Goal: Task Accomplishment & Management: Manage account settings

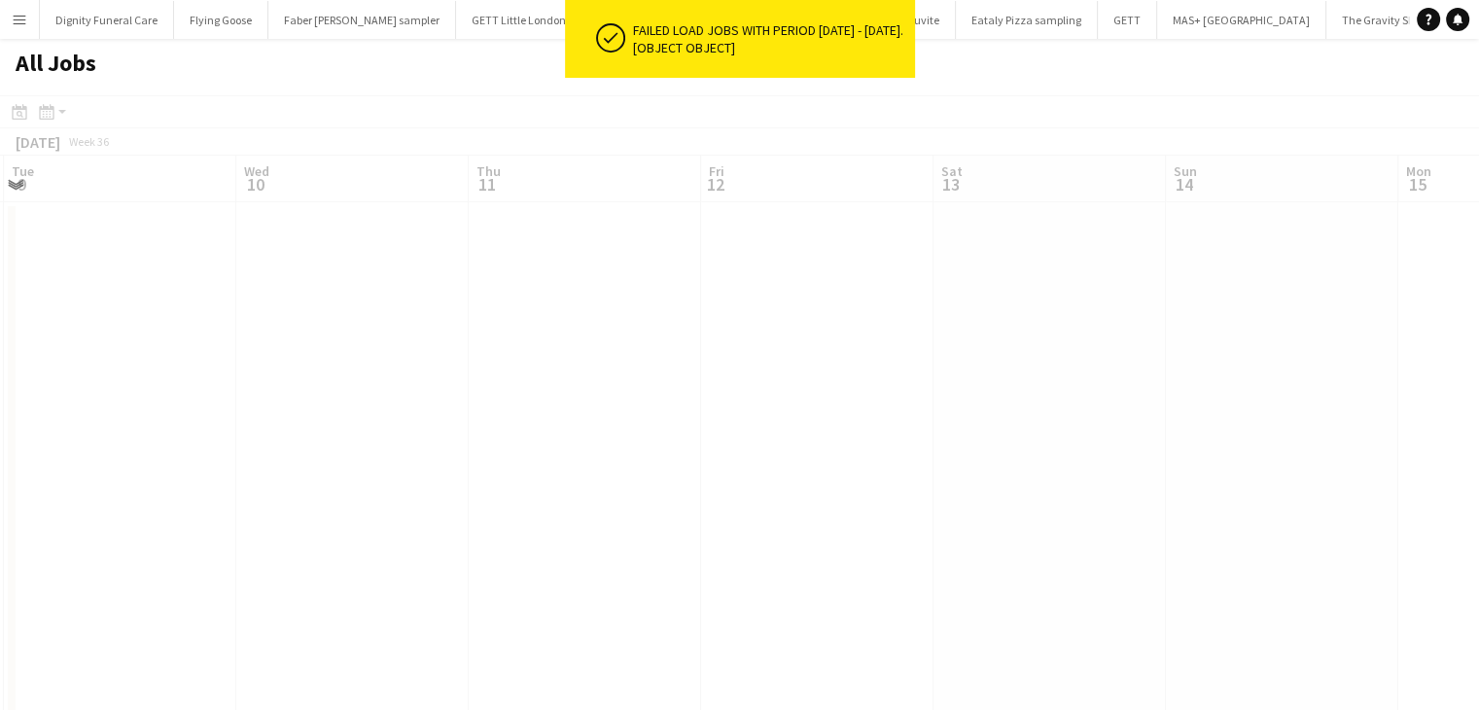
scroll to position [0, 529]
drag, startPoint x: 1282, startPoint y: 421, endPoint x: 56, endPoint y: 383, distance: 1226.1
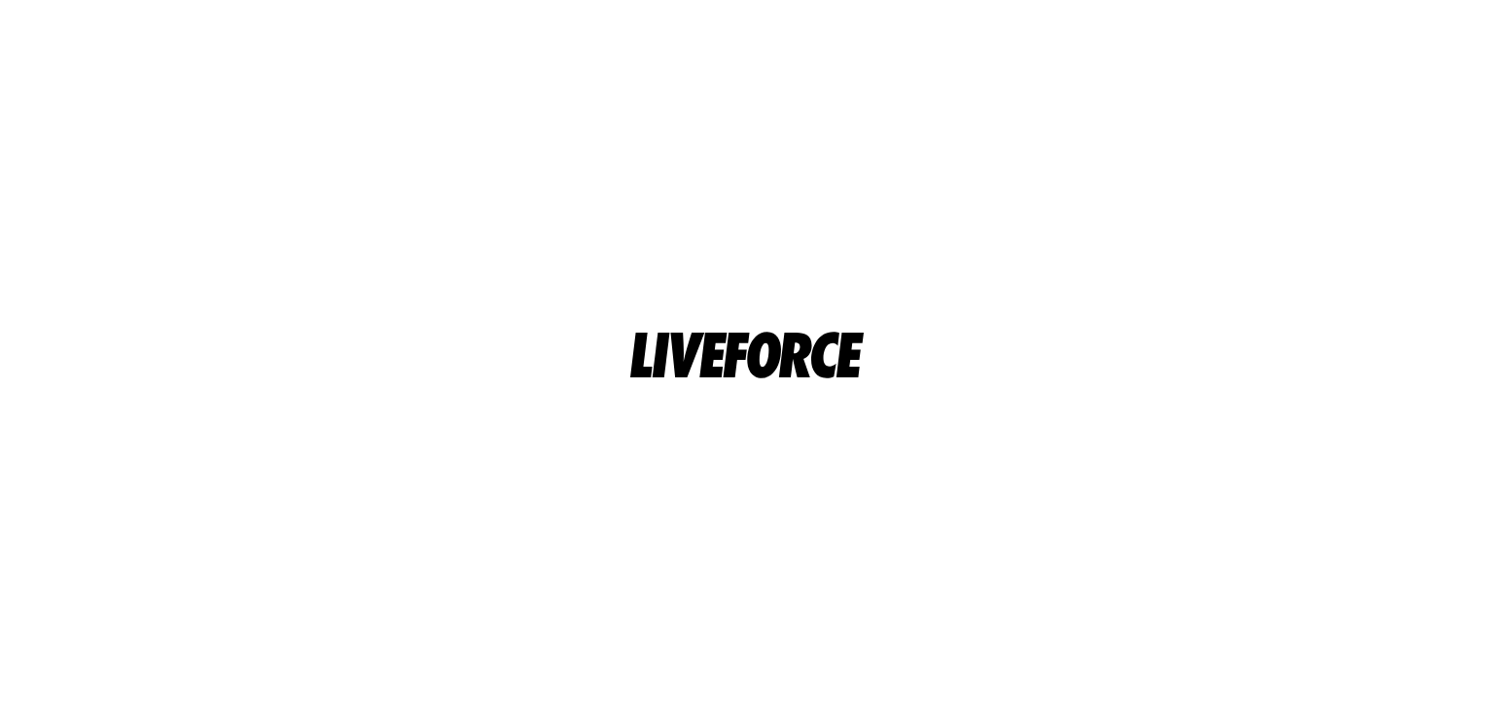
drag, startPoint x: 561, startPoint y: 377, endPoint x: 1493, endPoint y: 367, distance: 931.8
click at [1493, 367] on html at bounding box center [747, 355] width 1494 height 710
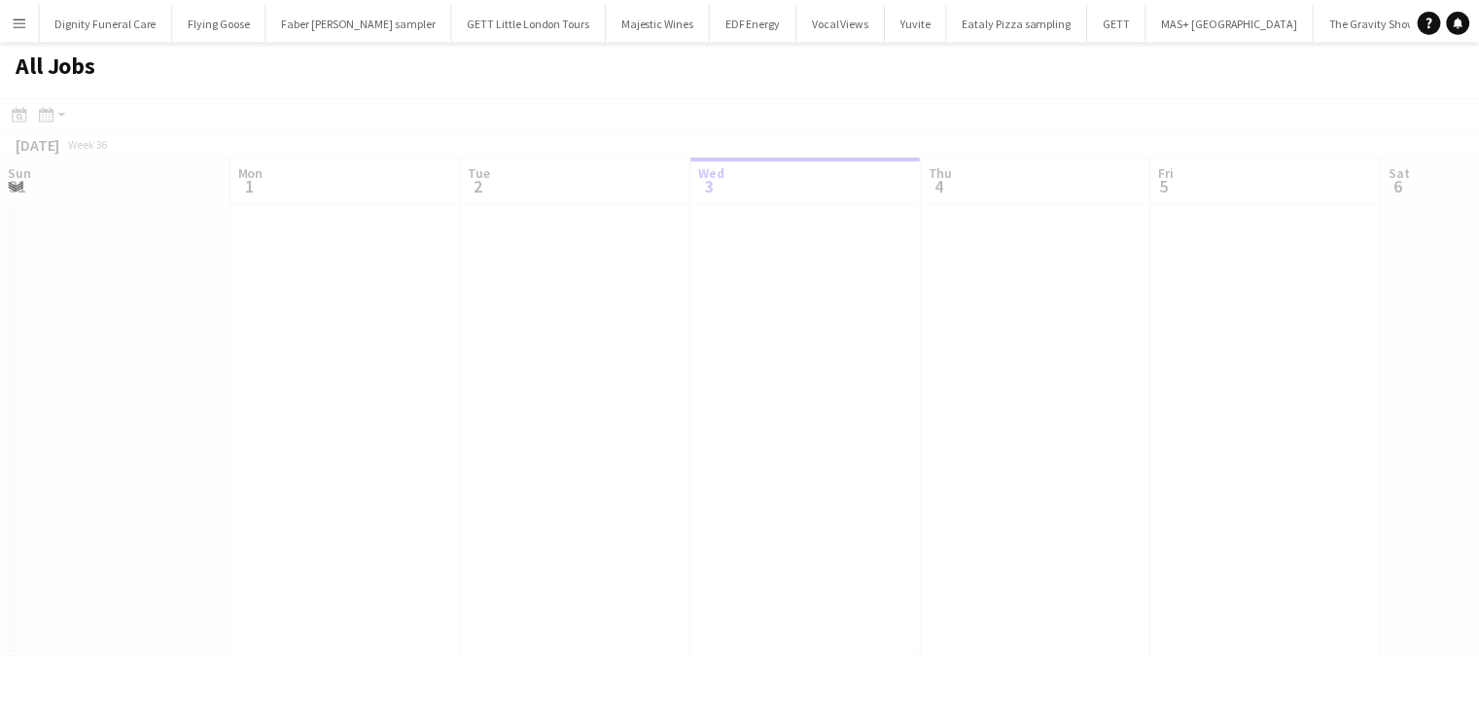
scroll to position [0, 465]
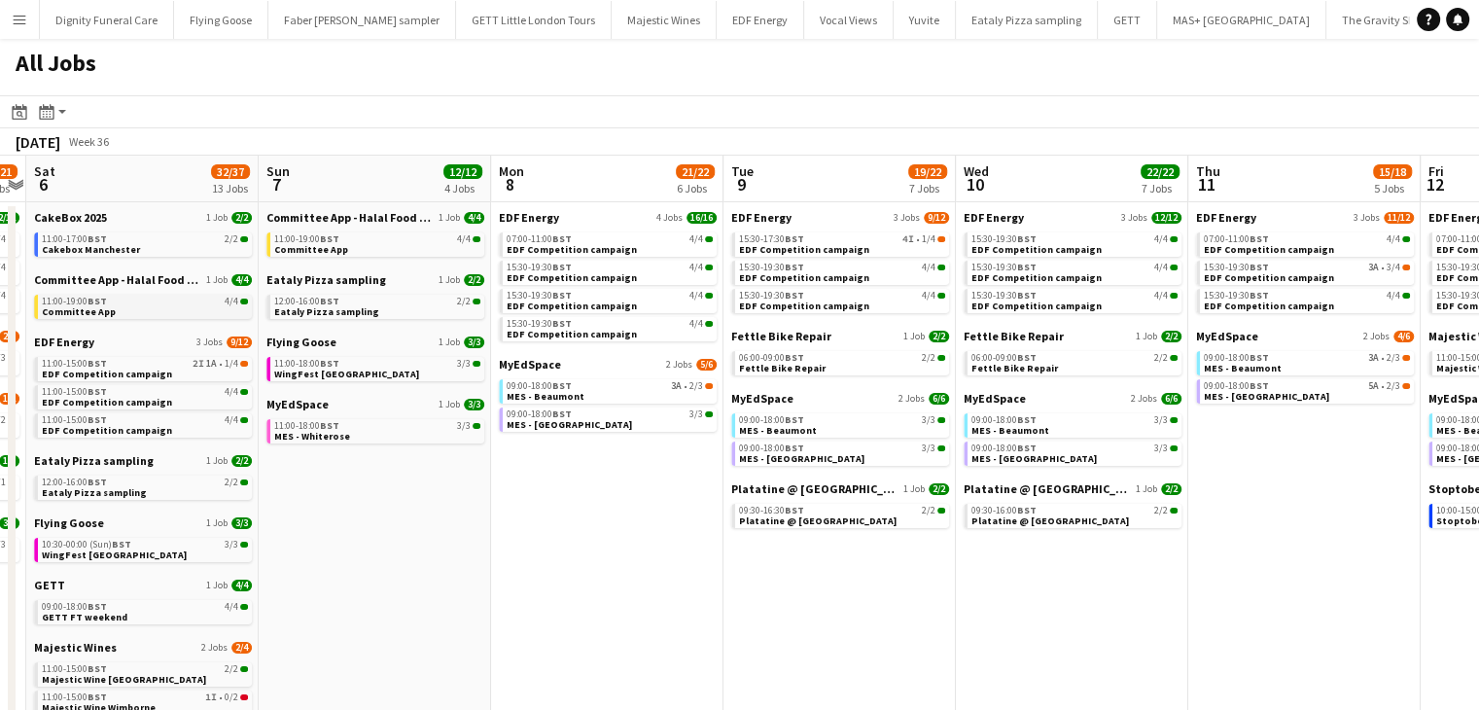
drag, startPoint x: 580, startPoint y: 289, endPoint x: 160, endPoint y: 302, distance: 419.4
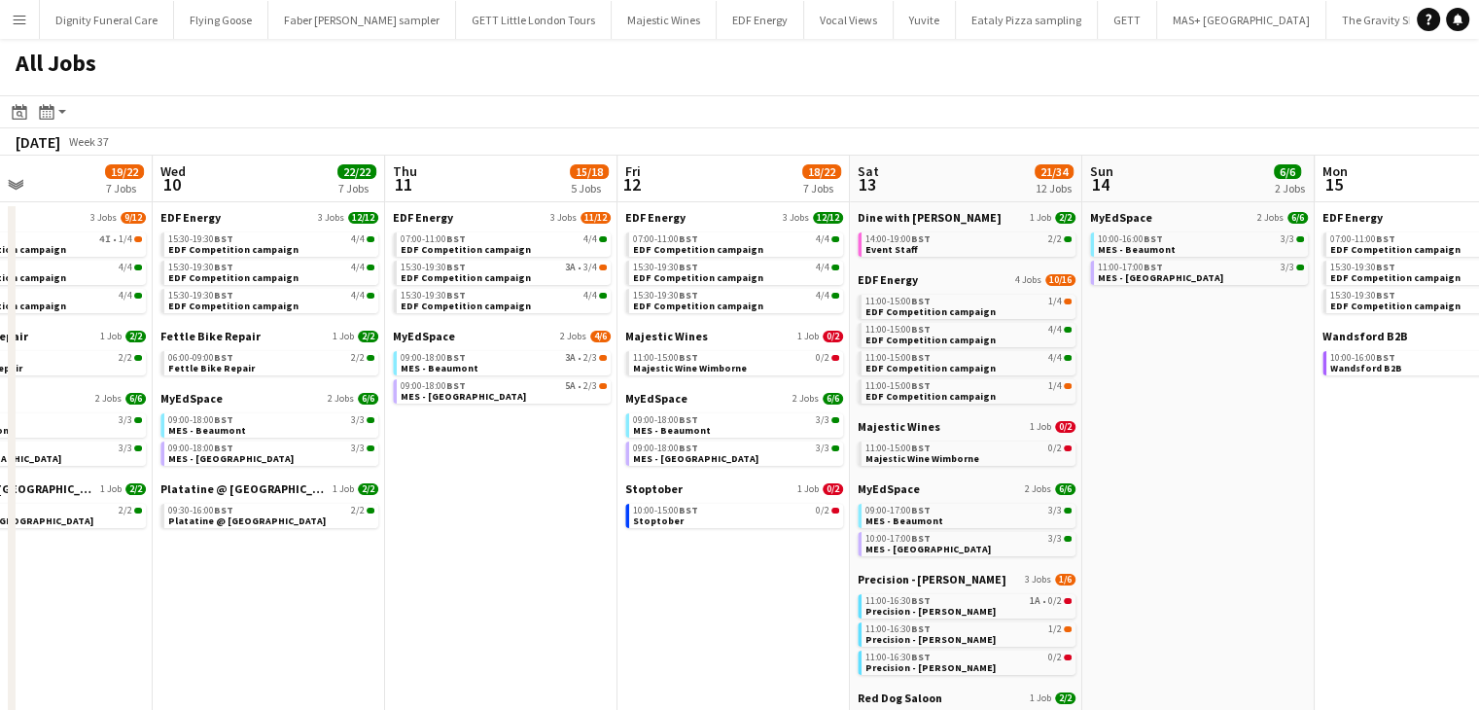
drag, startPoint x: 77, startPoint y: 271, endPoint x: 218, endPoint y: 266, distance: 141.1
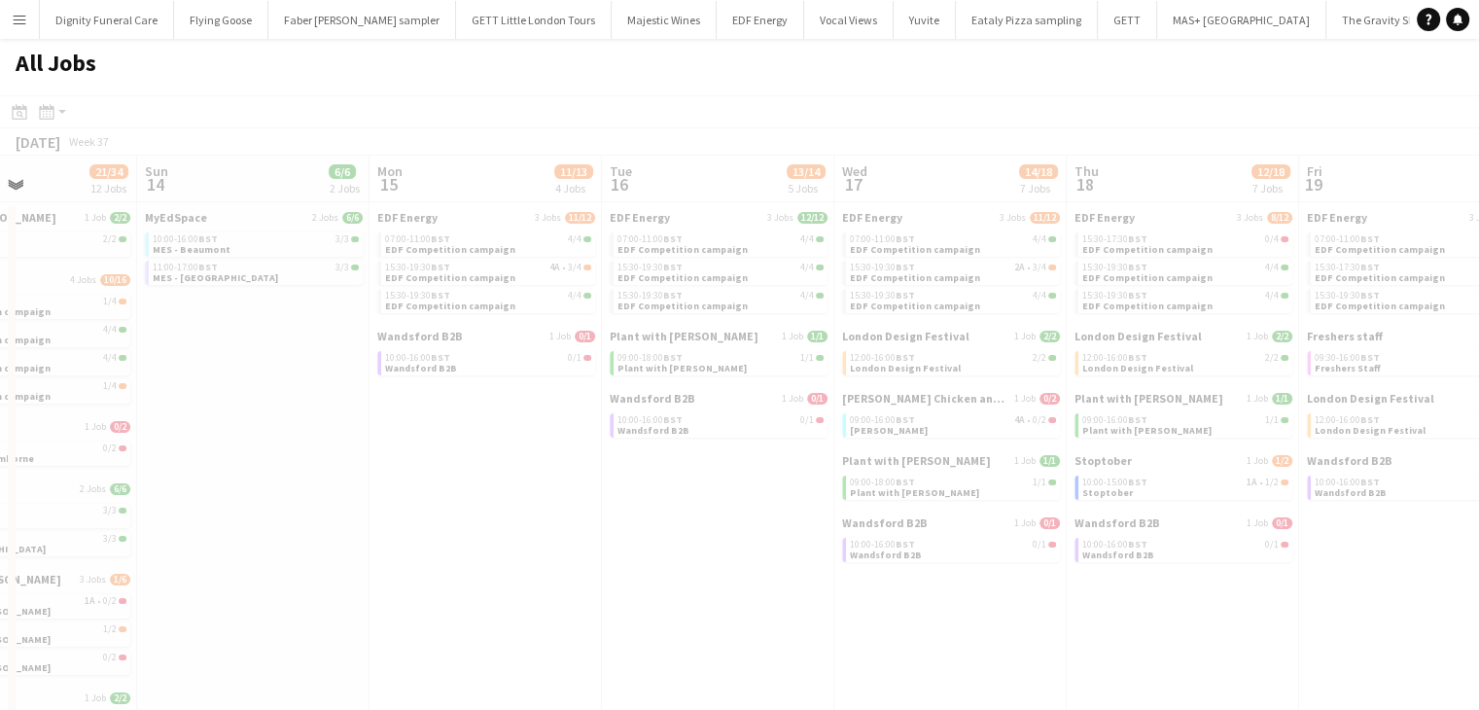
drag, startPoint x: 838, startPoint y: 300, endPoint x: 85, endPoint y: 267, distance: 754.4
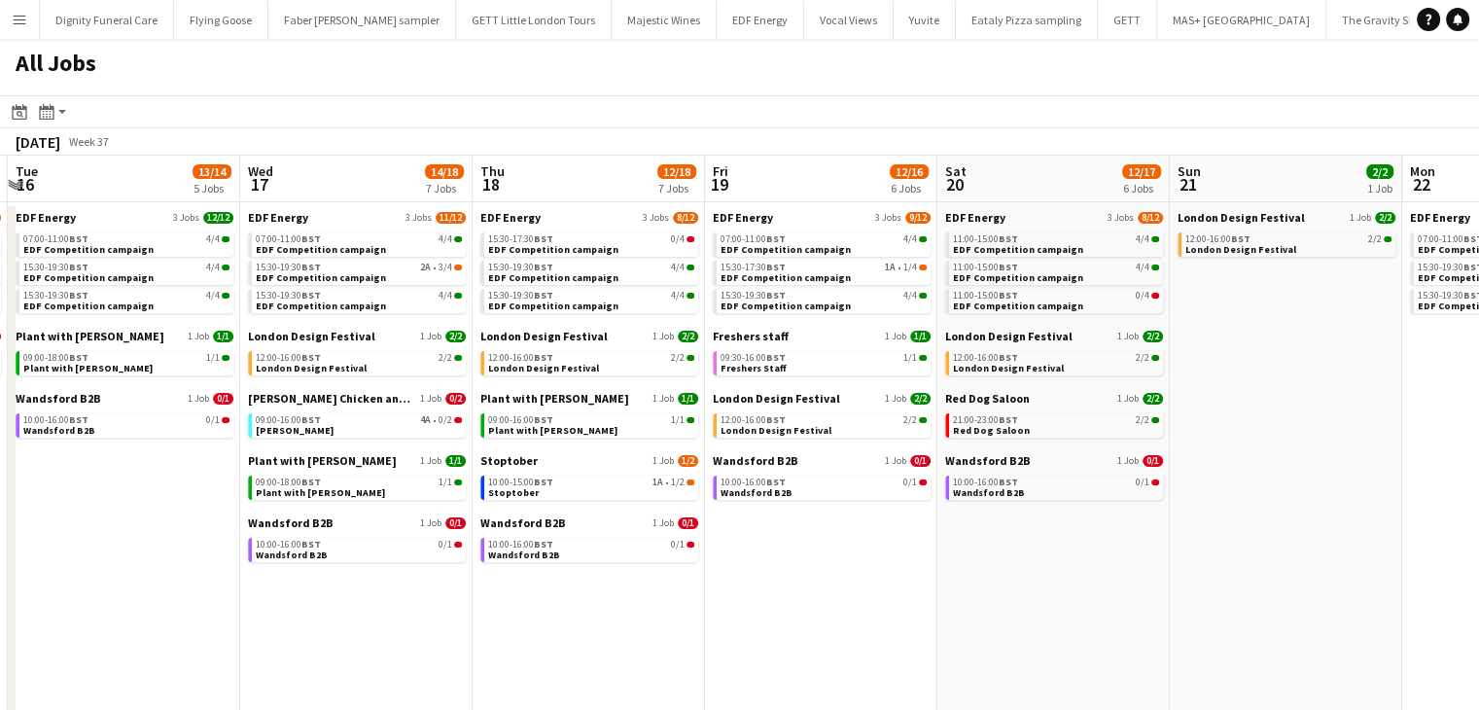
drag, startPoint x: 957, startPoint y: 350, endPoint x: 304, endPoint y: 350, distance: 652.6
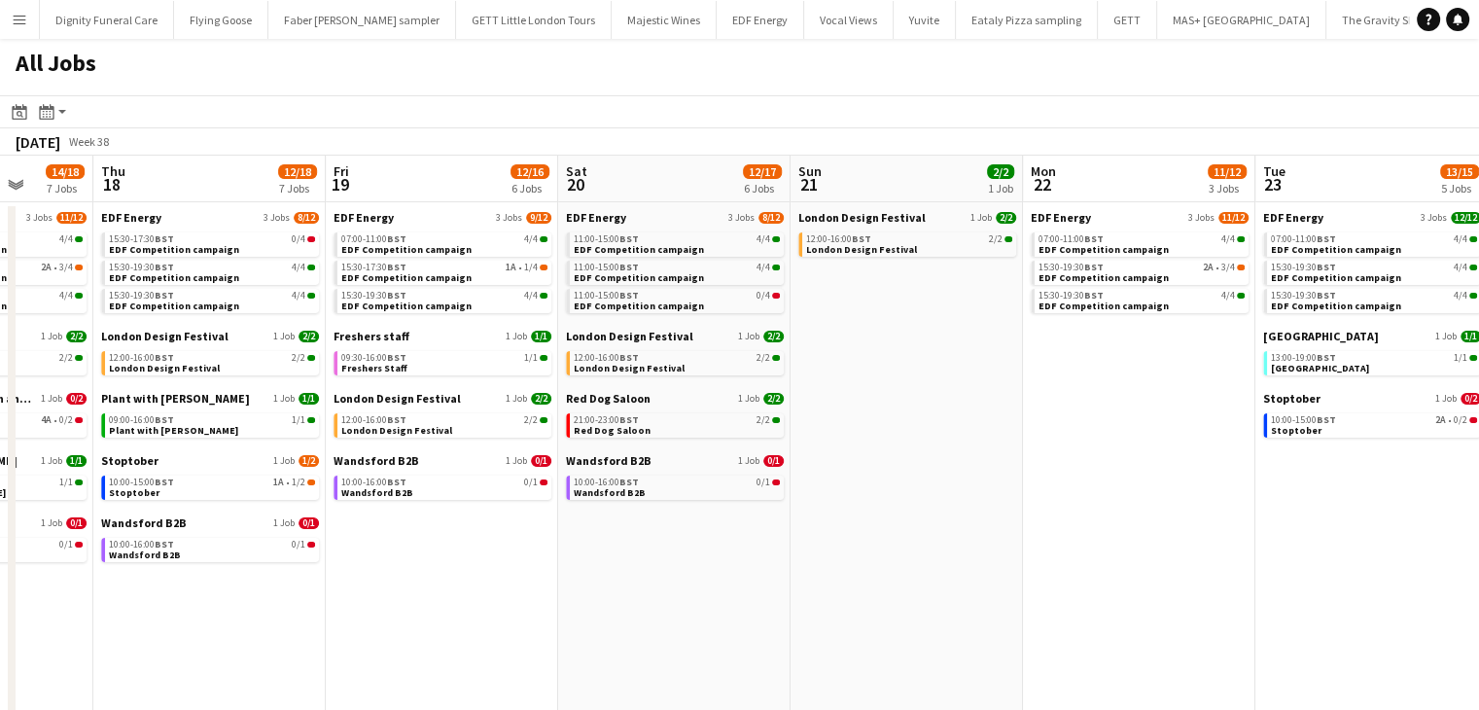
scroll to position [0, 533]
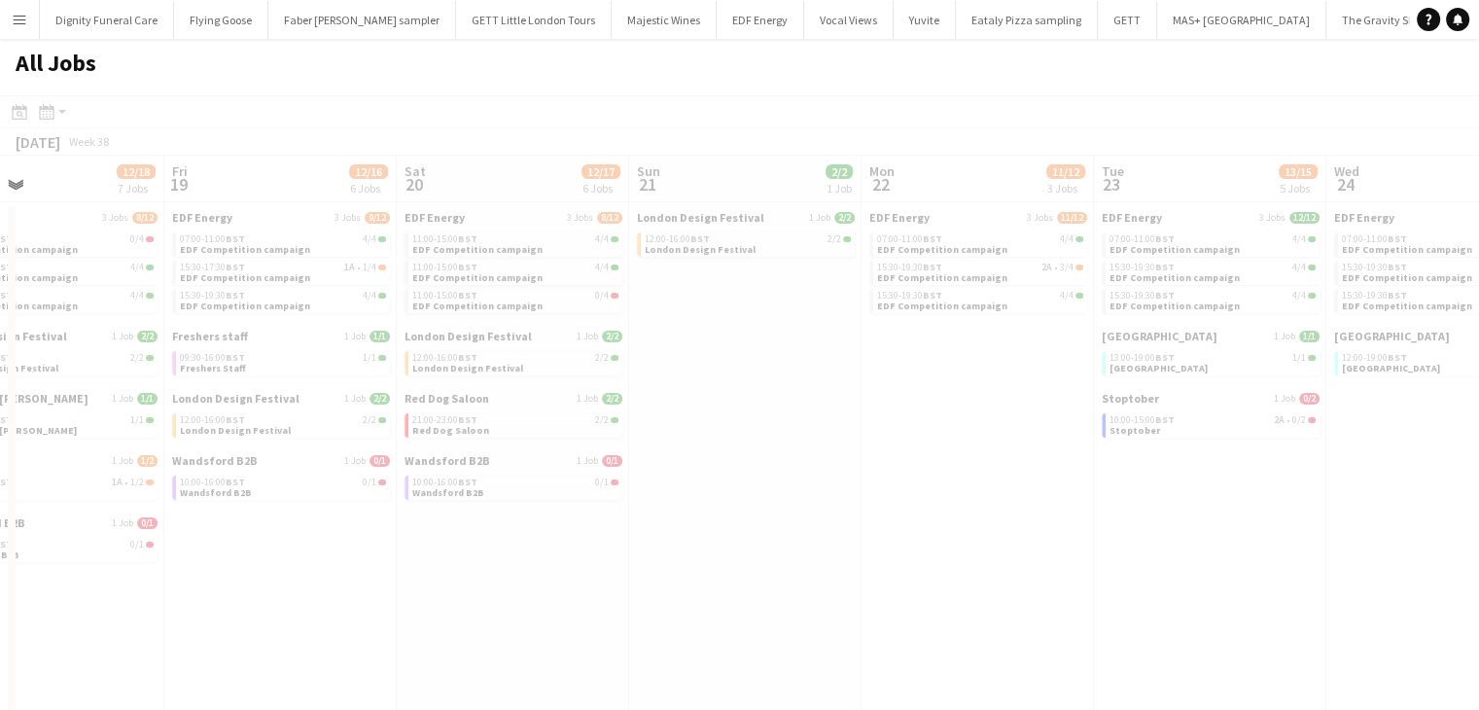
drag, startPoint x: 1056, startPoint y: 408, endPoint x: 759, endPoint y: 406, distance: 297.6
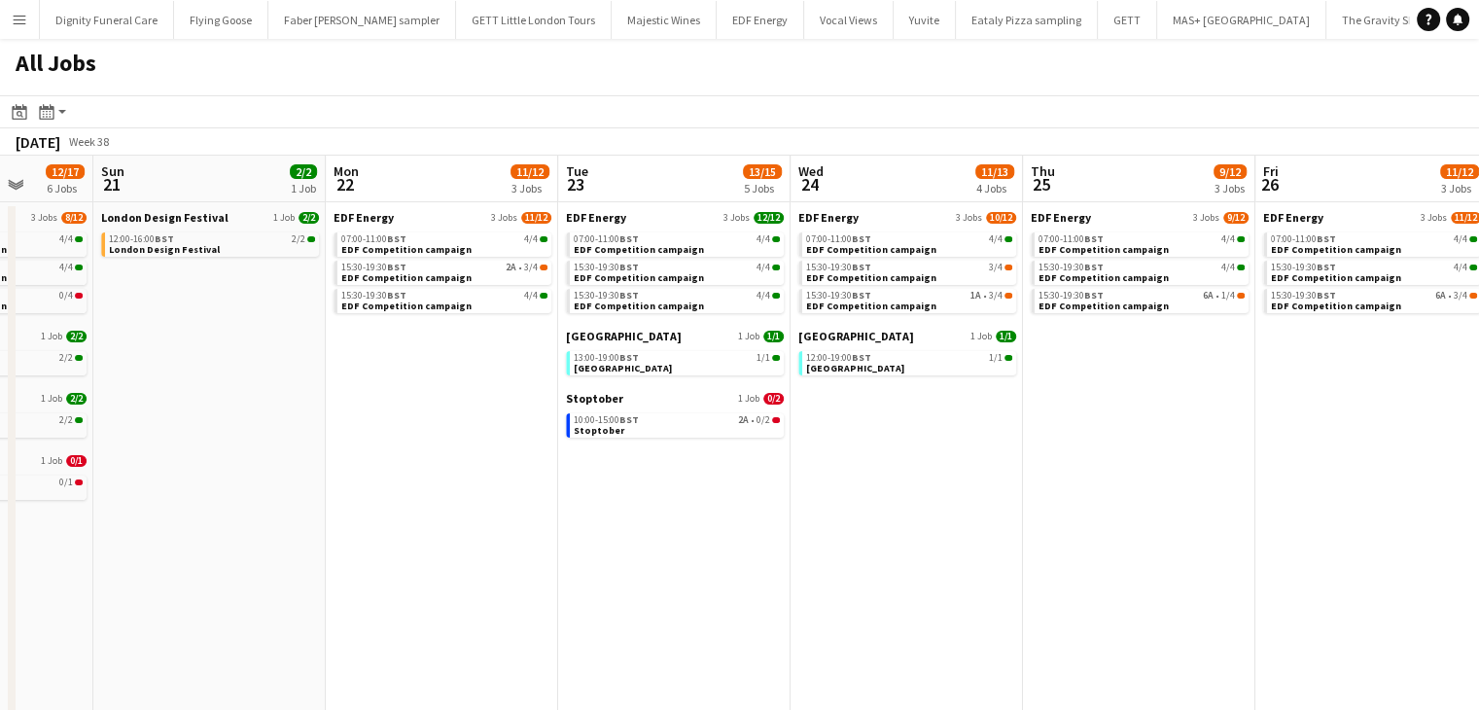
scroll to position [0, 680]
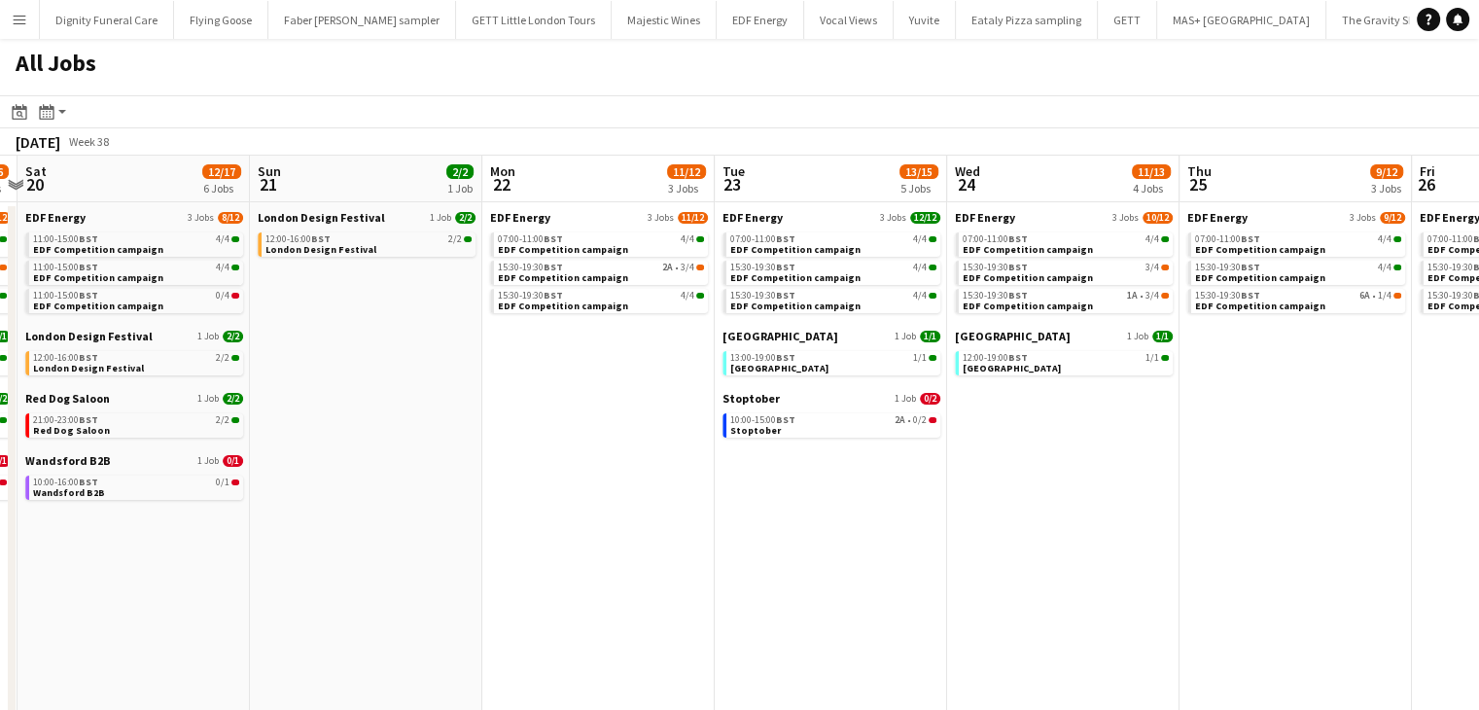
drag, startPoint x: 807, startPoint y: 462, endPoint x: 767, endPoint y: 465, distance: 40.0
click at [789, 336] on span "[GEOGRAPHIC_DATA]" at bounding box center [781, 336] width 116 height 15
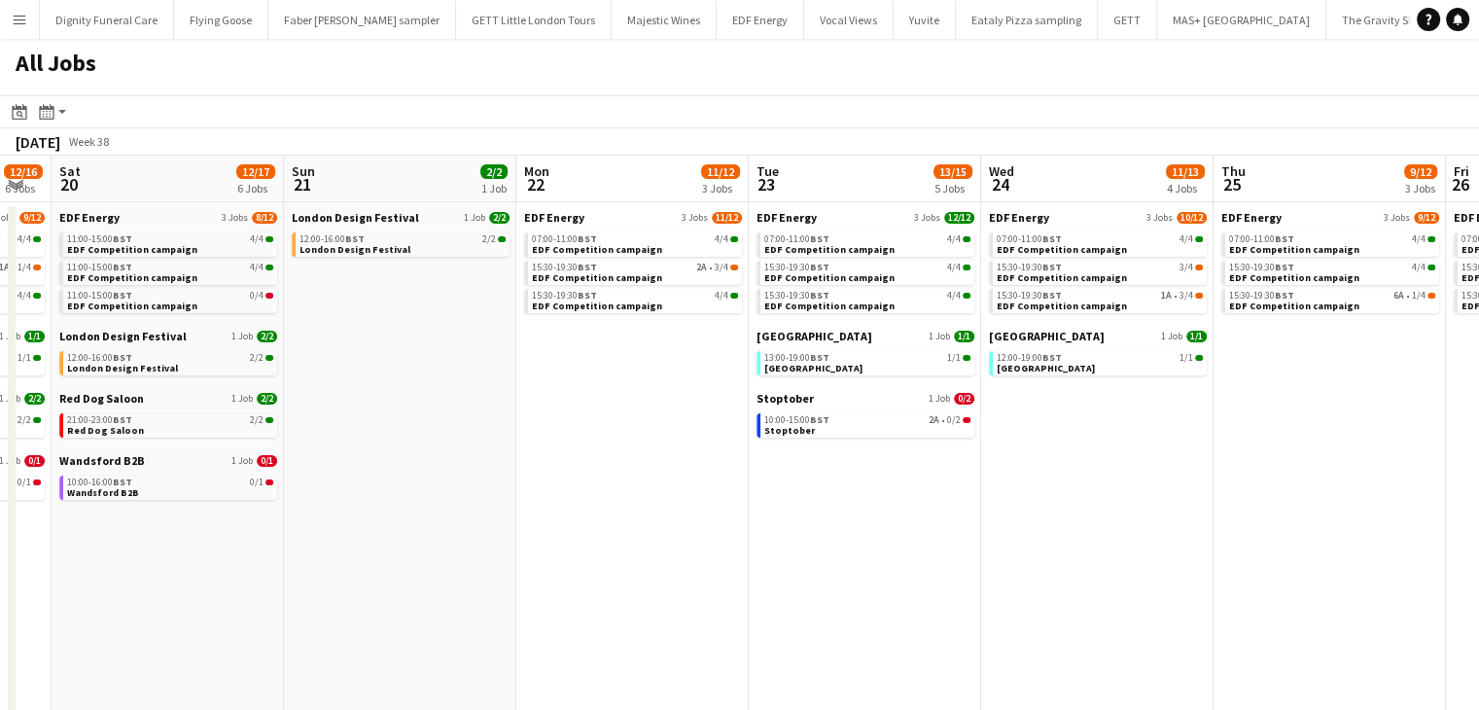
drag, startPoint x: 620, startPoint y: 509, endPoint x: 1493, endPoint y: 290, distance: 900.4
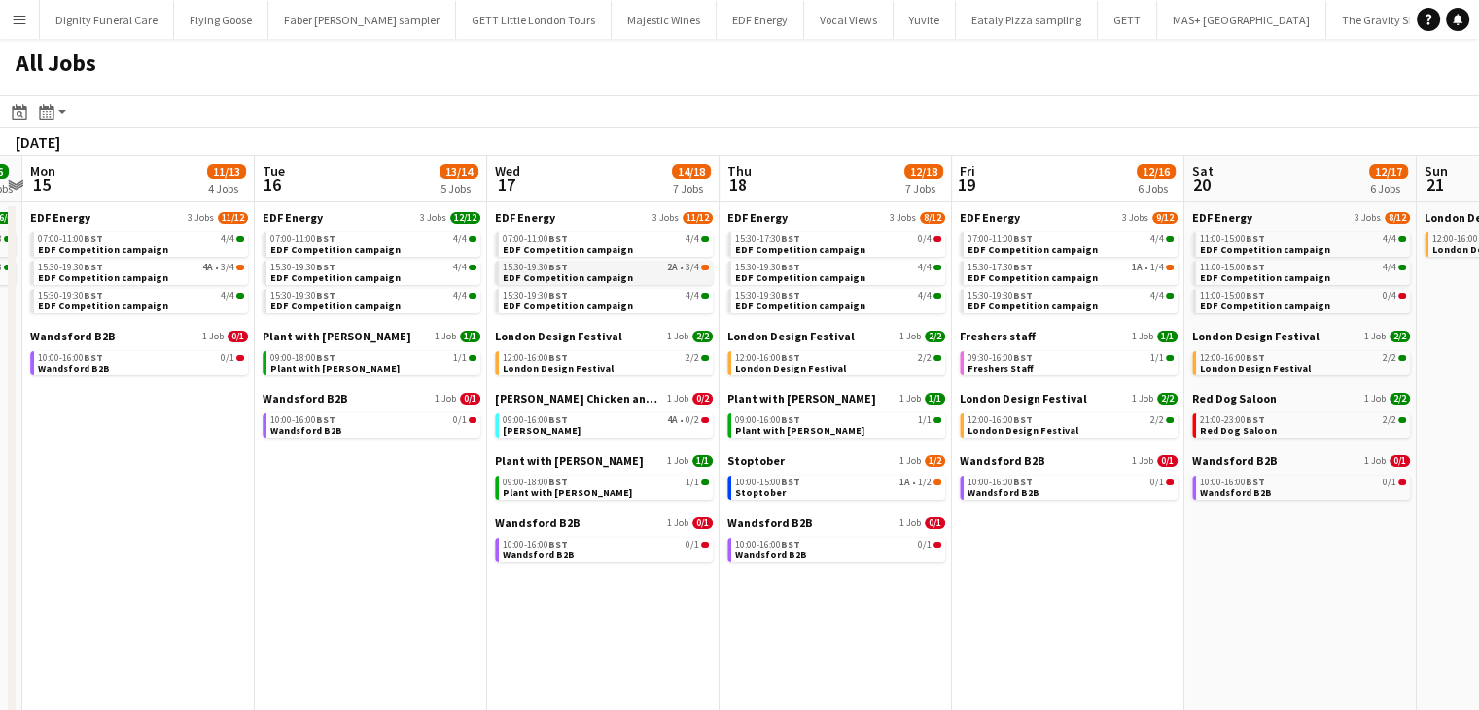
drag, startPoint x: 902, startPoint y: 283, endPoint x: 990, endPoint y: 262, distance: 91.1
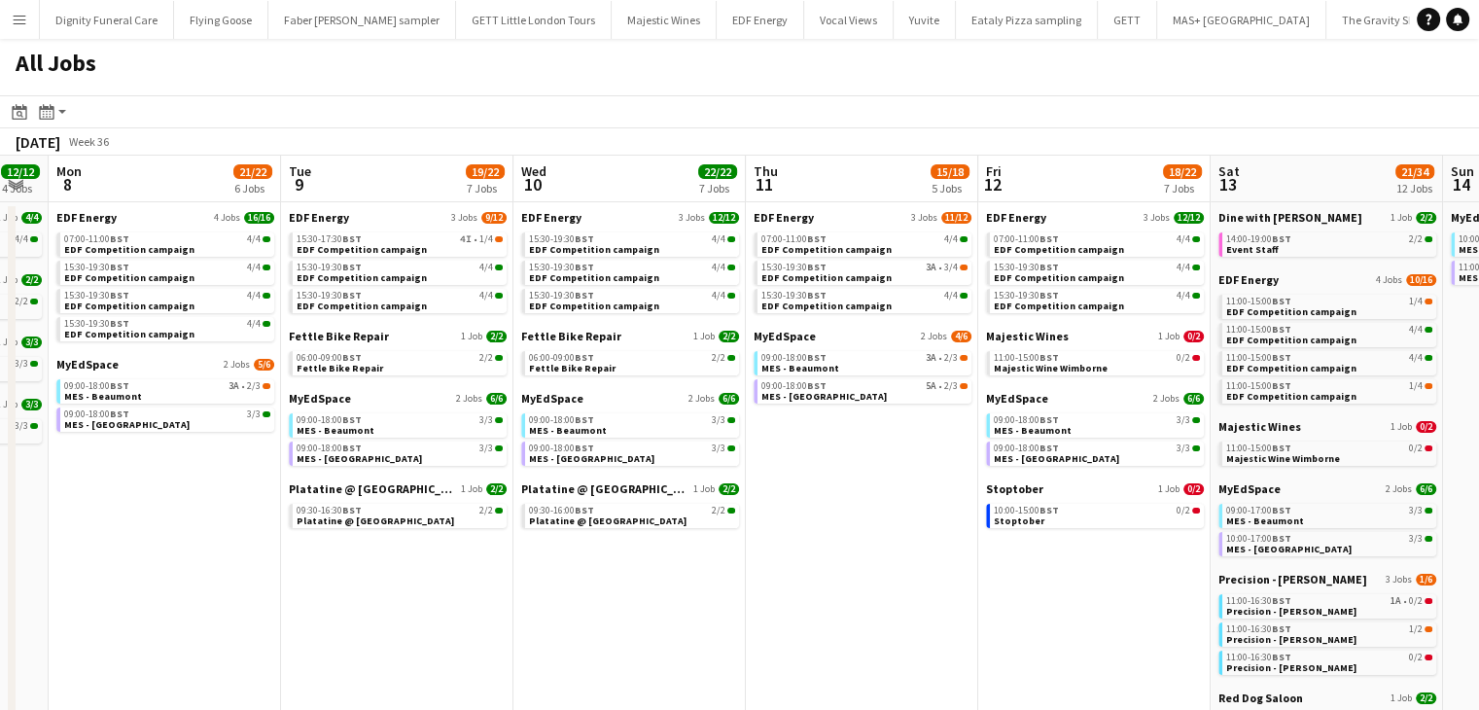
drag, startPoint x: 1373, startPoint y: 172, endPoint x: 644, endPoint y: 288, distance: 738.6
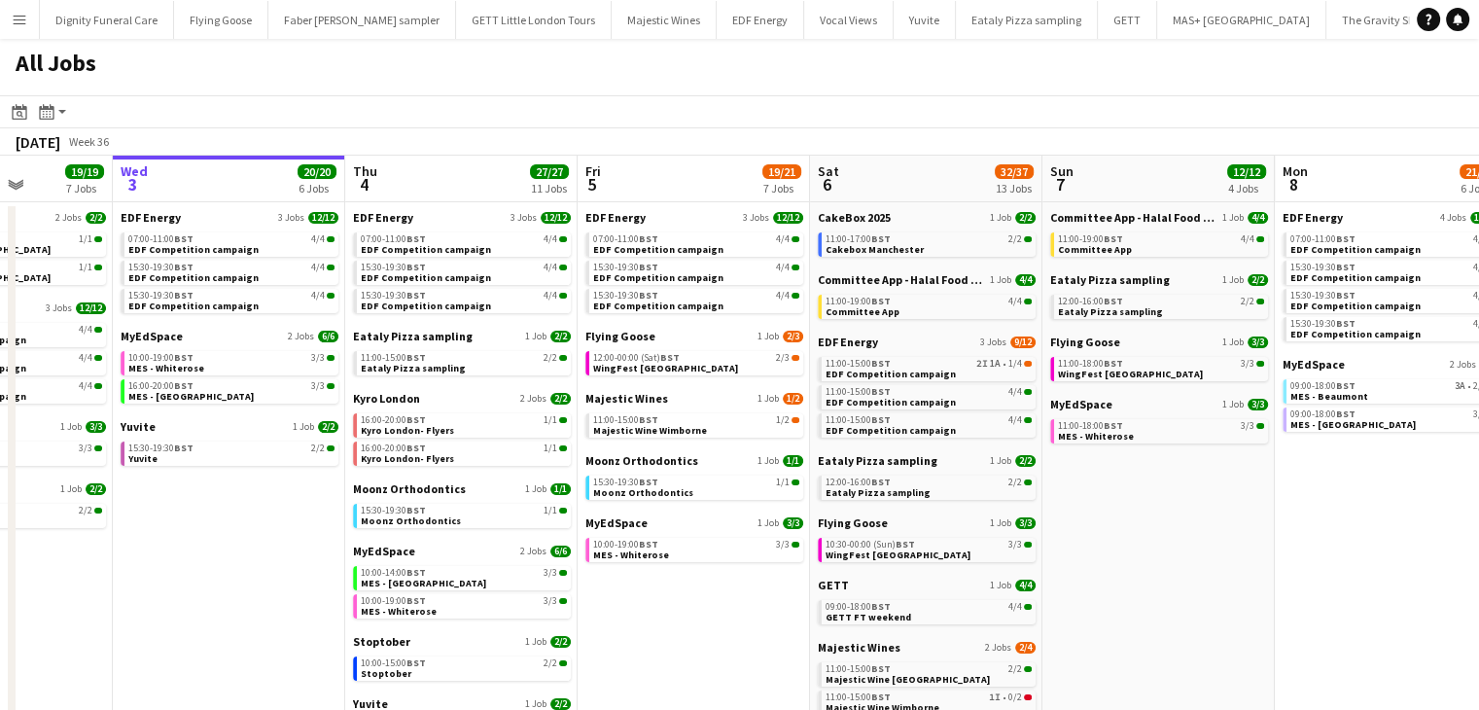
drag, startPoint x: 896, startPoint y: 250, endPoint x: 1493, endPoint y: 227, distance: 597.6
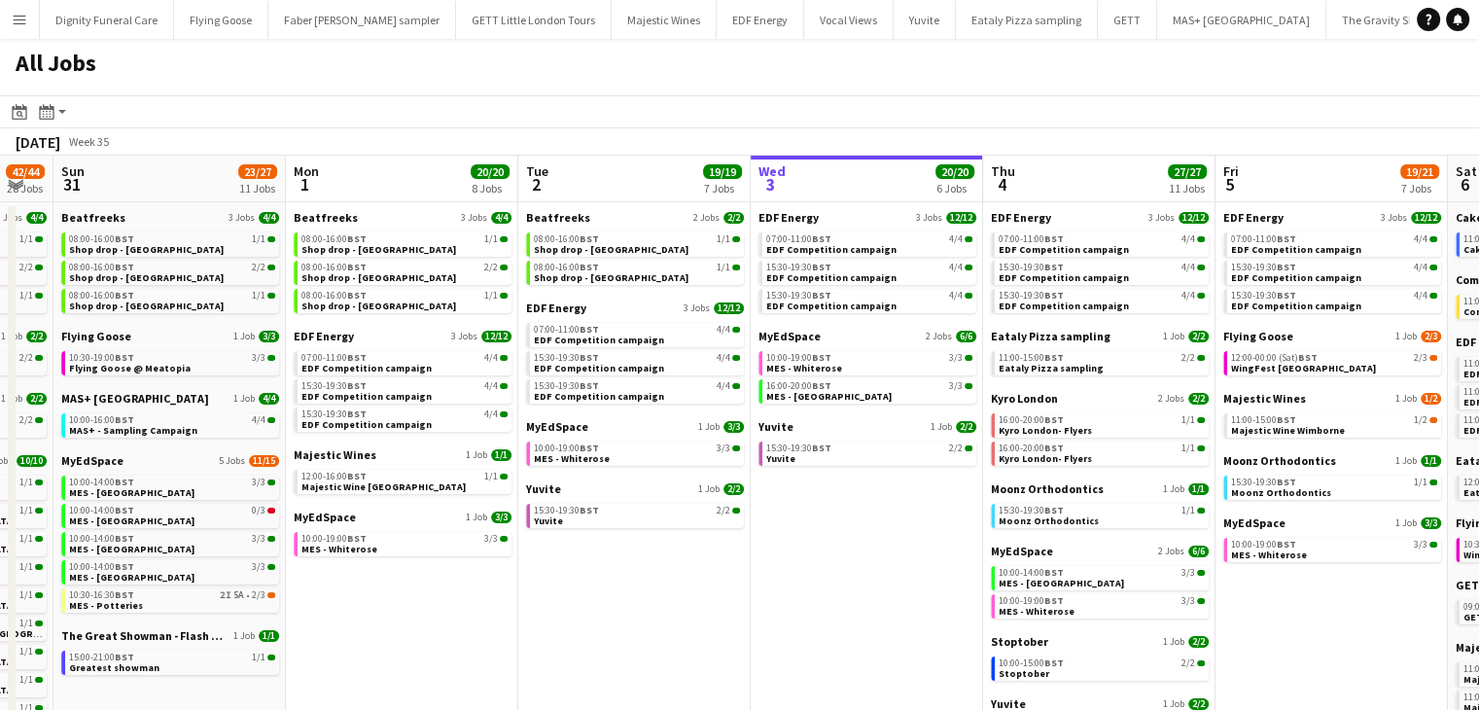
drag, startPoint x: 1079, startPoint y: 305, endPoint x: 1201, endPoint y: 298, distance: 122.8
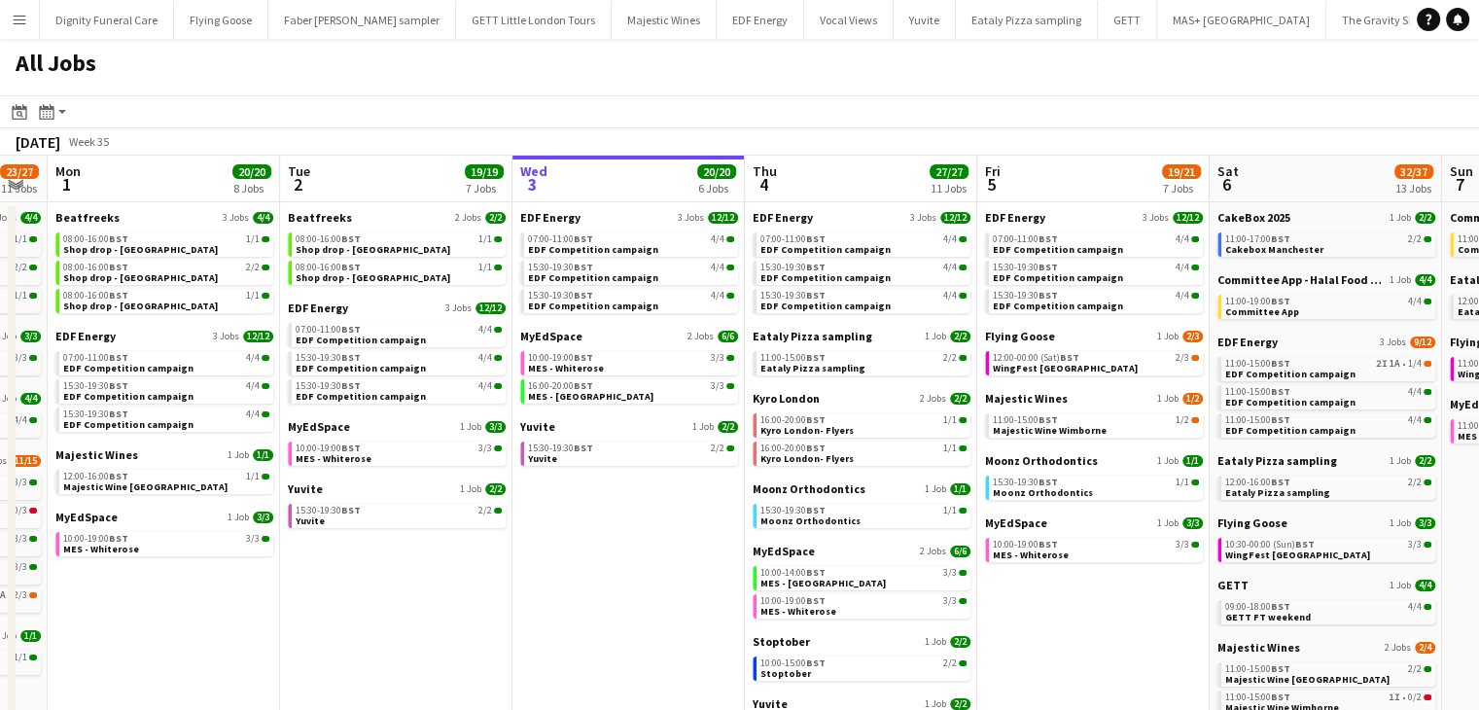
drag, startPoint x: 1150, startPoint y: 310, endPoint x: 936, endPoint y: 352, distance: 218.0
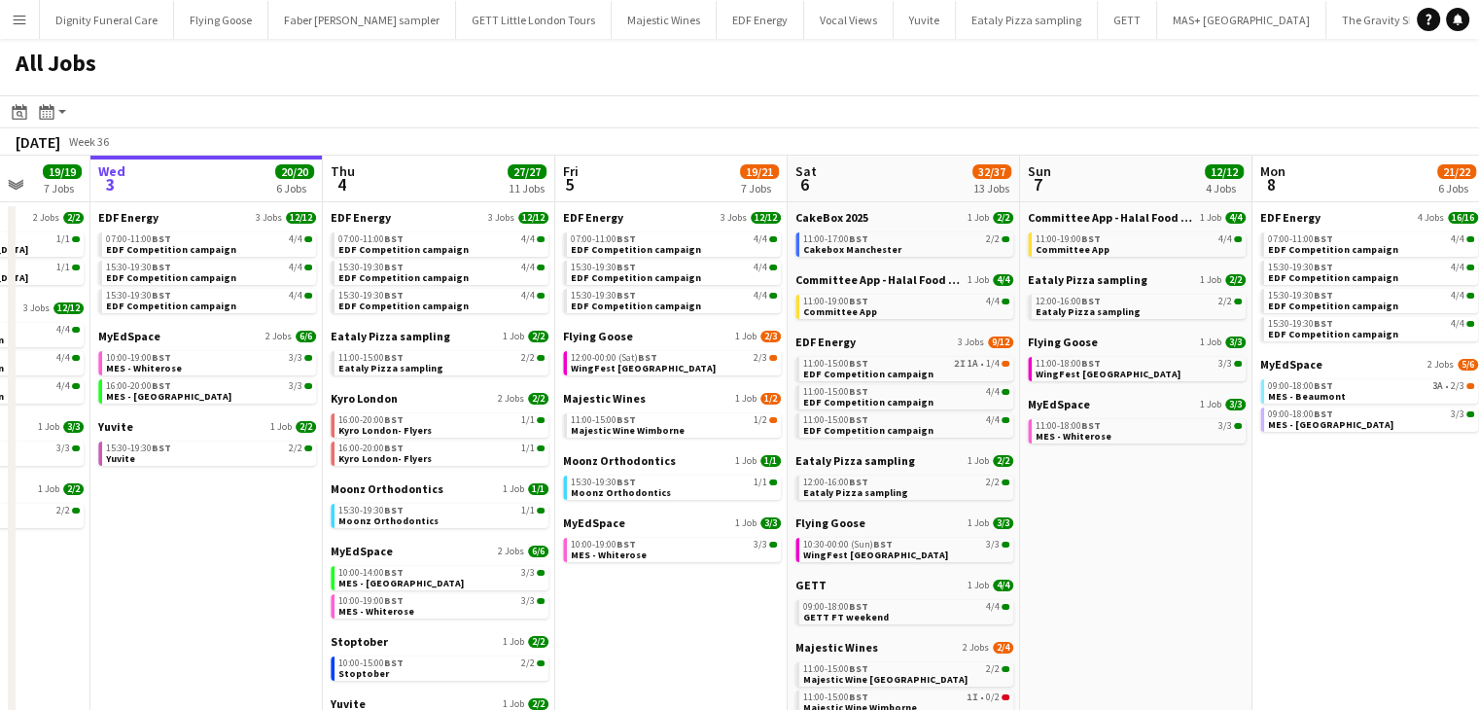
scroll to position [0, 871]
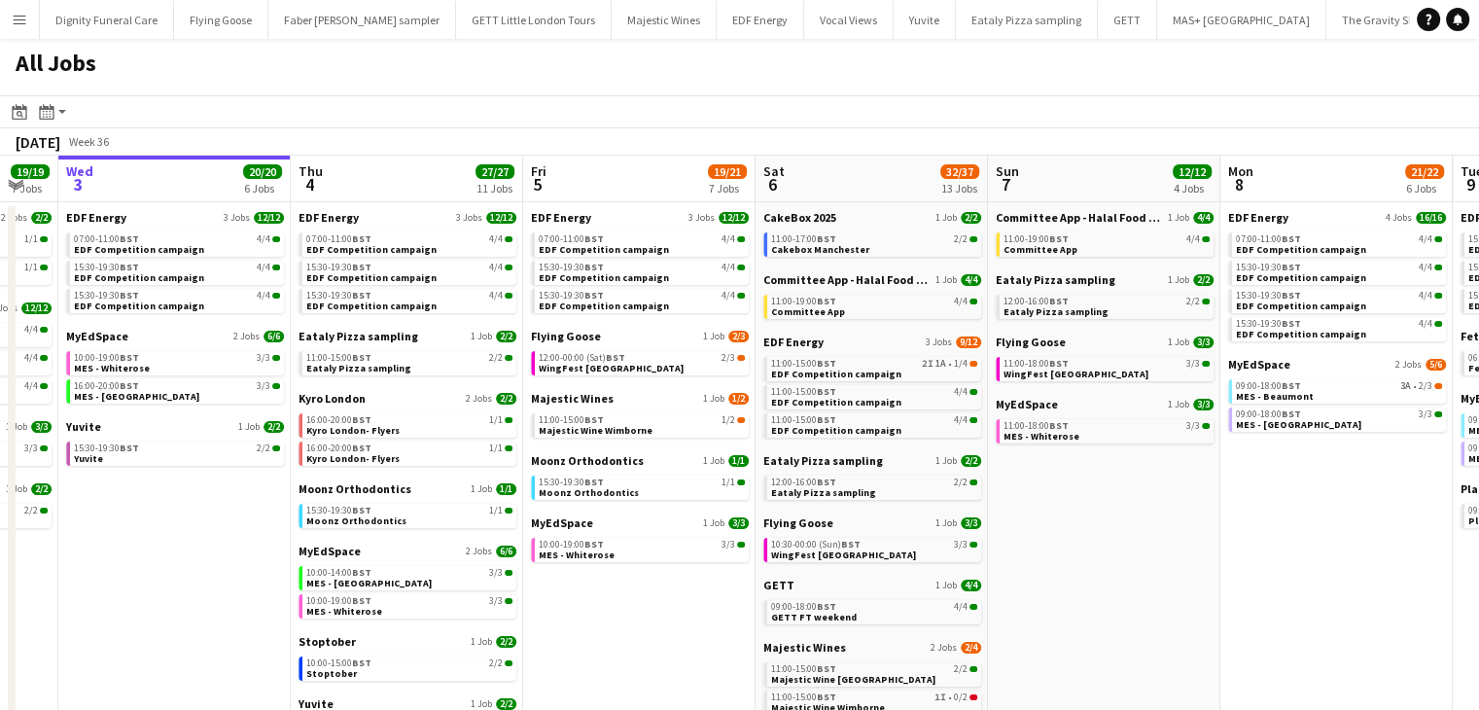
drag, startPoint x: 1076, startPoint y: 612, endPoint x: 670, endPoint y: 615, distance: 405.6
click at [579, 394] on span "Majestic Wines" at bounding box center [572, 398] width 83 height 15
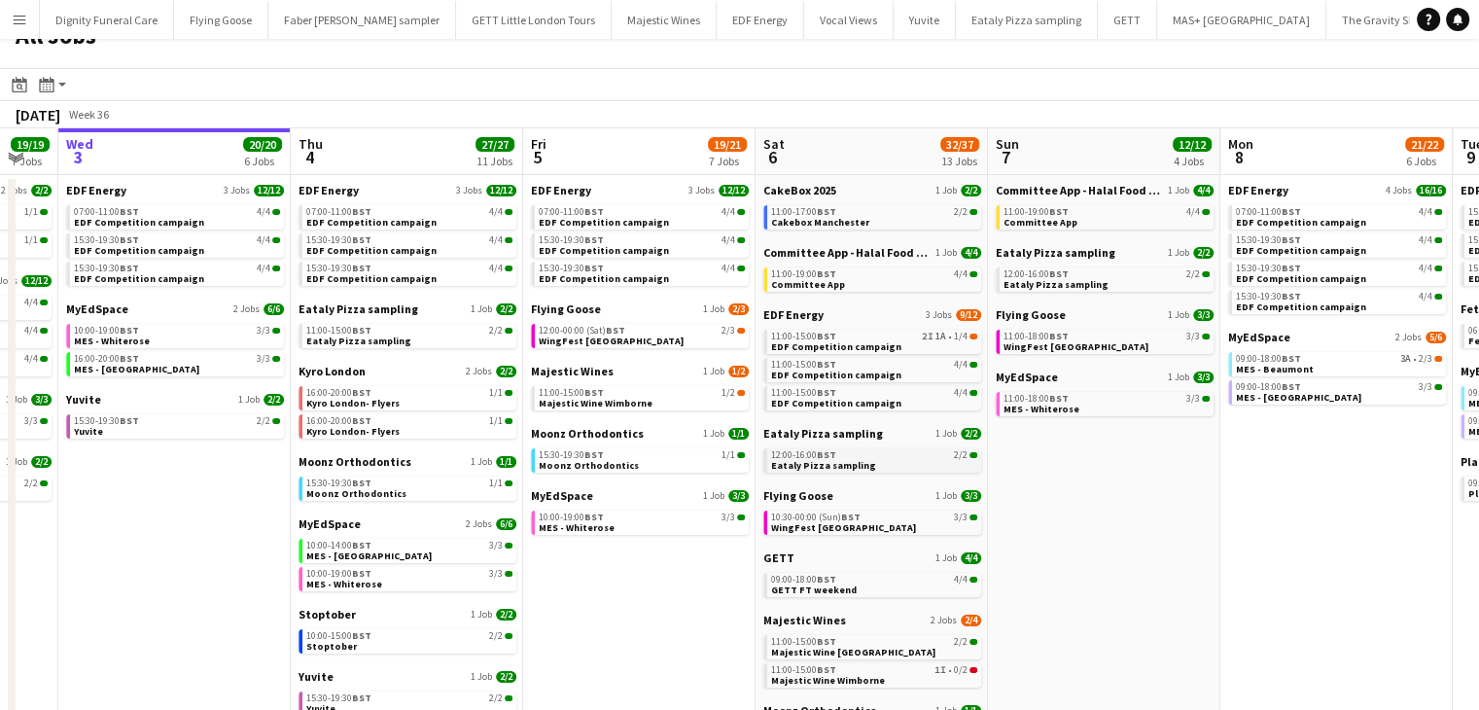
scroll to position [0, 0]
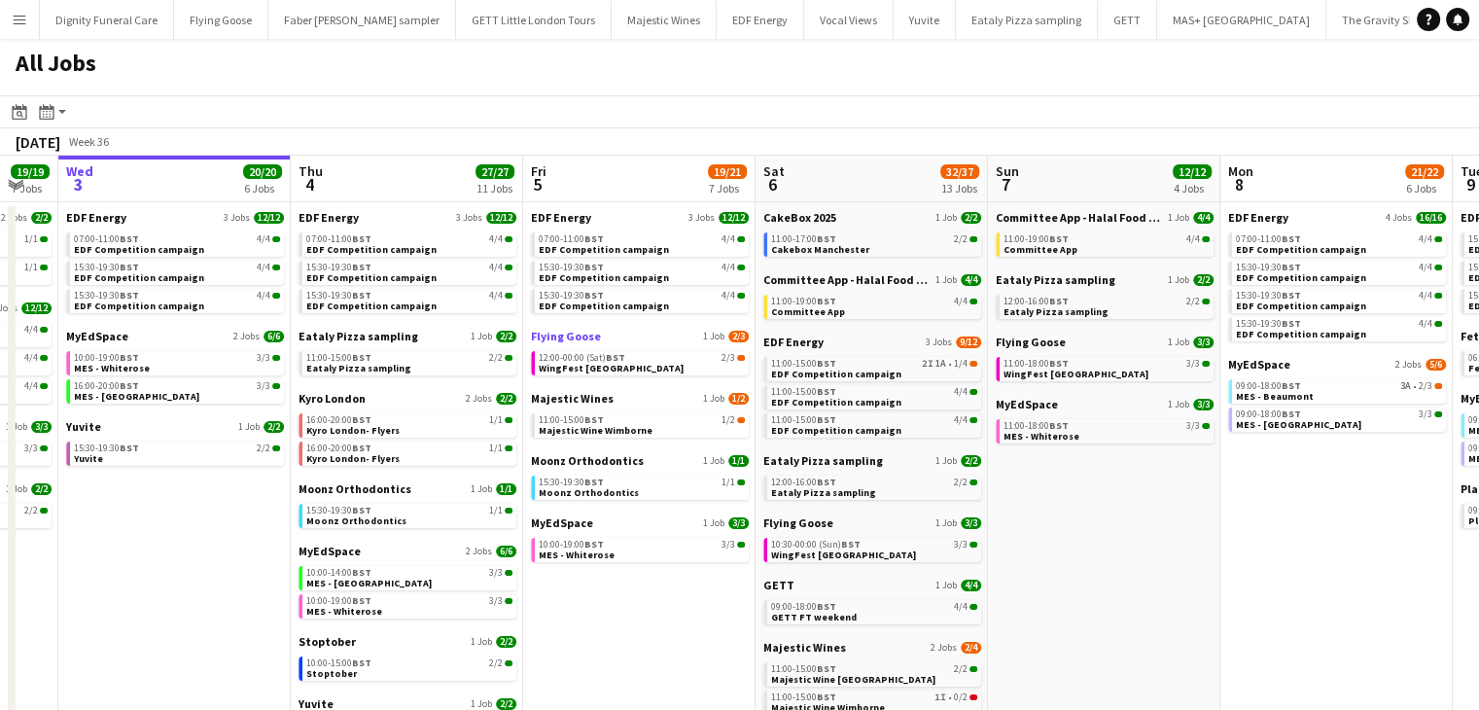
click at [562, 336] on span "Flying Goose" at bounding box center [566, 336] width 70 height 15
click at [320, 212] on span "EDF Energy" at bounding box center [329, 217] width 60 height 15
click at [811, 343] on span "EDF Energy" at bounding box center [793, 342] width 60 height 15
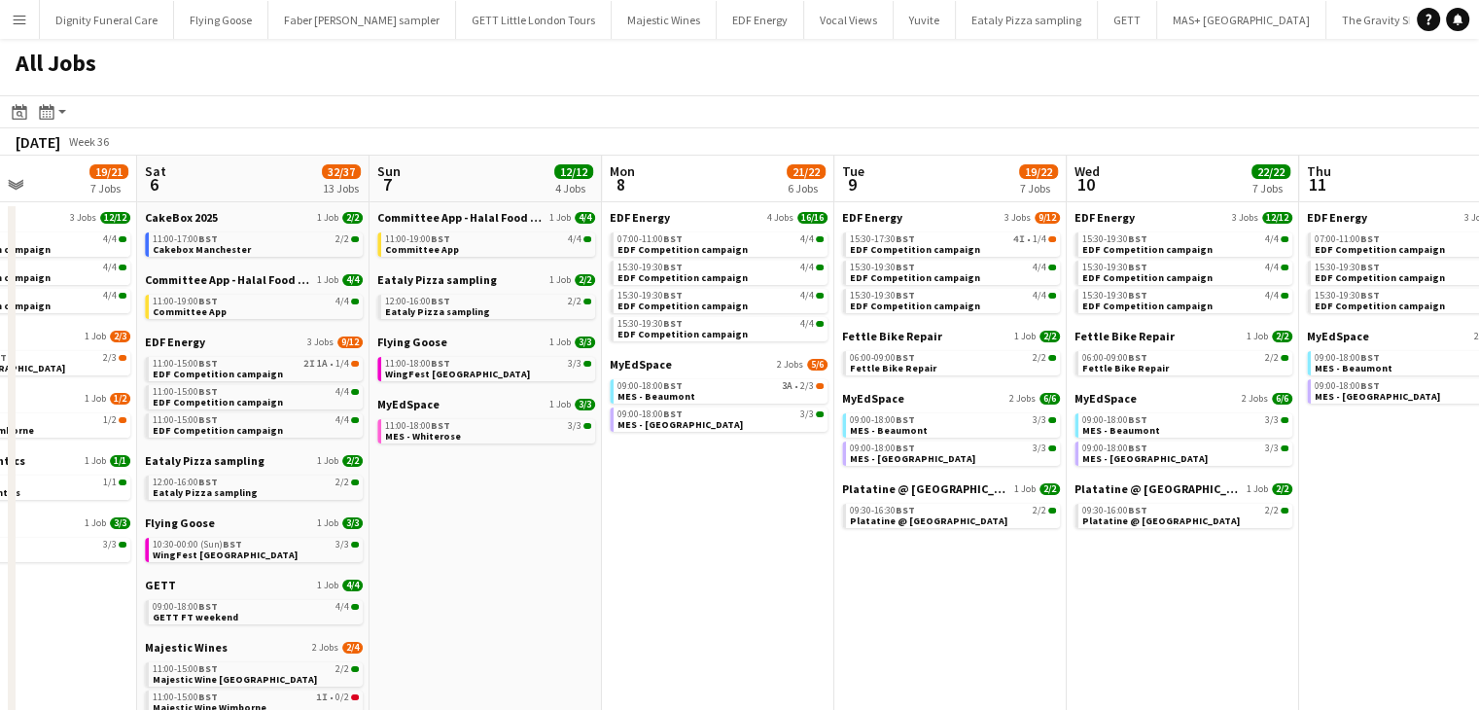
scroll to position [0, 794]
drag, startPoint x: 1259, startPoint y: 546, endPoint x: 613, endPoint y: 556, distance: 645.9
click at [467, 281] on span "Eataly Pizza sampling" at bounding box center [436, 279] width 120 height 15
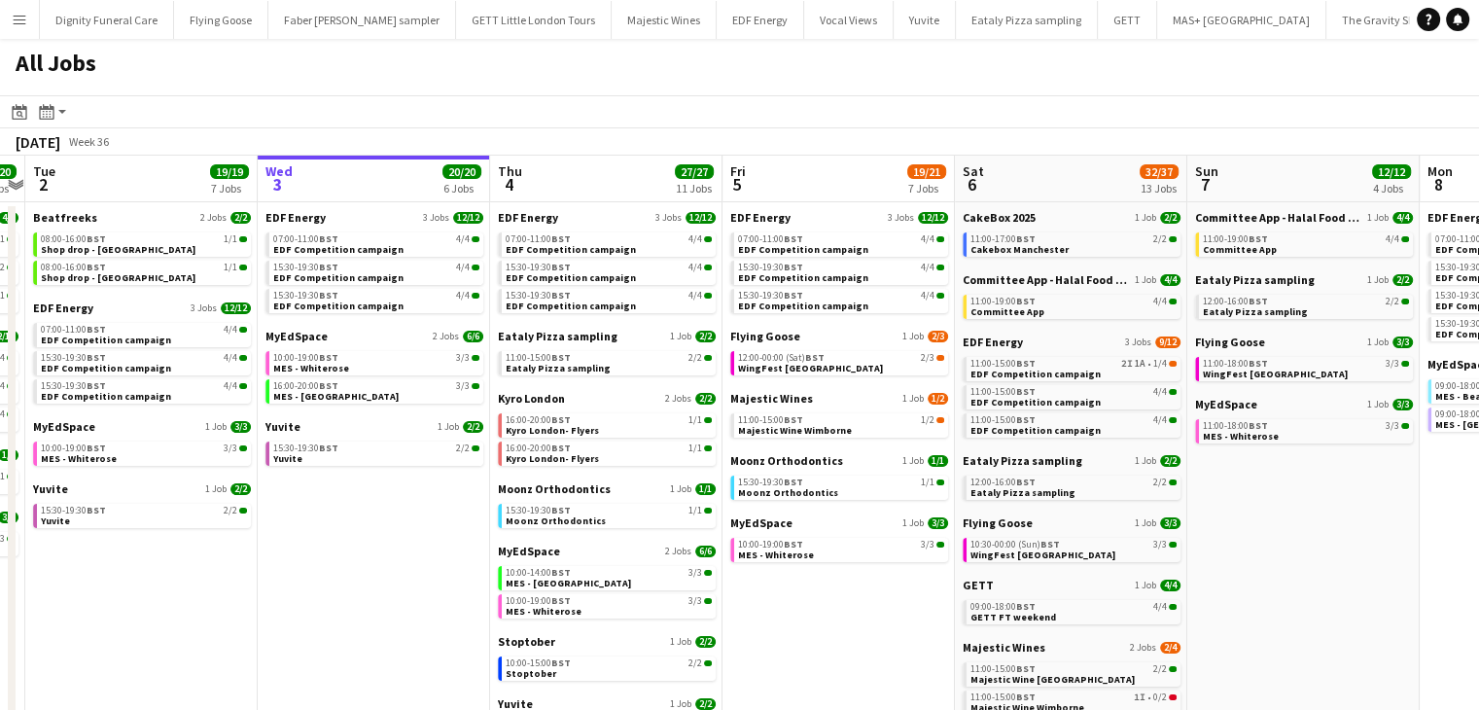
drag, startPoint x: 465, startPoint y: 410, endPoint x: 1278, endPoint y: 337, distance: 816.4
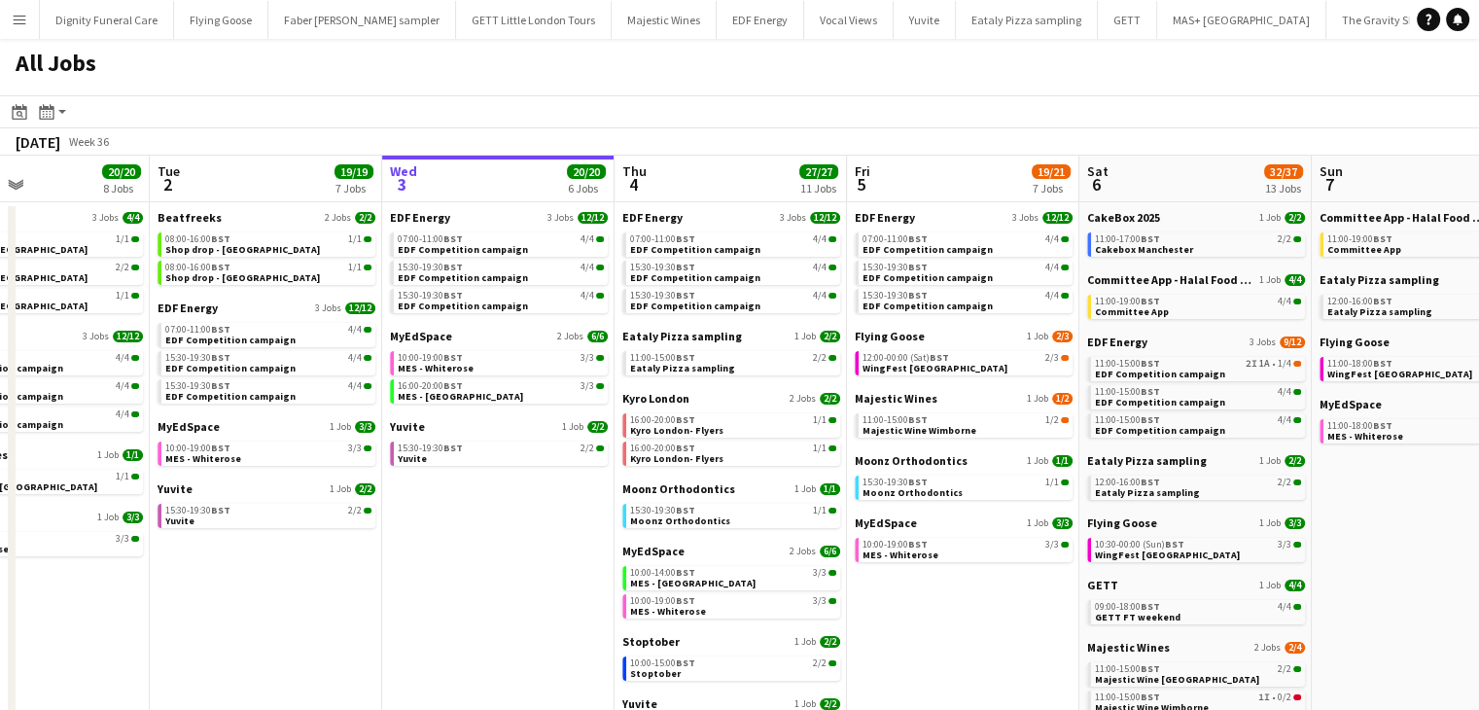
scroll to position [0, 537]
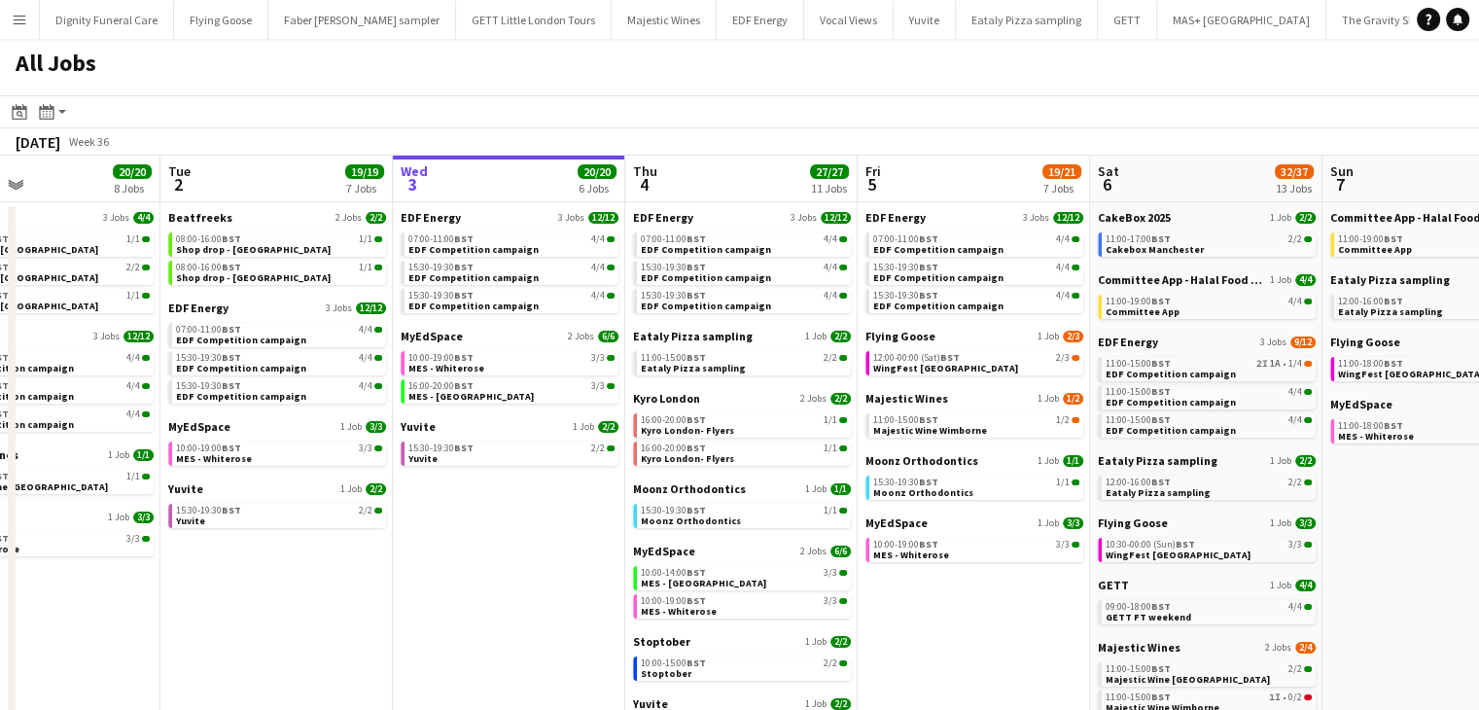
drag, startPoint x: 358, startPoint y: 498, endPoint x: 499, endPoint y: 426, distance: 158.3
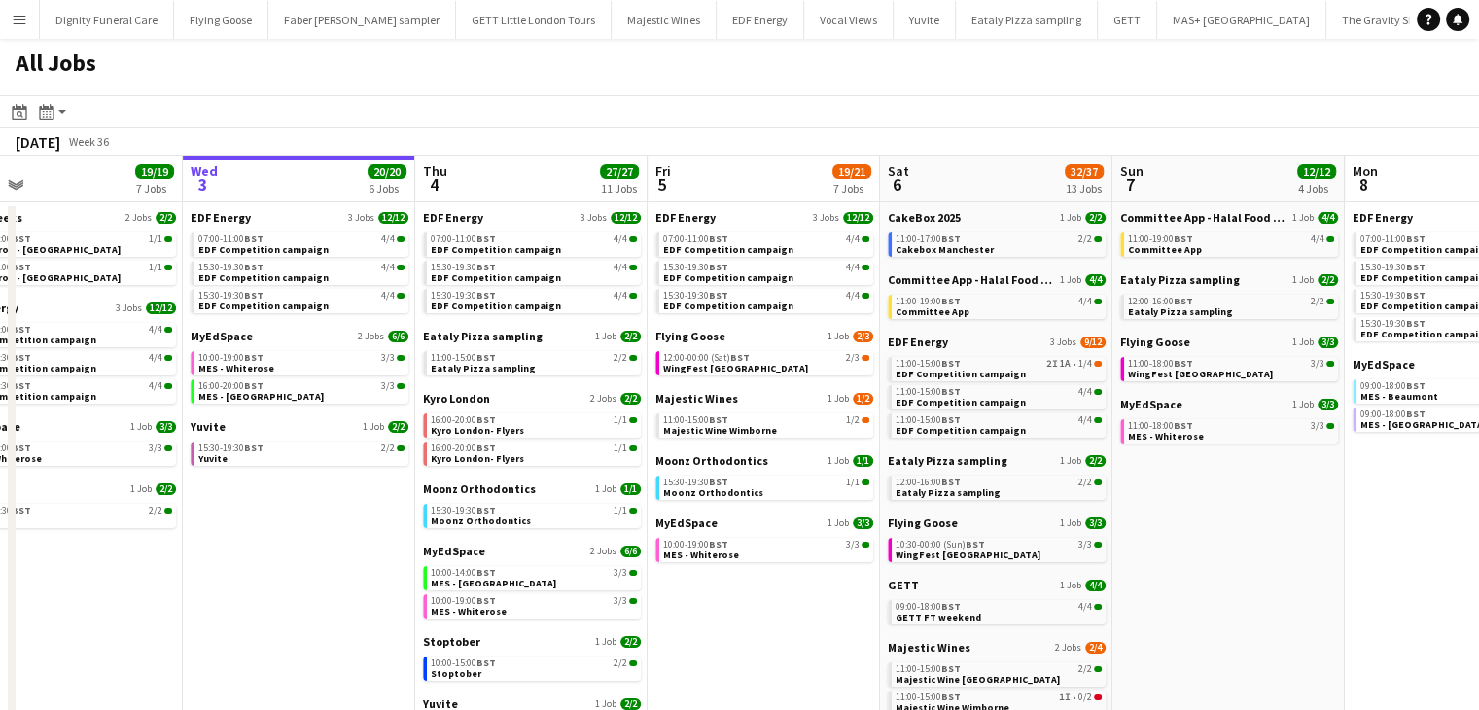
drag, startPoint x: 455, startPoint y: 547, endPoint x: 237, endPoint y: 547, distance: 217.9
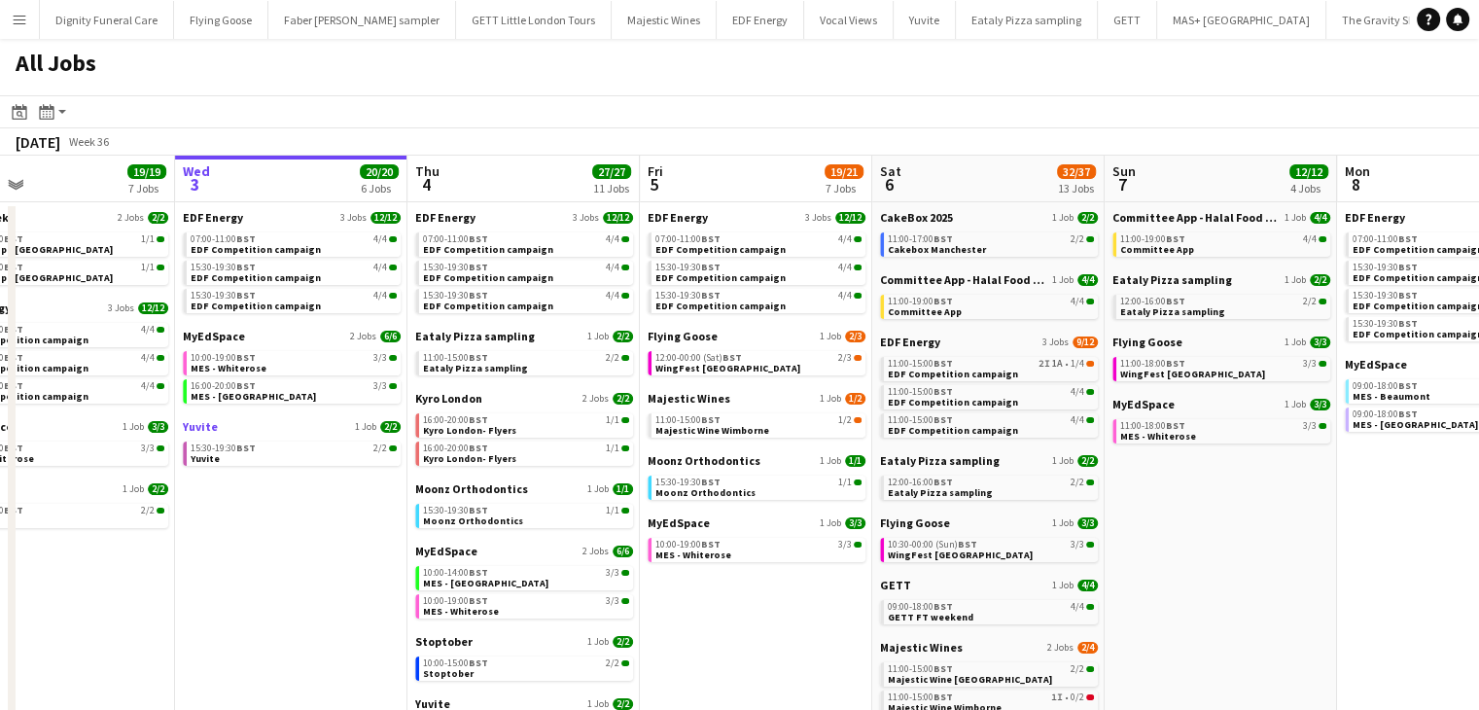
click at [202, 424] on span "Yuvite" at bounding box center [200, 426] width 35 height 15
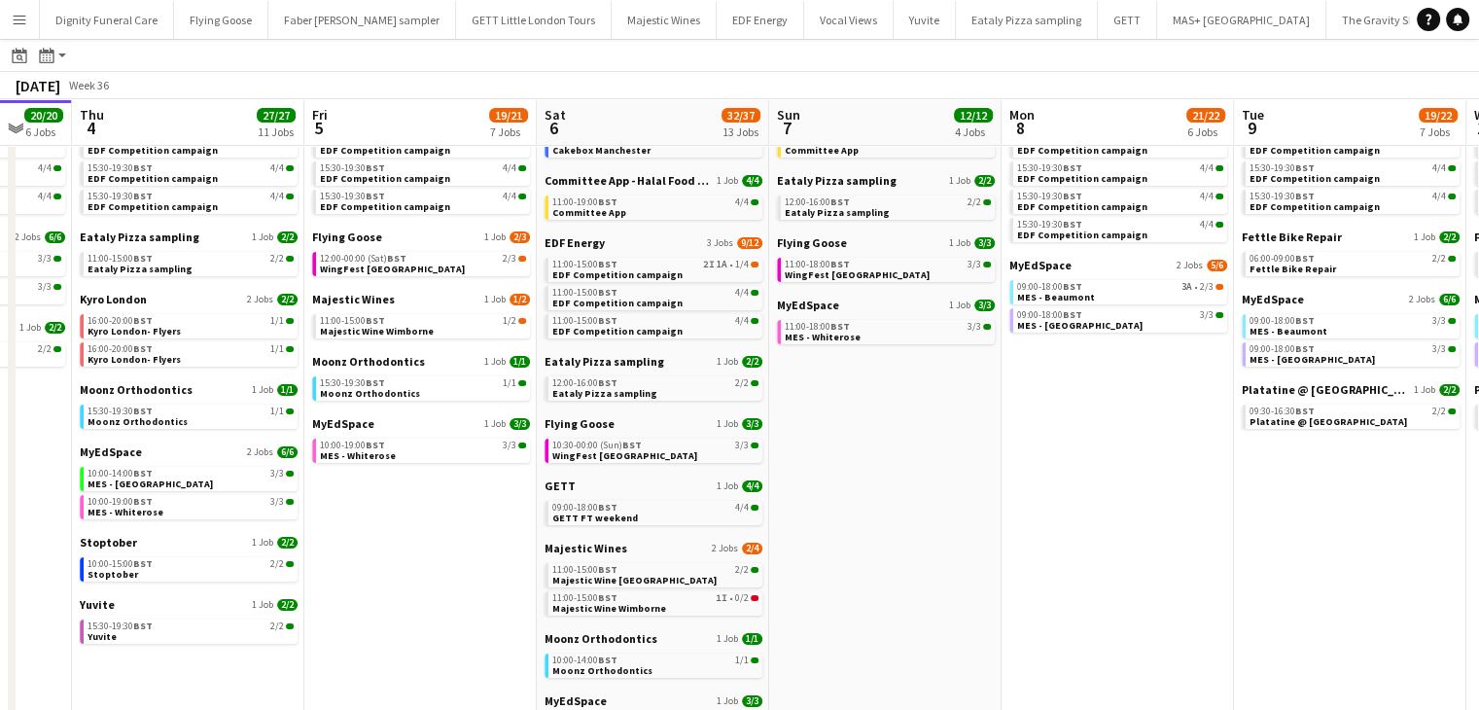
scroll to position [0, 692]
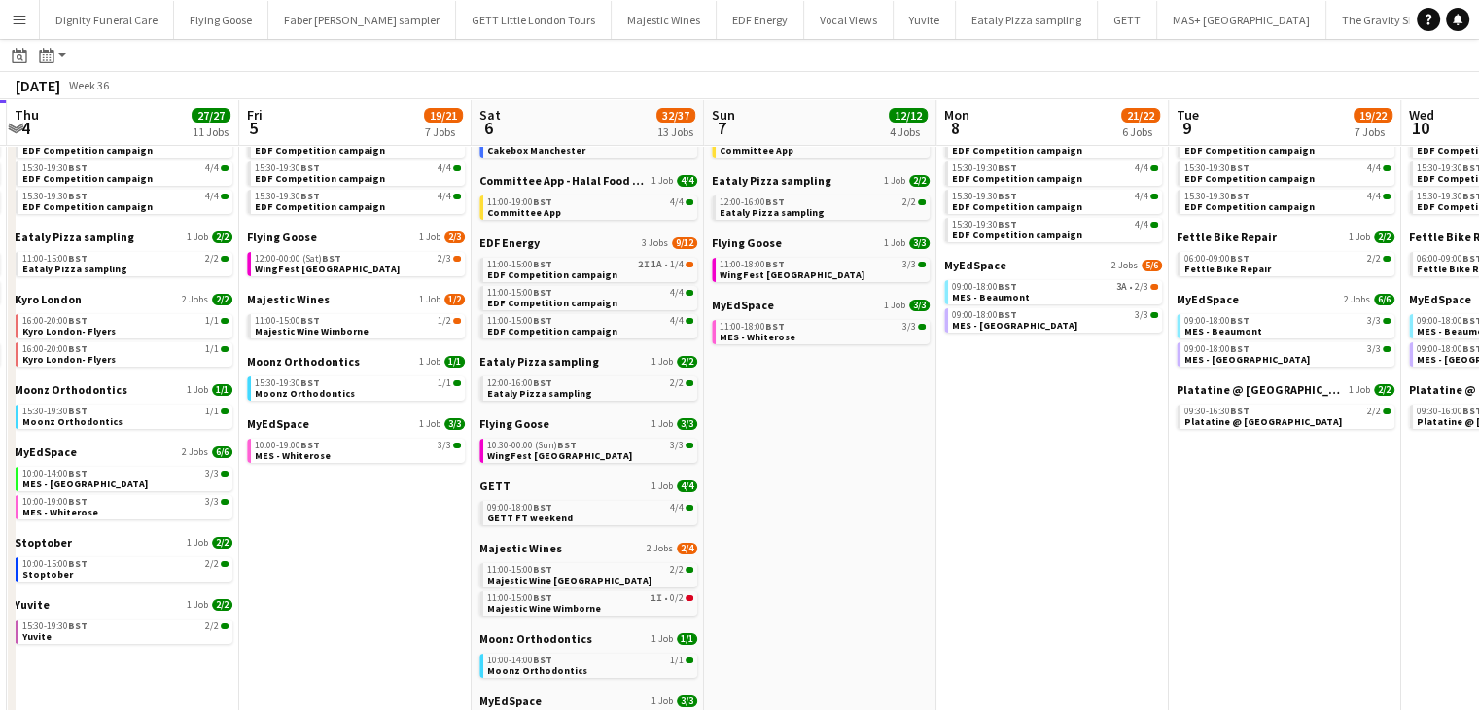
drag, startPoint x: 794, startPoint y: 534, endPoint x: 389, endPoint y: 527, distance: 404.7
click at [391, 527] on app-calendar-viewport "Mon 1 20/20 8 Jobs Tue 2 19/19 7 Jobs Wed 3 20/20 6 Jobs Thu 4 27/27 11 Jobs Fr…" at bounding box center [739, 696] width 1479 height 1396
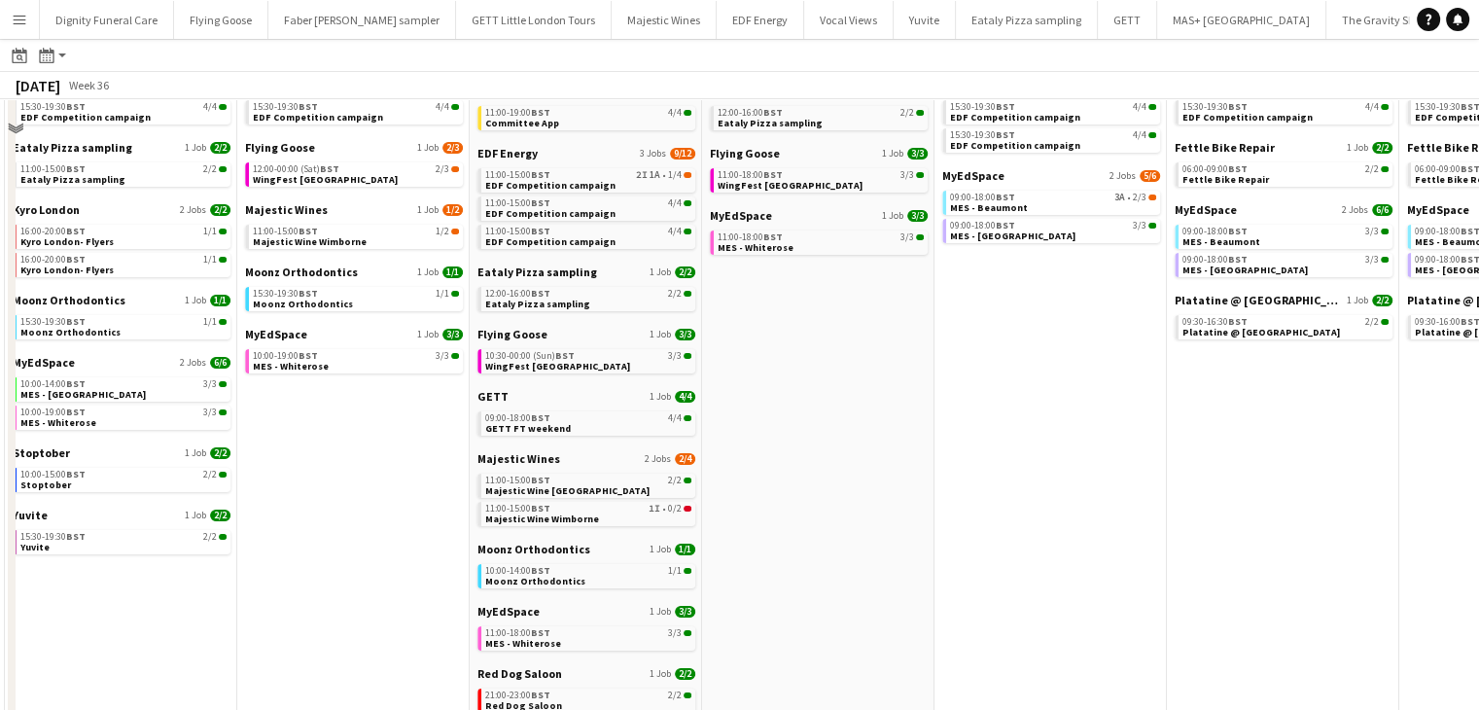
scroll to position [292, 0]
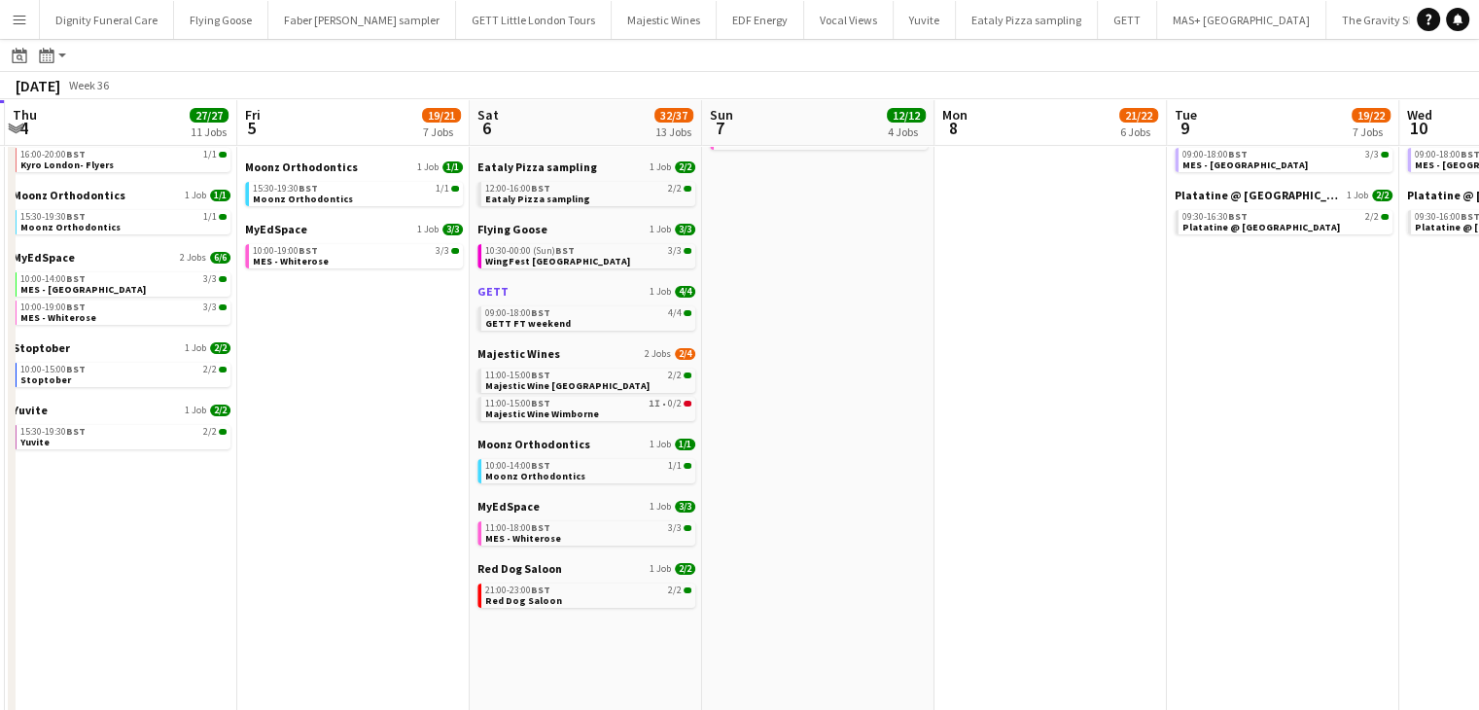
click at [494, 290] on span "GETT" at bounding box center [493, 291] width 31 height 15
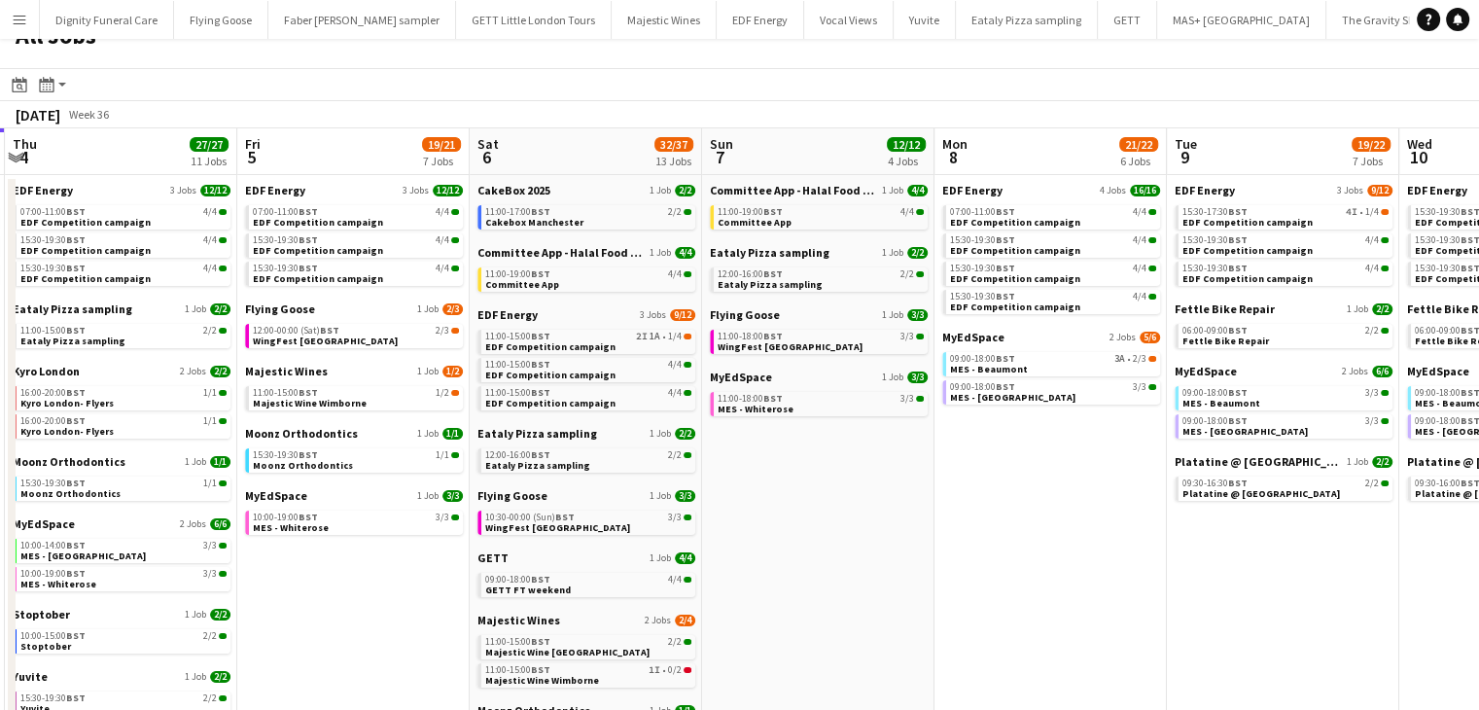
scroll to position [0, 0]
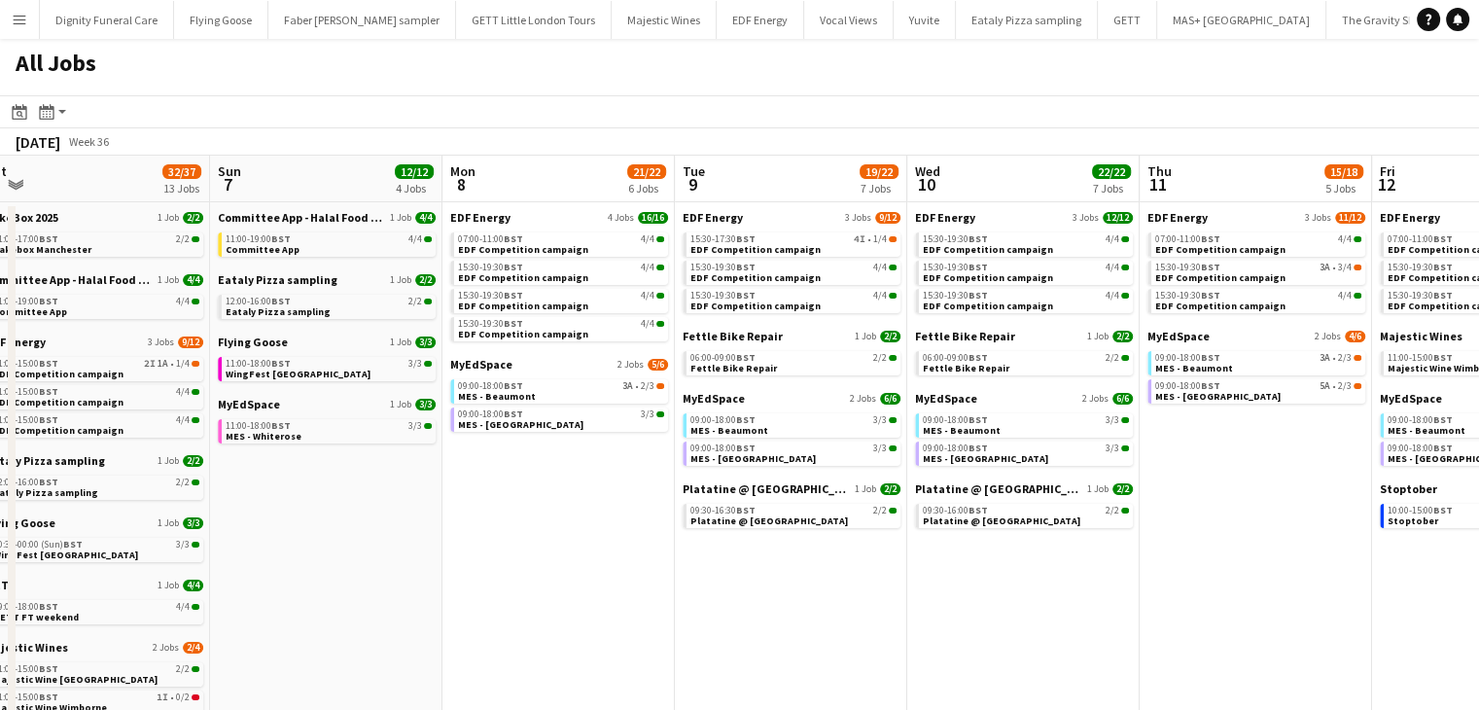
drag, startPoint x: 990, startPoint y: 559, endPoint x: 497, endPoint y: 565, distance: 493.1
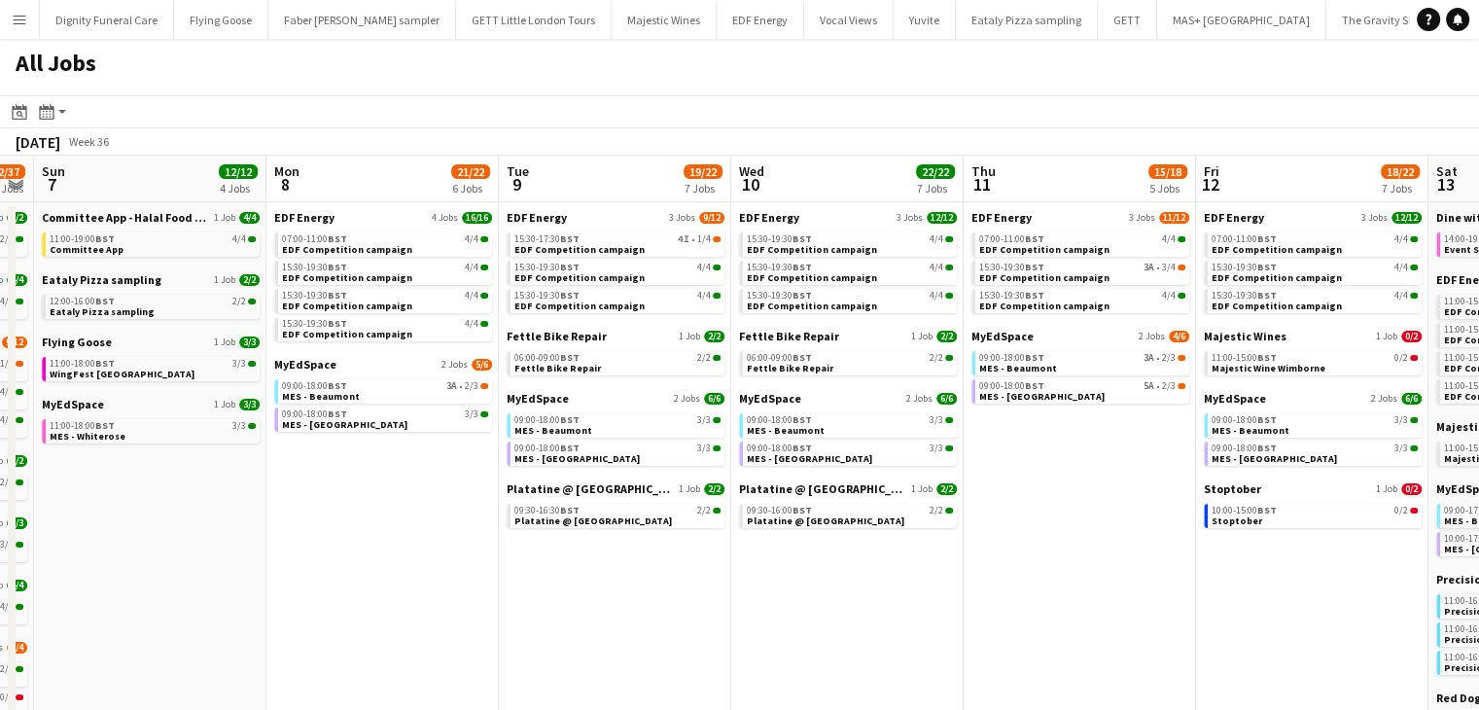
drag, startPoint x: 829, startPoint y: 602, endPoint x: 652, endPoint y: 600, distance: 177.0
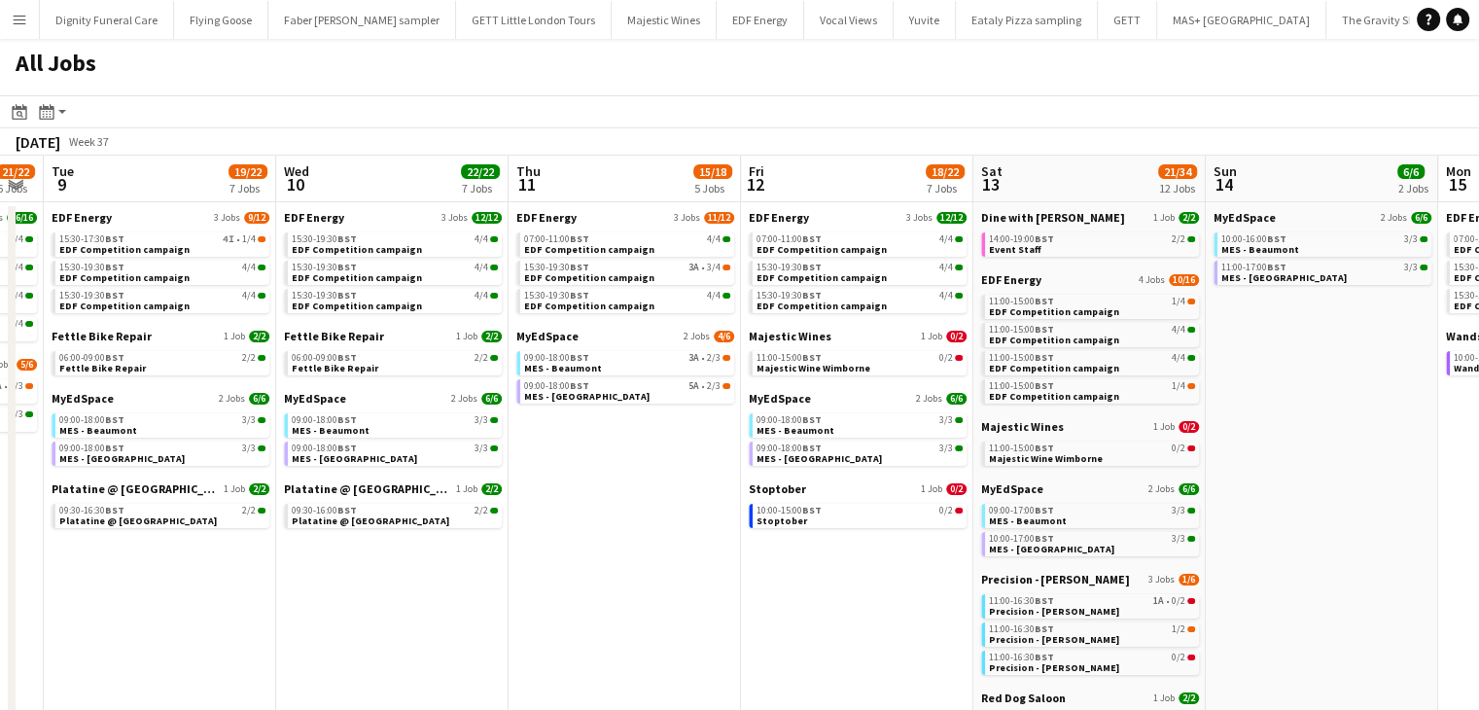
scroll to position [0, 890]
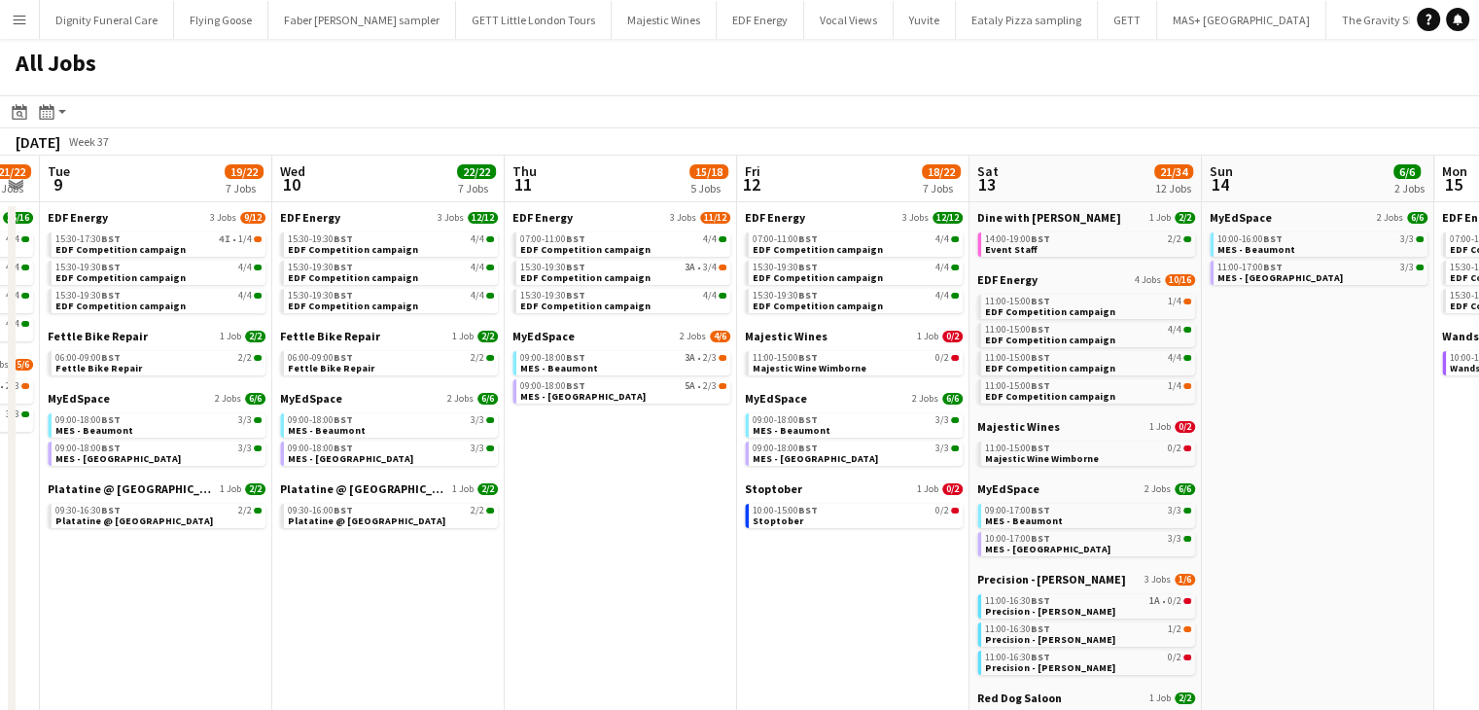
drag, startPoint x: 835, startPoint y: 590, endPoint x: 387, endPoint y: 580, distance: 448.5
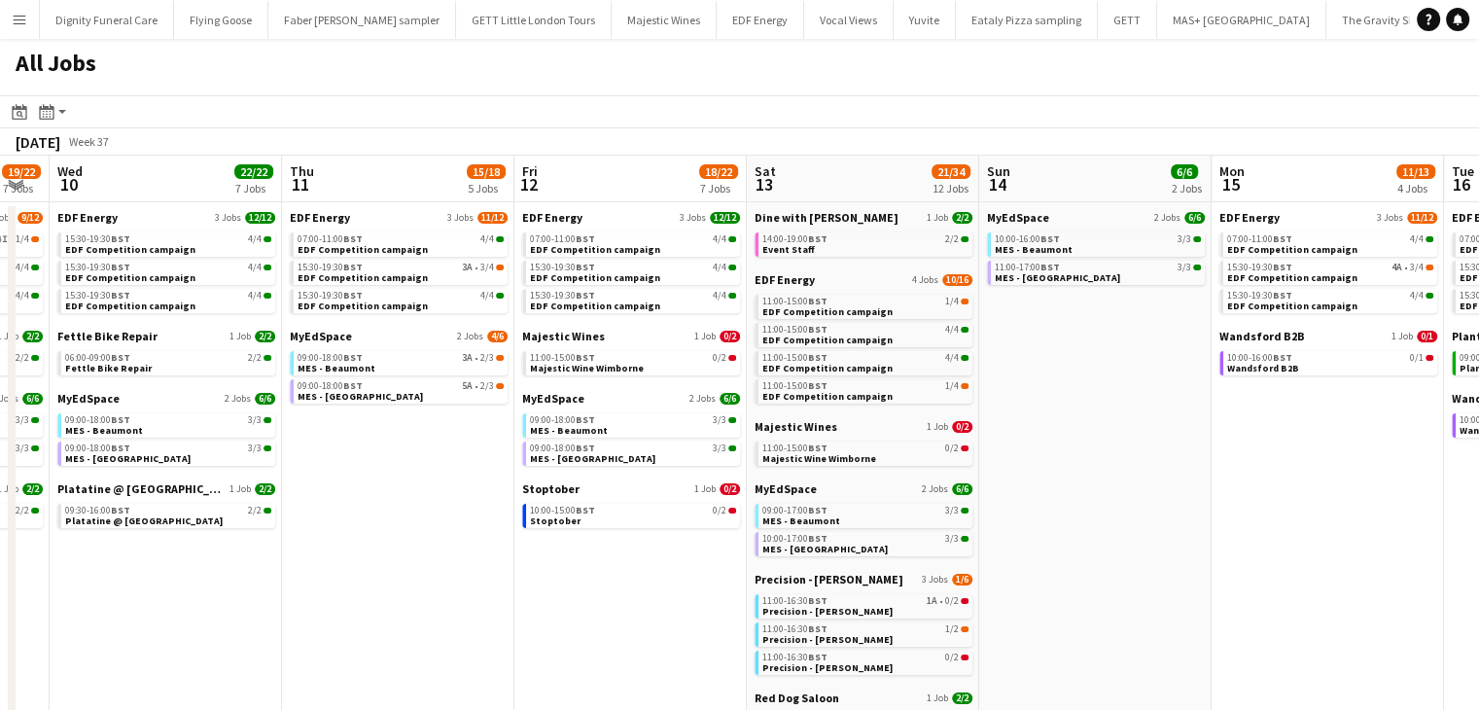
scroll to position [0, 882]
drag, startPoint x: 730, startPoint y: 592, endPoint x: 506, endPoint y: 592, distance: 224.7
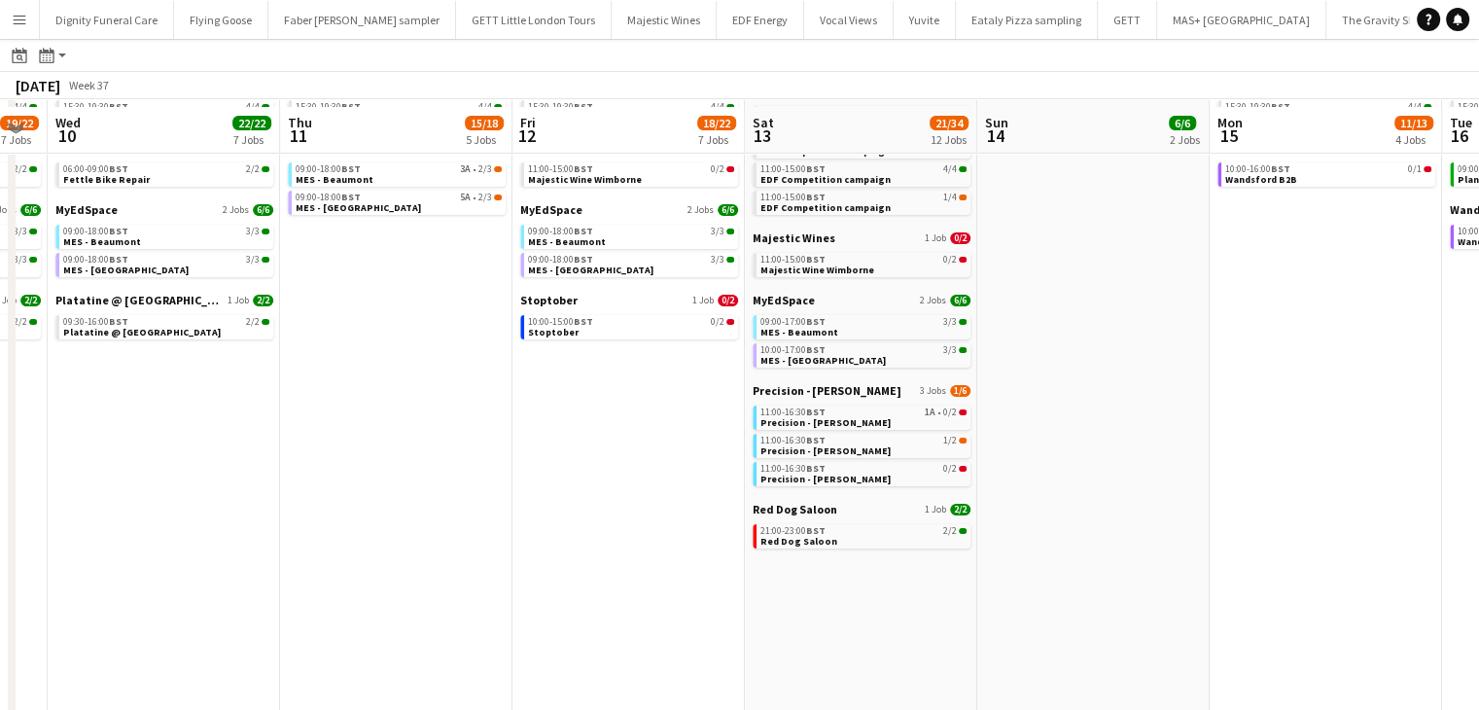
scroll to position [195, 0]
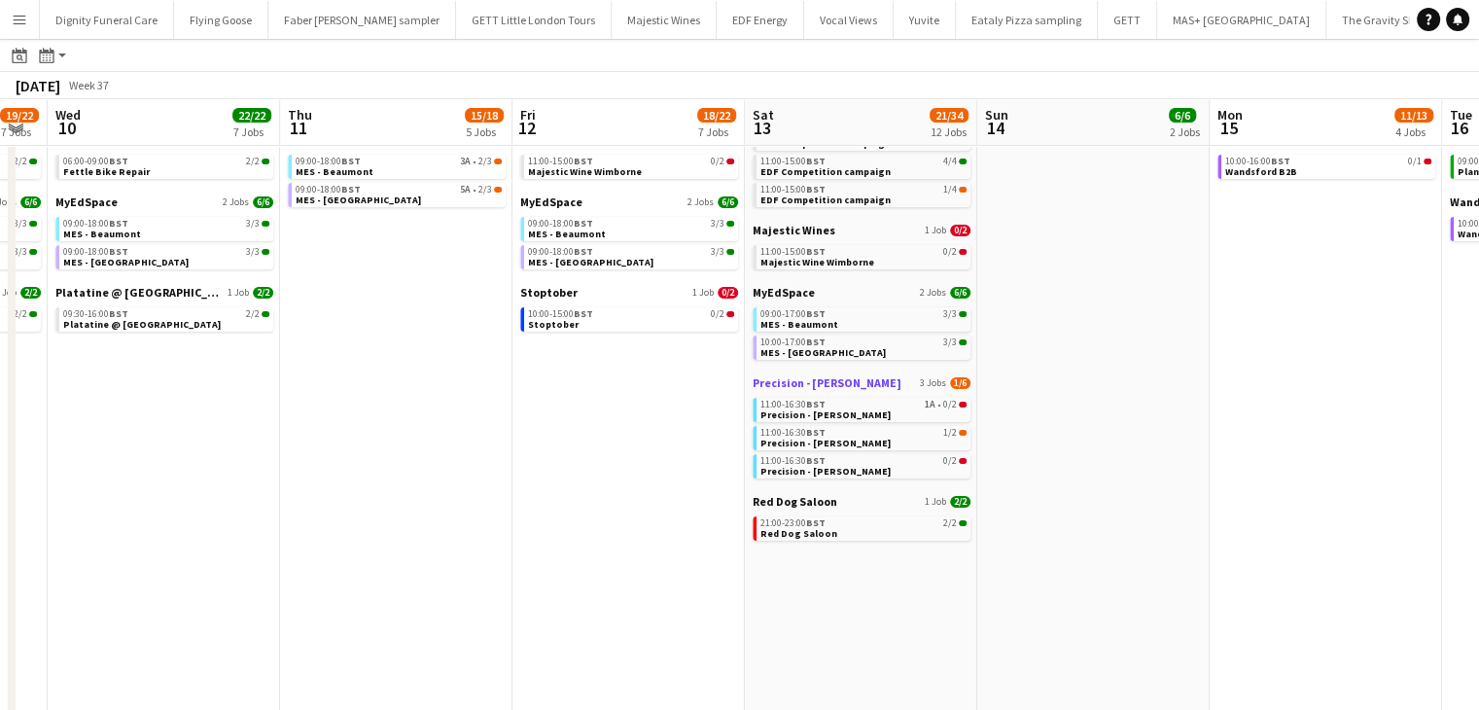
click at [770, 379] on span "Precision - Taylor Wimpey" at bounding box center [827, 382] width 149 height 15
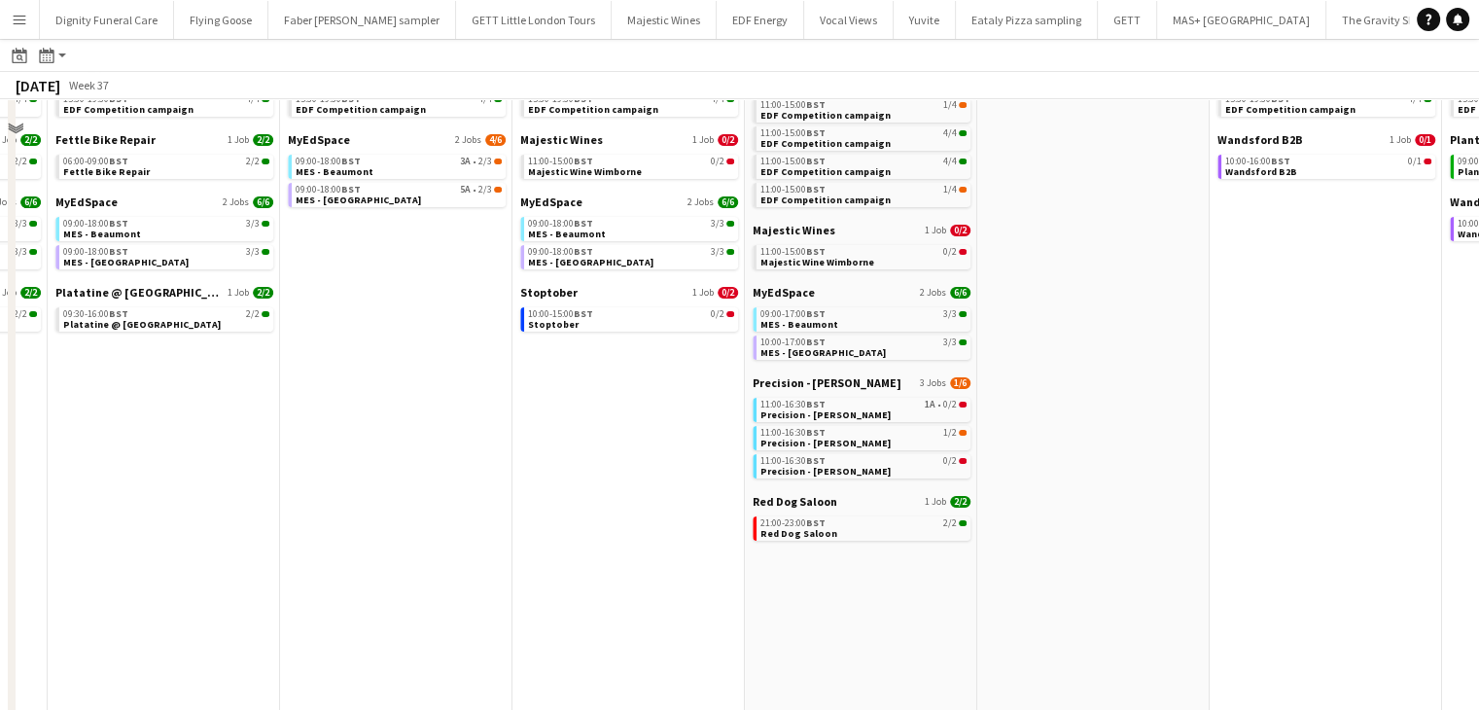
scroll to position [0, 0]
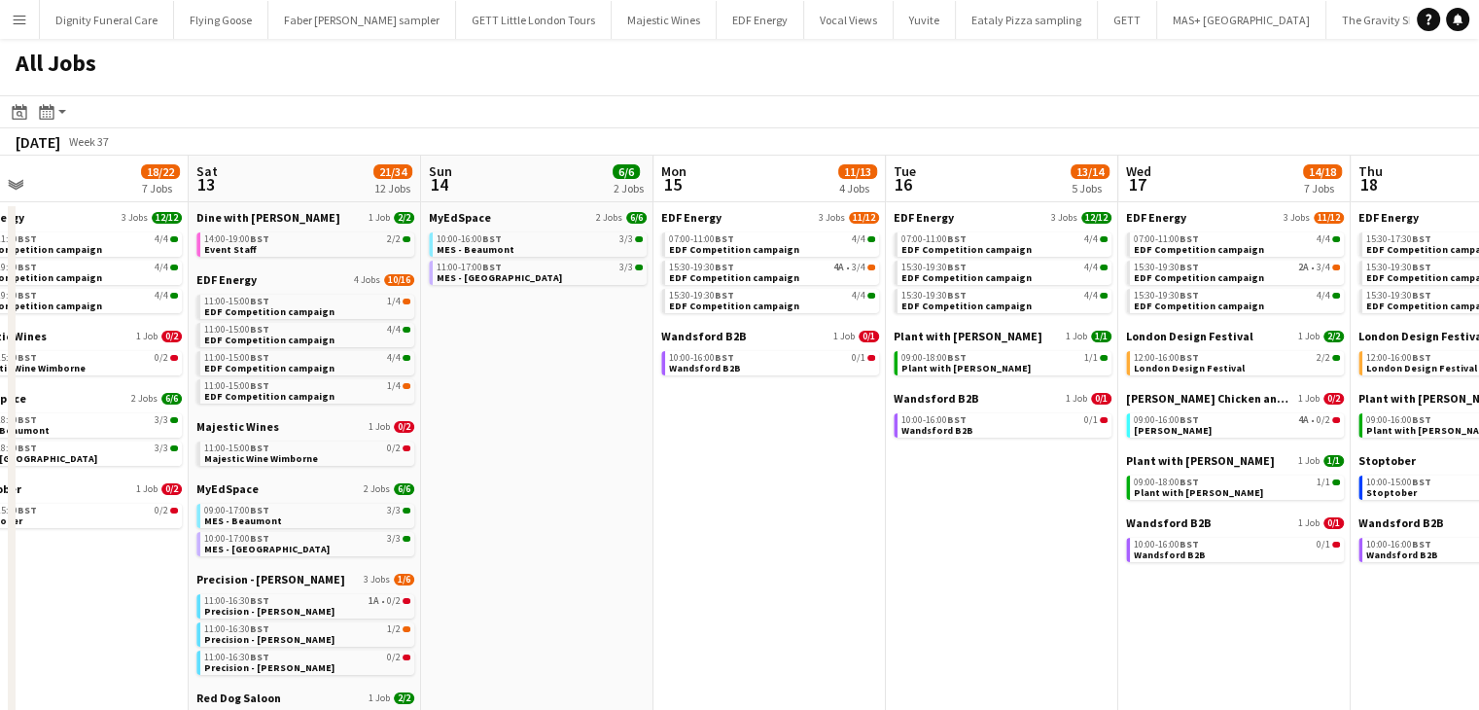
drag, startPoint x: 1167, startPoint y: 481, endPoint x: 611, endPoint y: 487, distance: 556.4
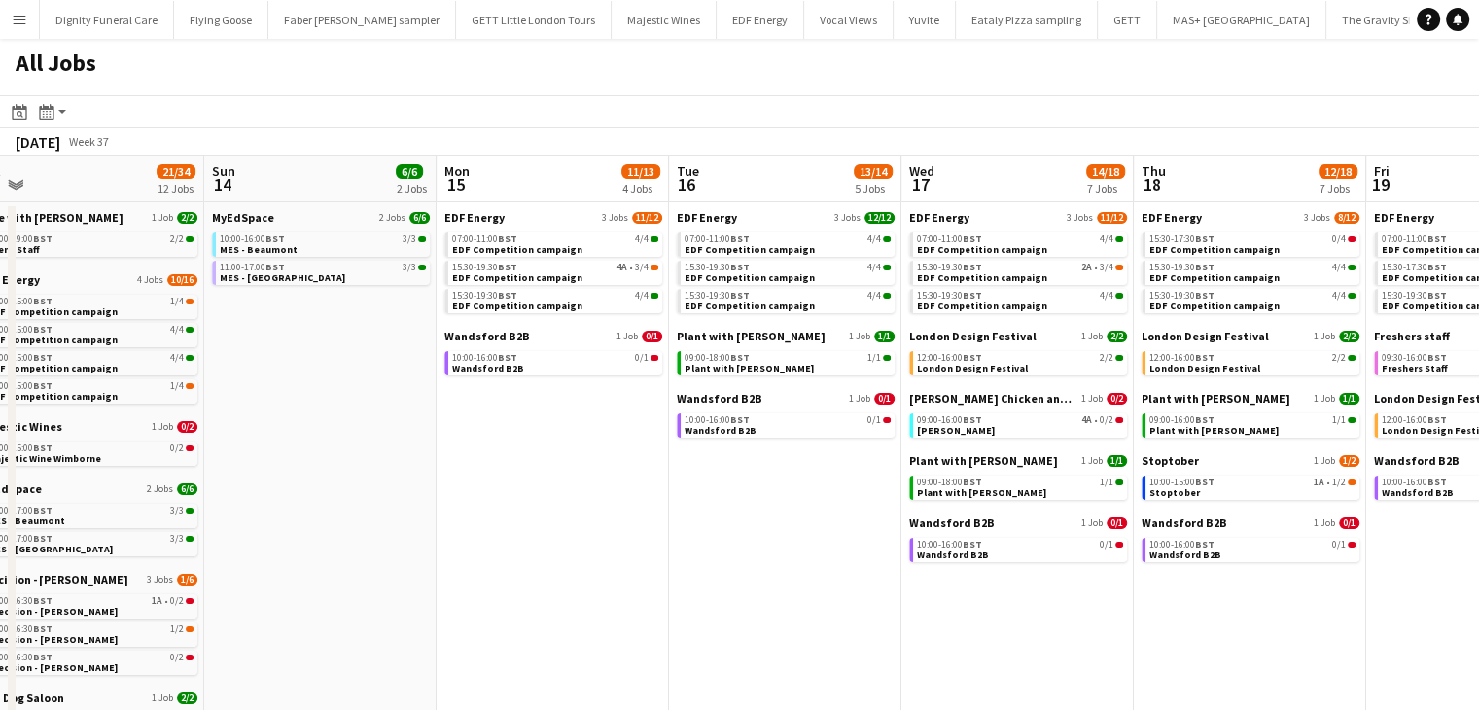
scroll to position [0, 727]
drag, startPoint x: 736, startPoint y: 511, endPoint x: 525, endPoint y: 468, distance: 215.3
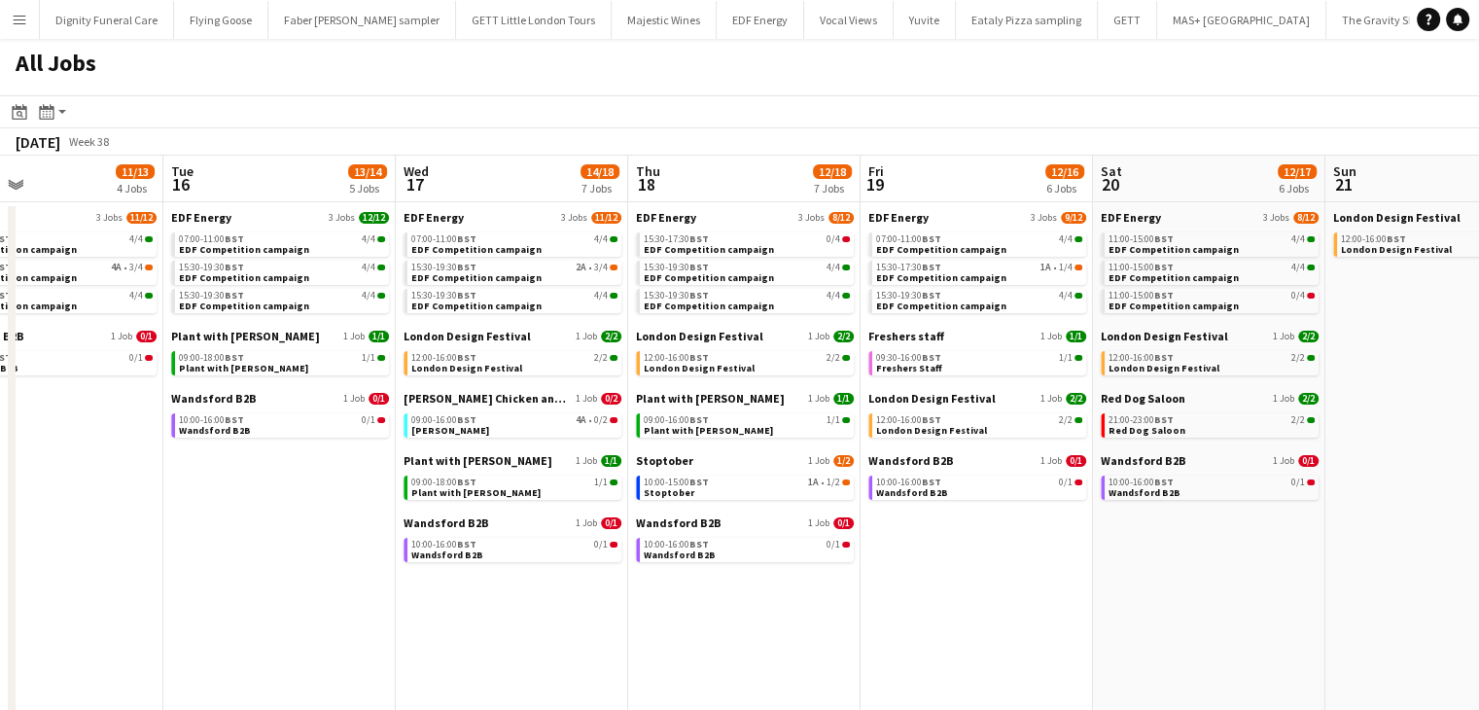
scroll to position [0, 767]
drag, startPoint x: 775, startPoint y: 552, endPoint x: 307, endPoint y: 525, distance: 468.6
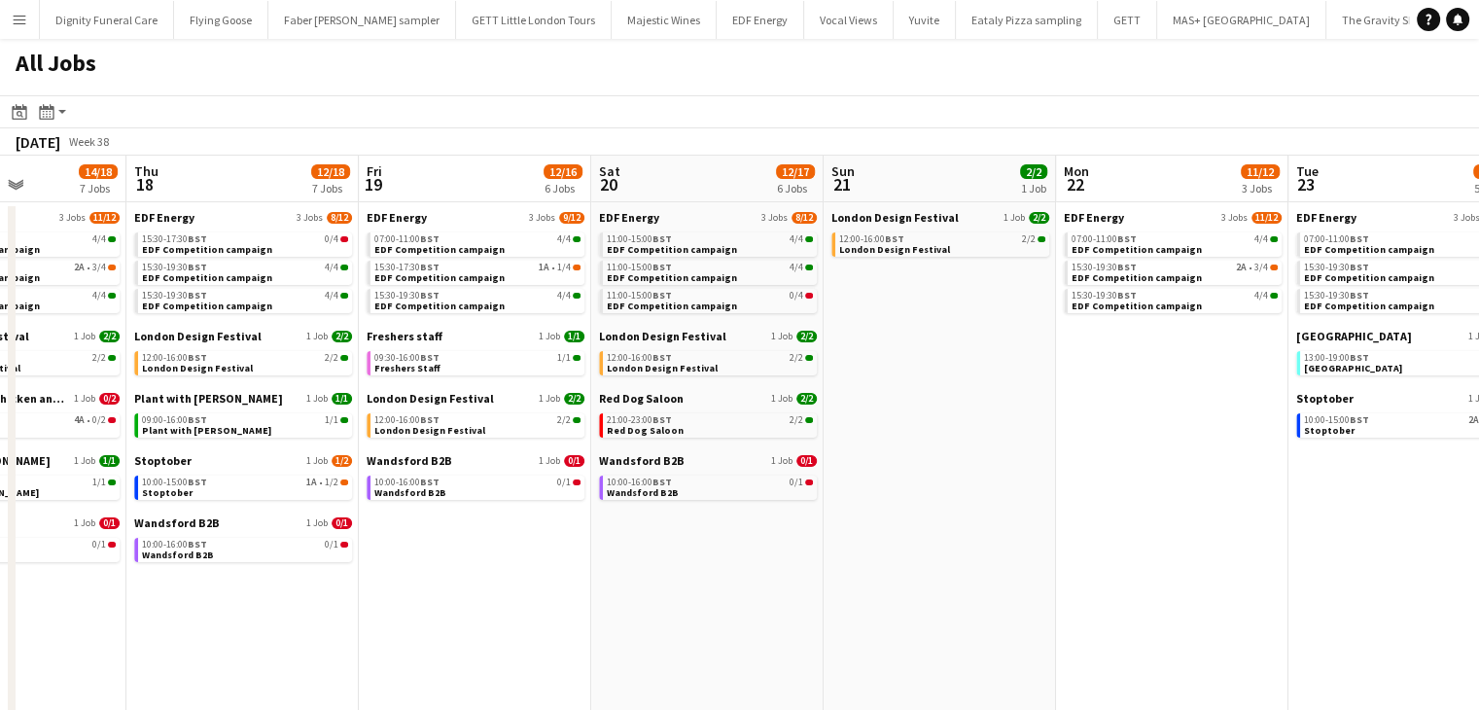
scroll to position [0, 829]
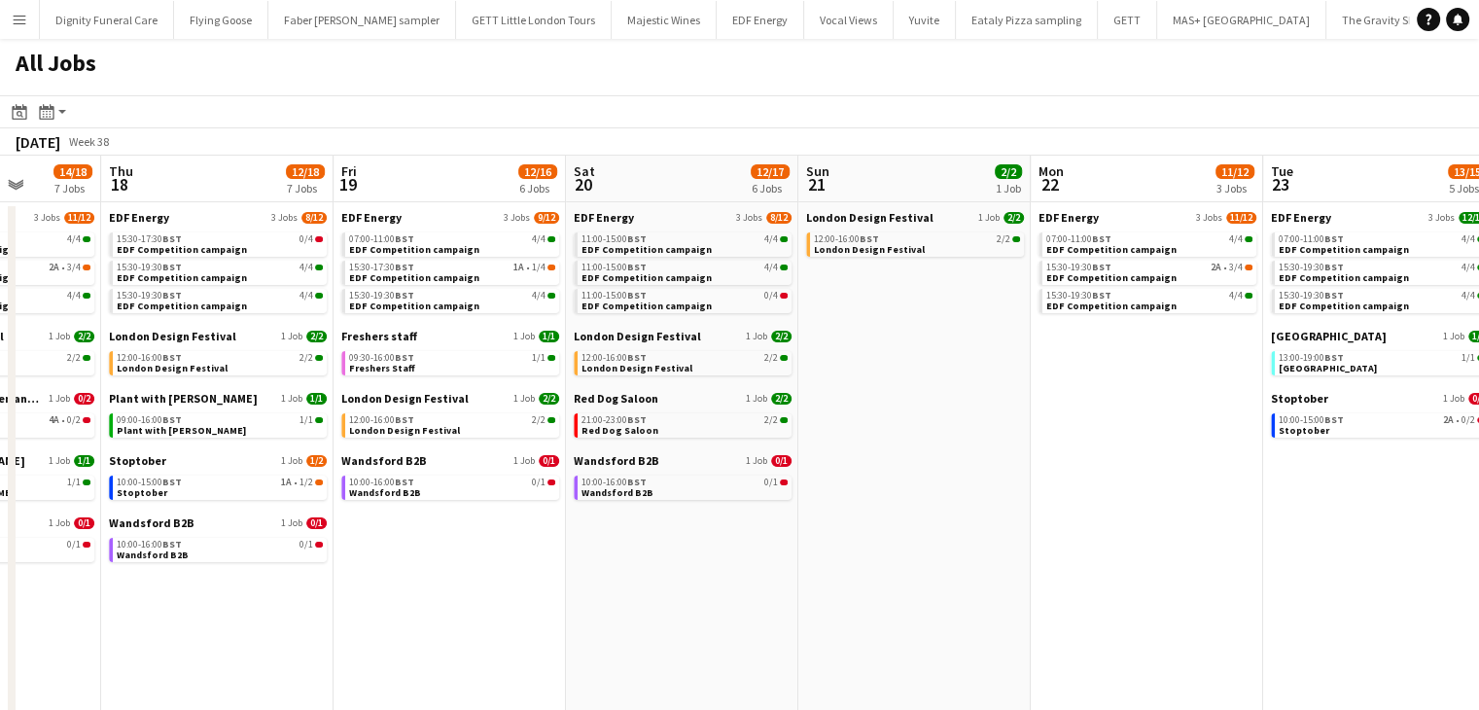
drag, startPoint x: 1054, startPoint y: 524, endPoint x: 529, endPoint y: 541, distance: 525.5
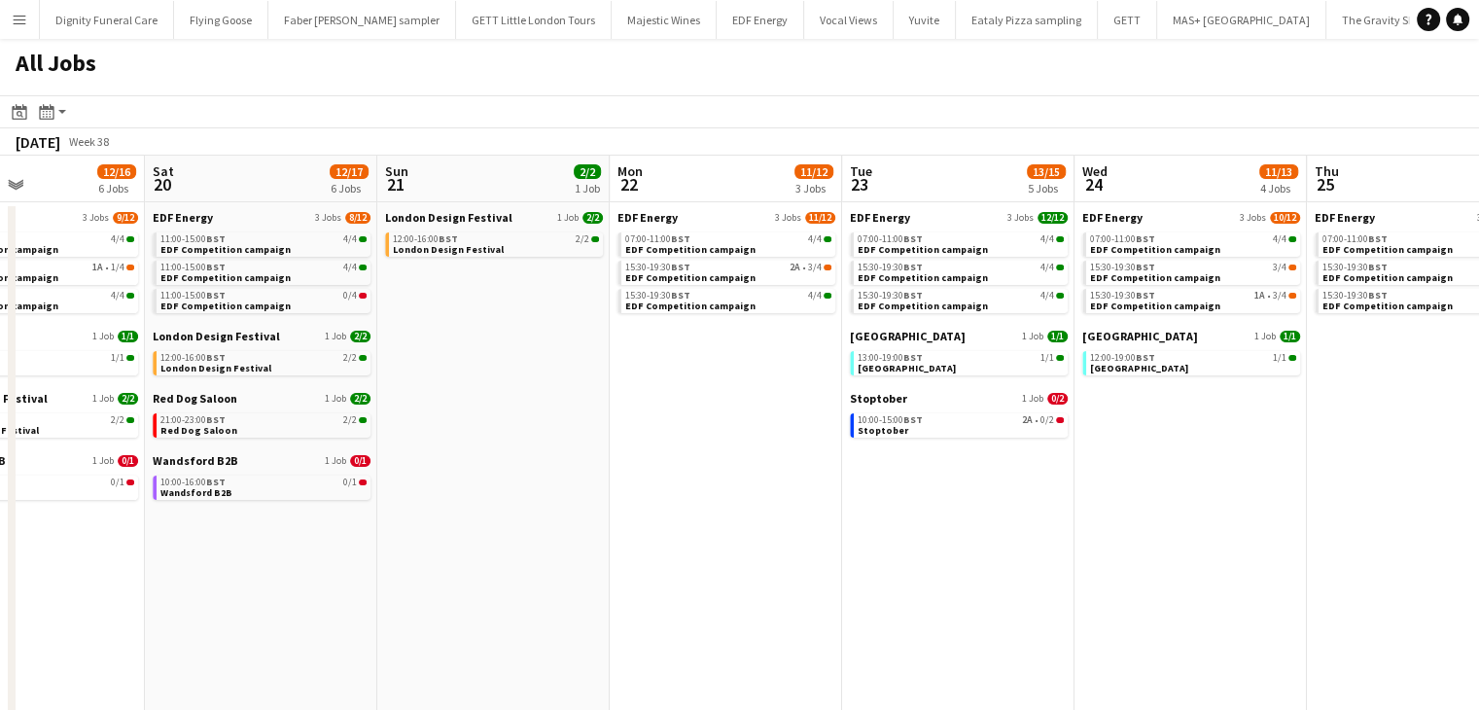
drag, startPoint x: 992, startPoint y: 548, endPoint x: 545, endPoint y: 558, distance: 447.5
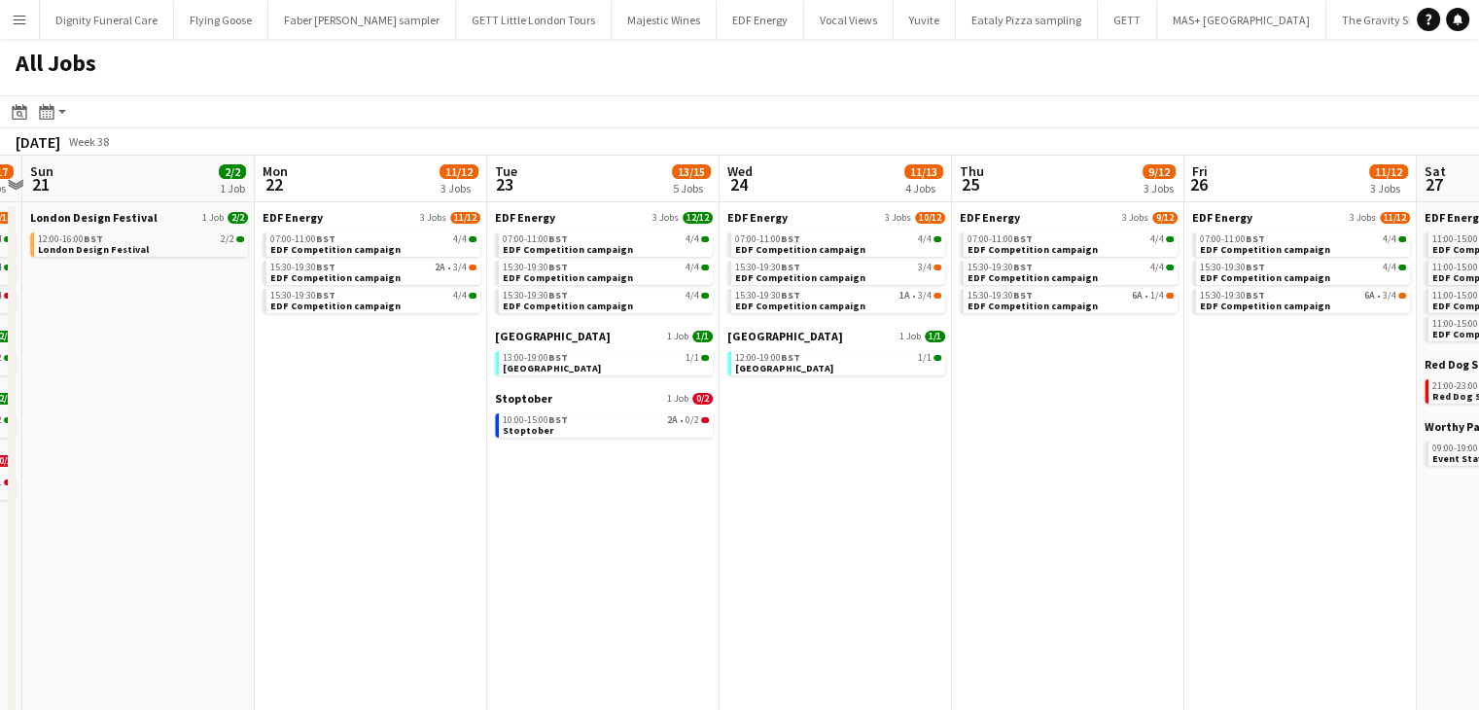
drag, startPoint x: 1085, startPoint y: 537, endPoint x: 523, endPoint y: 541, distance: 562.2
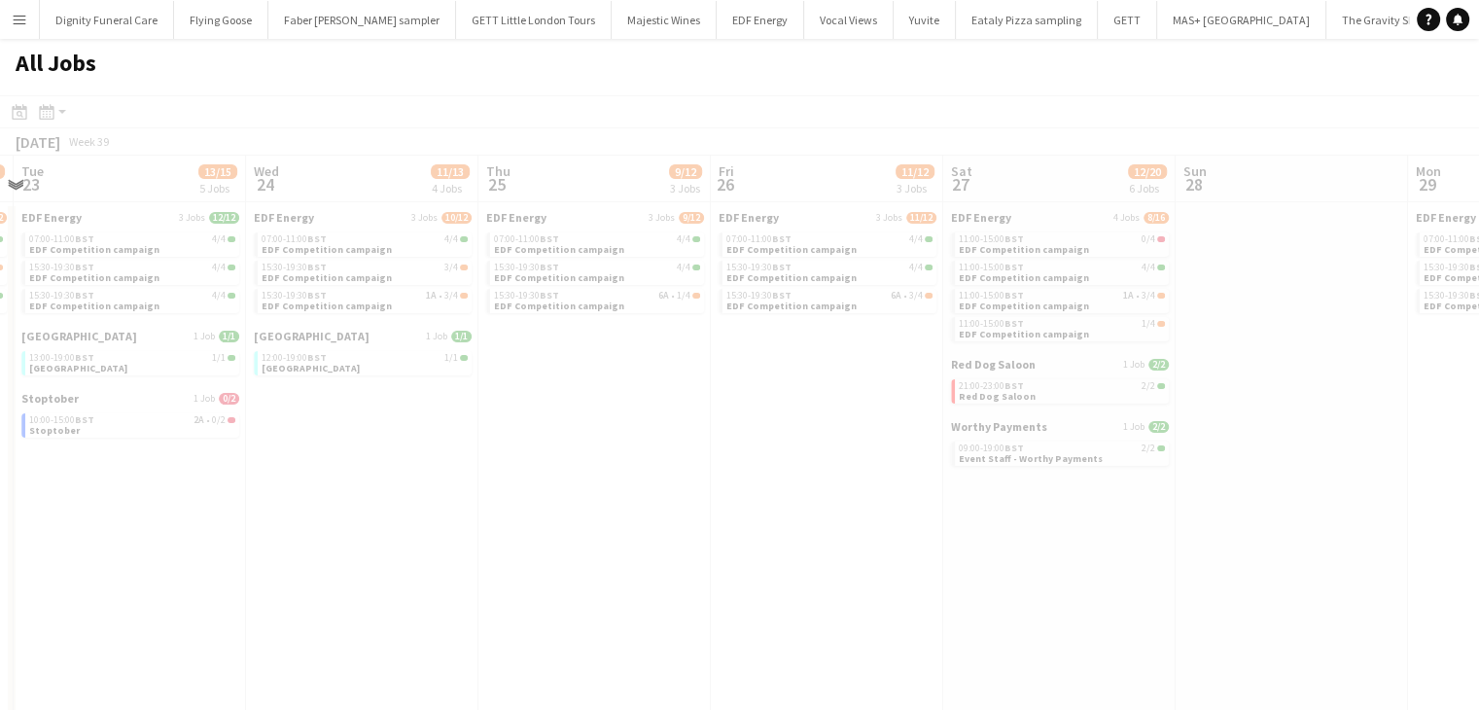
drag, startPoint x: 959, startPoint y: 506, endPoint x: 331, endPoint y: 513, distance: 628.3
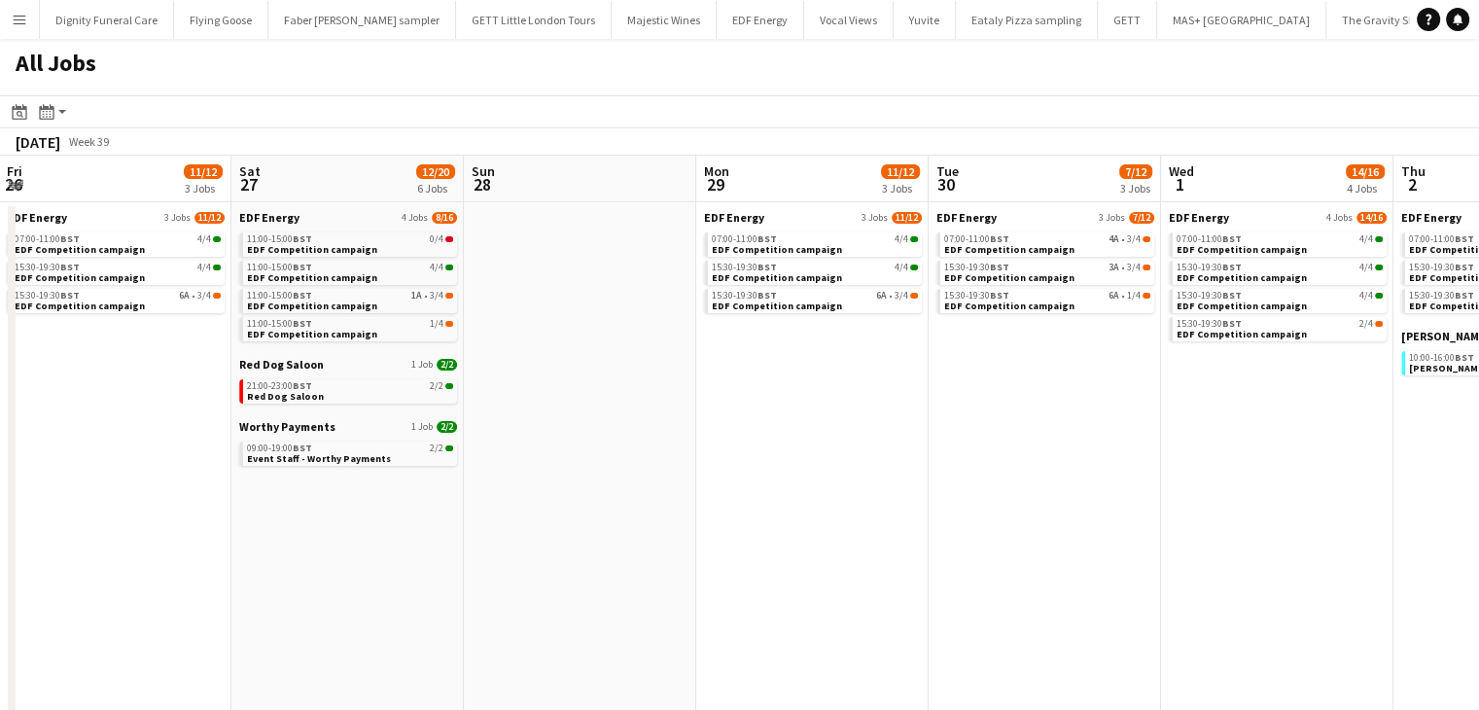
scroll to position [0, 455]
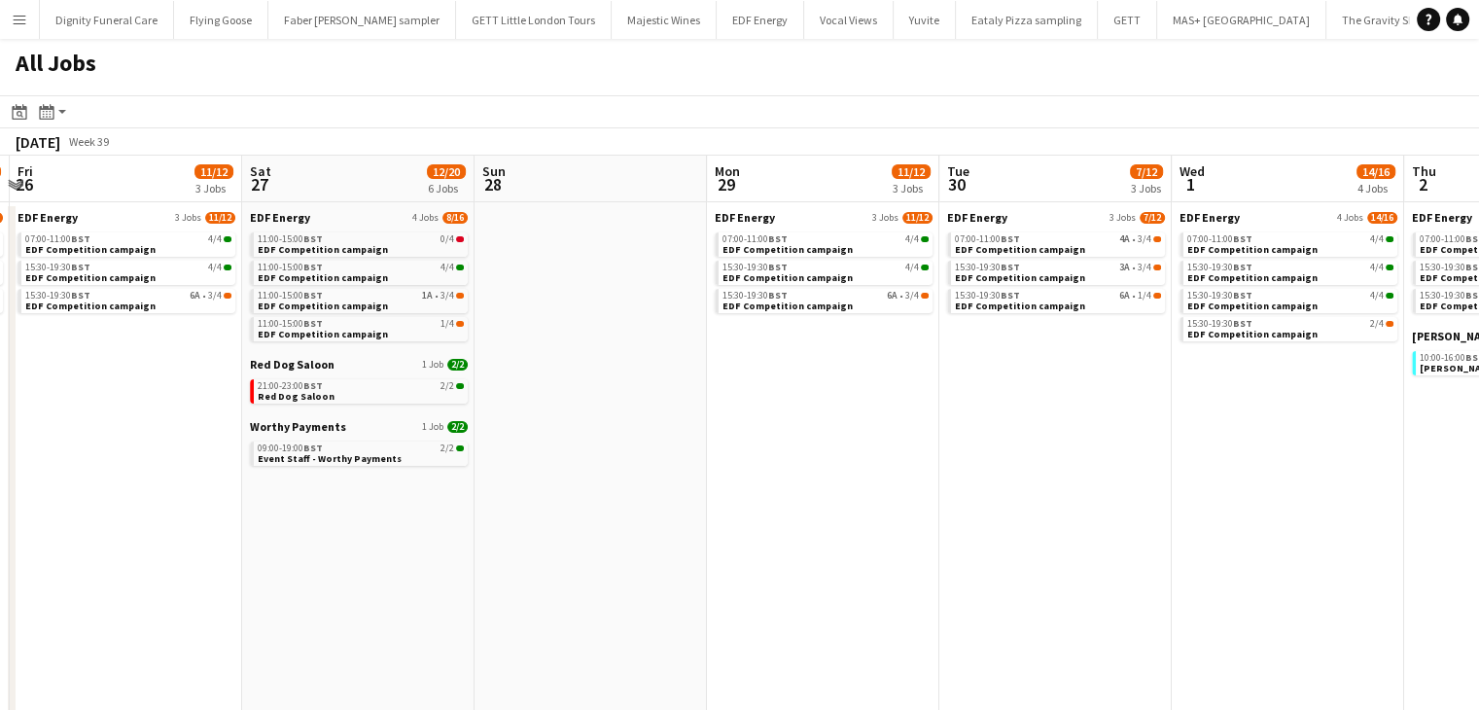
drag, startPoint x: 1072, startPoint y: 509, endPoint x: 1493, endPoint y: 464, distance: 423.5
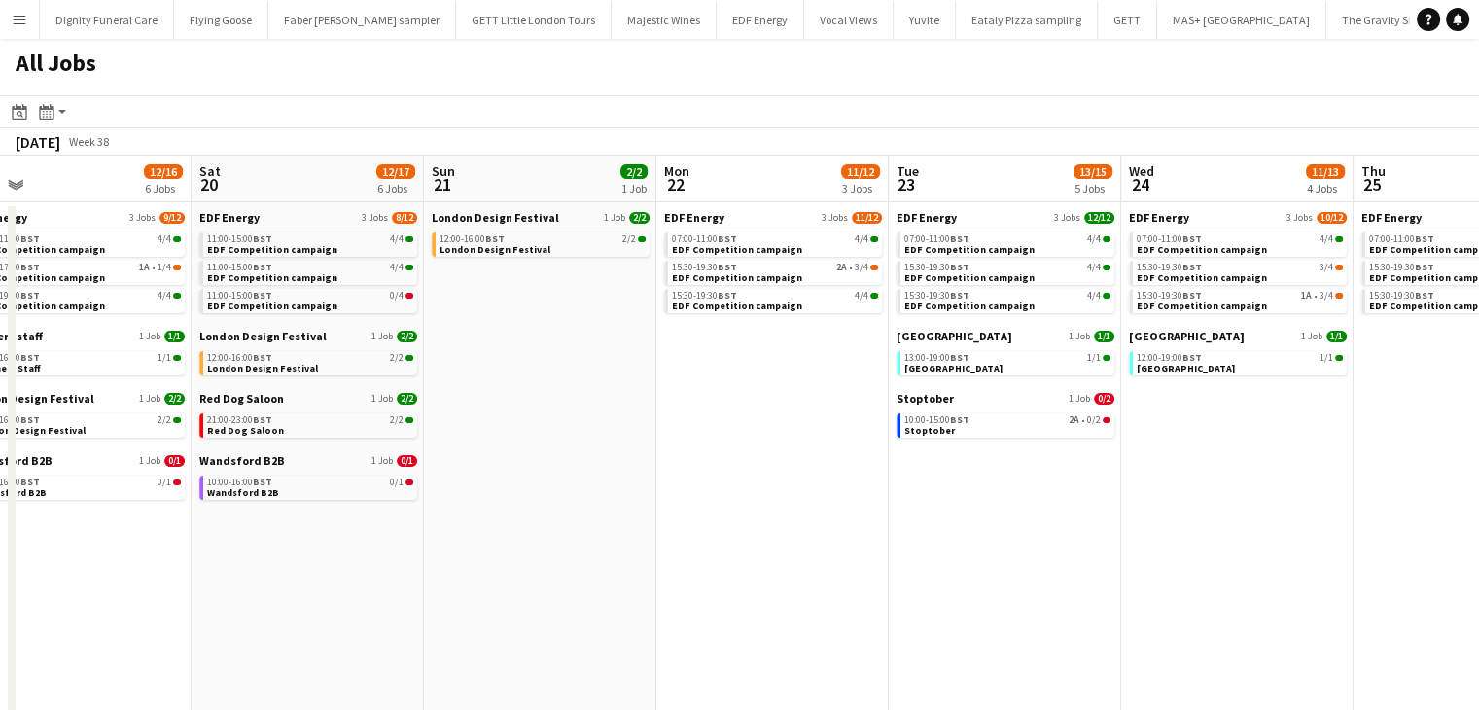
drag, startPoint x: 554, startPoint y: 550, endPoint x: 1051, endPoint y: 492, distance: 500.4
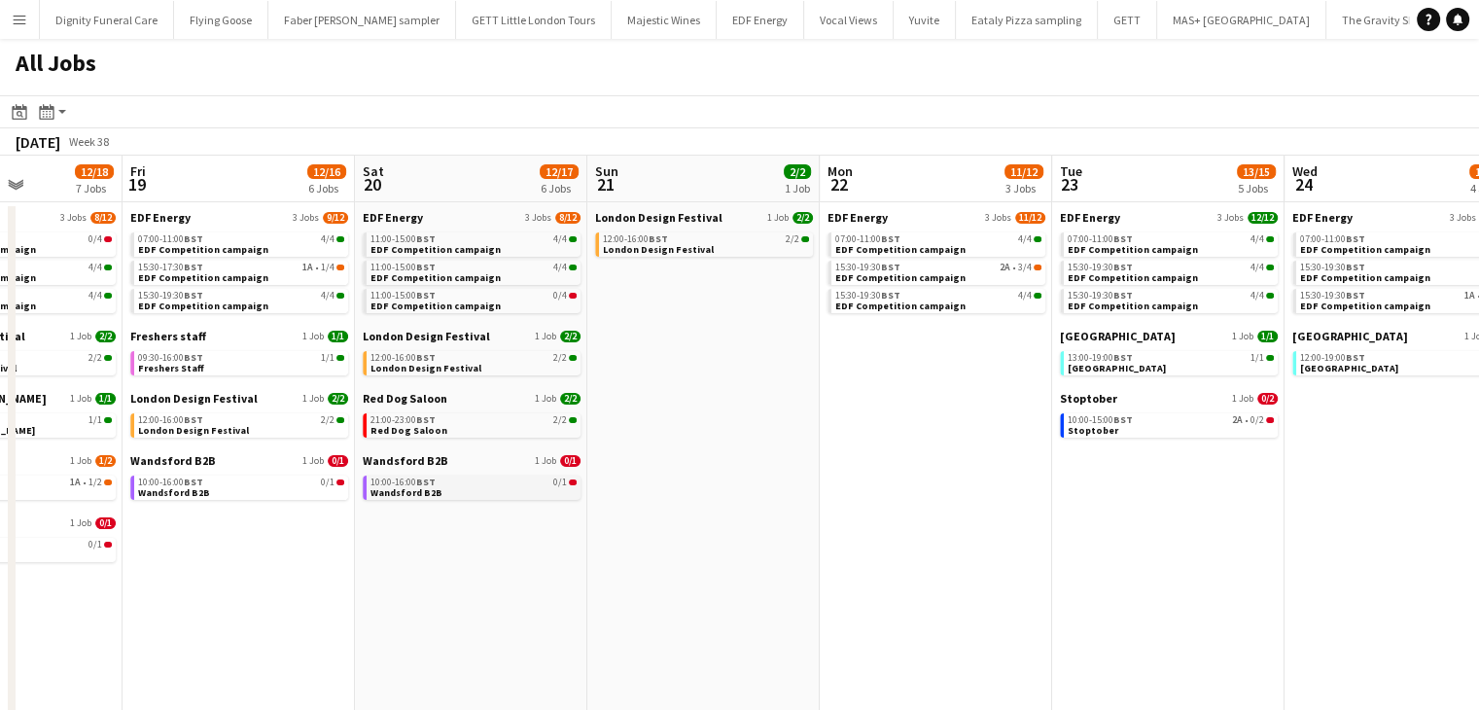
drag, startPoint x: 720, startPoint y: 505, endPoint x: 1220, endPoint y: 476, distance: 500.8
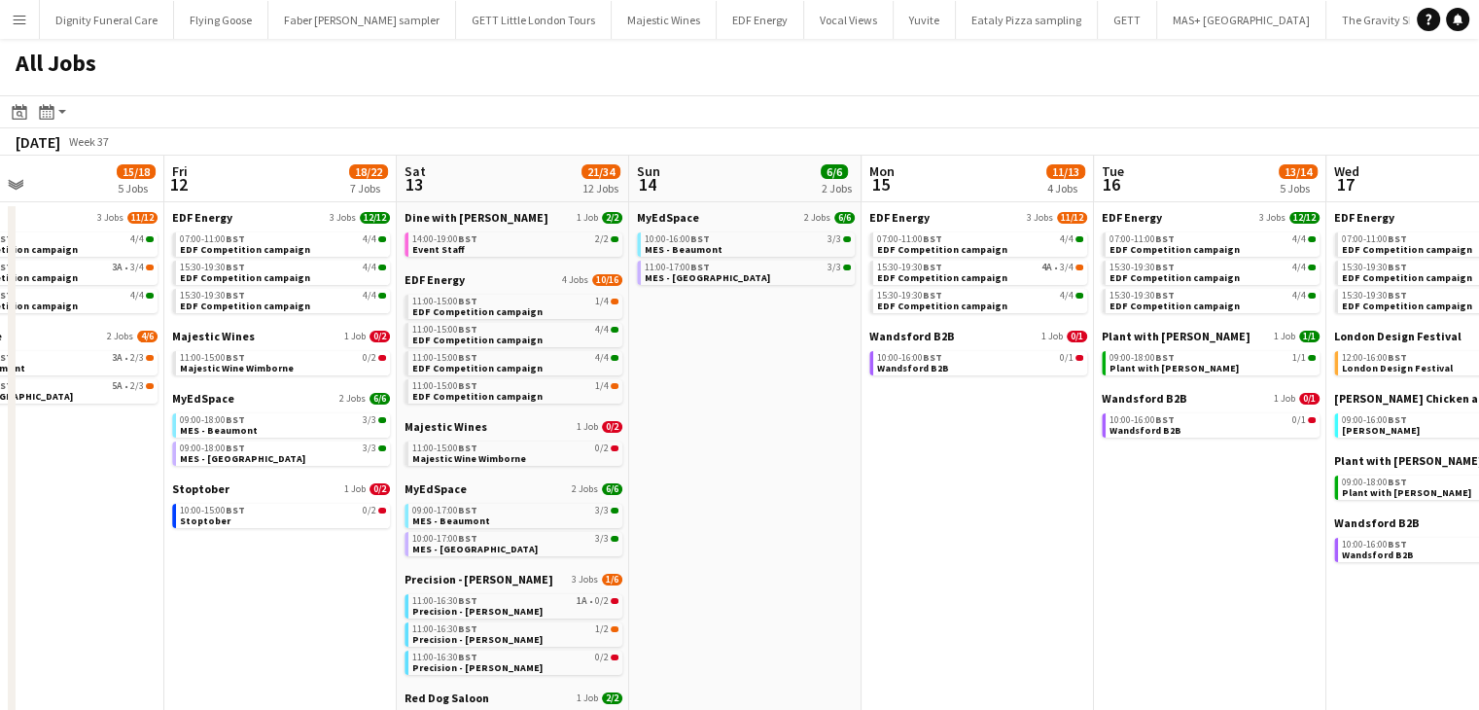
drag, startPoint x: 463, startPoint y: 531, endPoint x: 1493, endPoint y: 457, distance: 1032.6
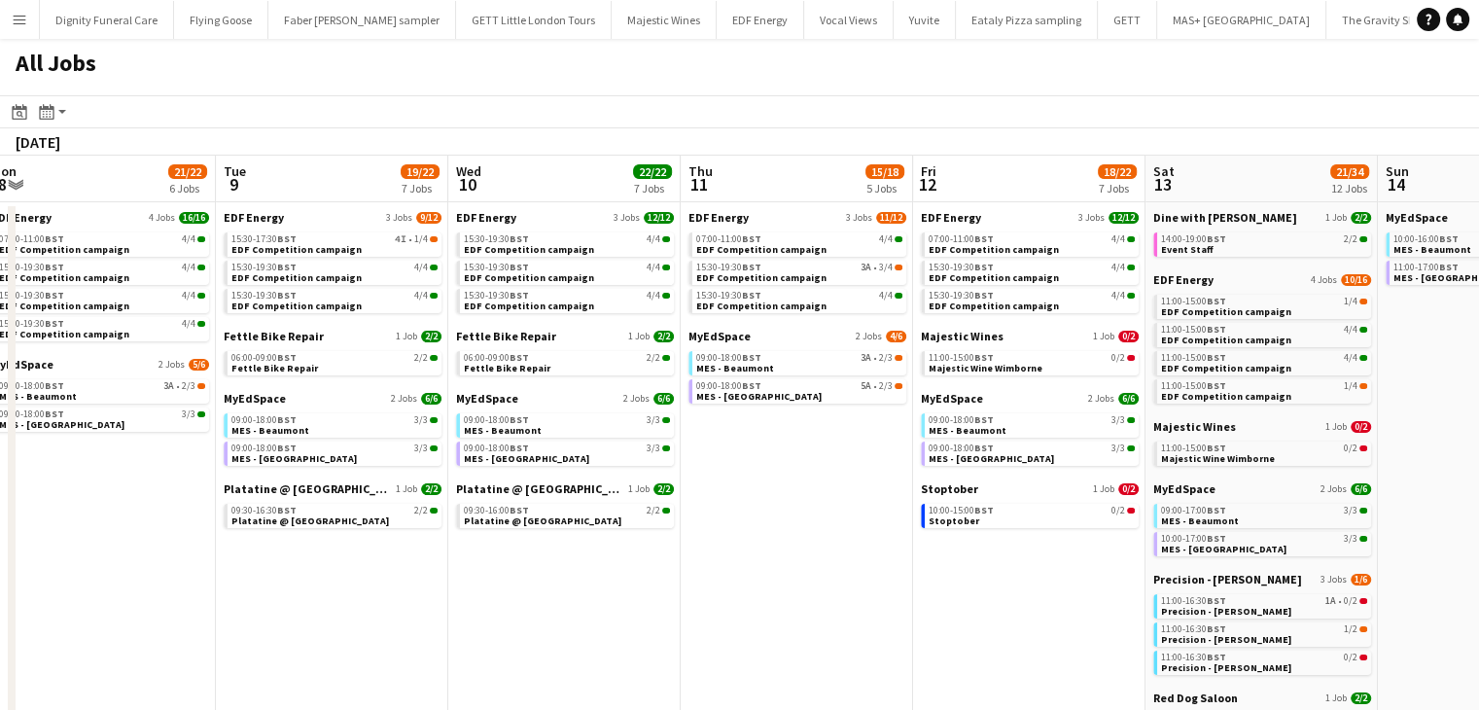
drag, startPoint x: 1228, startPoint y: 448, endPoint x: 1436, endPoint y: 439, distance: 207.4
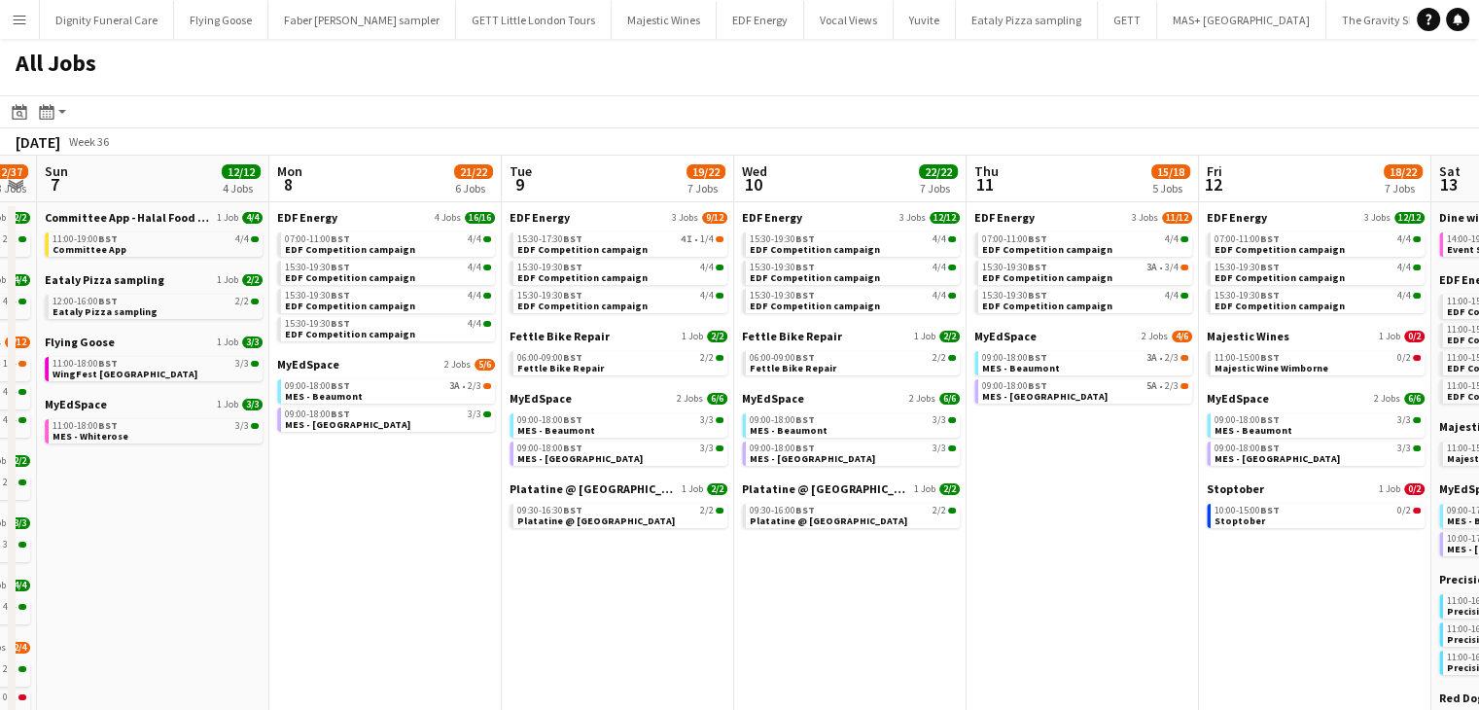
drag, startPoint x: 565, startPoint y: 482, endPoint x: 1401, endPoint y: 429, distance: 837.2
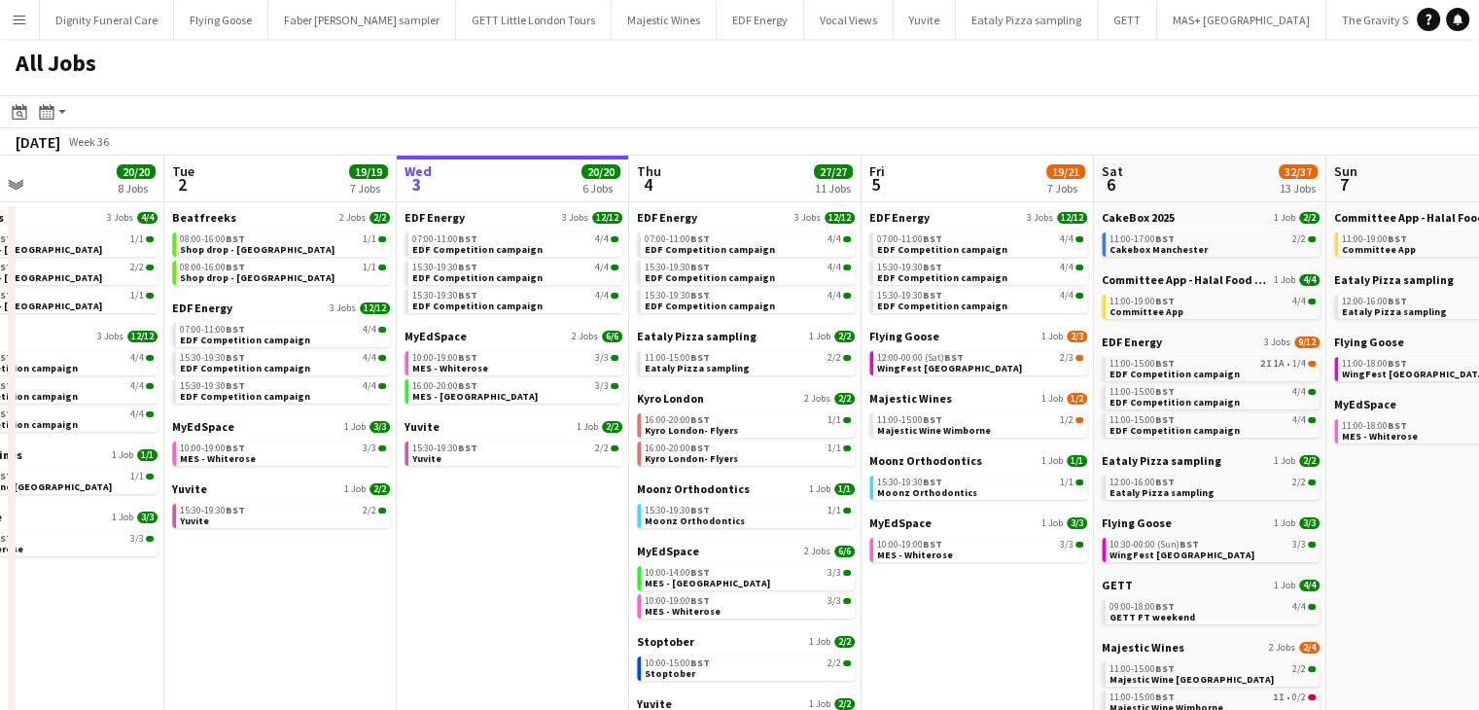
scroll to position [0, 529]
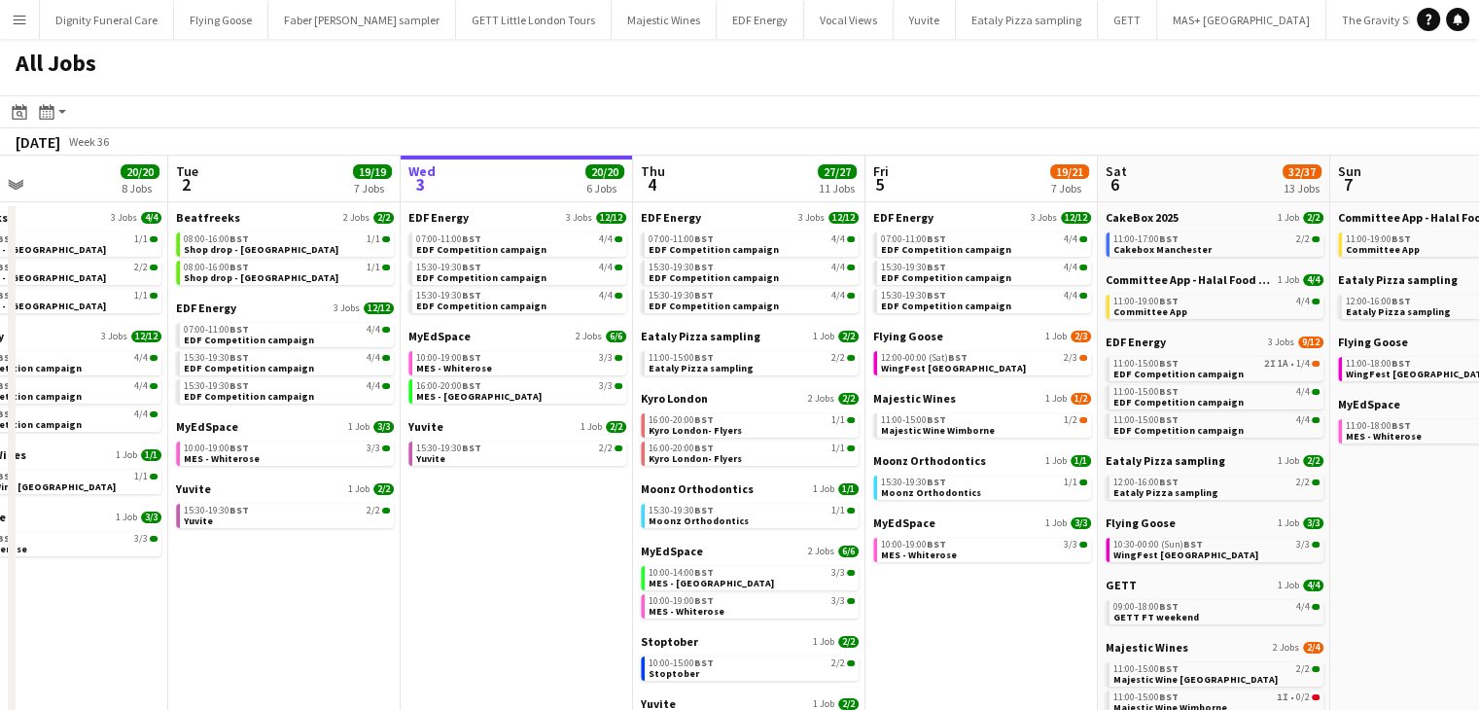
drag, startPoint x: 789, startPoint y: 440, endPoint x: 984, endPoint y: 430, distance: 195.7
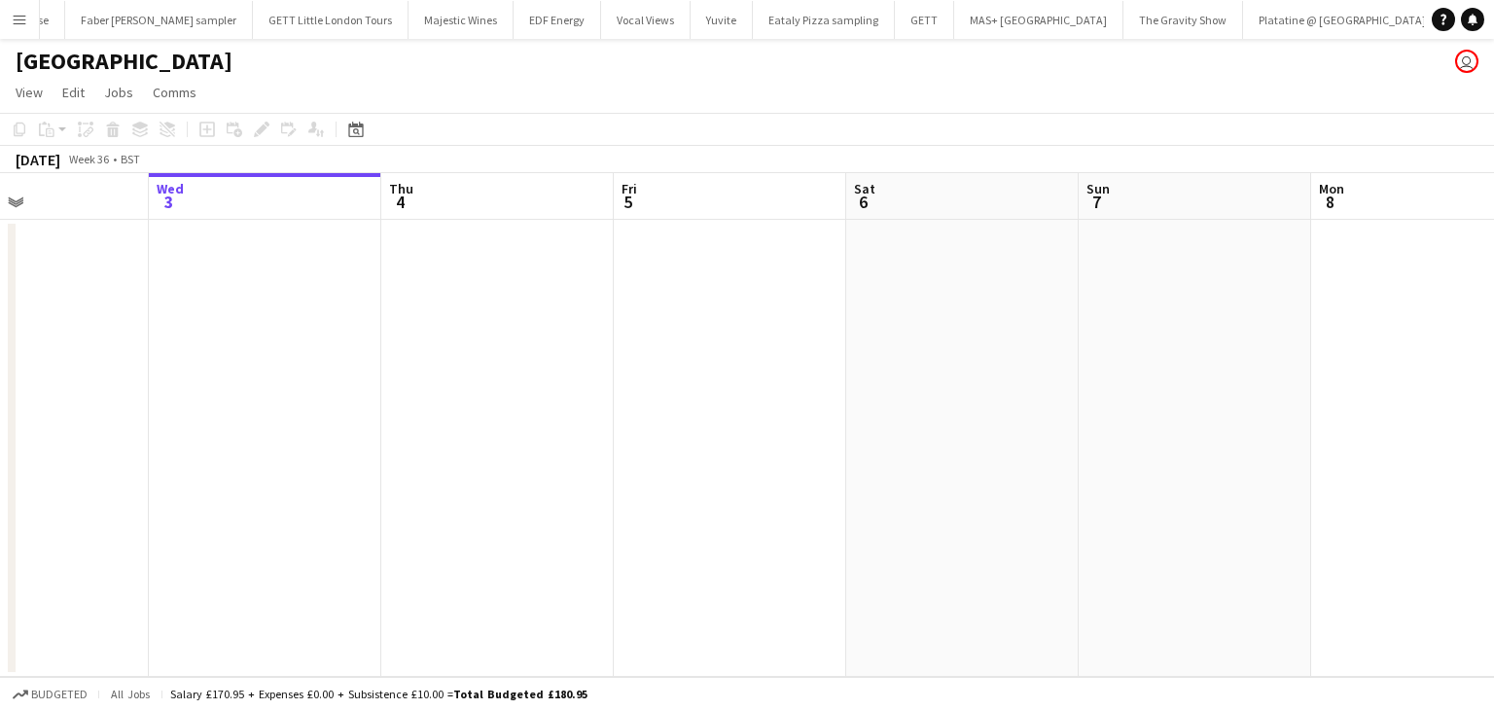
drag, startPoint x: 895, startPoint y: 332, endPoint x: 247, endPoint y: 302, distance: 648.4
click at [229, 304] on app-calendar-viewport "Sun 31 Mon 1 Tue 2 Wed 3 Thu 4 Fri 5 Sat 6 Sun 7 Mon 8 Tue 9 Wed 10 Thu 11" at bounding box center [747, 425] width 1494 height 504
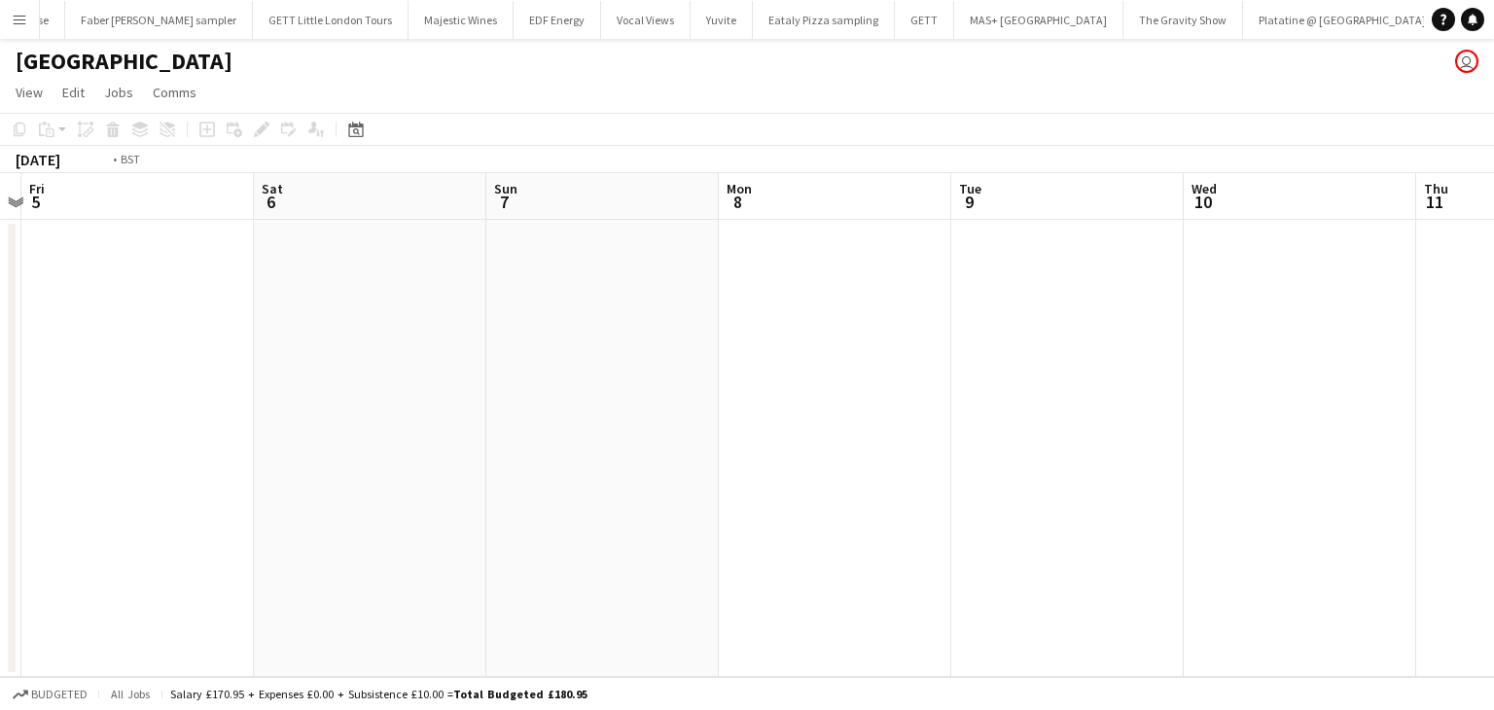
drag, startPoint x: 1056, startPoint y: 336, endPoint x: 521, endPoint y: 332, distance: 534.9
click at [312, 315] on app-calendar-viewport "Tue 2 Wed 3 Thu 4 Fri 5 Sat 6 Sun 7 Mon 8 Tue 9 Wed 10 Thu 11 Fri 12 Sat 13" at bounding box center [747, 425] width 1494 height 504
drag, startPoint x: 1023, startPoint y: 377, endPoint x: 117, endPoint y: 317, distance: 908.5
click at [115, 318] on app-calendar-viewport "Wed 10 Thu 11 Fri 12 Sat 13 Sun 14 Mon 15 Tue 16 Wed 17 Thu 18 Fri 19 Sat 20 Su…" at bounding box center [747, 425] width 1494 height 504
drag, startPoint x: 333, startPoint y: 297, endPoint x: 117, endPoint y: 278, distance: 216.7
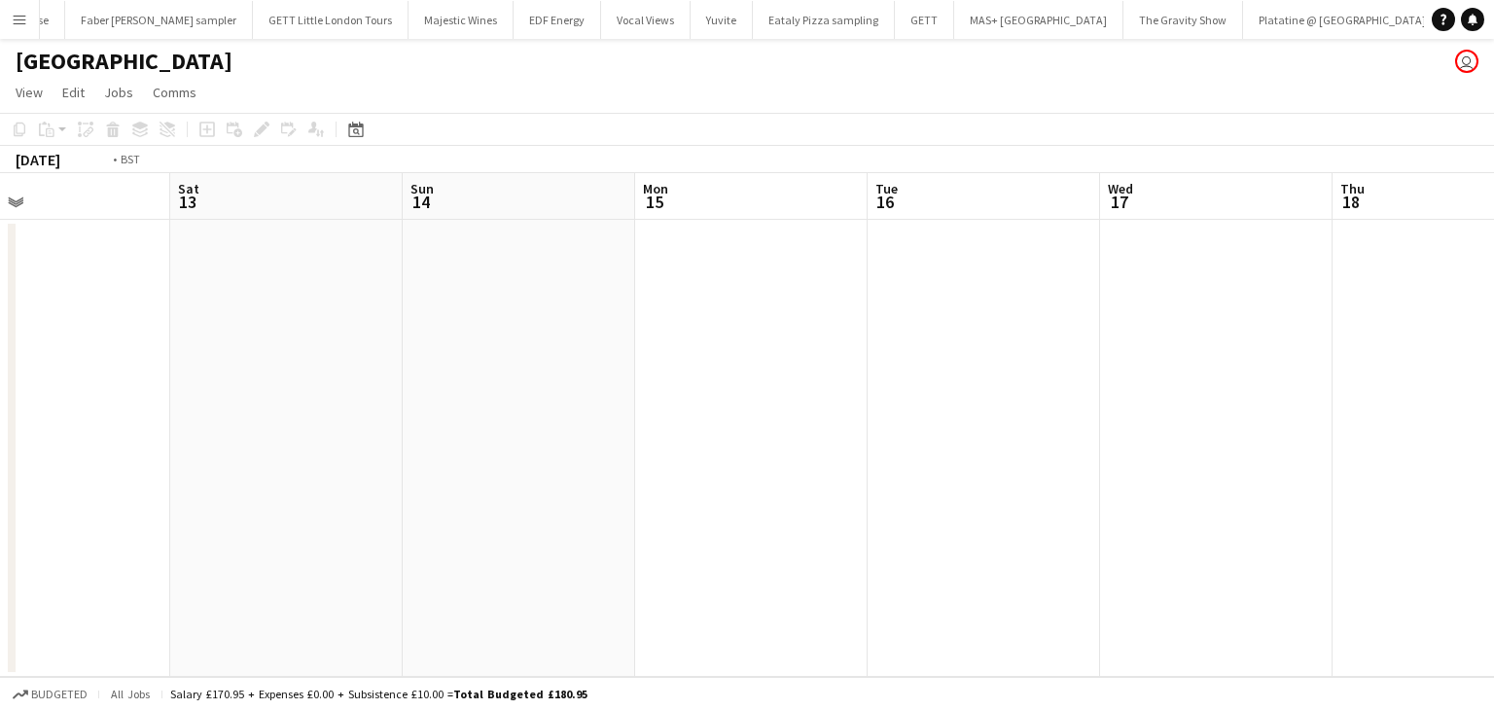
click at [32, 279] on app-calendar-viewport "Wed 10 Thu 11 Fri 12 Sat 13 Sun 14 Mon 15 Tue 16 Wed 17 Thu 18 Fri 19 Sat 20 Su…" at bounding box center [747, 425] width 1494 height 504
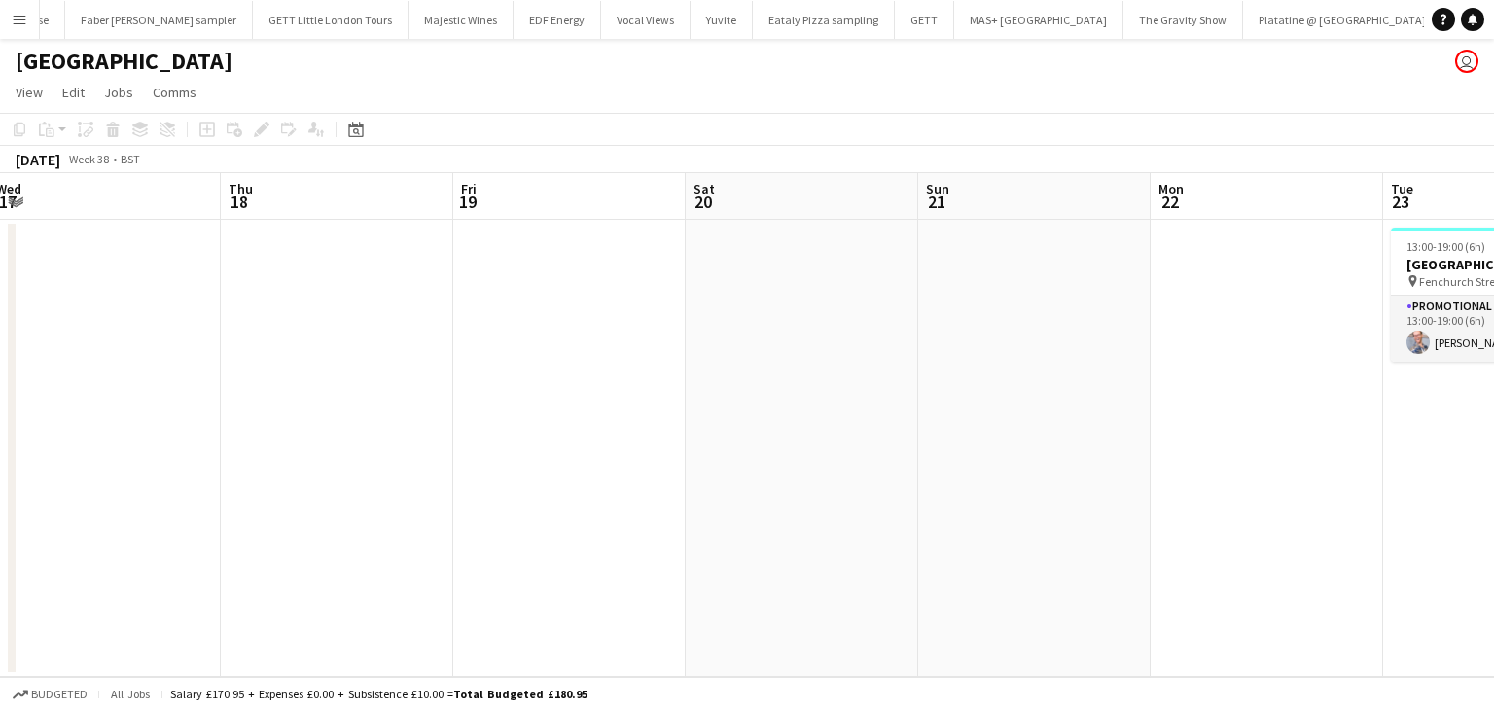
drag, startPoint x: 961, startPoint y: 322, endPoint x: 177, endPoint y: 306, distance: 784.1
click at [177, 306] on app-calendar-viewport "Mon 15 Tue 16 Wed 17 Thu 18 Fri 19 Sat 20 Sun 21 Mon 22 Tue 23 1/1 1 Job Wed 24…" at bounding box center [747, 425] width 1494 height 504
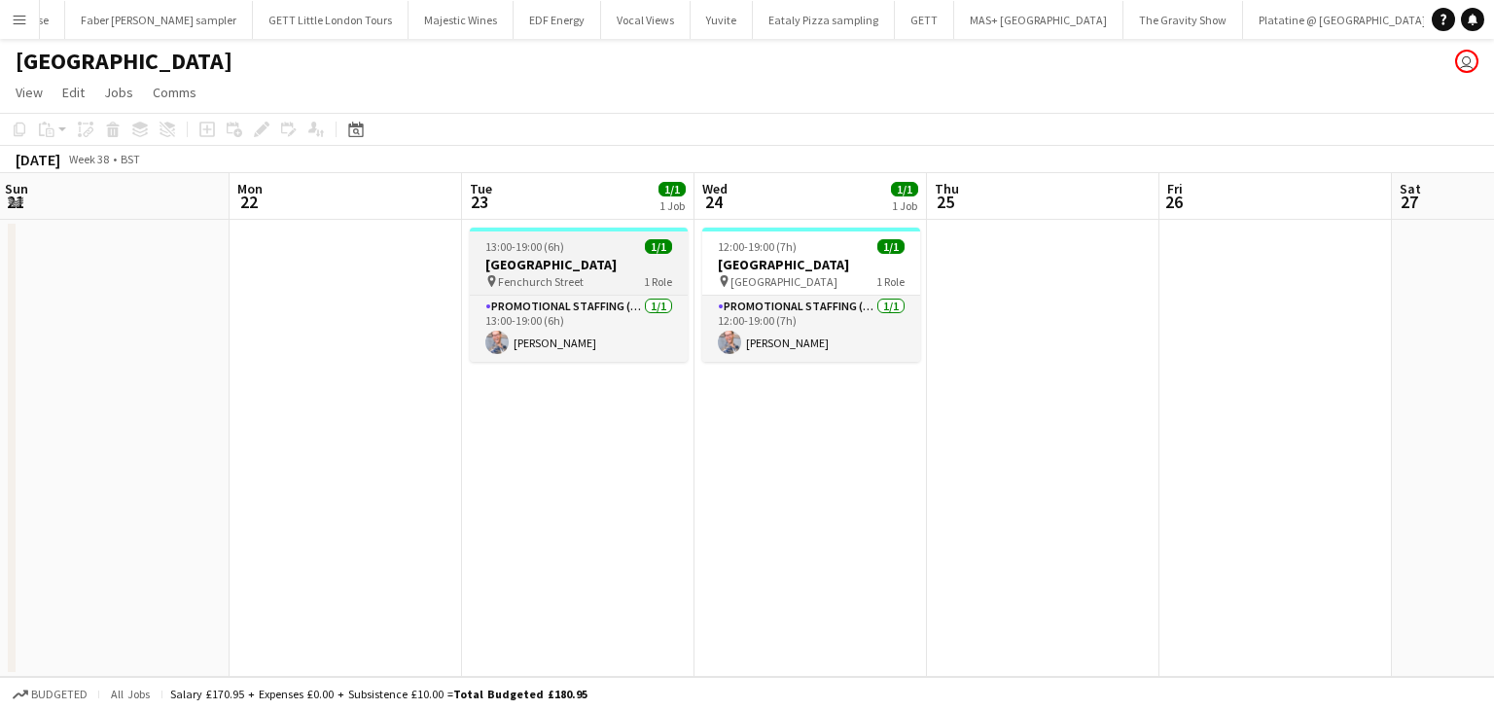
click at [540, 264] on h3 "Southend Airport" at bounding box center [579, 265] width 218 height 18
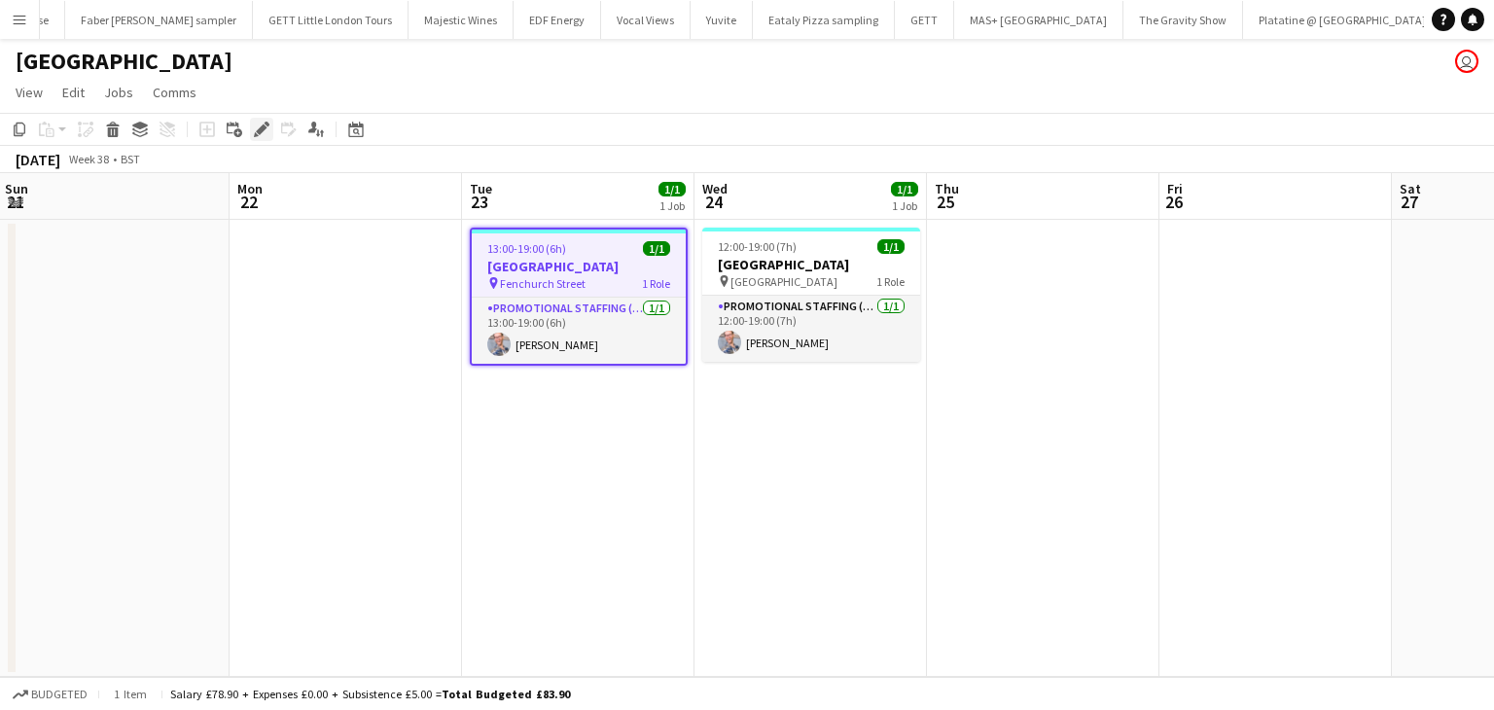
click at [259, 124] on icon "Edit" at bounding box center [262, 130] width 16 height 16
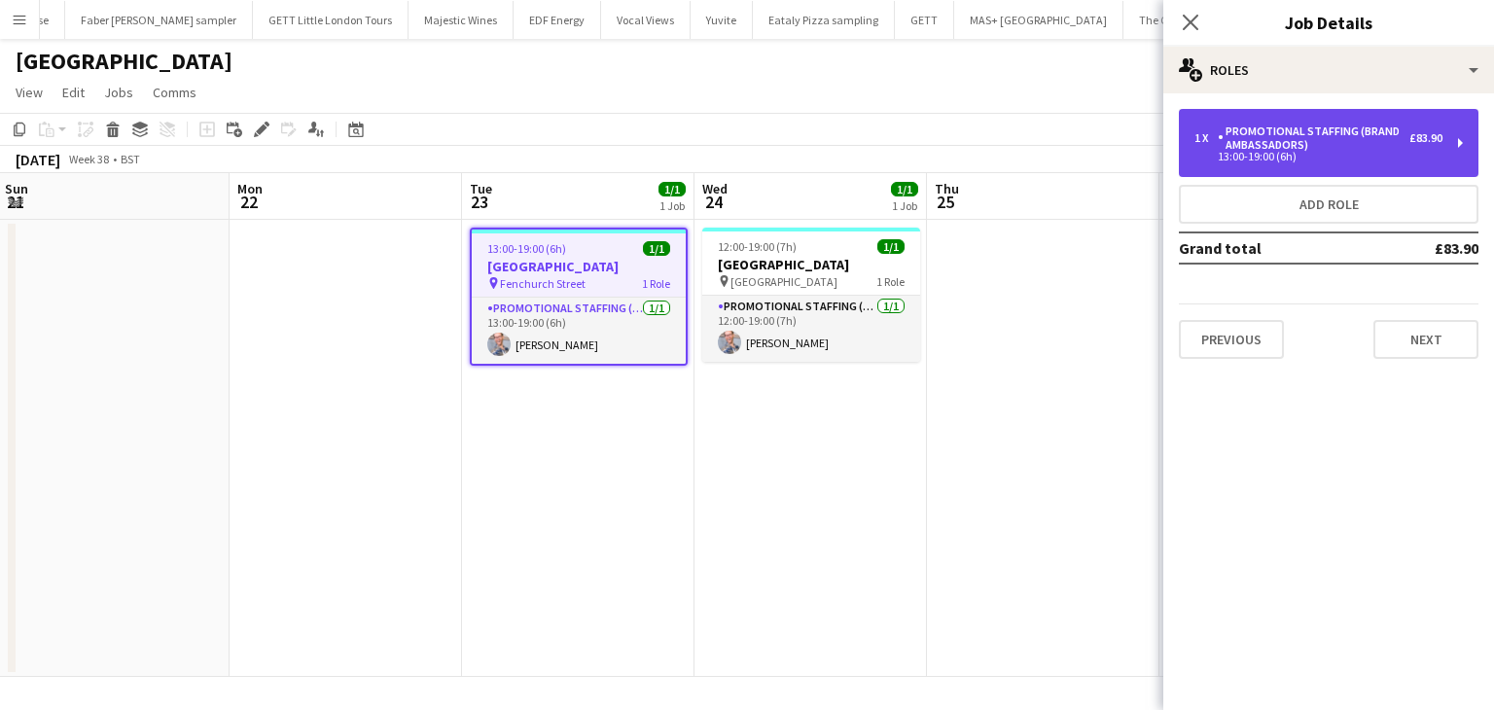
click at [1279, 140] on div "Promotional Staffing (Brand Ambassadors)" at bounding box center [1314, 137] width 192 height 27
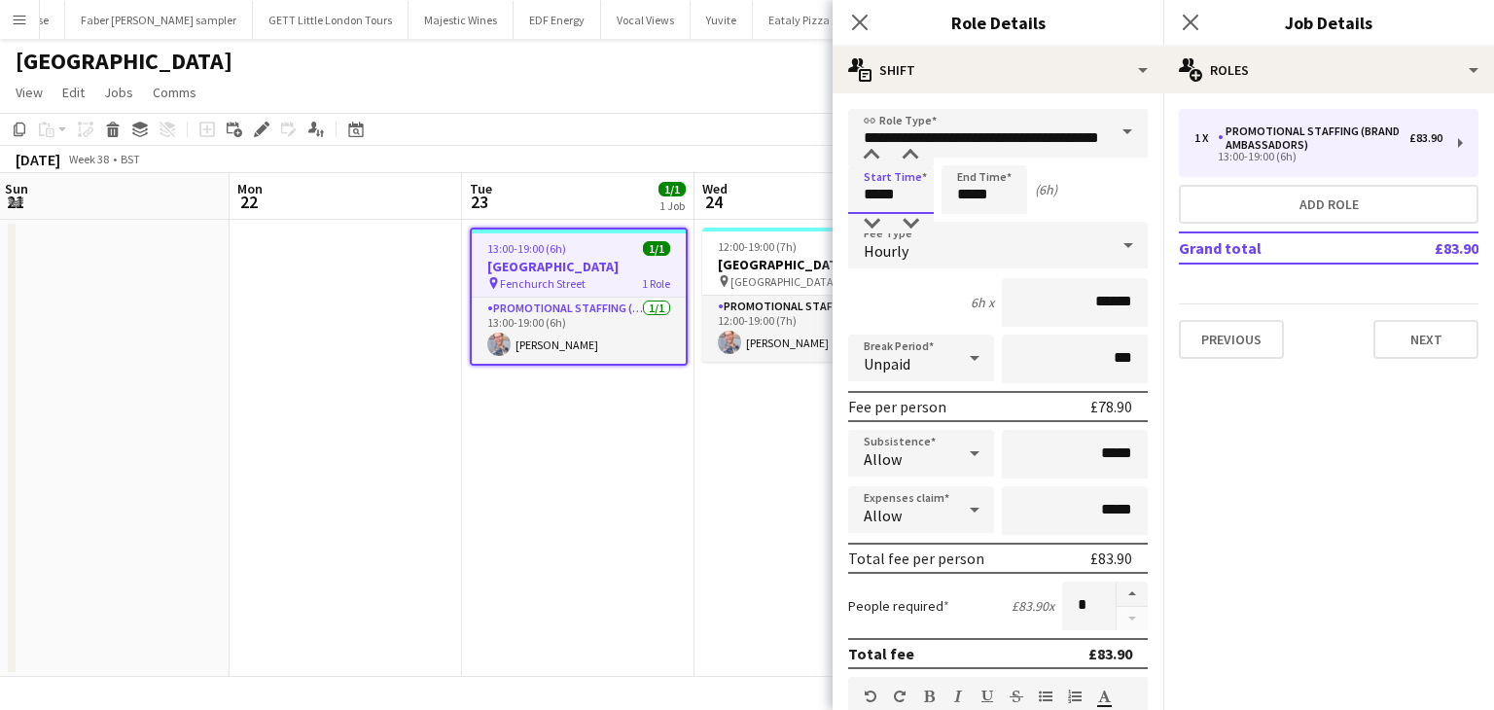
click at [924, 195] on input "*****" at bounding box center [891, 189] width 86 height 49
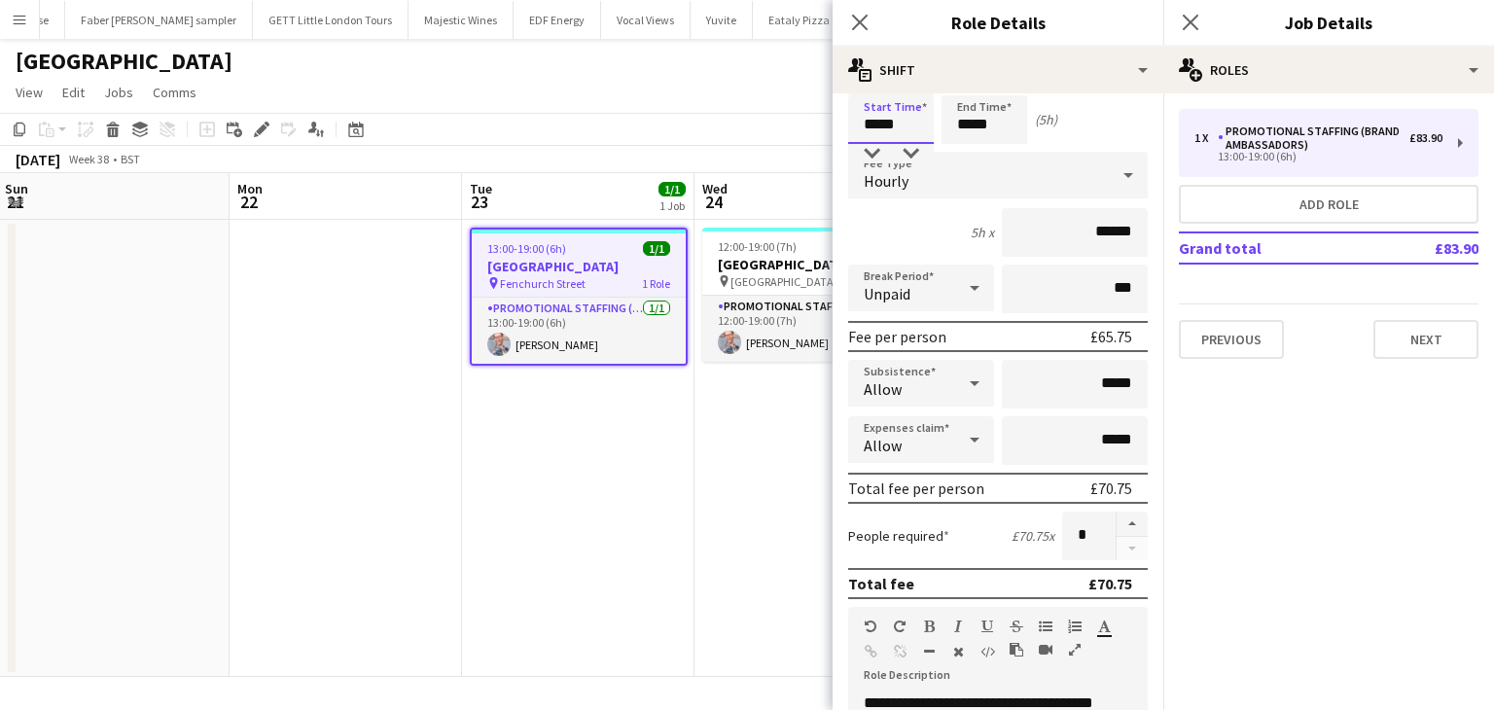
scroll to position [97, 0]
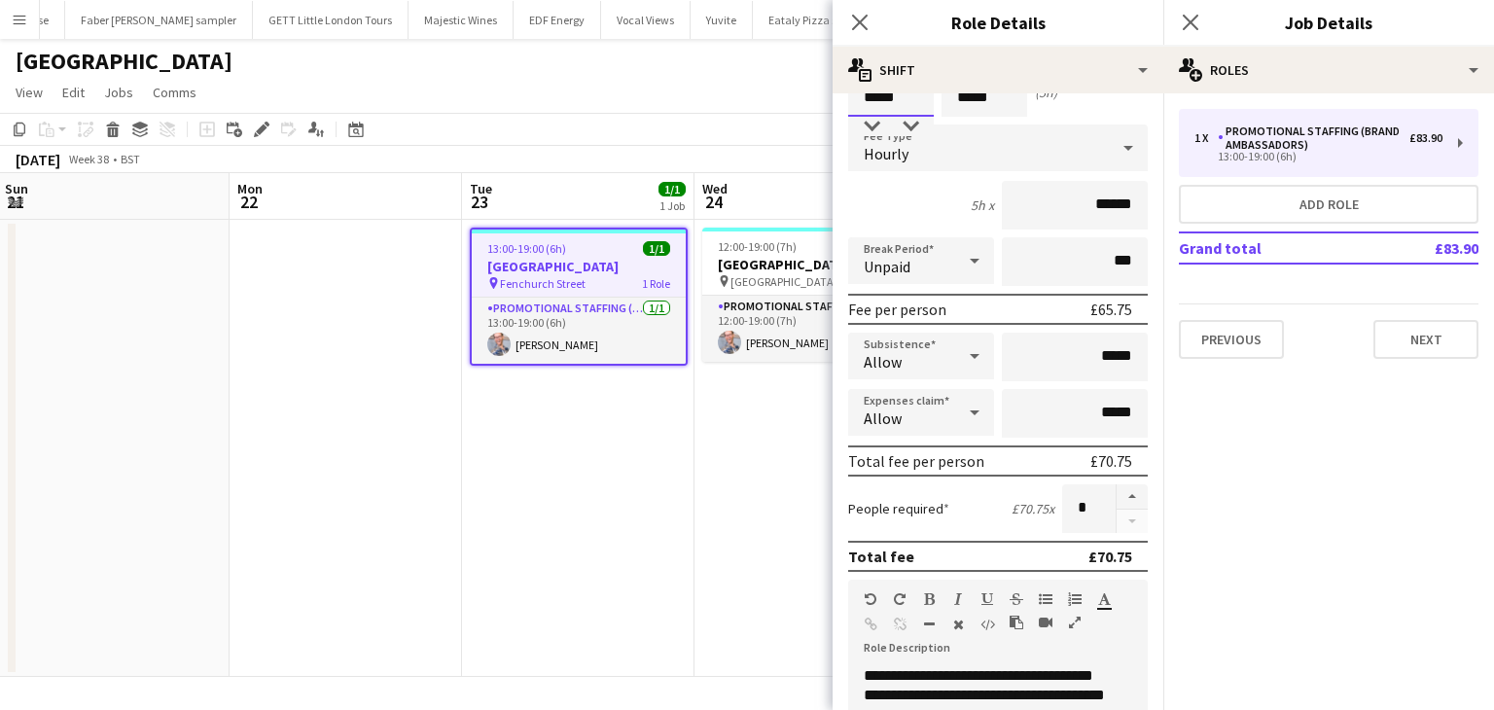
type input "*****"
click at [672, 480] on app-date-cell "13:00-19:00 (6h) 1/1 Southend Airport pin Fenchurch Street 1 Role Promotional S…" at bounding box center [578, 448] width 232 height 457
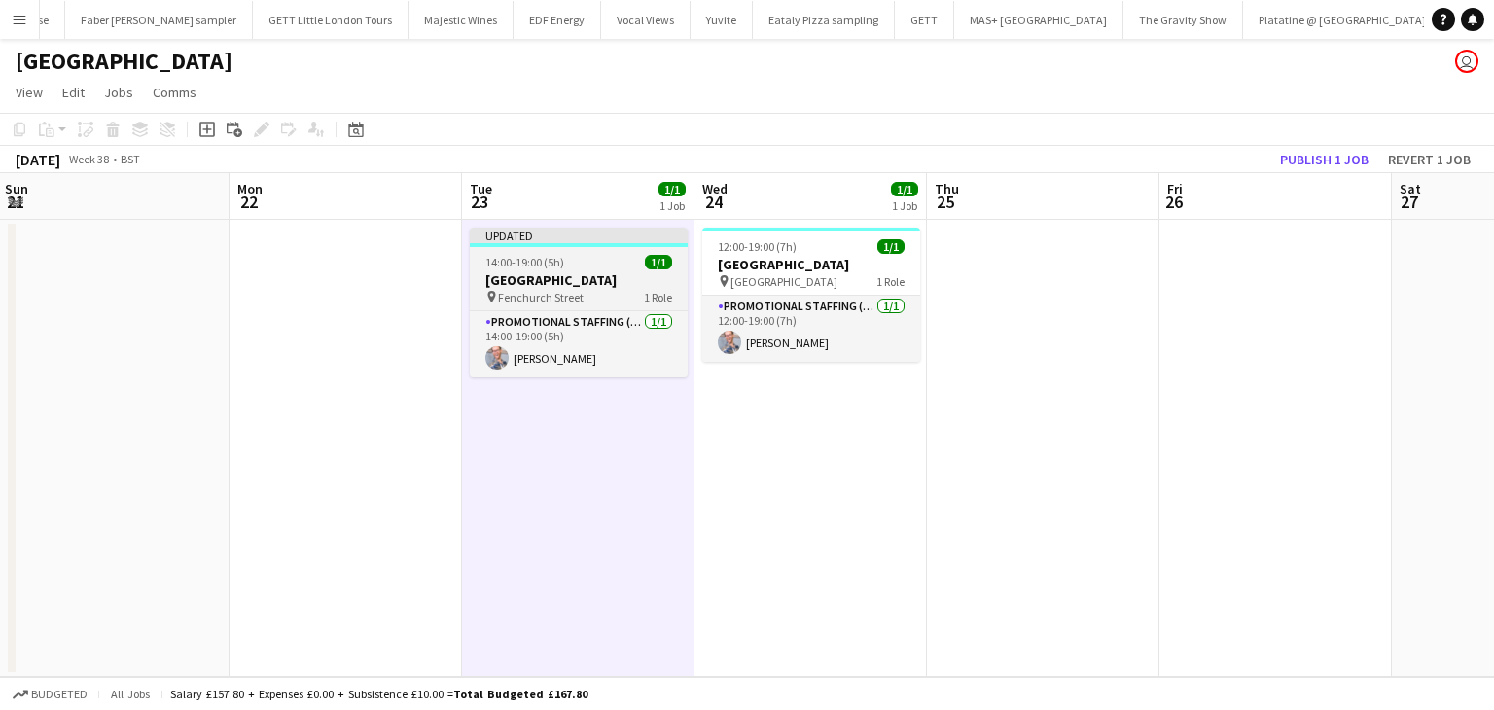
click at [537, 277] on h3 "Southend Airport" at bounding box center [579, 280] width 218 height 18
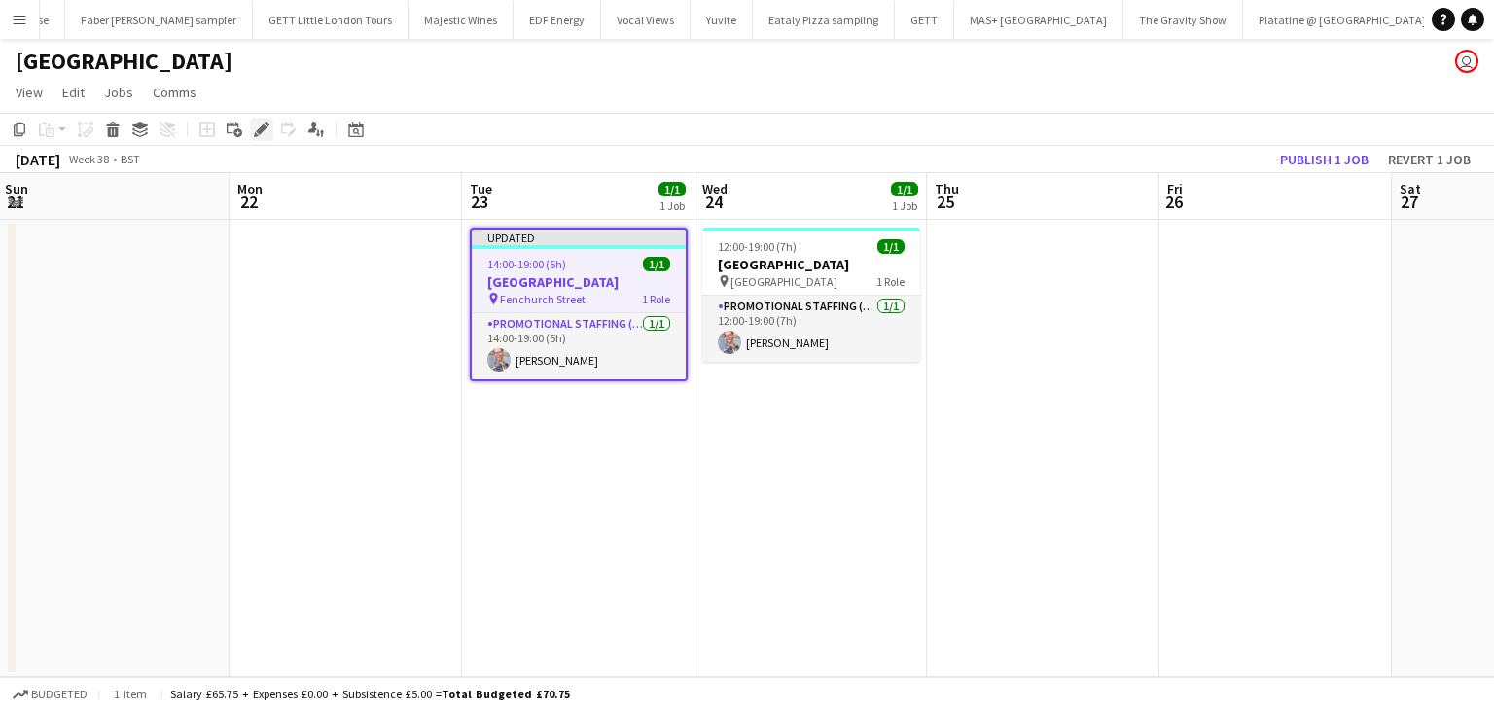
click at [266, 128] on icon at bounding box center [261, 129] width 11 height 11
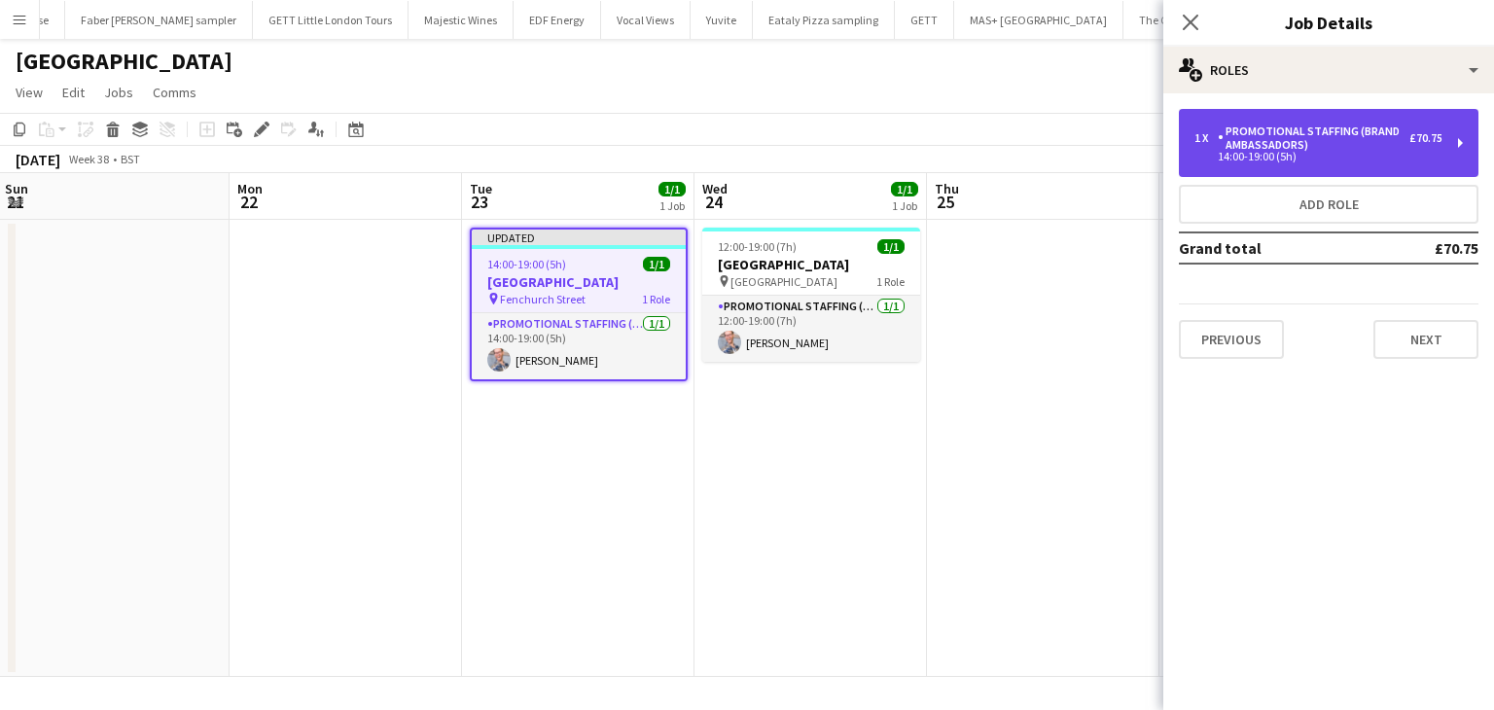
click at [1260, 131] on div "Promotional Staffing (Brand Ambassadors)" at bounding box center [1314, 137] width 192 height 27
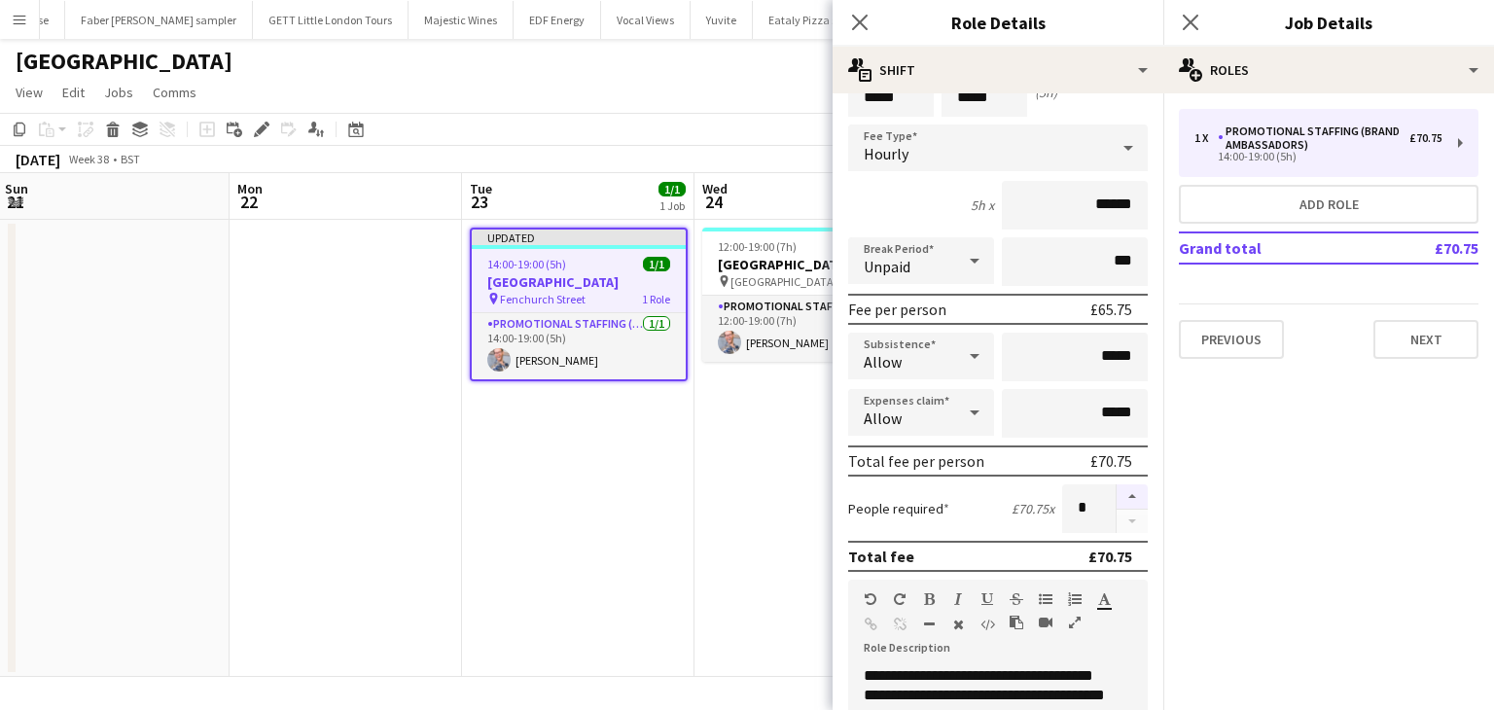
click at [1117, 491] on button "button" at bounding box center [1132, 496] width 31 height 25
type input "*"
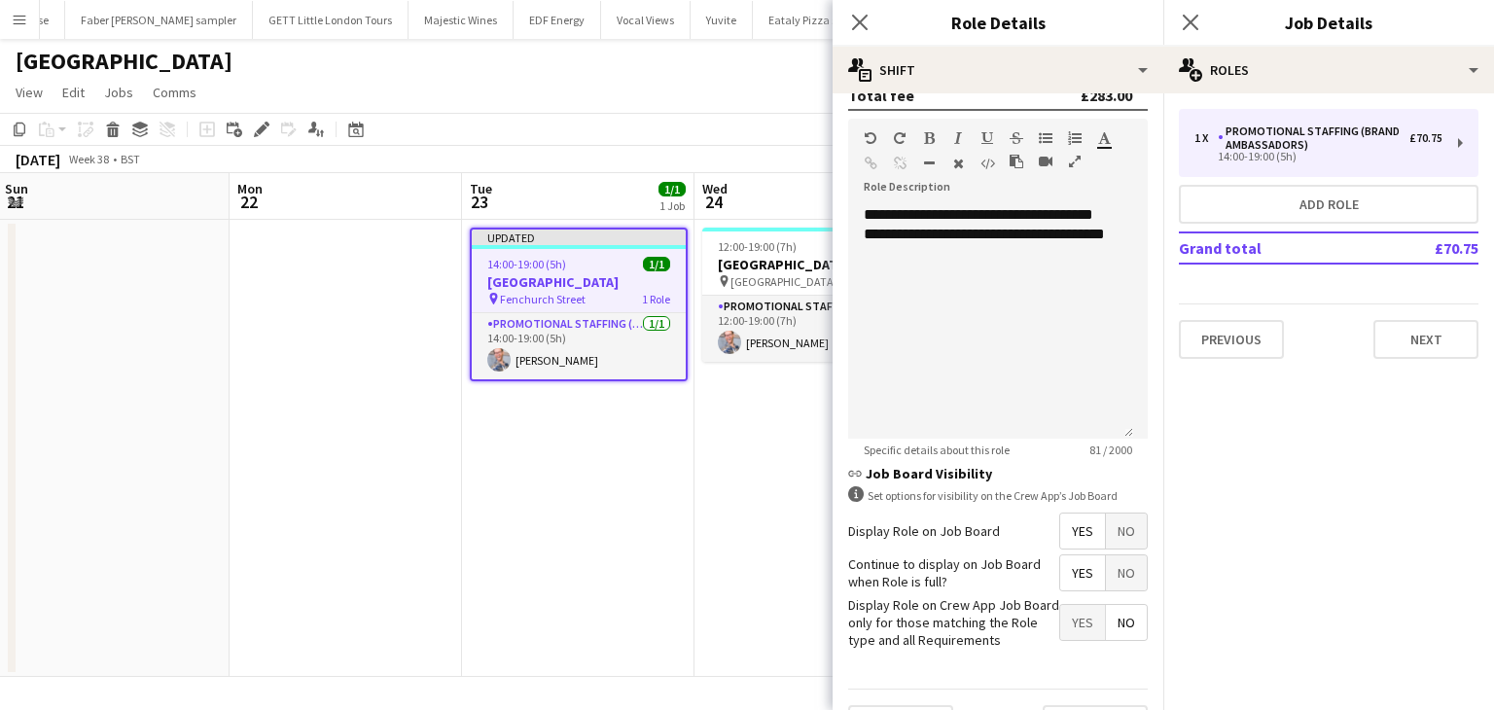
scroll to position [584, 0]
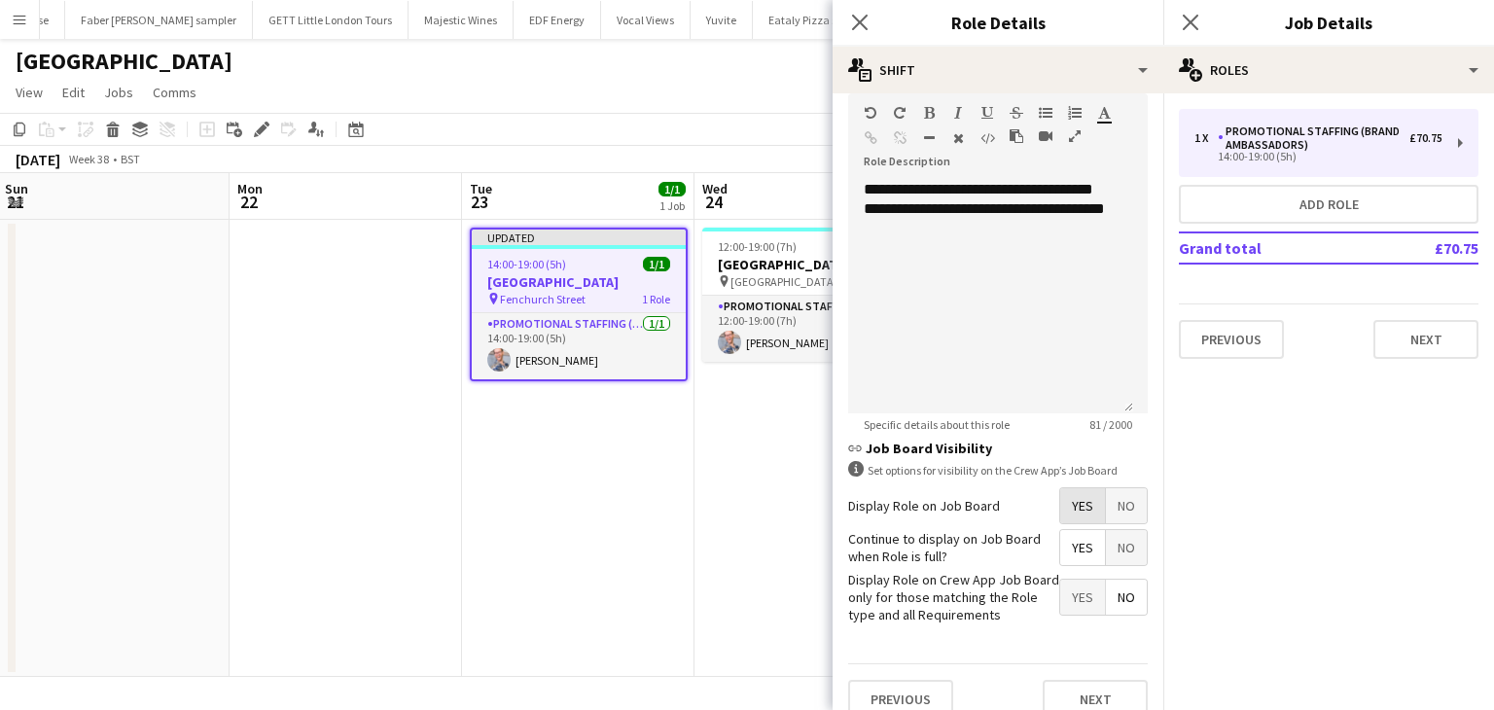
click at [1078, 494] on span "Yes" at bounding box center [1082, 505] width 45 height 35
click at [1074, 543] on span "Yes" at bounding box center [1082, 547] width 45 height 35
click at [1116, 587] on span "No" at bounding box center [1126, 597] width 41 height 35
click at [1096, 683] on button "Next" at bounding box center [1095, 699] width 105 height 39
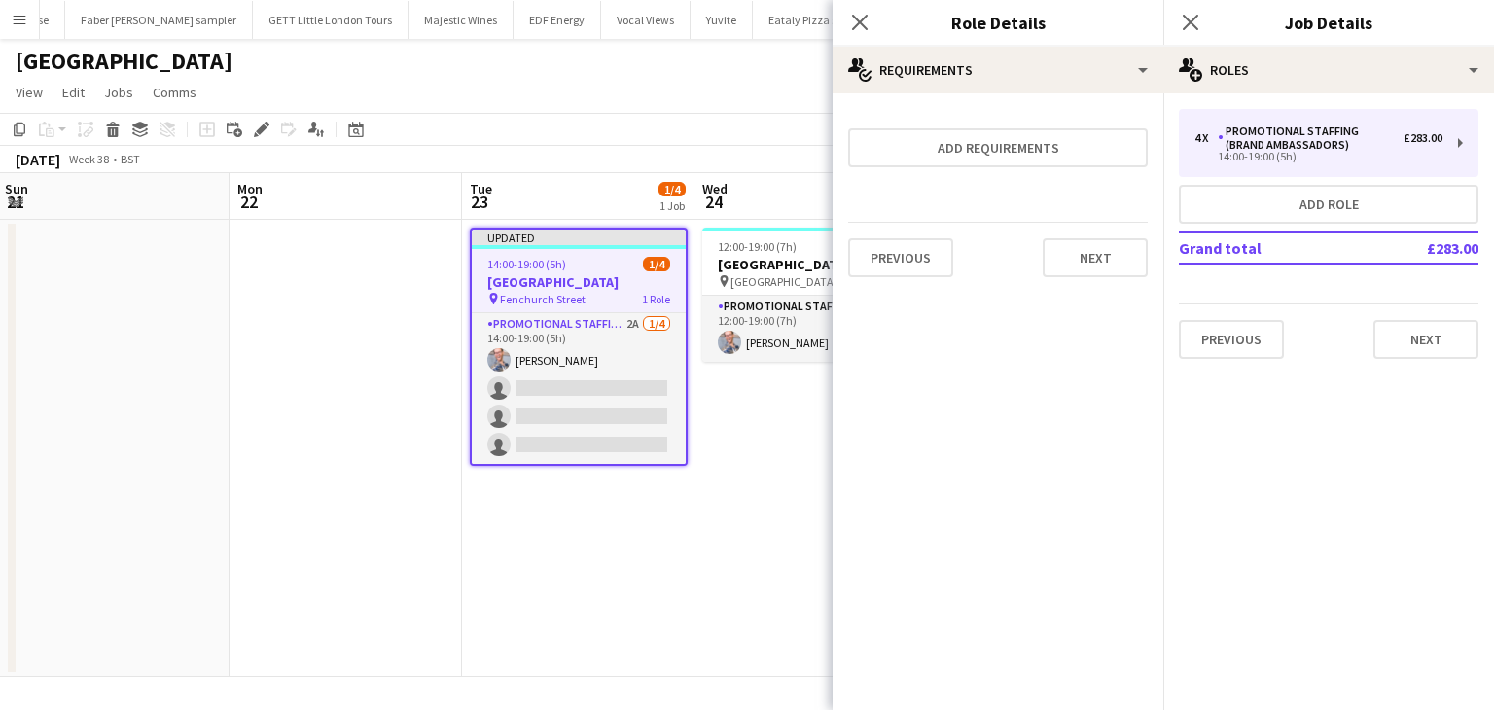
scroll to position [0, 0]
click at [1075, 249] on button "Next" at bounding box center [1095, 257] width 105 height 39
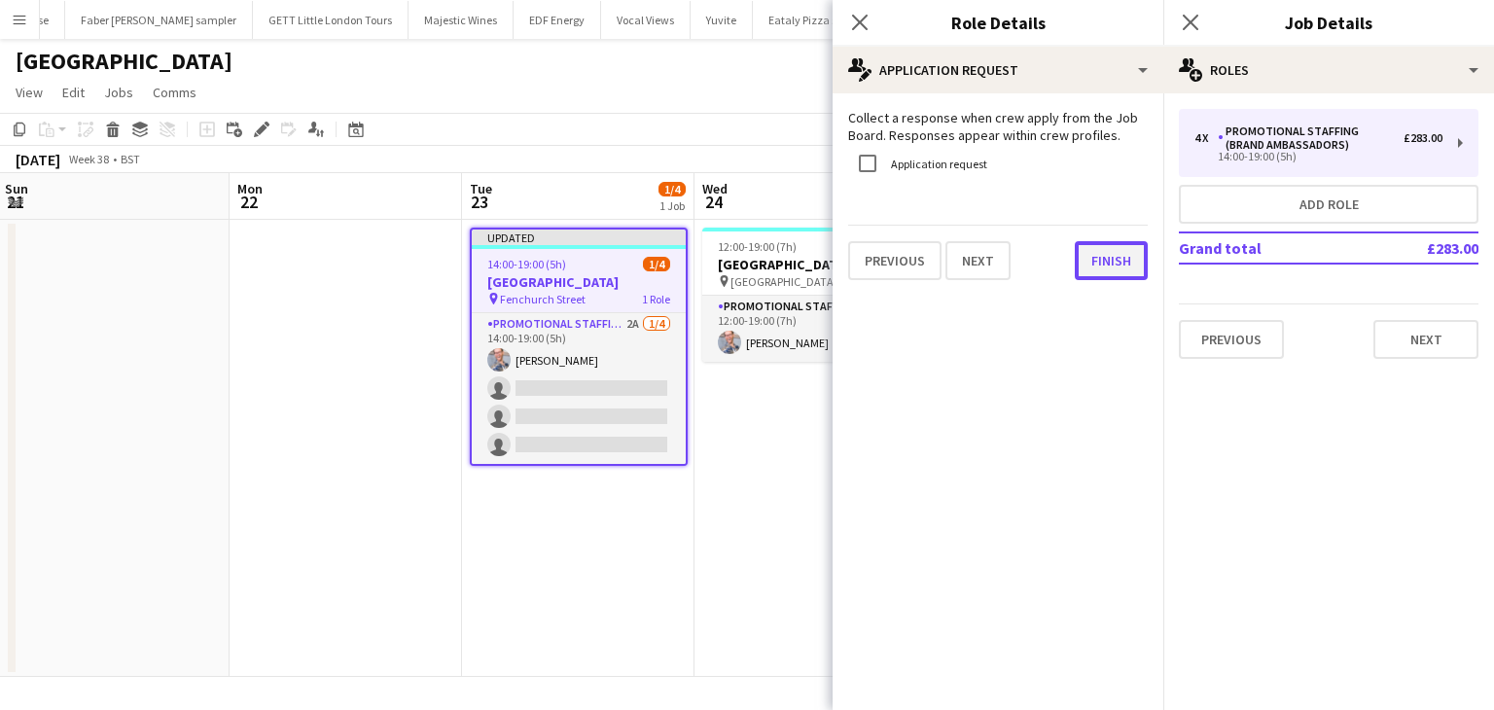
click at [1121, 263] on button "Finish" at bounding box center [1111, 260] width 73 height 39
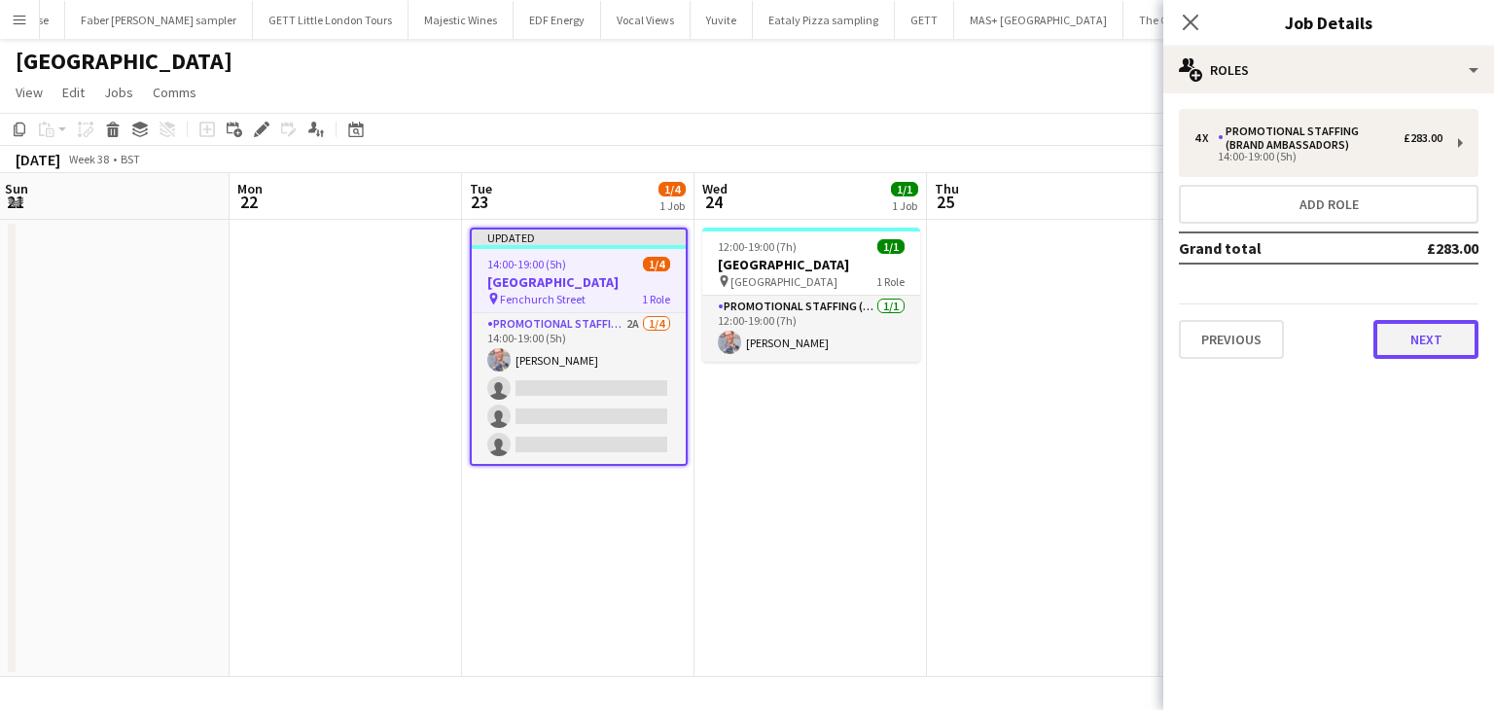
click at [1454, 337] on button "Next" at bounding box center [1425, 339] width 105 height 39
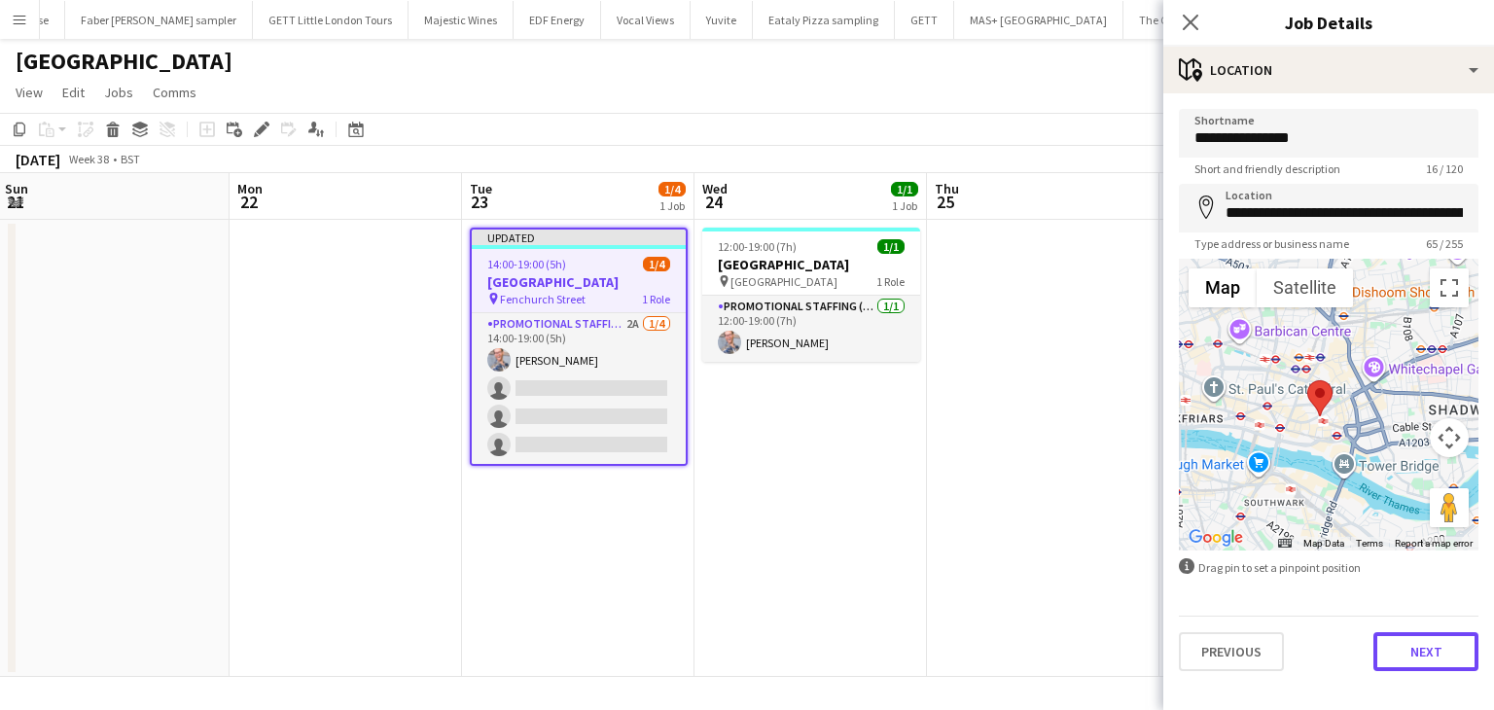
drag, startPoint x: 1433, startPoint y: 645, endPoint x: 1418, endPoint y: 599, distance: 48.0
click at [1433, 645] on button "Next" at bounding box center [1425, 651] width 105 height 39
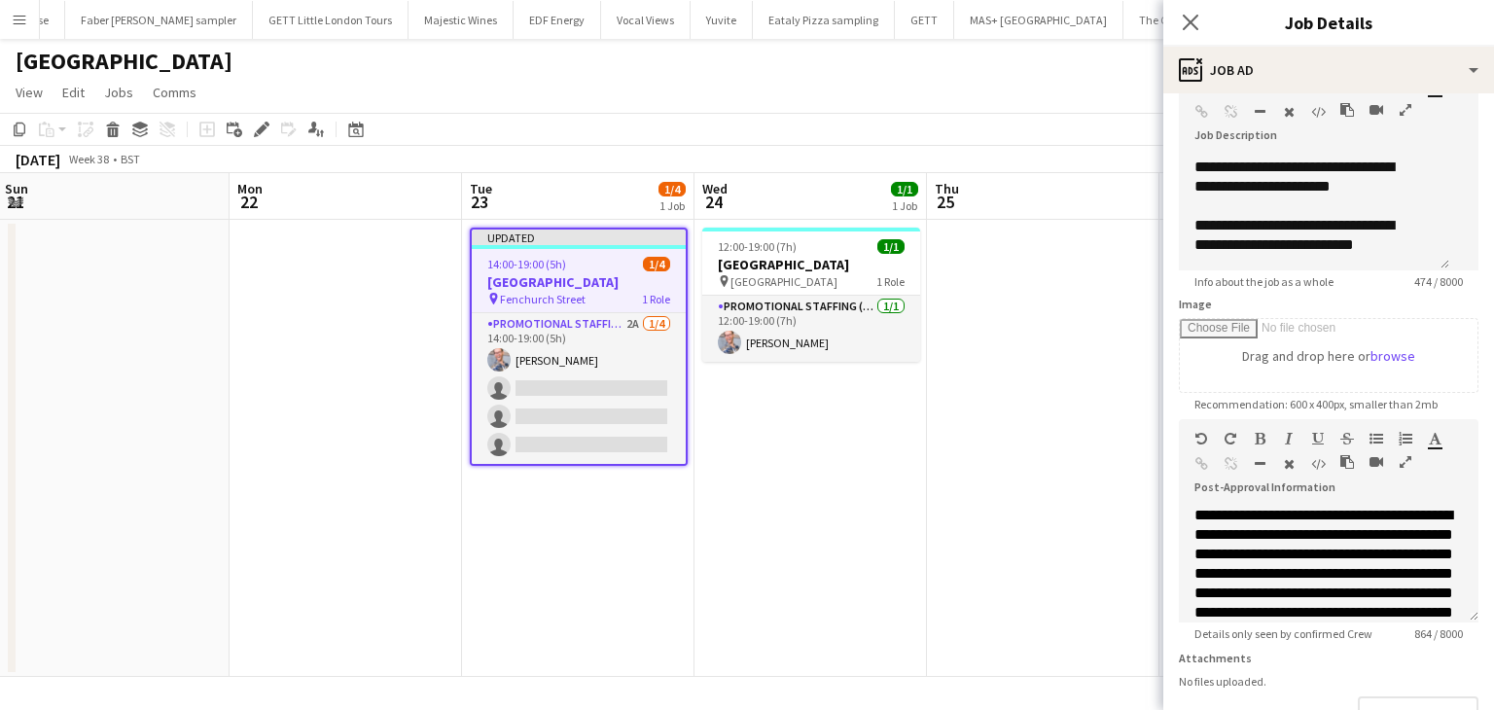
scroll to position [265, 0]
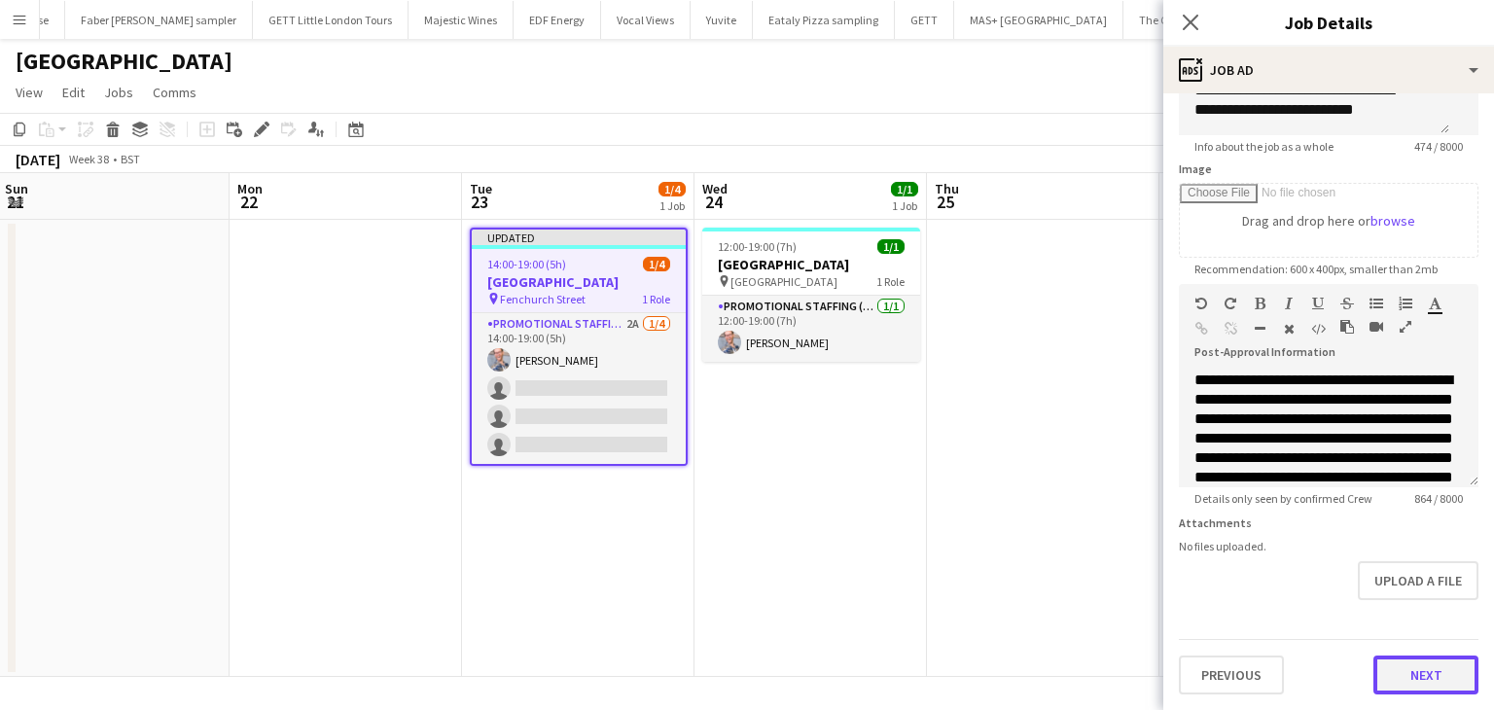
click at [1401, 676] on button "Next" at bounding box center [1425, 675] width 105 height 39
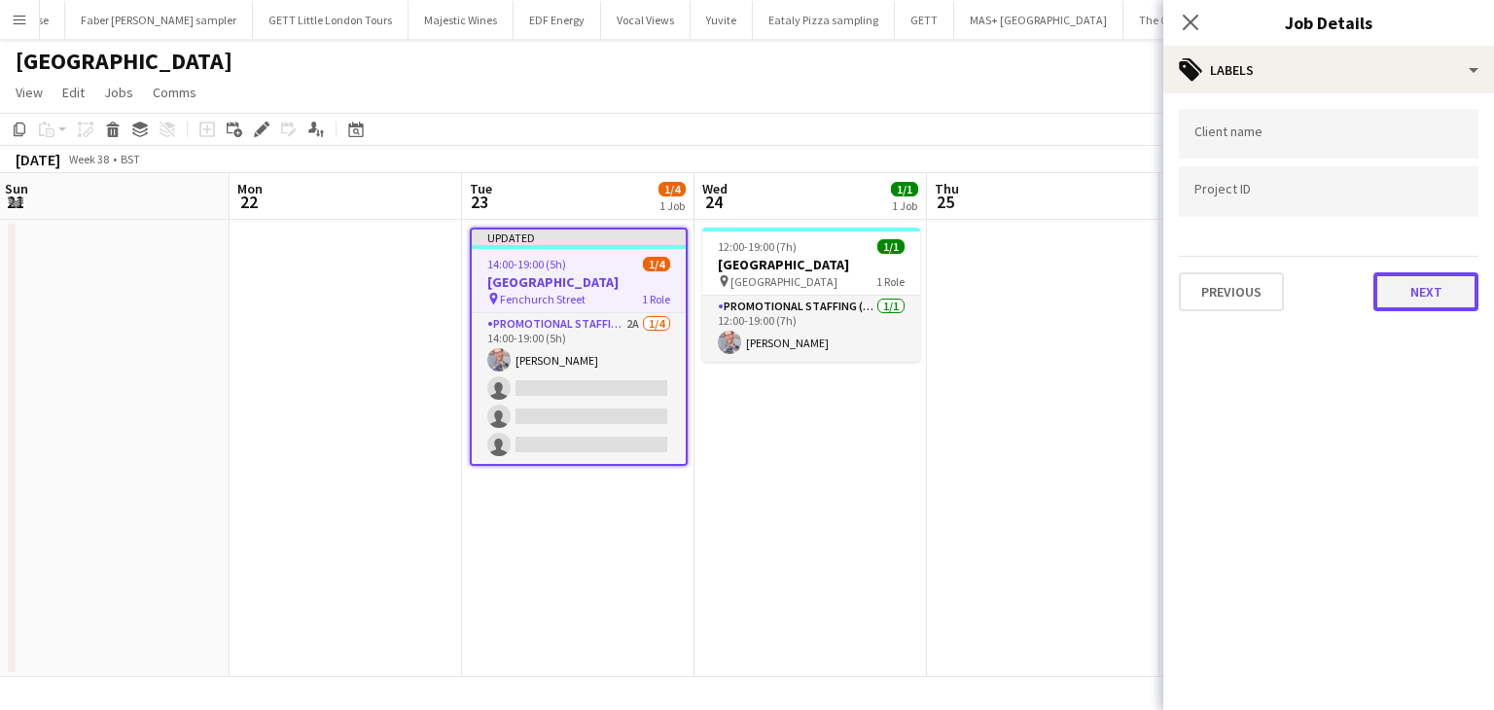
click at [1424, 295] on button "Next" at bounding box center [1425, 291] width 105 height 39
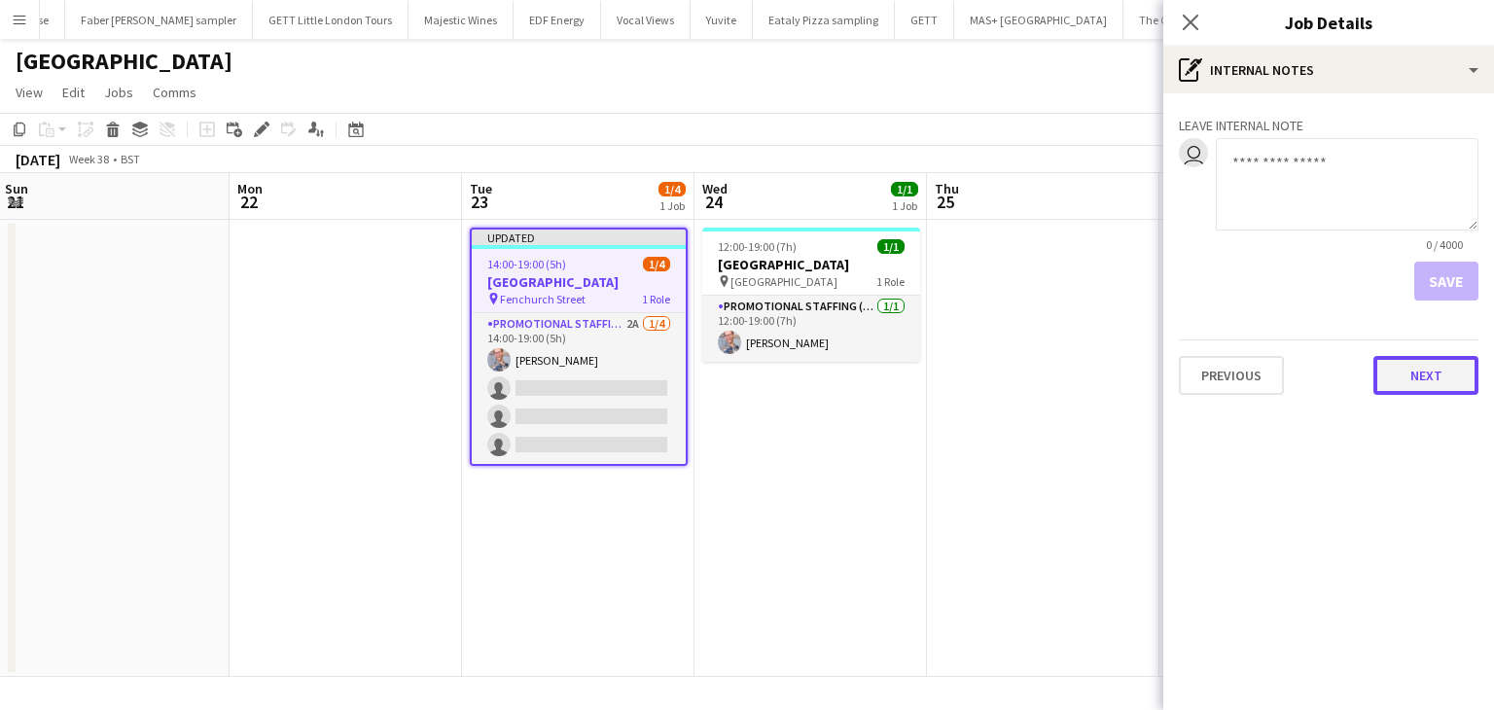
click at [1437, 367] on button "Next" at bounding box center [1425, 375] width 105 height 39
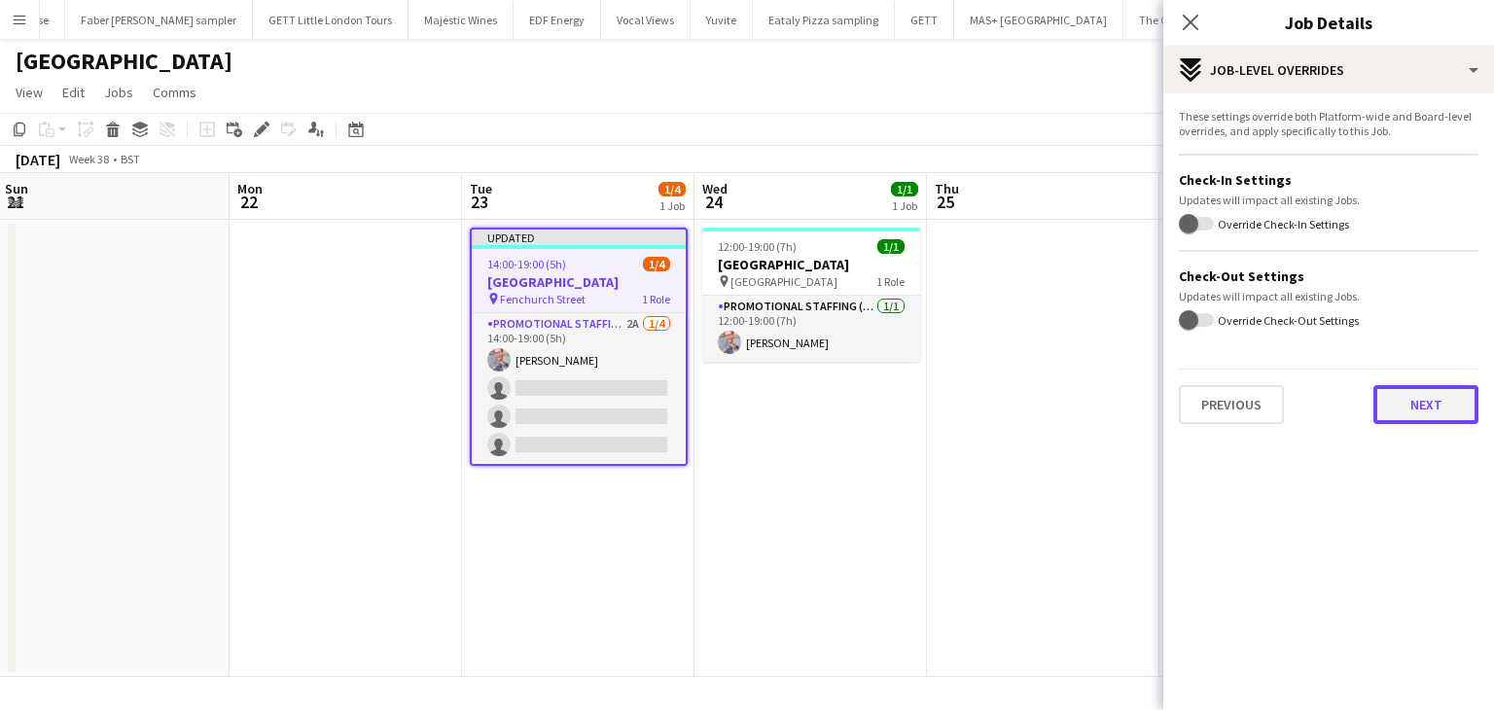
click at [1428, 407] on button "Next" at bounding box center [1425, 404] width 105 height 39
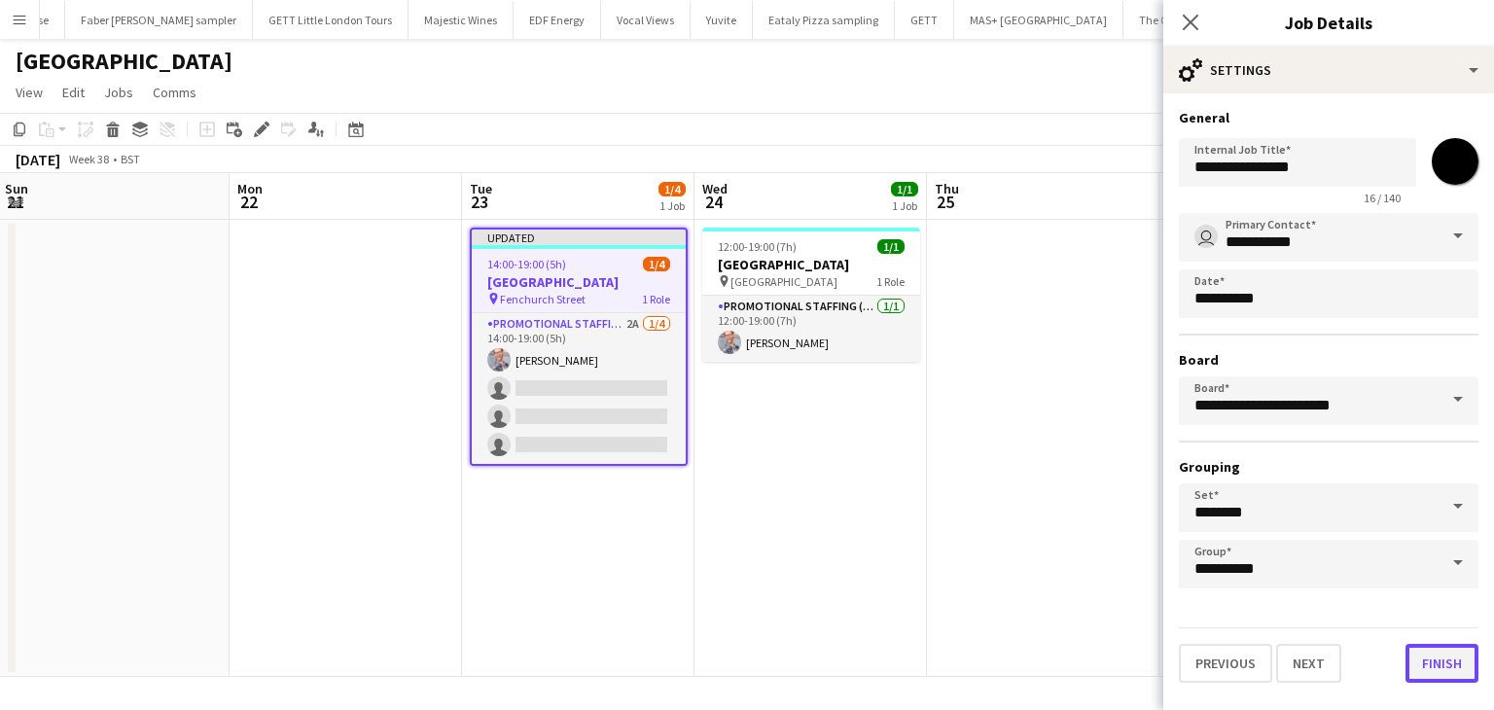
click at [1444, 659] on button "Finish" at bounding box center [1441, 663] width 73 height 39
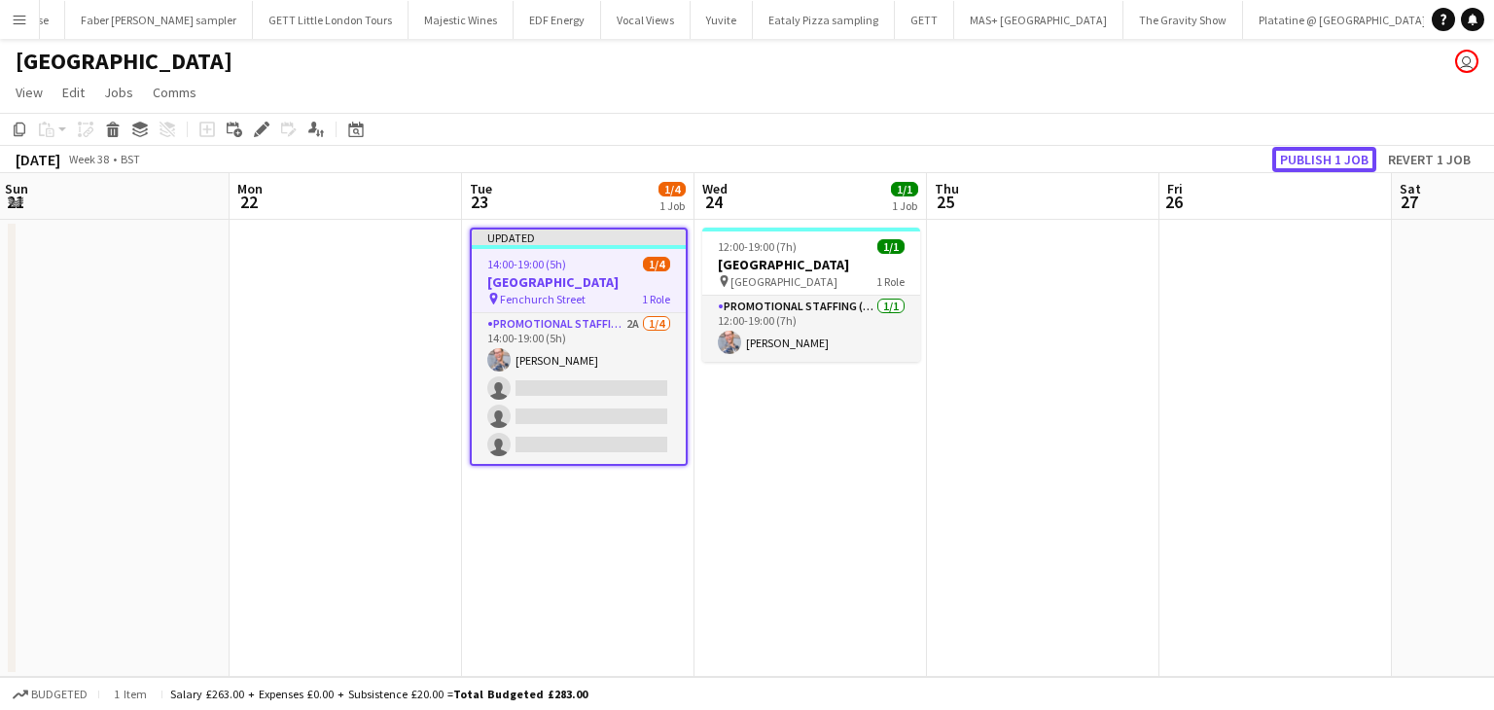
click at [1321, 151] on button "Publish 1 job" at bounding box center [1324, 159] width 104 height 25
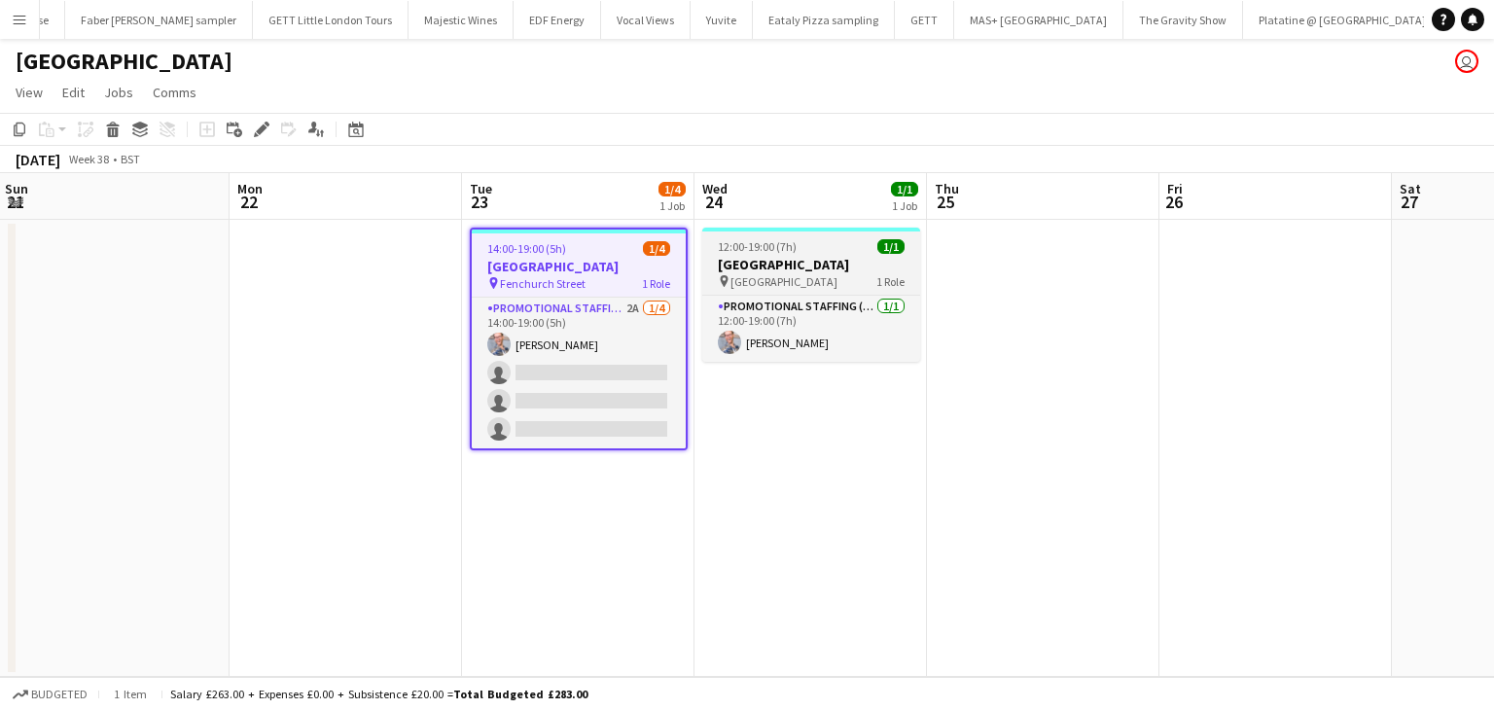
click at [774, 262] on h3 "Southend Airport" at bounding box center [811, 265] width 218 height 18
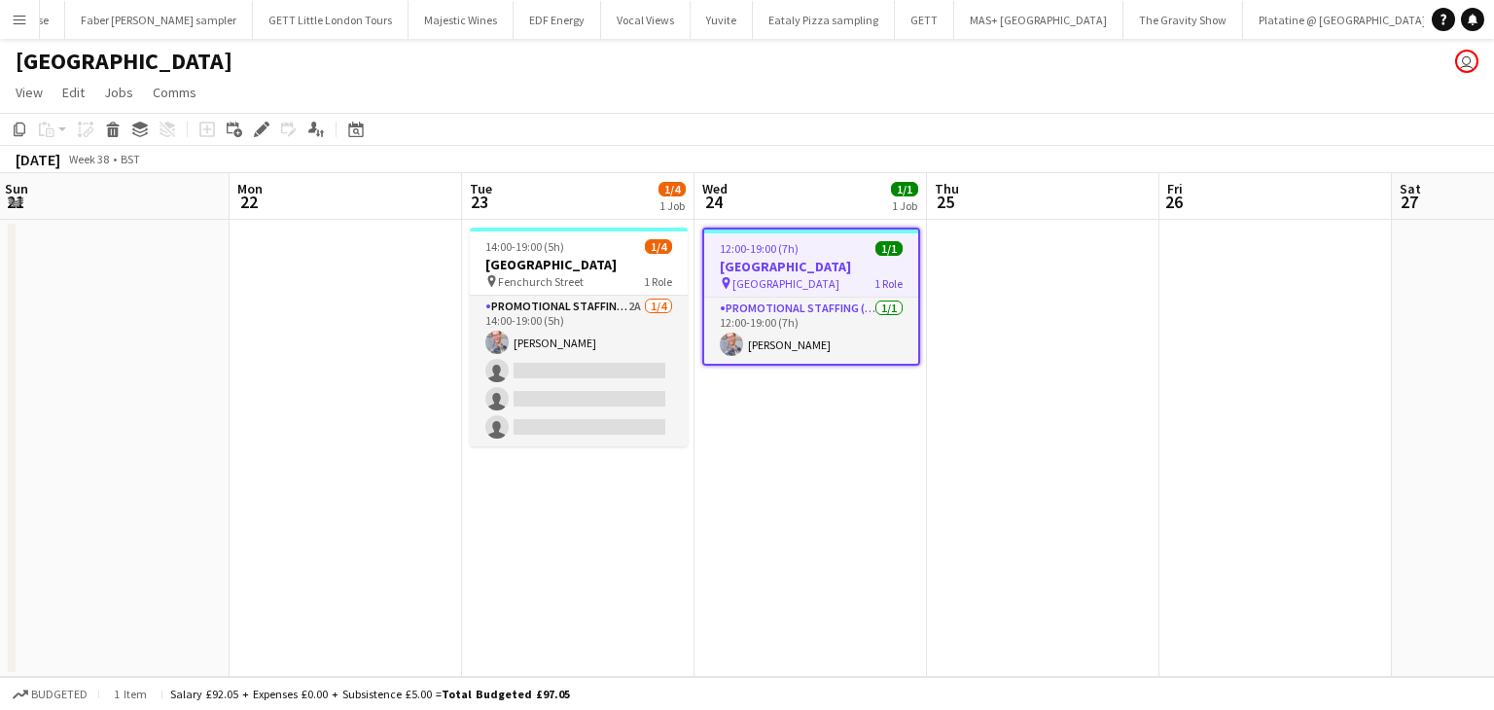
click at [269, 126] on div "Edit" at bounding box center [261, 129] width 23 height 23
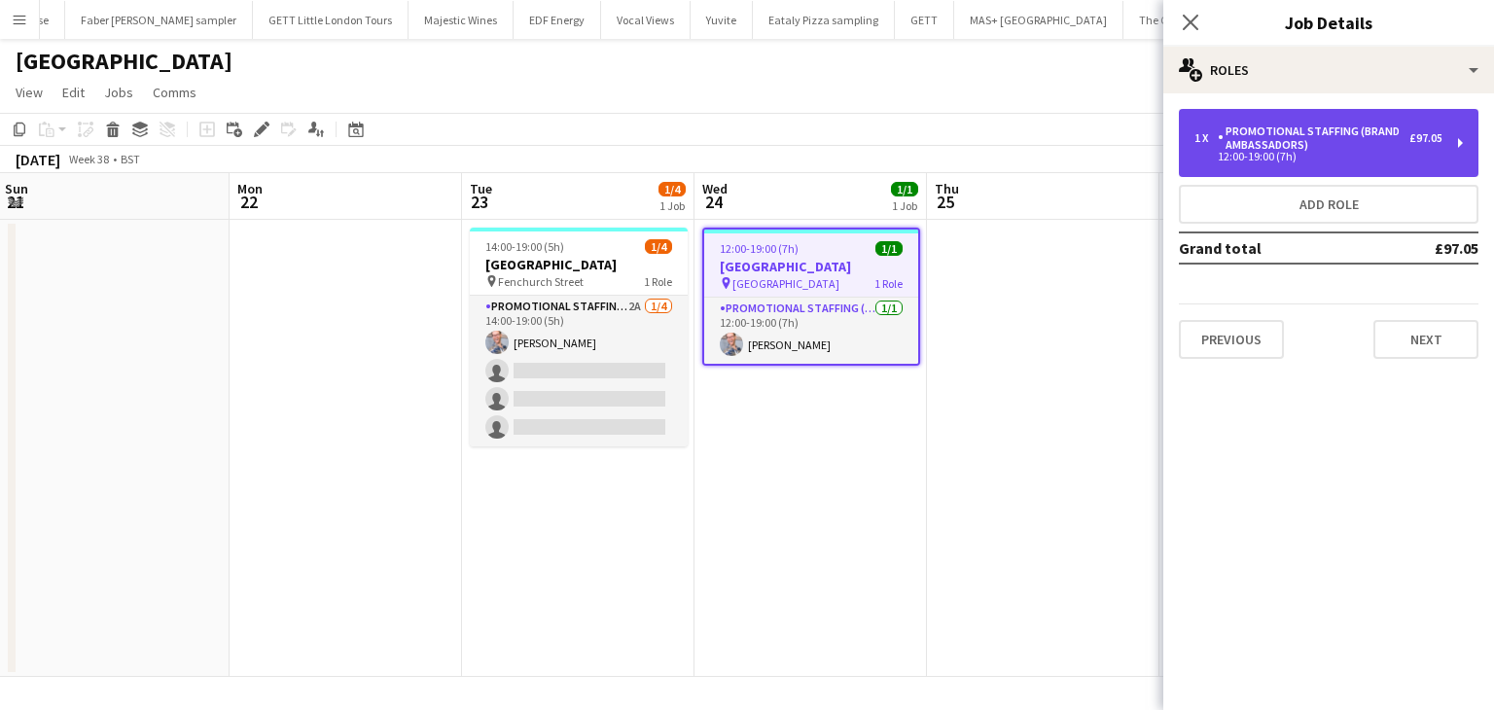
click at [1314, 138] on div "Promotional Staffing (Brand Ambassadors)" at bounding box center [1314, 137] width 192 height 27
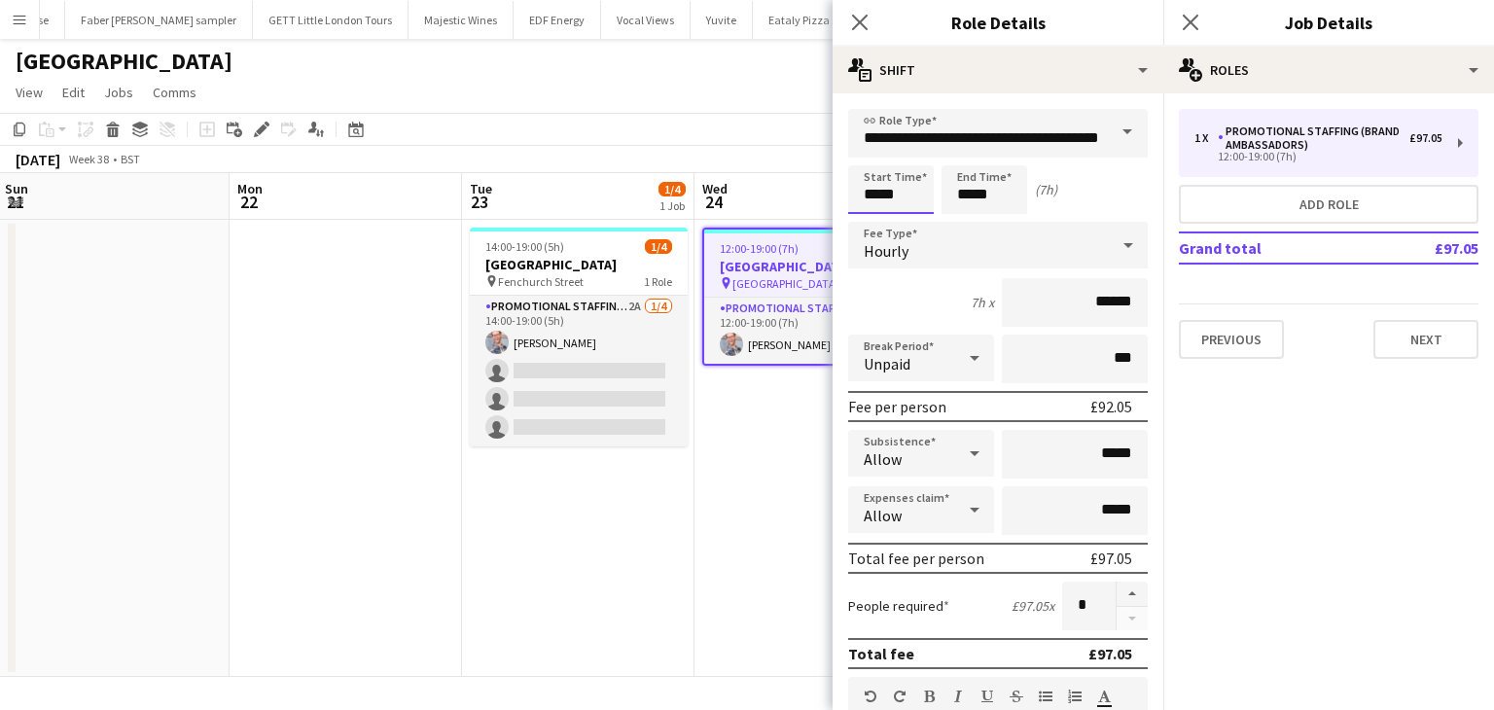
click at [875, 192] on input "*****" at bounding box center [891, 189] width 86 height 49
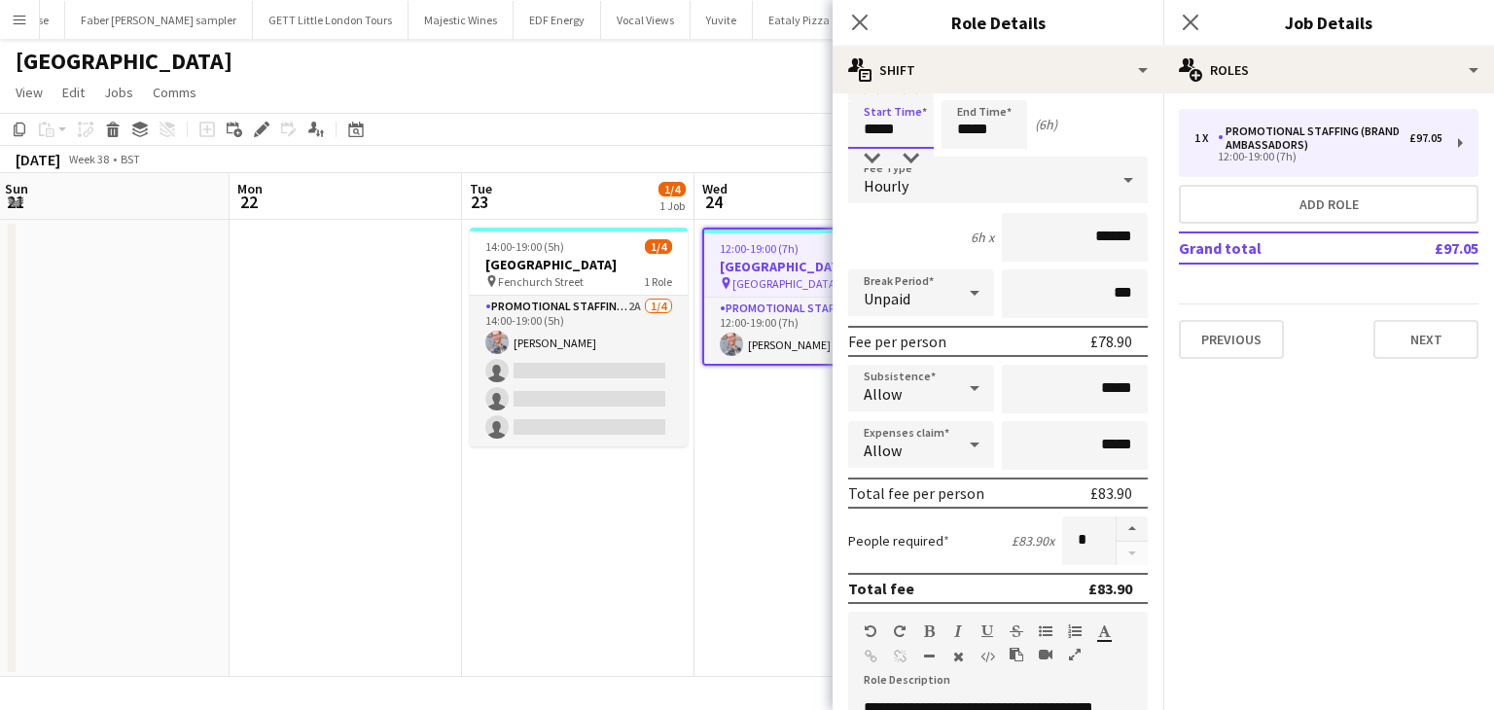
scroll to position [97, 0]
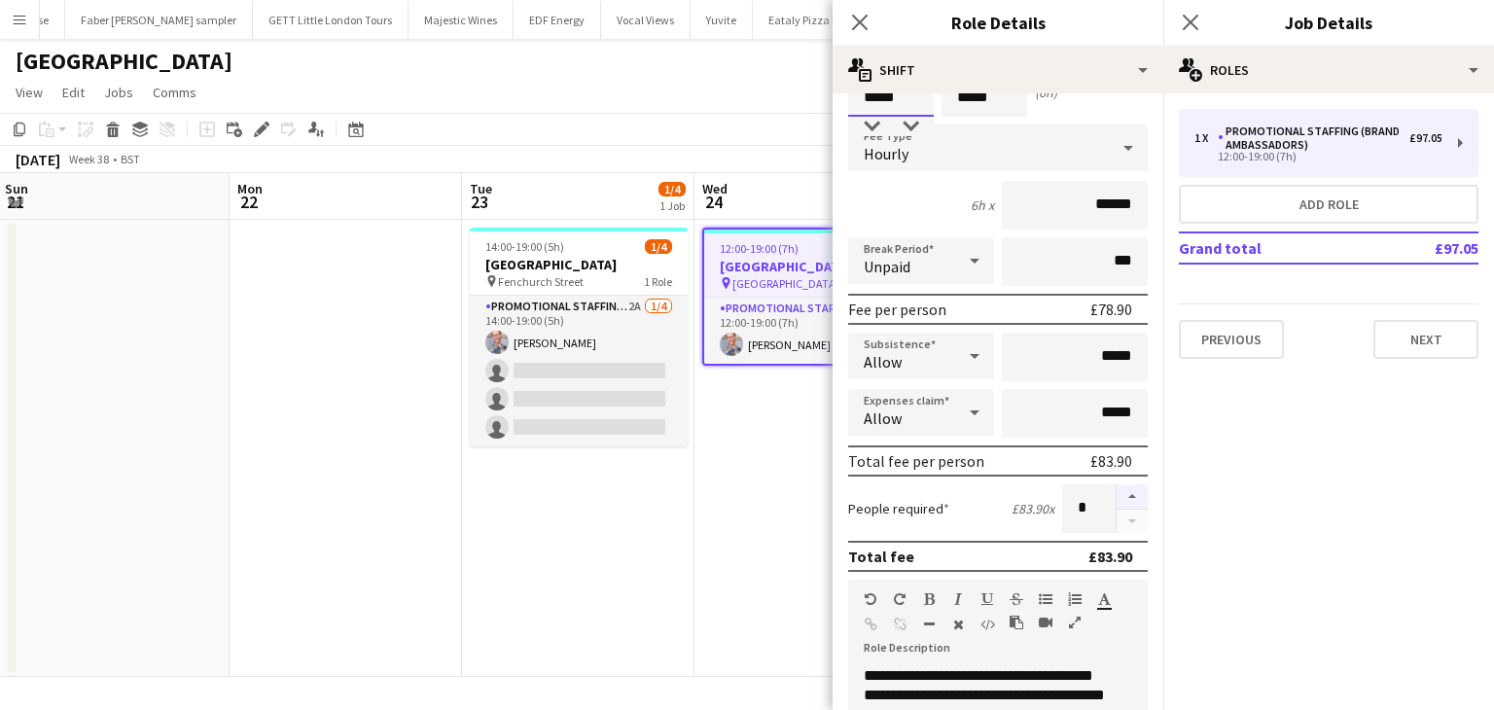
type input "*****"
click at [1118, 491] on button "button" at bounding box center [1132, 496] width 31 height 25
type input "*"
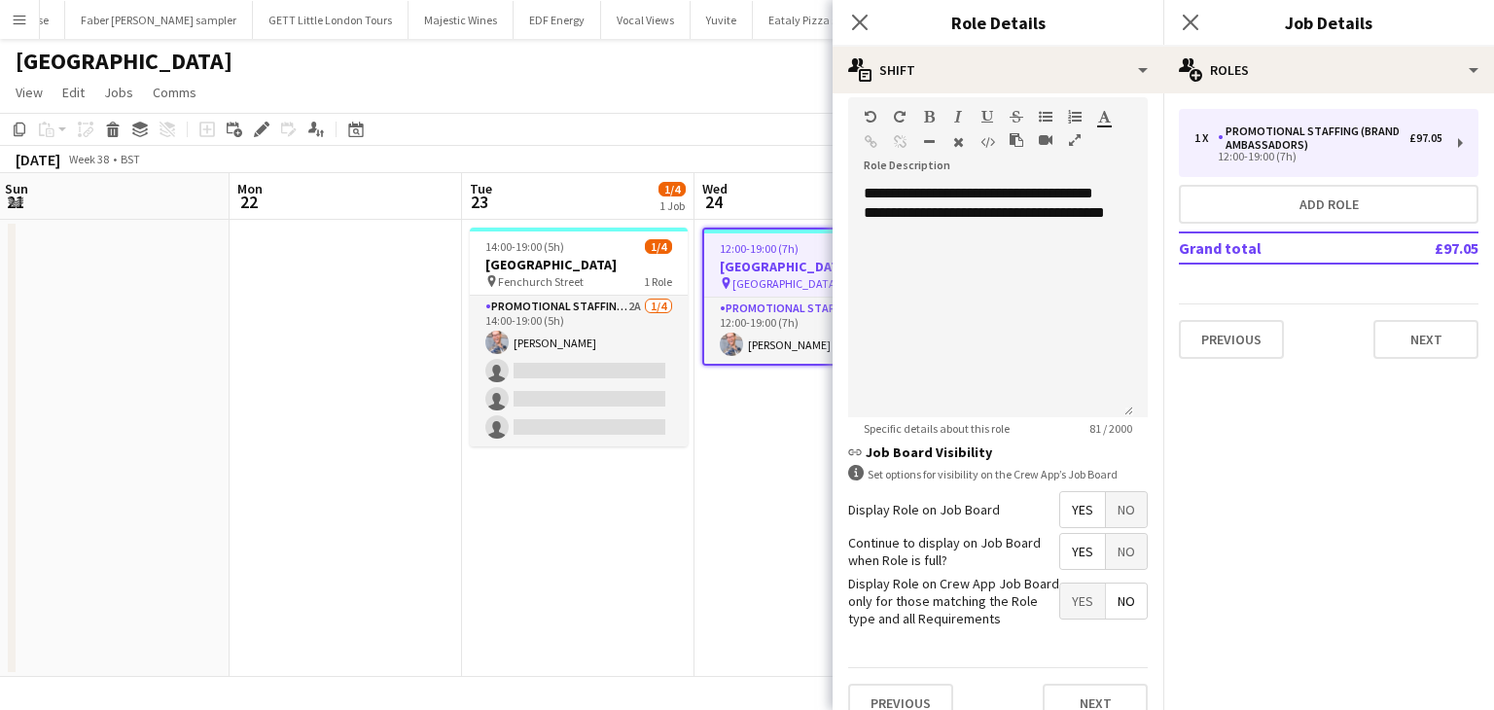
scroll to position [584, 0]
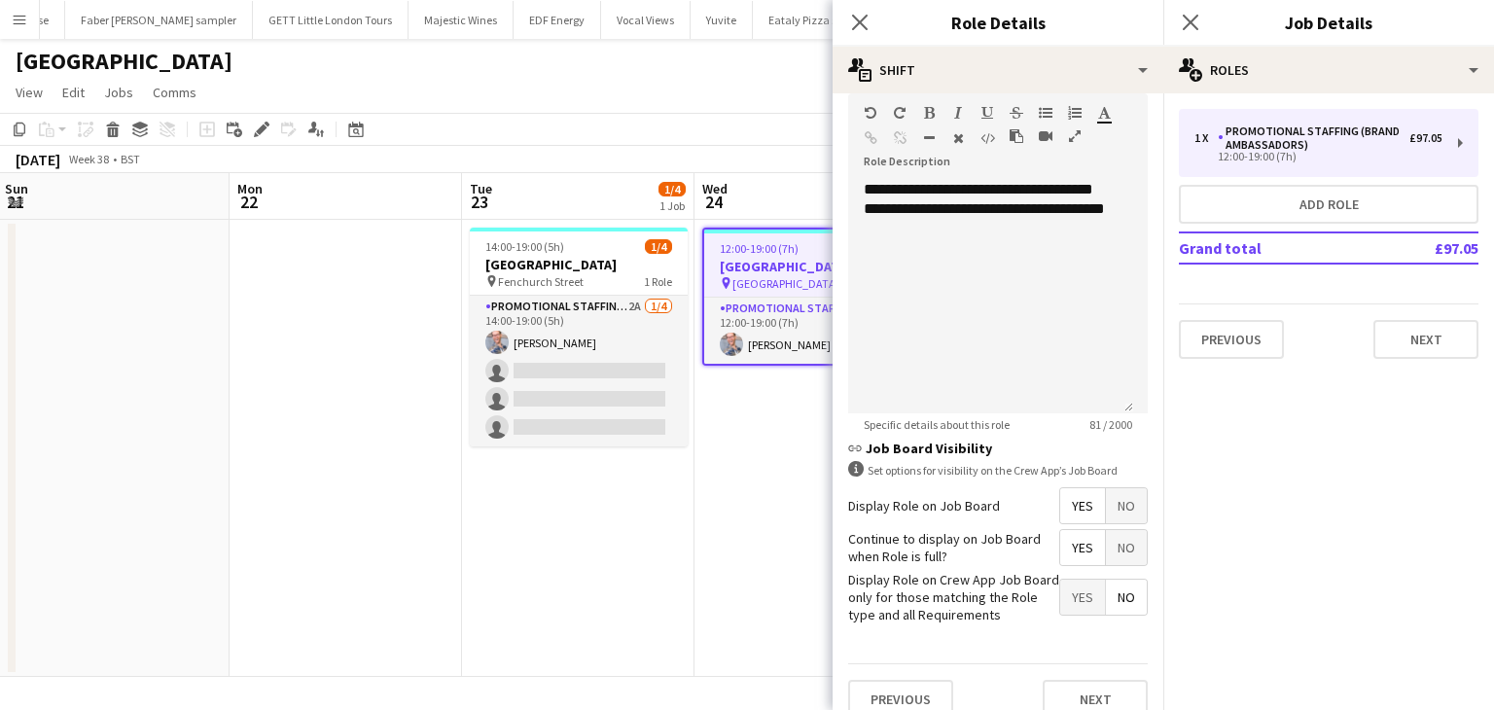
click at [1064, 500] on span "Yes" at bounding box center [1082, 505] width 45 height 35
click at [1060, 535] on span "Yes" at bounding box center [1082, 547] width 45 height 35
click at [1121, 596] on span "No" at bounding box center [1126, 597] width 41 height 35
click at [1101, 681] on button "Next" at bounding box center [1095, 699] width 105 height 39
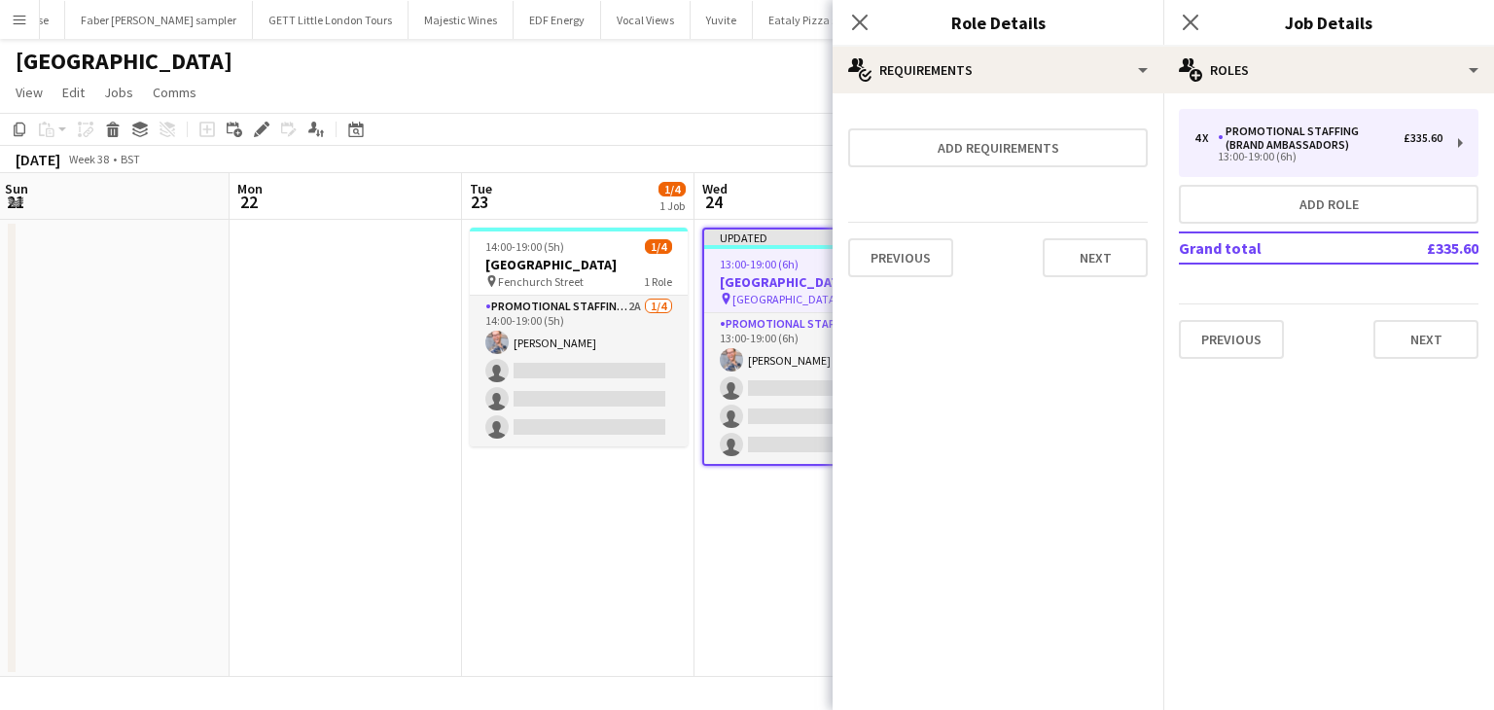
scroll to position [0, 0]
click at [1094, 250] on button "Next" at bounding box center [1095, 257] width 105 height 39
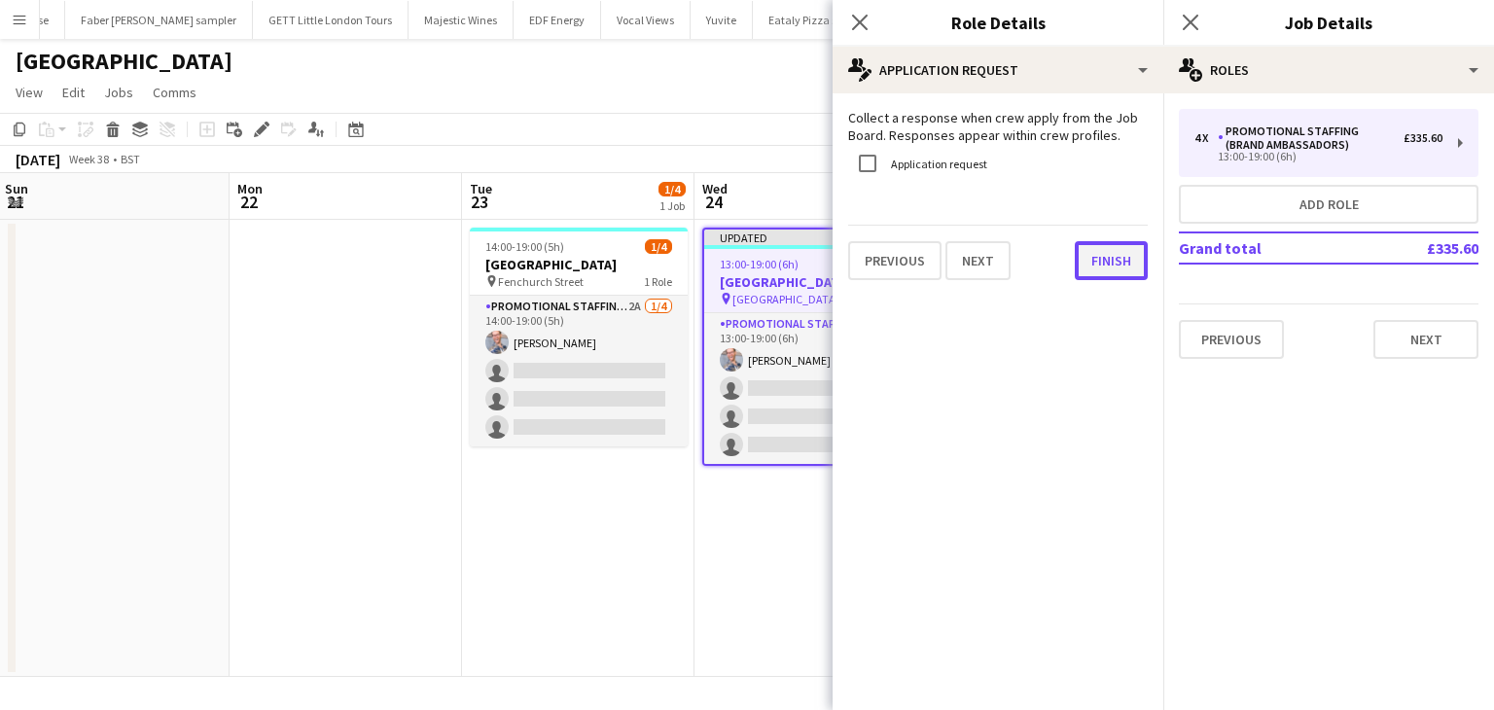
click at [1110, 261] on button "Finish" at bounding box center [1111, 260] width 73 height 39
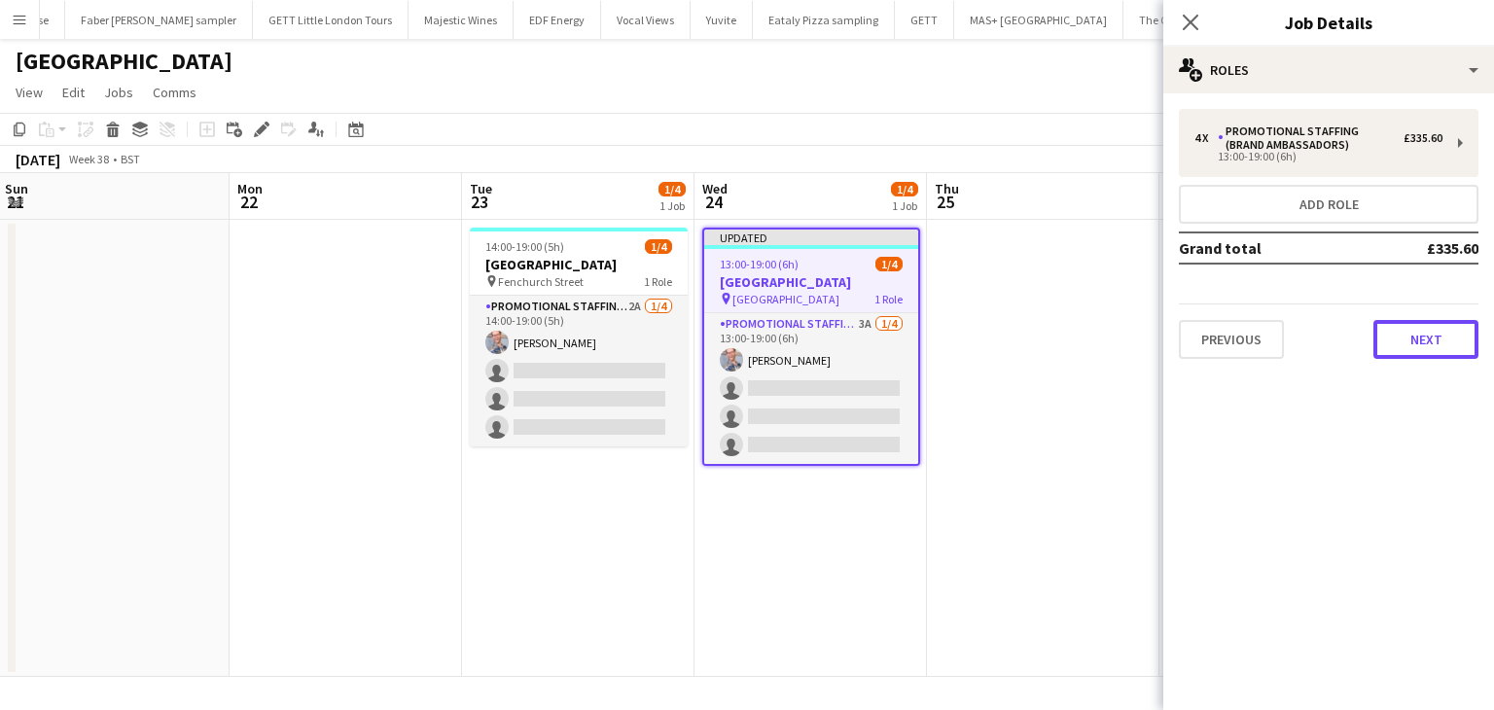
click at [1424, 321] on button "Next" at bounding box center [1425, 339] width 105 height 39
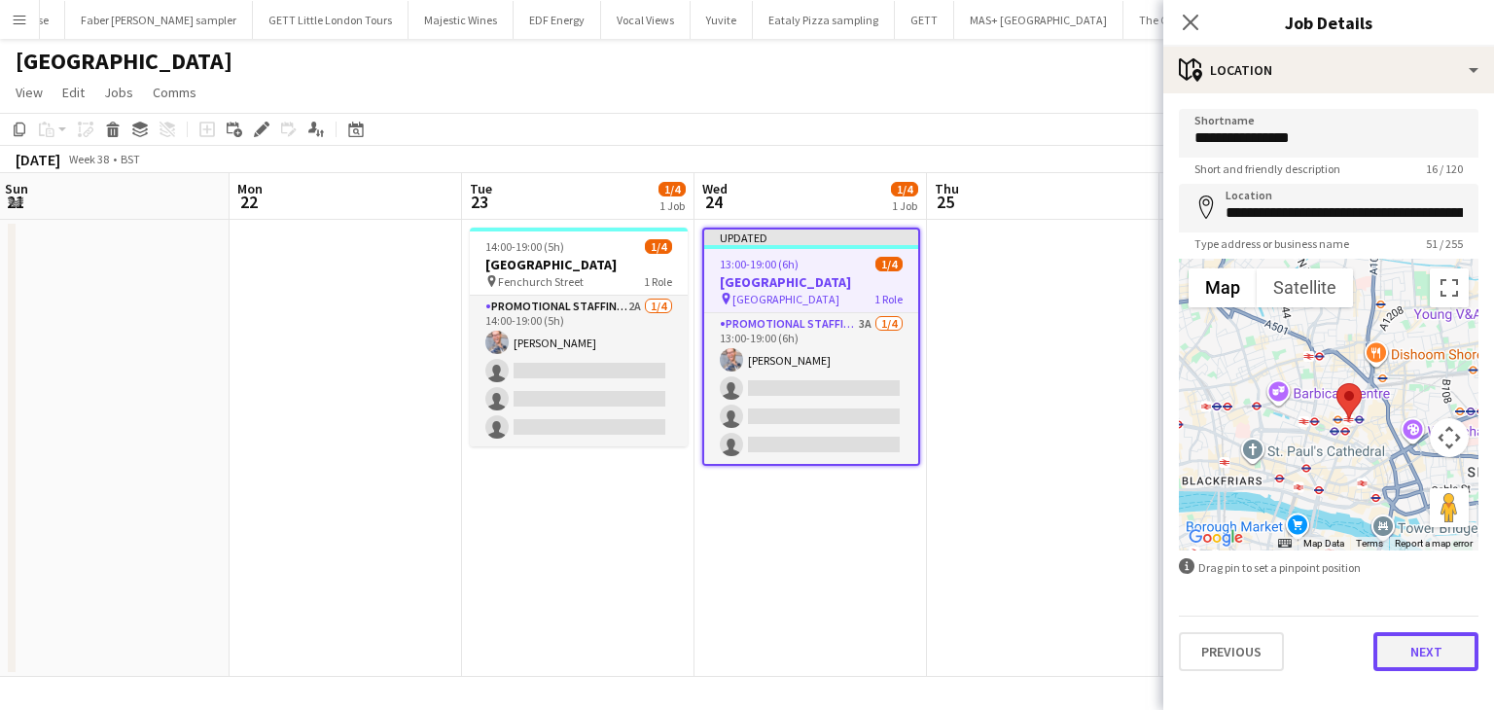
click at [1430, 656] on button "Next" at bounding box center [1425, 651] width 105 height 39
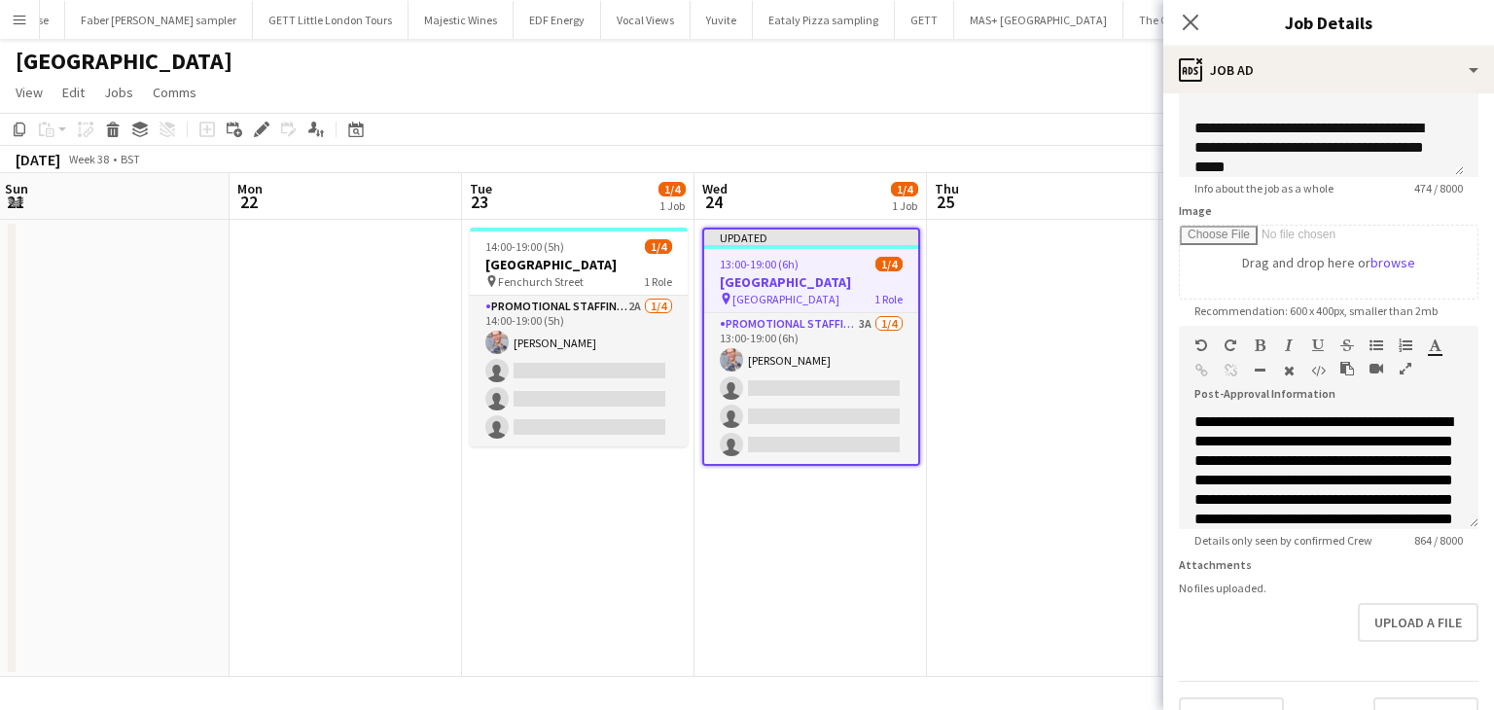
scroll to position [265, 0]
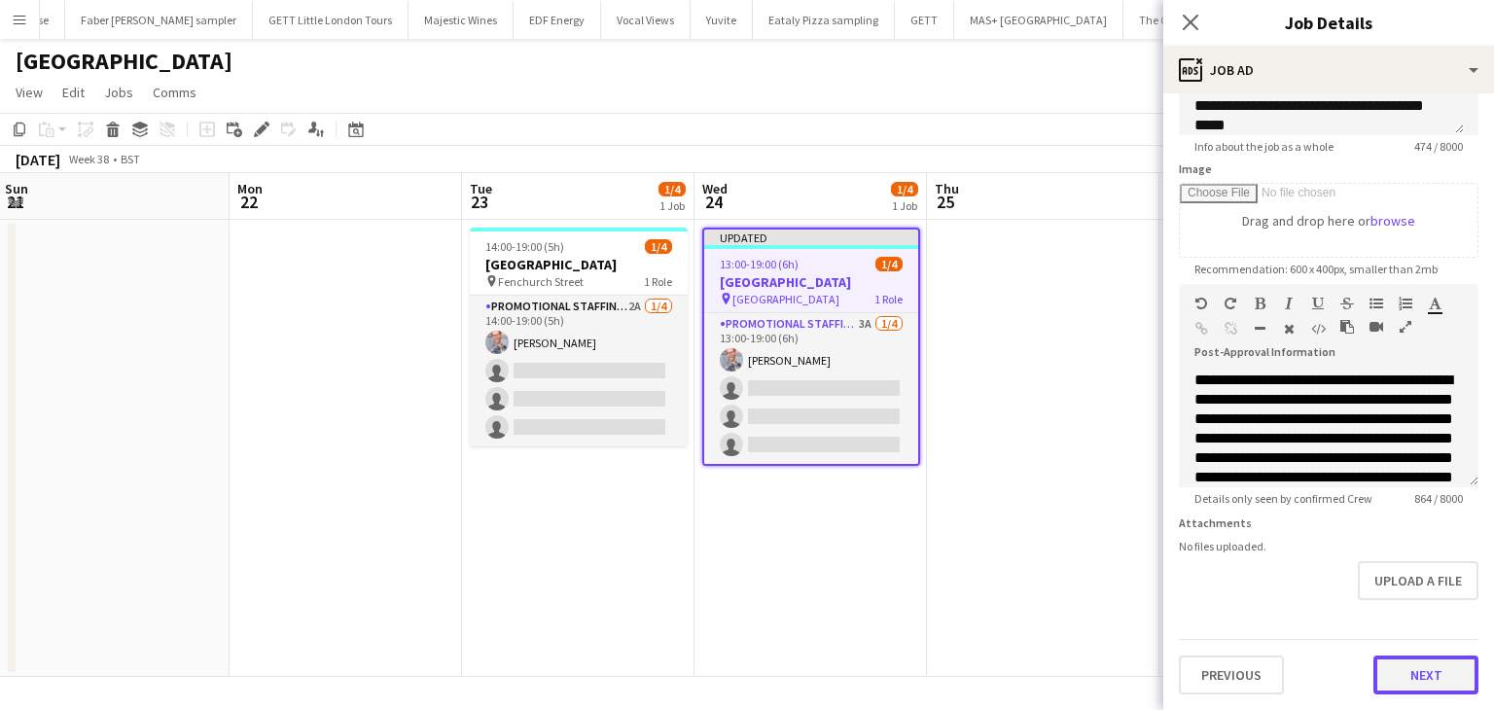
click at [1427, 678] on button "Next" at bounding box center [1425, 675] width 105 height 39
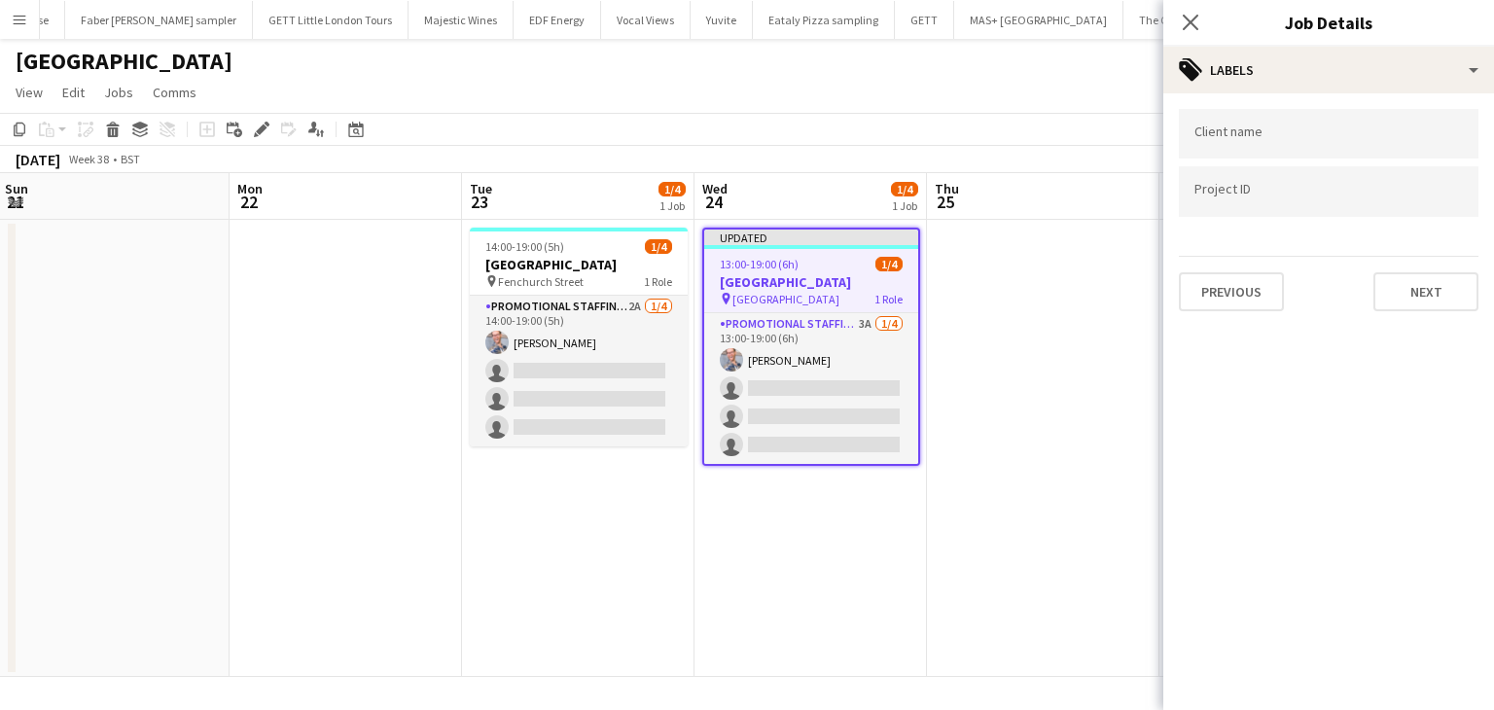
scroll to position [0, 0]
click at [1427, 287] on button "Next" at bounding box center [1425, 291] width 105 height 39
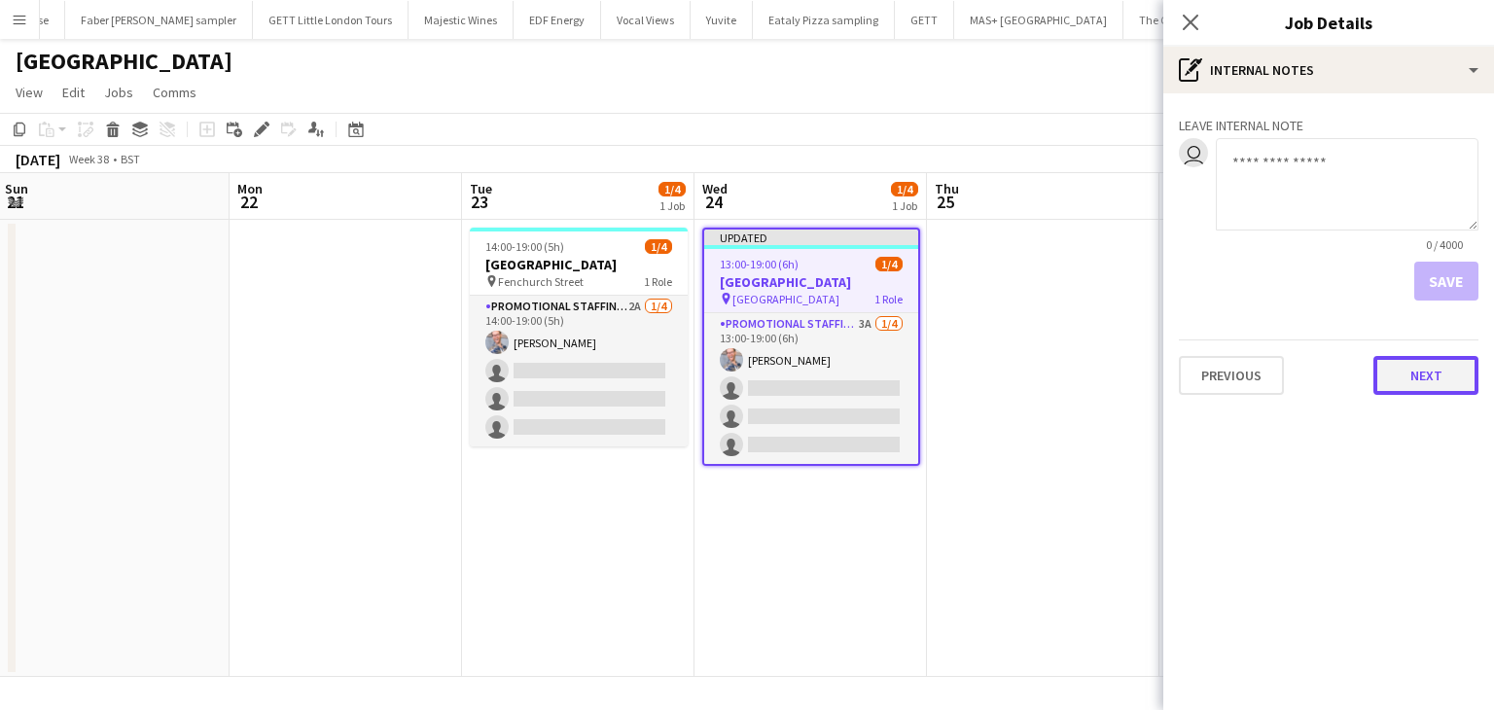
click at [1449, 373] on button "Next" at bounding box center [1425, 375] width 105 height 39
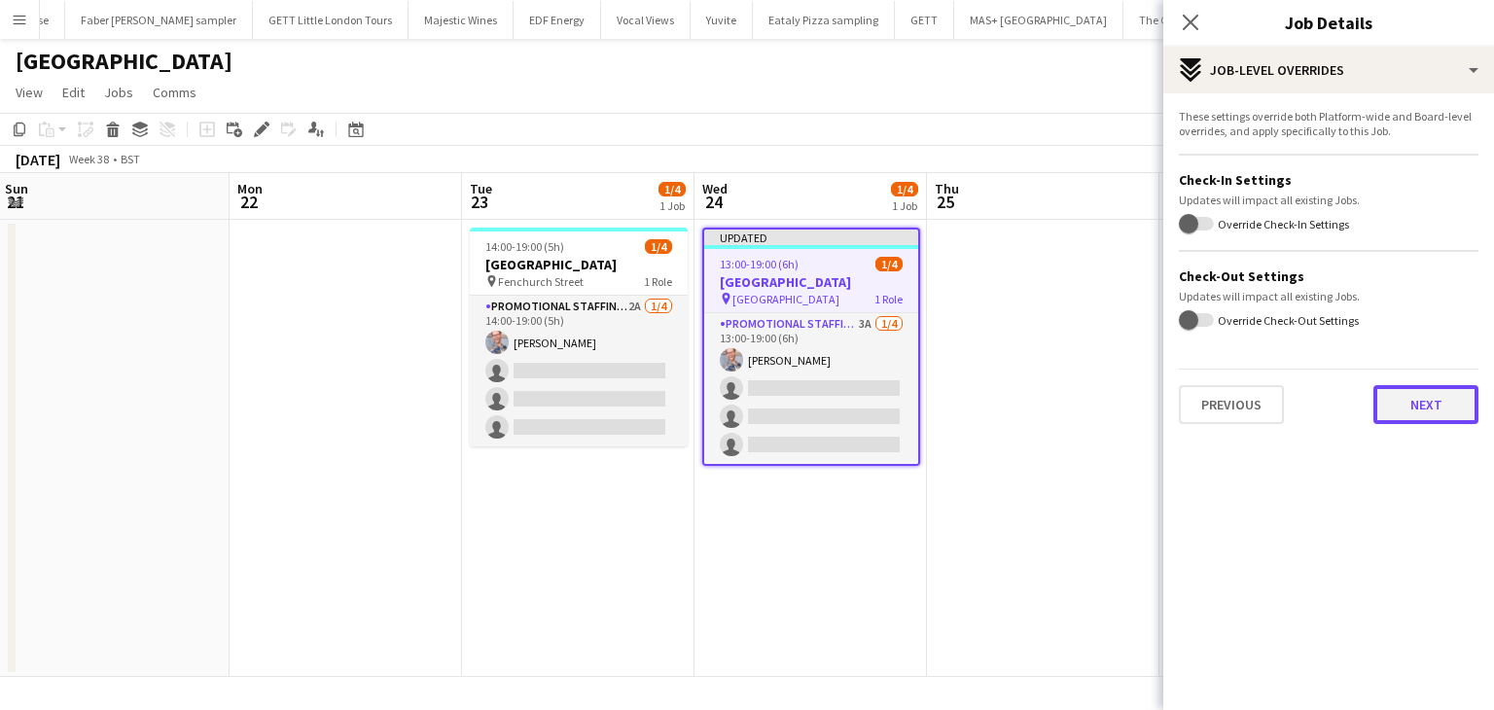
click at [1420, 402] on button "Next" at bounding box center [1425, 404] width 105 height 39
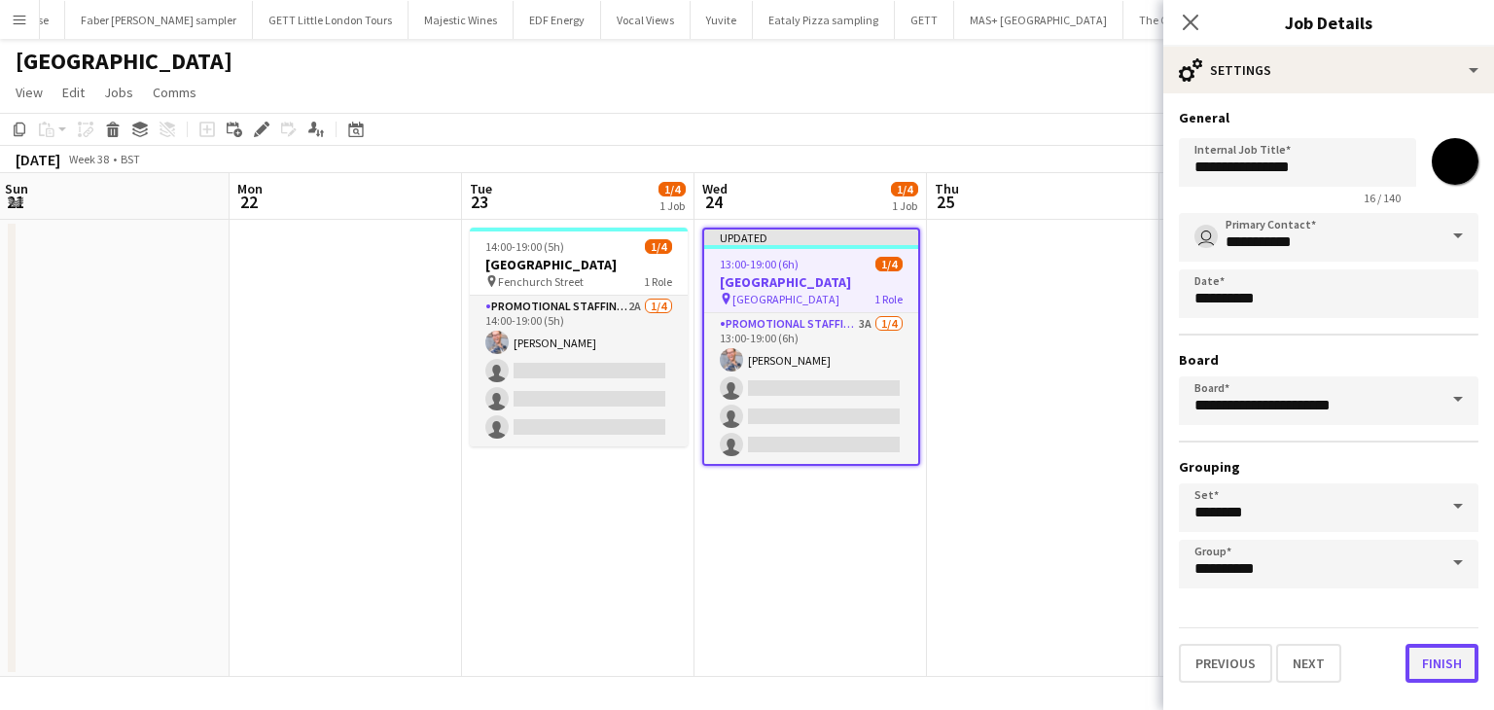
click at [1438, 657] on button "Finish" at bounding box center [1441, 663] width 73 height 39
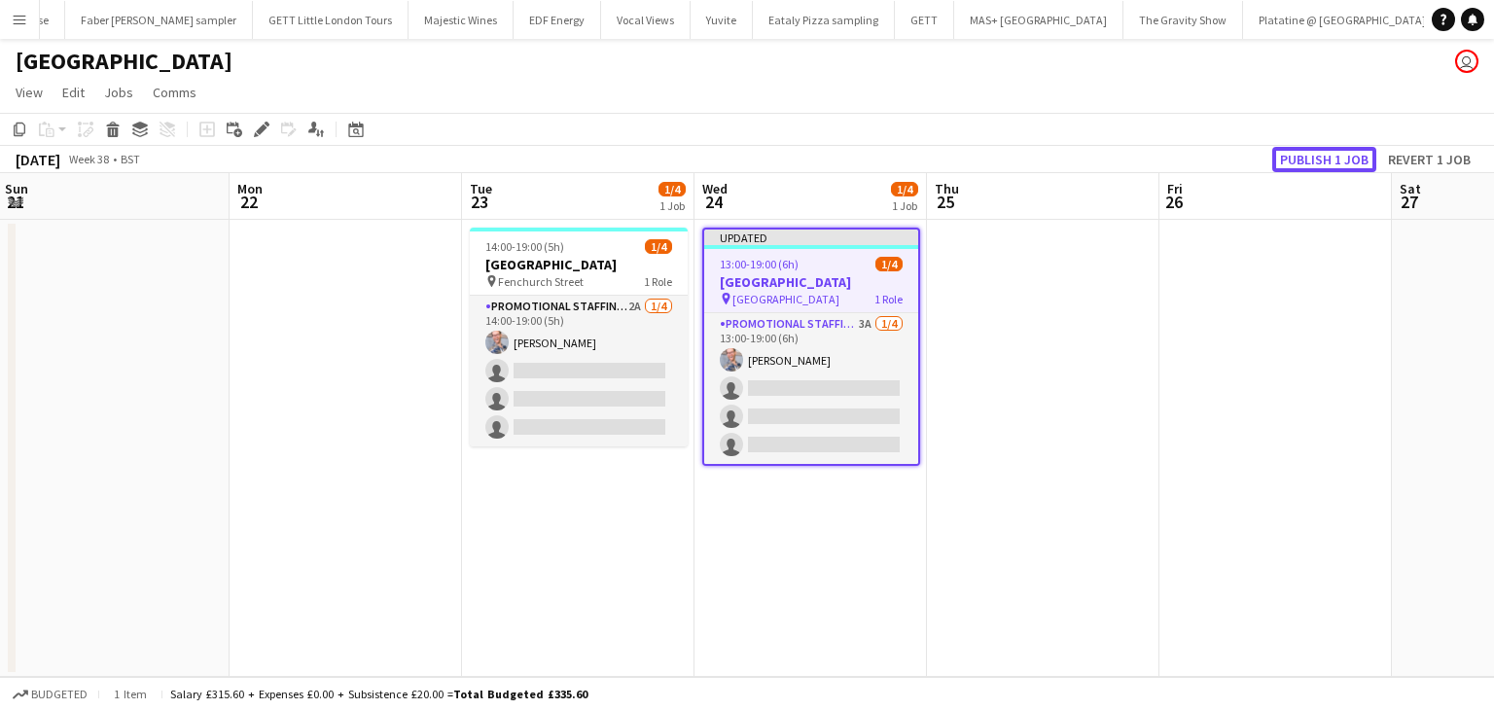
drag, startPoint x: 1355, startPoint y: 153, endPoint x: 1350, endPoint y: 177, distance: 24.8
click at [1355, 153] on button "Publish 1 job" at bounding box center [1324, 159] width 104 height 25
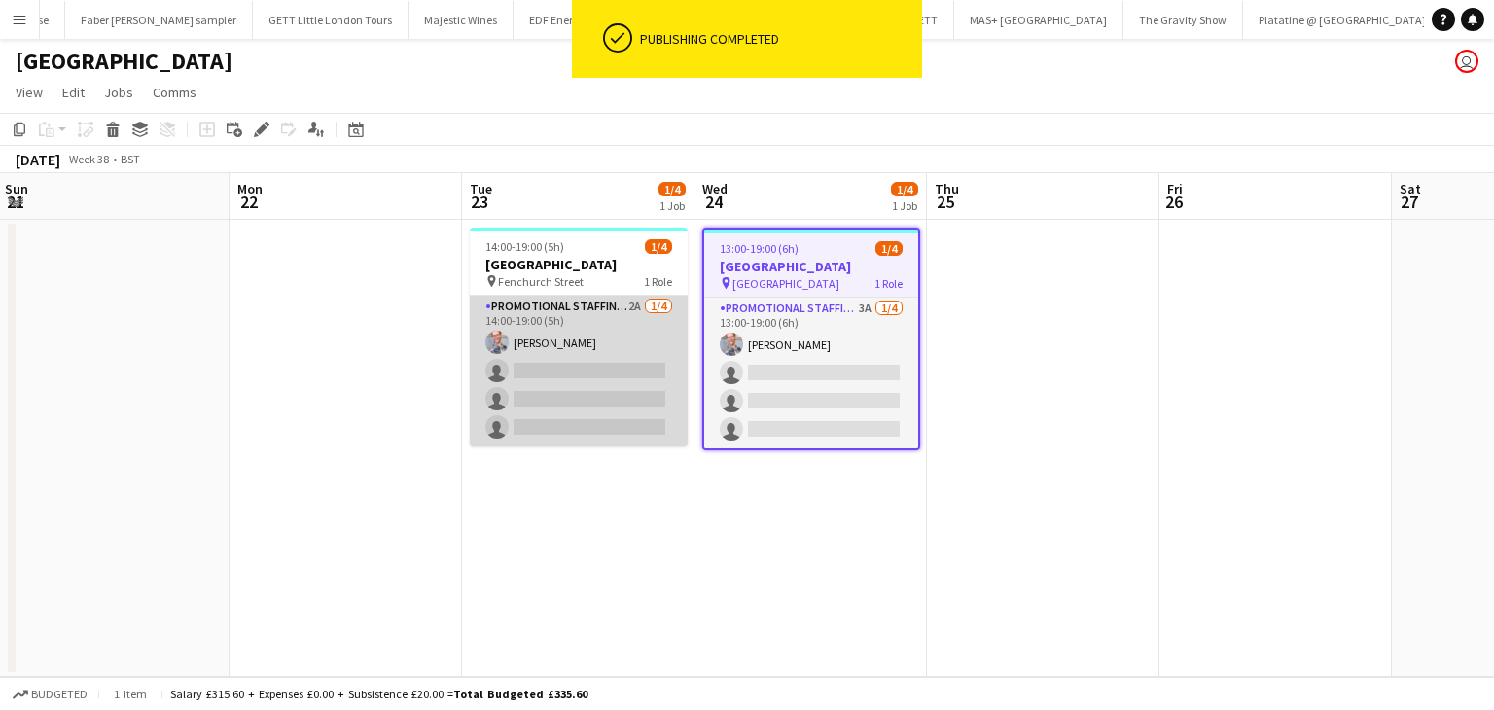
click at [560, 337] on app-card-role "Promotional Staffing (Brand Ambassadors) 2A 1/4 14:00-19:00 (5h) SIMON GREIFF s…" at bounding box center [579, 371] width 218 height 151
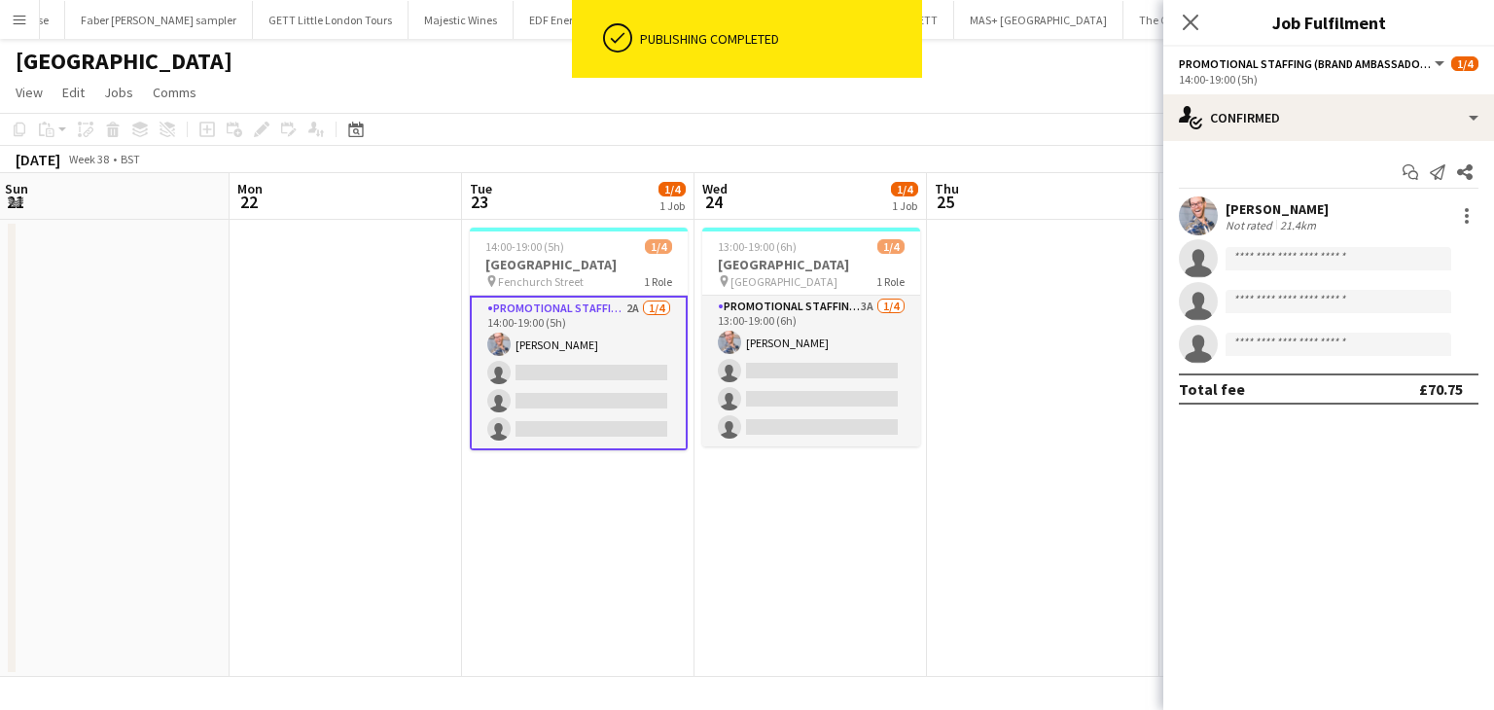
click at [1252, 200] on div "[PERSON_NAME]" at bounding box center [1276, 209] width 103 height 18
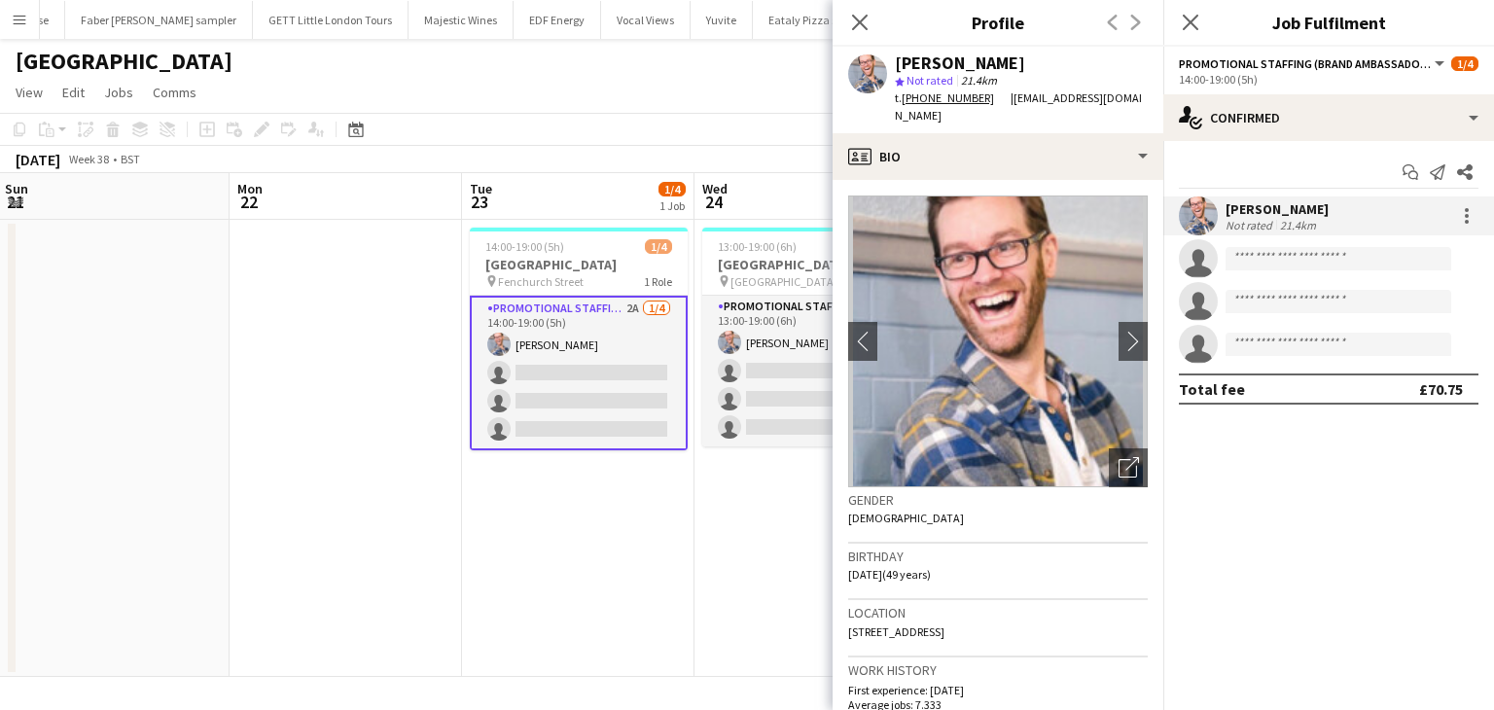
click at [415, 517] on app-date-cell at bounding box center [346, 448] width 232 height 457
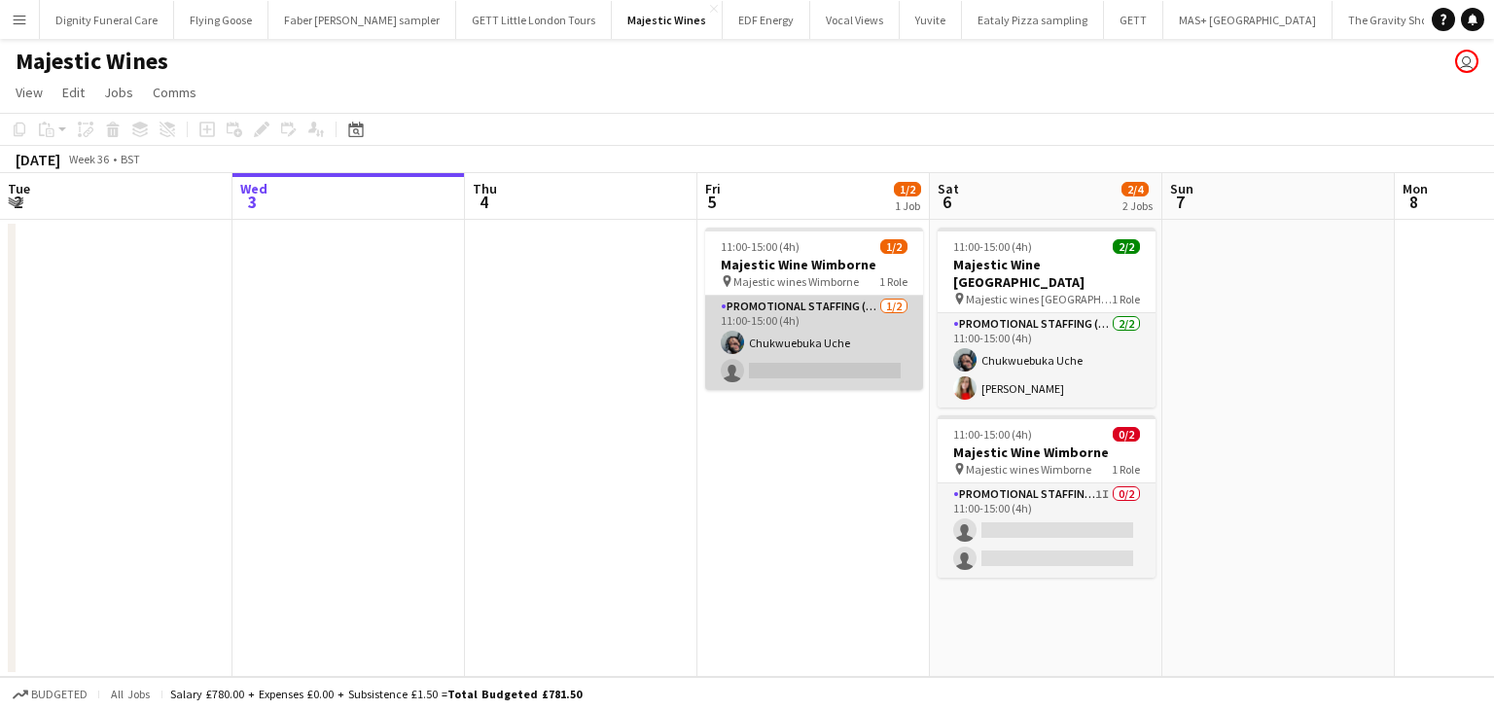
click at [792, 340] on app-card-role "Promotional Staffing (Flyering Staff) [DATE] 11:00-15:00 (4h) Chukwuebuka Uche …" at bounding box center [814, 343] width 218 height 94
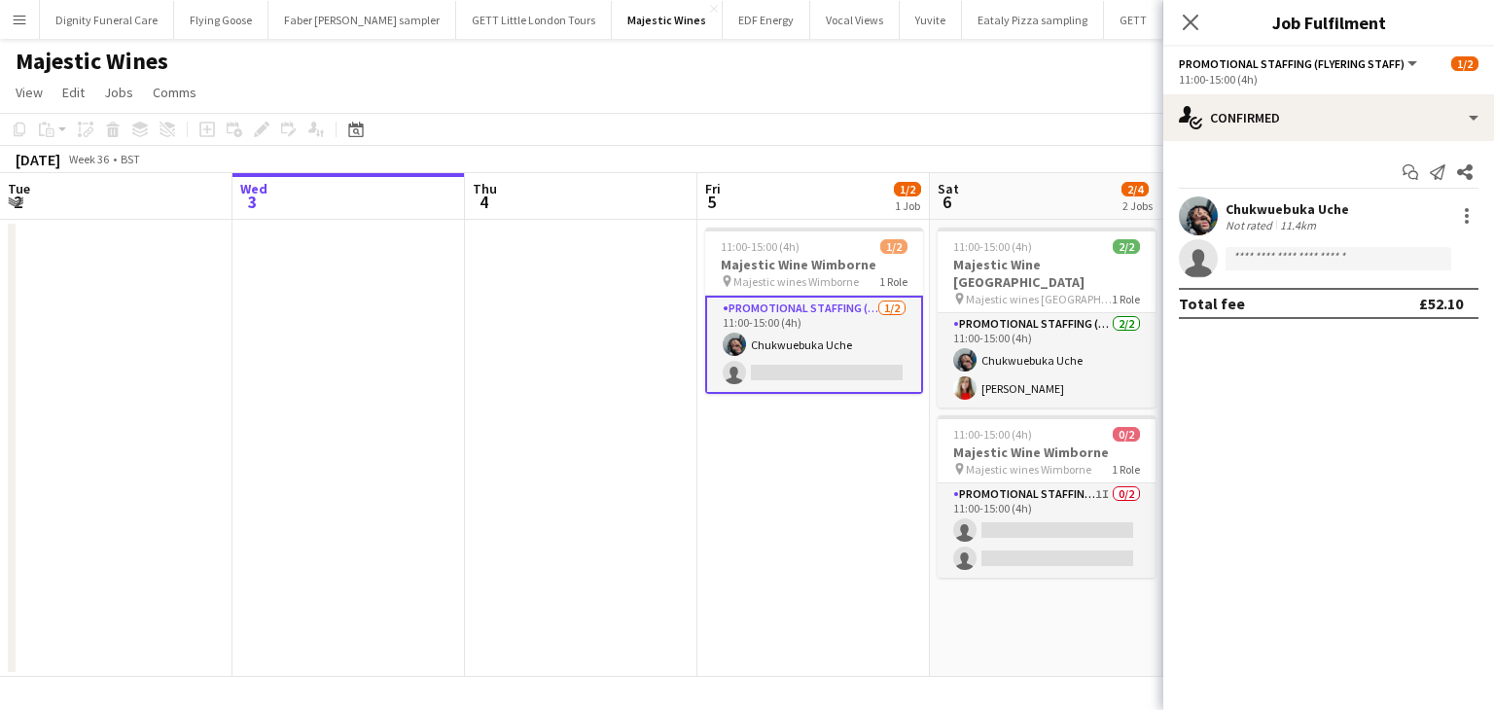
click at [1256, 203] on div "Chukwuebuka Uche" at bounding box center [1287, 209] width 124 height 18
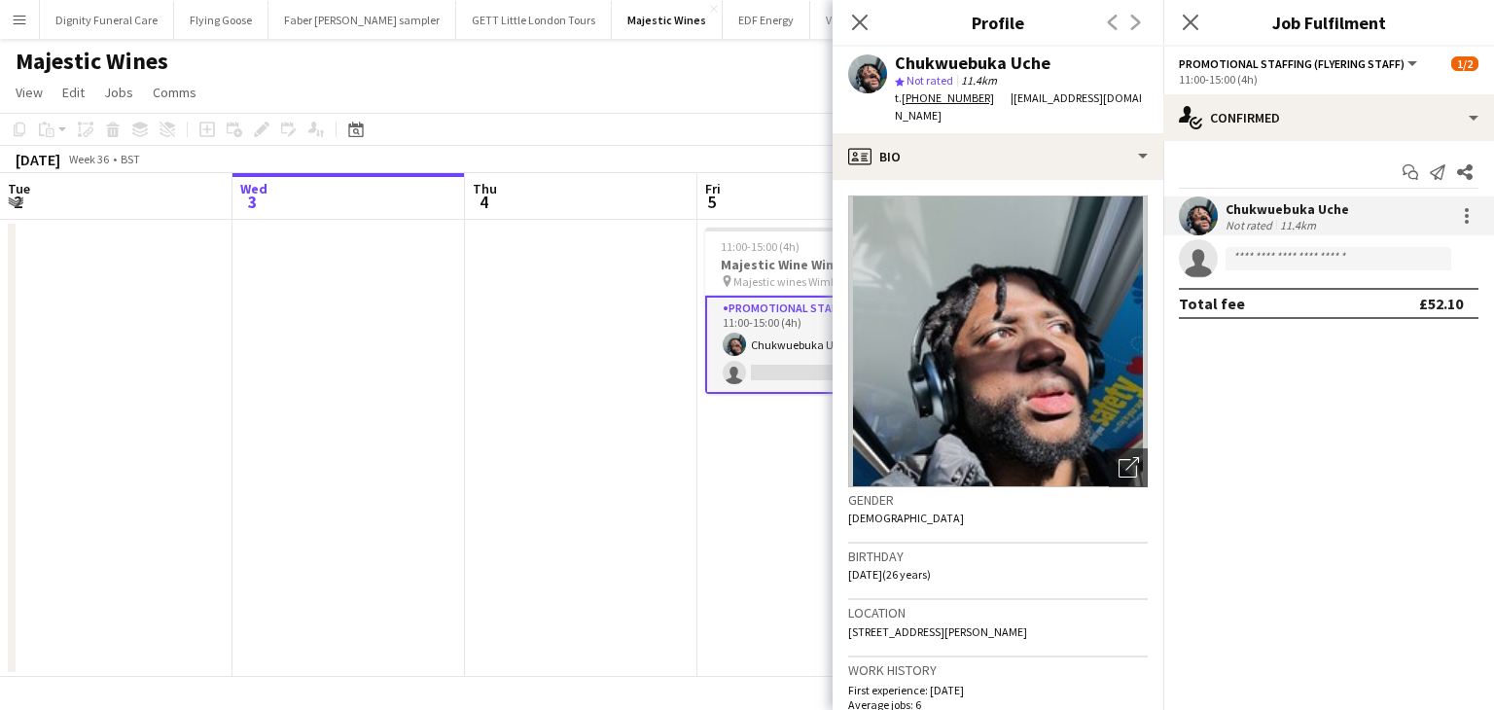
click at [724, 448] on app-date-cell "11:00-15:00 (4h) 1/2 Majestic Wine Wimborne pin Majestic wines Wimborne 1 Role …" at bounding box center [813, 448] width 232 height 457
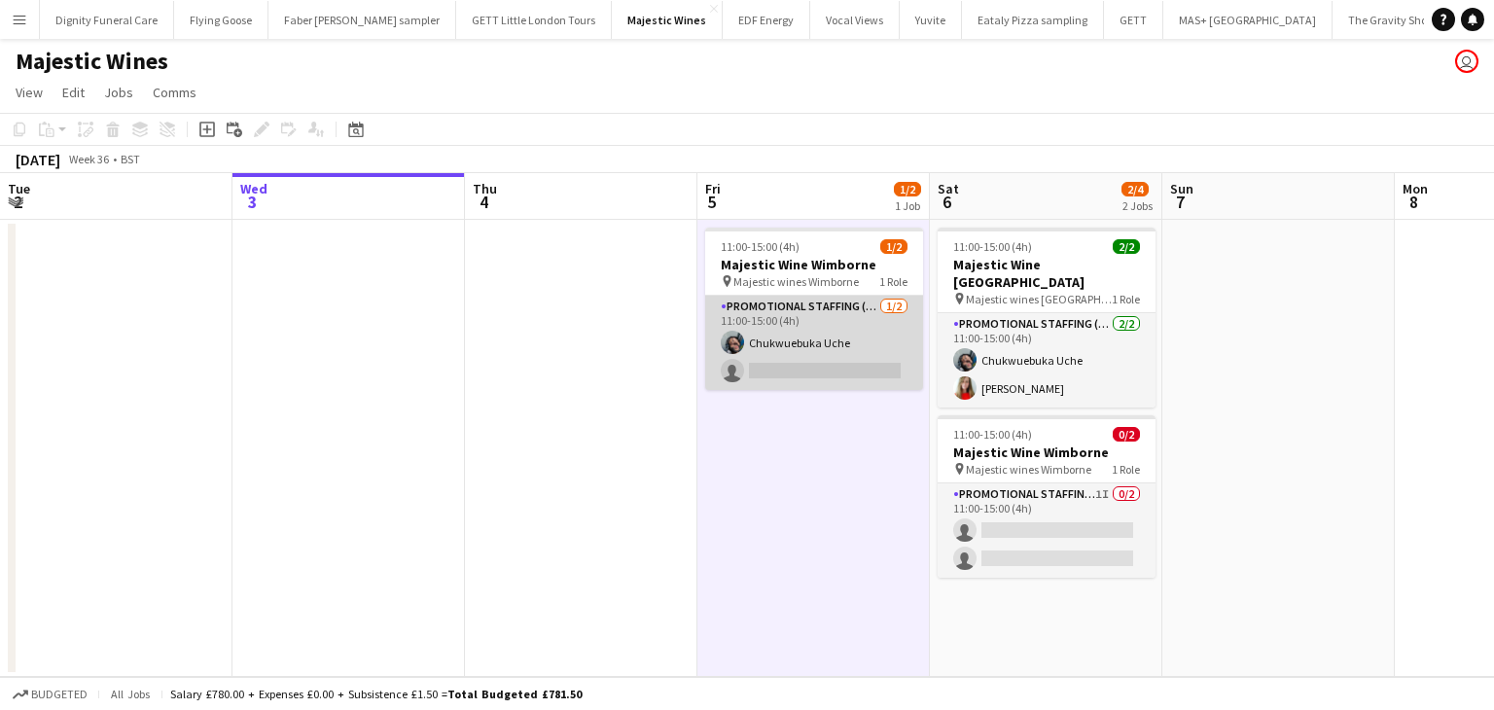
click at [783, 372] on app-card-role "Promotional Staffing (Flyering Staff) 1/2 11:00-15:00 (4h) Chukwuebuka Uche sin…" at bounding box center [814, 343] width 218 height 94
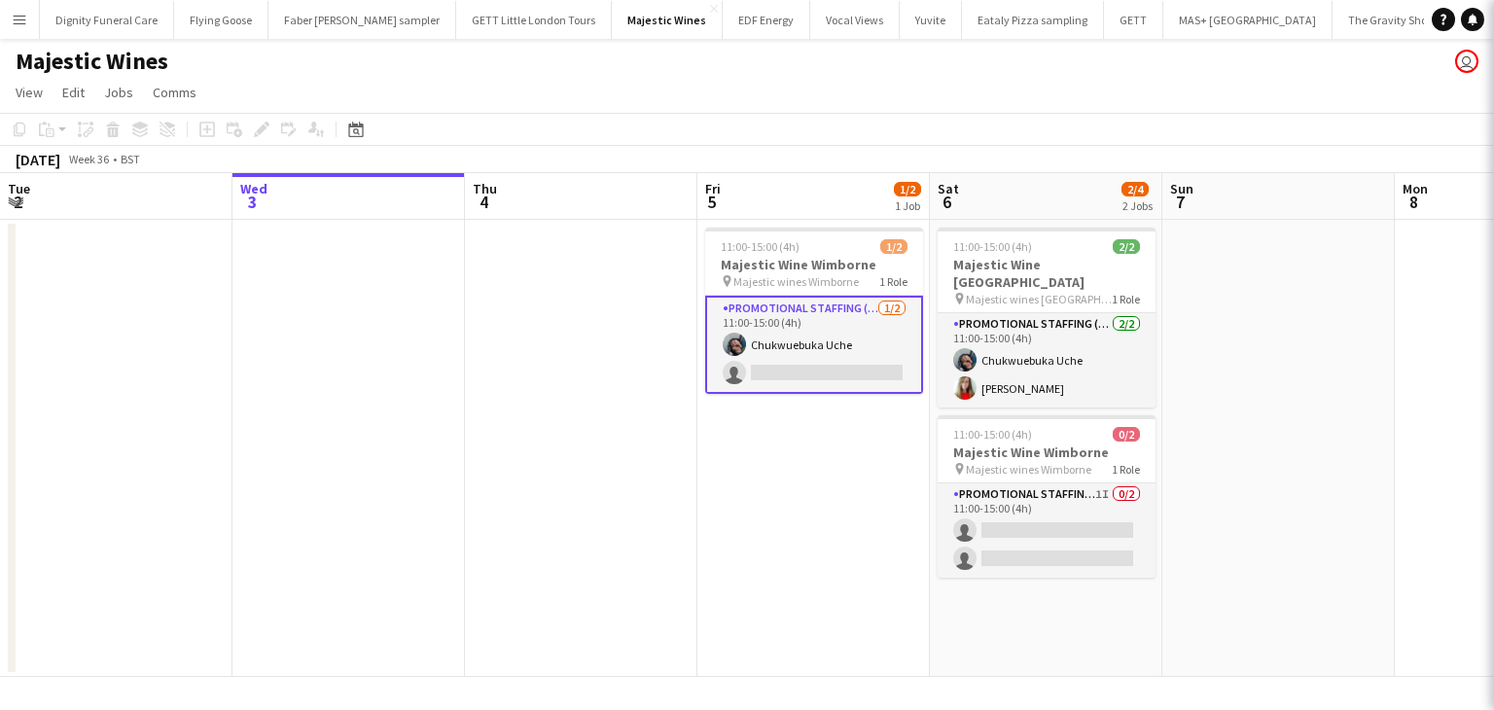
scroll to position [0, 464]
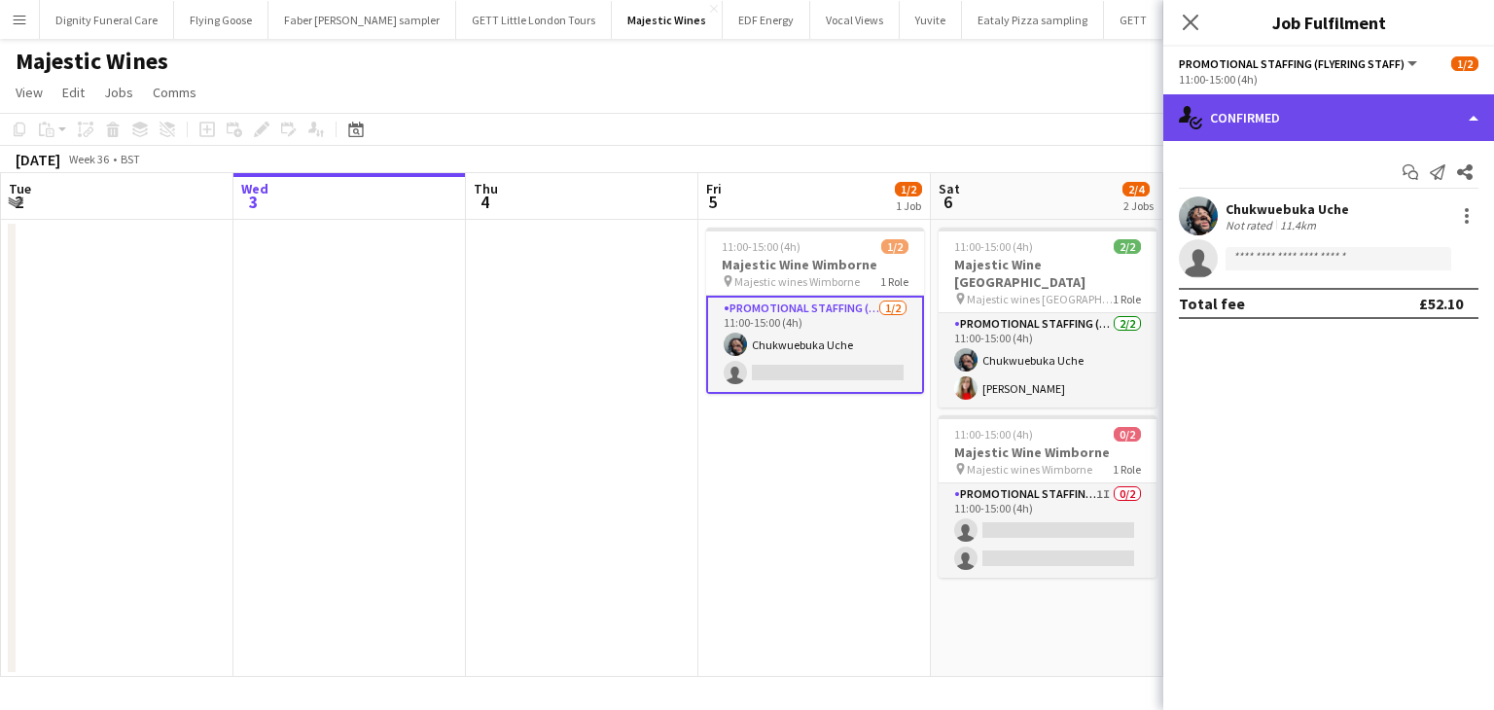
click at [1264, 108] on div "single-neutral-actions-check-2 Confirmed" at bounding box center [1328, 117] width 331 height 47
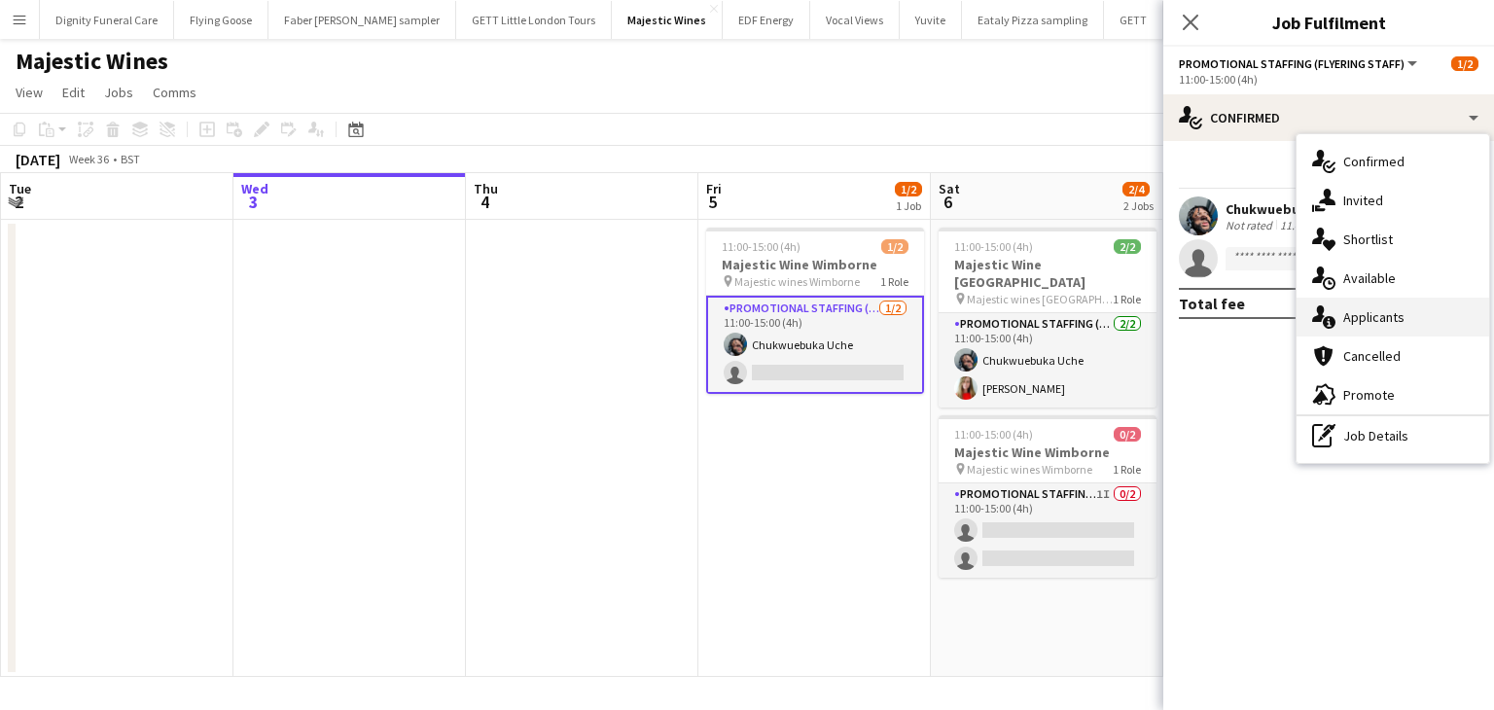
click at [1377, 320] on span "Applicants" at bounding box center [1373, 317] width 61 height 18
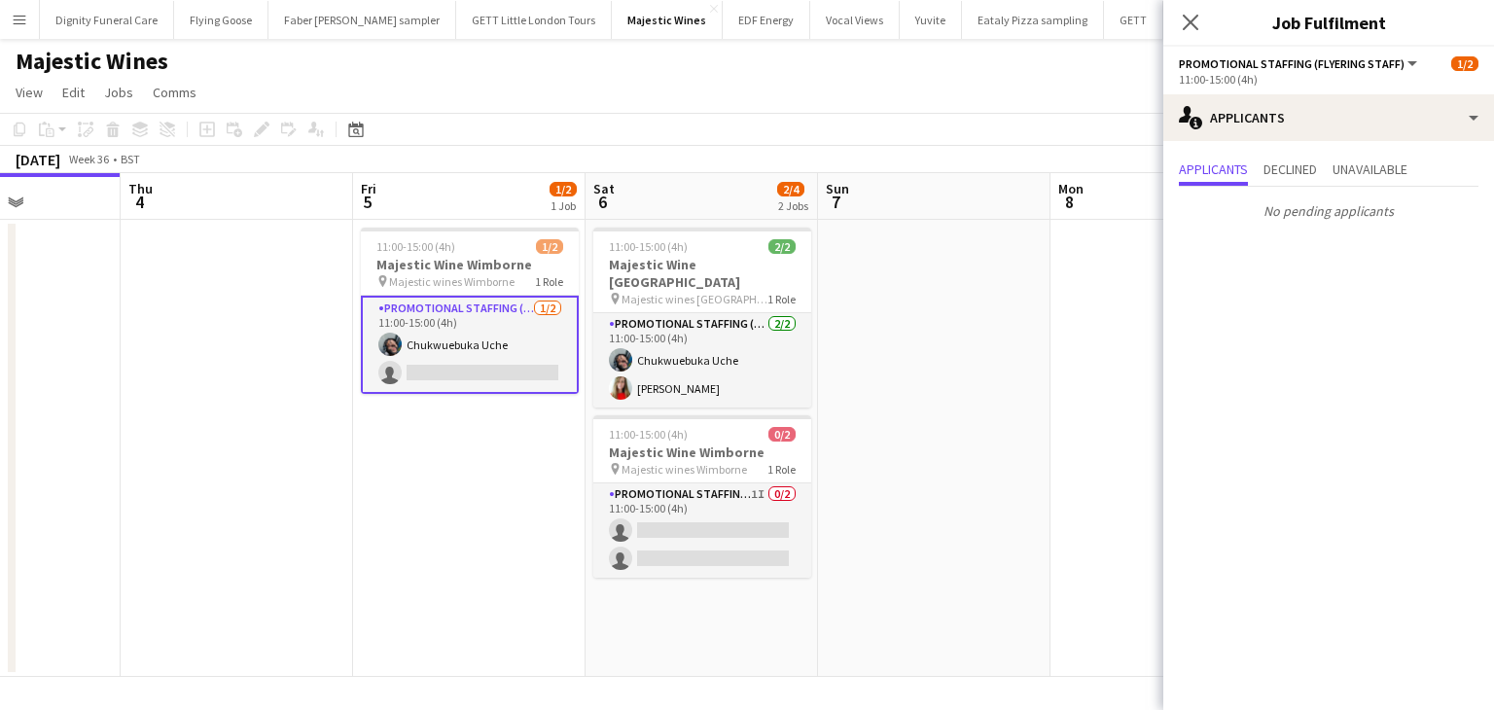
drag, startPoint x: 750, startPoint y: 562, endPoint x: 472, endPoint y: 560, distance: 278.2
click at [472, 560] on app-calendar-viewport "Sun 31 Mon 1 1/1 1 Job Tue 2 Wed 3 Thu 4 Fri 5 1/2 1 Job Sat 6 2/4 2 Jobs Sun 7…" at bounding box center [747, 425] width 1494 height 504
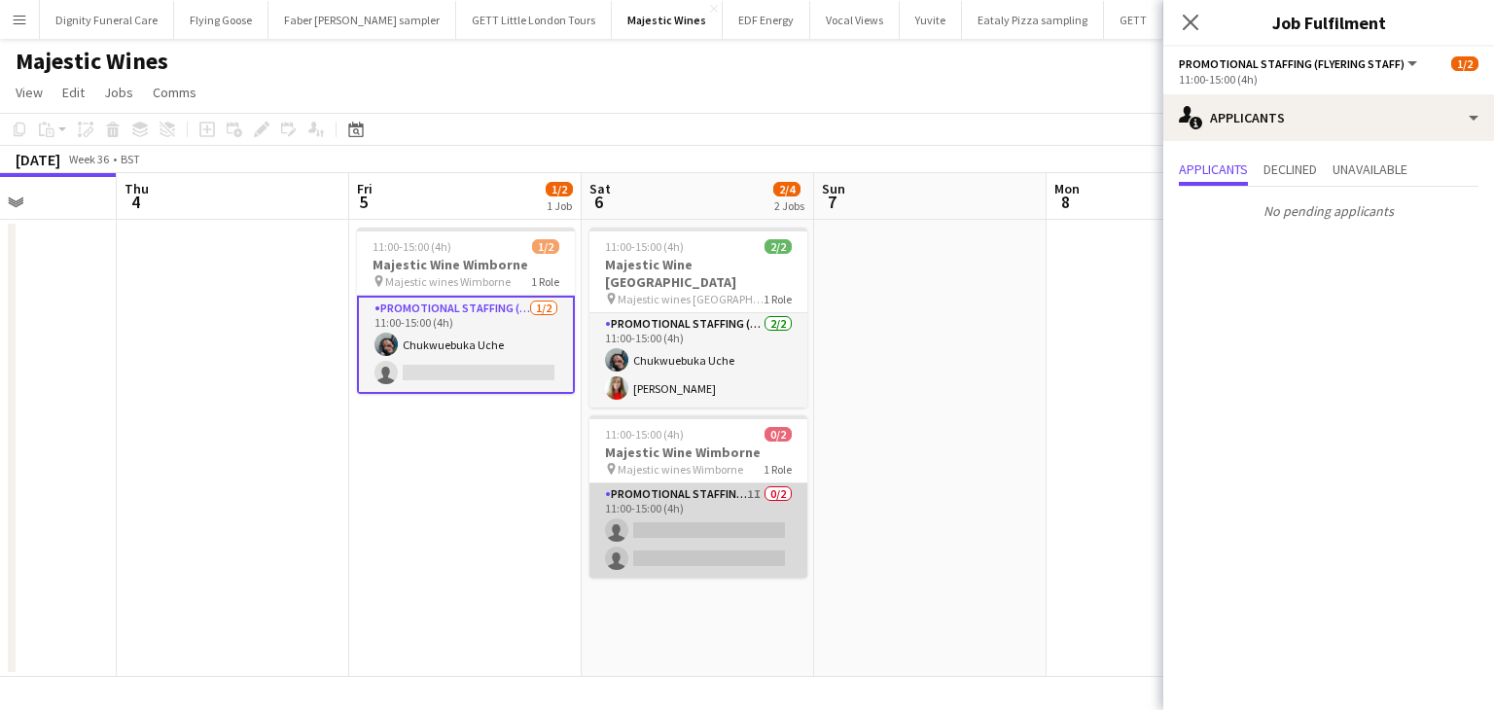
scroll to position [0, 812]
click at [676, 540] on app-card-role "Promotional Staffing (Flyering Staff) 1I 0/2 11:00-15:00 (4h) single-neutral-ac…" at bounding box center [699, 530] width 218 height 94
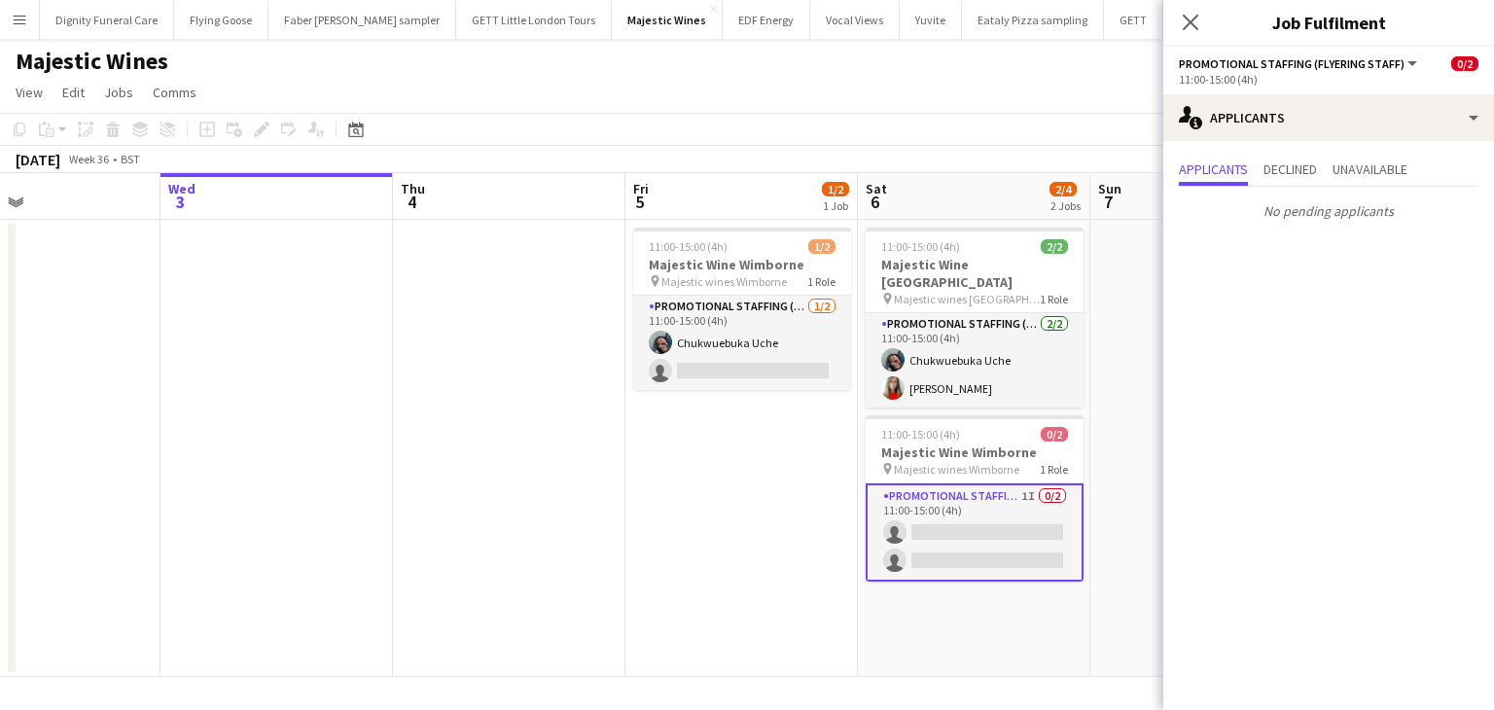
drag, startPoint x: 416, startPoint y: 520, endPoint x: 446, endPoint y: 497, distance: 38.1
click at [708, 488] on app-calendar-viewport "Sun 31 Mon 1 1/1 1 Job Tue 2 Wed 3 Thu 4 Fri 5 1/2 1 Job Sat 6 2/4 2 Jobs Sun 7…" at bounding box center [747, 425] width 1494 height 504
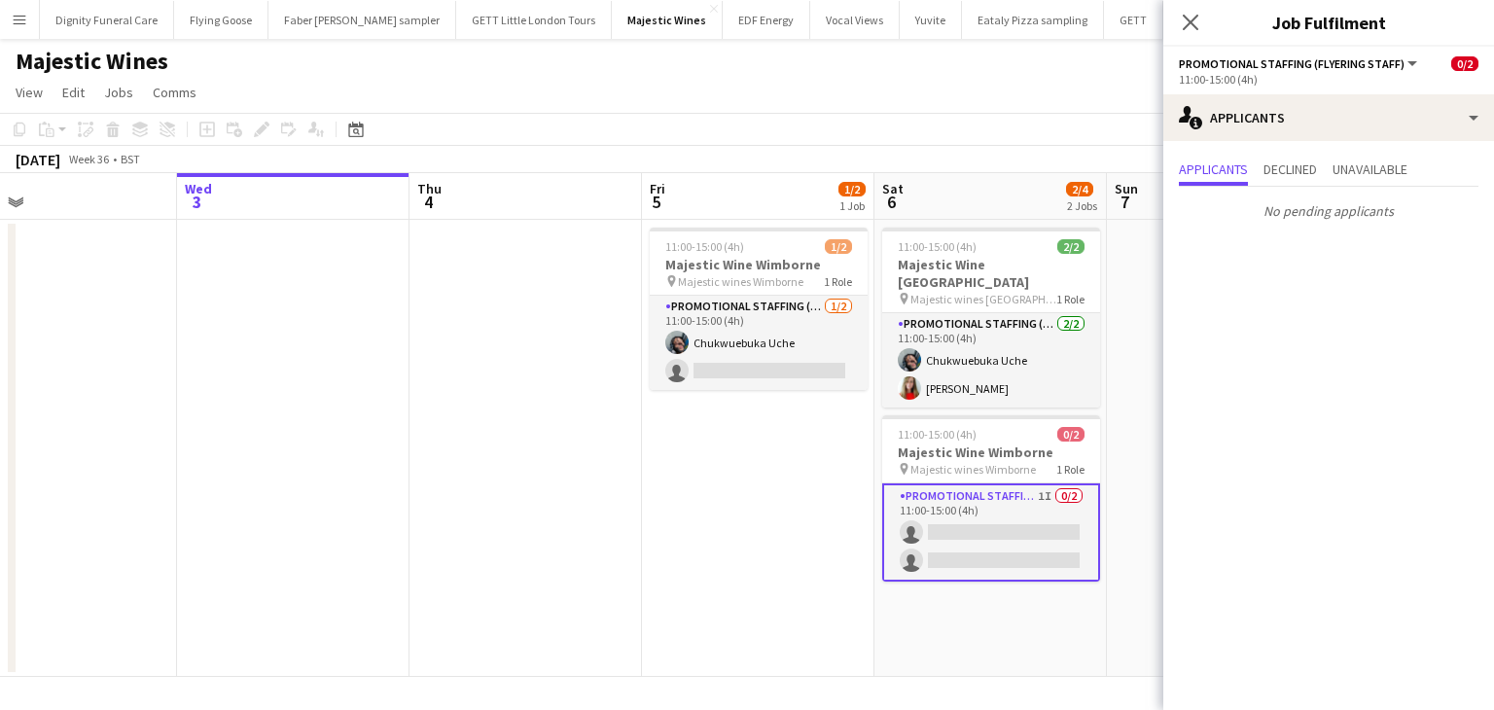
drag, startPoint x: 344, startPoint y: 491, endPoint x: 349, endPoint y: 350, distance: 141.1
click at [346, 491] on app-date-cell at bounding box center [293, 448] width 232 height 457
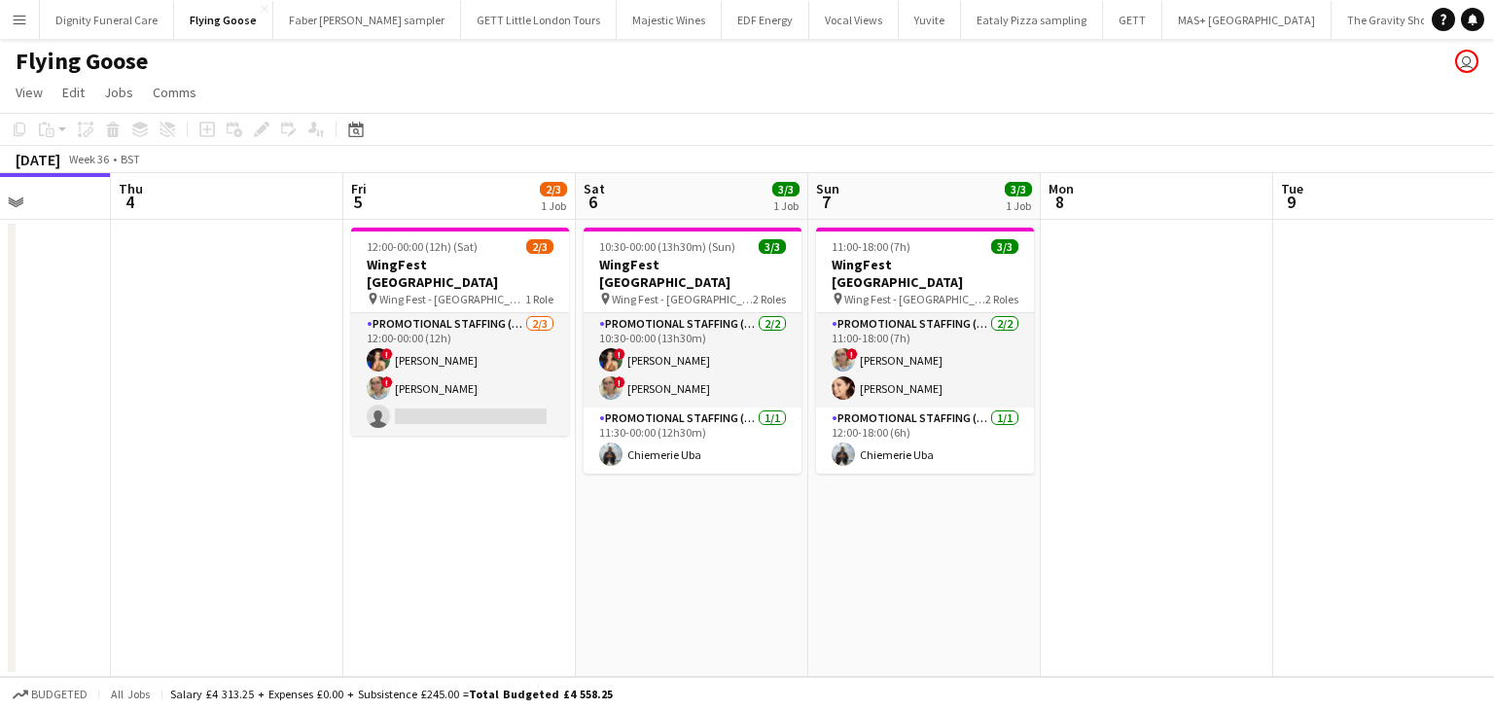
scroll to position [0, 692]
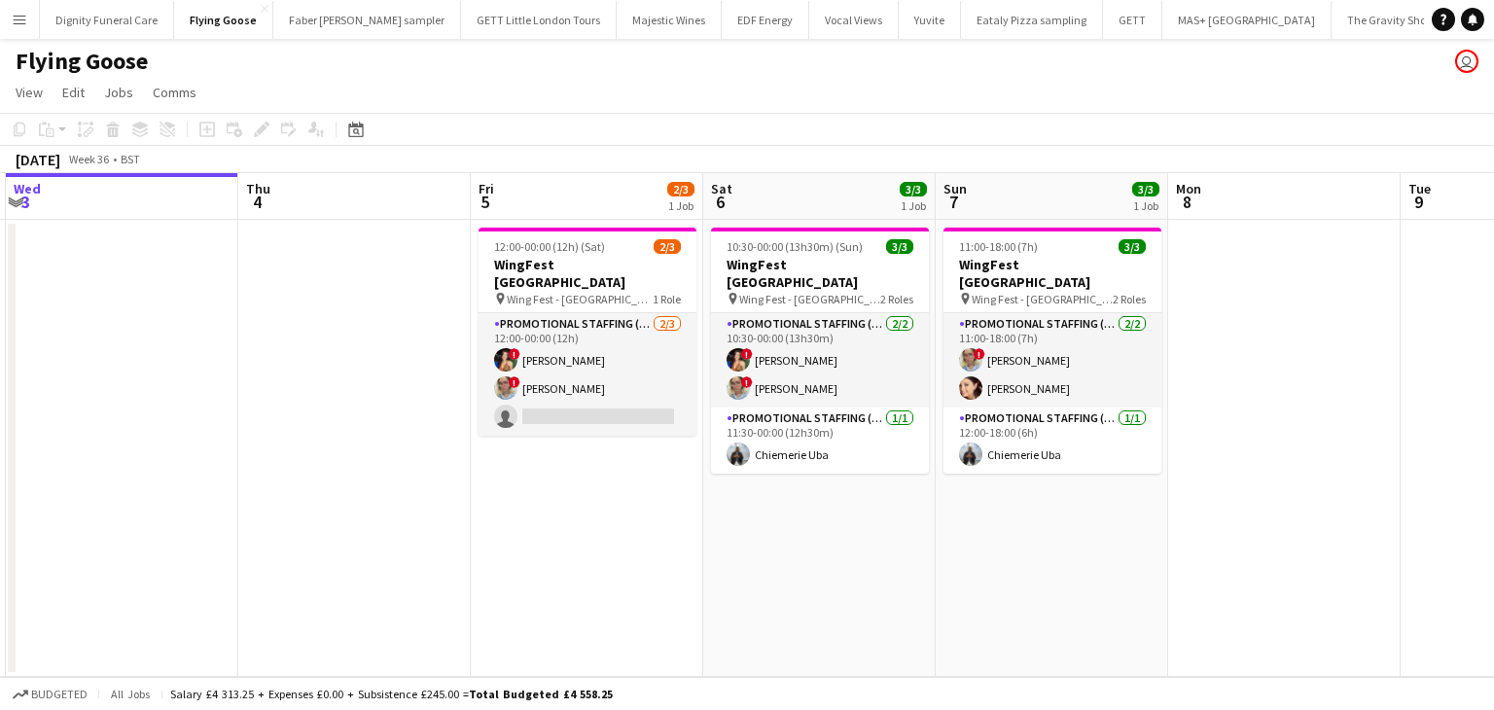
drag, startPoint x: 953, startPoint y: 506, endPoint x: 657, endPoint y: 491, distance: 296.0
click at [657, 491] on app-calendar-viewport "Sun 31 3/3 1 Job Mon 1 Tue 2 Wed 3 Thu 4 Fri 5 2/3 1 Job Sat 6 3/3 1 Job Sun 7 …" at bounding box center [747, 425] width 1494 height 504
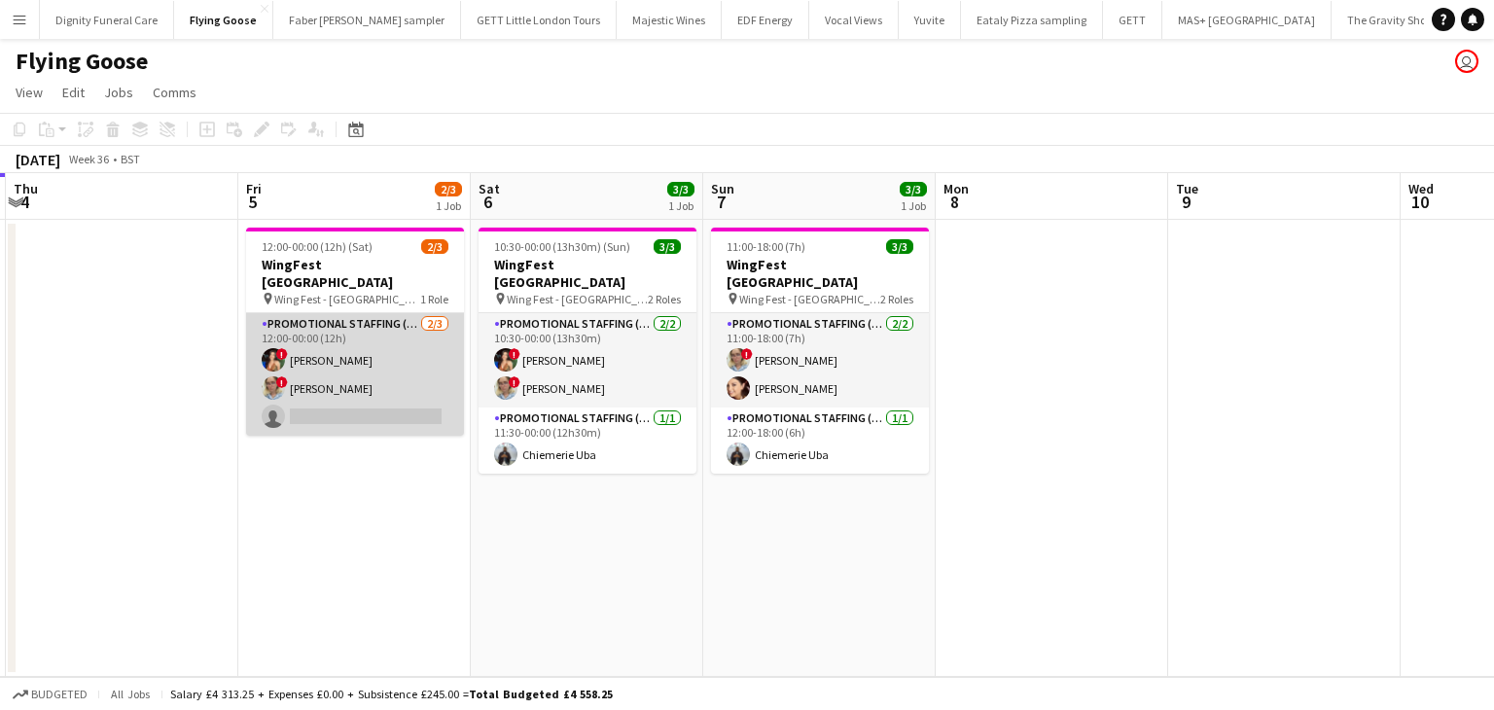
click at [338, 340] on app-card-role "Promotional Staffing (Brand Ambassadors) [DATE] 12:00-00:00 (12h) ! [PERSON_NAM…" at bounding box center [355, 374] width 218 height 123
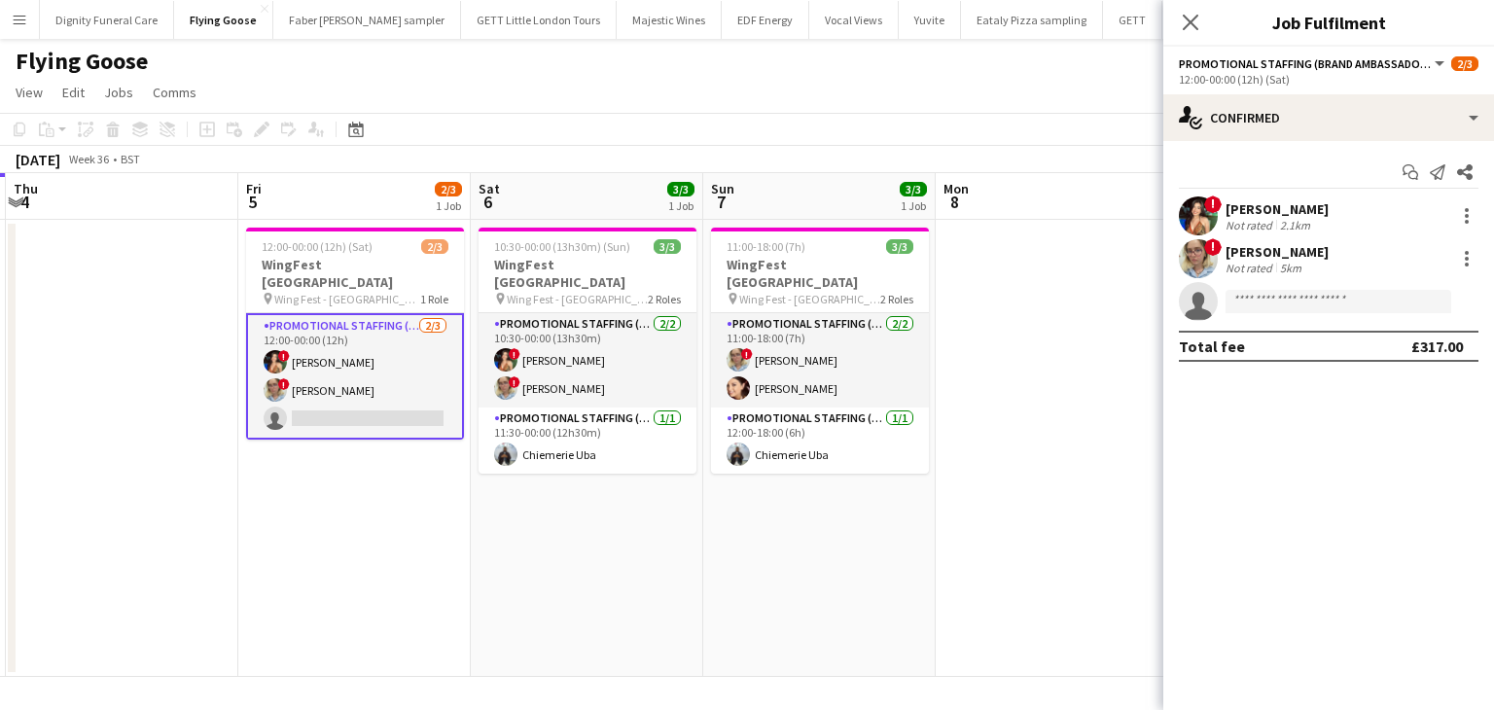
click at [1251, 207] on div "[PERSON_NAME]" at bounding box center [1276, 209] width 103 height 18
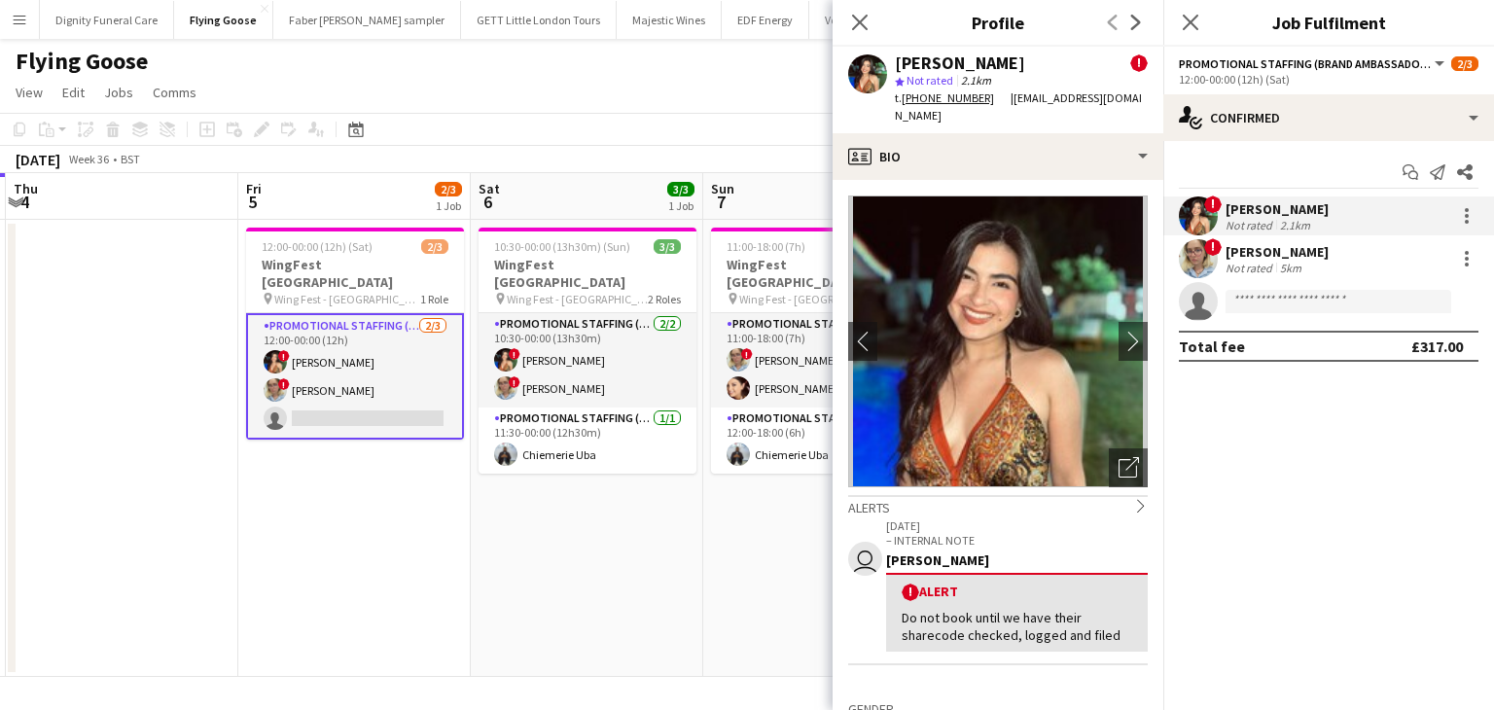
click at [1269, 261] on div "Not rated" at bounding box center [1250, 268] width 51 height 15
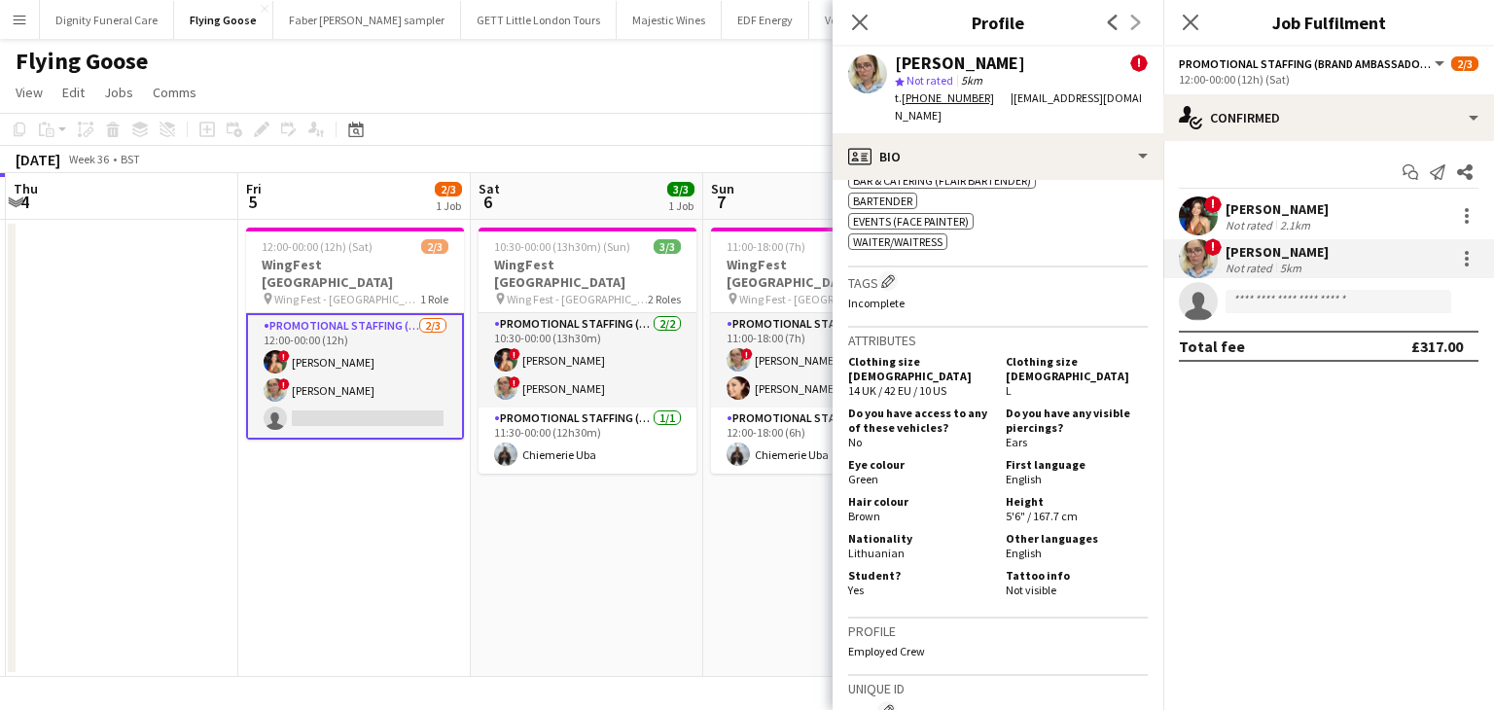
scroll to position [973, 0]
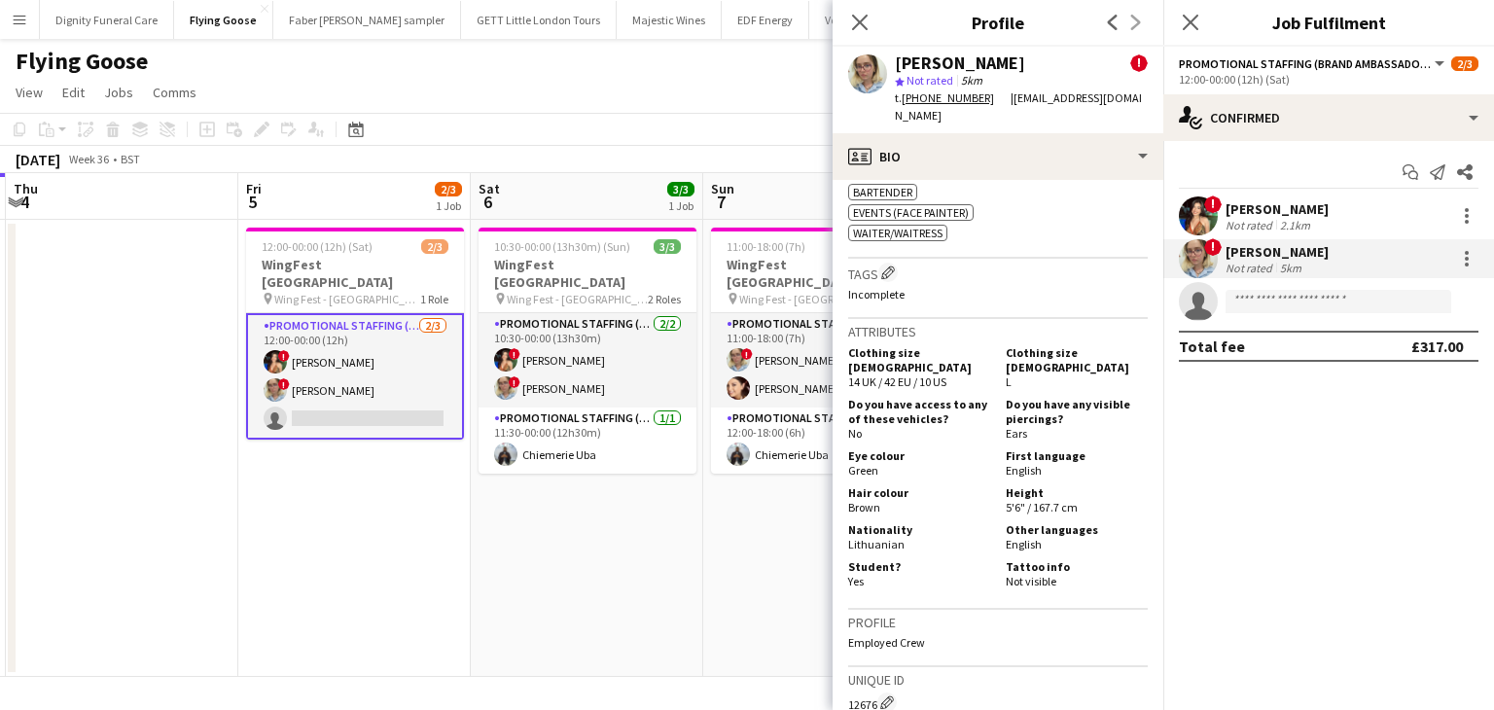
click at [1262, 208] on div "[PERSON_NAME]" at bounding box center [1276, 209] width 103 height 18
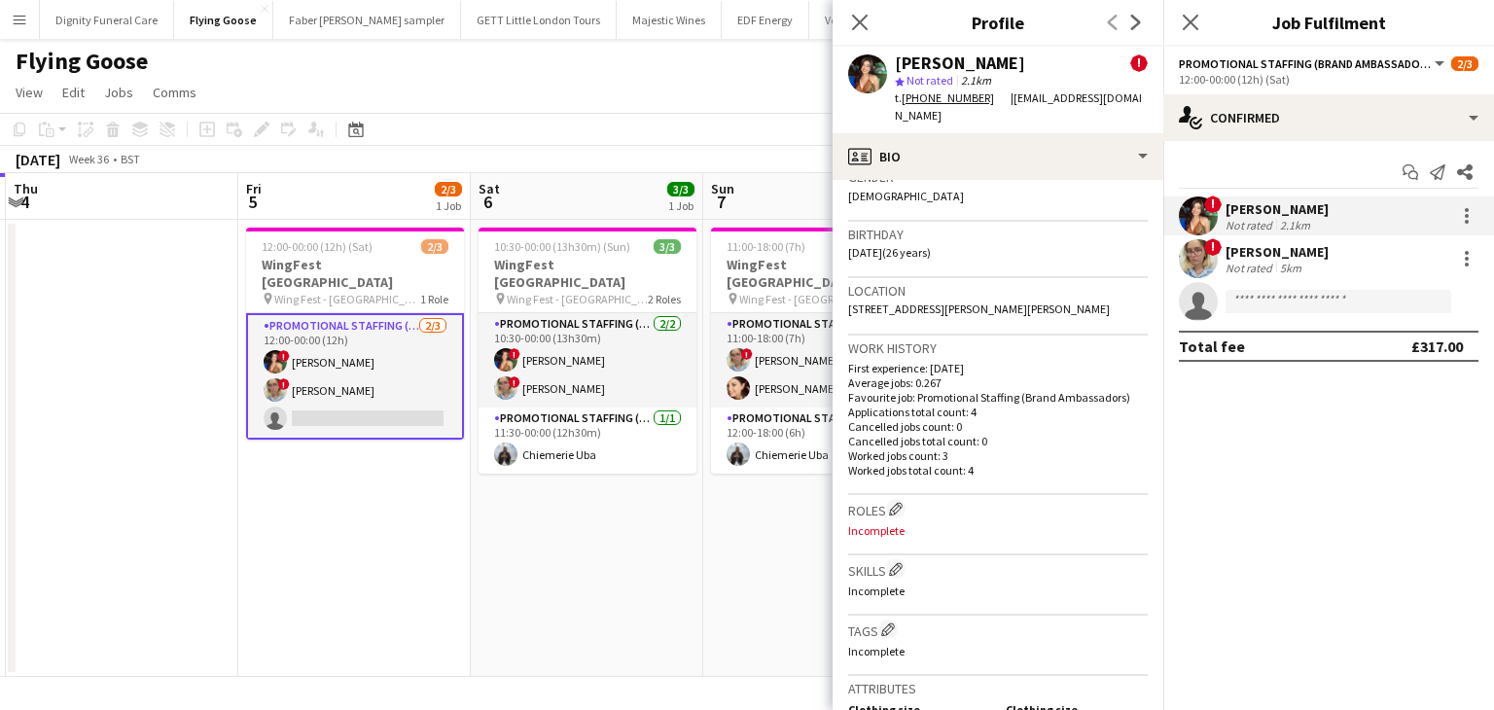
scroll to position [389, 0]
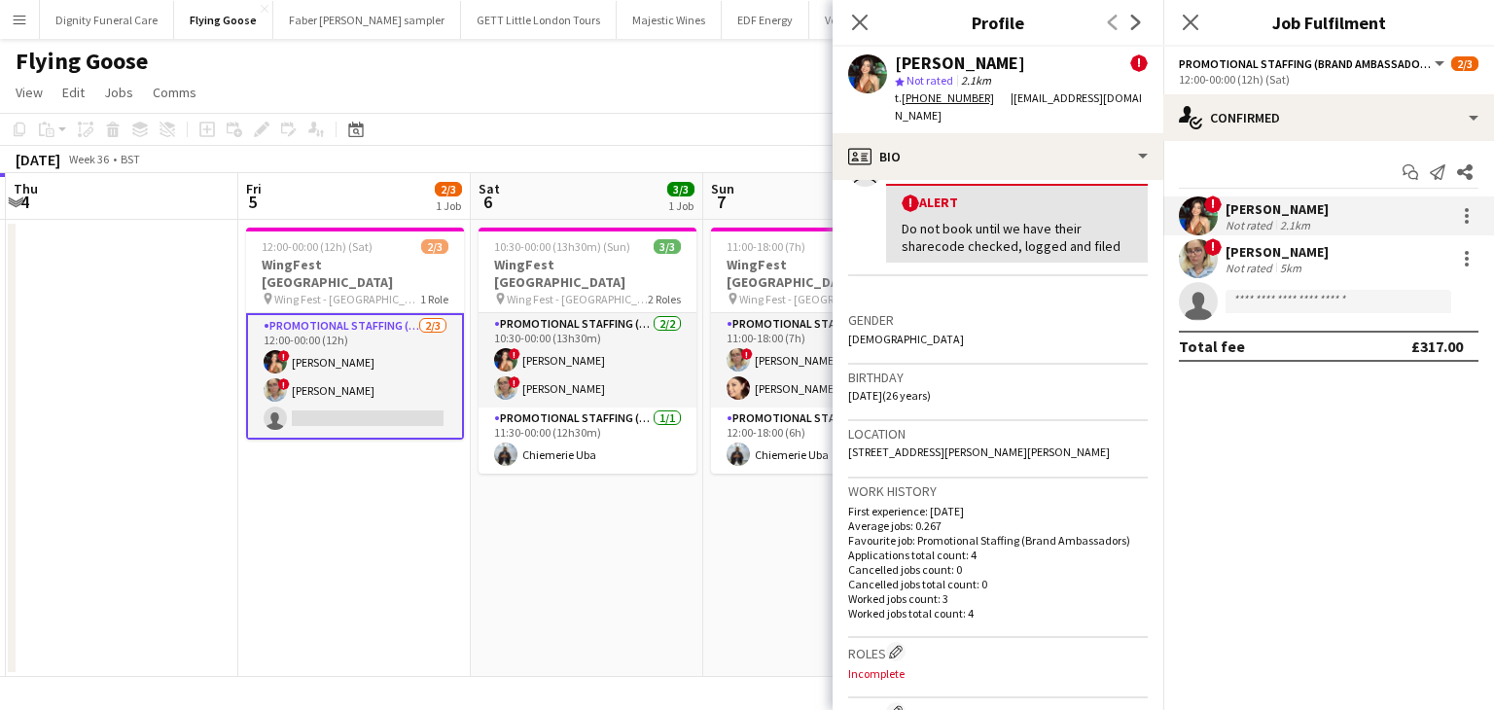
click at [573, 591] on app-date-cell "10:30-00:00 (13h30m) (Sun) 3/3 WingFest [GEOGRAPHIC_DATA] pin Wing Fest - Brist…" at bounding box center [587, 448] width 232 height 457
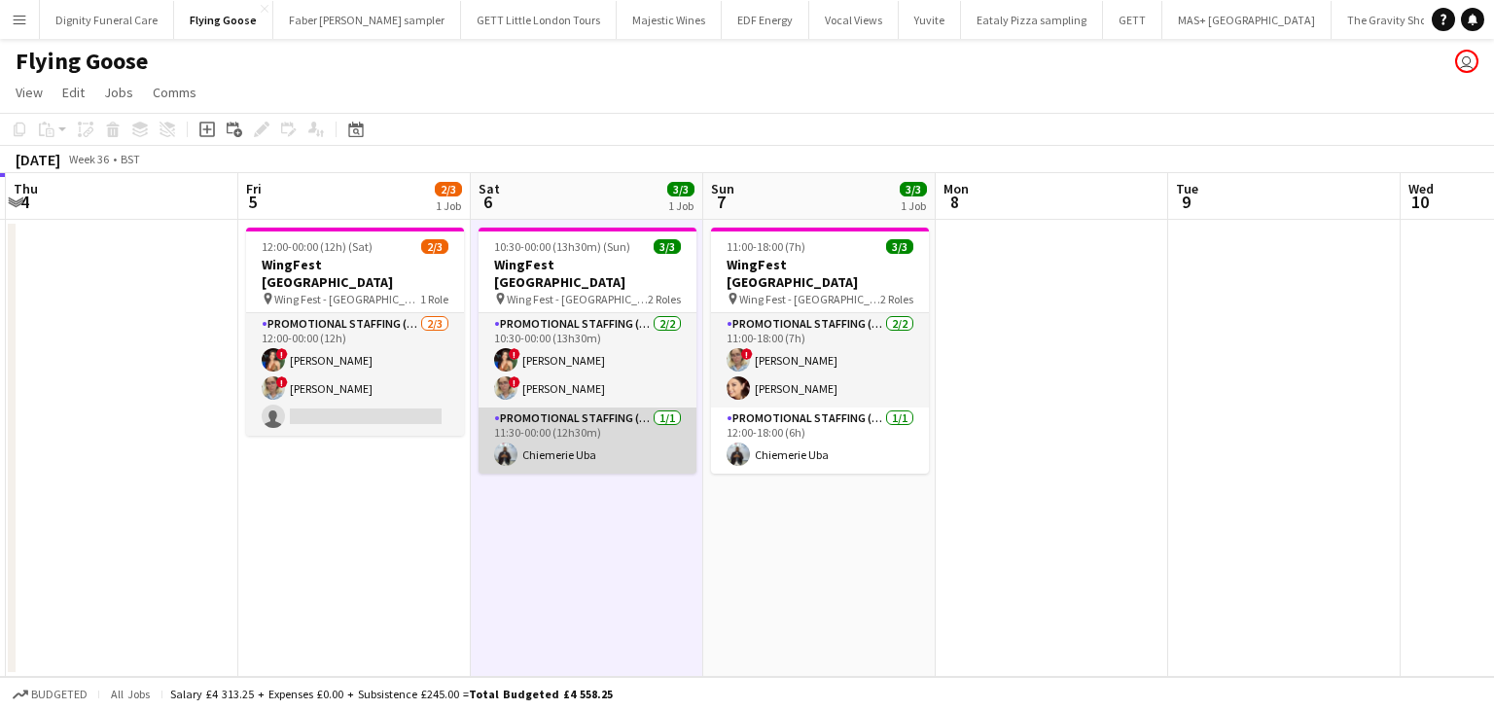
click at [584, 433] on app-card-role "Promotional Staffing (Brand Ambassadors) 1/1 11:30-00:00 (12h30m) Chiemerie Uba" at bounding box center [588, 441] width 218 height 66
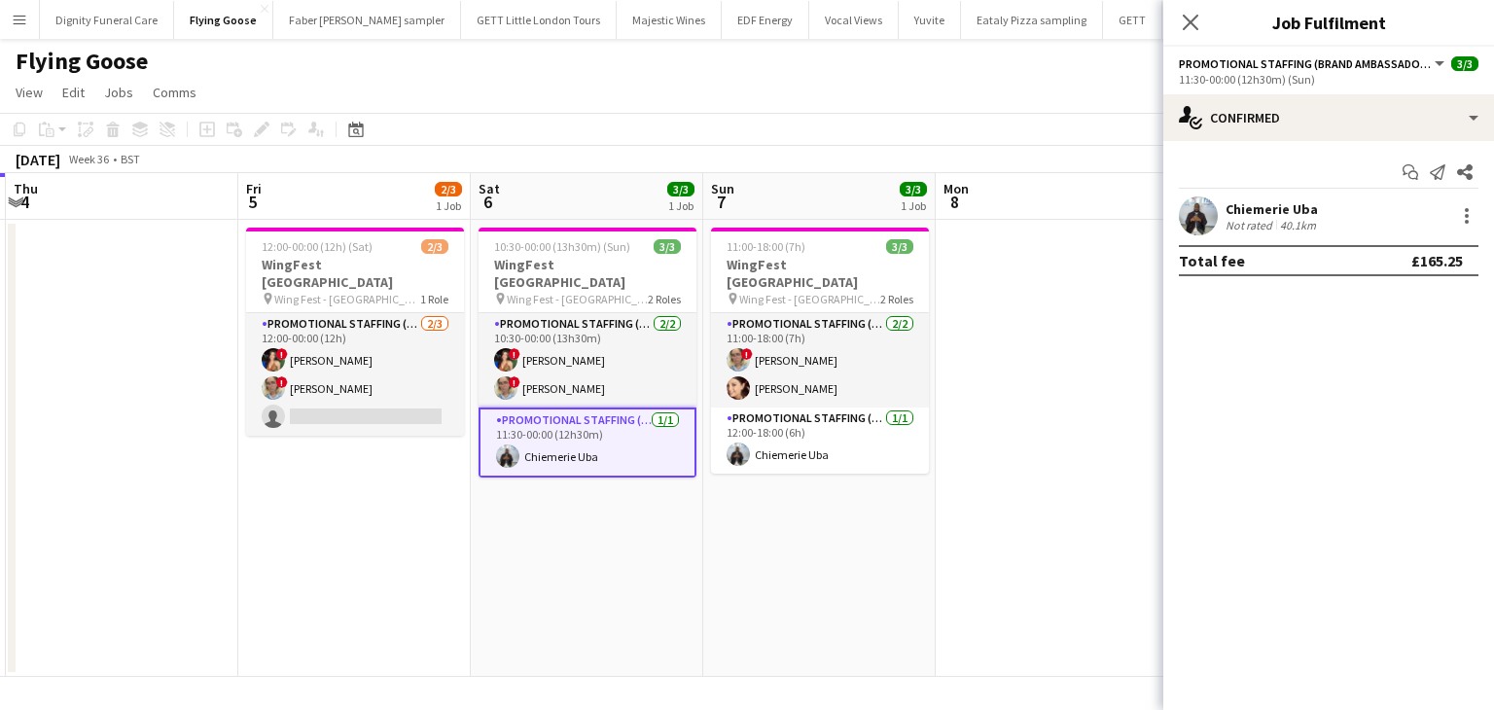
click at [1270, 200] on div "Chiemerie Uba" at bounding box center [1272, 209] width 94 height 18
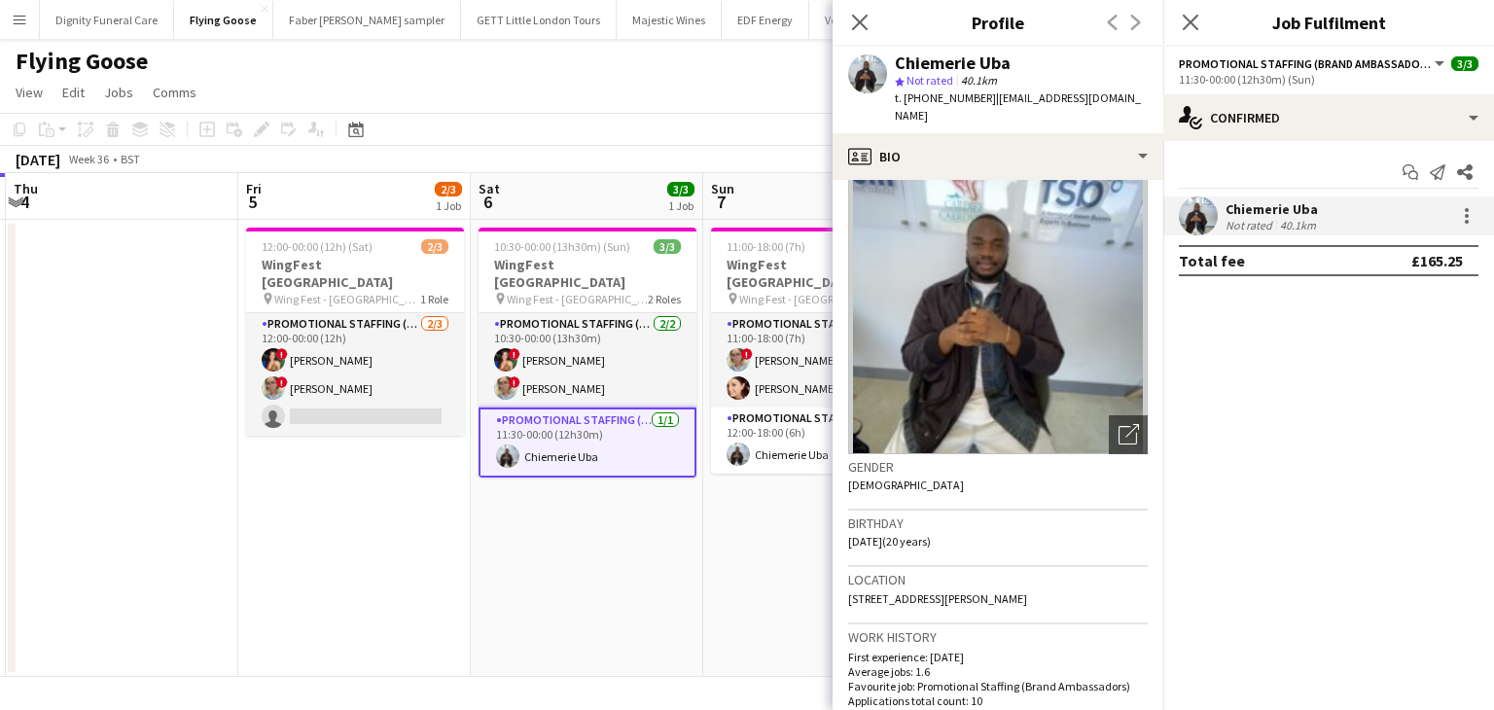
scroll to position [0, 0]
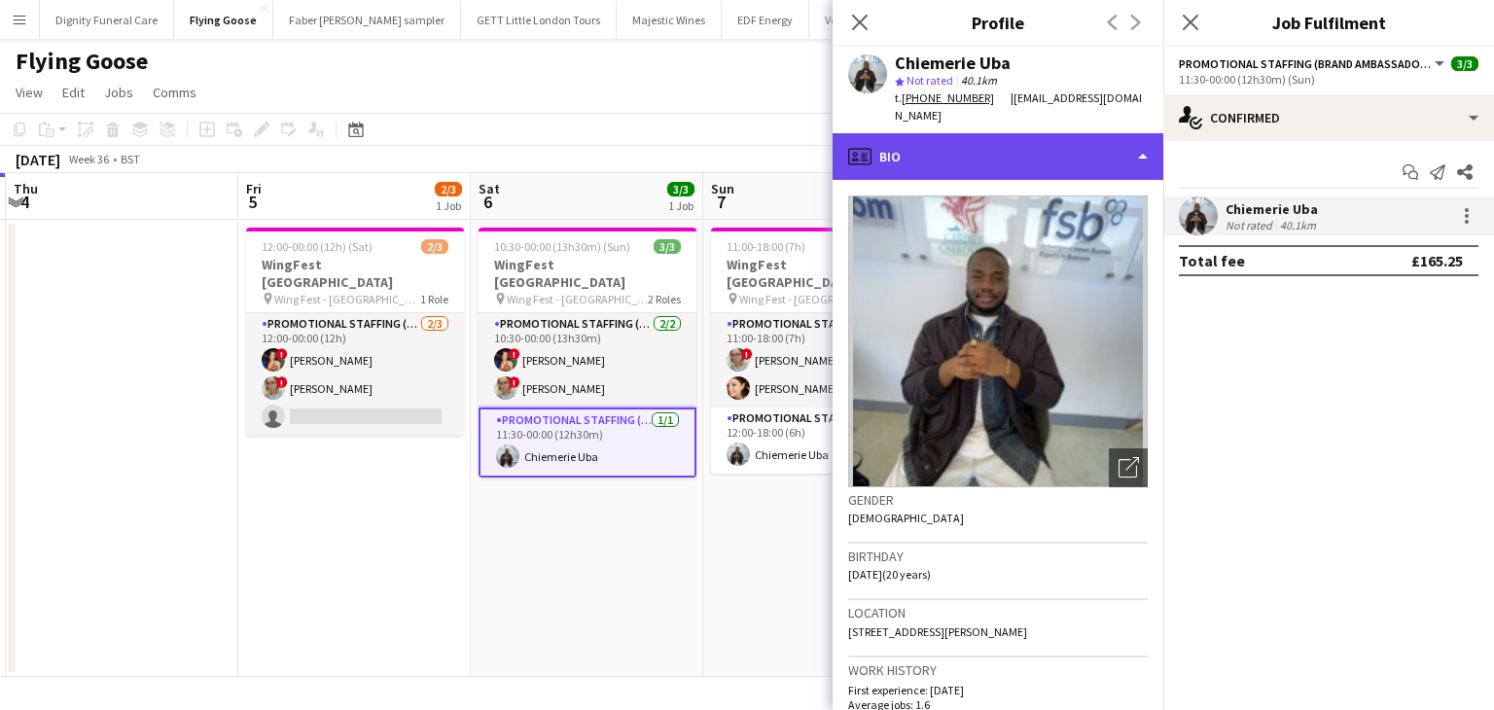
click at [951, 162] on div "profile Bio" at bounding box center [998, 156] width 331 height 47
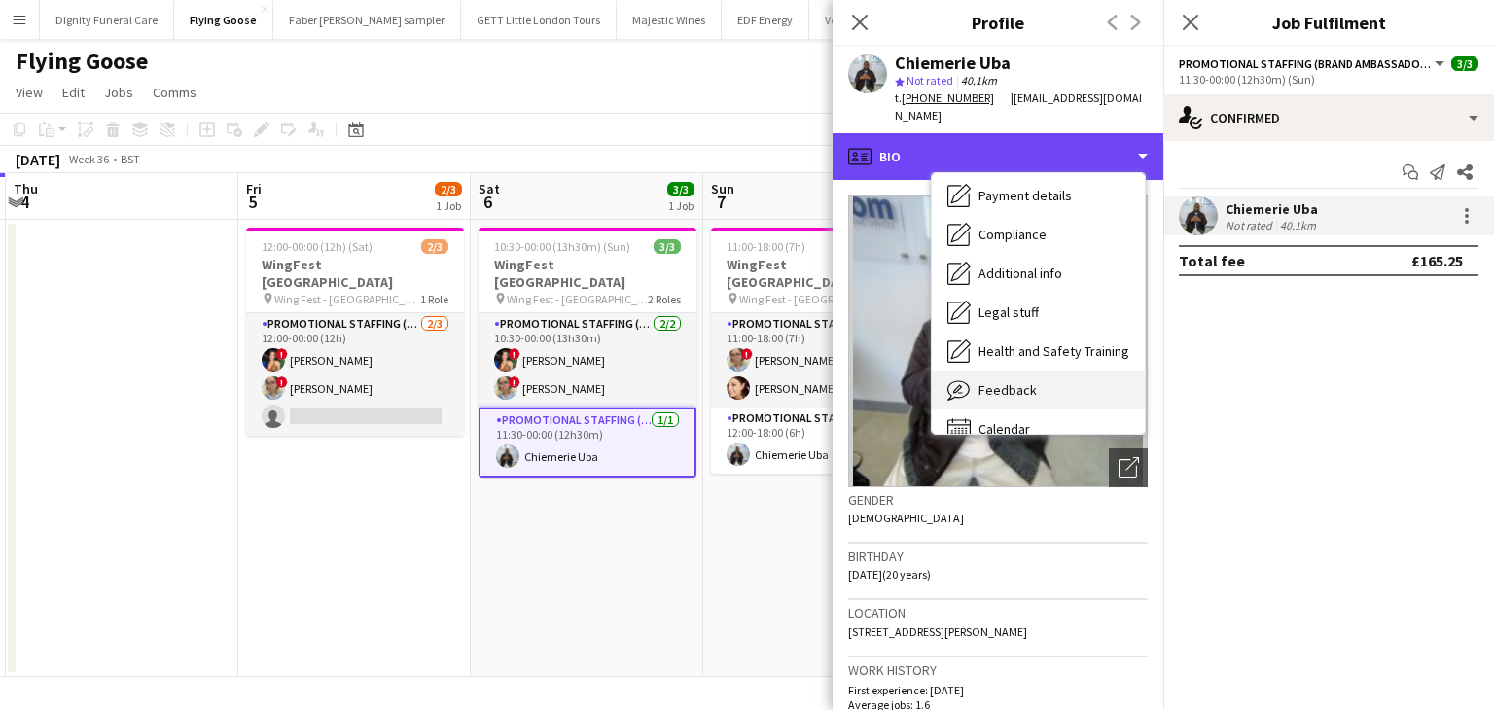
scroll to position [261, 0]
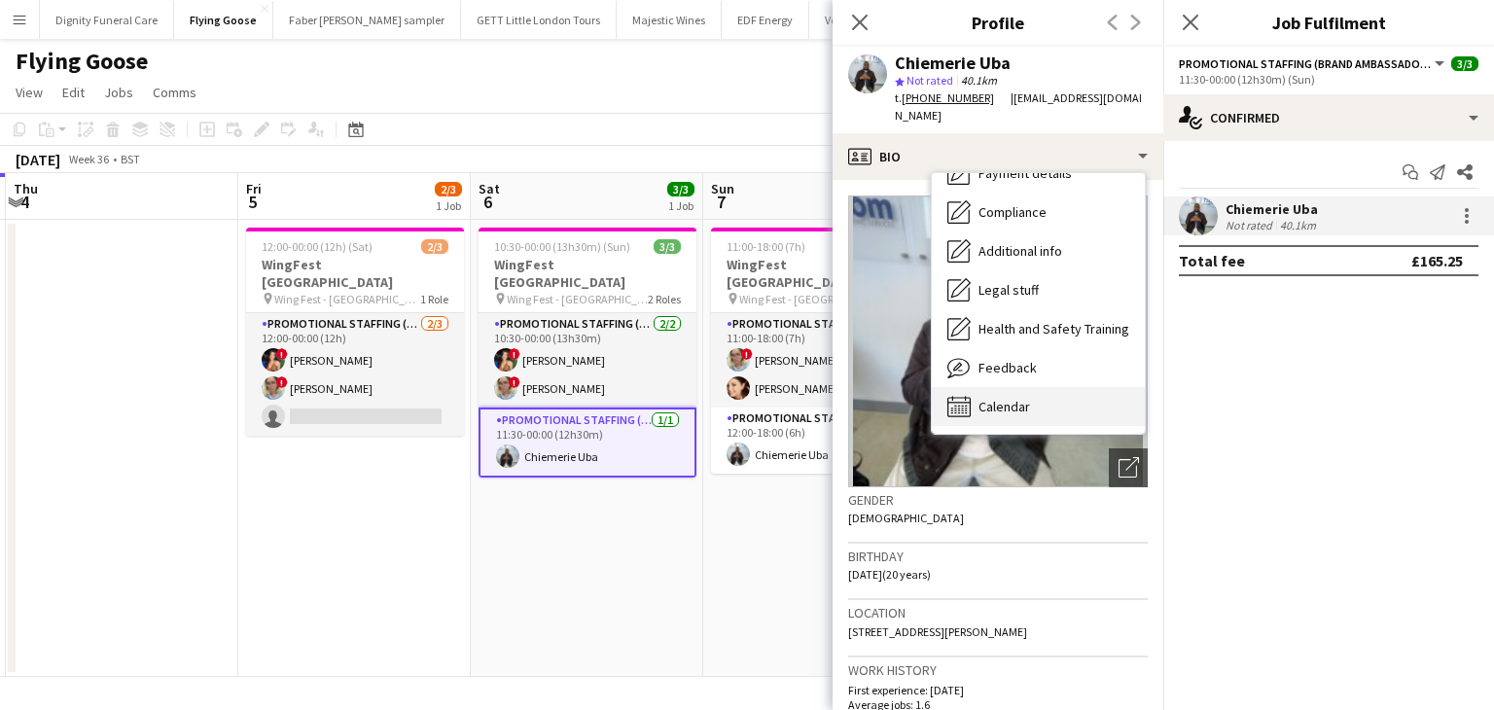
click at [1011, 404] on span "Calendar" at bounding box center [1004, 407] width 52 height 18
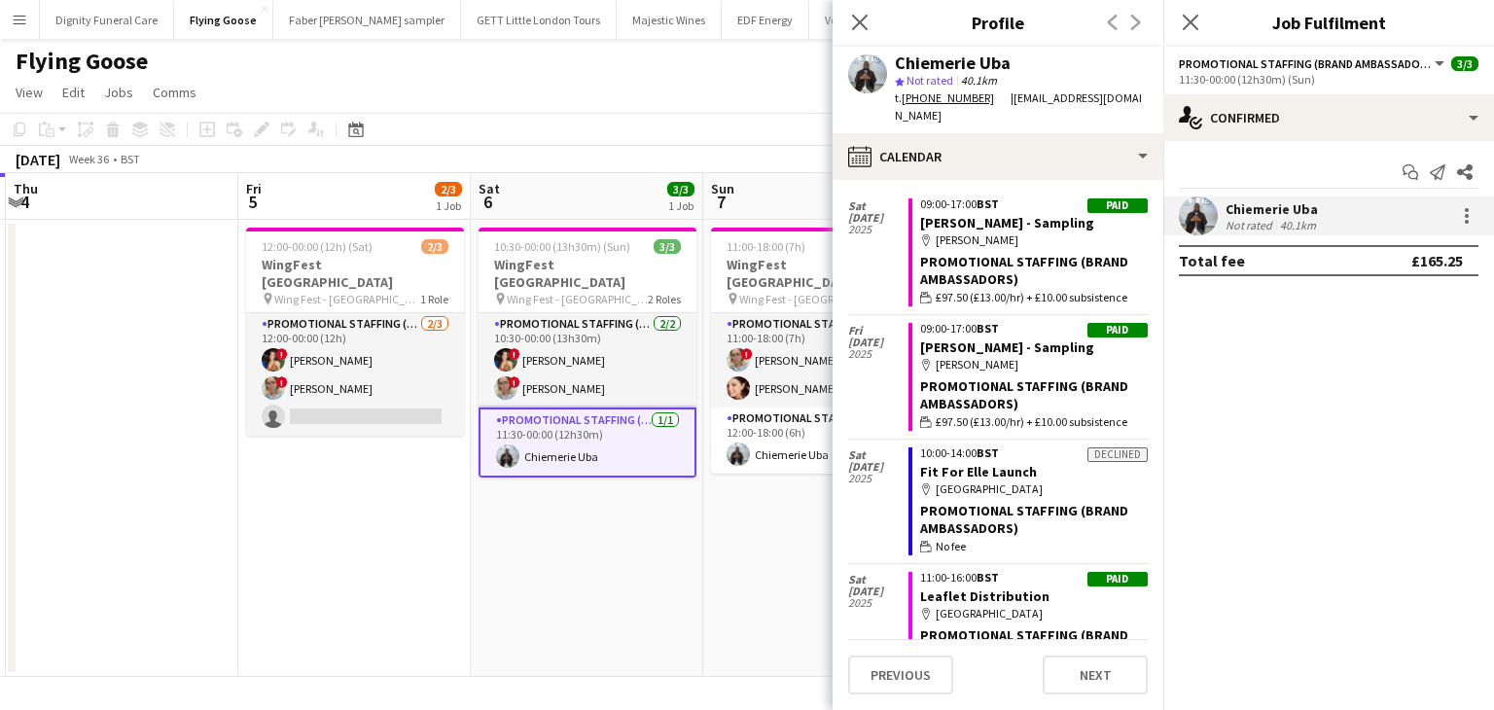
scroll to position [727, 0]
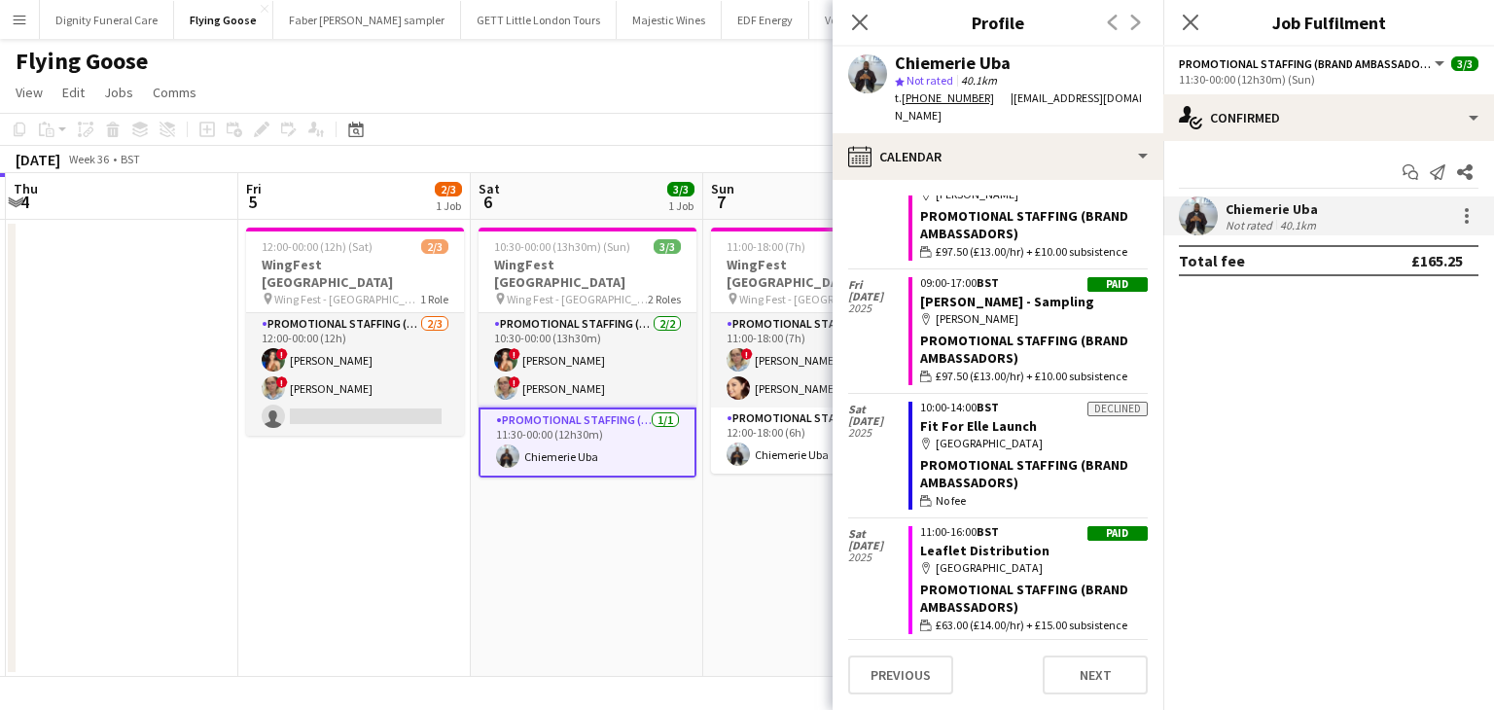
click at [660, 580] on app-date-cell "10:30-00:00 (13h30m) (Sun) 3/3 WingFest Bristol pin Wing Fest - Bristol 2 Roles…" at bounding box center [587, 448] width 232 height 457
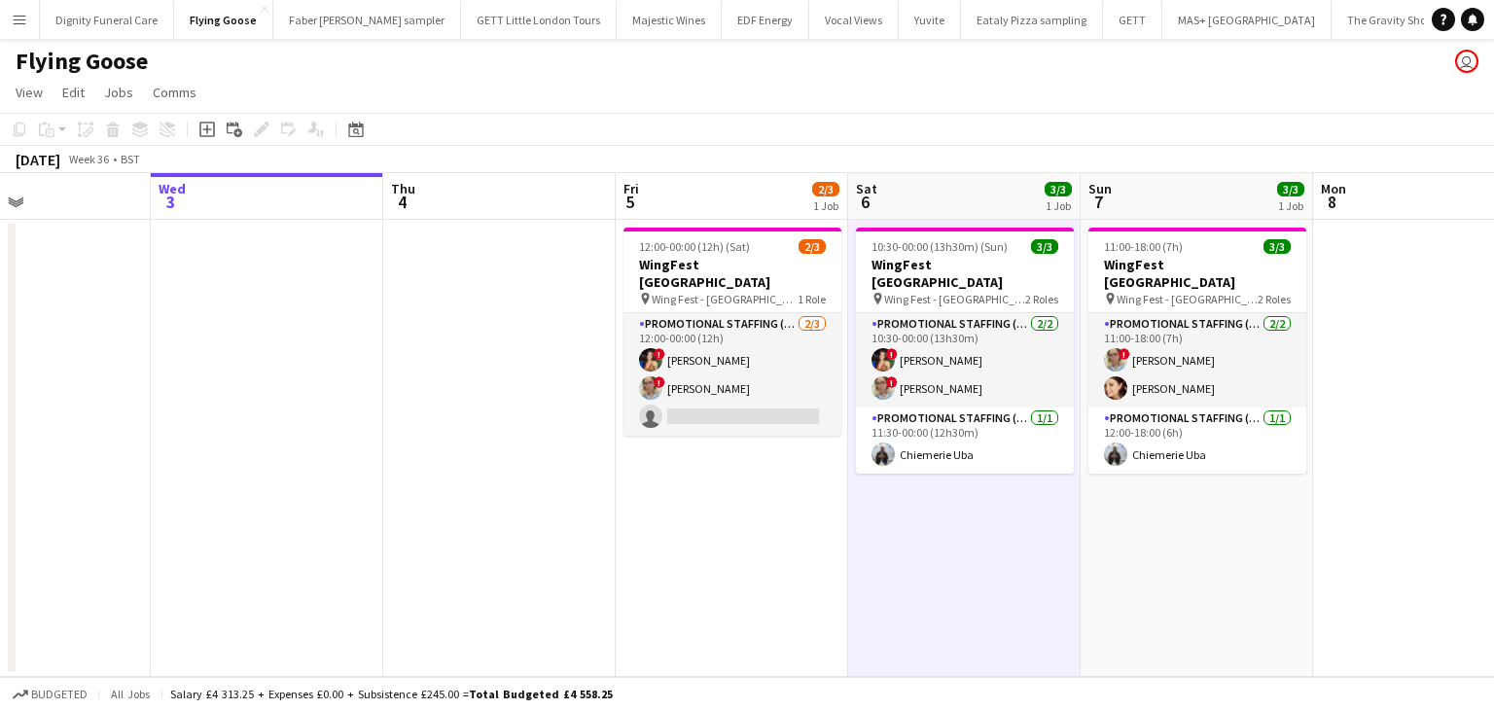
scroll to position [0, 540]
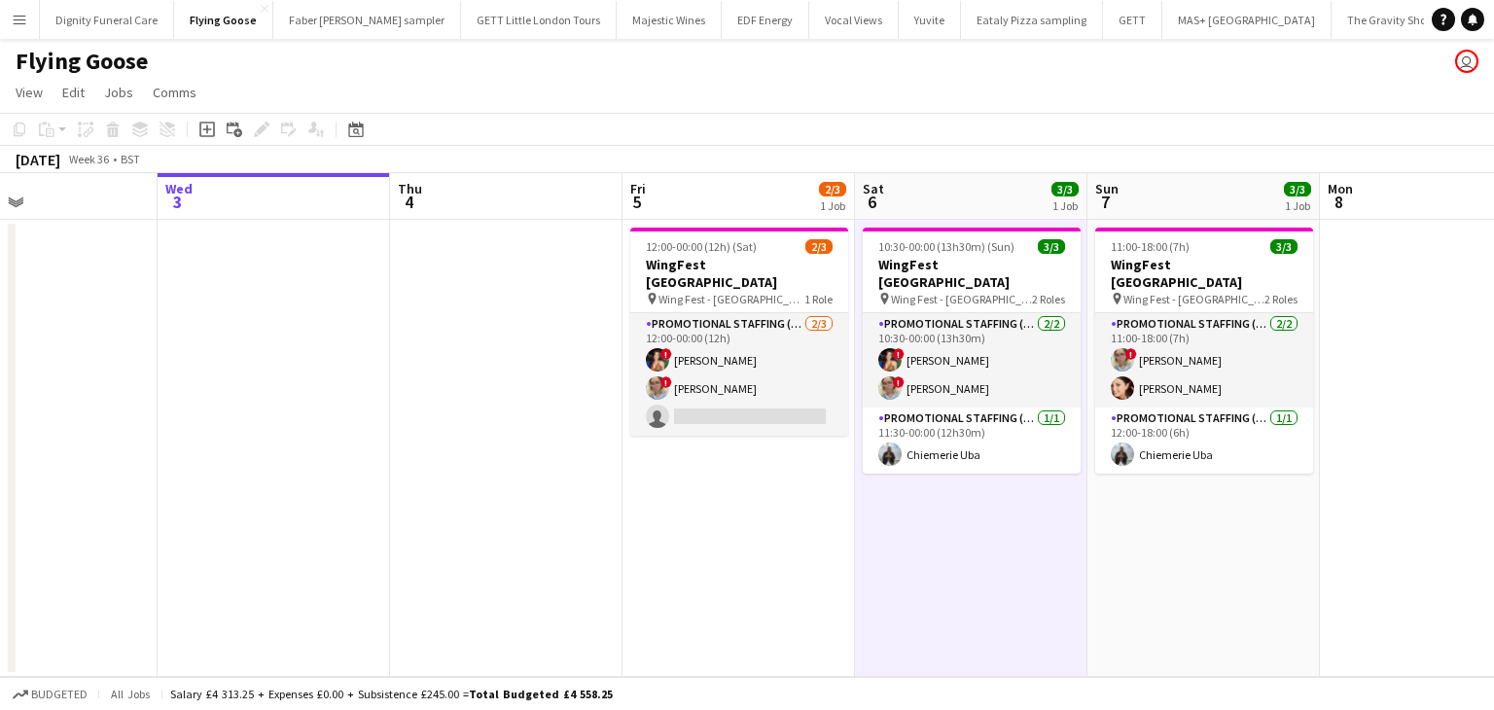
drag, startPoint x: 399, startPoint y: 542, endPoint x: 782, endPoint y: 527, distance: 383.5
click at [782, 527] on app-calendar-viewport "Sun 31 3/3 1 Job Mon 1 Tue 2 Wed 3 Thu 4 Fri 5 2/3 1 Job Sat 6 3/3 1 Job Sun 7 …" at bounding box center [747, 425] width 1494 height 504
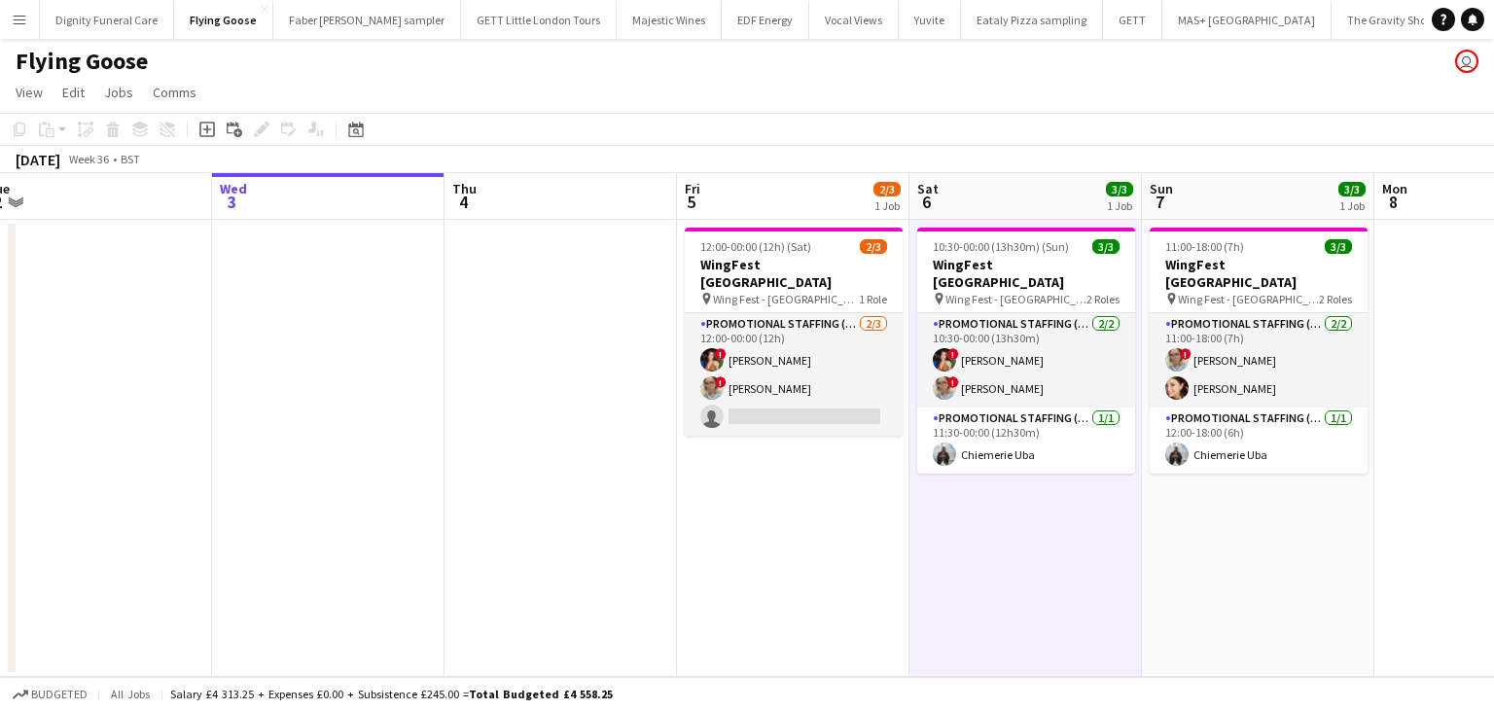
scroll to position [0, 486]
drag, startPoint x: 273, startPoint y: 322, endPoint x: 327, endPoint y: 322, distance: 53.5
click at [327, 322] on app-calendar-viewport "Sun 31 3/3 1 Job Mon 1 Tue 2 Wed 3 Thu 4 Fri 5 2/3 1 Job Sat 6 3/3 1 Job Sun 7 …" at bounding box center [747, 425] width 1494 height 504
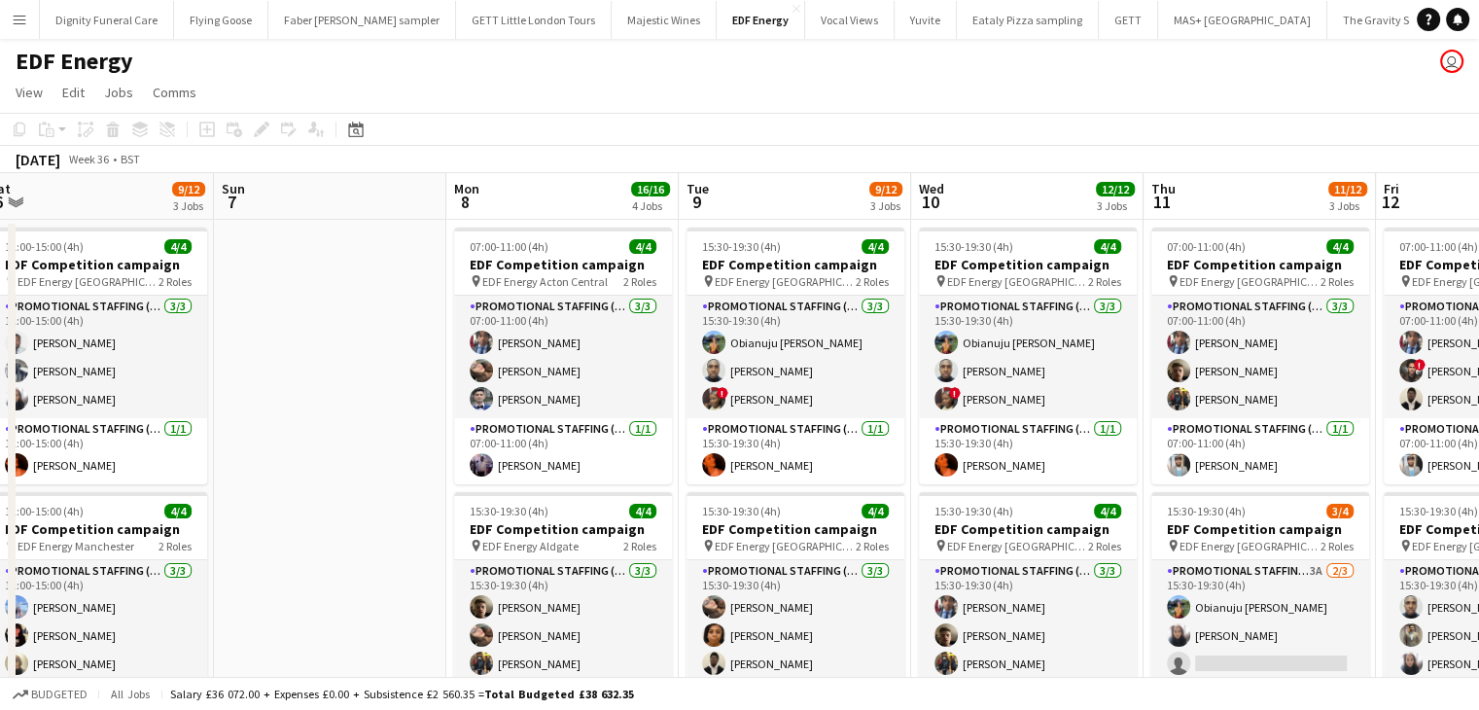
scroll to position [0, 721]
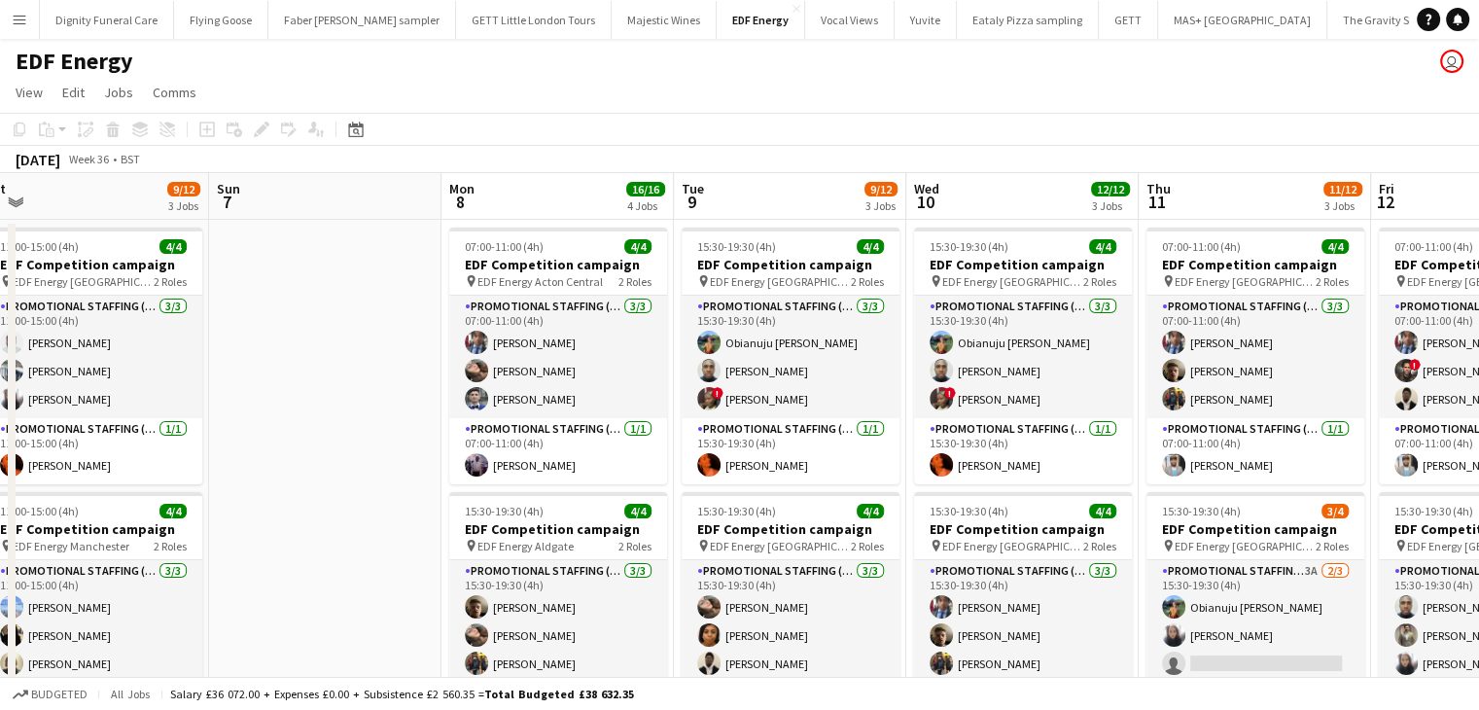
drag, startPoint x: 1253, startPoint y: 418, endPoint x: 302, endPoint y: 382, distance: 950.9
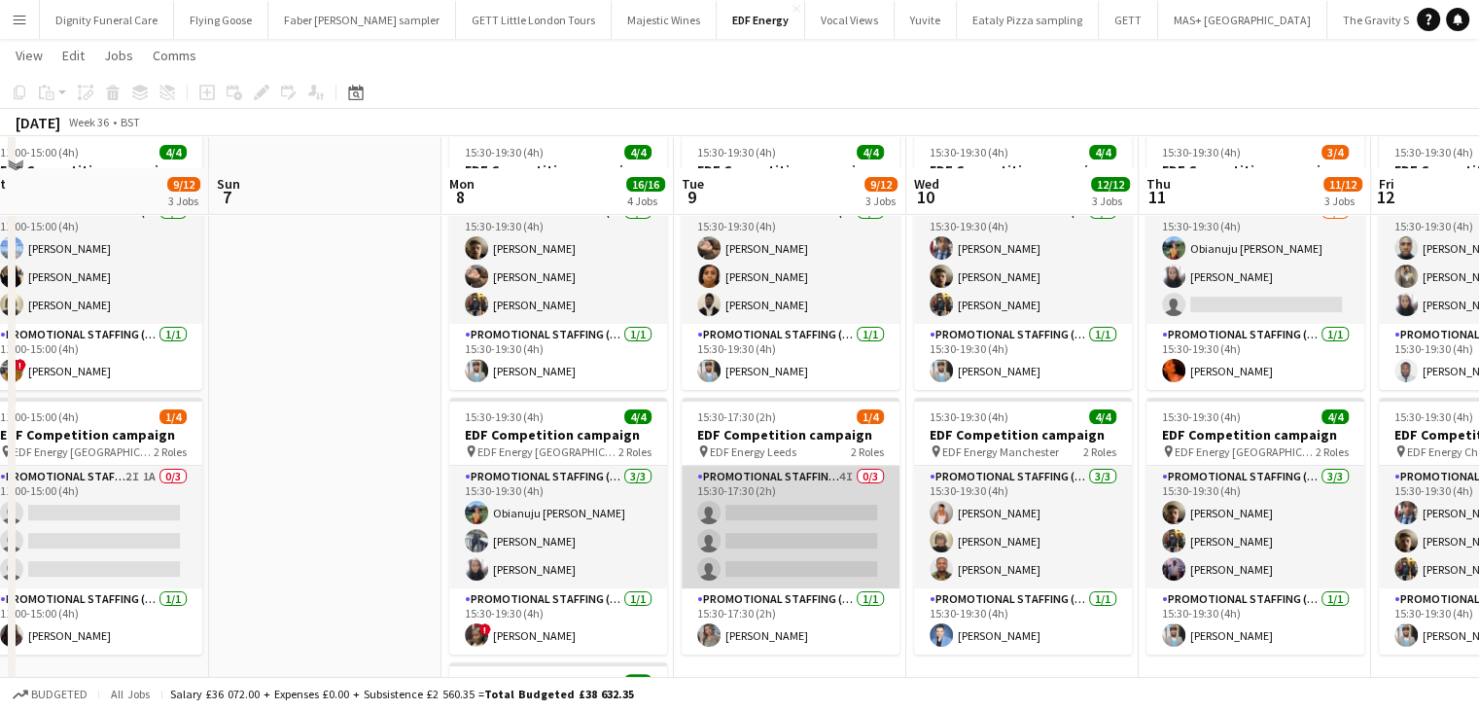
scroll to position [389, 0]
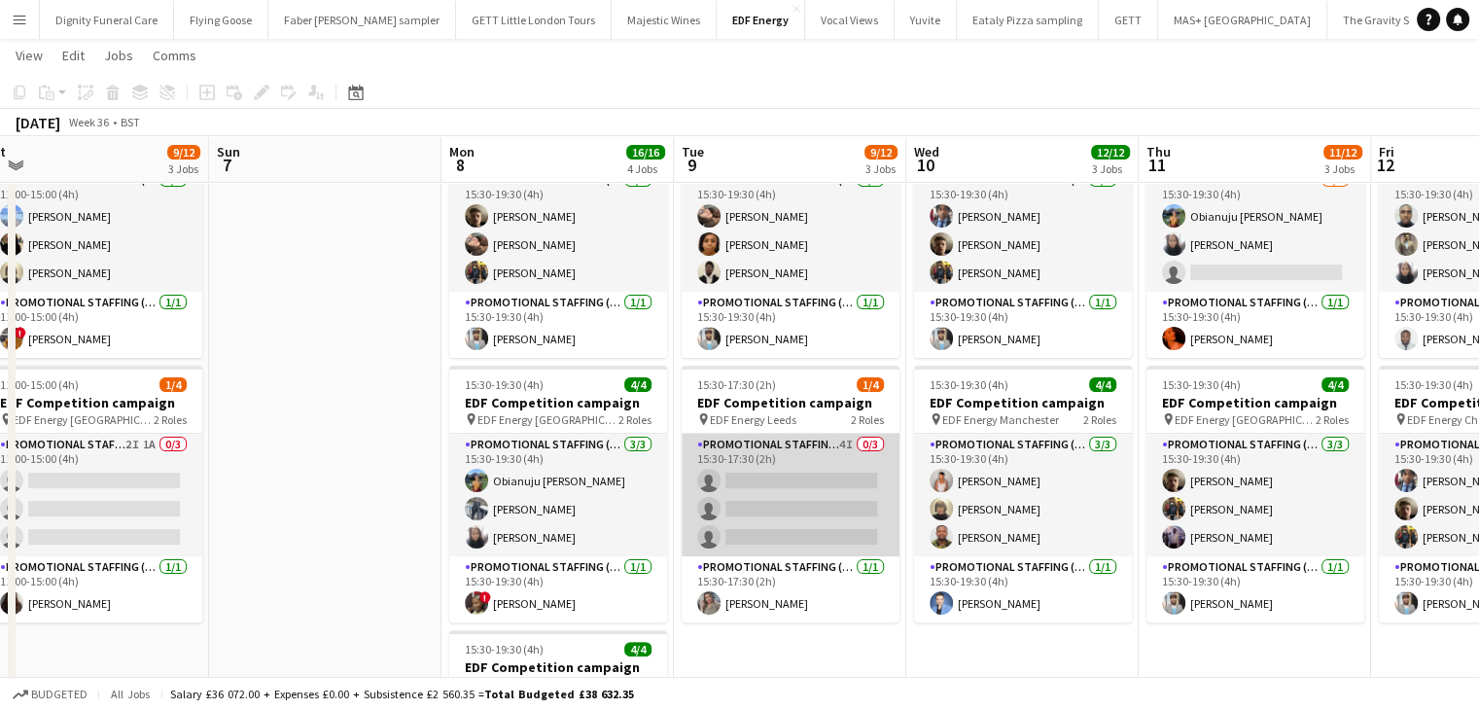
click at [780, 488] on app-card-role "Promotional Staffing (Flyering Staff) 4I 0/3 15:30-17:30 (2h) single-neutral-ac…" at bounding box center [791, 495] width 218 height 123
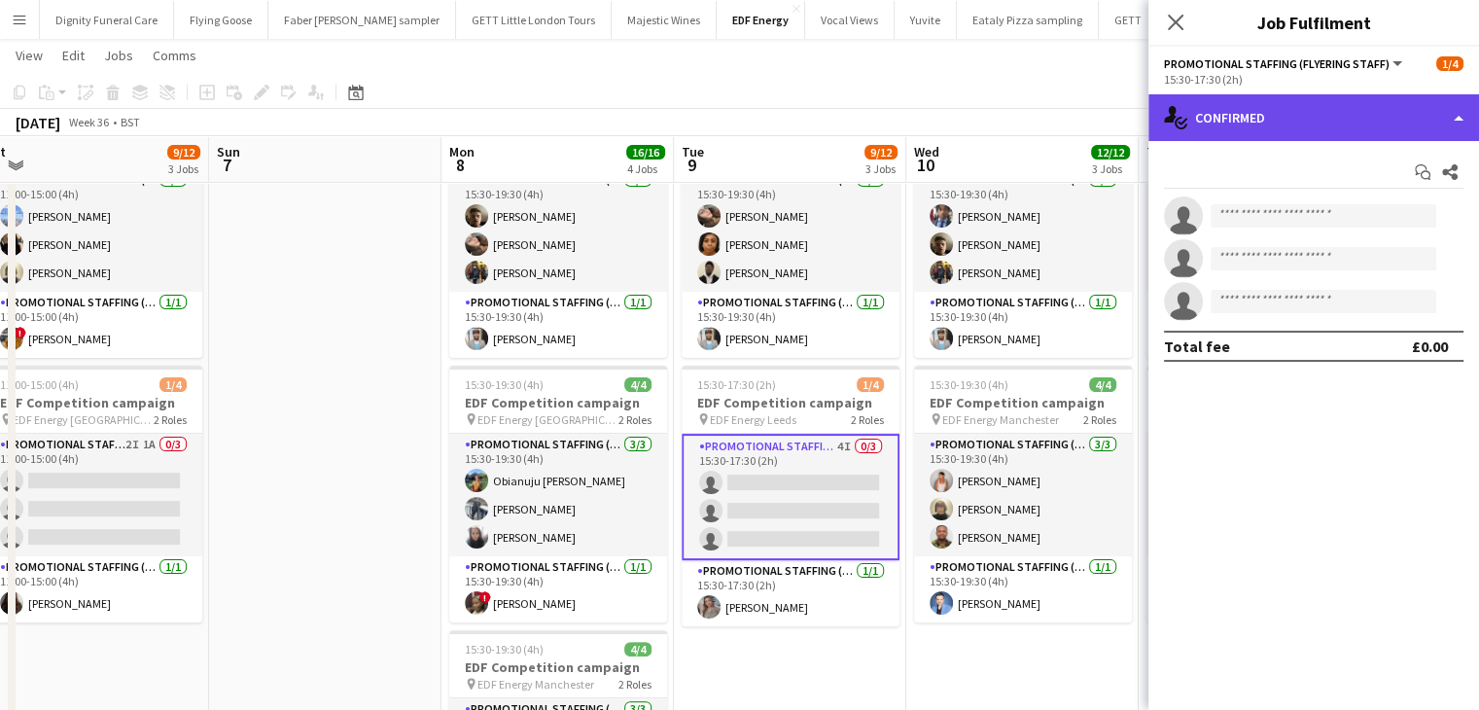
click at [1319, 116] on div "single-neutral-actions-check-2 Confirmed" at bounding box center [1314, 117] width 331 height 47
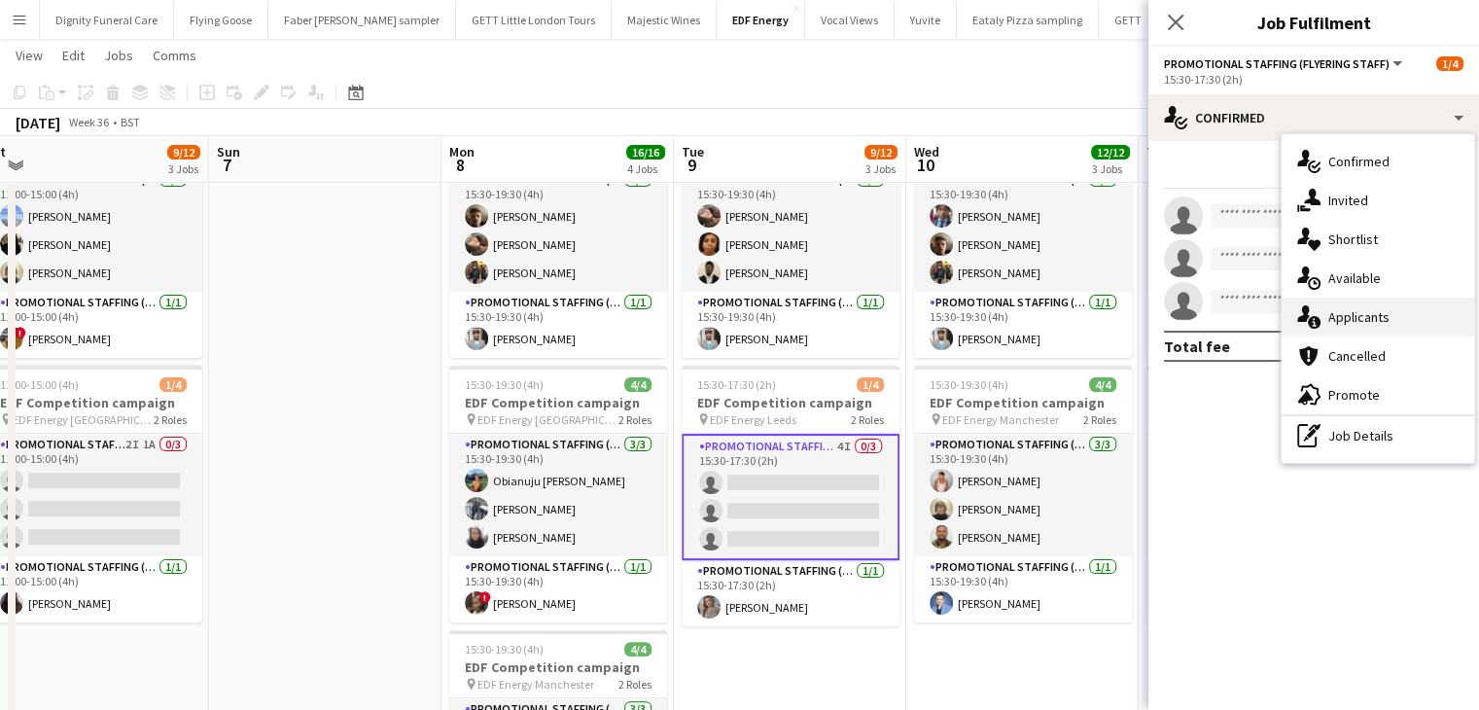
click at [1346, 306] on div "single-neutral-actions-information Applicants" at bounding box center [1378, 317] width 193 height 39
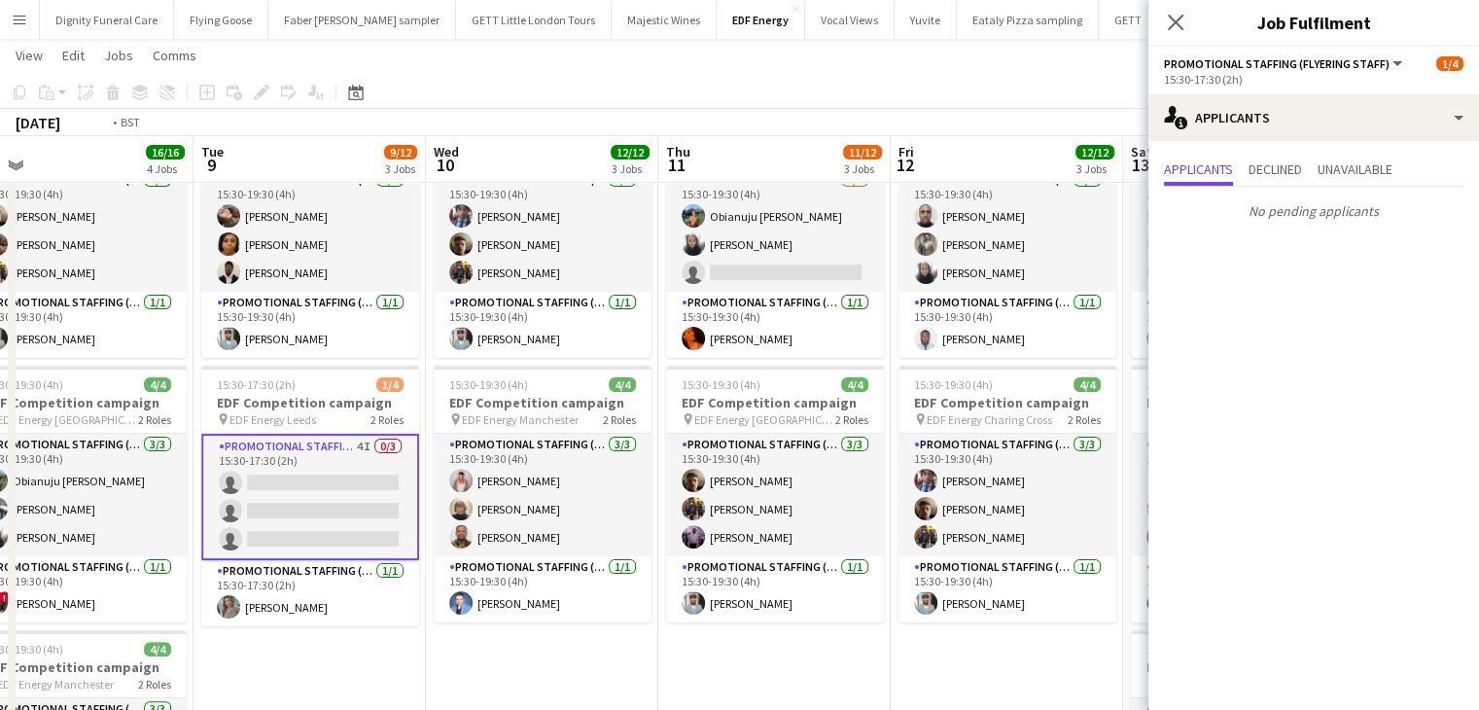
drag, startPoint x: 697, startPoint y: 658, endPoint x: 346, endPoint y: 644, distance: 351.4
click at [343, 646] on app-calendar-viewport "Fri 5 12/12 3 Jobs Sat 6 9/12 3 Jobs Sun 7 Mon 8 16/16 4 Jobs Tue 9 9/12 3 Jobs…" at bounding box center [739, 344] width 1479 height 1315
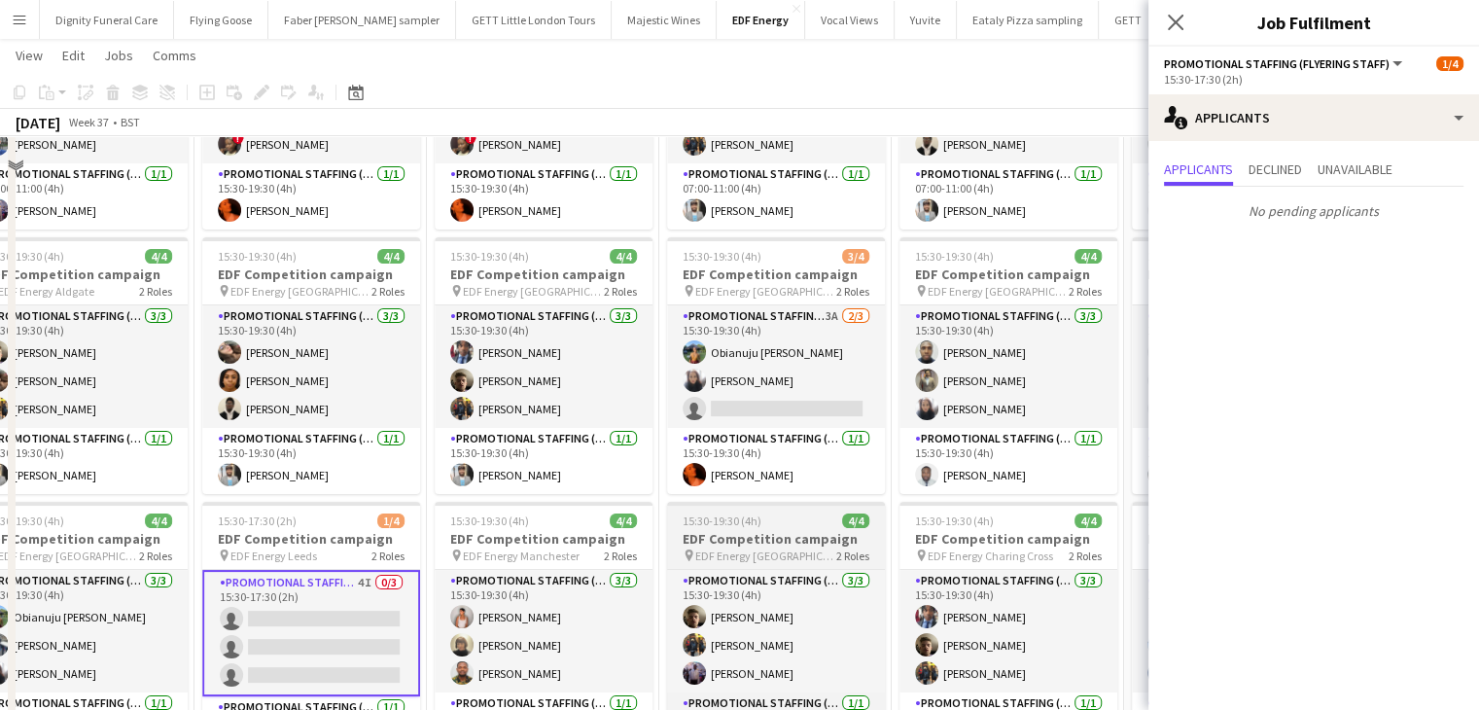
scroll to position [292, 0]
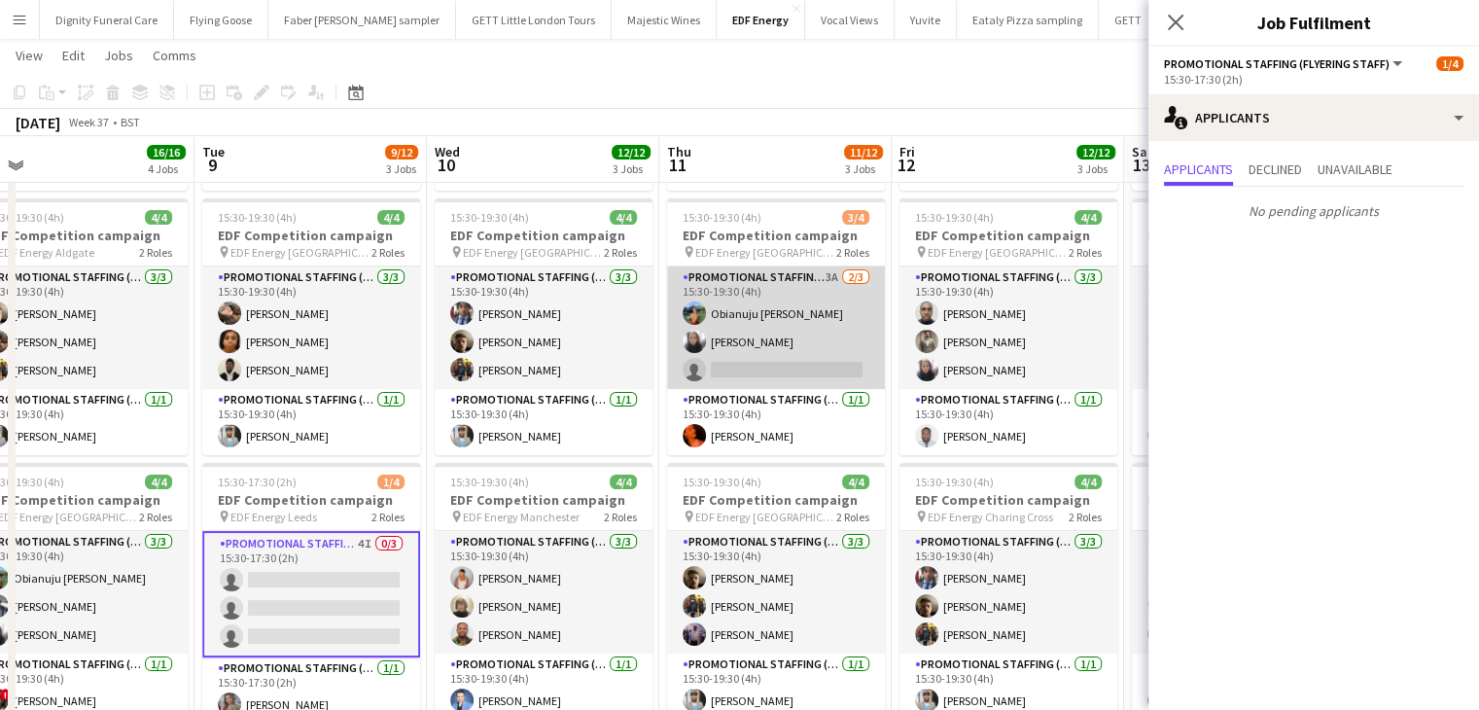
click at [784, 365] on app-card-role "Promotional Staffing (Flyering Staff) 3A 2/3 15:30-19:30 (4h) Obianuju Rosemary…" at bounding box center [776, 327] width 218 height 123
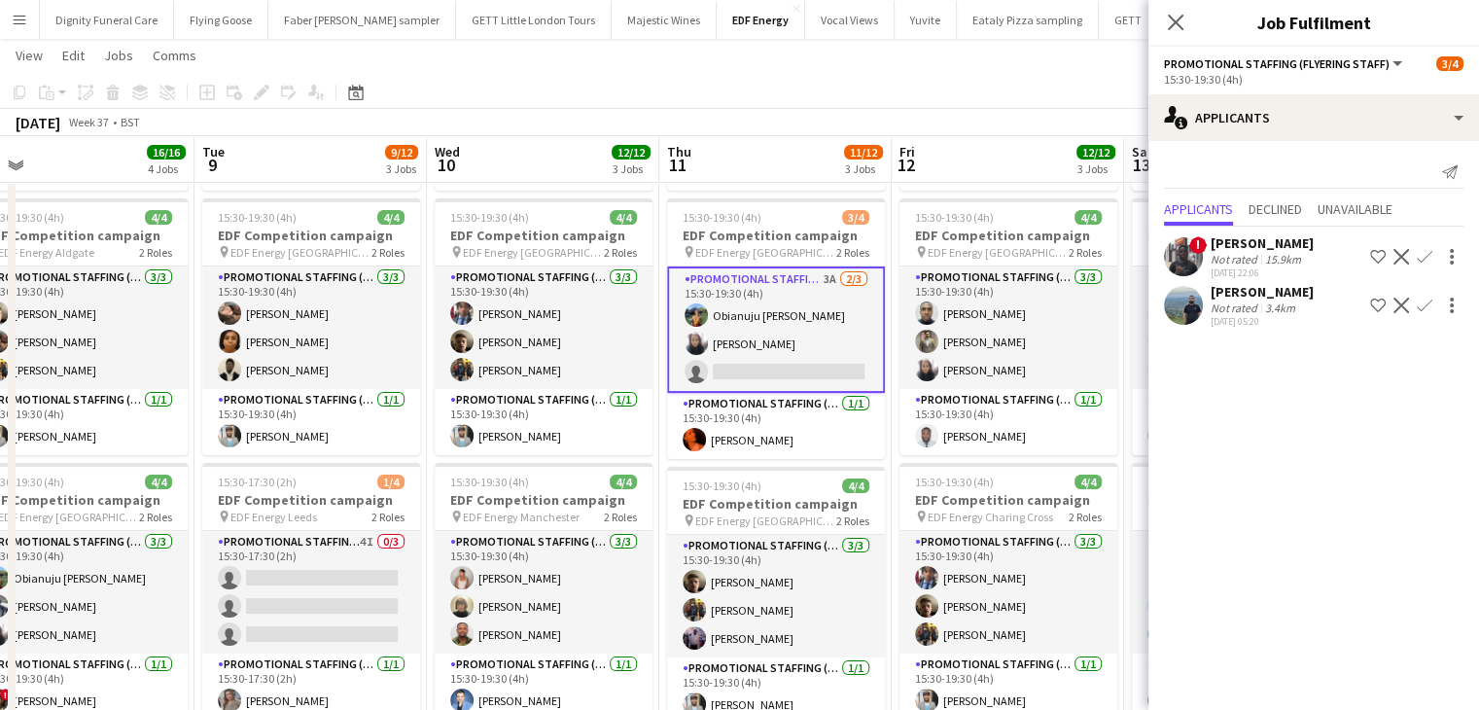
click at [1265, 286] on div "[PERSON_NAME]" at bounding box center [1262, 292] width 103 height 18
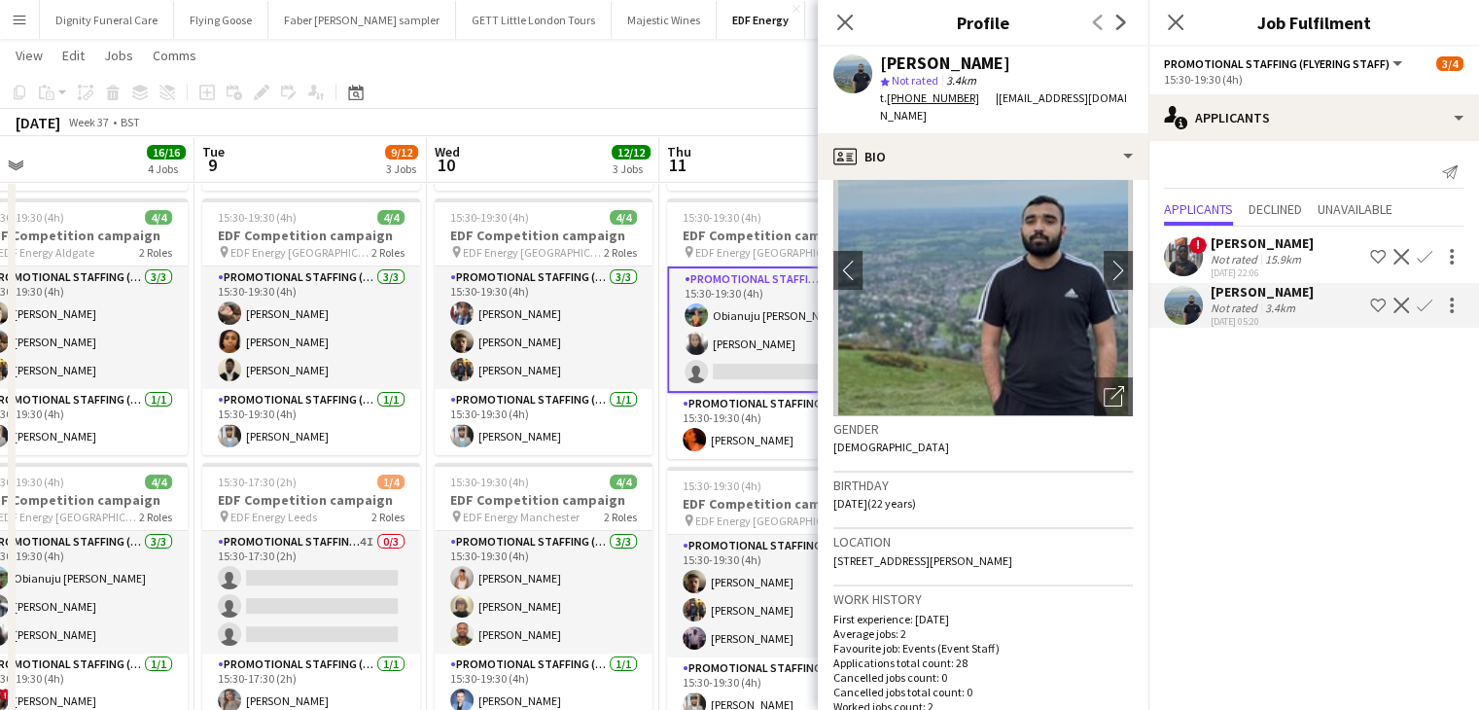
scroll to position [0, 0]
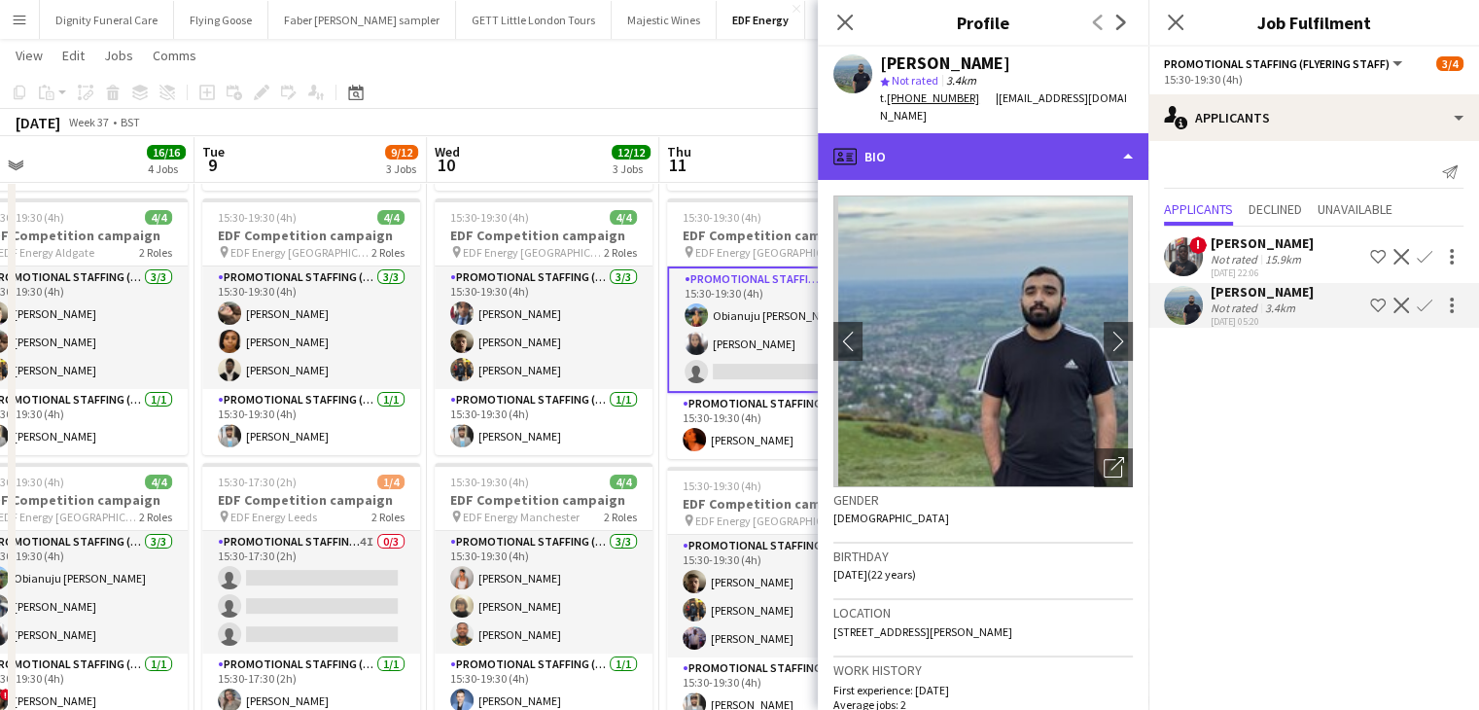
click at [927, 139] on div "profile Bio" at bounding box center [983, 156] width 331 height 47
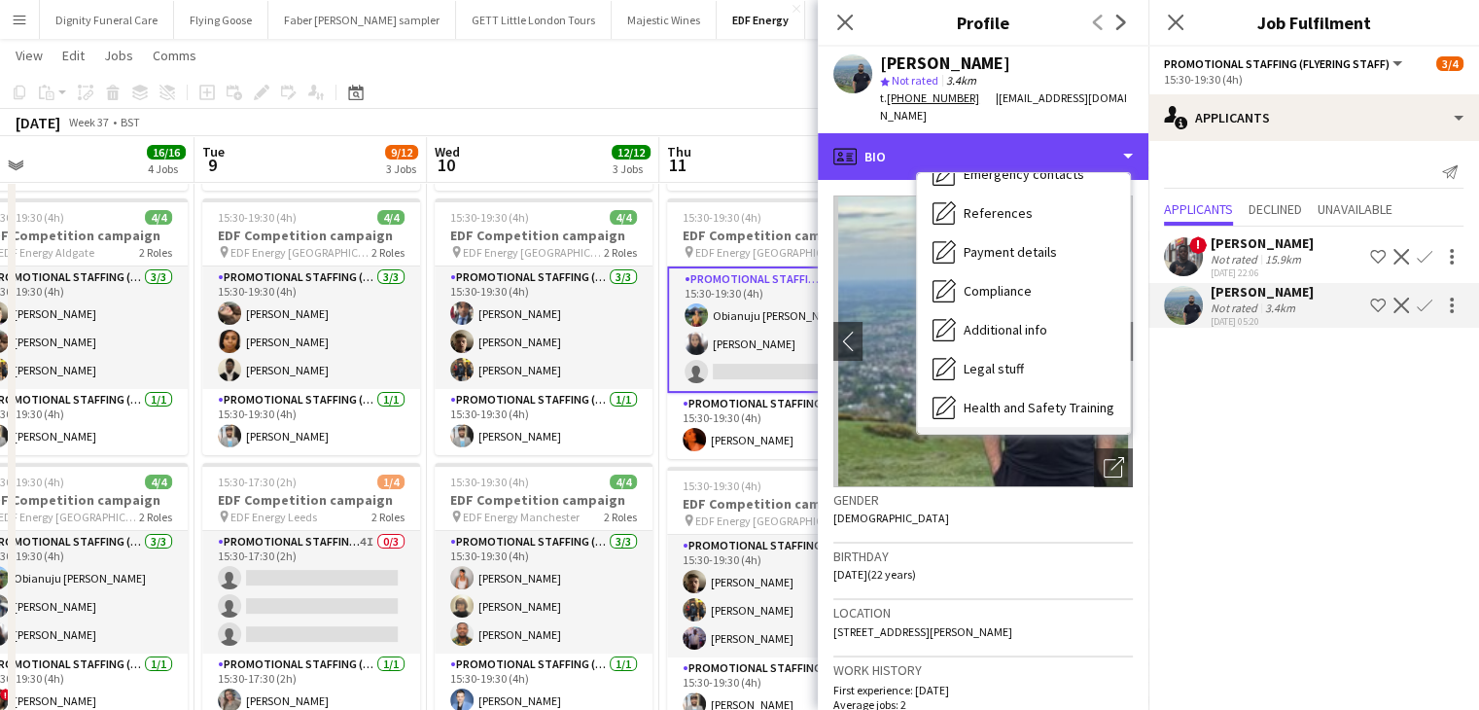
scroll to position [261, 0]
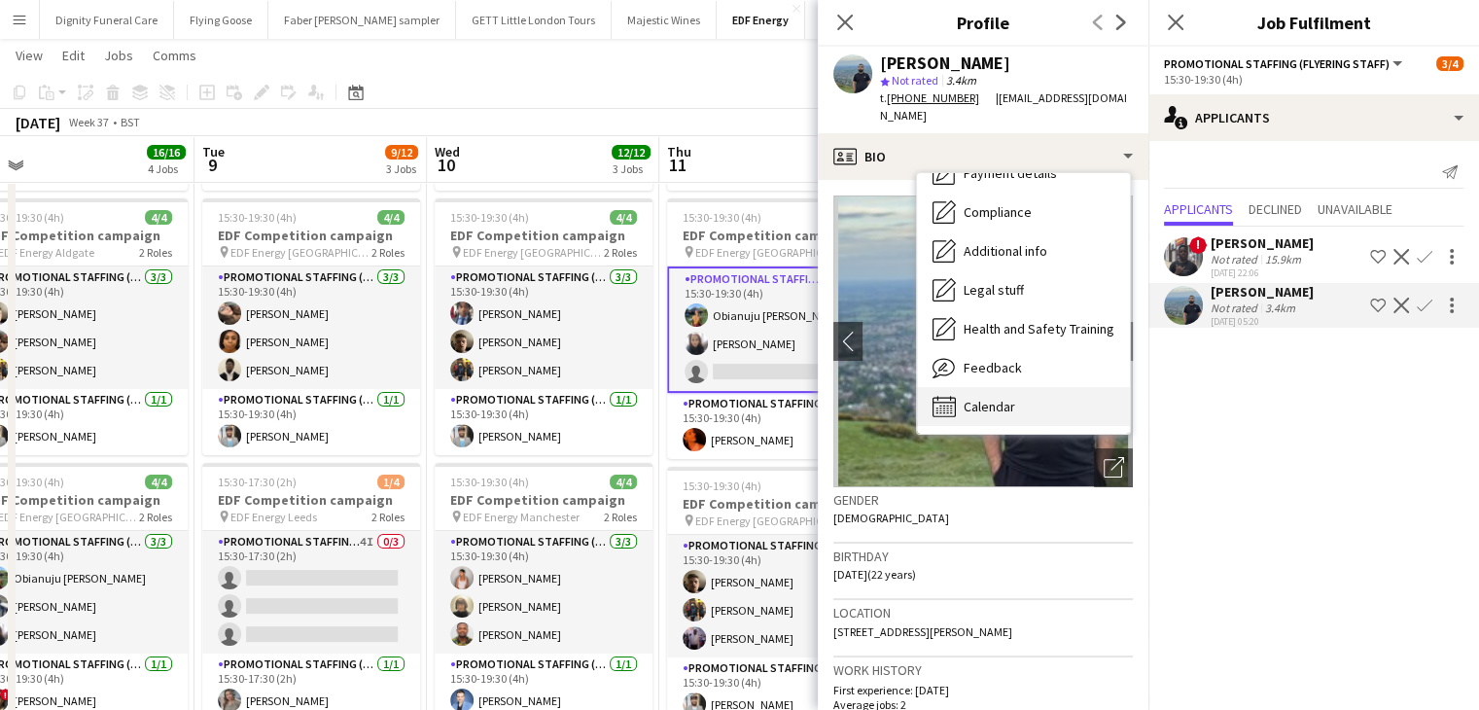
click at [976, 406] on span "Calendar" at bounding box center [990, 407] width 52 height 18
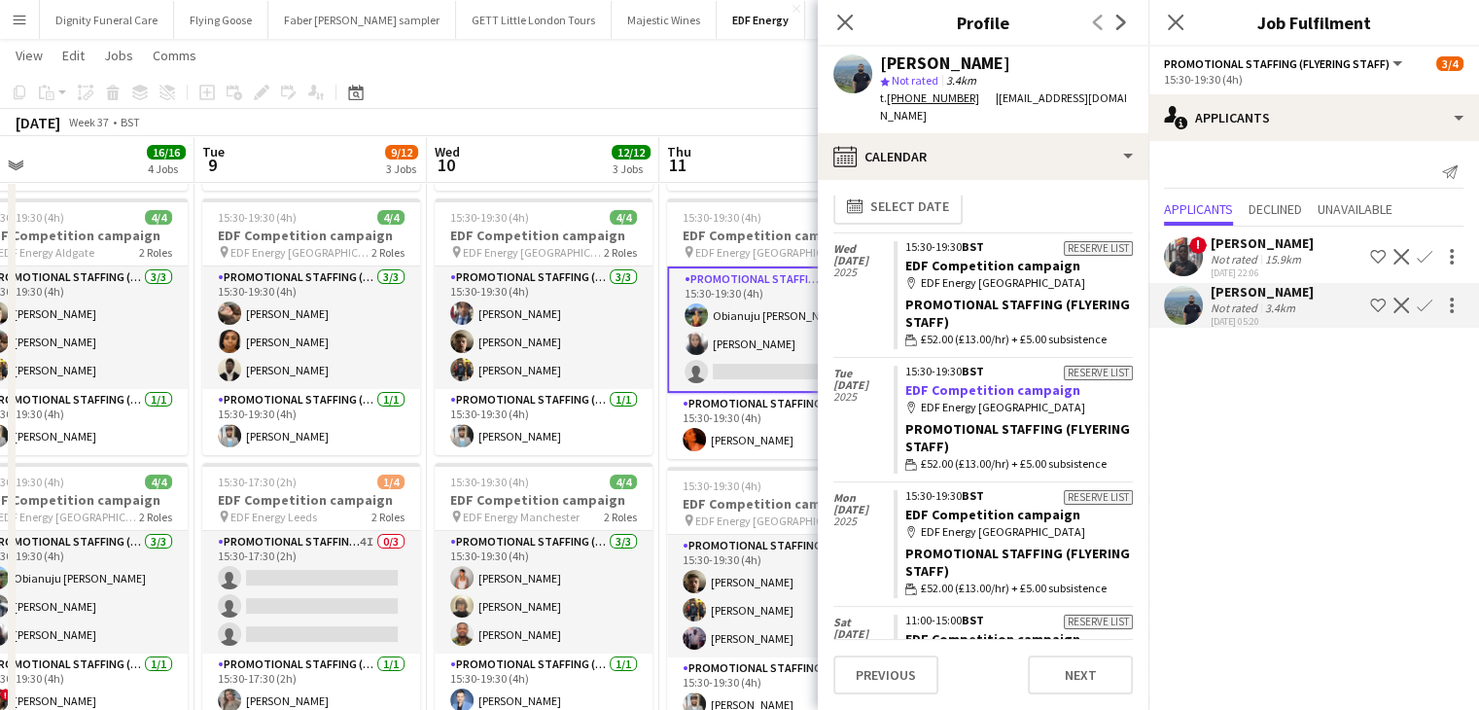
scroll to position [0, 0]
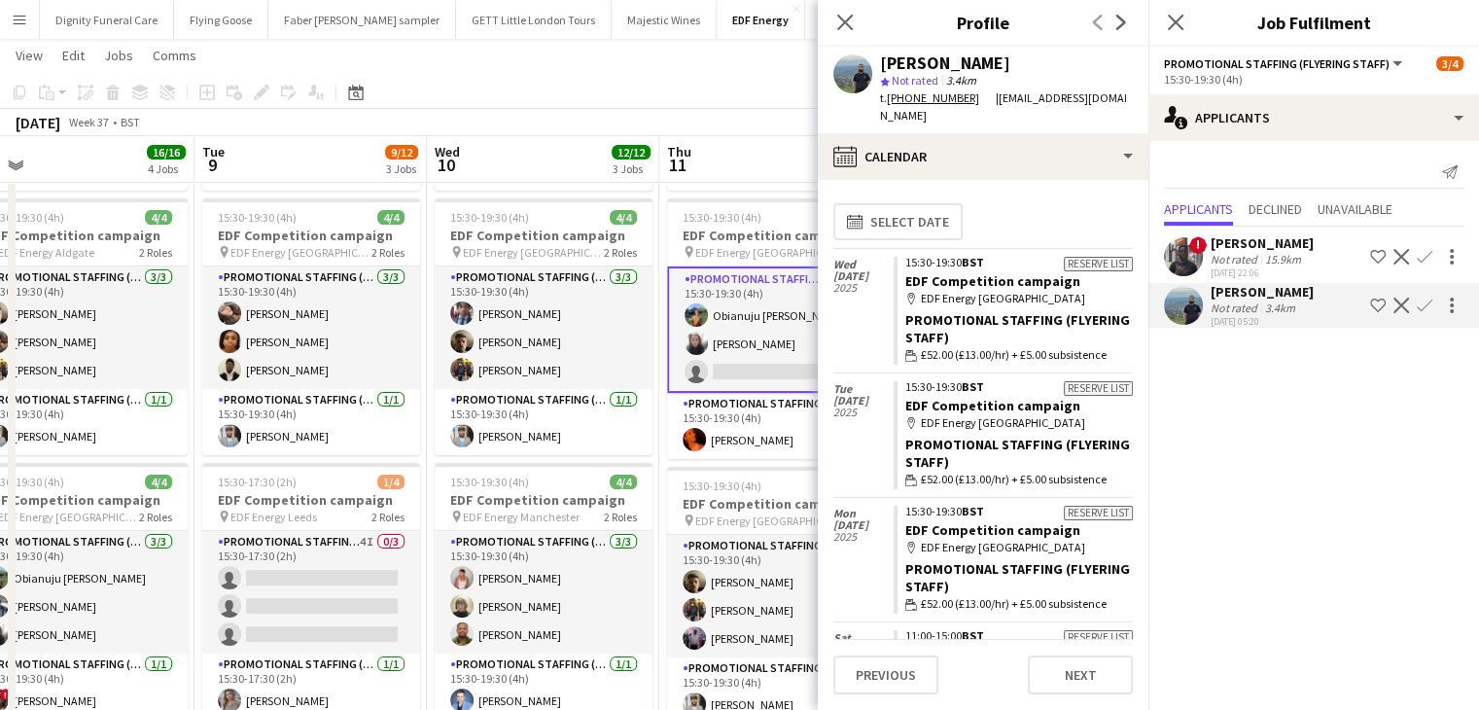
click at [1429, 307] on app-icon "Confirm" at bounding box center [1425, 306] width 16 height 16
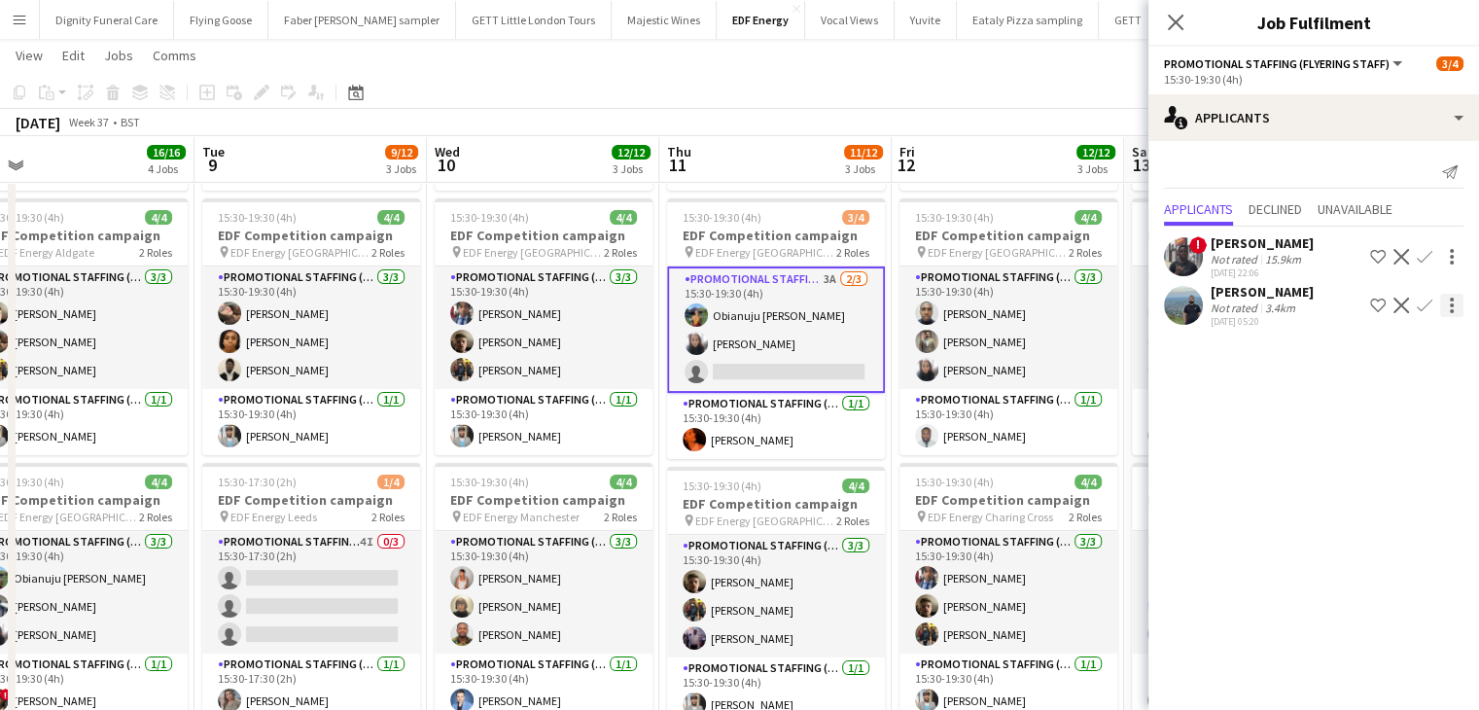
click at [1424, 307] on app-icon "Confirm" at bounding box center [1425, 306] width 16 height 16
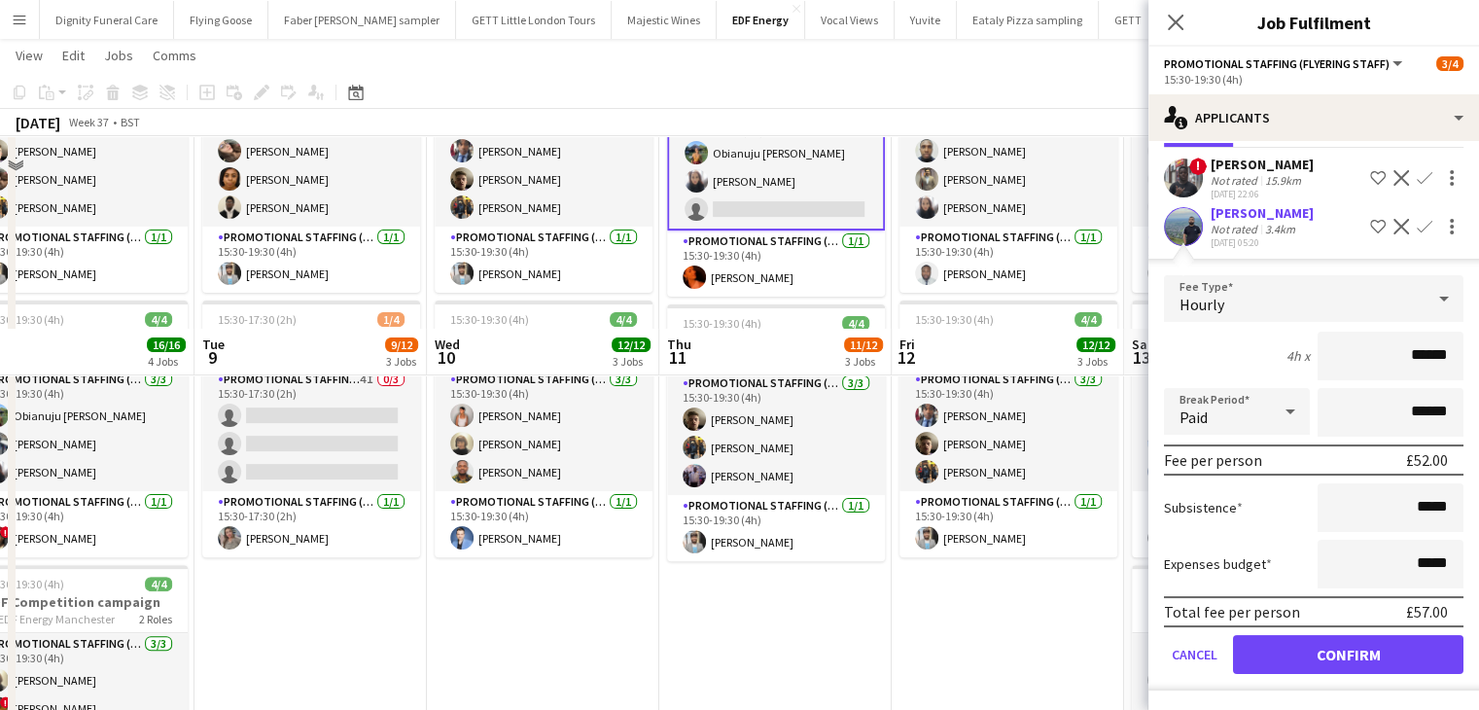
scroll to position [681, 0]
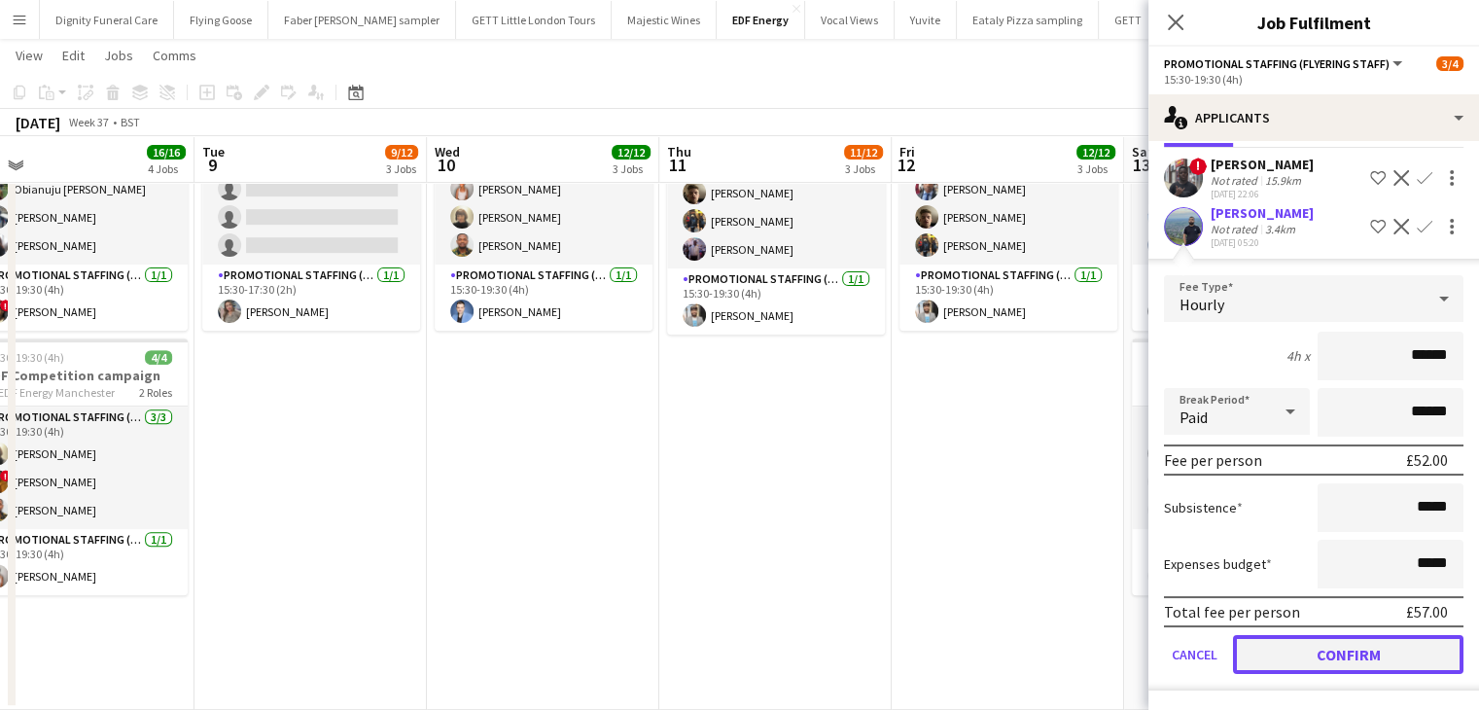
drag, startPoint x: 1375, startPoint y: 640, endPoint x: 1026, endPoint y: 600, distance: 351.4
click at [1374, 640] on button "Confirm" at bounding box center [1348, 654] width 231 height 39
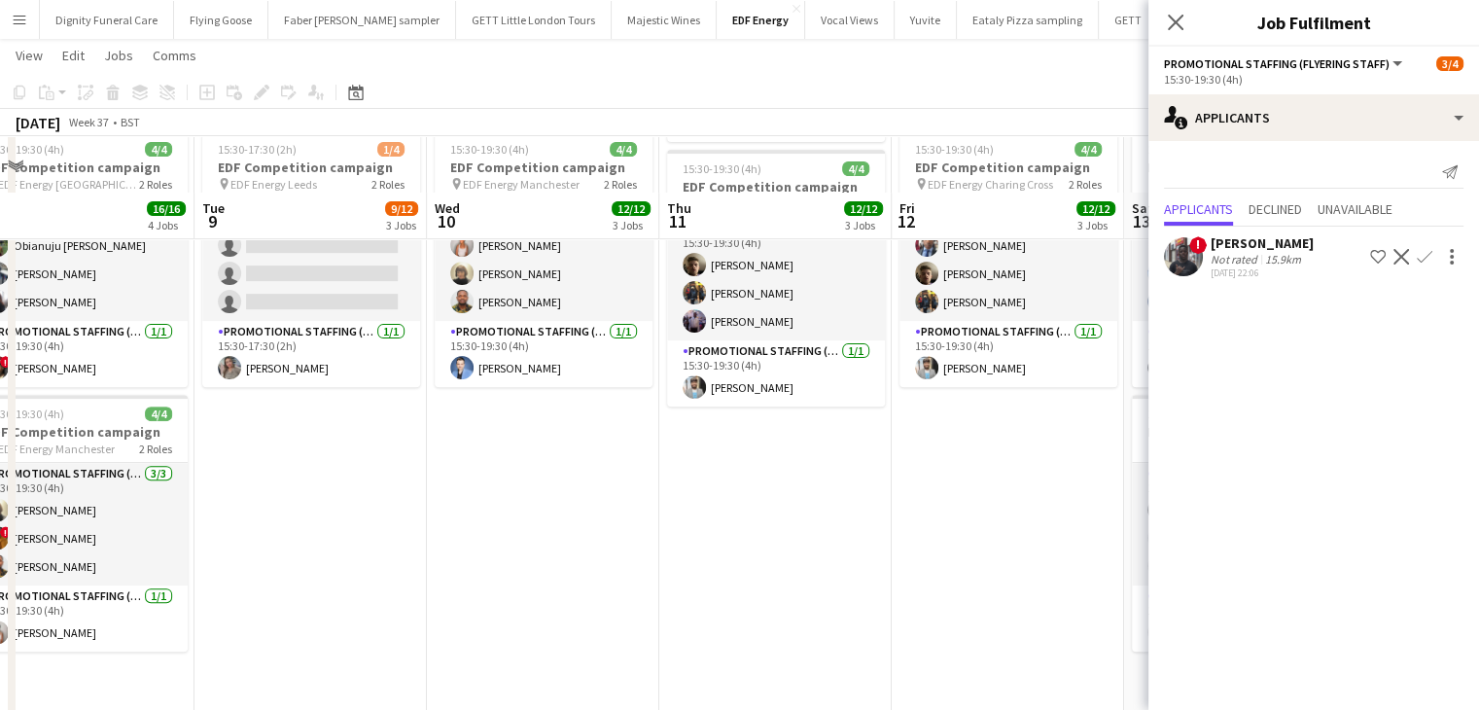
scroll to position [195, 0]
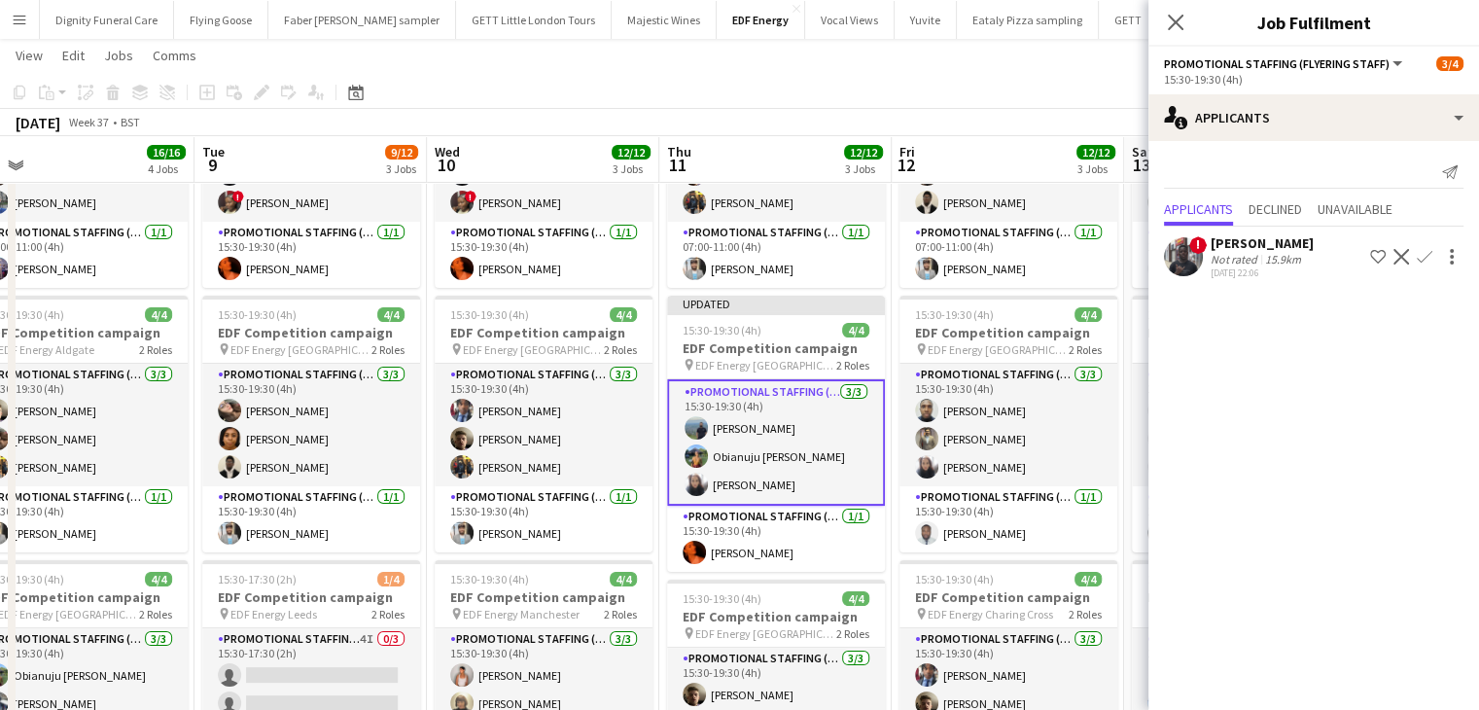
click at [955, 79] on app-toolbar "Copy Paste Paste Ctrl+V Paste with crew Ctrl+Shift+V Paste linked Job Delete Gr…" at bounding box center [739, 92] width 1479 height 33
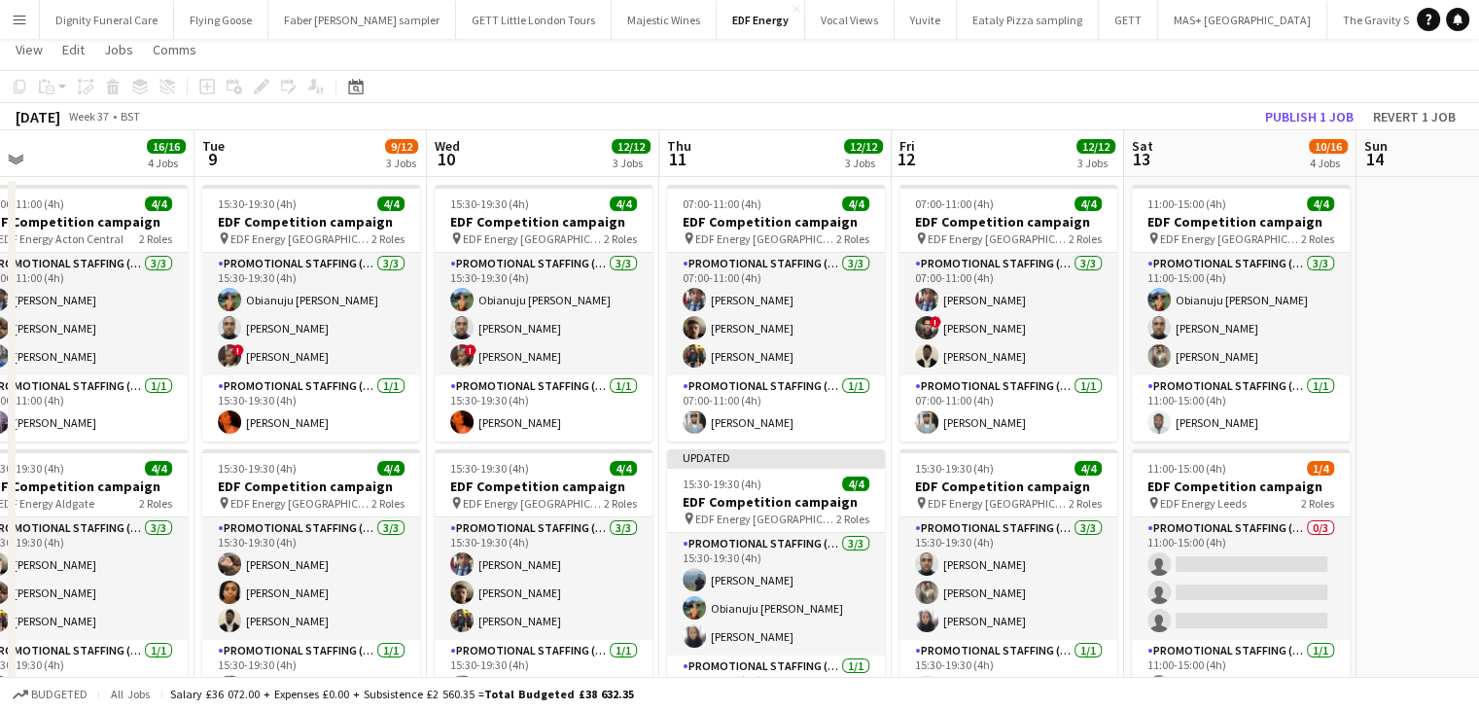
scroll to position [0, 0]
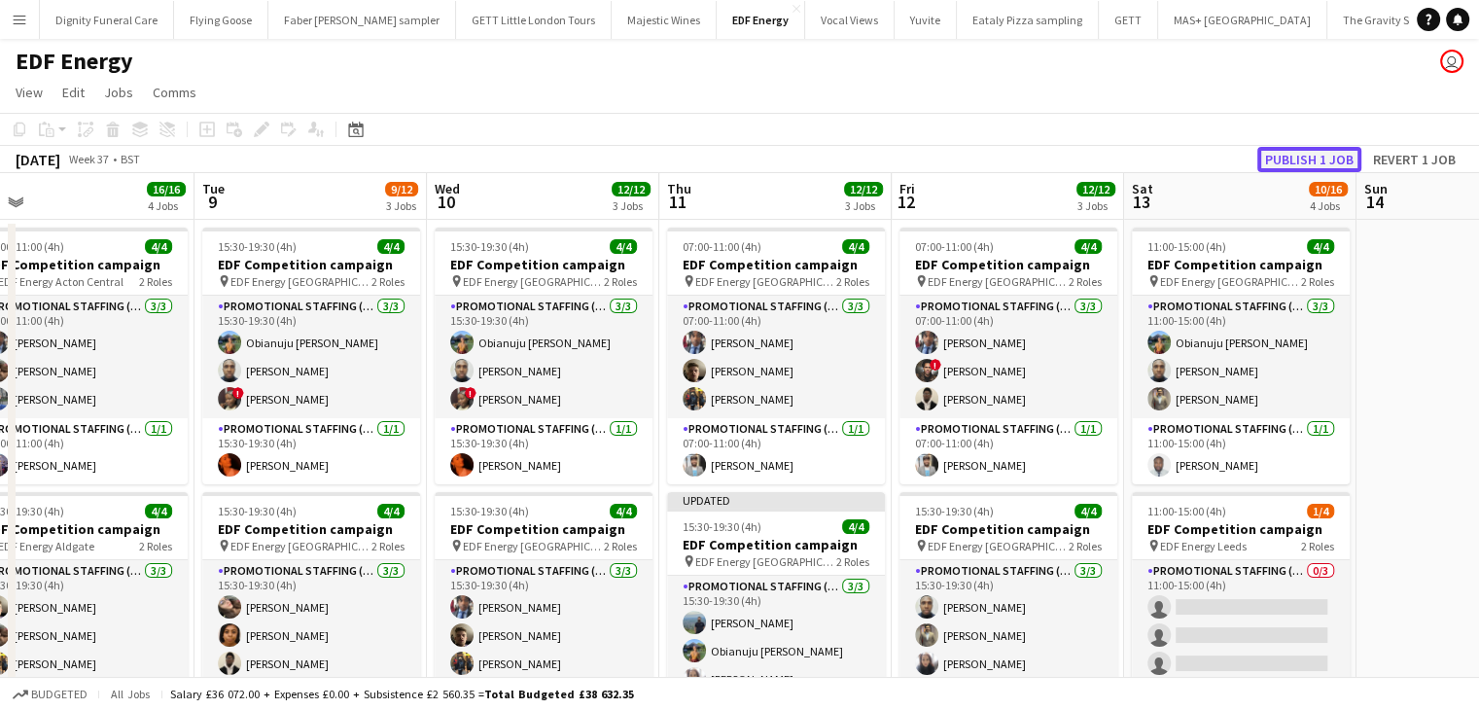
click at [1321, 160] on button "Publish 1 job" at bounding box center [1310, 159] width 104 height 25
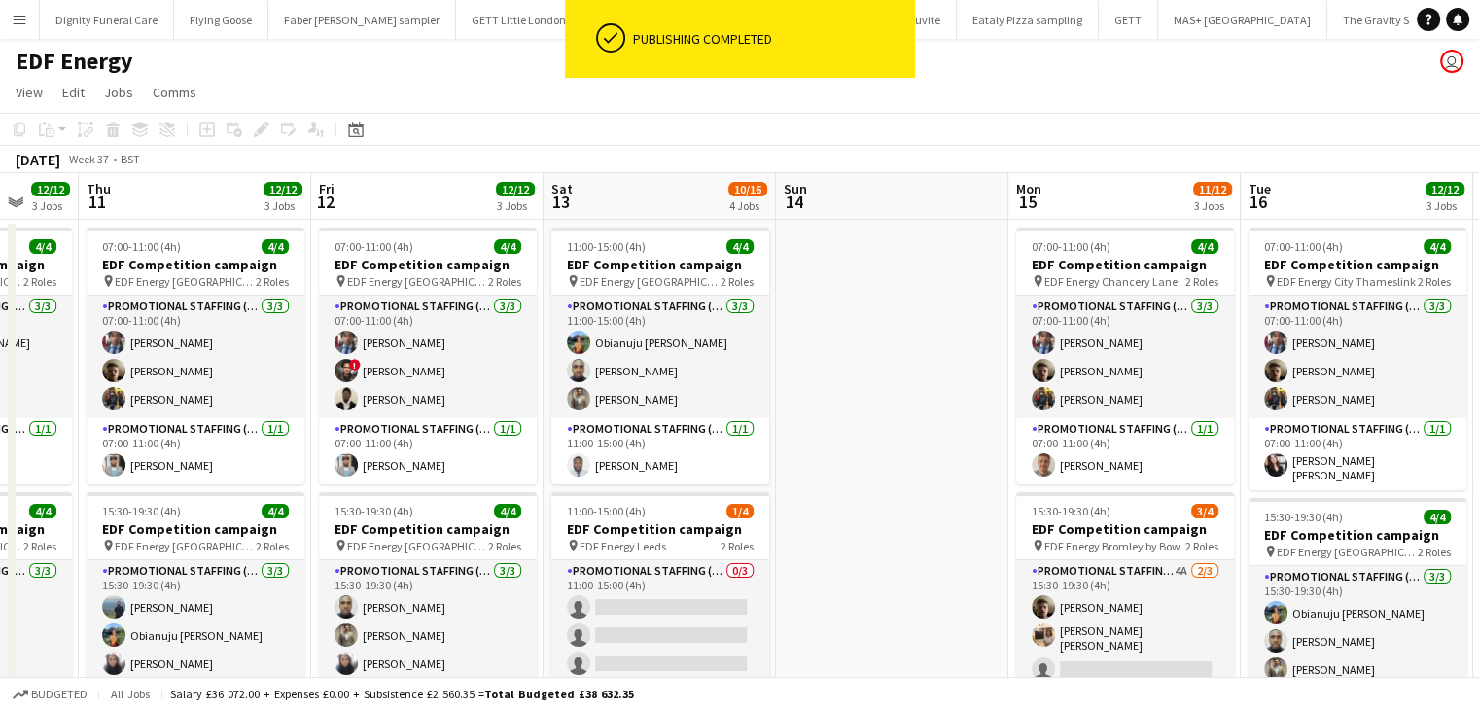
drag, startPoint x: 1408, startPoint y: 386, endPoint x: 820, endPoint y: 389, distance: 588.4
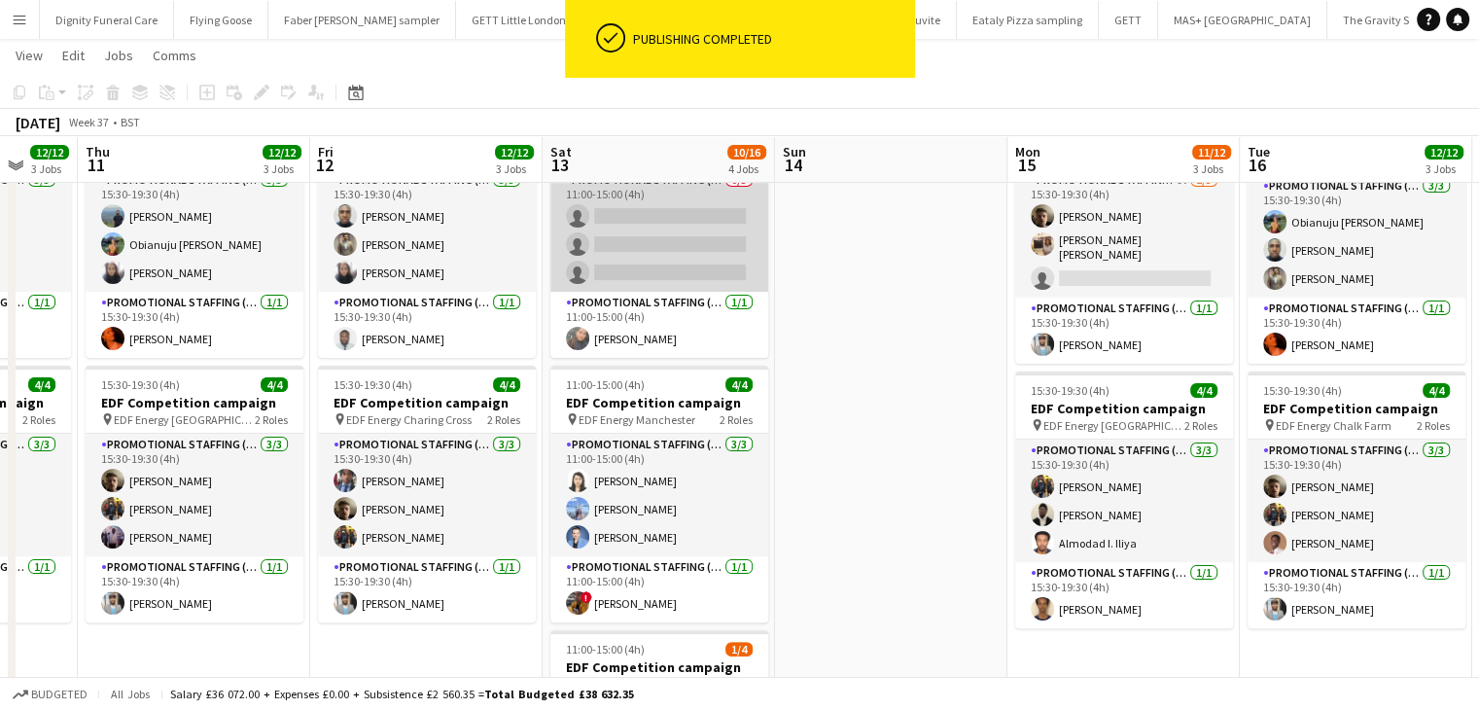
click at [654, 254] on app-card-role "Promotional Staffing (Flyering Staff) 0/3 11:00-15:00 (4h) single-neutral-actio…" at bounding box center [659, 230] width 218 height 123
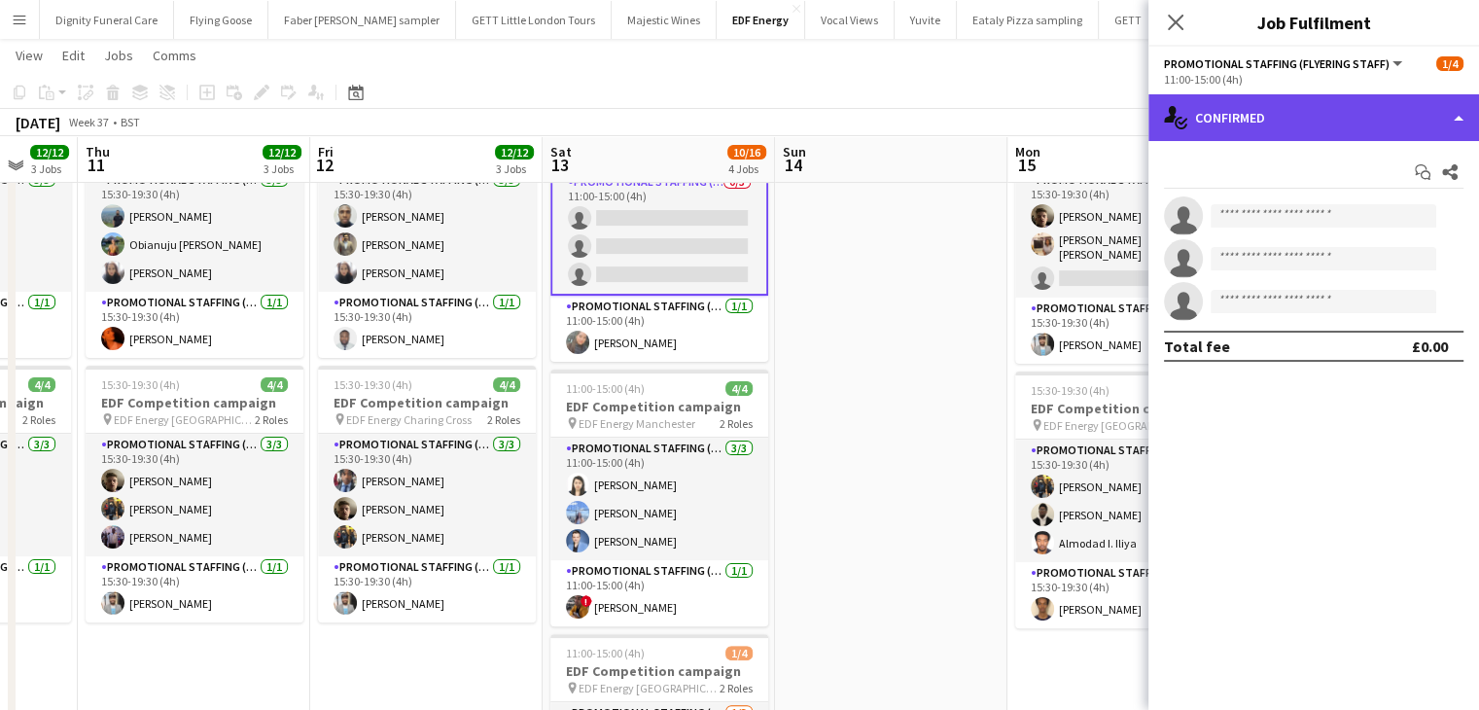
click at [1257, 111] on div "single-neutral-actions-check-2 Confirmed" at bounding box center [1314, 117] width 331 height 47
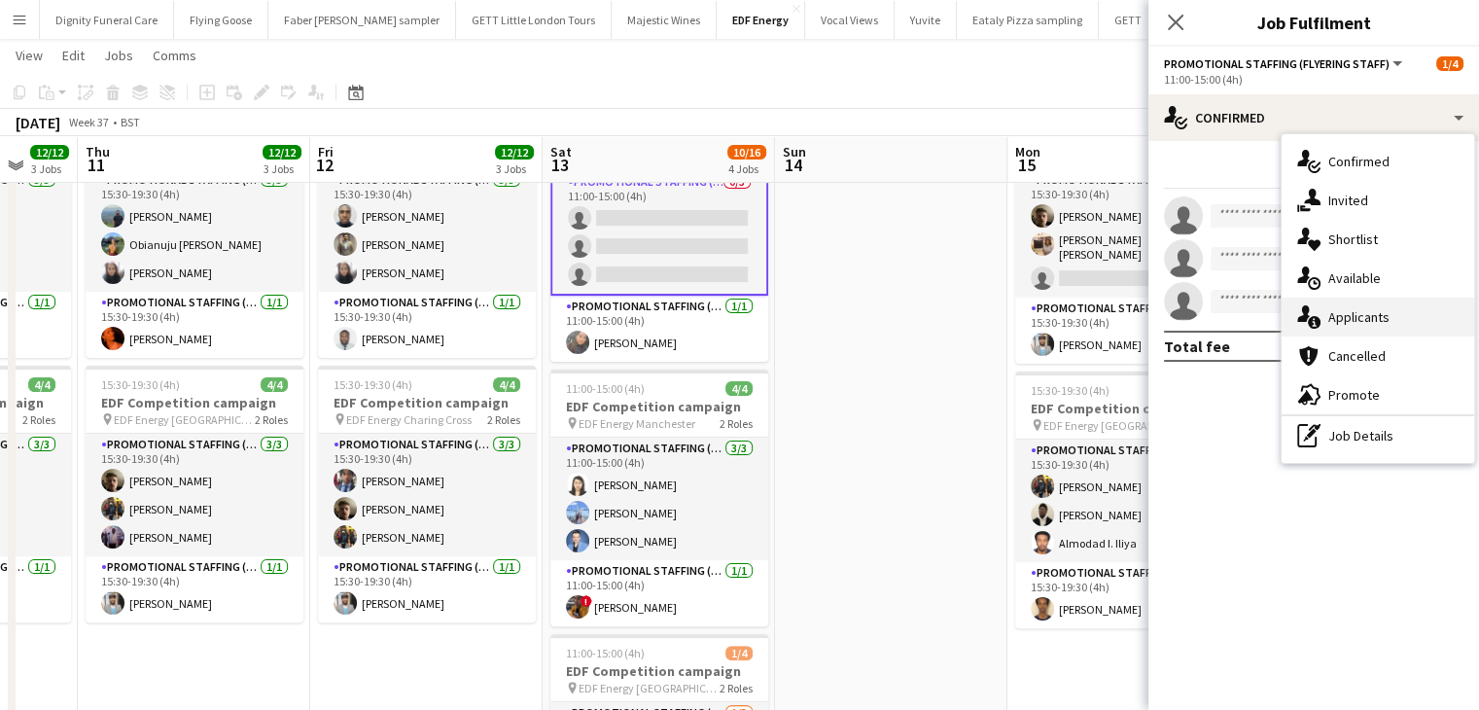
click at [1329, 314] on span "Applicants" at bounding box center [1359, 317] width 61 height 18
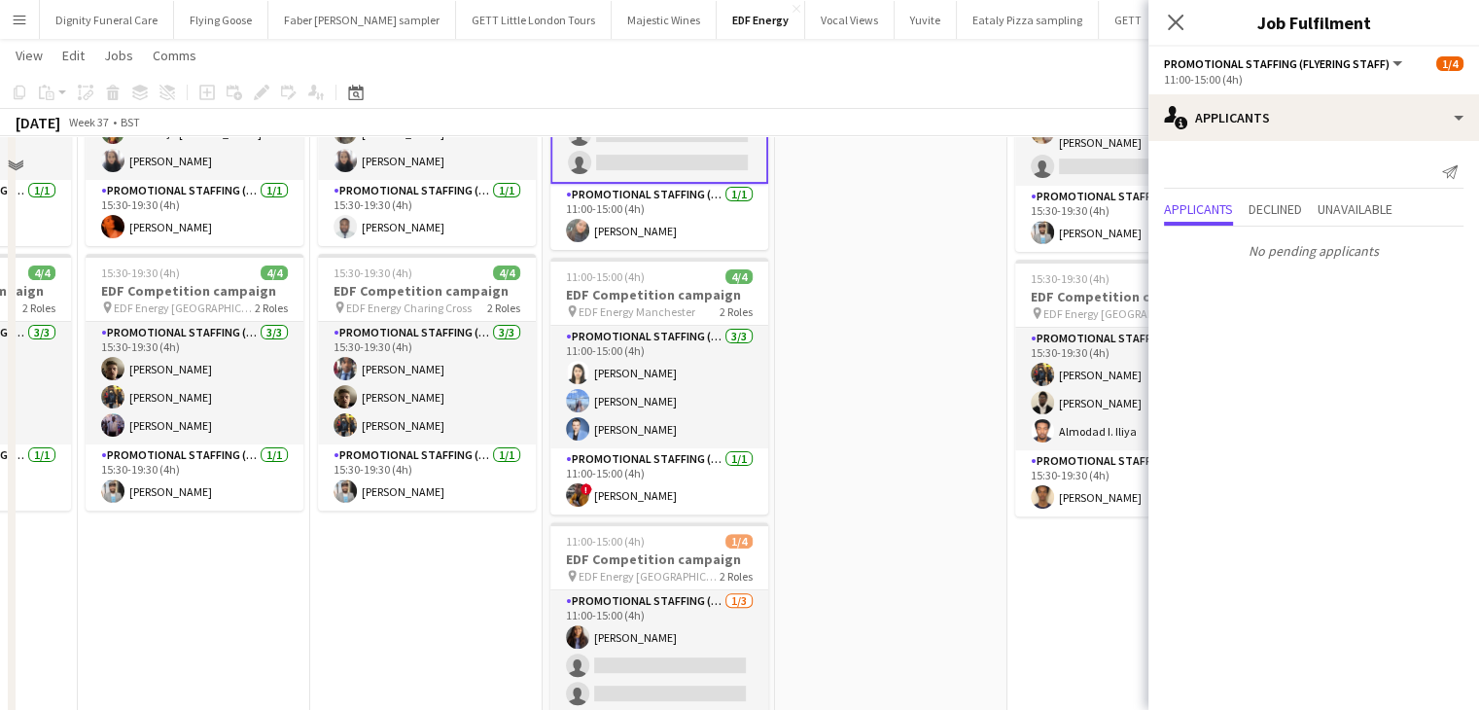
scroll to position [681, 0]
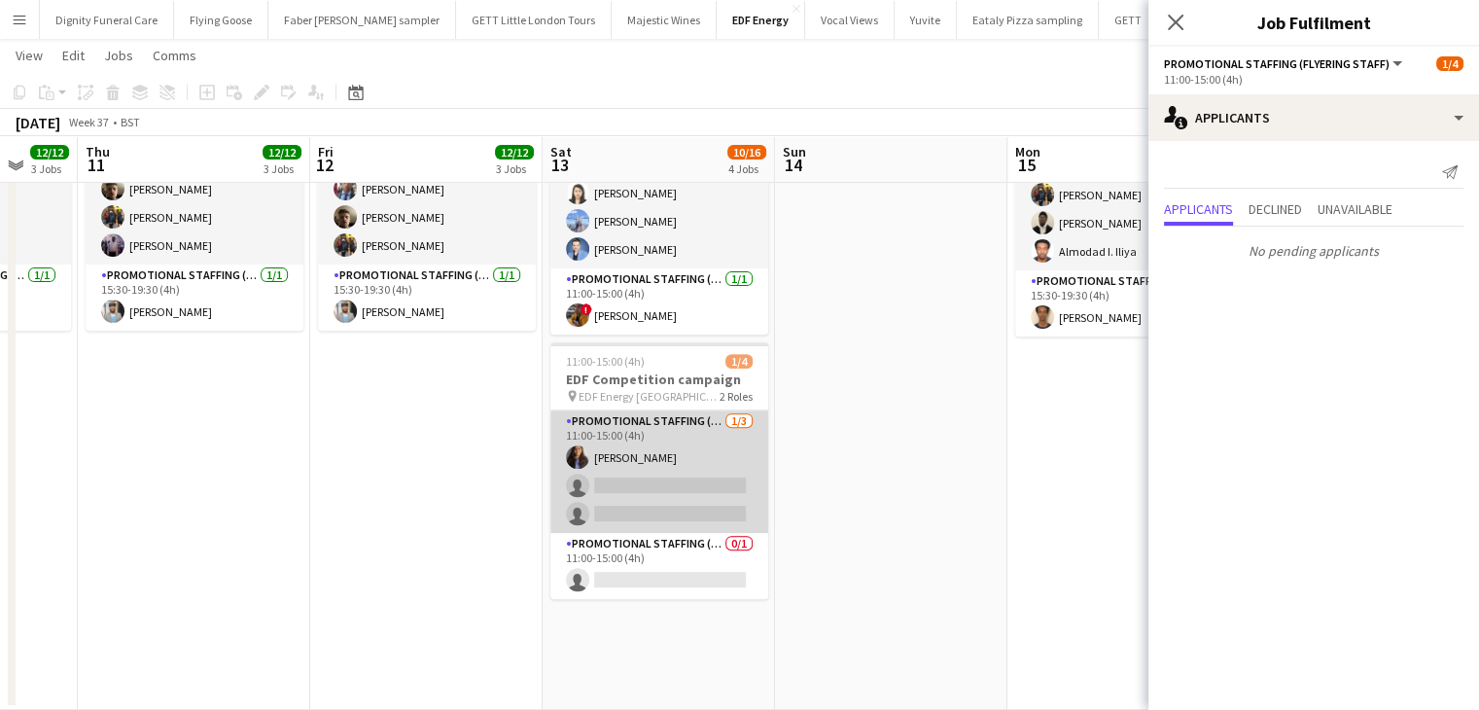
click at [645, 497] on app-card-role "Promotional Staffing (Flyering Staff) 1/3 11:00-15:00 (4h) Mansi Mehta single-n…" at bounding box center [659, 471] width 218 height 123
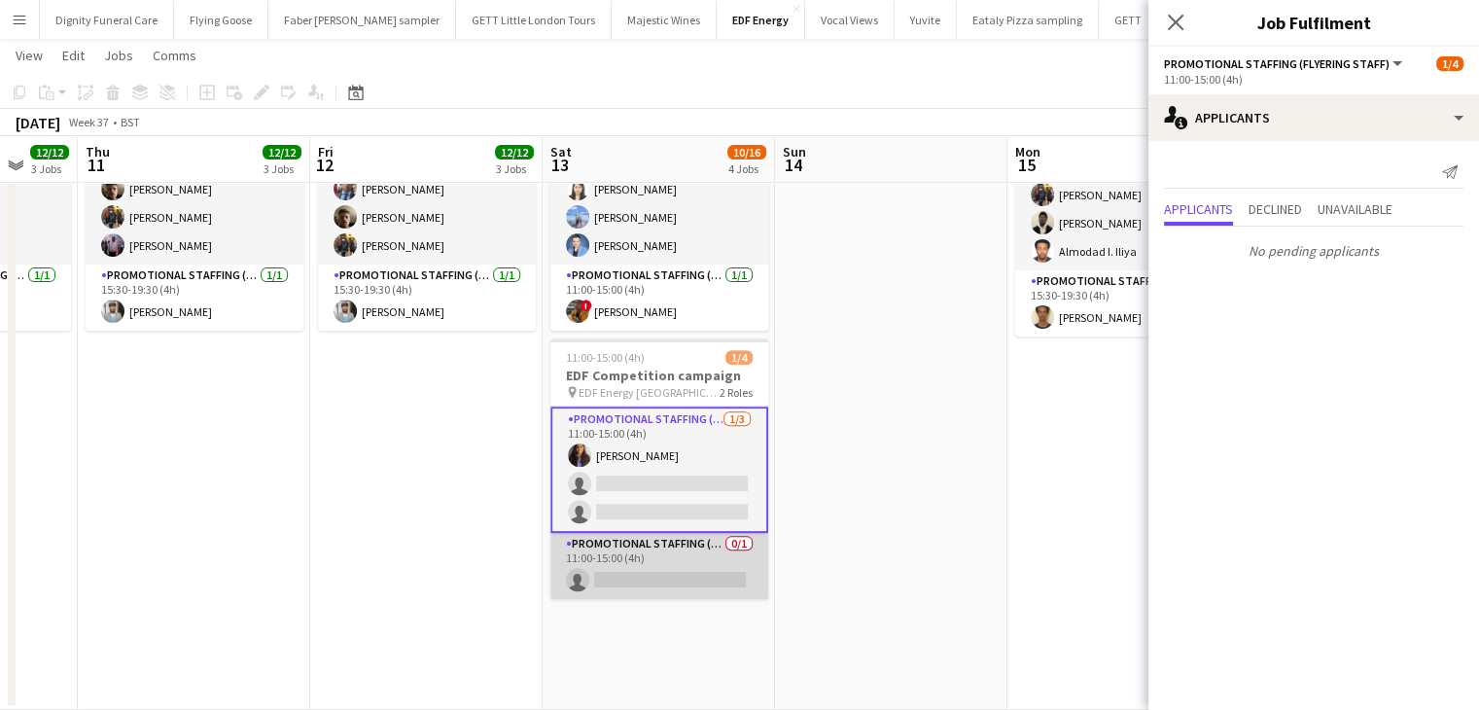
drag, startPoint x: 640, startPoint y: 573, endPoint x: 710, endPoint y: 586, distance: 71.2
click at [643, 572] on app-card-role "Promotional Staffing (Team Leader) 0/1 11:00-15:00 (4h) single-neutral-actions" at bounding box center [659, 566] width 218 height 66
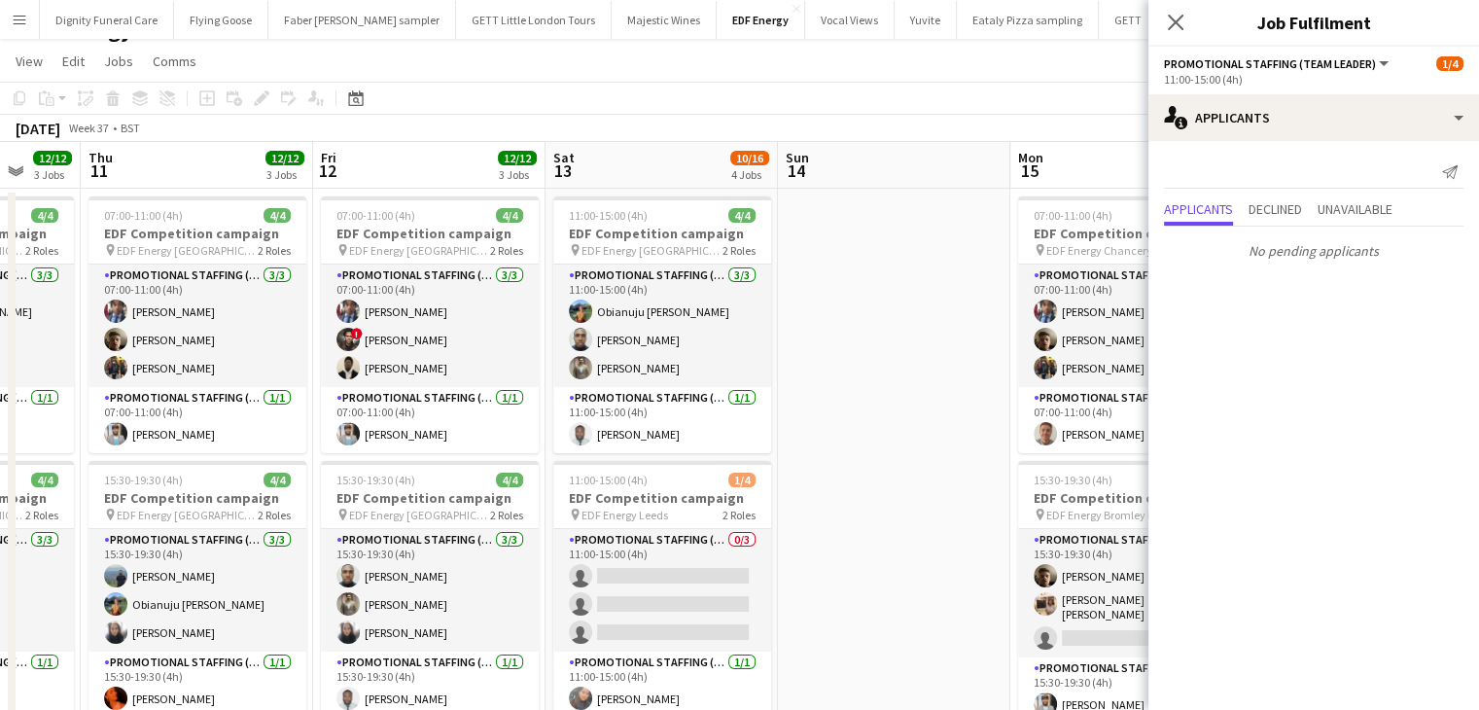
scroll to position [0, 0]
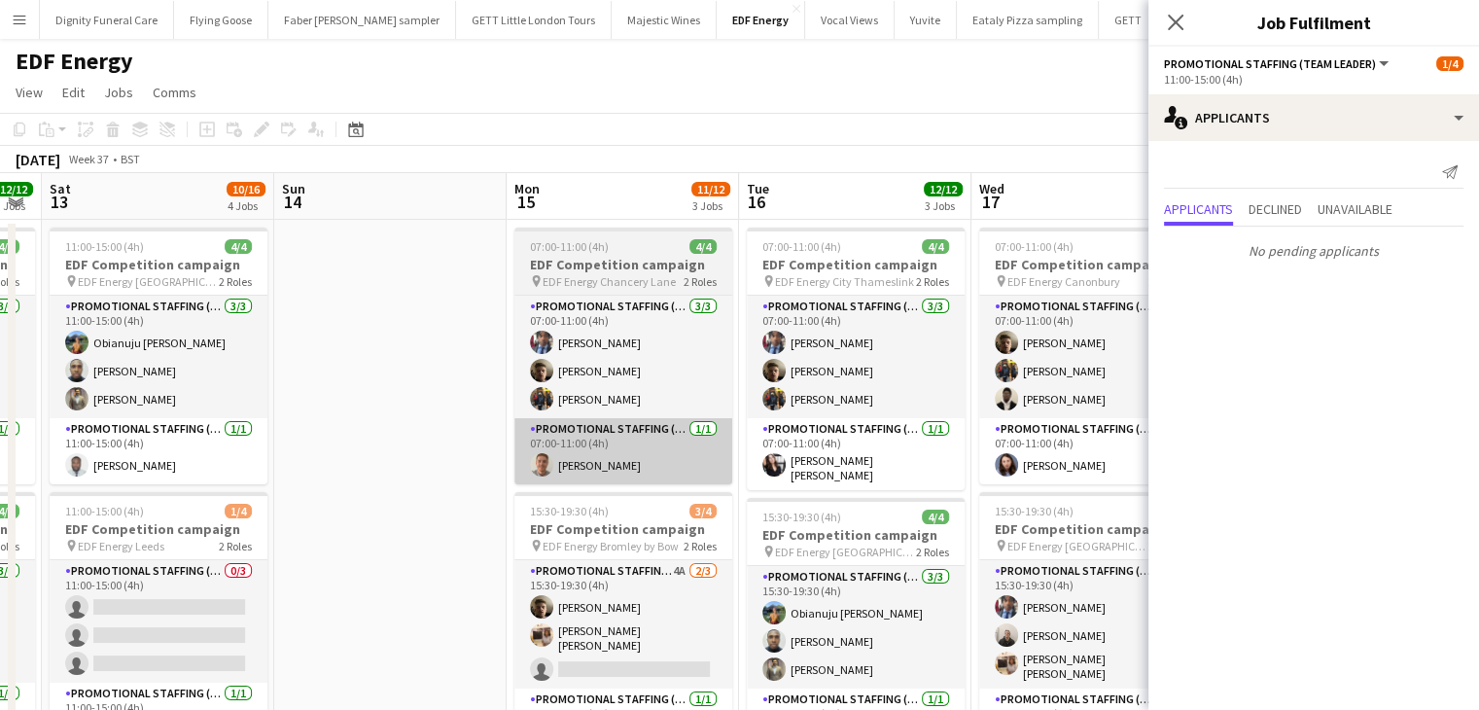
drag, startPoint x: 958, startPoint y: 503, endPoint x: 528, endPoint y: 420, distance: 437.8
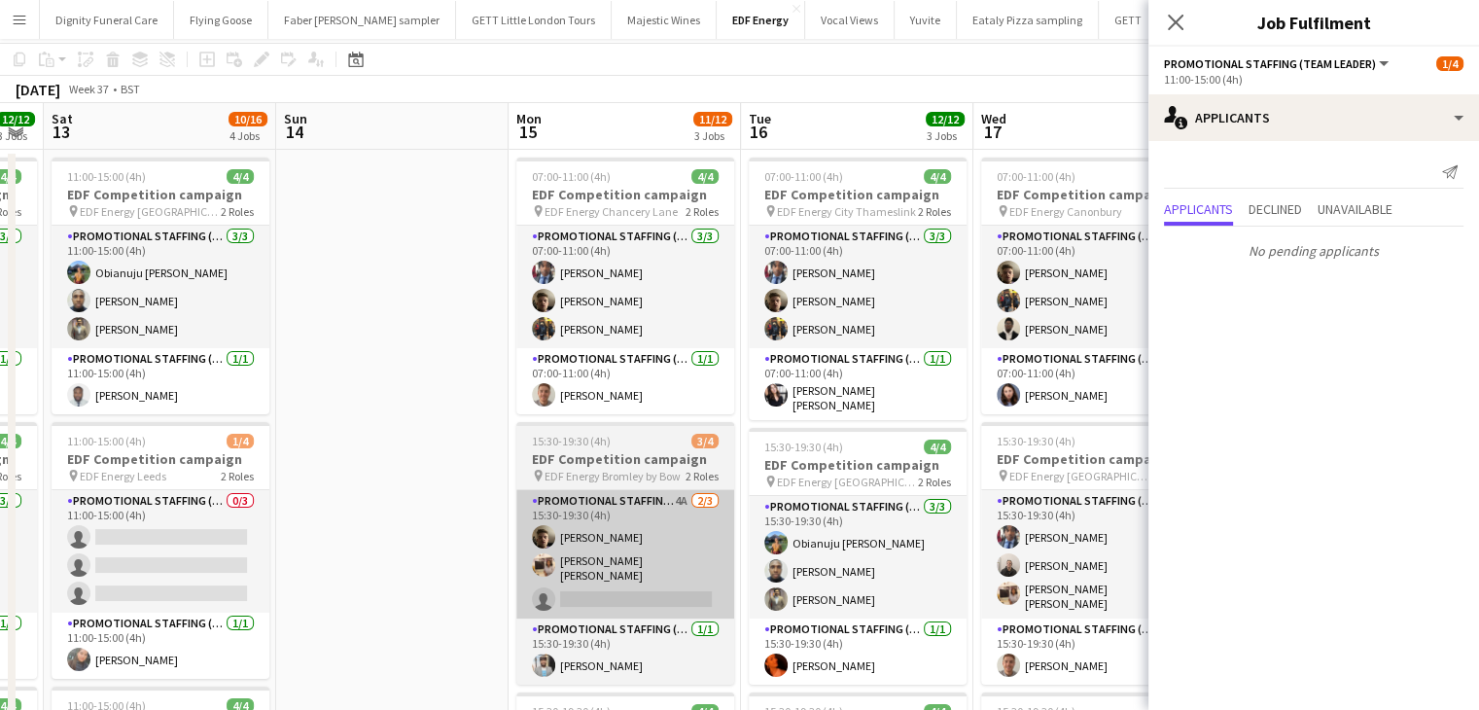
scroll to position [97, 0]
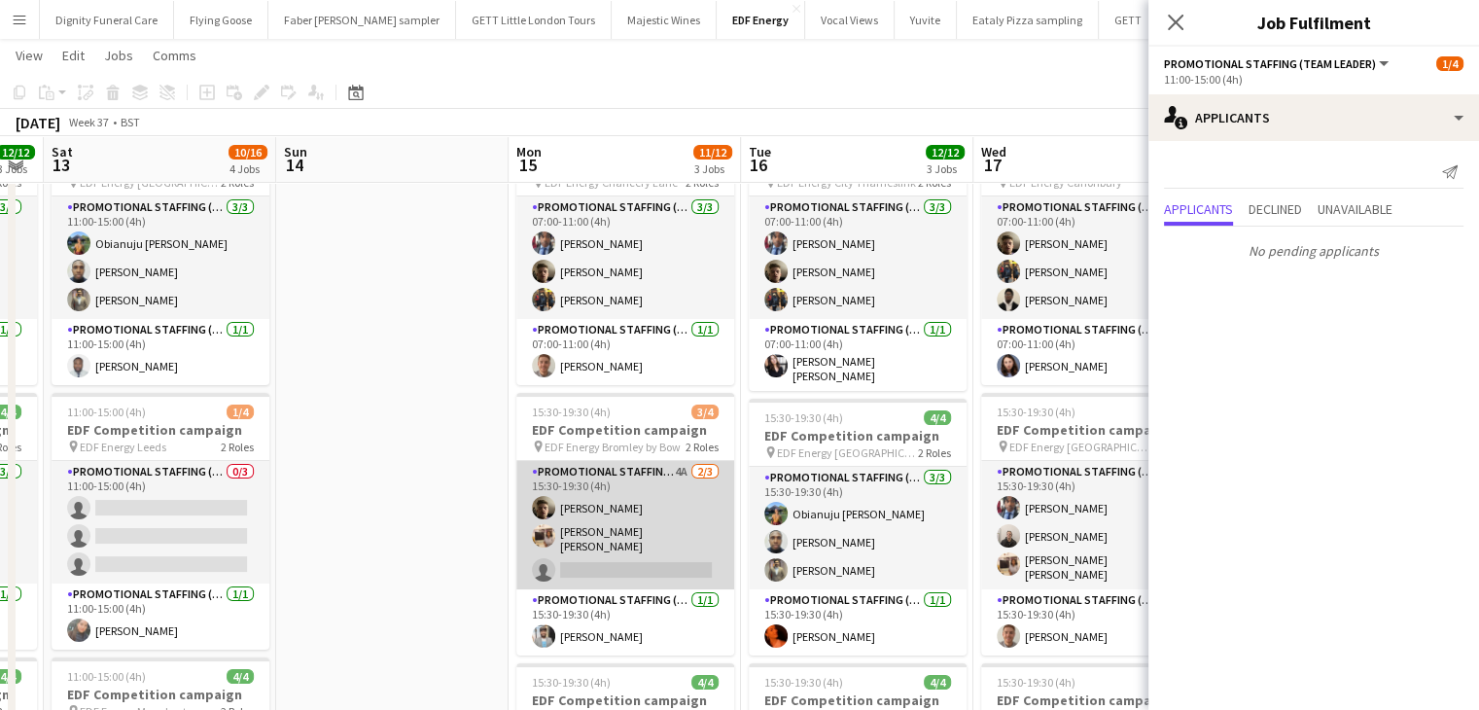
click at [640, 559] on app-card-role "Promotional Staffing (Flyering Staff) 4A 2/3 15:30-19:30 (4h) Alex Jackson-Kemp…" at bounding box center [625, 525] width 218 height 128
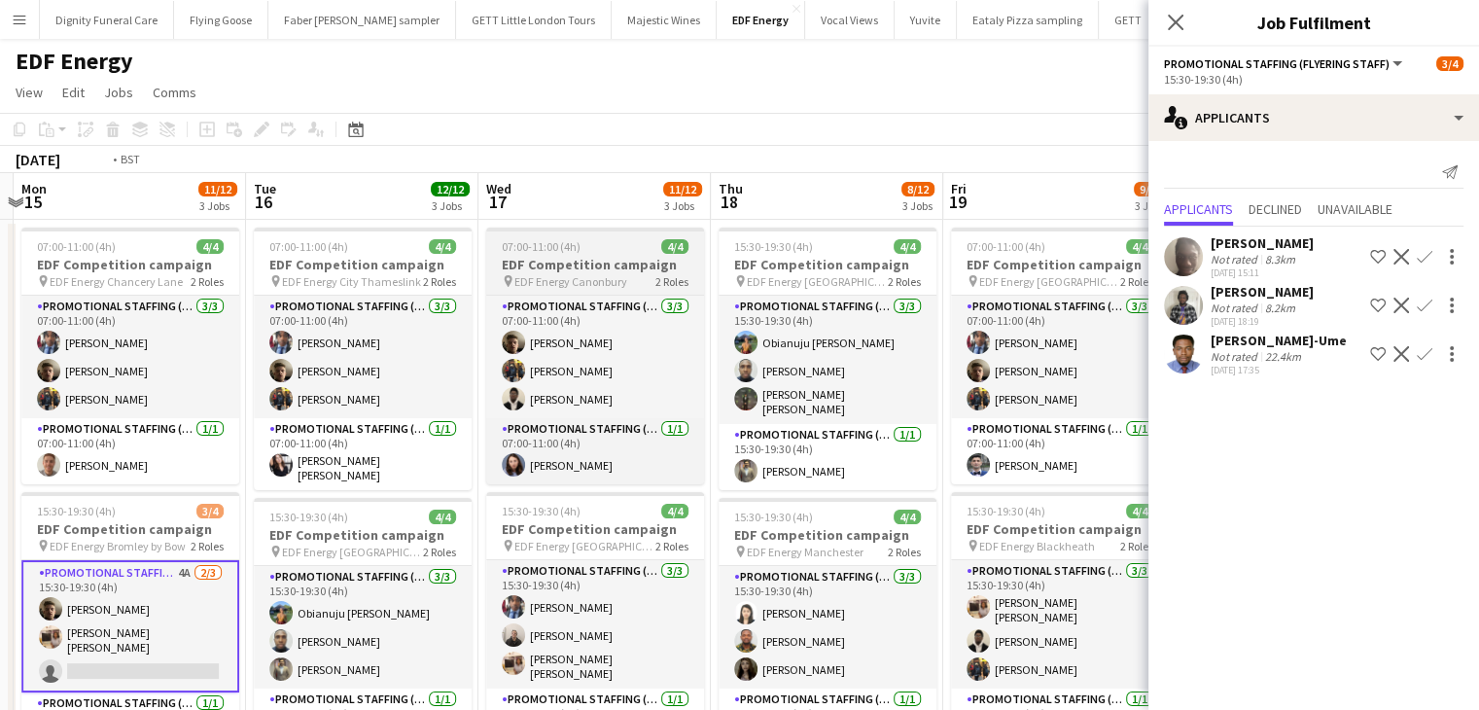
scroll to position [0, 712]
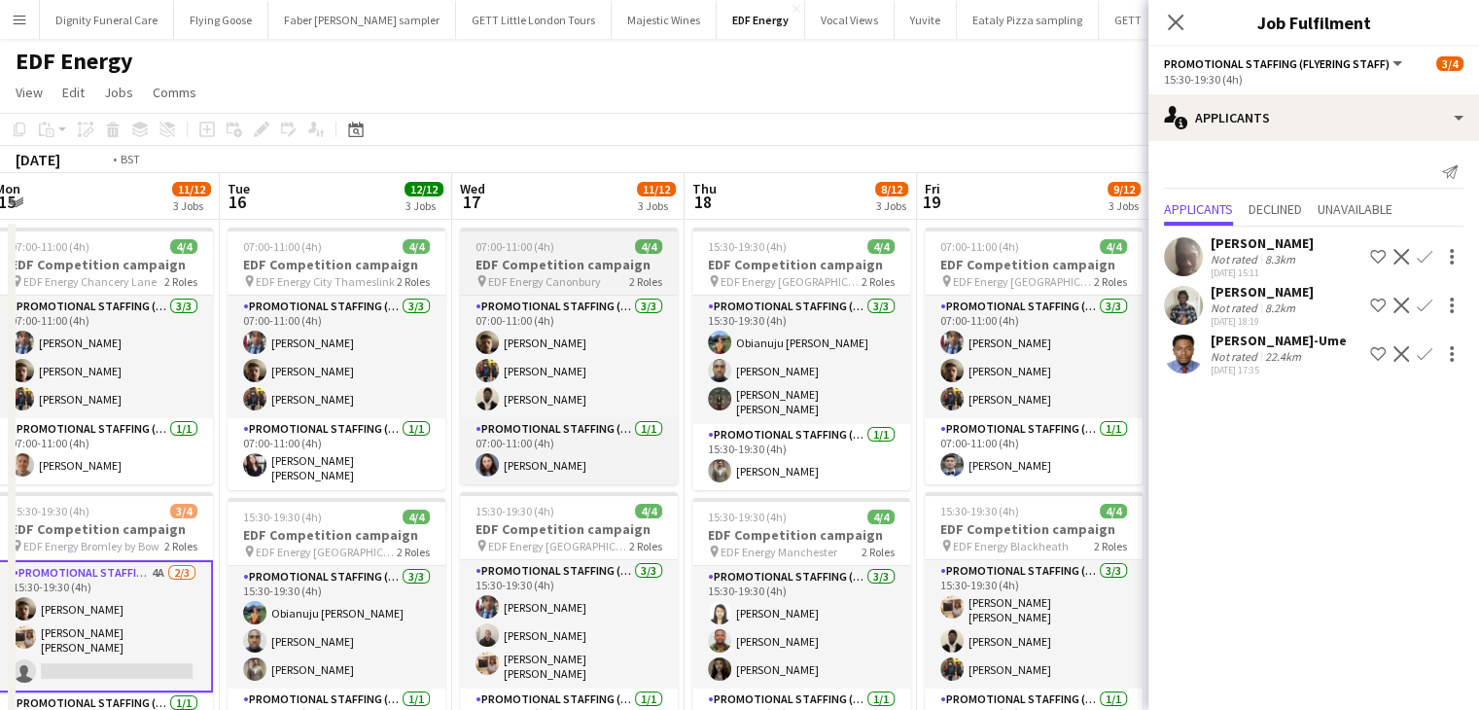
drag, startPoint x: 1083, startPoint y: 195, endPoint x: 559, endPoint y: 255, distance: 527.6
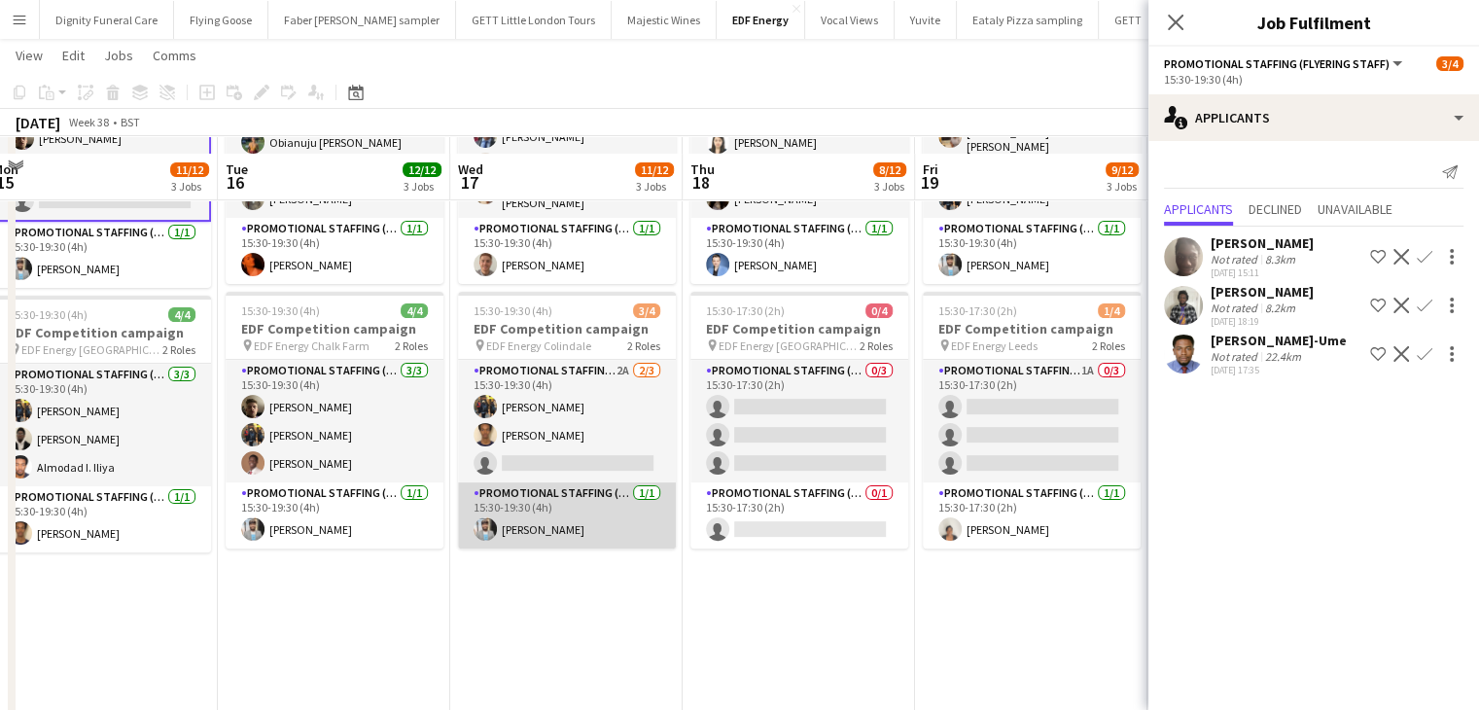
scroll to position [486, 0]
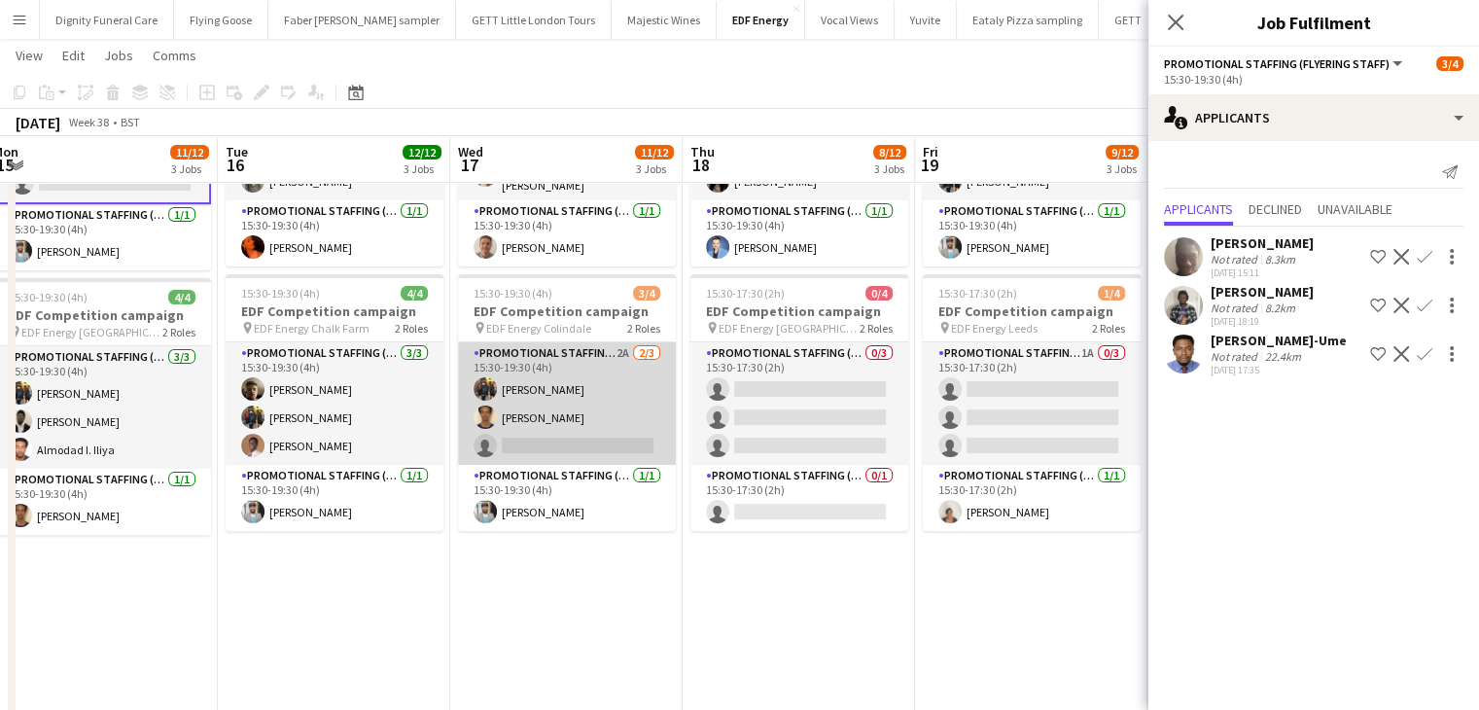
click at [622, 437] on app-card-role "Promotional Staffing (Flyering Staff) 2A 2/3 15:30-19:30 (4h) Martin Brady Ridw…" at bounding box center [567, 403] width 218 height 123
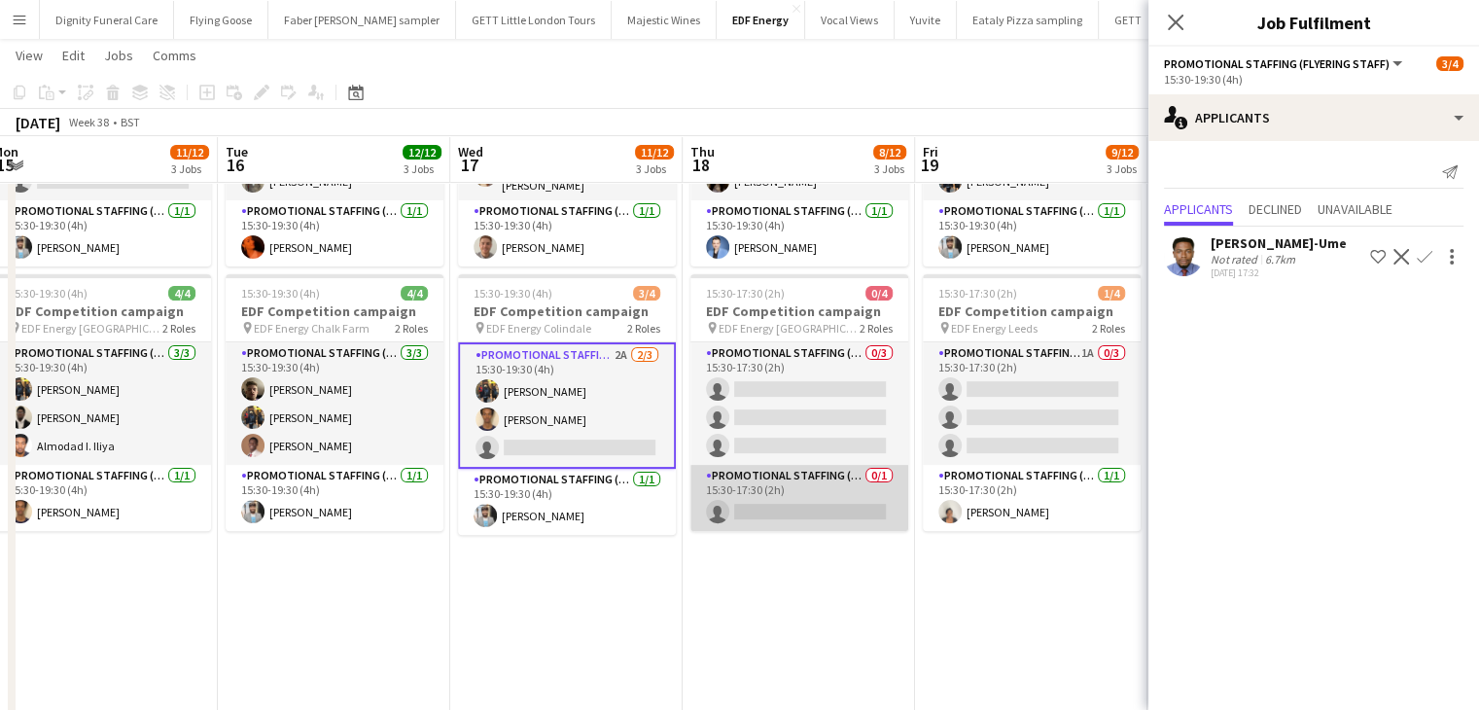
click at [848, 490] on app-card-role "Promotional Staffing (Team Leader) 0/1 15:30-17:30 (2h) single-neutral-actions" at bounding box center [800, 498] width 218 height 66
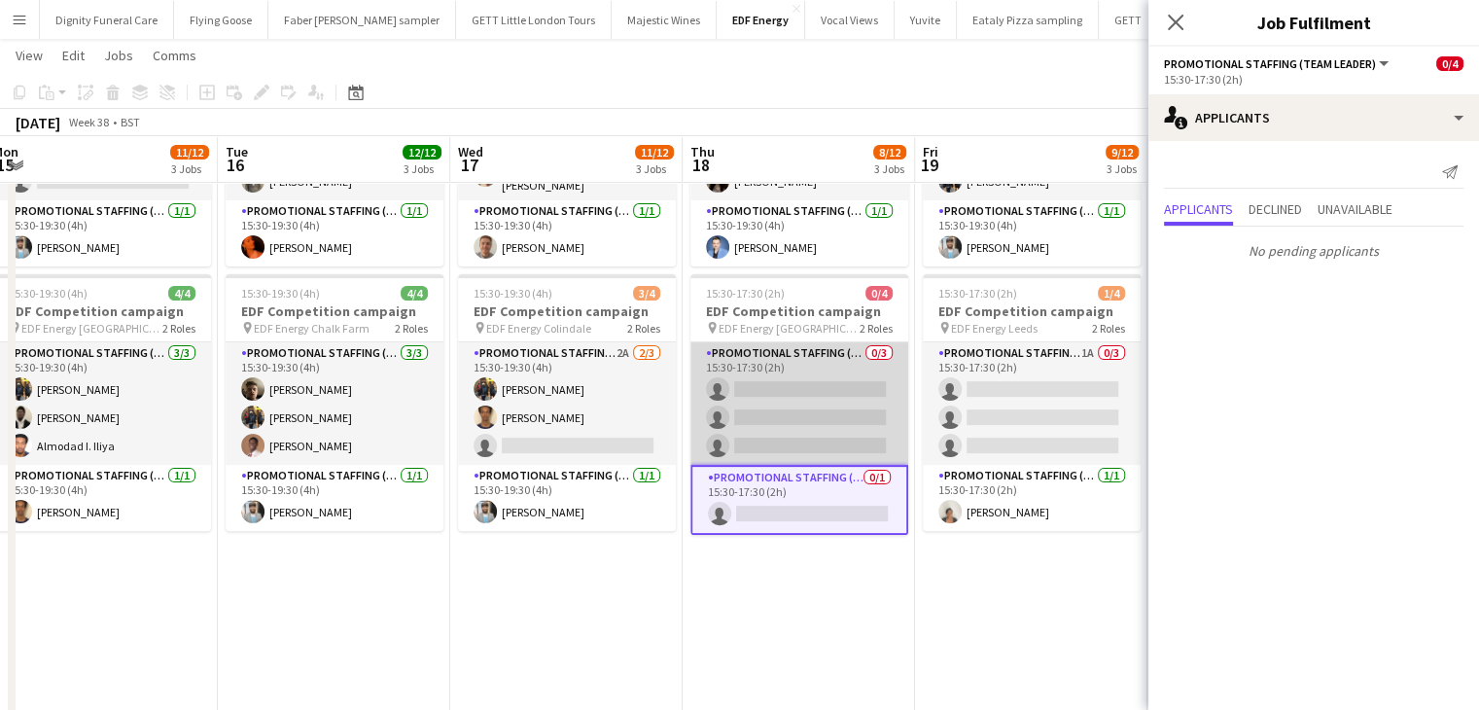
click at [818, 424] on app-card-role "Promotional Staffing (Flyering Staff) 0/3 15:30-17:30 (2h) single-neutral-actio…" at bounding box center [800, 403] width 218 height 123
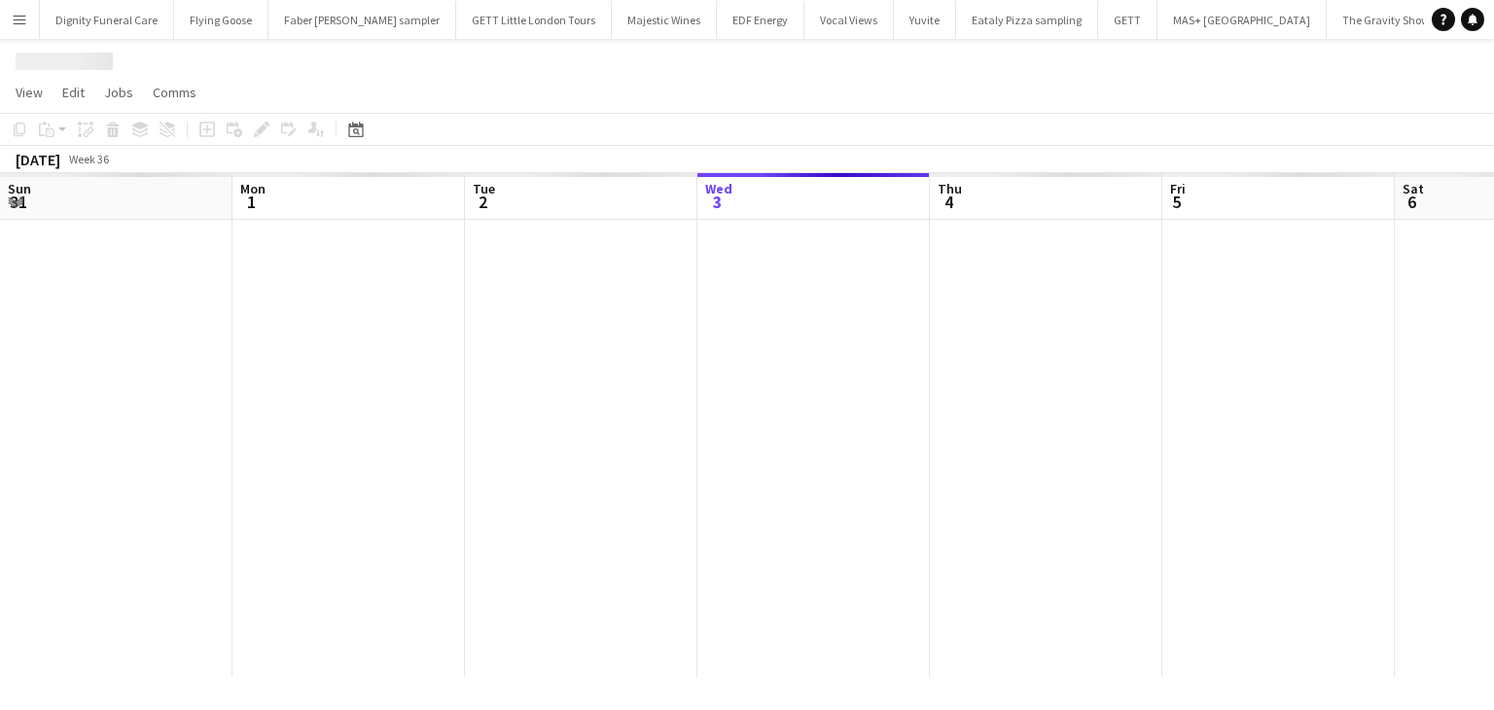
scroll to position [0, 465]
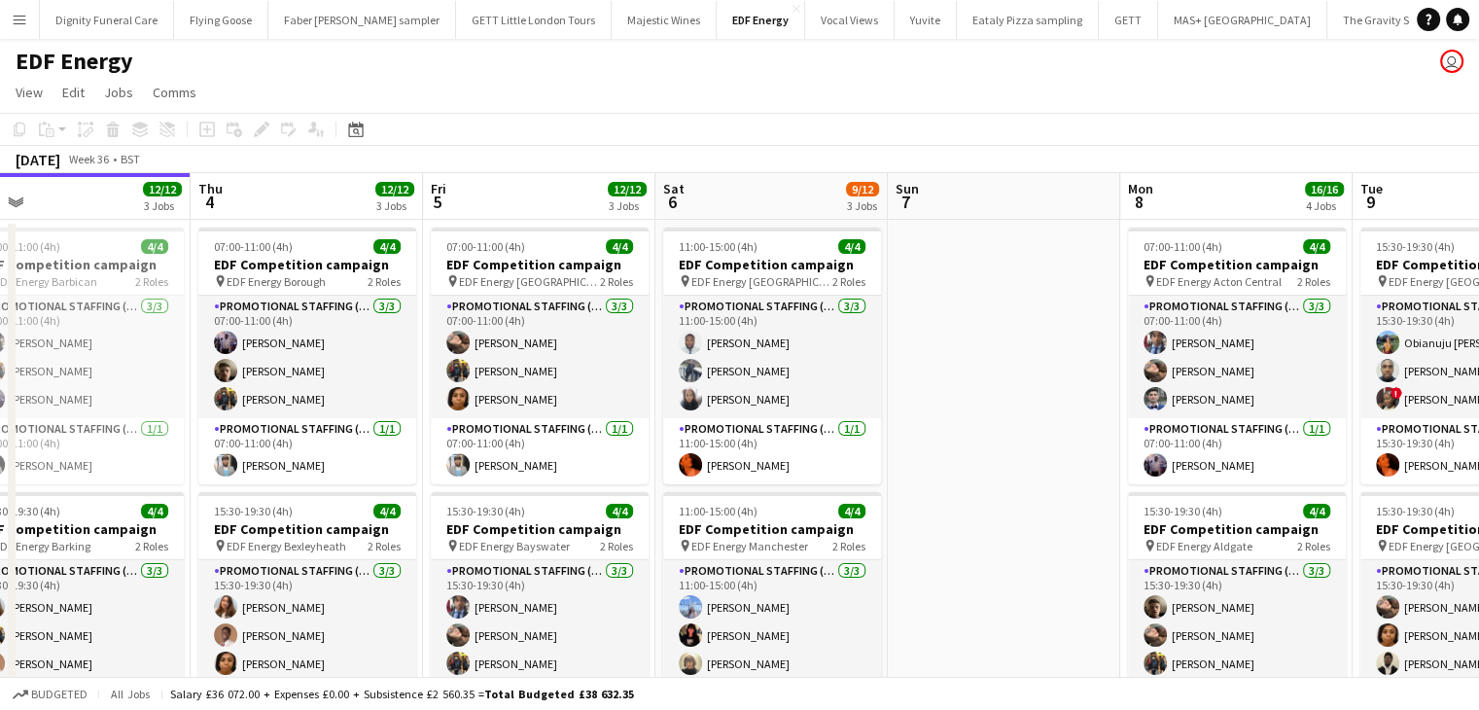
drag, startPoint x: 851, startPoint y: 431, endPoint x: 69, endPoint y: 351, distance: 786.0
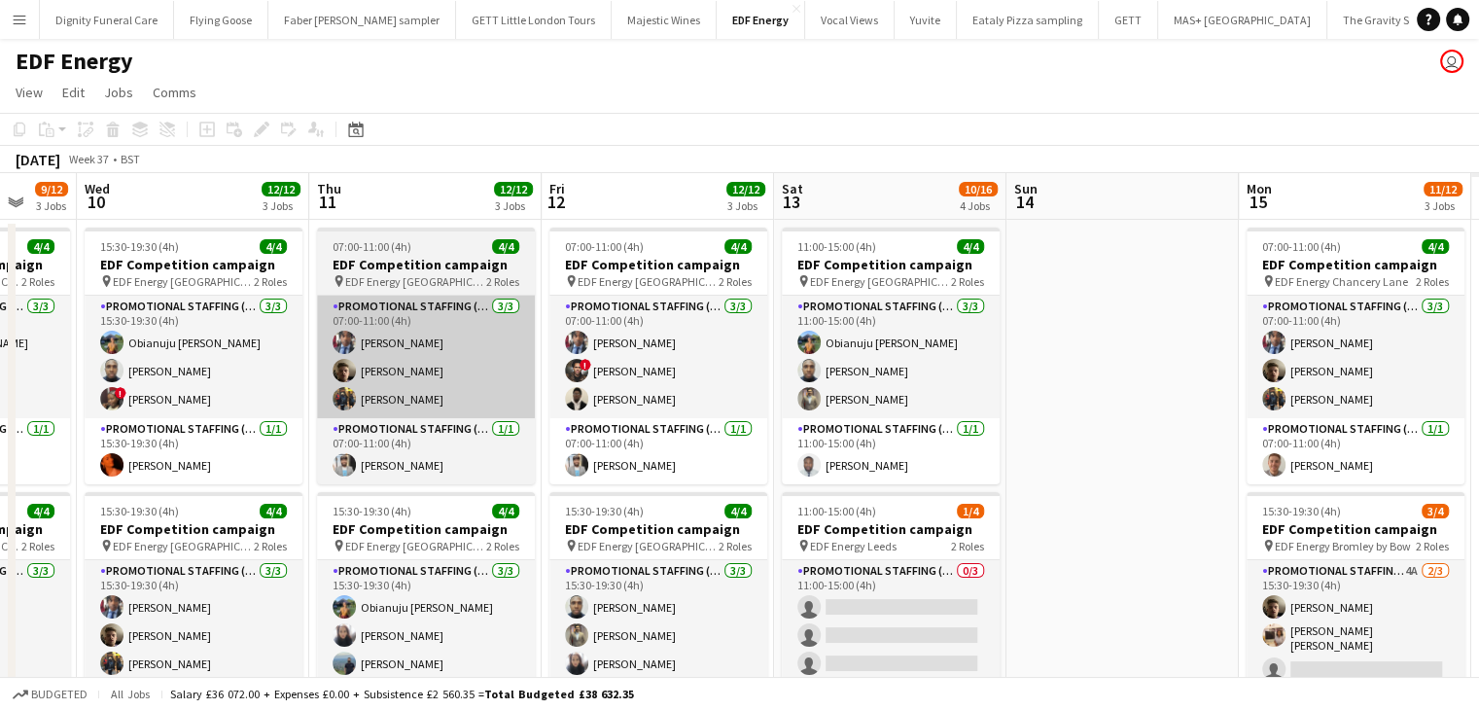
scroll to position [0, 891]
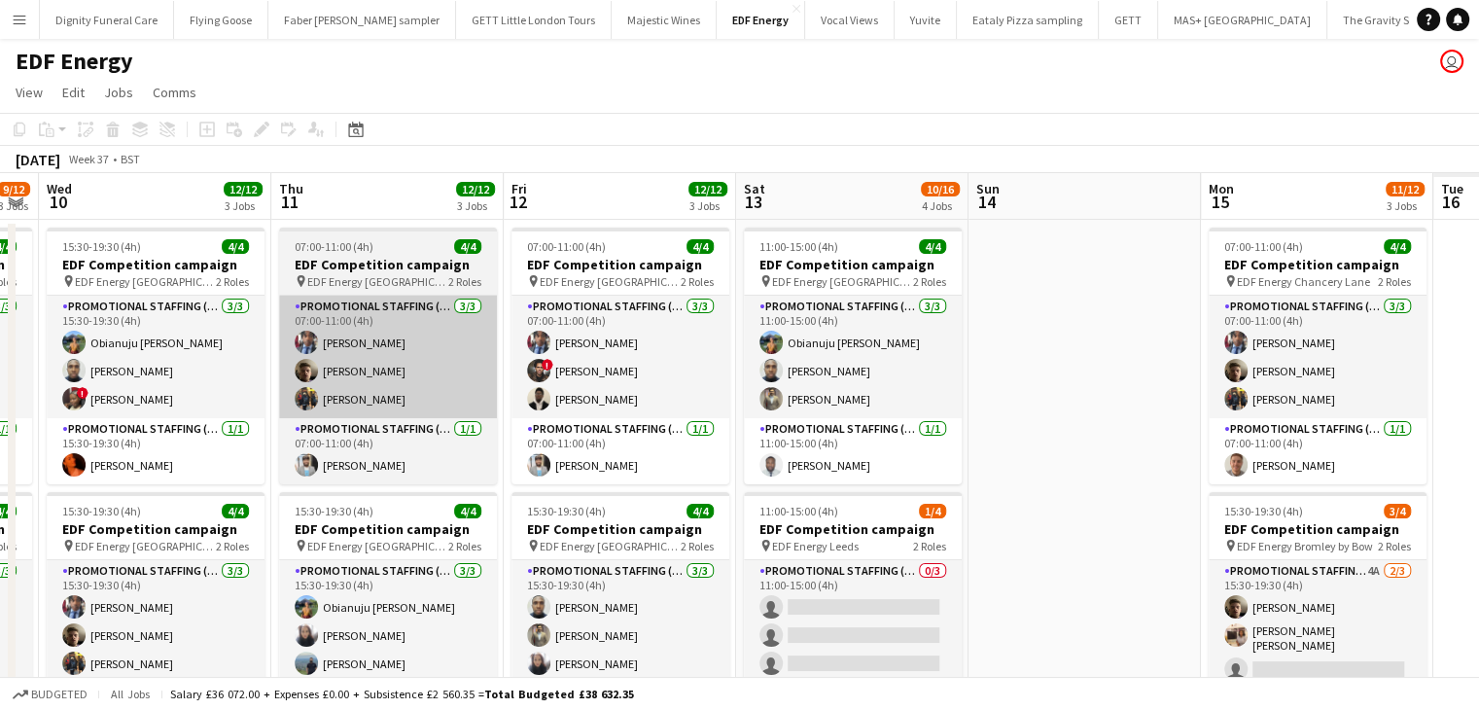
drag, startPoint x: 609, startPoint y: 351, endPoint x: 404, endPoint y: 352, distance: 205.2
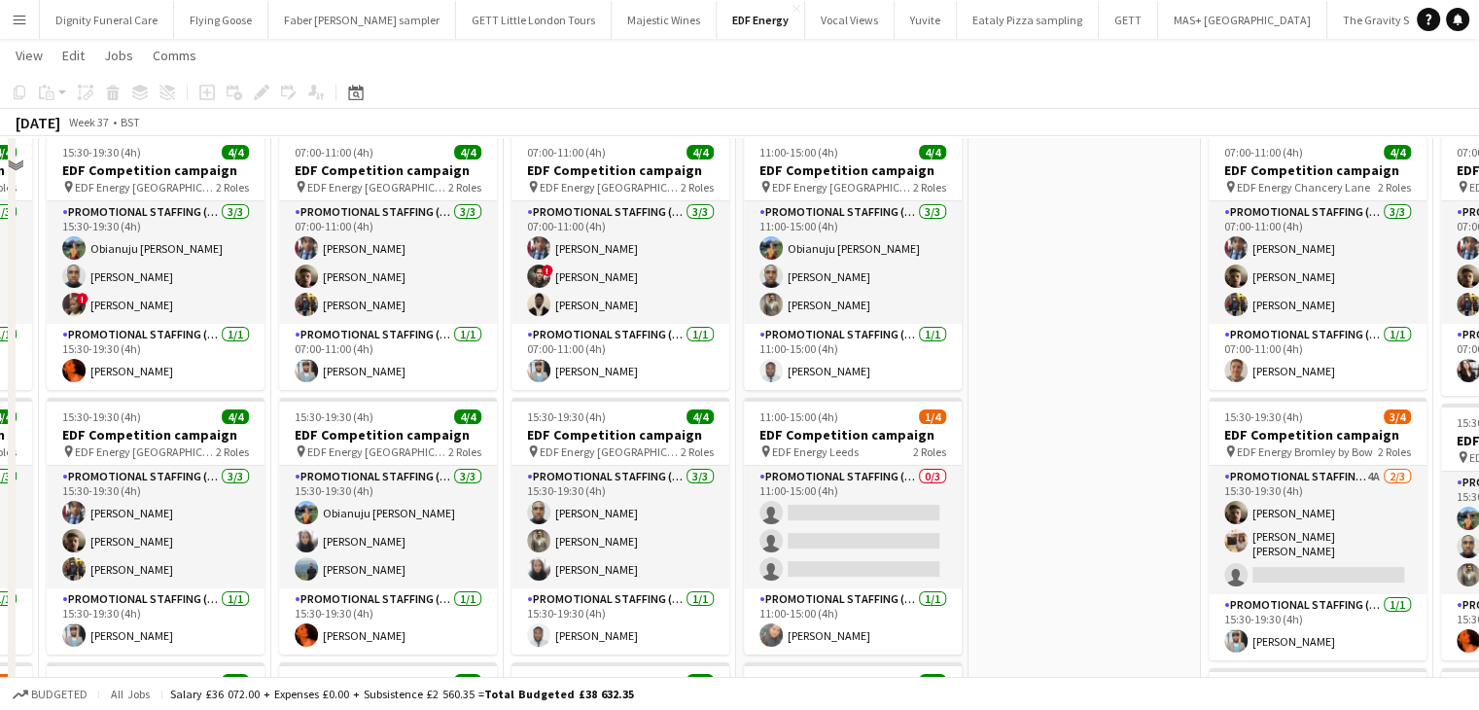
scroll to position [0, 0]
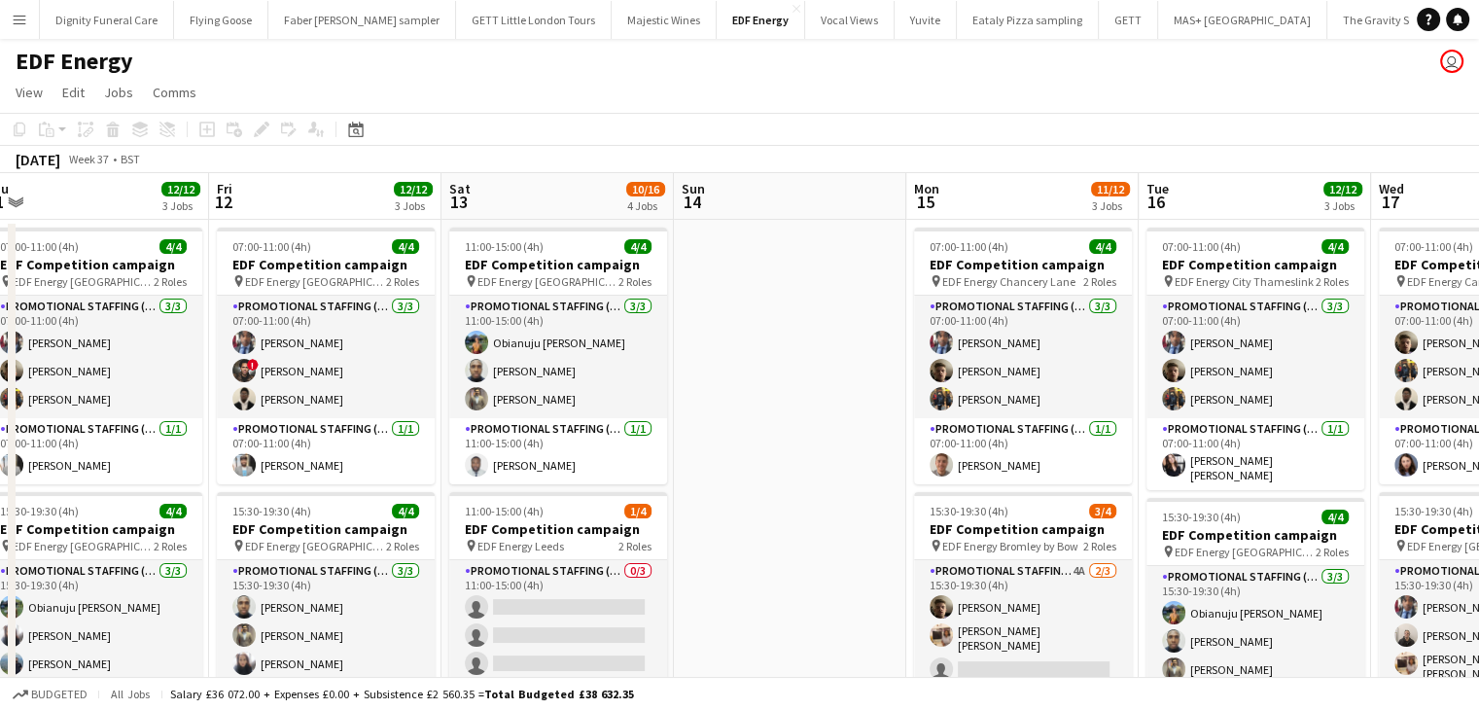
drag, startPoint x: 1083, startPoint y: 394, endPoint x: 786, endPoint y: 386, distance: 296.7
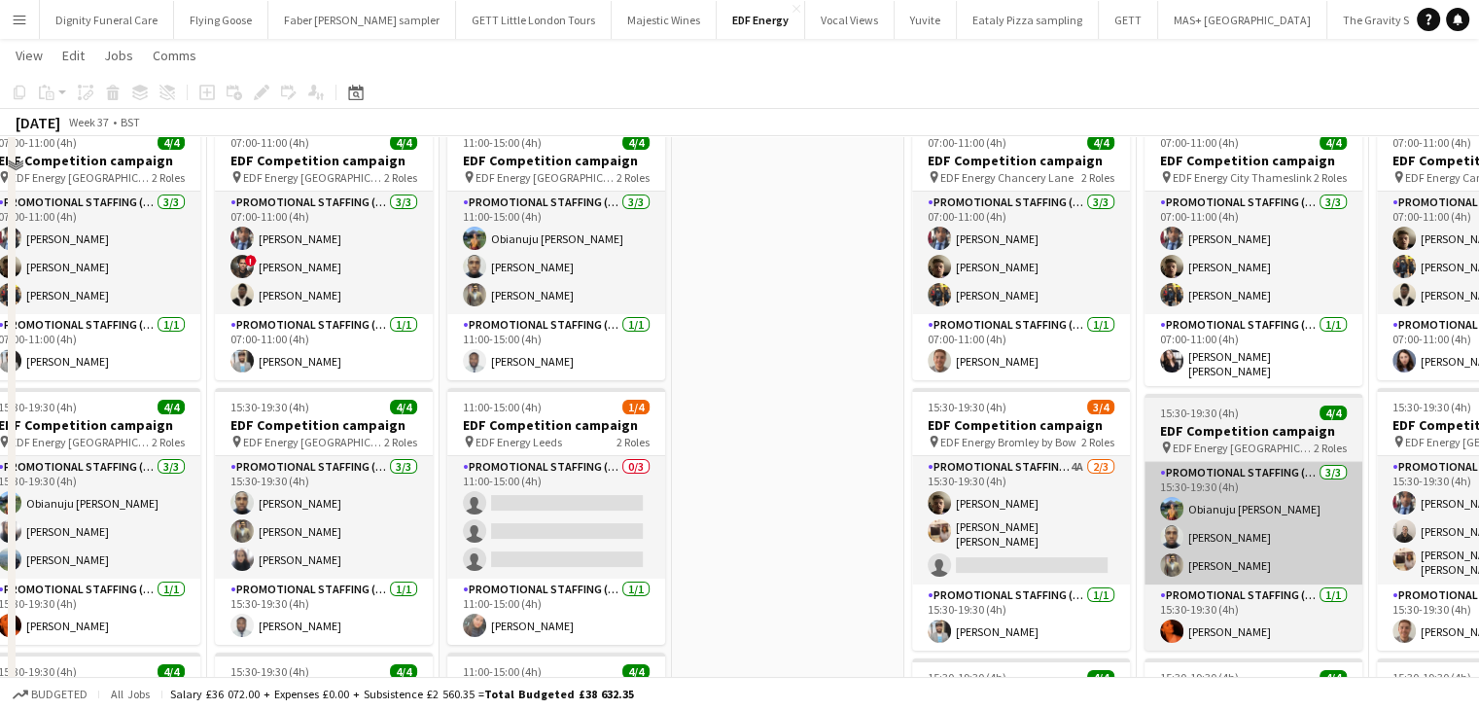
scroll to position [195, 0]
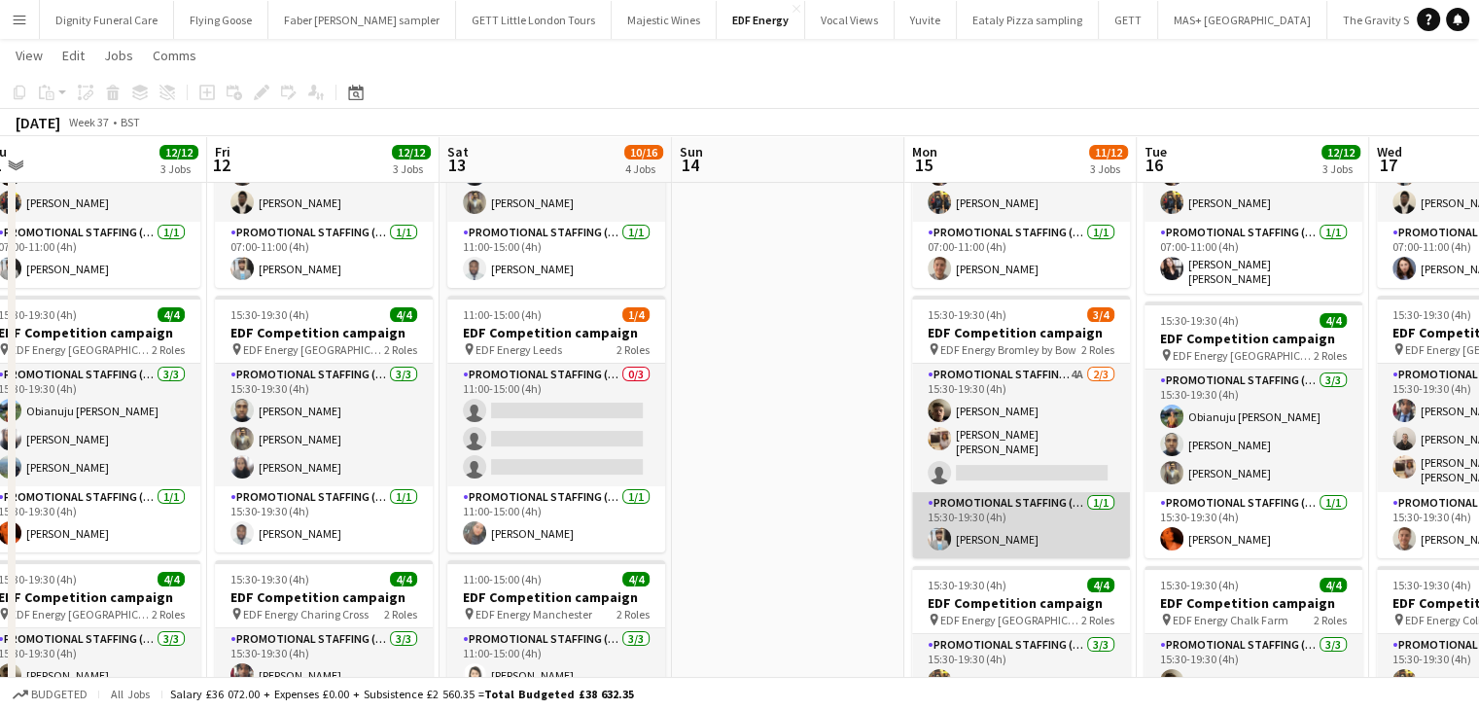
drag, startPoint x: 1019, startPoint y: 458, endPoint x: 1083, endPoint y: 495, distance: 73.2
click at [1019, 459] on app-card-role "Promotional Staffing (Flyering Staff) 4A [DATE] 15:30-19:30 (4h) [PERSON_NAME] …" at bounding box center [1021, 428] width 218 height 128
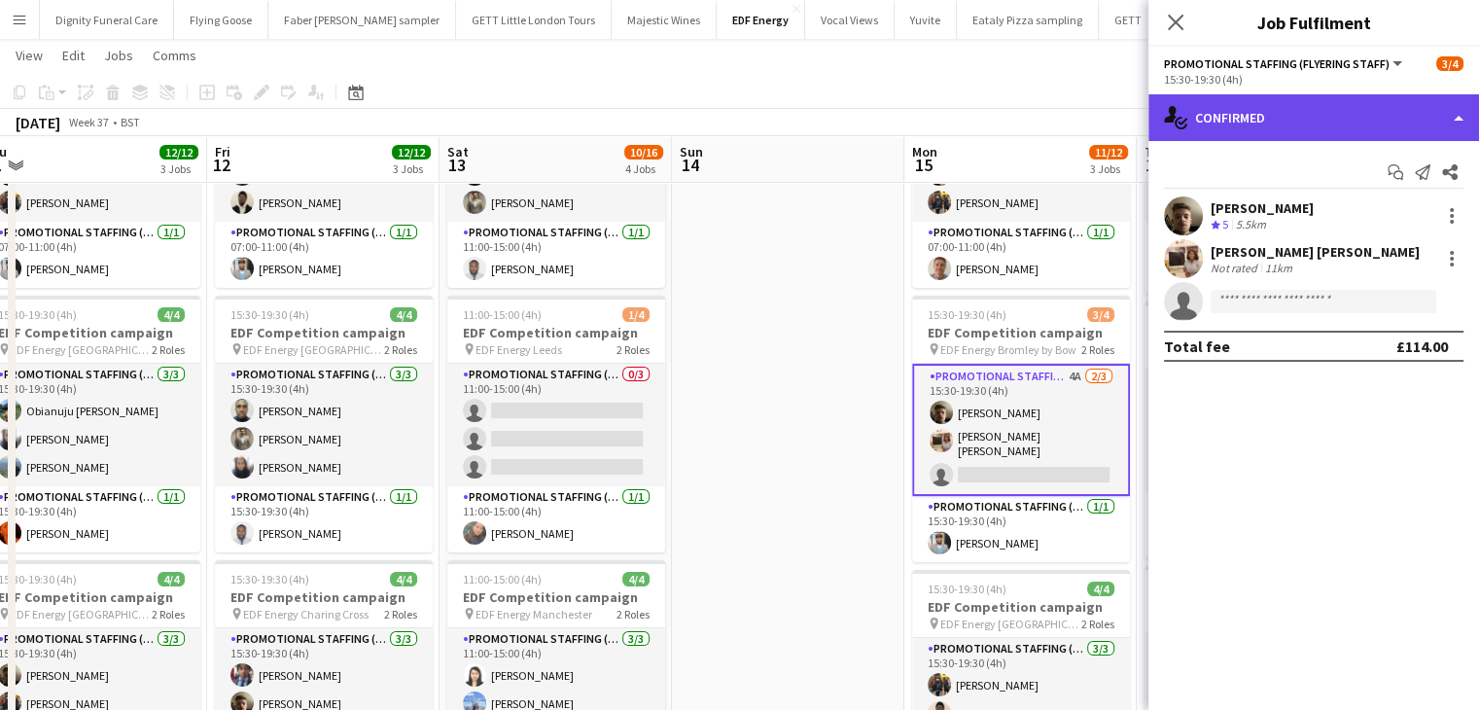
click at [1276, 124] on div "single-neutral-actions-check-2 Confirmed" at bounding box center [1314, 117] width 331 height 47
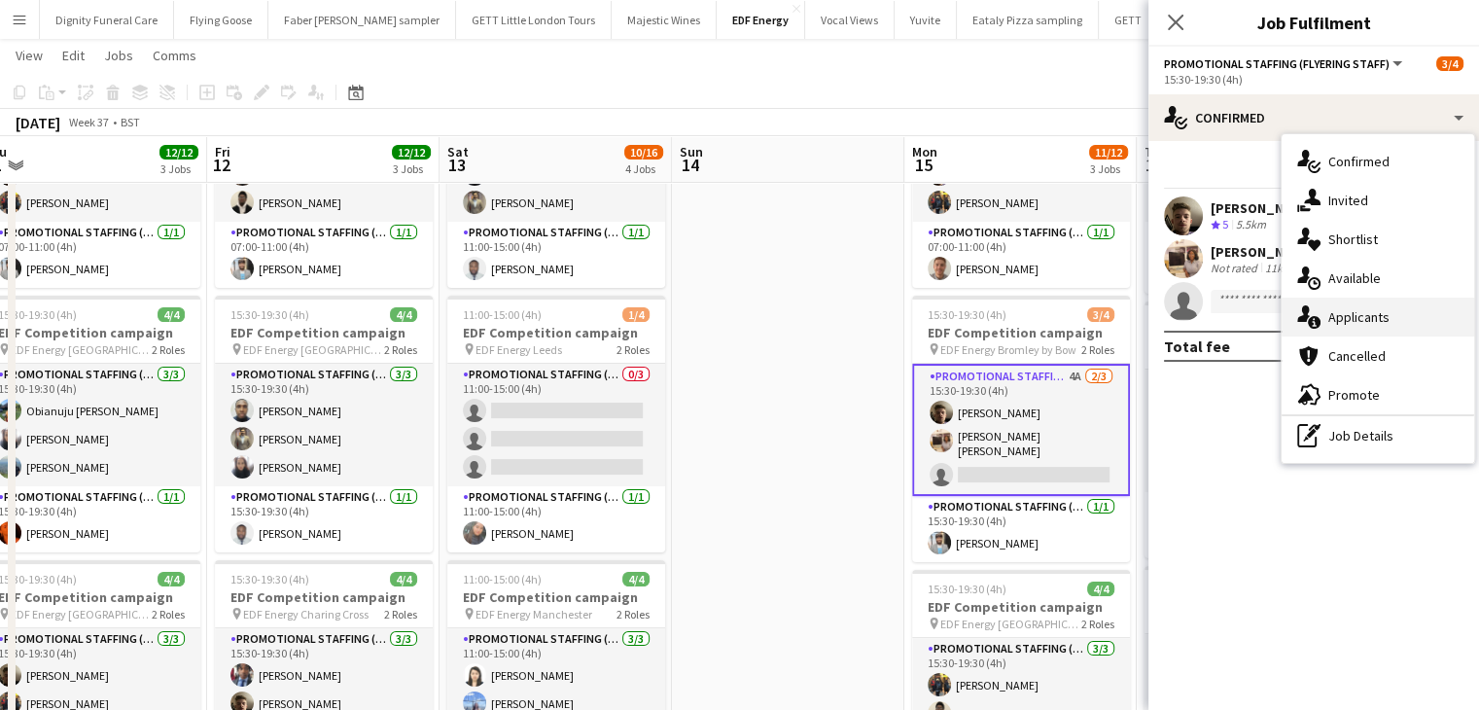
click at [1348, 319] on span "Applicants" at bounding box center [1359, 317] width 61 height 18
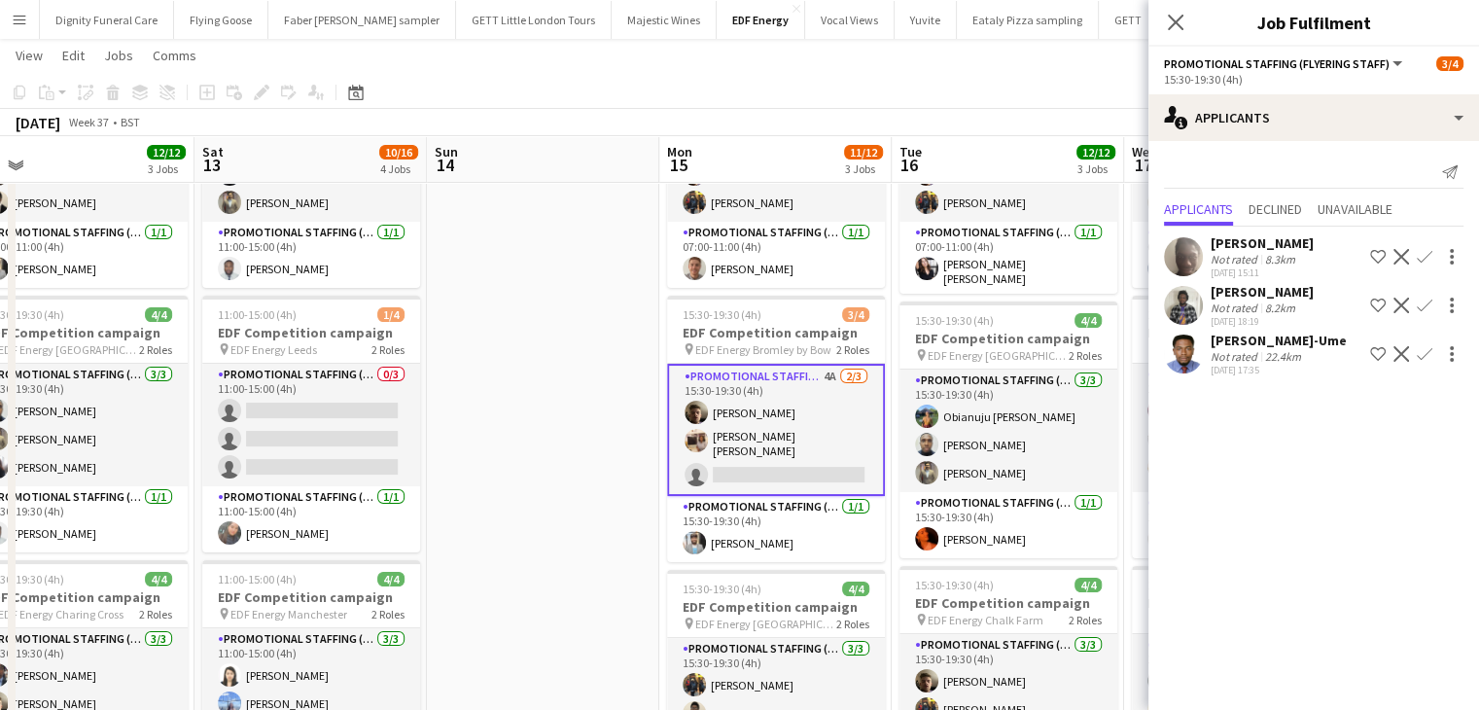
drag, startPoint x: 786, startPoint y: 381, endPoint x: 536, endPoint y: 351, distance: 251.8
click at [536, 351] on app-calendar-viewport "Tue 9 9/12 3 Jobs Wed 10 12/12 3 Jobs Thu 11 12/12 3 Jobs Fri 12 12/12 3 Jobs S…" at bounding box center [739, 538] width 1479 height 1315
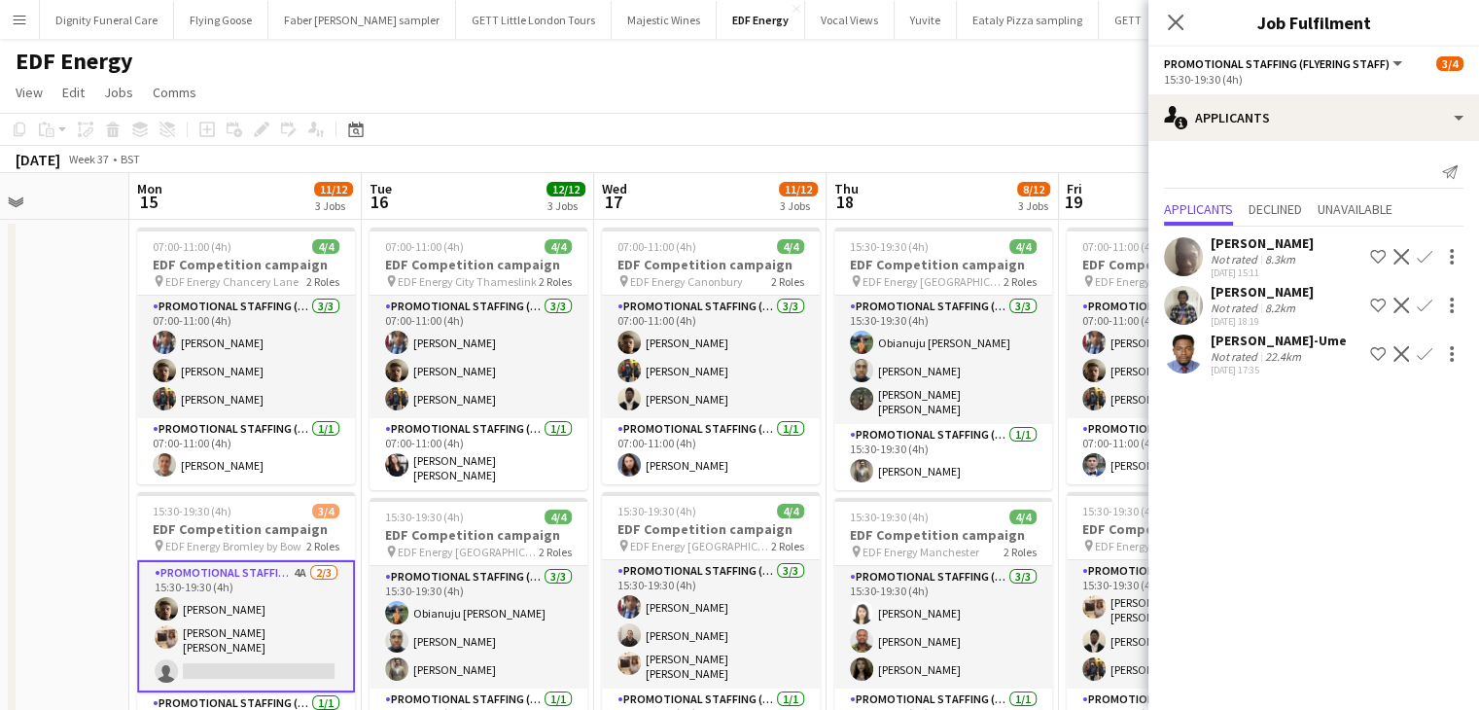
scroll to position [0, 696]
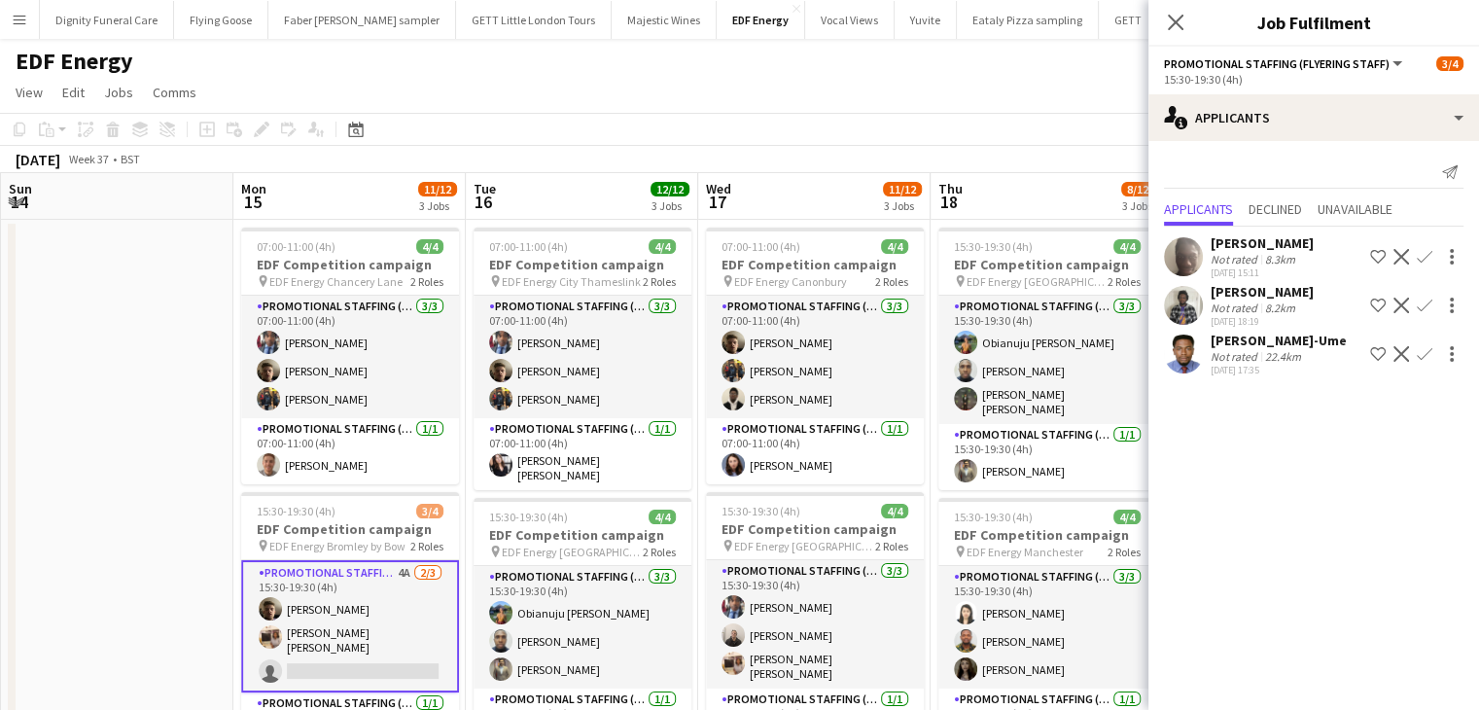
drag, startPoint x: 1001, startPoint y: 420, endPoint x: 347, endPoint y: 401, distance: 653.9
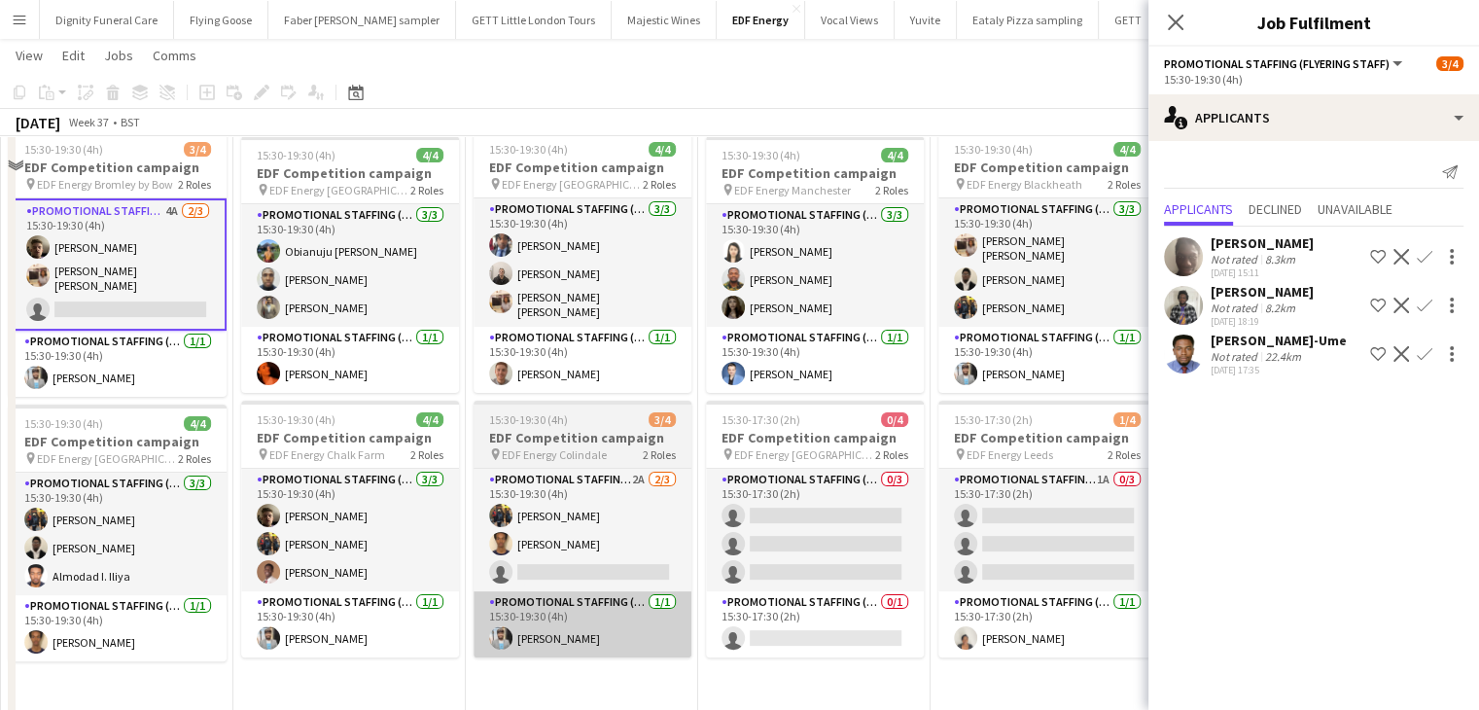
scroll to position [389, 0]
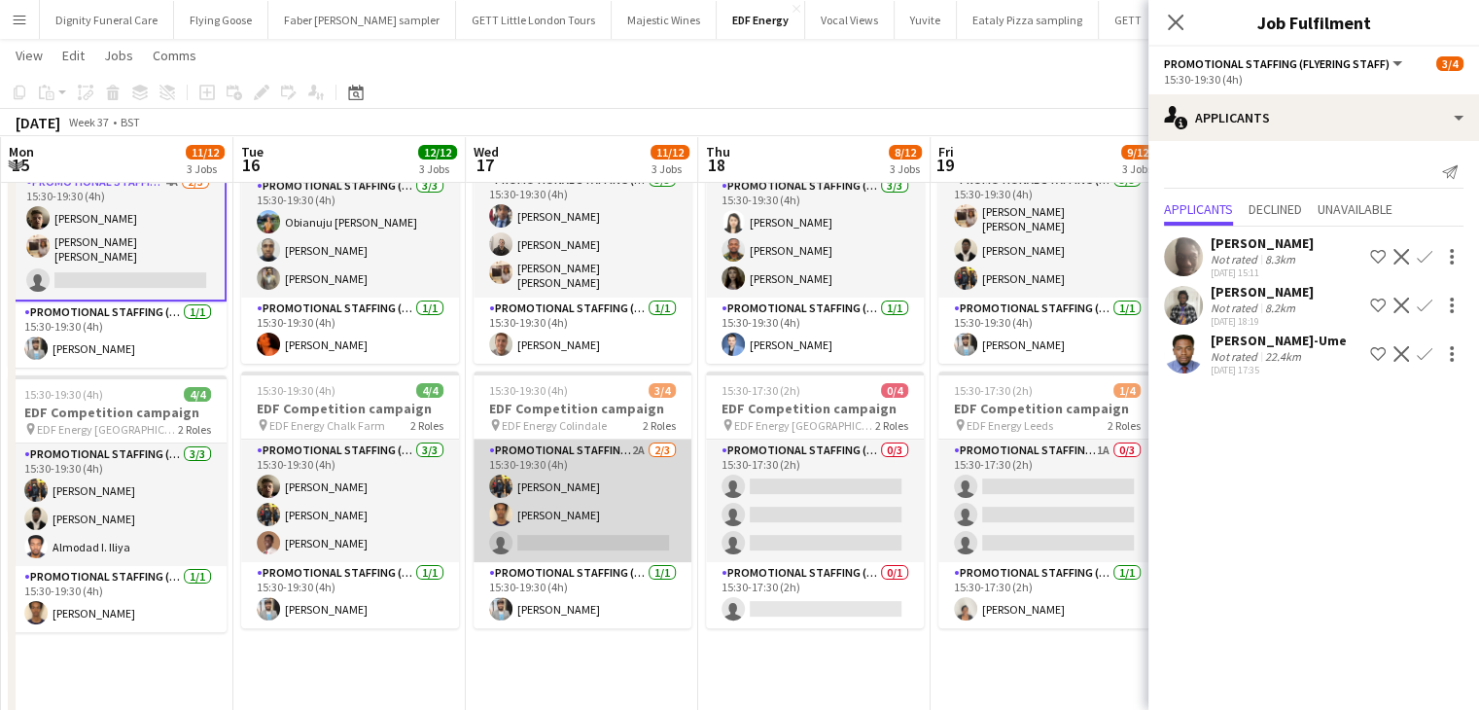
click at [625, 525] on app-card-role "Promotional Staffing (Flyering Staff) 2A 2/3 15:30-19:30 (4h) Martin Brady Ridw…" at bounding box center [583, 501] width 218 height 123
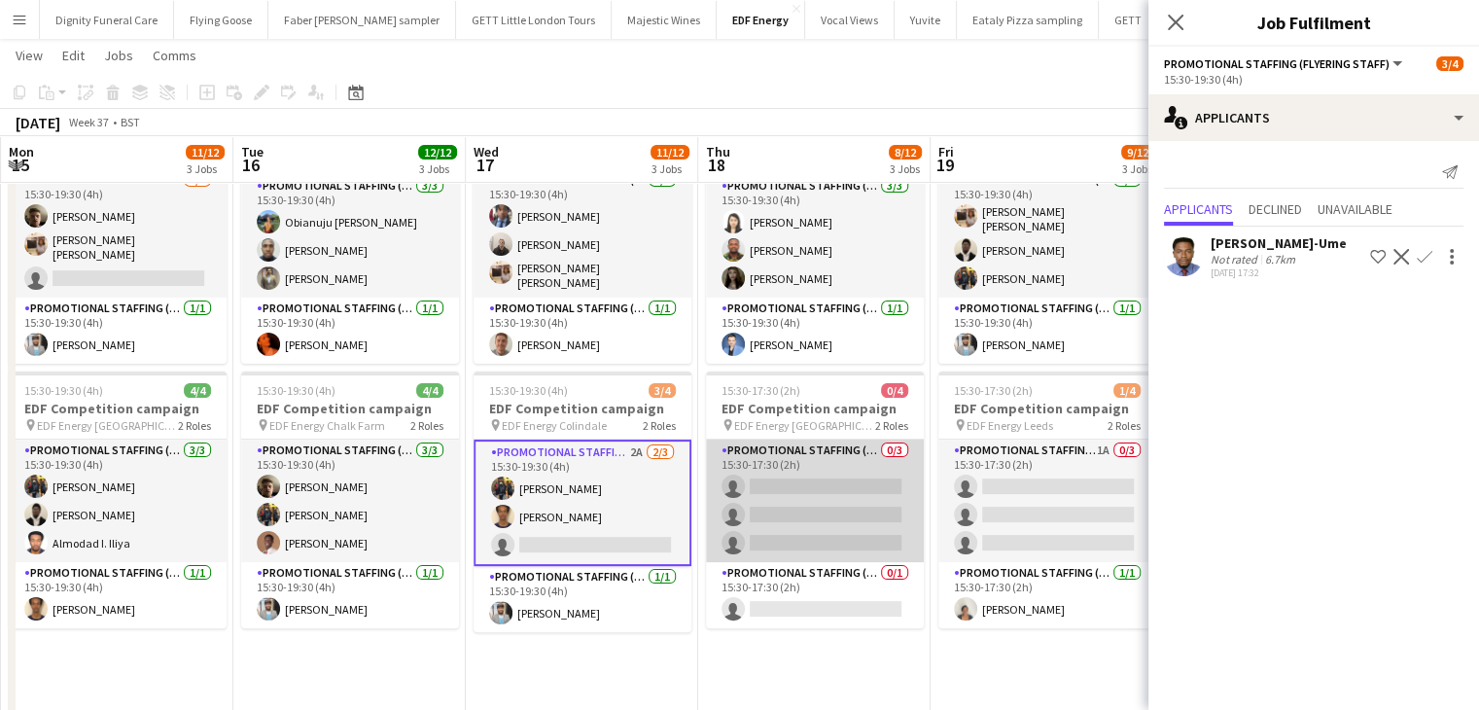
click at [829, 518] on app-card-role "Promotional Staffing (Flyering Staff) 0/3 15:30-17:30 (2h) single-neutral-actio…" at bounding box center [815, 501] width 218 height 123
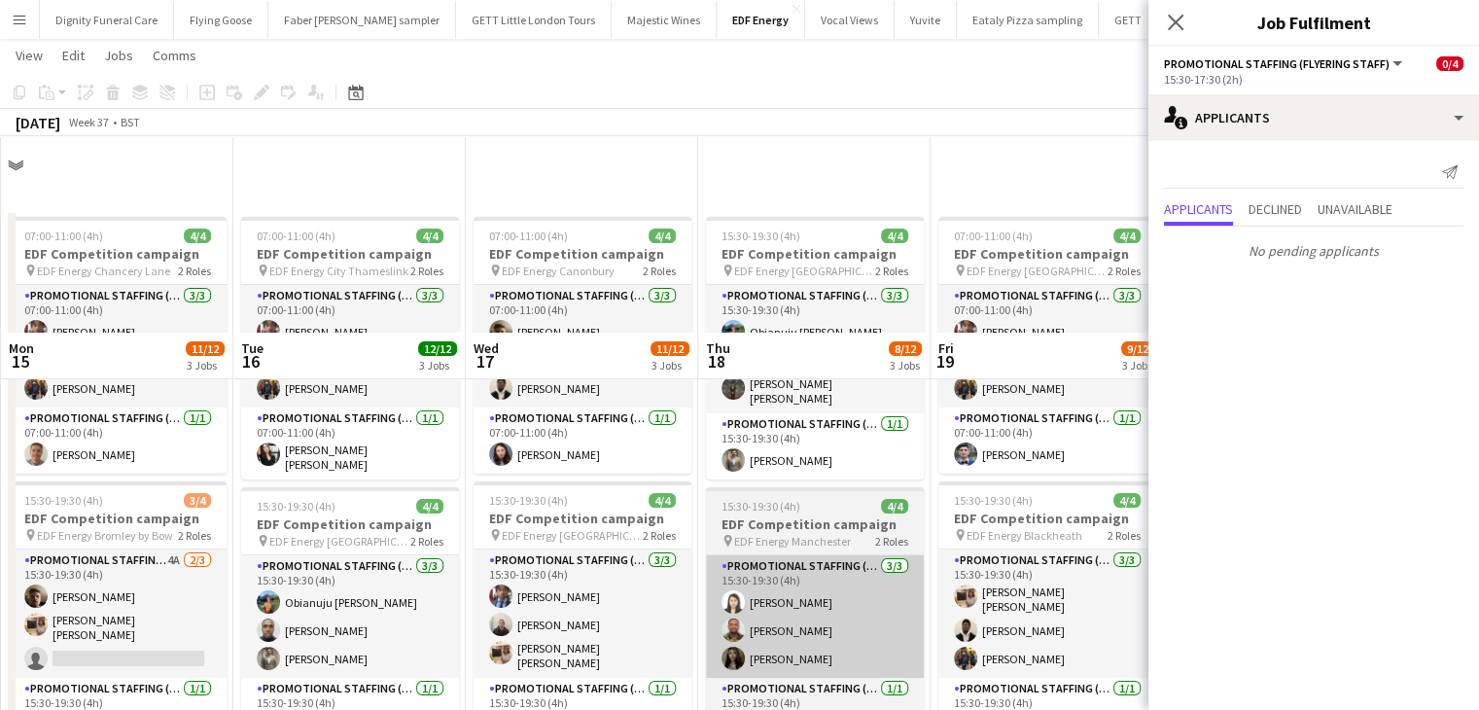
scroll to position [0, 0]
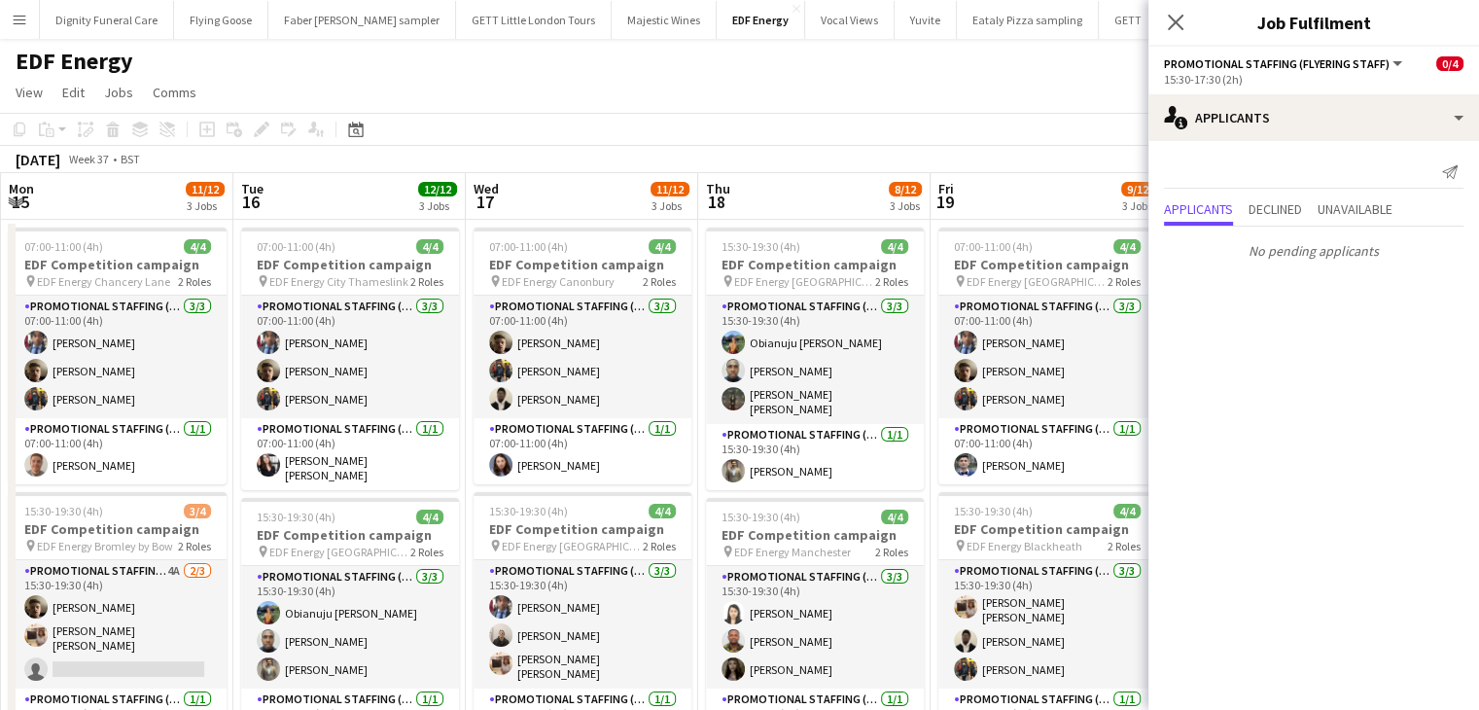
click at [969, 137] on app-toolbar "Copy Paste Paste Ctrl+V Paste with crew Ctrl+Shift+V Paste linked Job Delete Gr…" at bounding box center [739, 129] width 1479 height 33
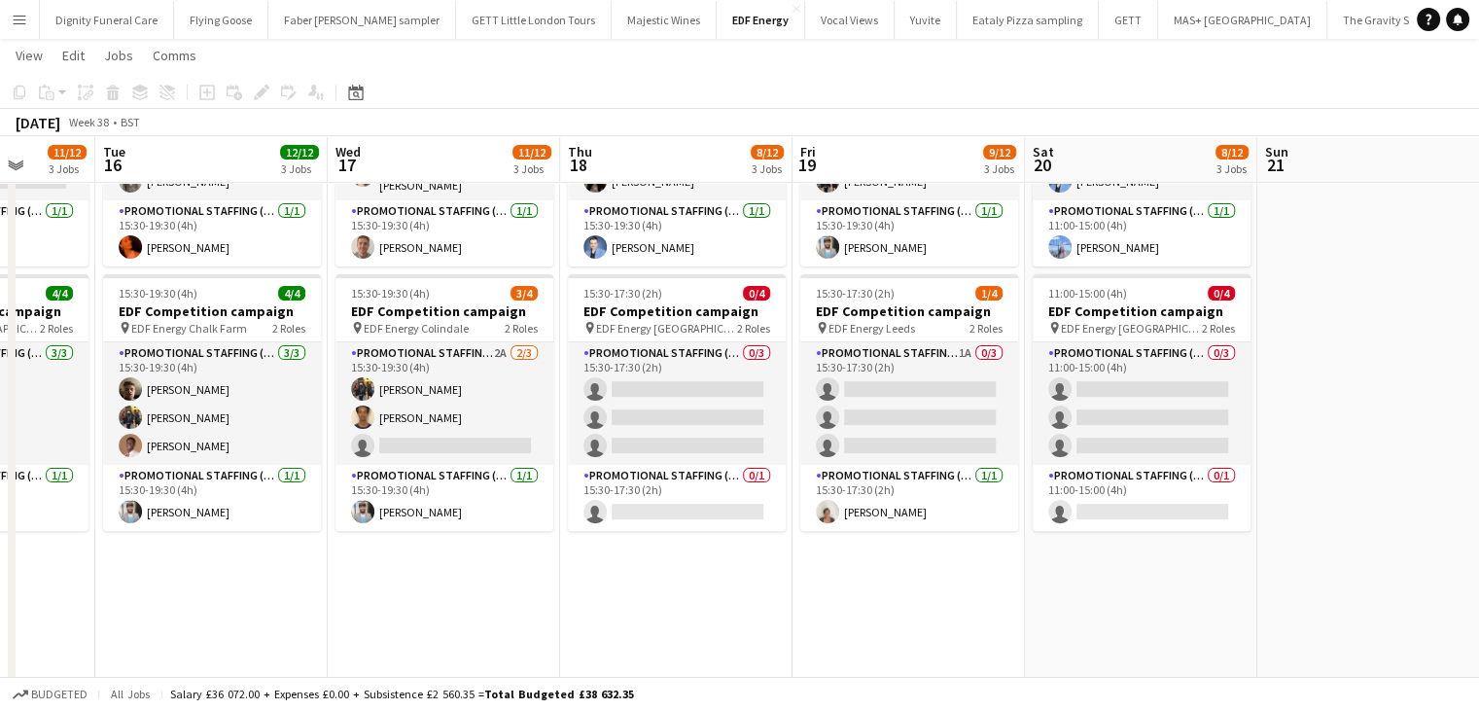
scroll to position [0, 728]
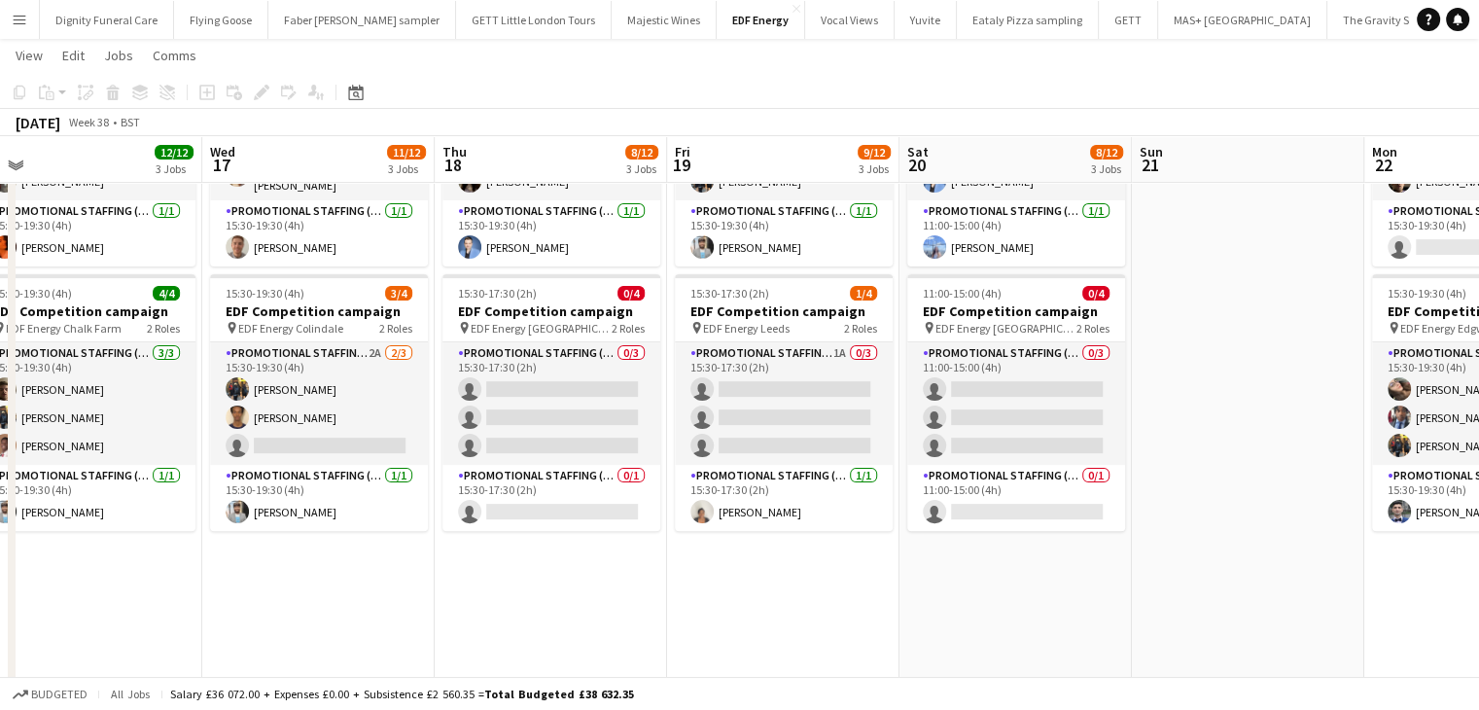
drag, startPoint x: 1036, startPoint y: 546, endPoint x: 797, endPoint y: 558, distance: 239.6
click at [797, 558] on app-calendar-viewport "Sat 13 10/16 4 Jobs Sun 14 Mon 15 11/12 3 Jobs Tue 16 12/12 3 Jobs Wed 17 11/12…" at bounding box center [739, 247] width 1479 height 1315
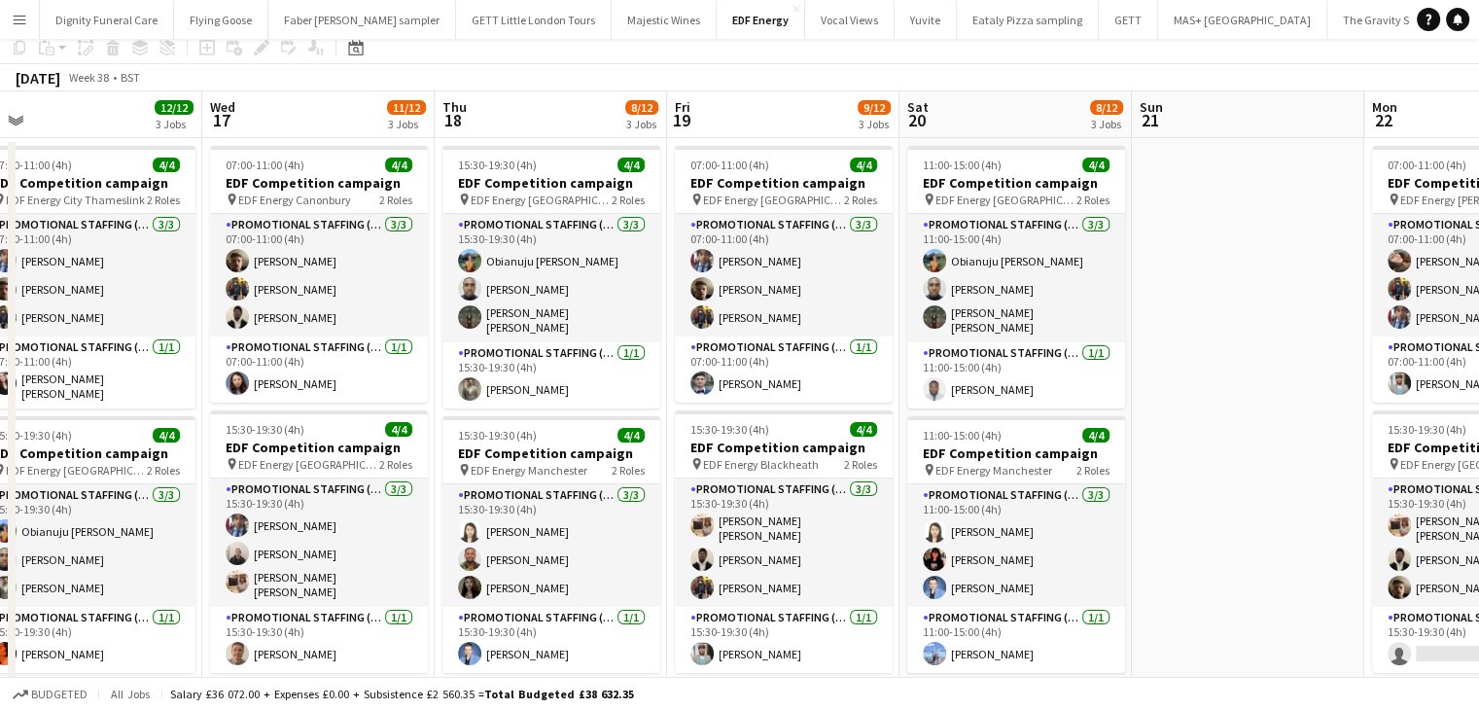
scroll to position [0, 0]
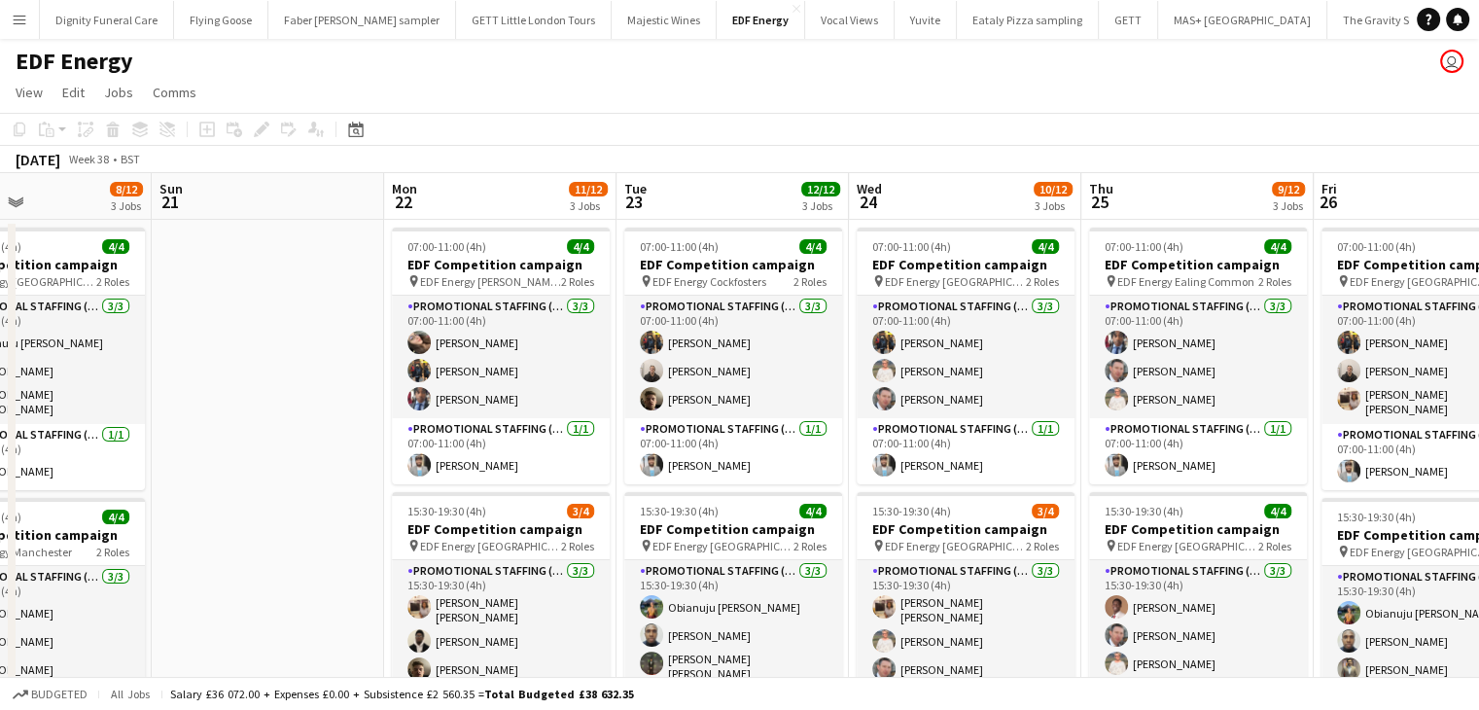
drag, startPoint x: 1248, startPoint y: 399, endPoint x: 271, endPoint y: 395, distance: 976.5
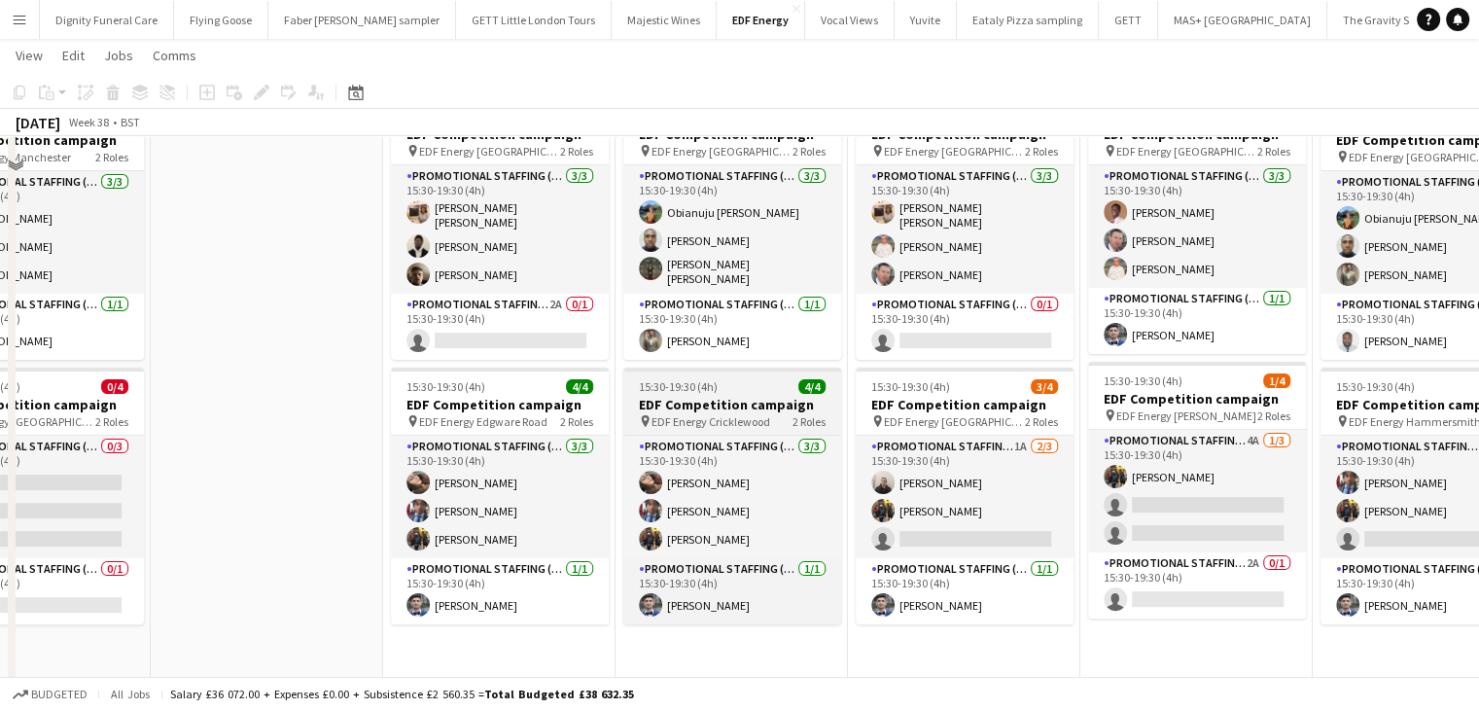
scroll to position [292, 0]
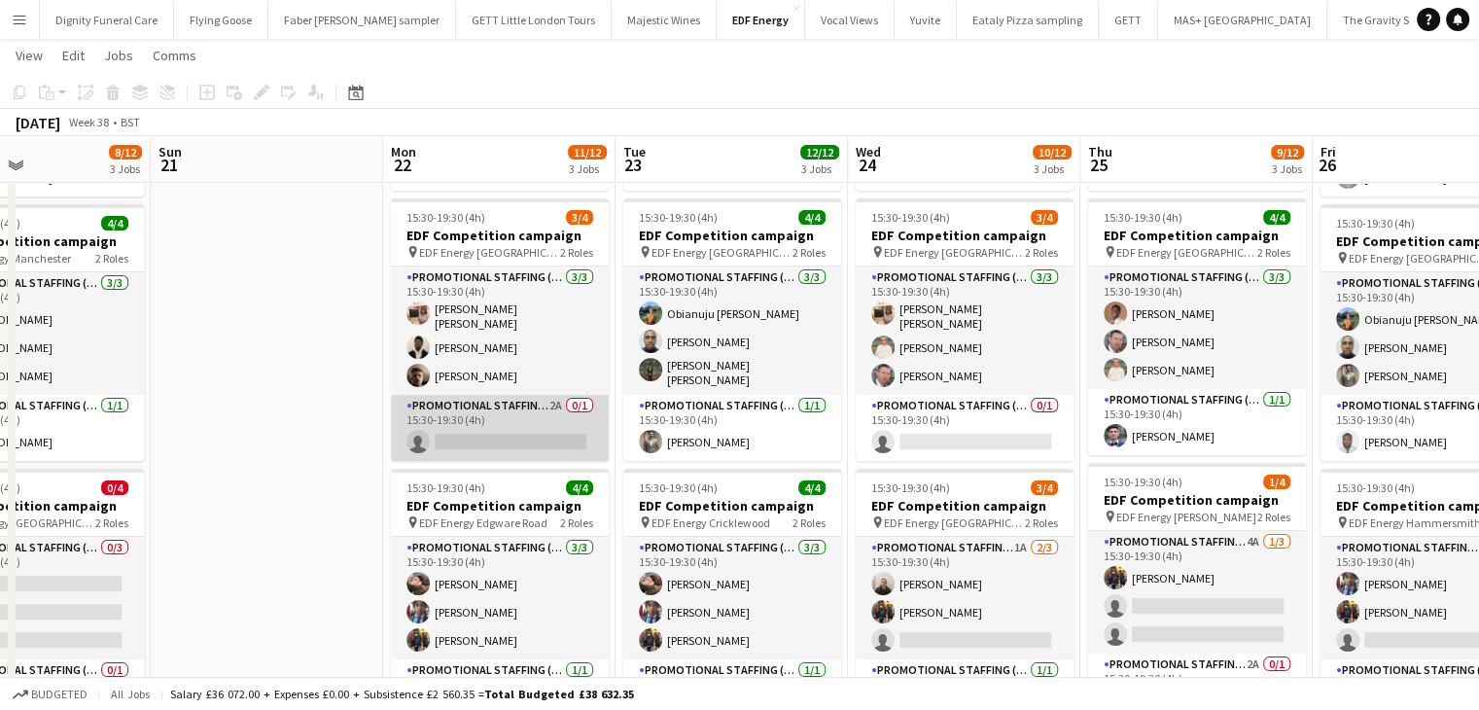
click at [541, 425] on app-card-role "Promotional Staffing (Team Leader) 2A 0/1 15:30-19:30 (4h) single-neutral-actio…" at bounding box center [500, 428] width 218 height 66
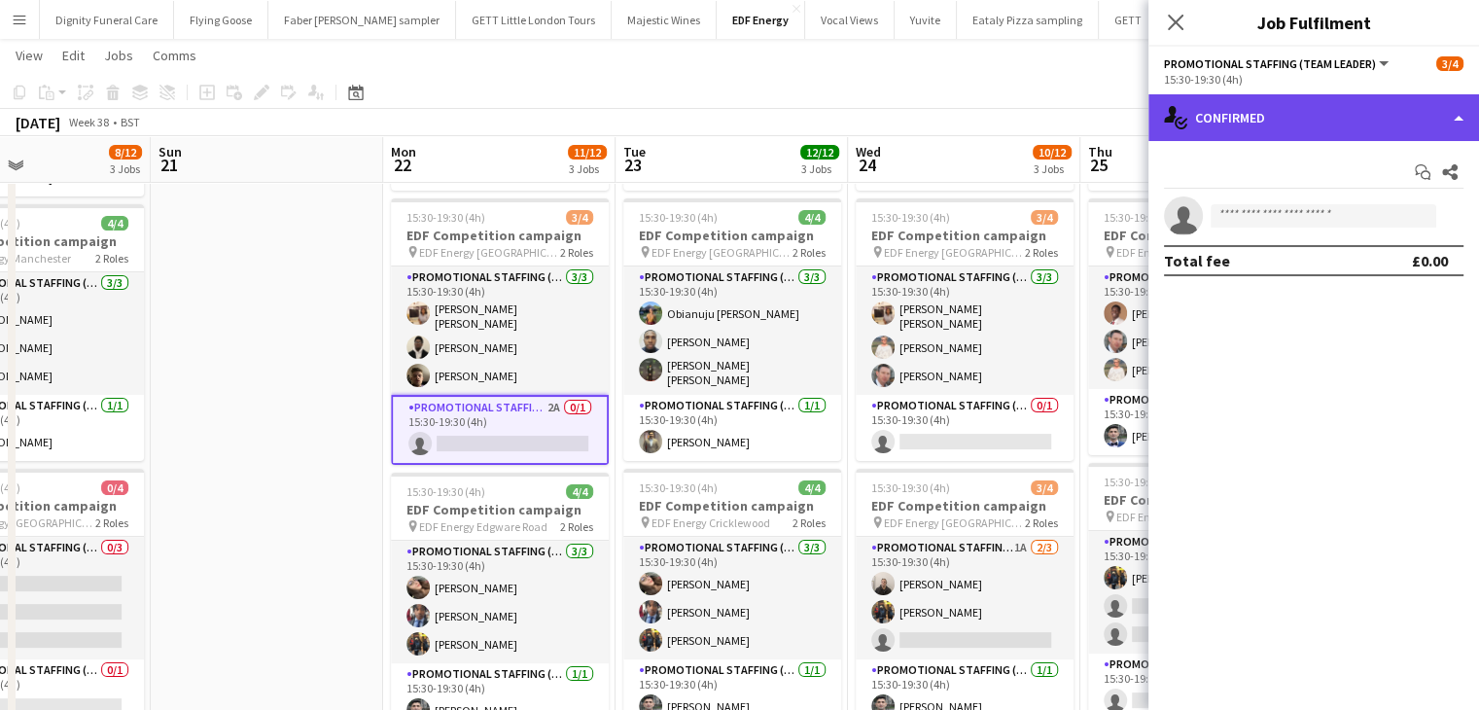
click at [1330, 104] on div "single-neutral-actions-check-2 Confirmed" at bounding box center [1314, 117] width 331 height 47
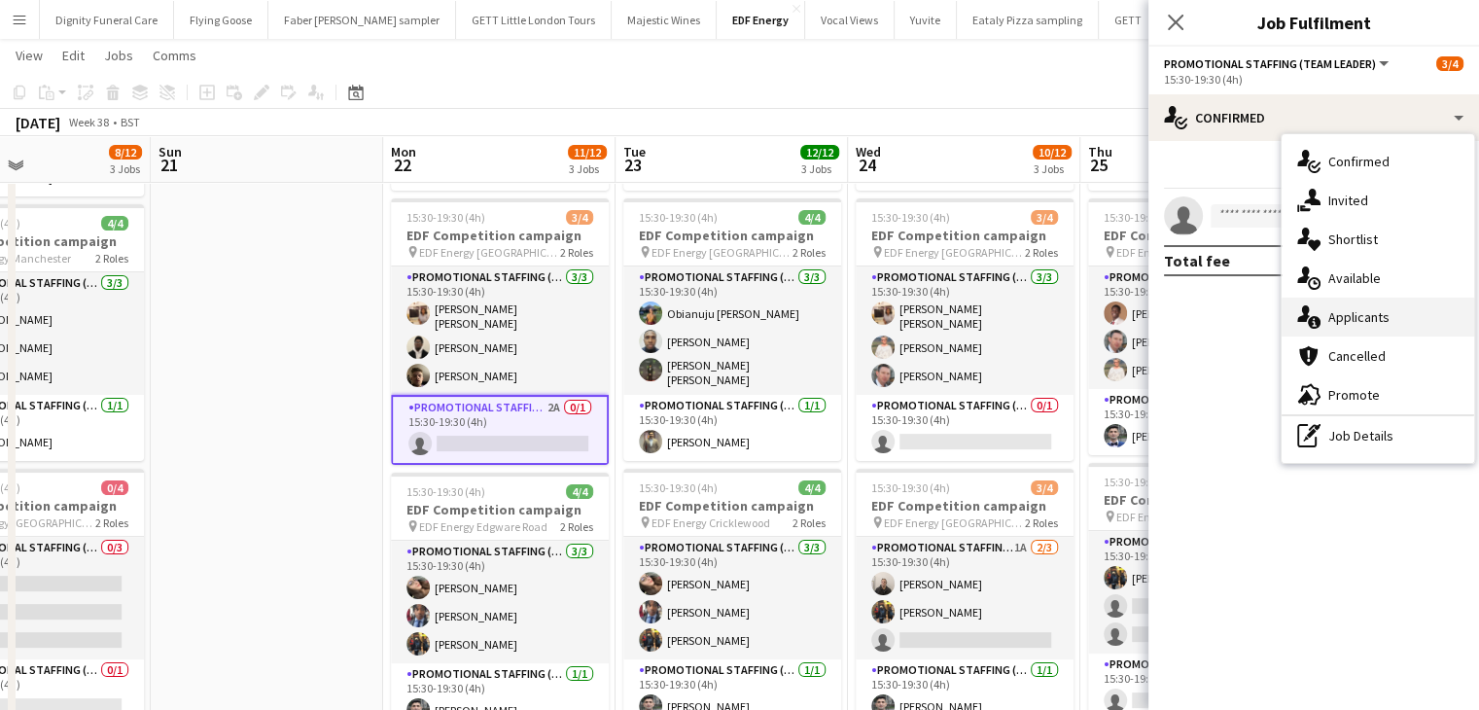
click at [1362, 308] on span "Applicants" at bounding box center [1359, 317] width 61 height 18
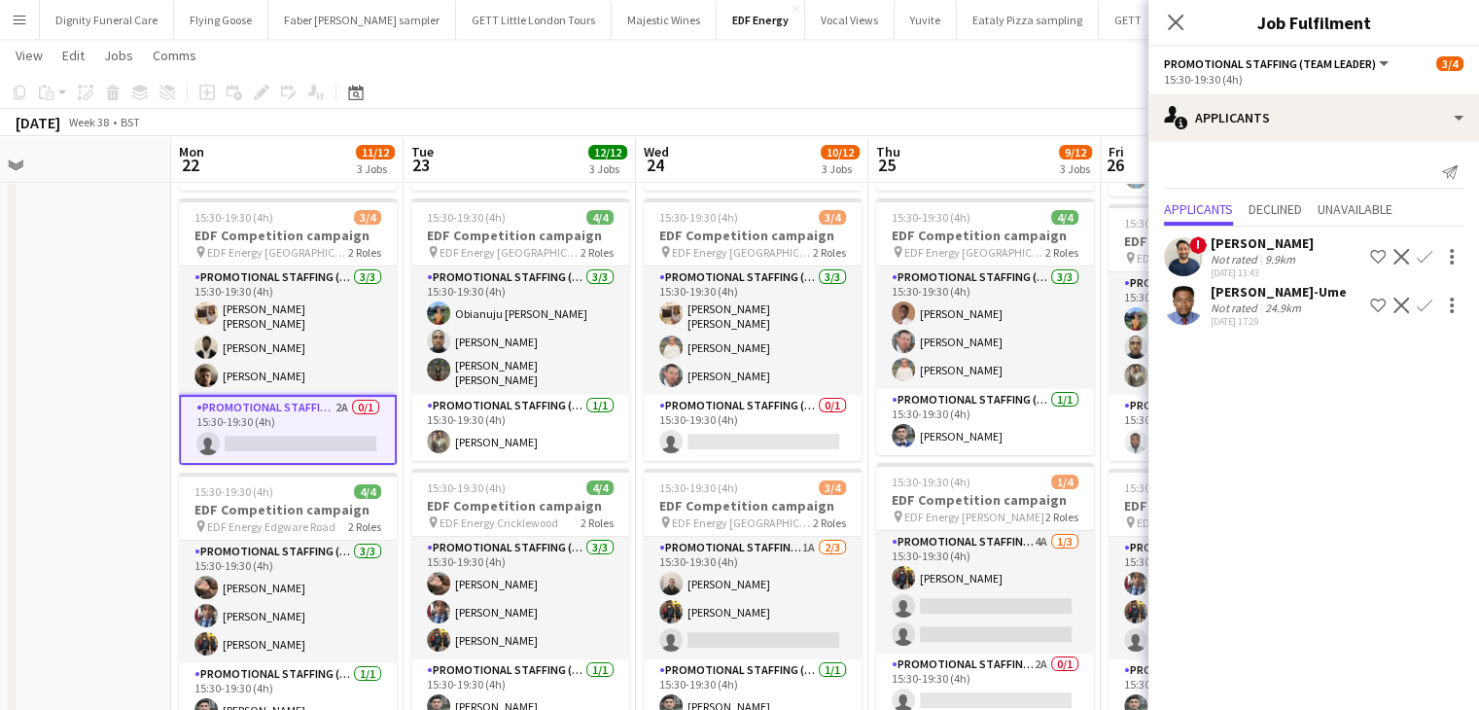
drag, startPoint x: 798, startPoint y: 433, endPoint x: 587, endPoint y: 430, distance: 210.1
click at [587, 430] on app-calendar-viewport "Thu 18 8/12 3 Jobs Fri 19 9/12 3 Jobs Sat 20 8/12 3 Jobs Sun 21 Mon 22 11/12 3 …" at bounding box center [739, 441] width 1479 height 1315
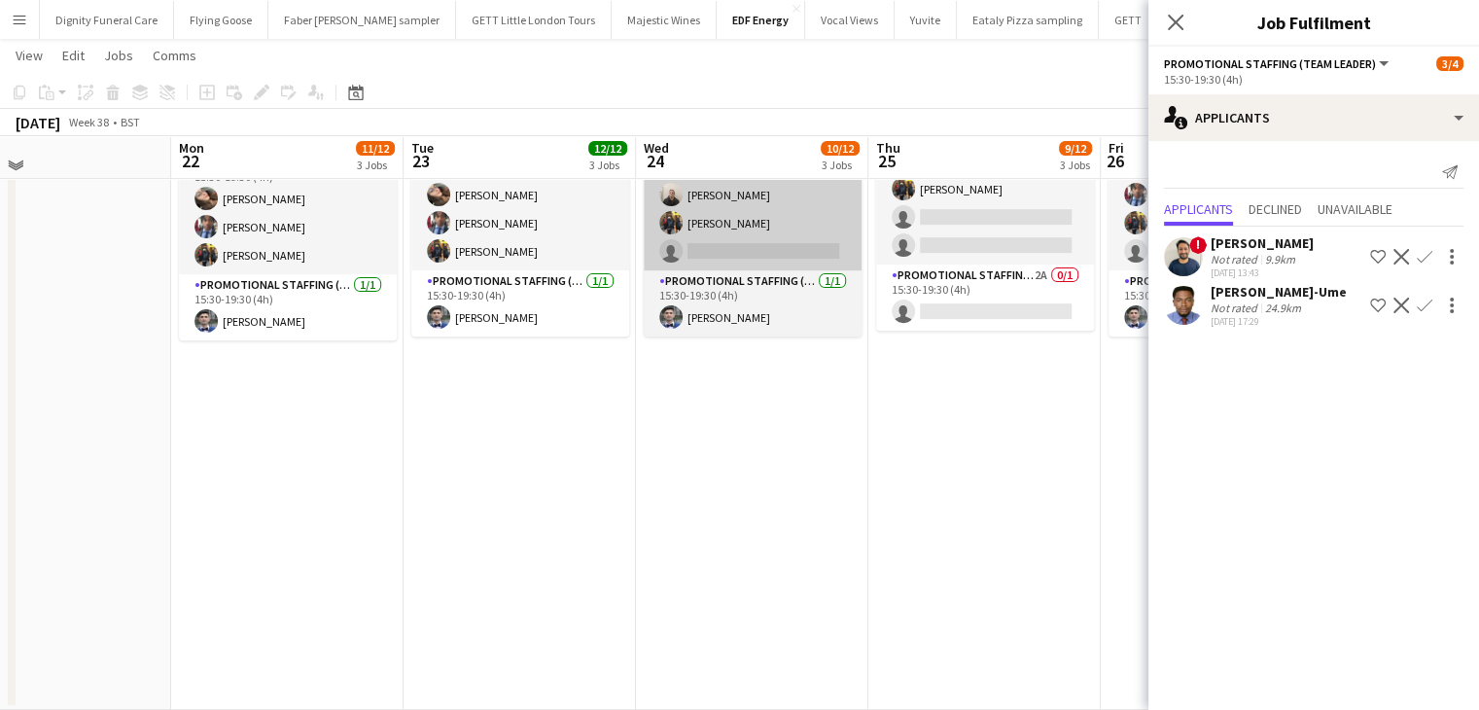
scroll to position [389, 0]
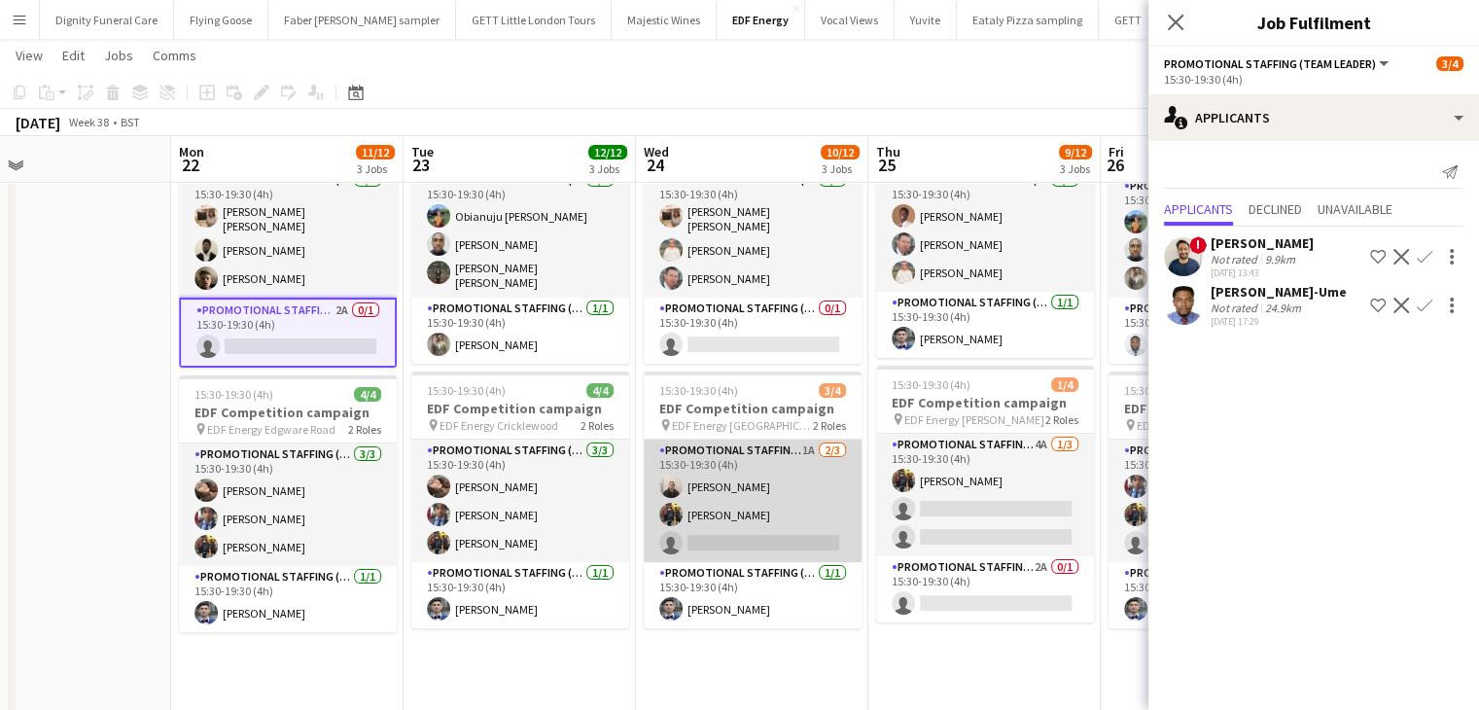
click at [807, 544] on app-card-role "Promotional Staffing (Flyering Staff) 1A 2/3 15:30-19:30 (4h) Gavin Rowe Martin…" at bounding box center [753, 501] width 218 height 123
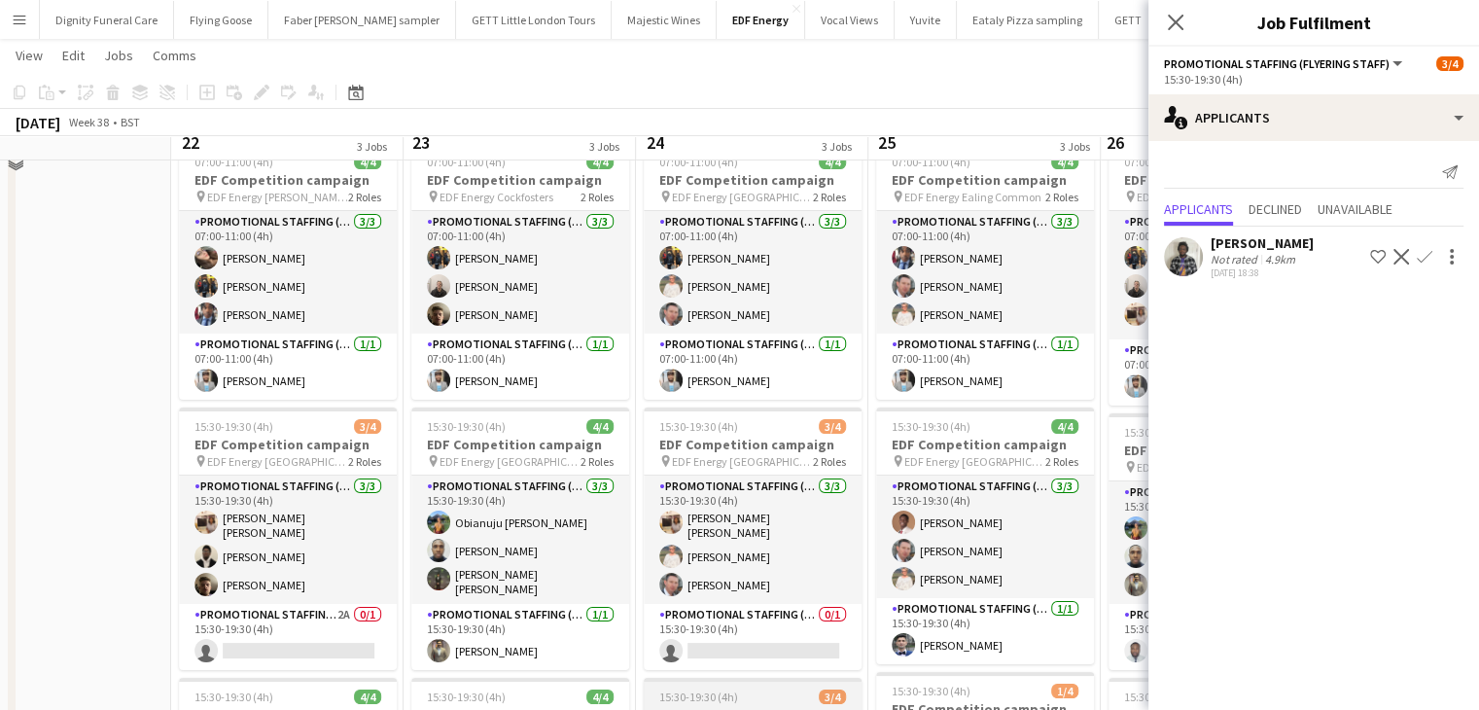
scroll to position [195, 0]
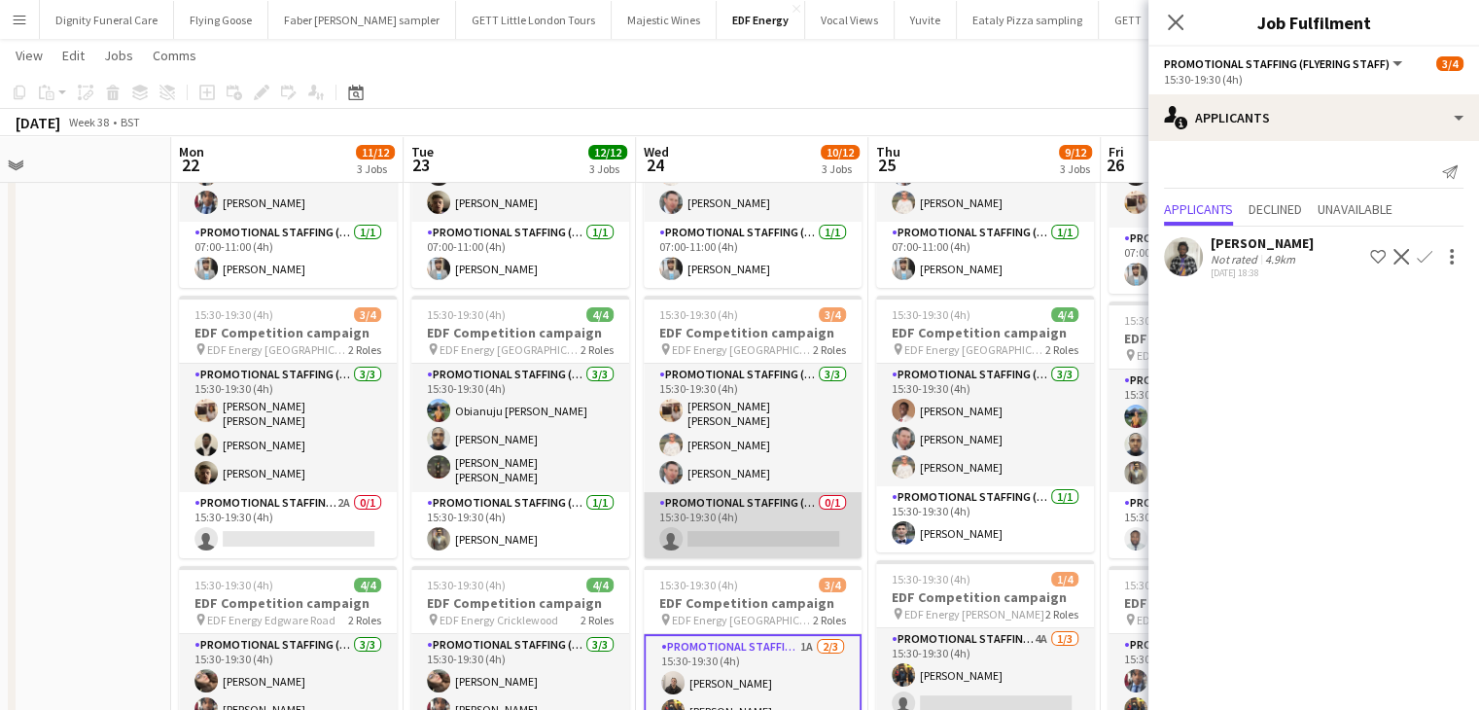
click at [726, 540] on app-card-role "Promotional Staffing (Team Leader) 0/1 15:30-19:30 (4h) single-neutral-actions" at bounding box center [753, 525] width 218 height 66
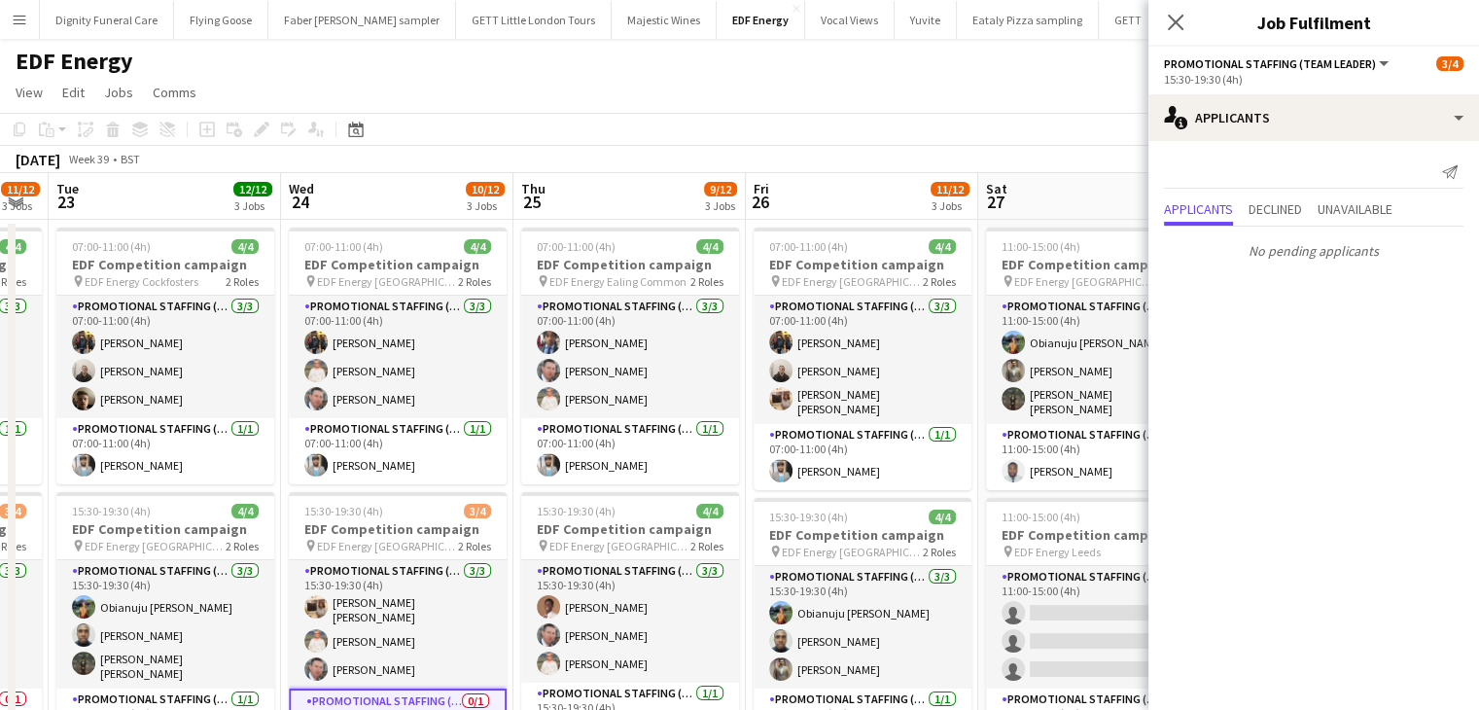
scroll to position [0, 542]
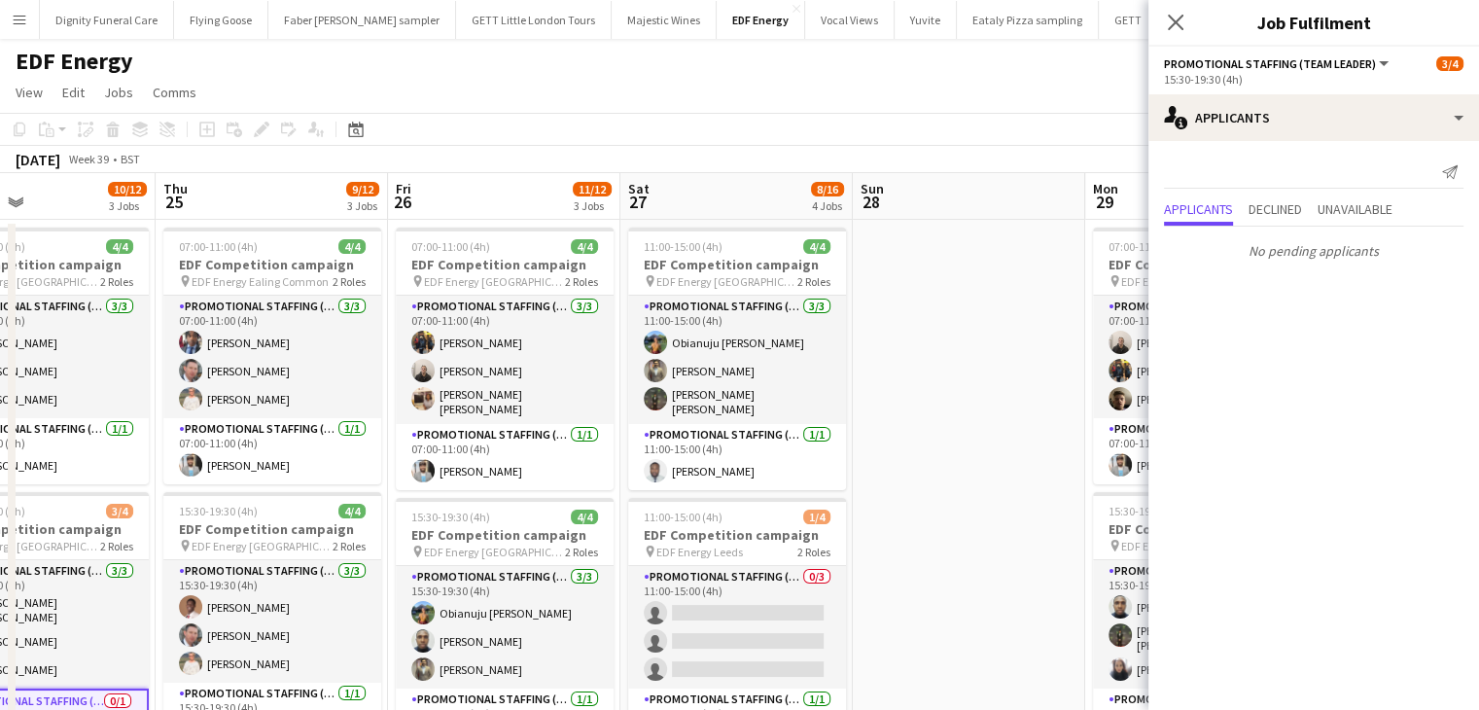
drag, startPoint x: 553, startPoint y: 490, endPoint x: 195, endPoint y: 490, distance: 358.9
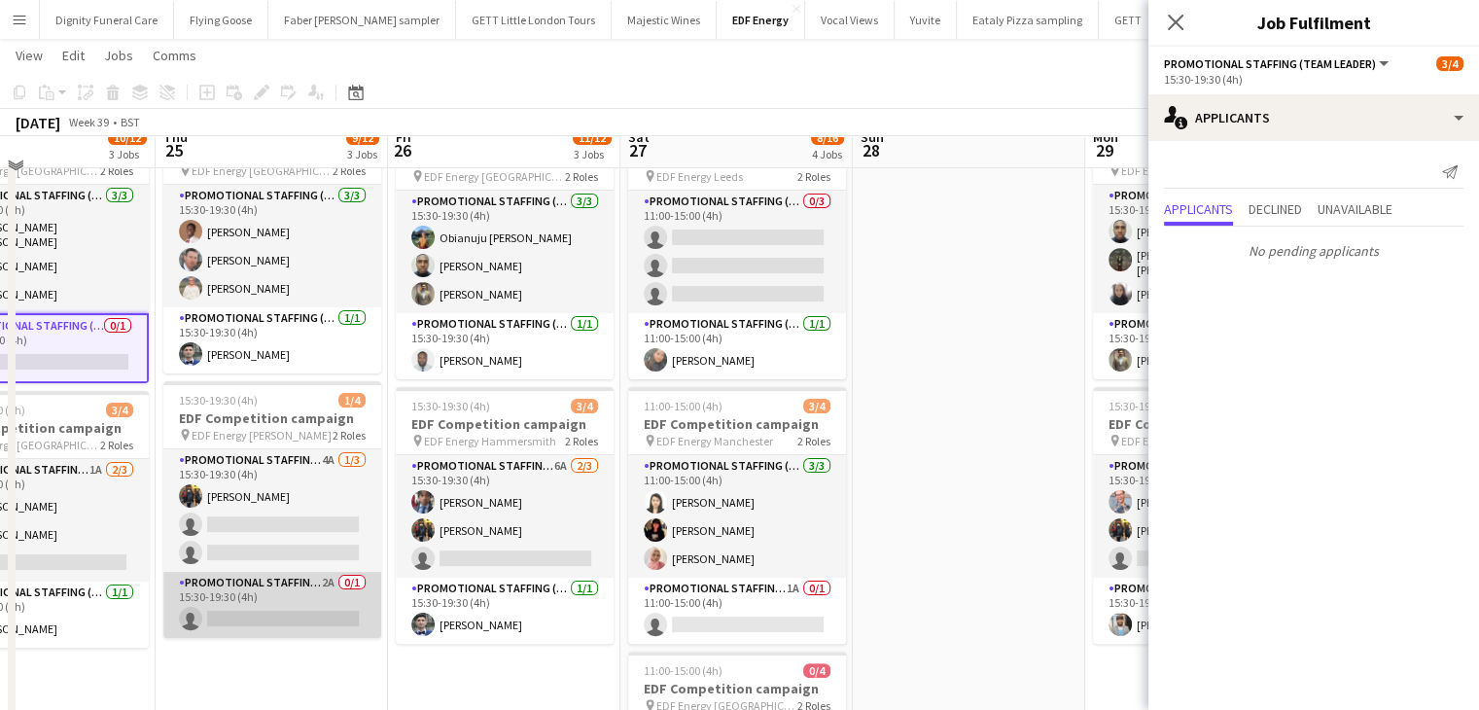
scroll to position [389, 0]
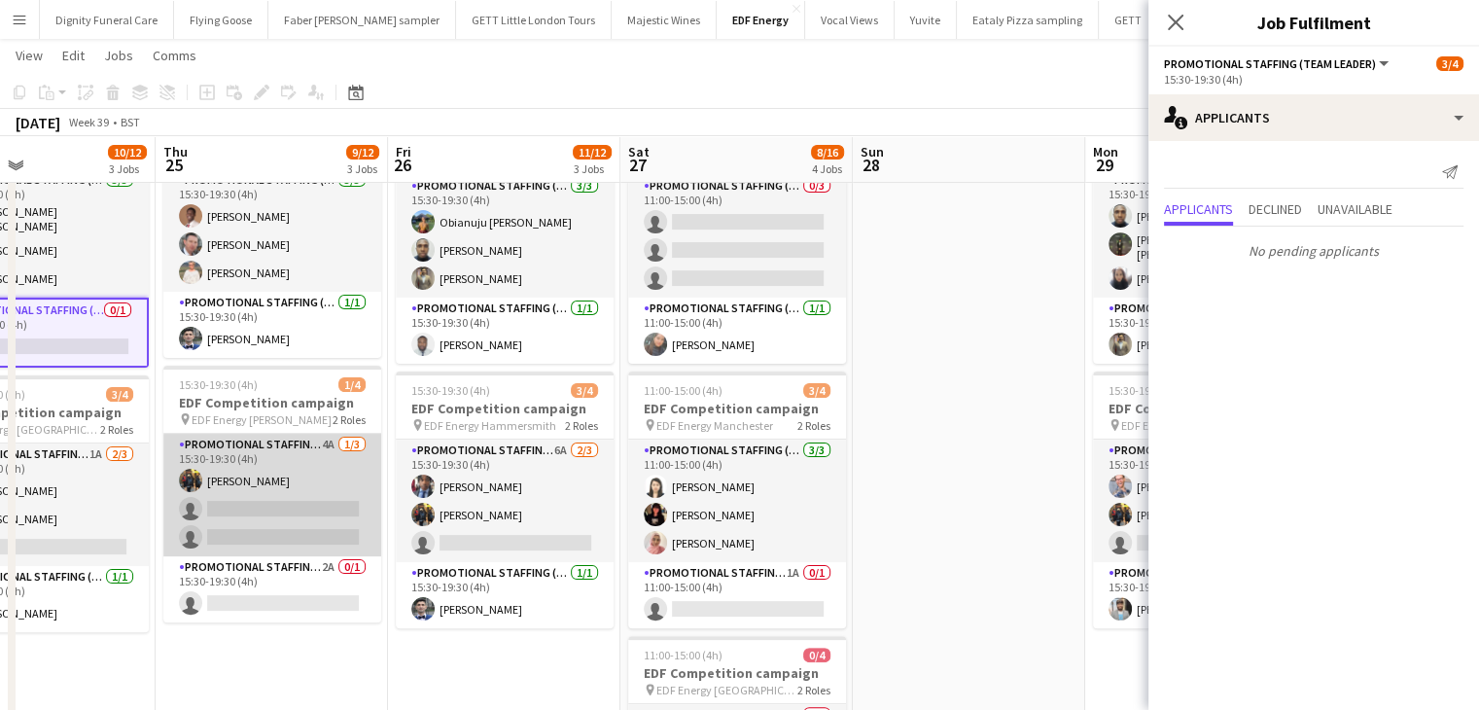
click at [309, 516] on app-card-role "Promotional Staffing (Flyering Staff) 4A 1/3 15:30-19:30 (4h) Martin Brady sing…" at bounding box center [272, 495] width 218 height 123
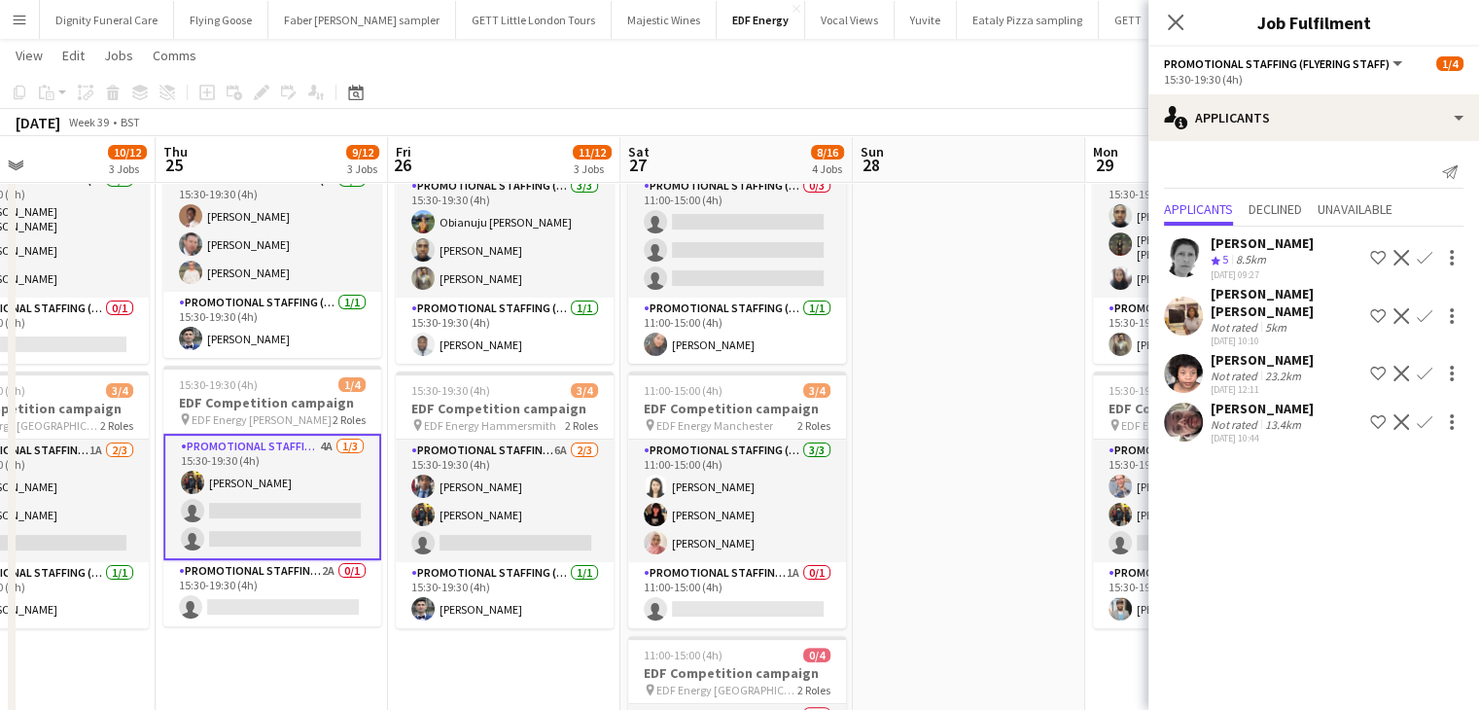
click at [1243, 400] on div "Marcos Gaughran" at bounding box center [1262, 409] width 103 height 18
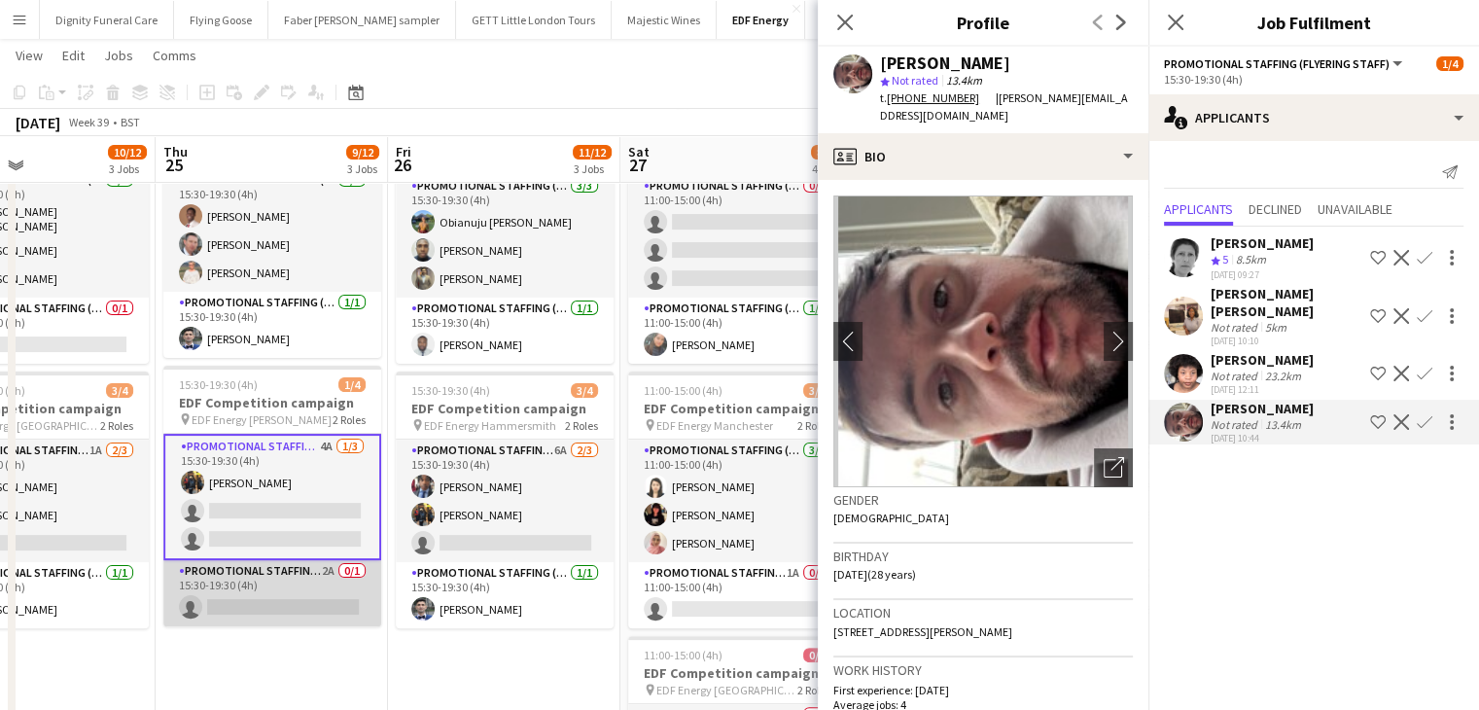
click at [282, 610] on app-card-role "Promotional Staffing (Team Leader) 2A 0/1 15:30-19:30 (4h) single-neutral-actio…" at bounding box center [272, 593] width 218 height 66
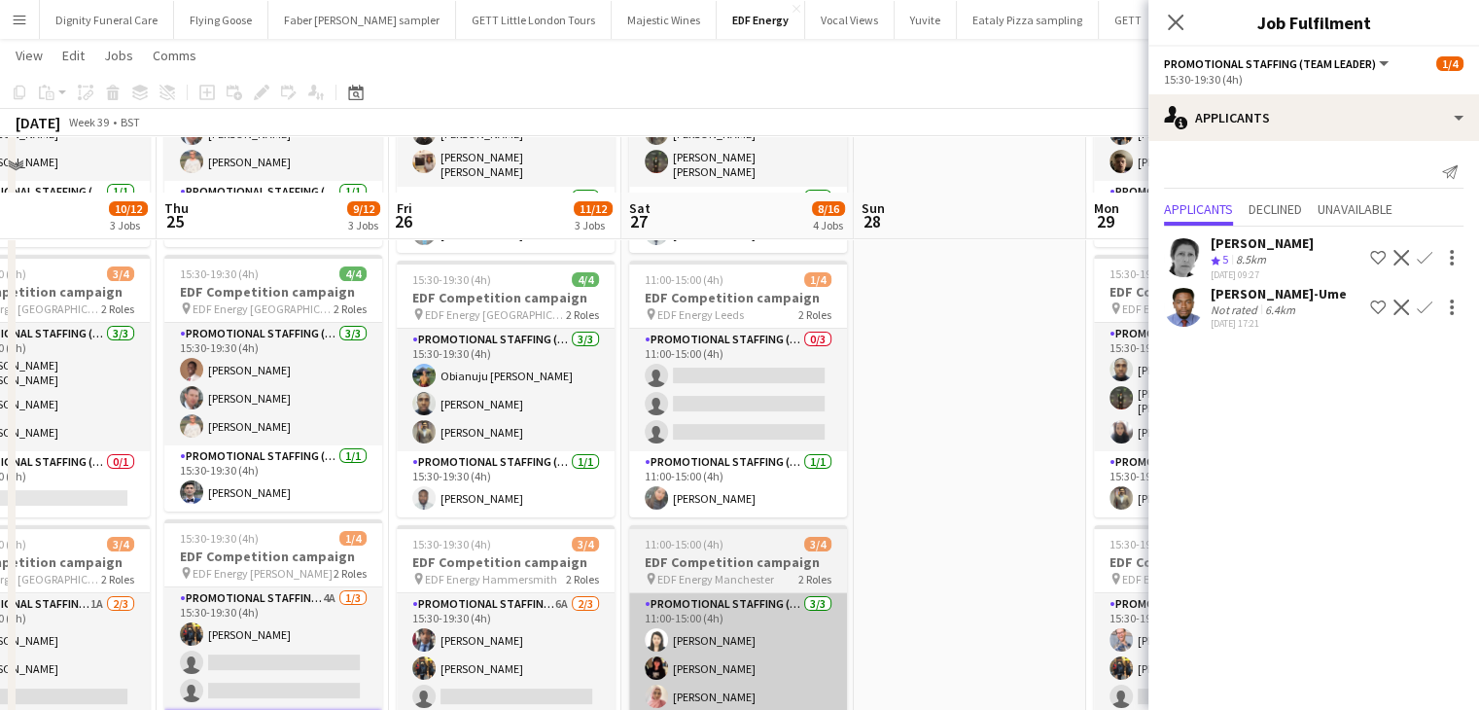
scroll to position [292, 0]
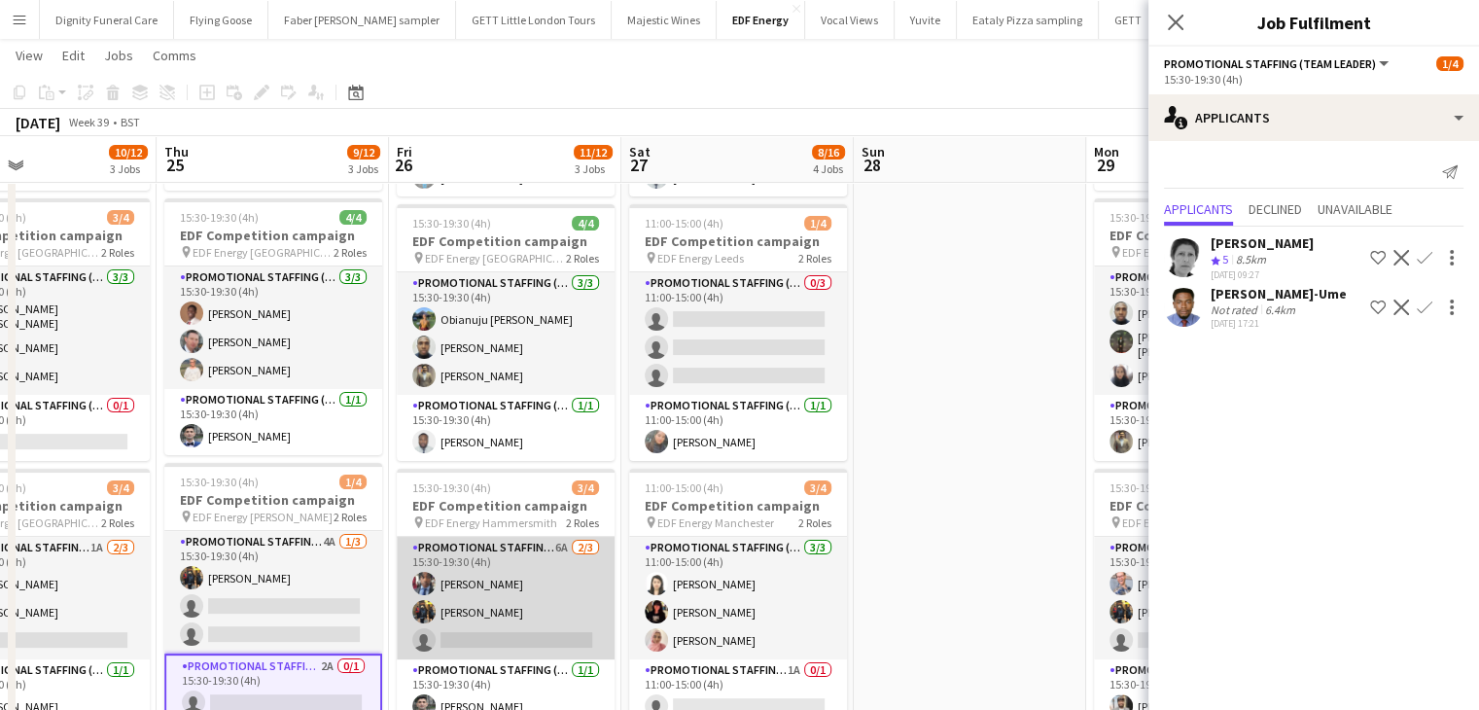
click at [521, 635] on app-card-role "Promotional Staffing (Flyering Staff) 6A 2/3 15:30-19:30 (4h) Seyi Ogunyemi Mar…" at bounding box center [506, 598] width 218 height 123
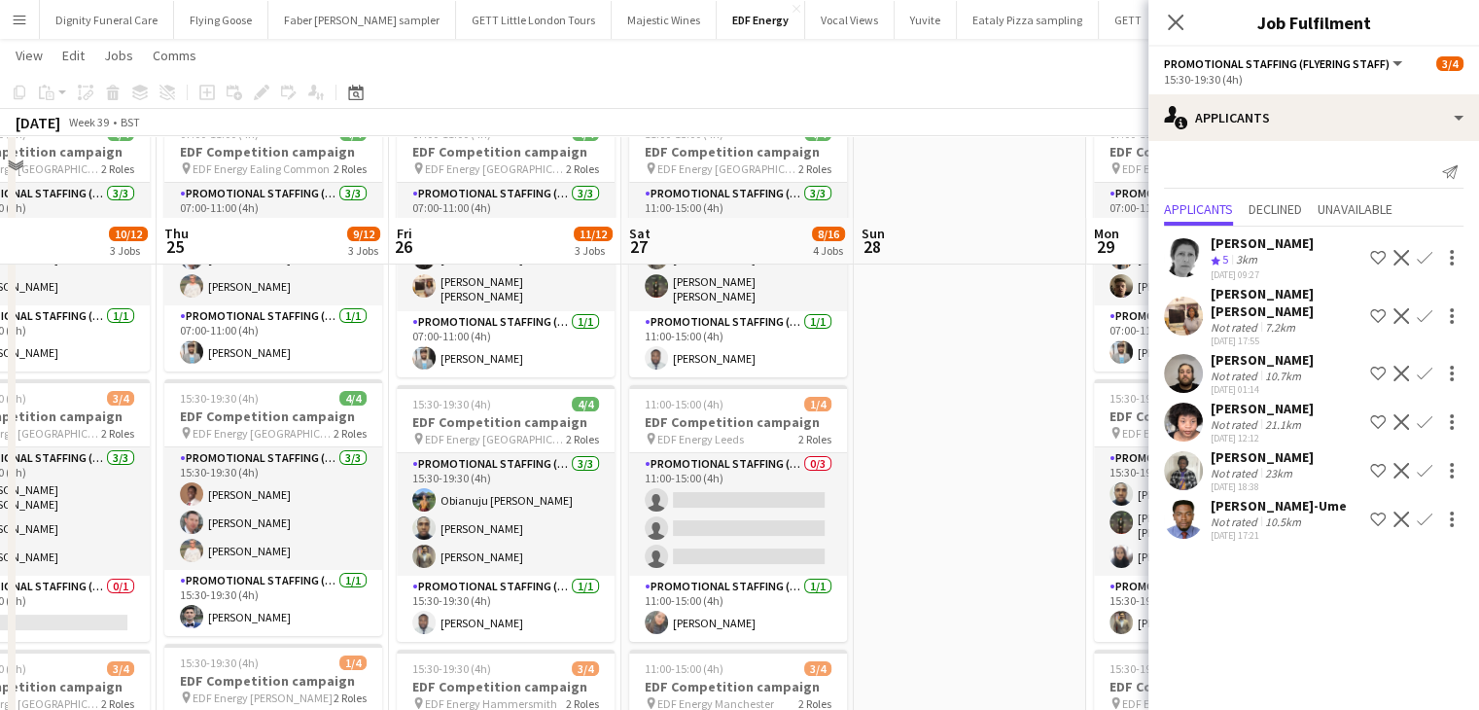
scroll to position [97, 0]
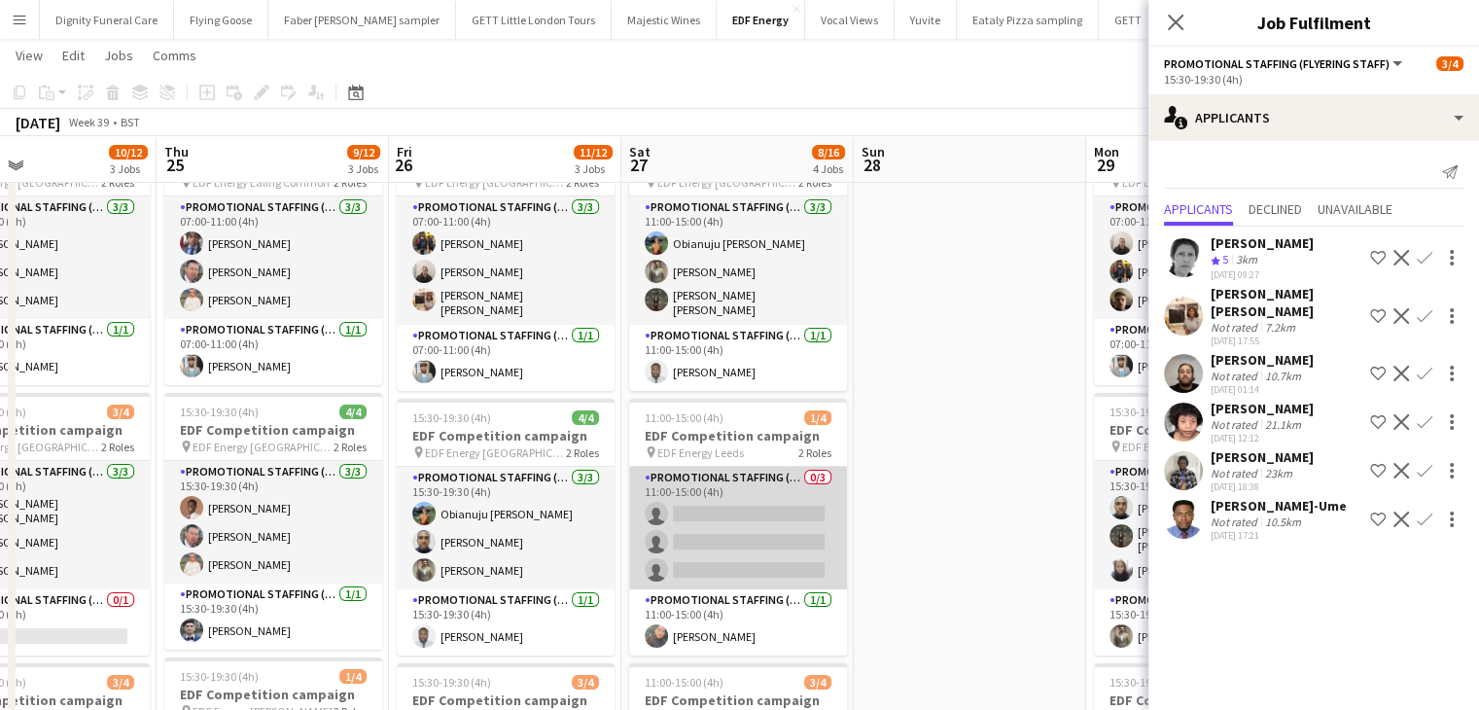
click at [770, 518] on app-card-role "Promotional Staffing (Flyering Staff) 0/3 11:00-15:00 (4h) single-neutral-actio…" at bounding box center [738, 528] width 218 height 123
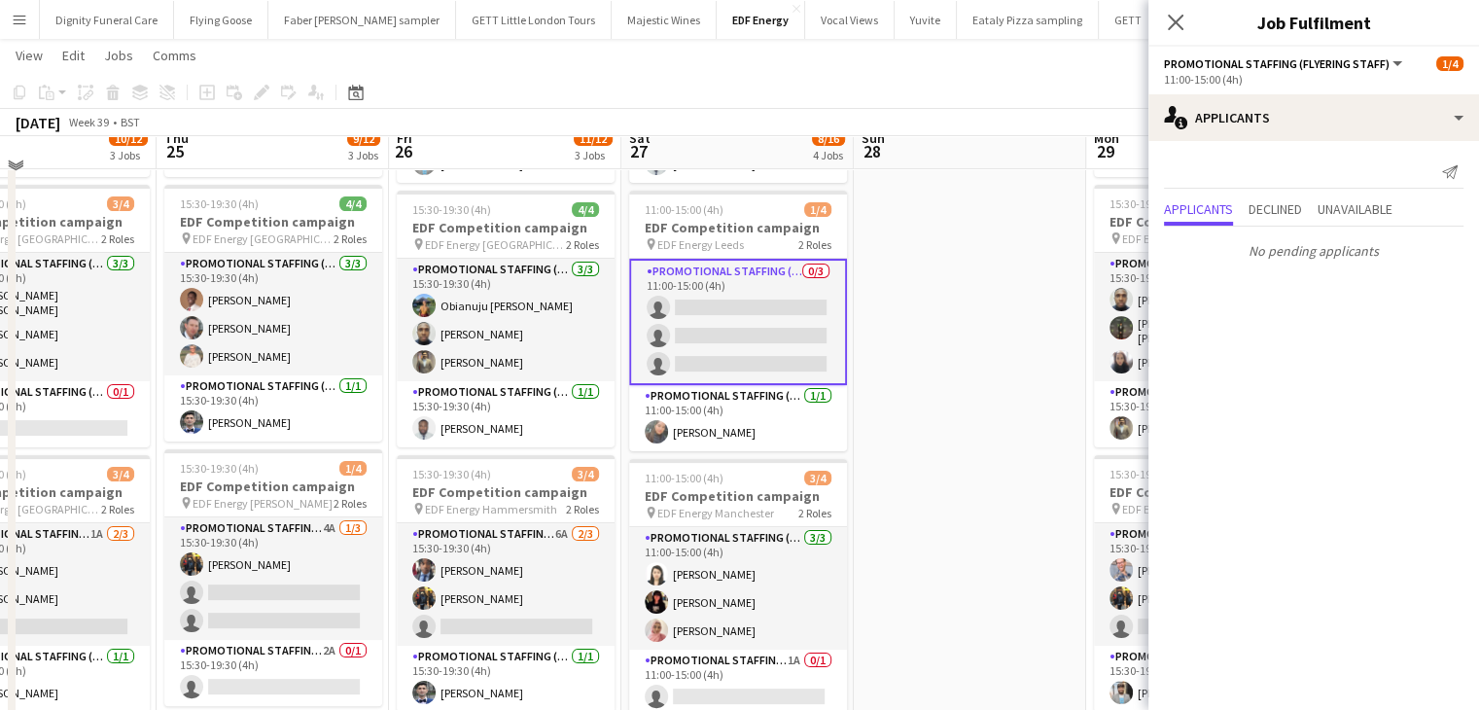
scroll to position [486, 0]
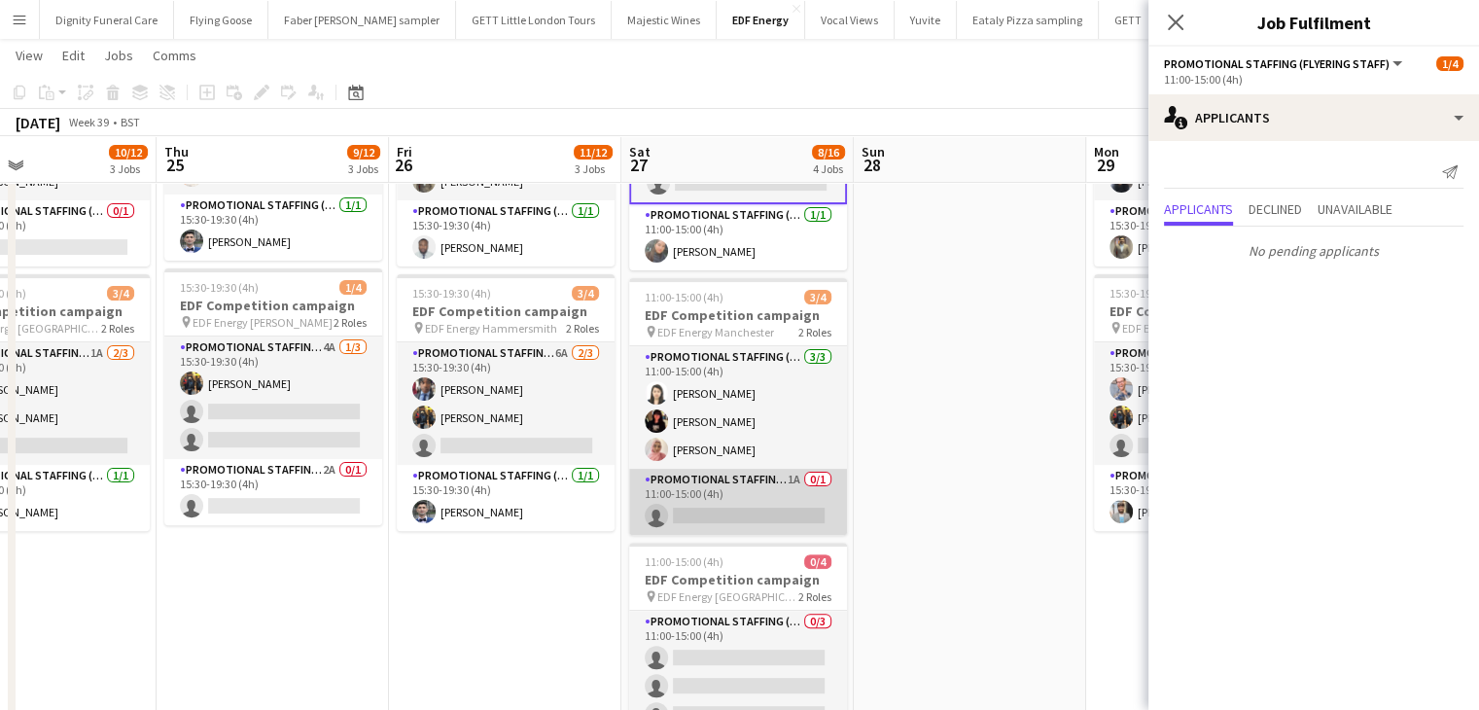
click at [770, 520] on app-card-role "Promotional Staffing (Team Leader) 1A 0/1 11:00-15:00 (4h) single-neutral-actio…" at bounding box center [738, 502] width 218 height 66
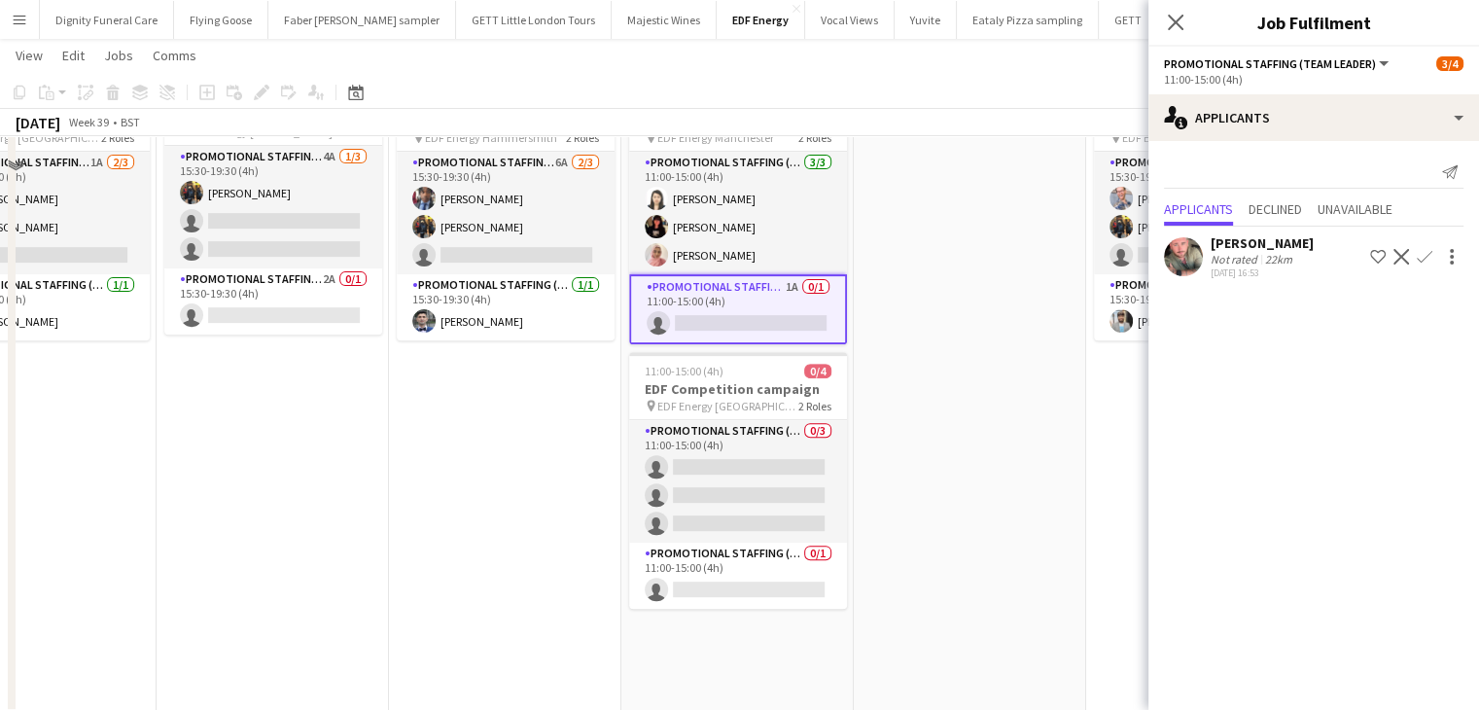
scroll to position [714, 0]
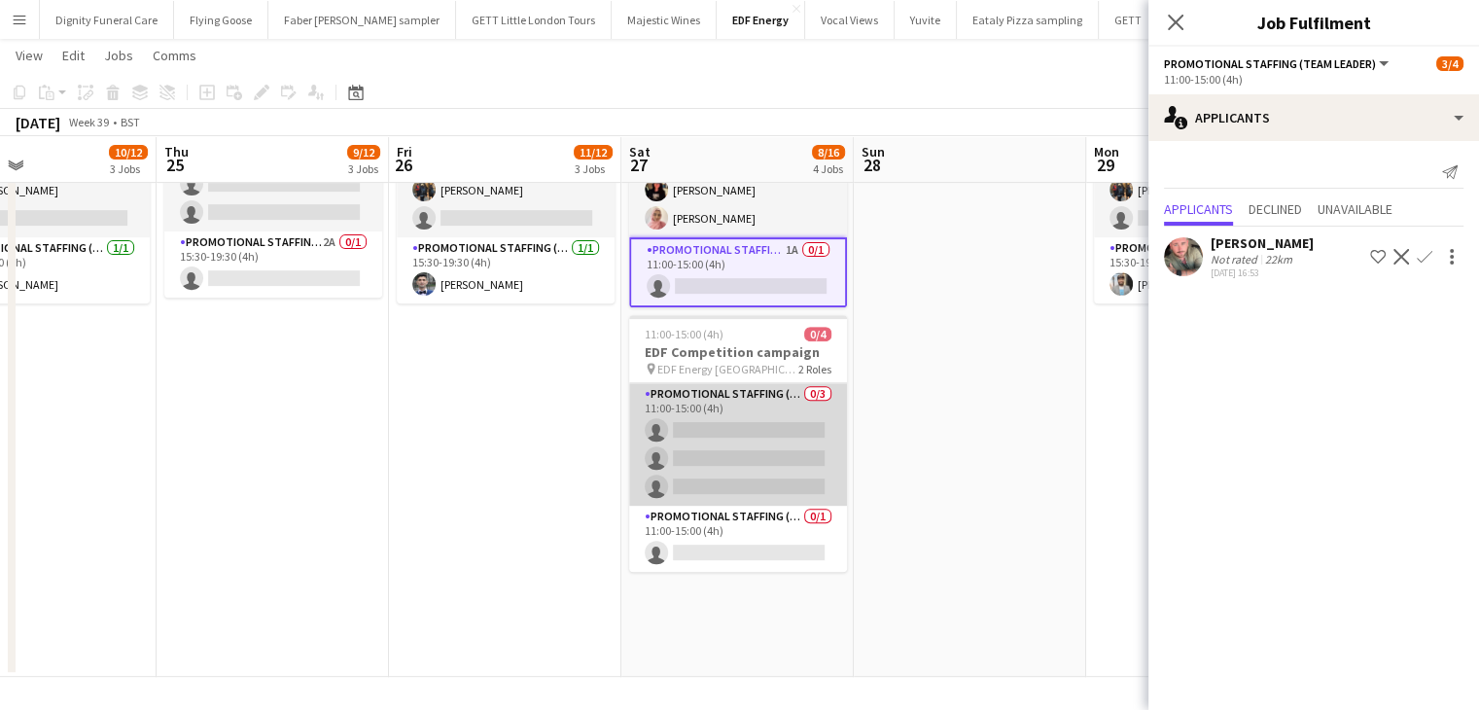
click at [747, 429] on app-card-role "Promotional Staffing (Flyering Staff) 0/3 11:00-15:00 (4h) single-neutral-actio…" at bounding box center [738, 444] width 218 height 123
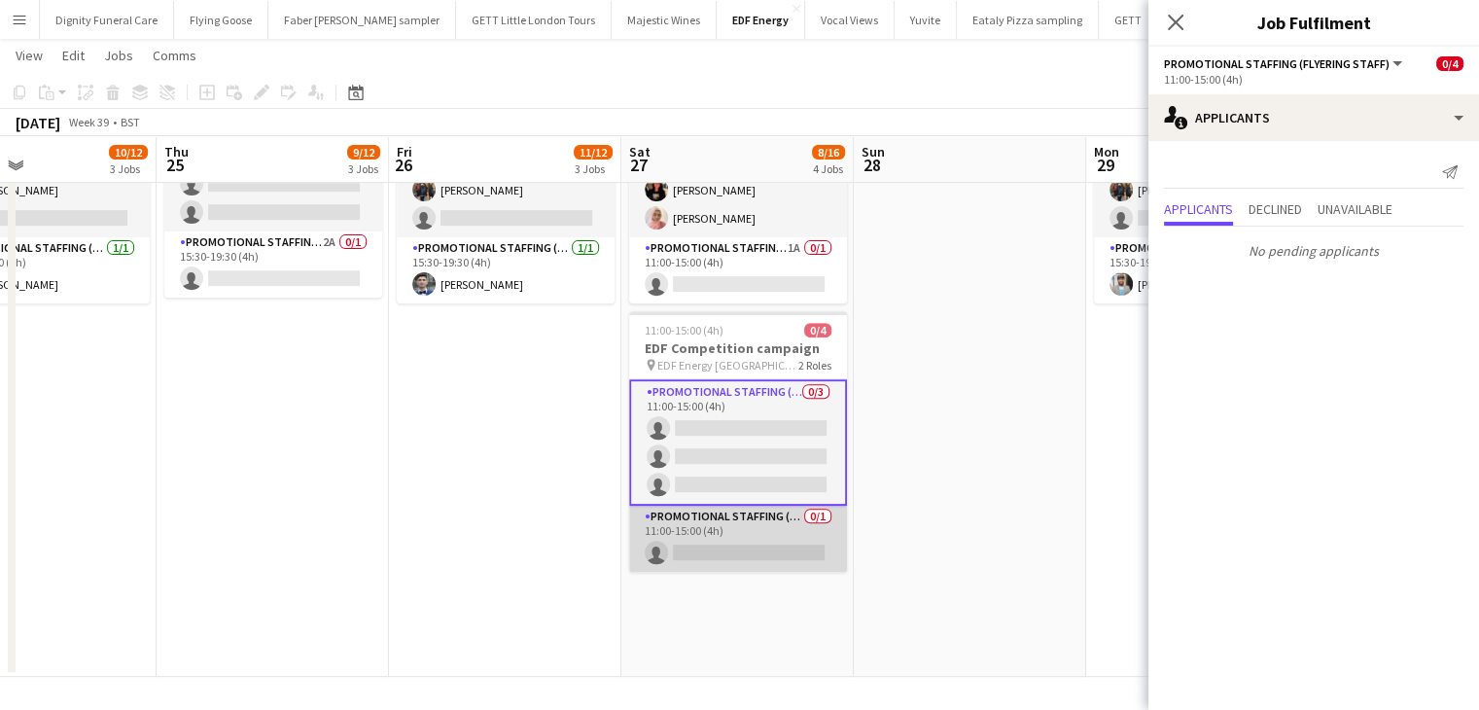
click at [766, 542] on app-card-role "Promotional Staffing (Team Leader) 0/1 11:00-15:00 (4h) single-neutral-actions" at bounding box center [738, 539] width 218 height 66
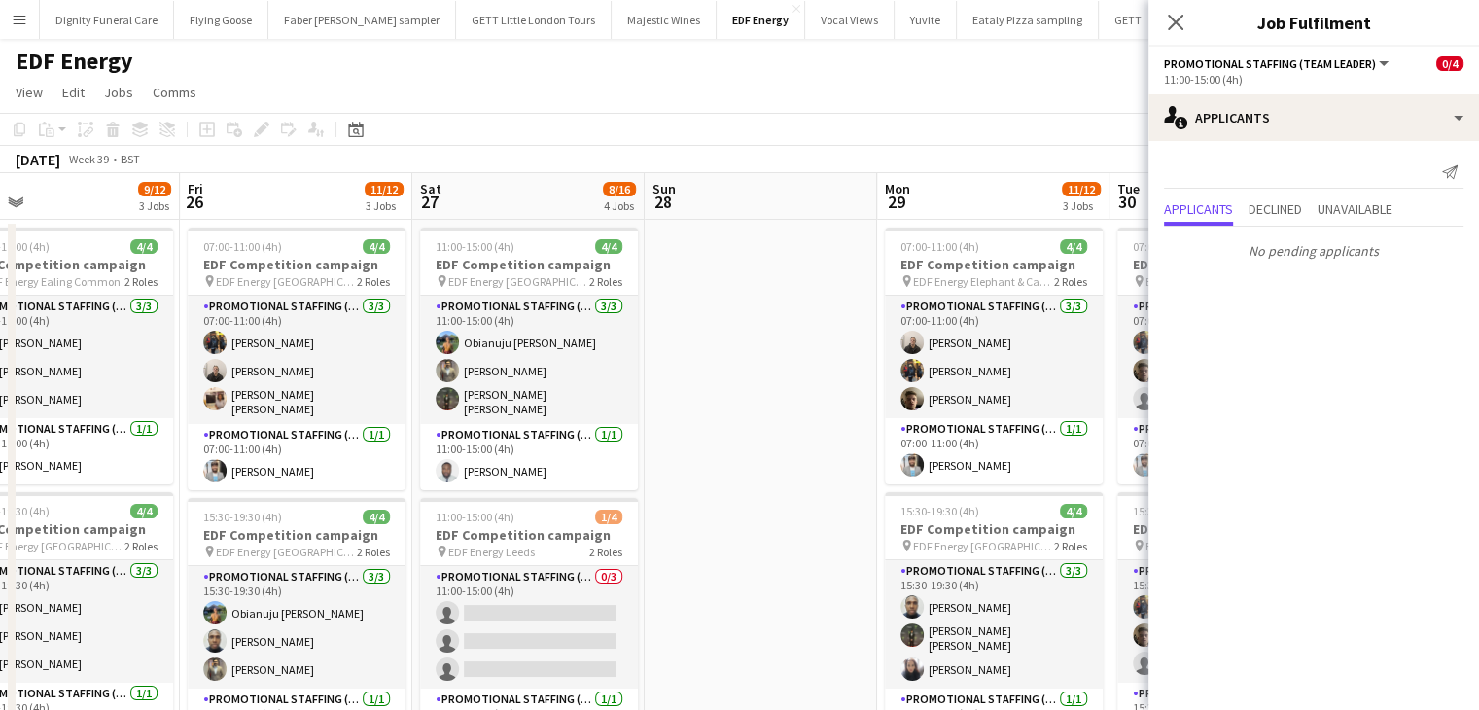
scroll to position [0, 673]
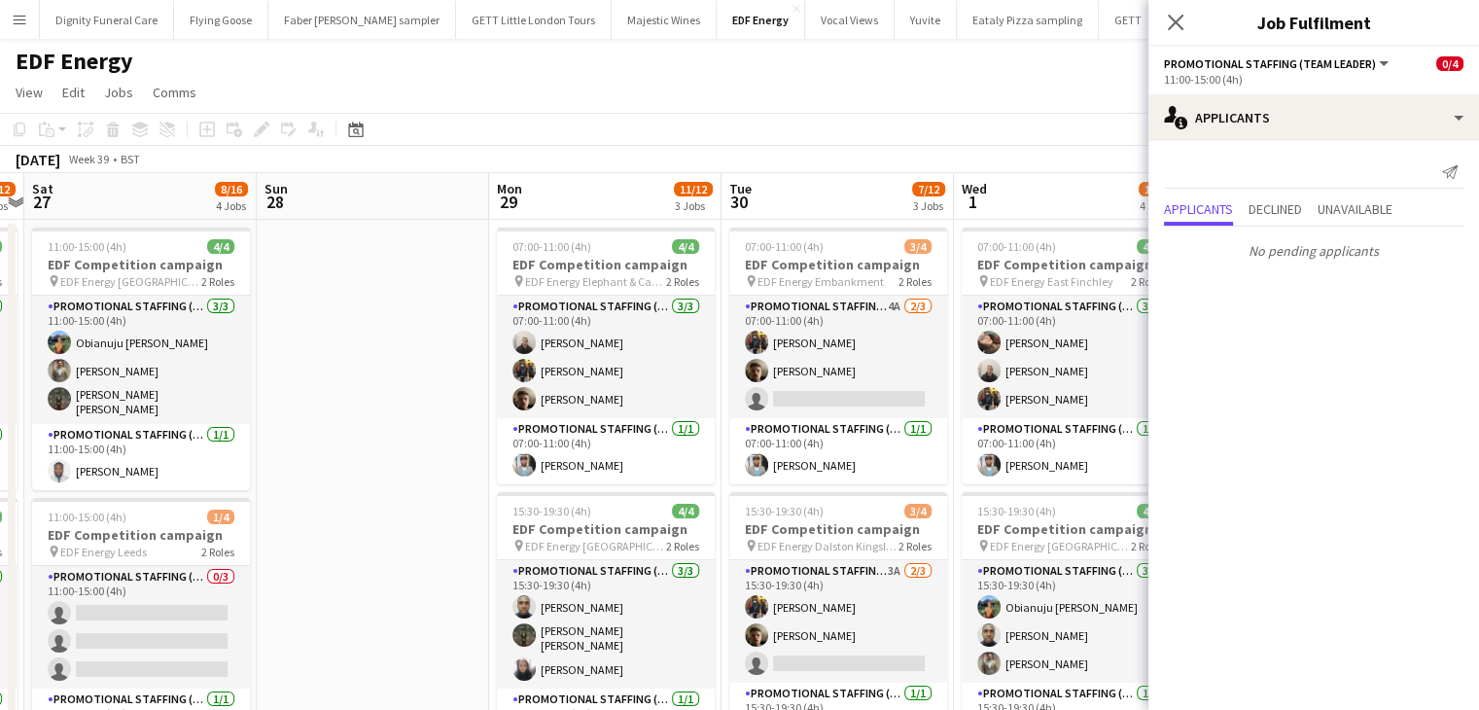
drag, startPoint x: 994, startPoint y: 396, endPoint x: 398, endPoint y: 381, distance: 596.4
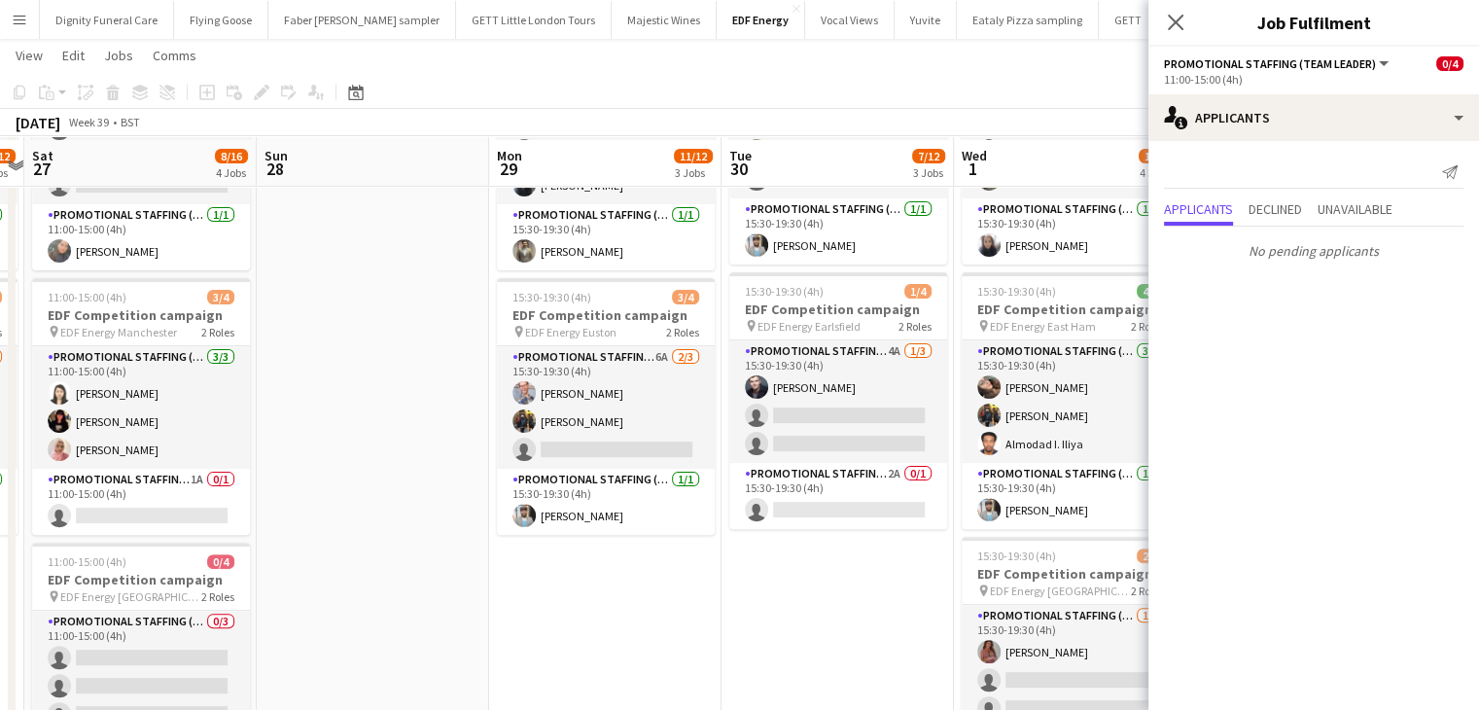
scroll to position [486, 0]
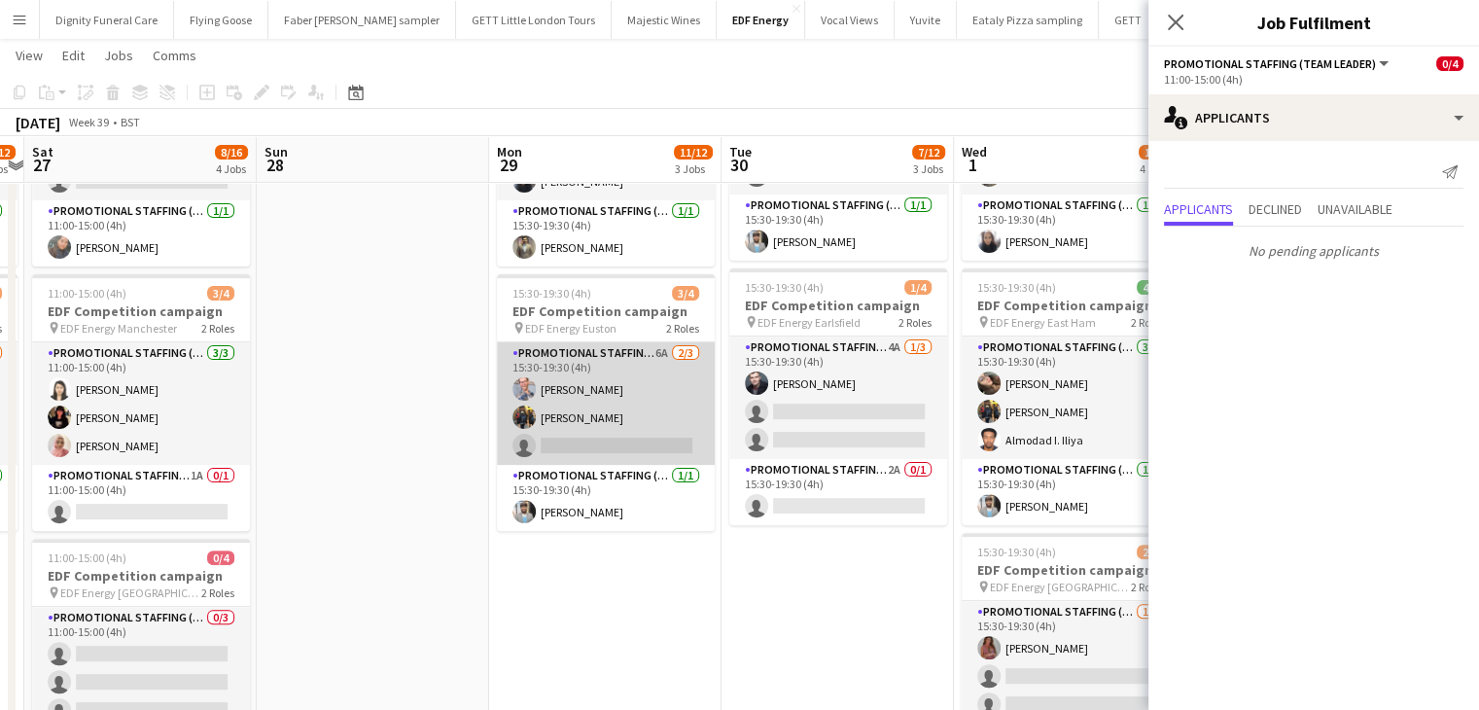
click at [642, 451] on app-card-role "Promotional Staffing (Flyering Staff) 6A 2/3 15:30-19:30 (4h) SIMON GREIFF Mart…" at bounding box center [606, 403] width 218 height 123
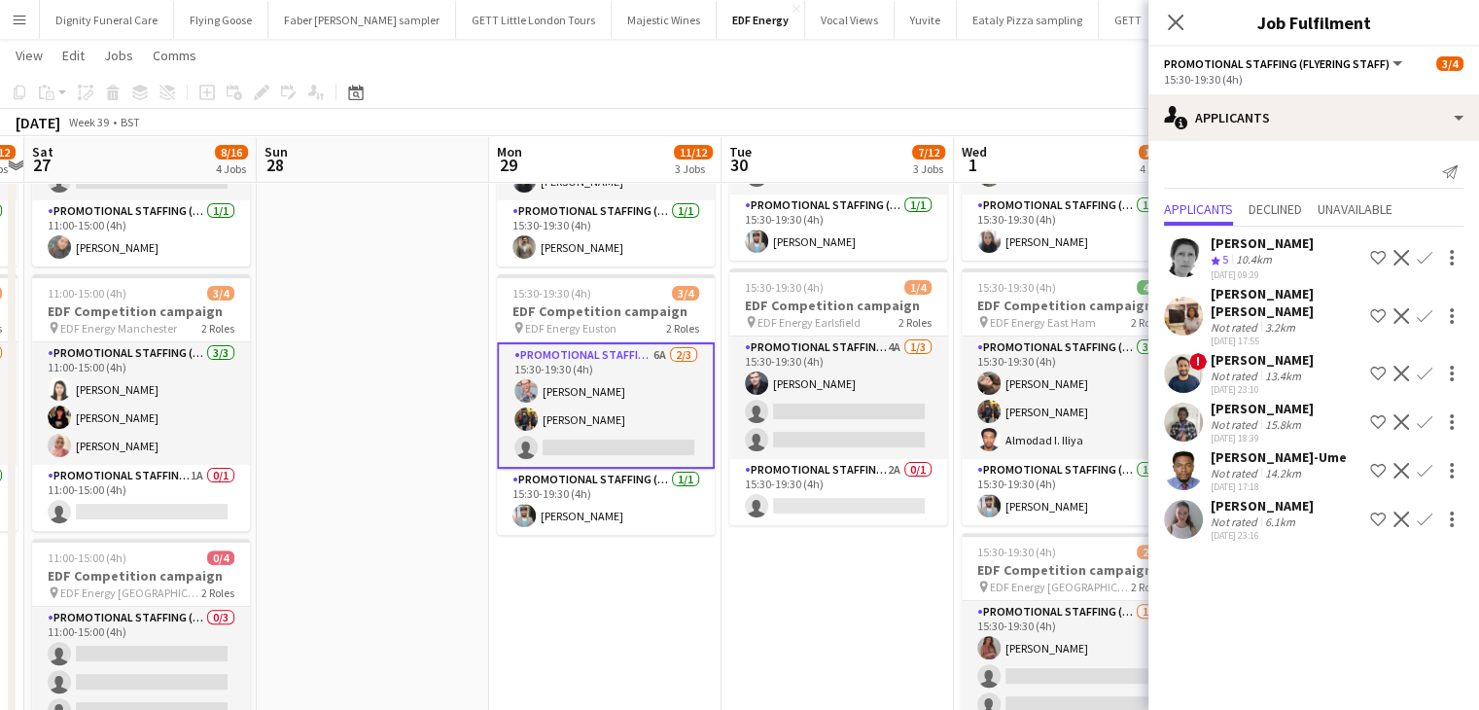
click at [1263, 497] on div "Ruby carter" at bounding box center [1262, 506] width 103 height 18
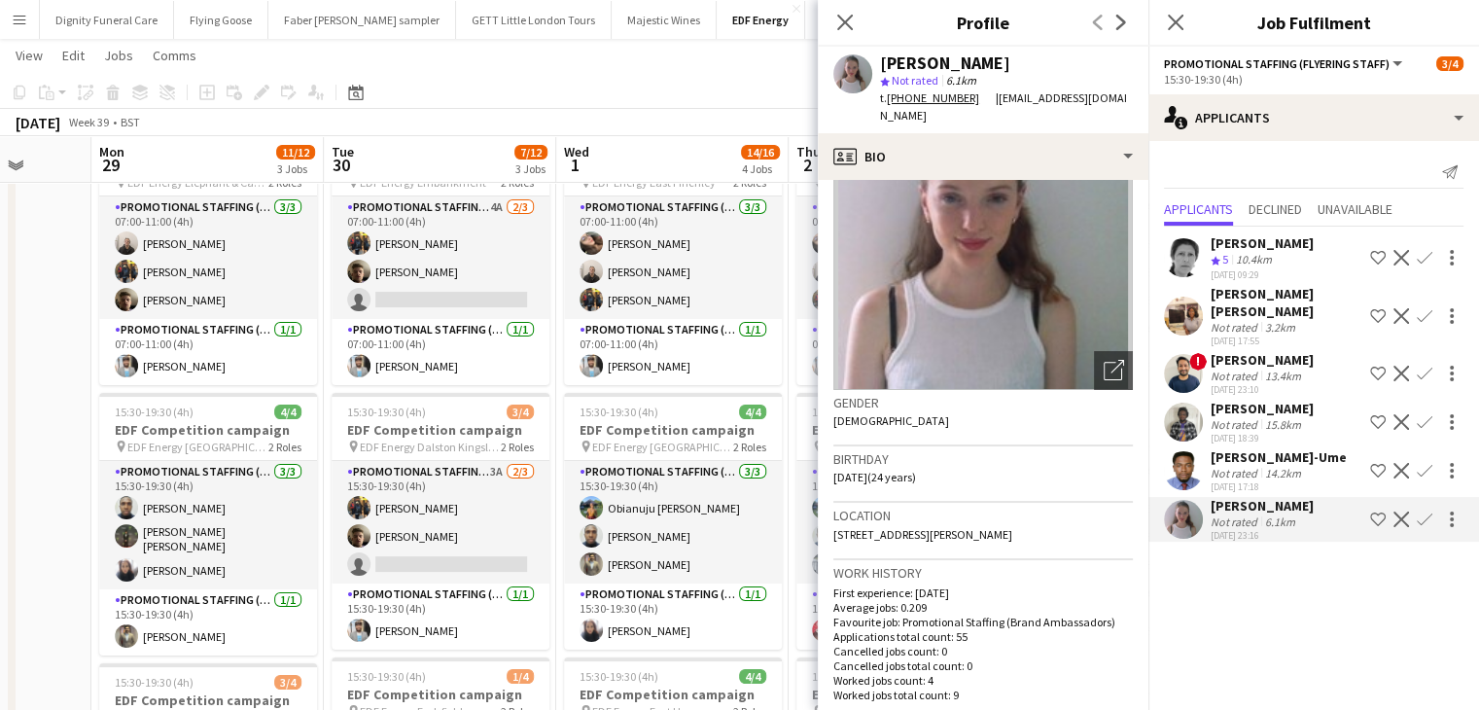
scroll to position [0, 0]
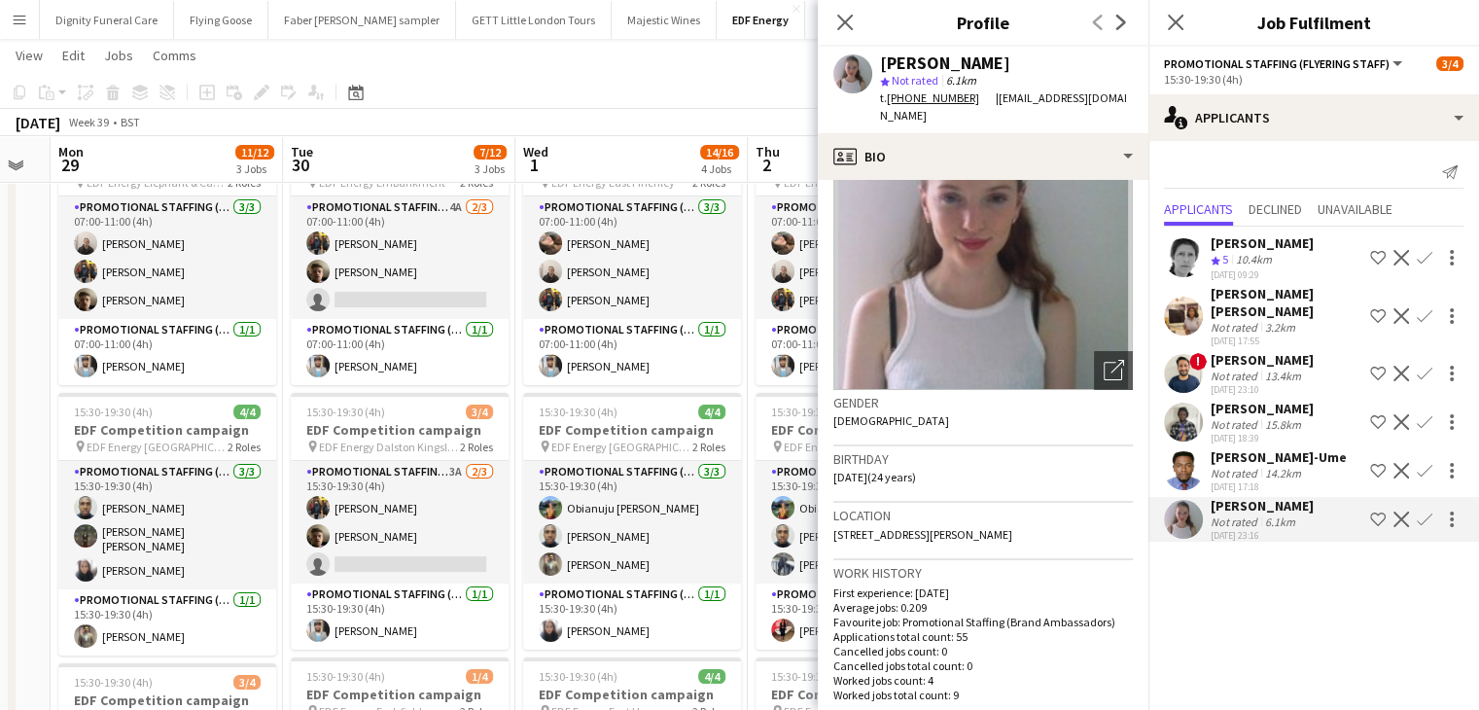
drag, startPoint x: 198, startPoint y: 408, endPoint x: 72, endPoint y: 403, distance: 126.6
click at [72, 403] on app-calendar-viewport "Thu 25 9/12 3 Jobs Fri 26 11/12 3 Jobs Sat 27 8/16 4 Jobs Sun 28 Mon 29 11/12 3…" at bounding box center [739, 636] width 1479 height 1315
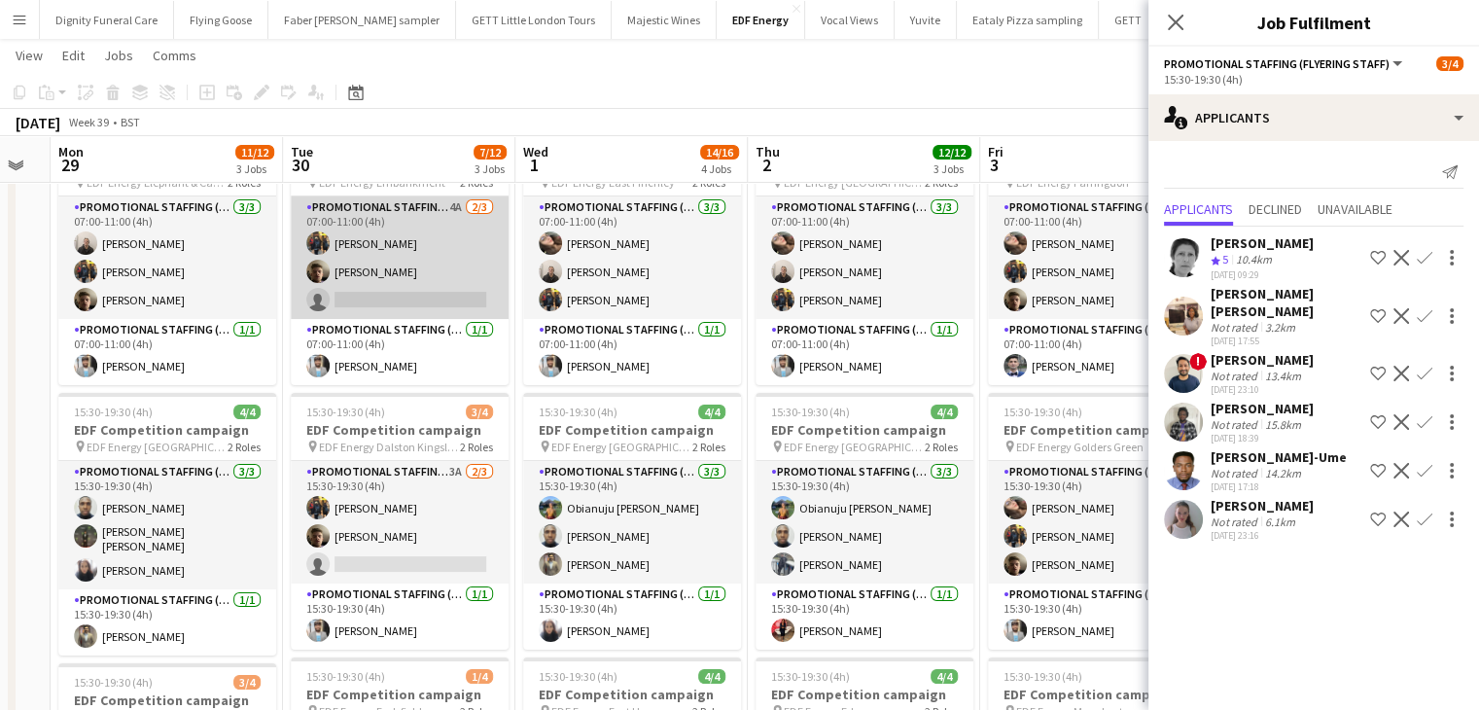
click at [408, 298] on app-card-role "Promotional Staffing (Flyering Staff) 4A 2/3 07:00-11:00 (4h) Martin Brady Alex…" at bounding box center [400, 257] width 218 height 123
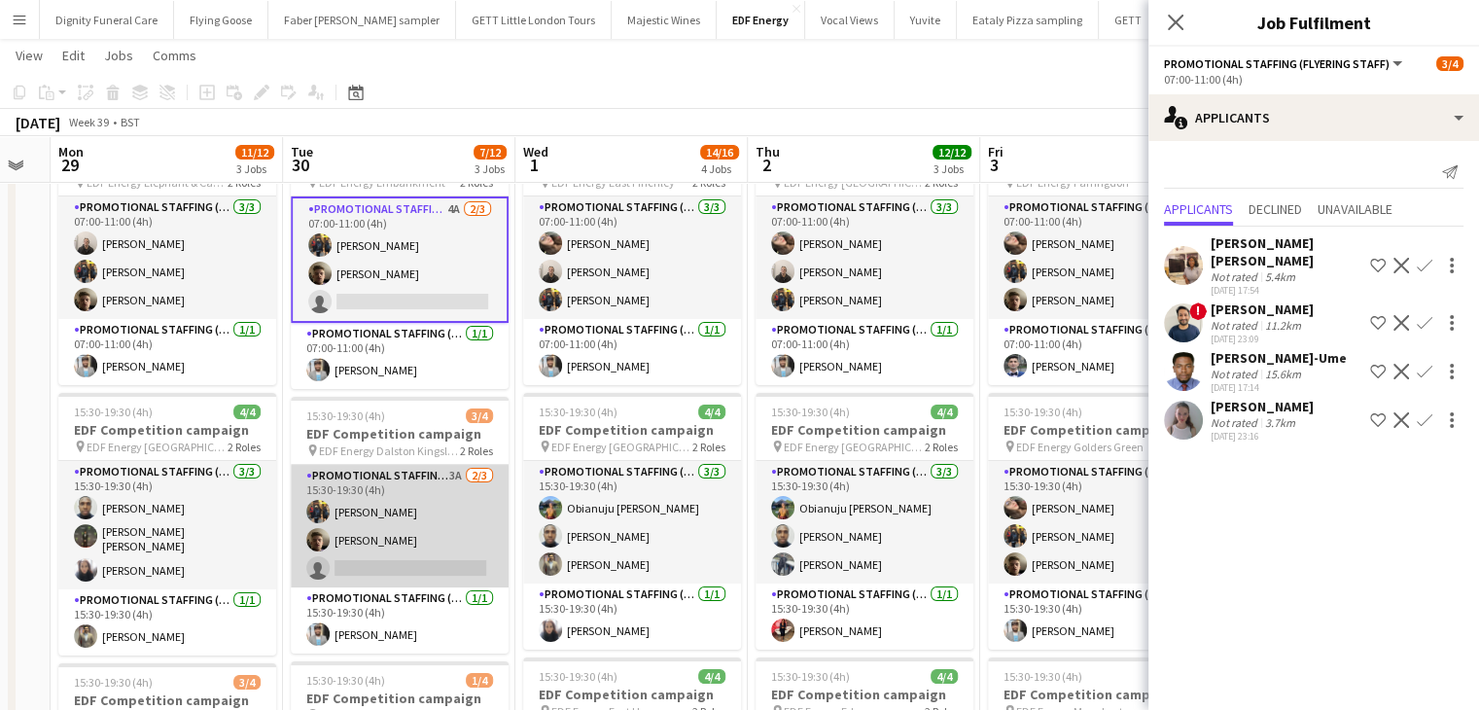
click at [406, 567] on app-card-role "Promotional Staffing (Flyering Staff) 3A 2/3 15:30-19:30 (4h) Martin Brady Alex…" at bounding box center [400, 526] width 218 height 123
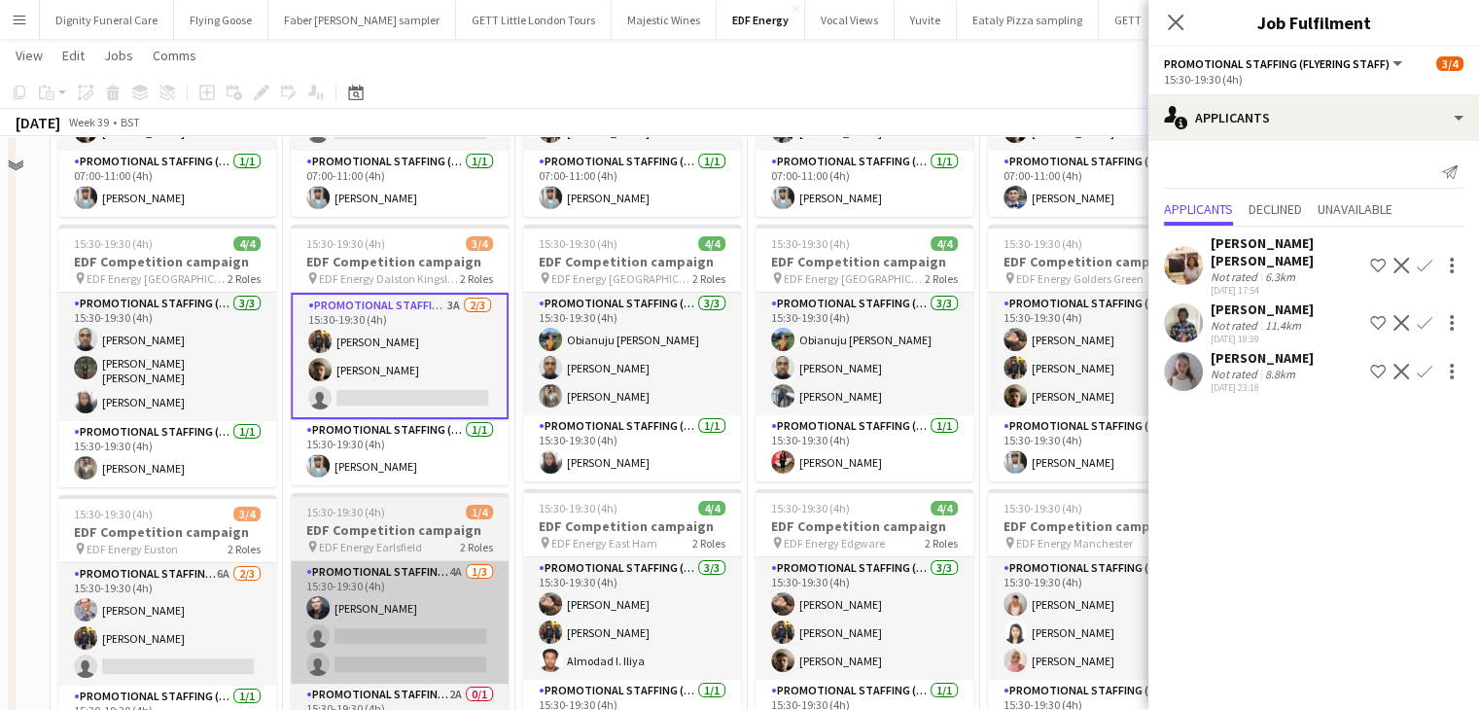
scroll to position [389, 0]
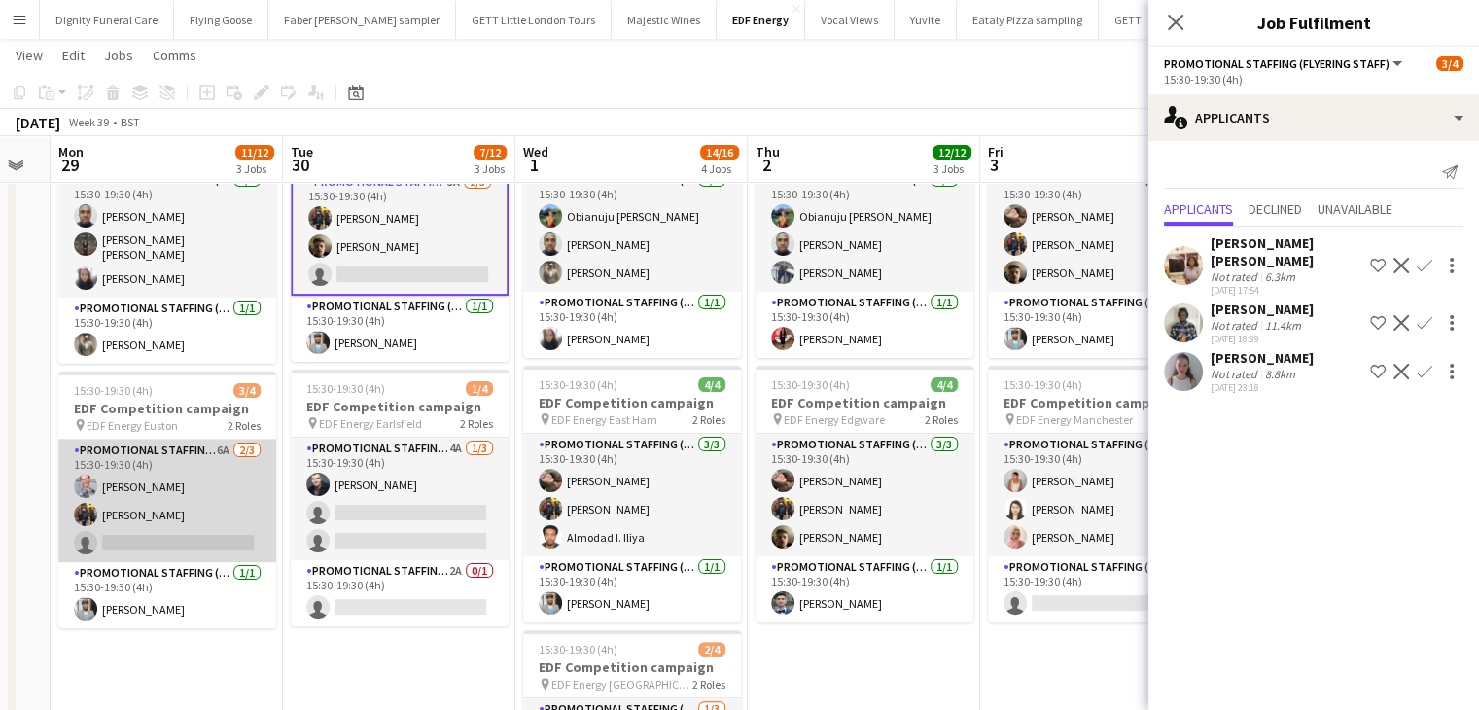
click at [186, 554] on app-card-role "Promotional Staffing (Flyering Staff) 6A 2/3 15:30-19:30 (4h) SIMON GREIFF Mart…" at bounding box center [167, 501] width 218 height 123
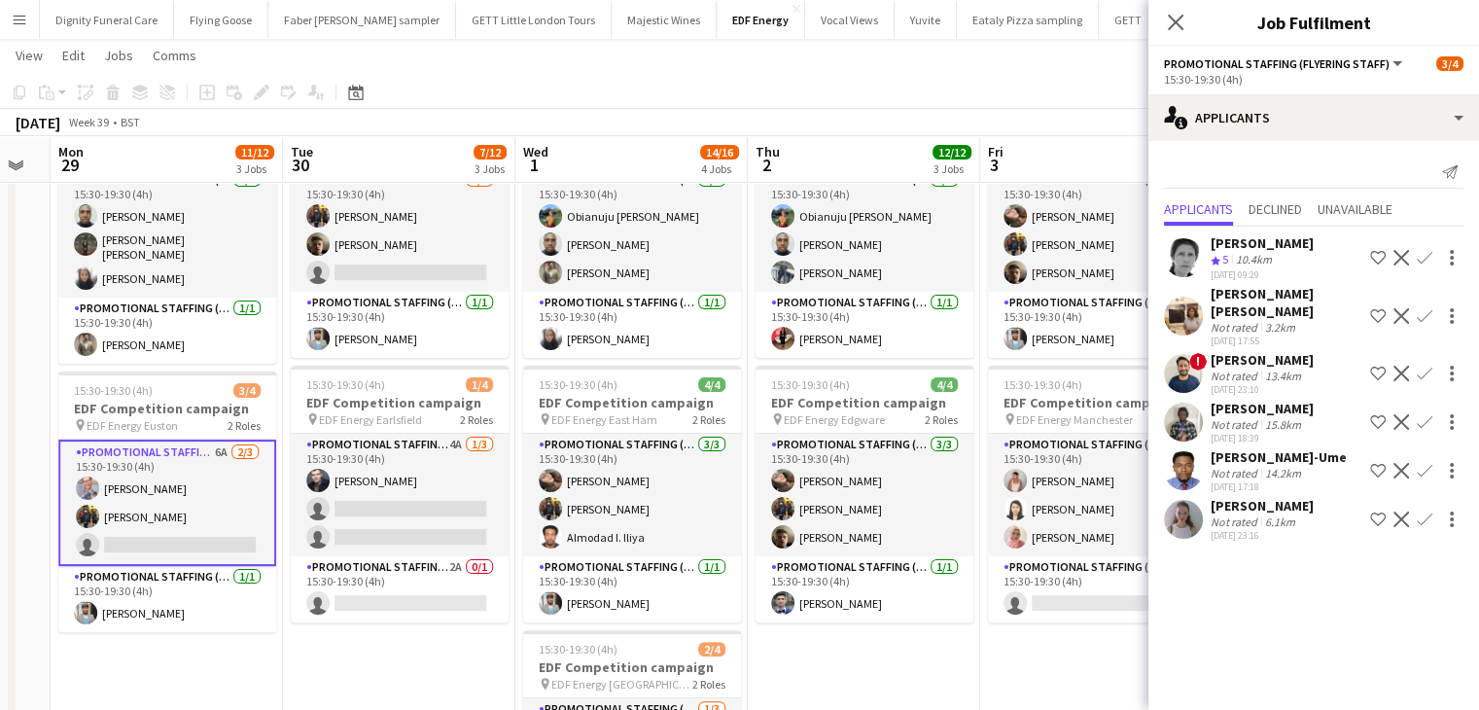
click at [1430, 512] on app-icon "Confirm" at bounding box center [1425, 520] width 16 height 16
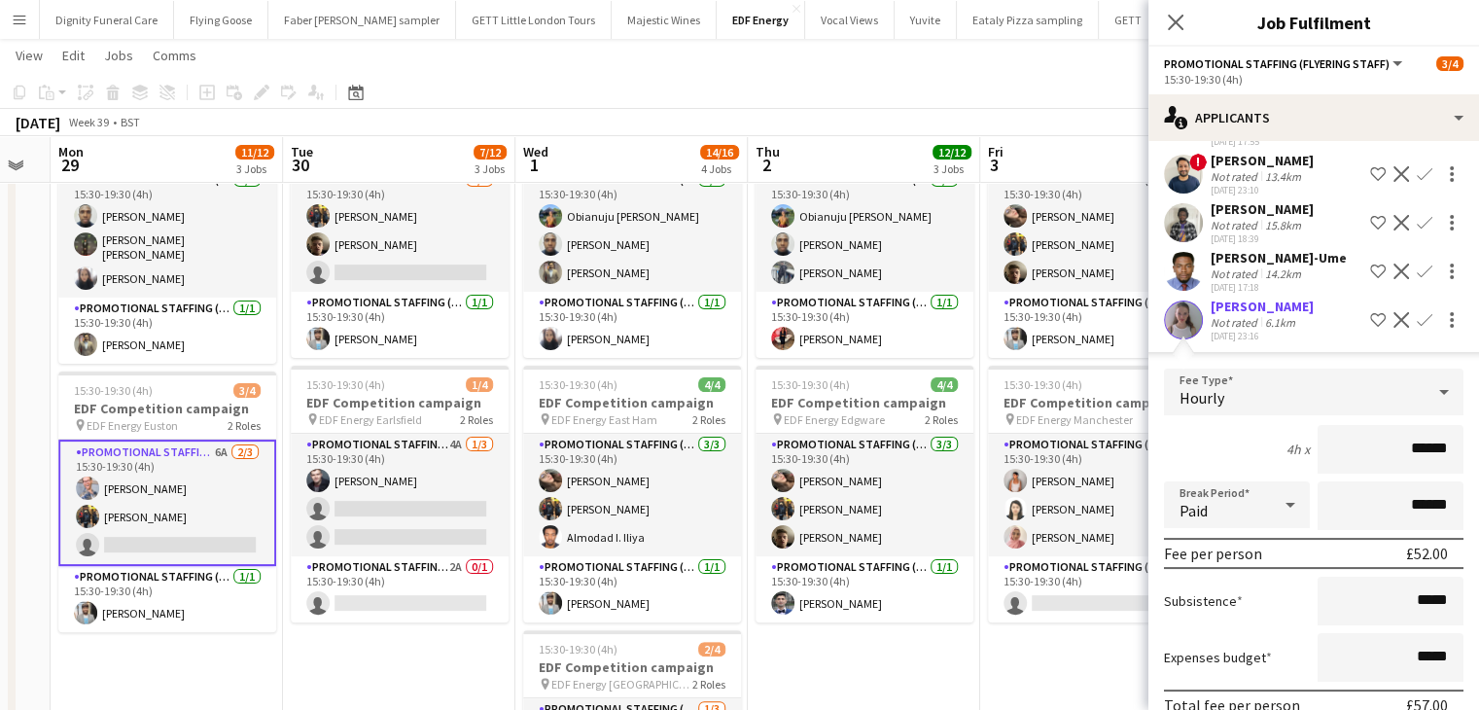
scroll to position [271, 0]
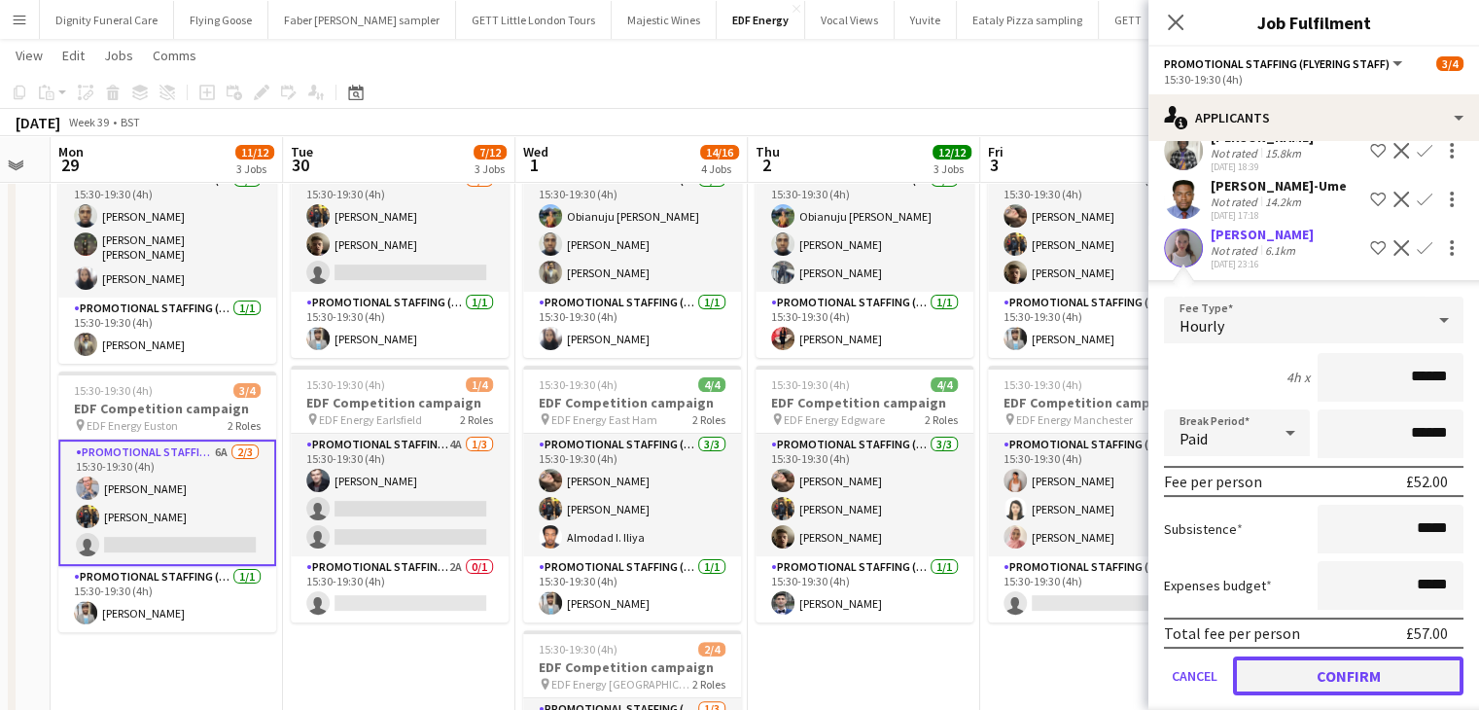
click at [1394, 657] on button "Confirm" at bounding box center [1348, 676] width 231 height 39
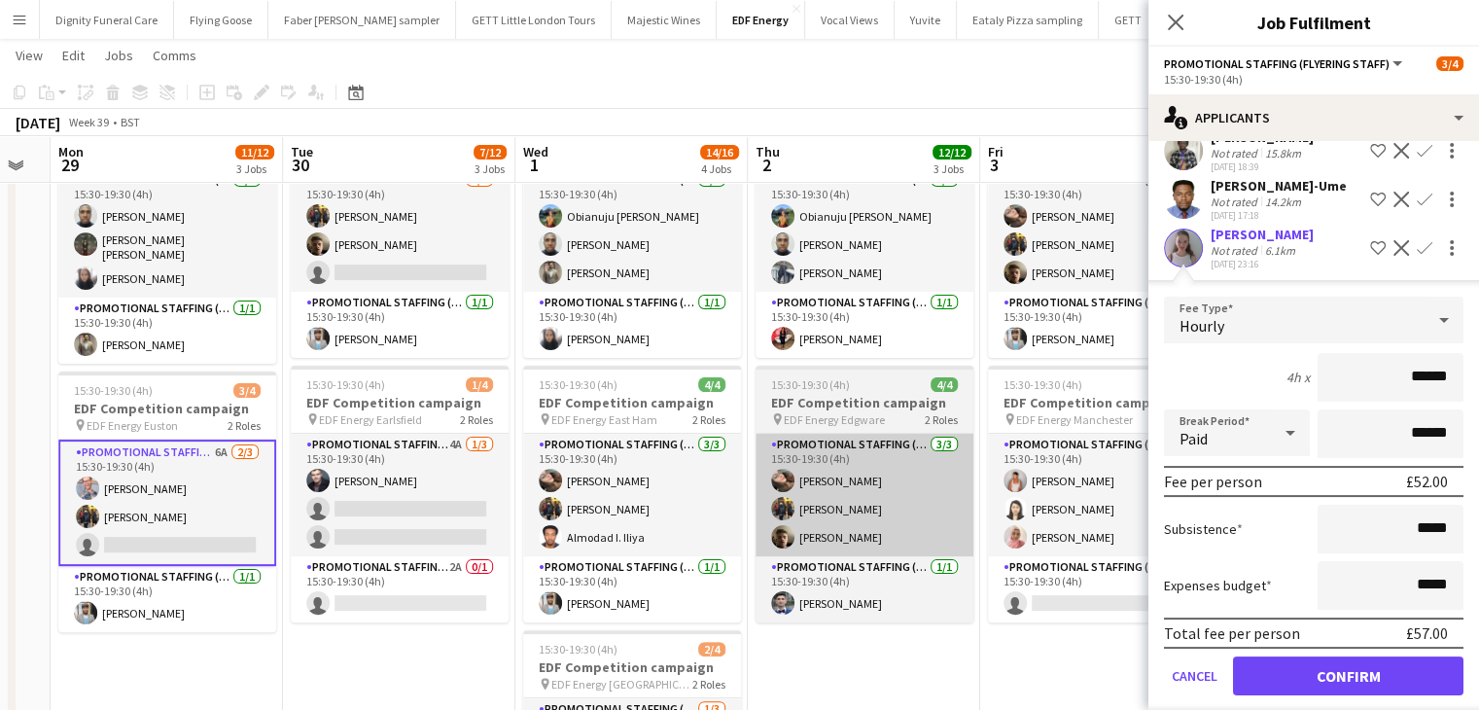
scroll to position [0, 0]
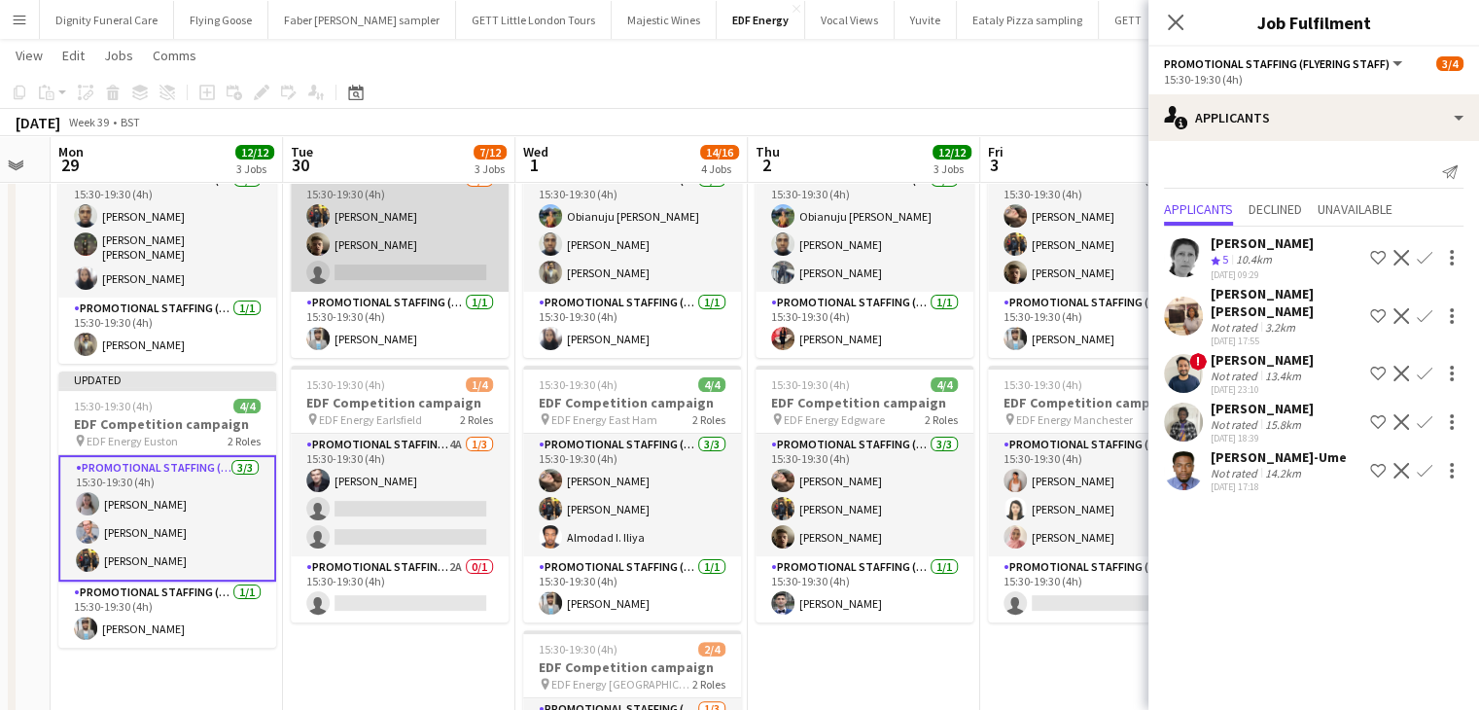
click at [424, 270] on app-card-role "Promotional Staffing (Flyering Staff) 3A 2/3 15:30-19:30 (4h) Martin Brady Alex…" at bounding box center [400, 230] width 218 height 123
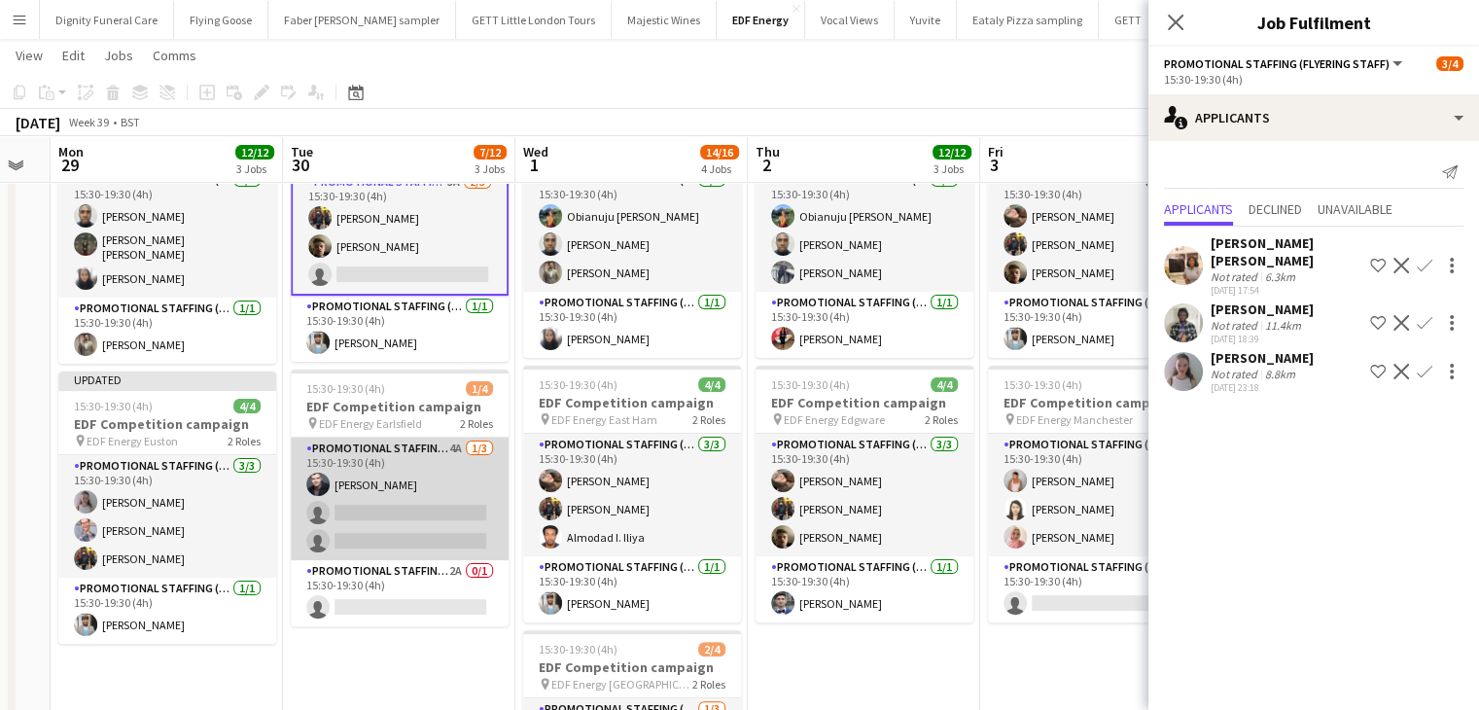
click at [401, 513] on app-card-role "Promotional Staffing (Flyering Staff) 4A 1/3 15:30-19:30 (4h) Adam Stickler sin…" at bounding box center [400, 499] width 218 height 123
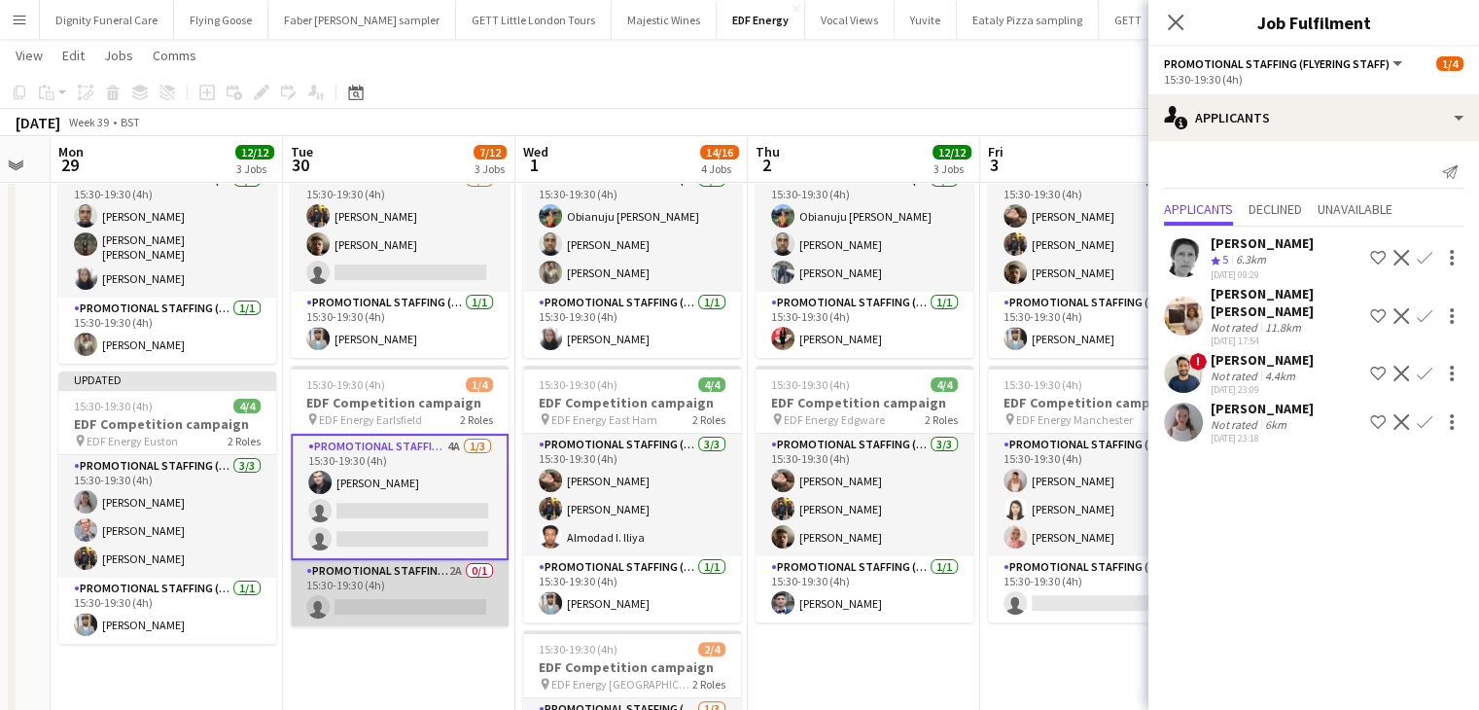
click at [415, 612] on app-card-role "Promotional Staffing (Team Leader) 2A 0/1 15:30-19:30 (4h) single-neutral-actio…" at bounding box center [400, 593] width 218 height 66
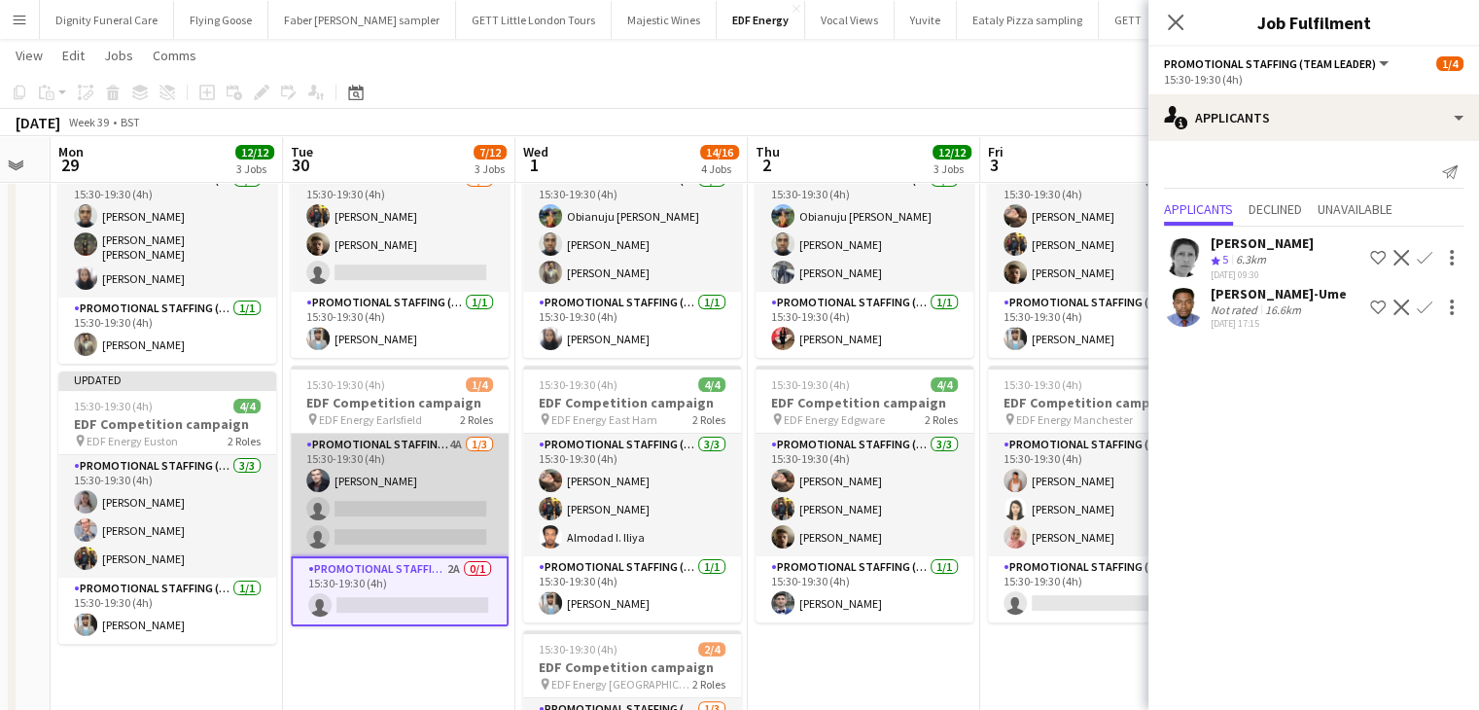
click at [428, 518] on app-card-role "Promotional Staffing (Flyering Staff) 4A 1/3 15:30-19:30 (4h) Adam Stickler sin…" at bounding box center [400, 495] width 218 height 123
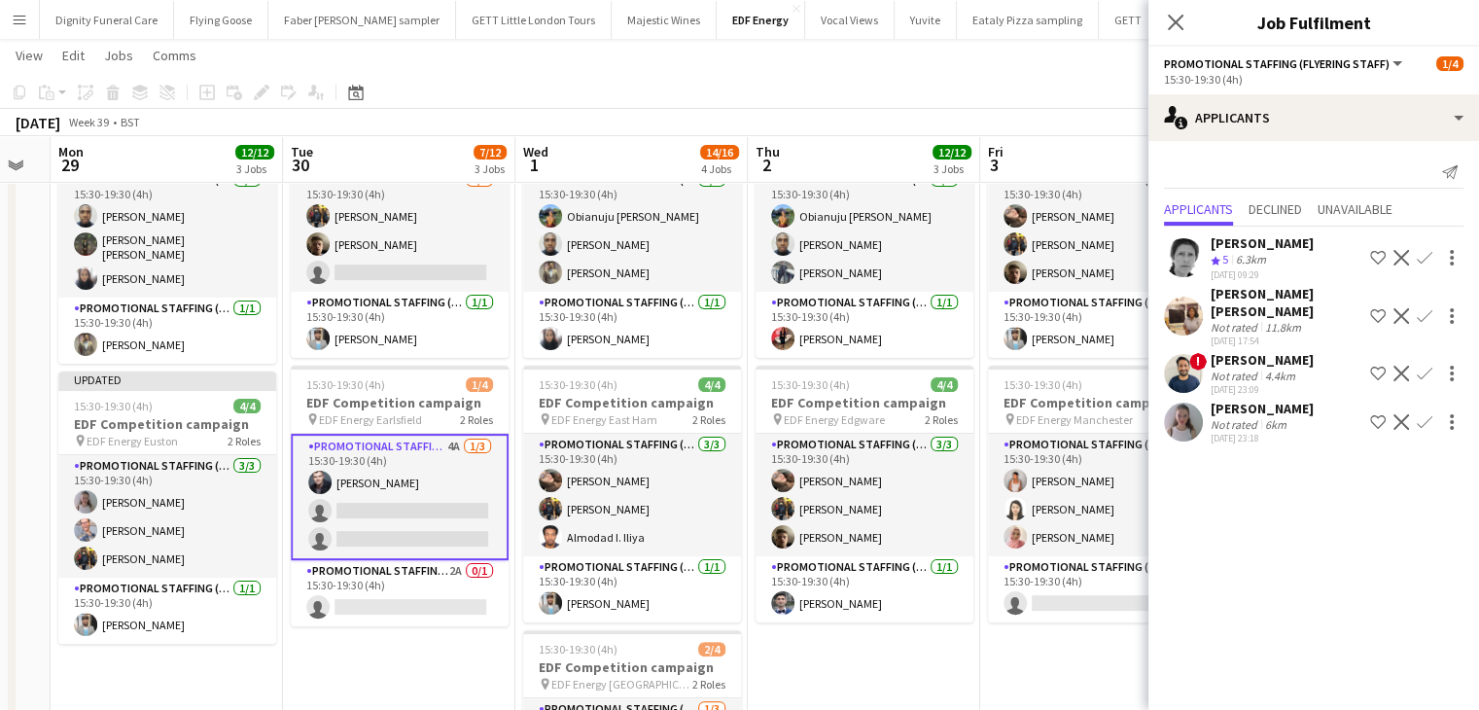
click at [1426, 414] on app-icon "Confirm" at bounding box center [1425, 422] width 16 height 16
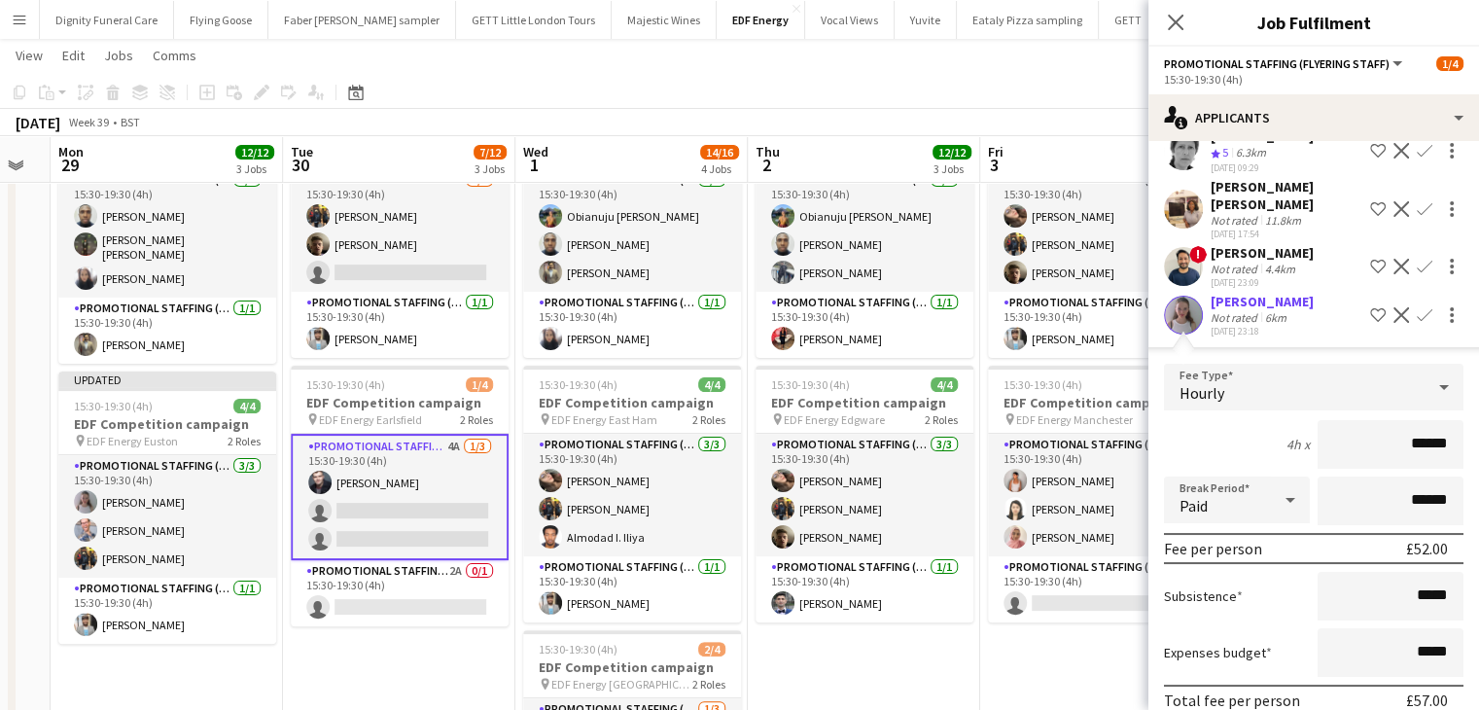
scroll to position [174, 0]
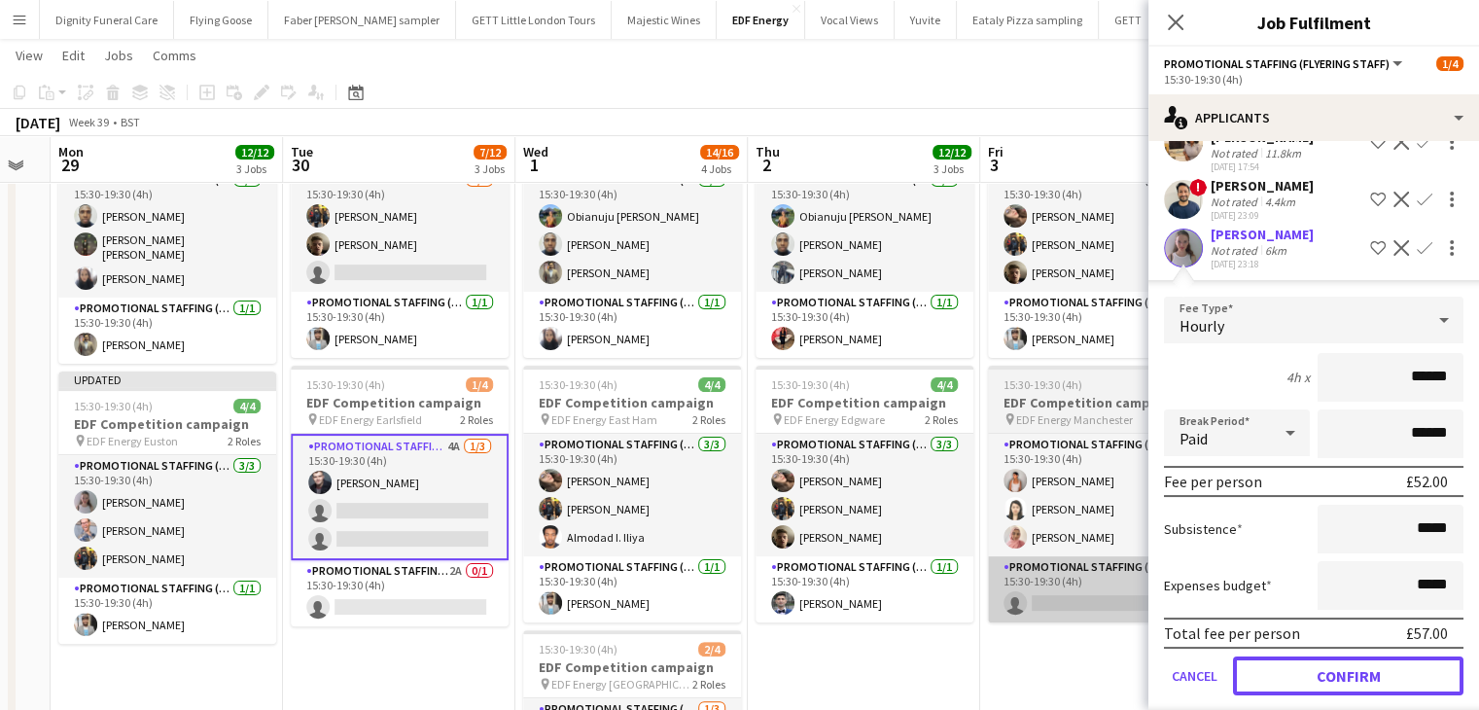
drag, startPoint x: 1392, startPoint y: 661, endPoint x: 994, endPoint y: 605, distance: 401.8
click at [1391, 661] on button "Confirm" at bounding box center [1348, 676] width 231 height 39
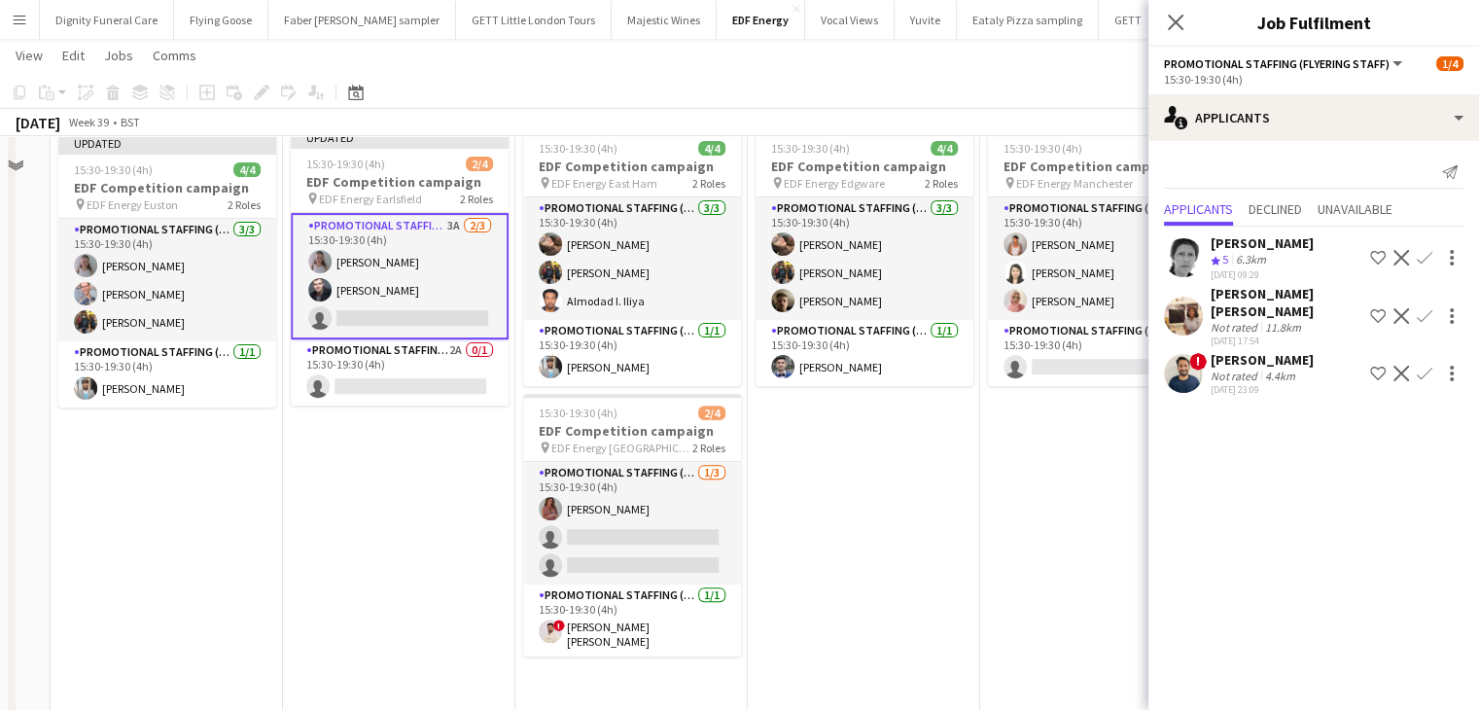
scroll to position [681, 0]
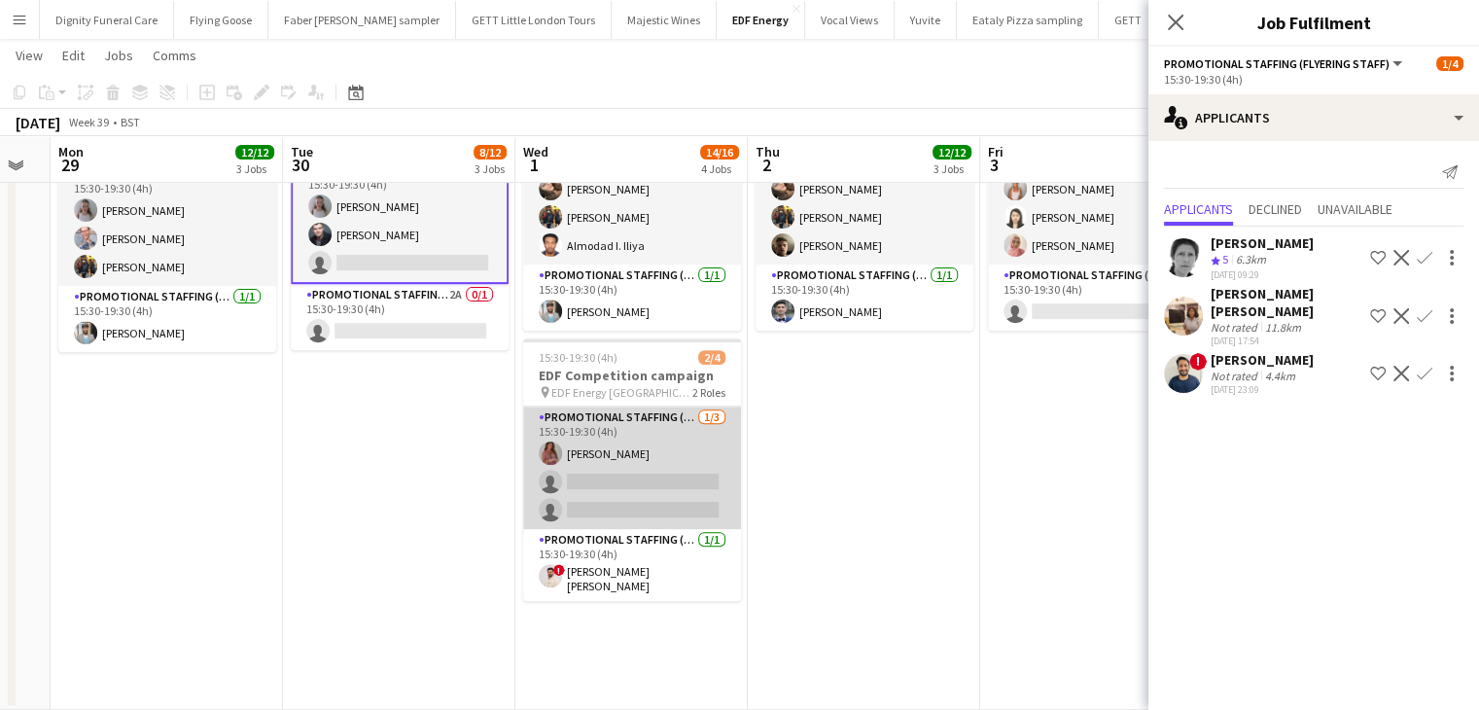
click at [661, 489] on app-card-role "Promotional Staffing (Flyering Staff) 1/3 15:30-19:30 (4h) Sally Whitworth sing…" at bounding box center [632, 468] width 218 height 123
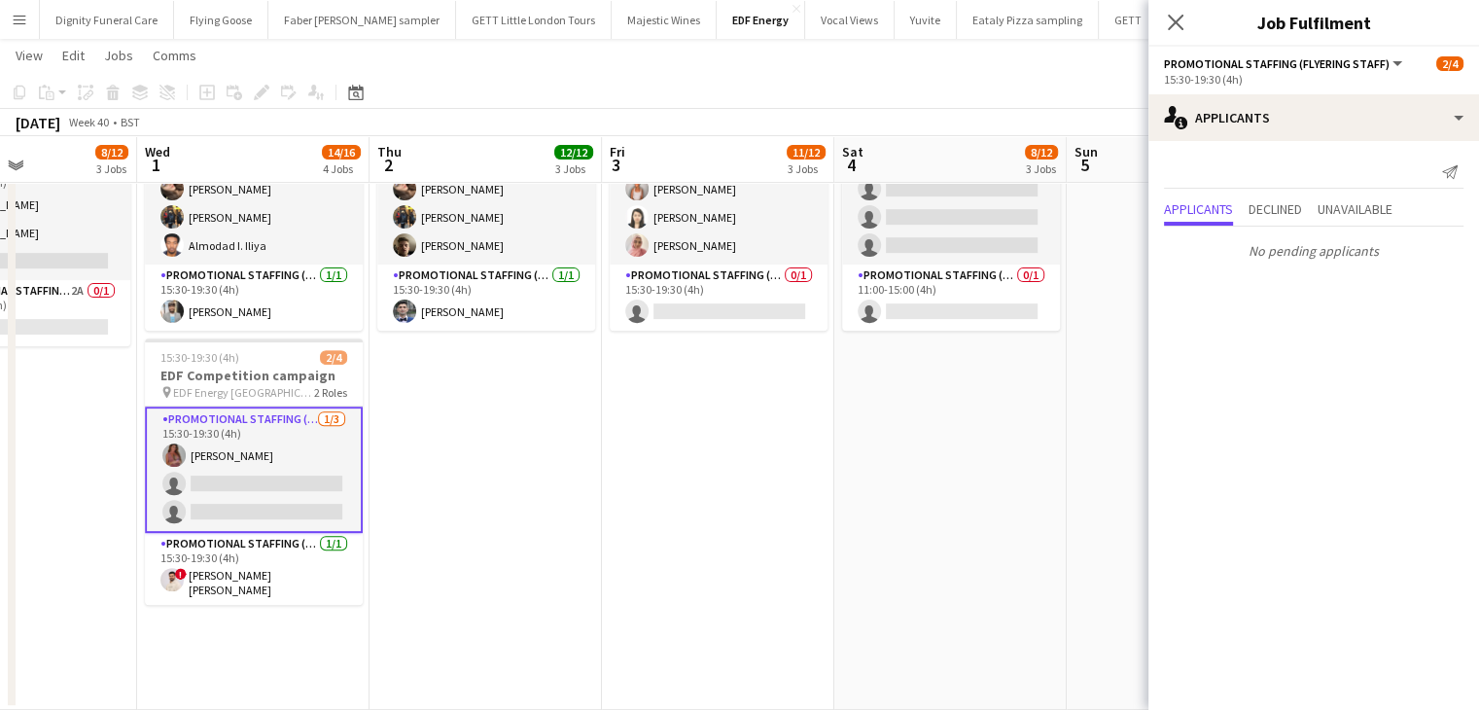
scroll to position [0, 607]
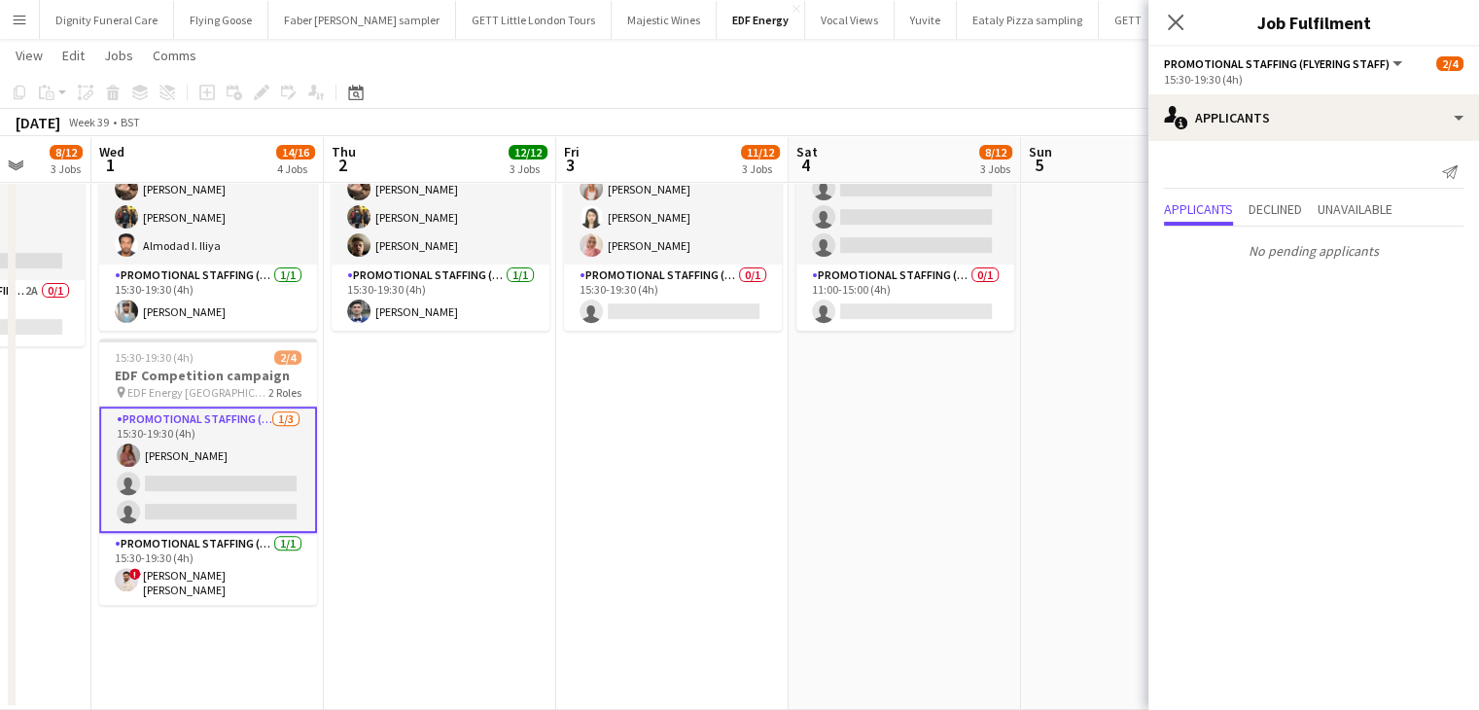
drag, startPoint x: 957, startPoint y: 512, endPoint x: 533, endPoint y: 516, distance: 424.1
click at [533, 516] on app-calendar-viewport "Sun 28 Mon 29 12/12 3 Jobs Tue 30 8/12 3 Jobs Wed 1 14/16 4 Jobs Thu 2 12/12 3 …" at bounding box center [739, 52] width 1479 height 1315
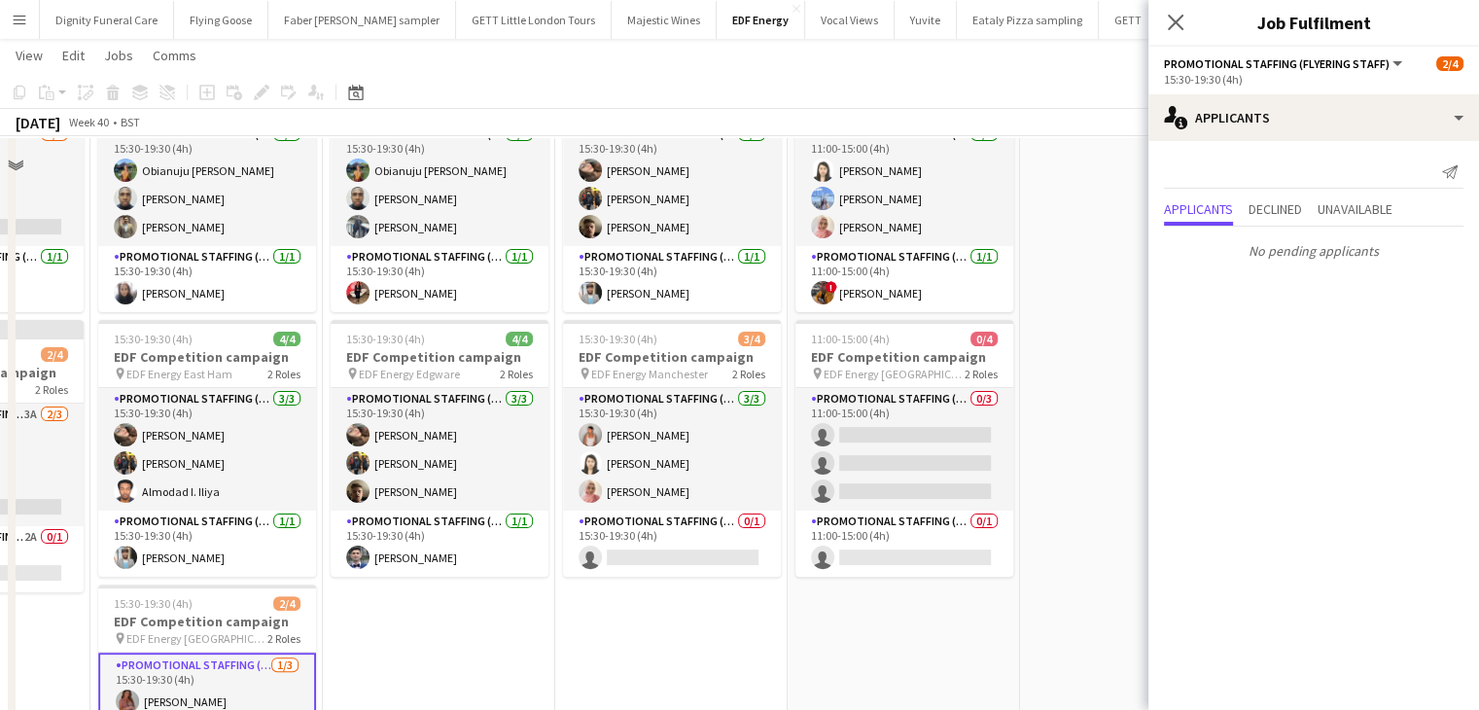
scroll to position [584, 0]
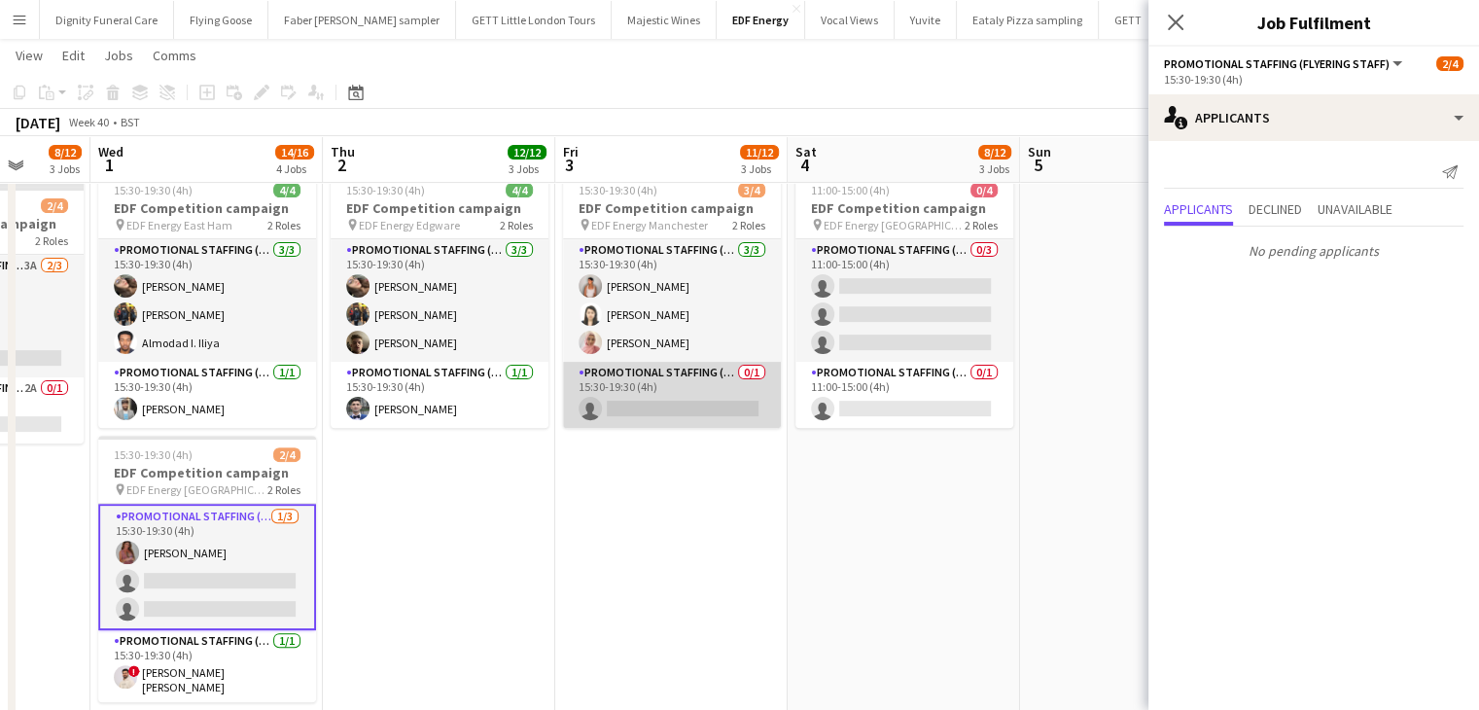
click at [704, 408] on app-card-role "Promotional Staffing (Team Leader) 0/1 15:30-19:30 (4h) single-neutral-actions" at bounding box center [672, 395] width 218 height 66
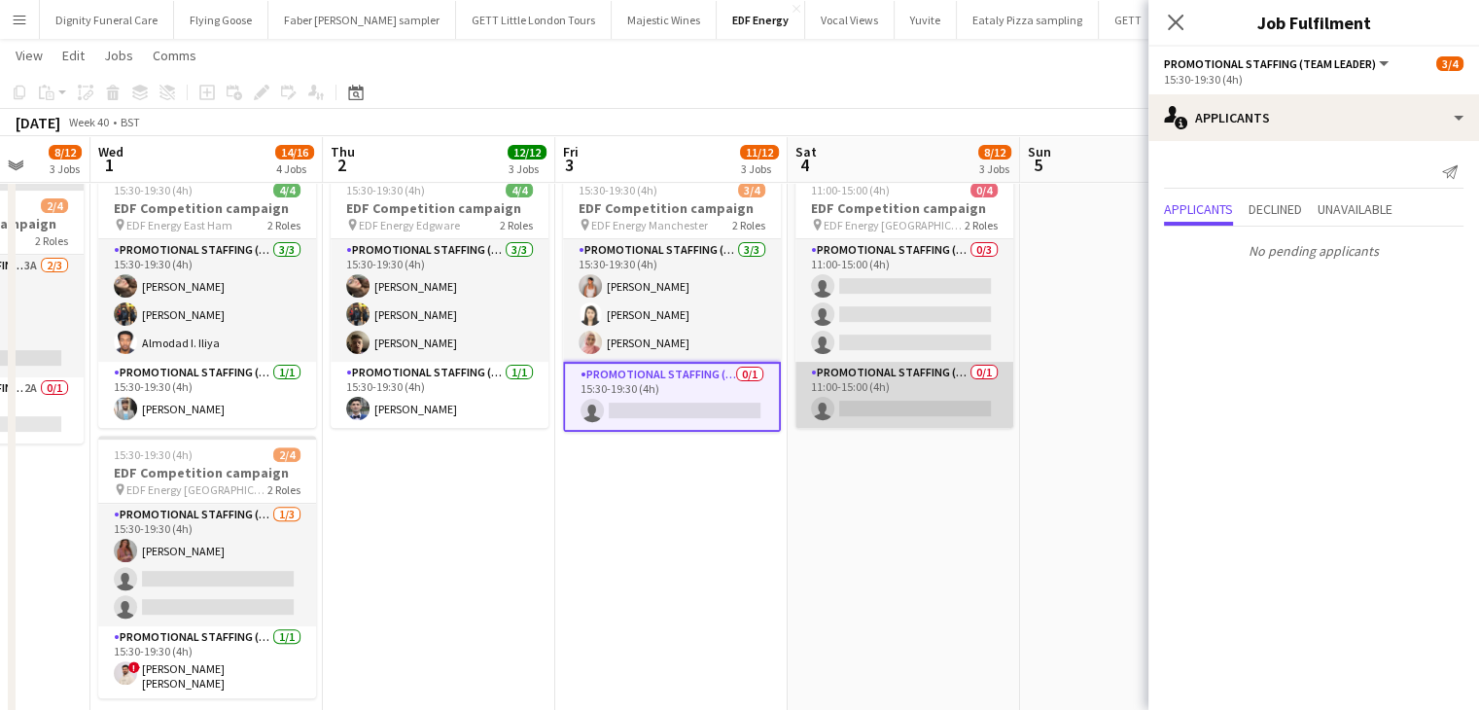
click at [916, 413] on app-card-role "Promotional Staffing (Team Leader) 0/1 11:00-15:00 (4h) single-neutral-actions" at bounding box center [905, 395] width 218 height 66
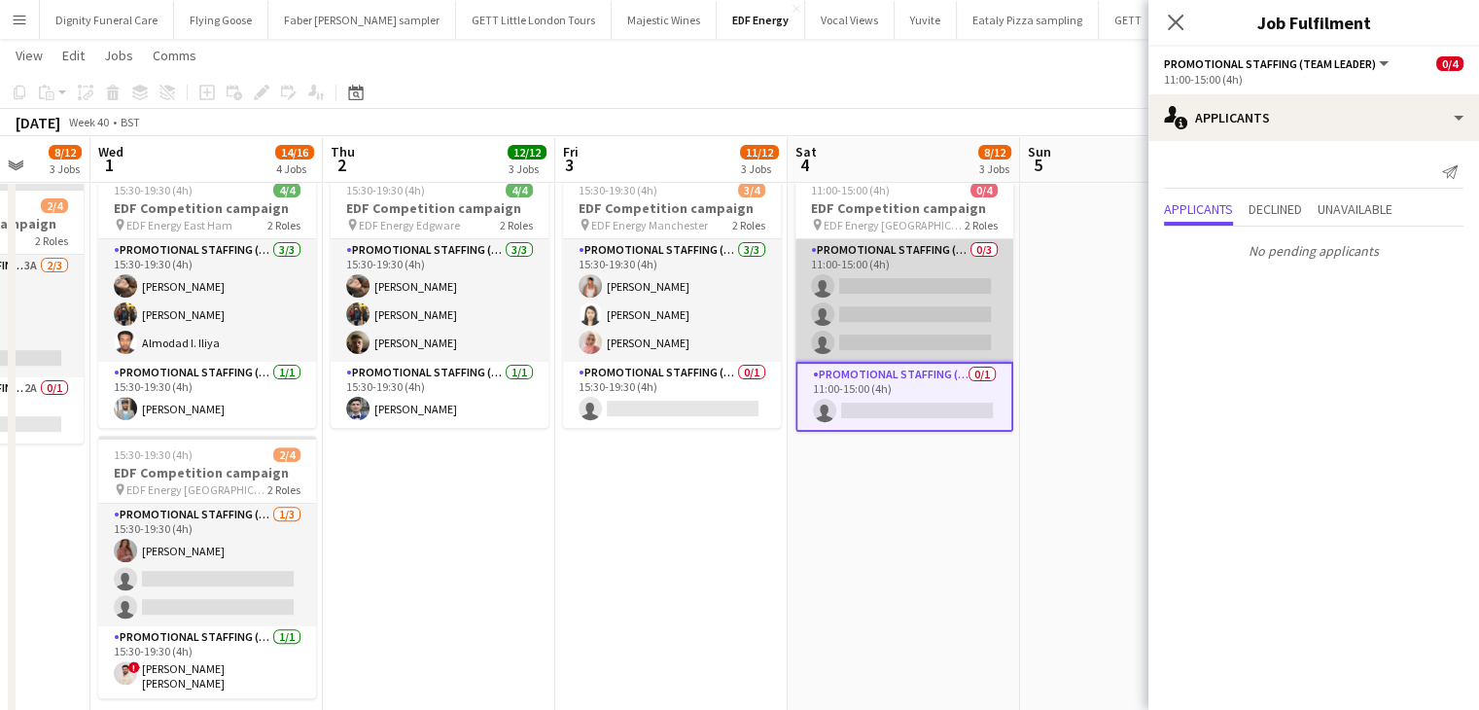
click at [869, 324] on app-card-role "Promotional Staffing (Flyering Staff) 0/3 11:00-15:00 (4h) single-neutral-actio…" at bounding box center [905, 300] width 218 height 123
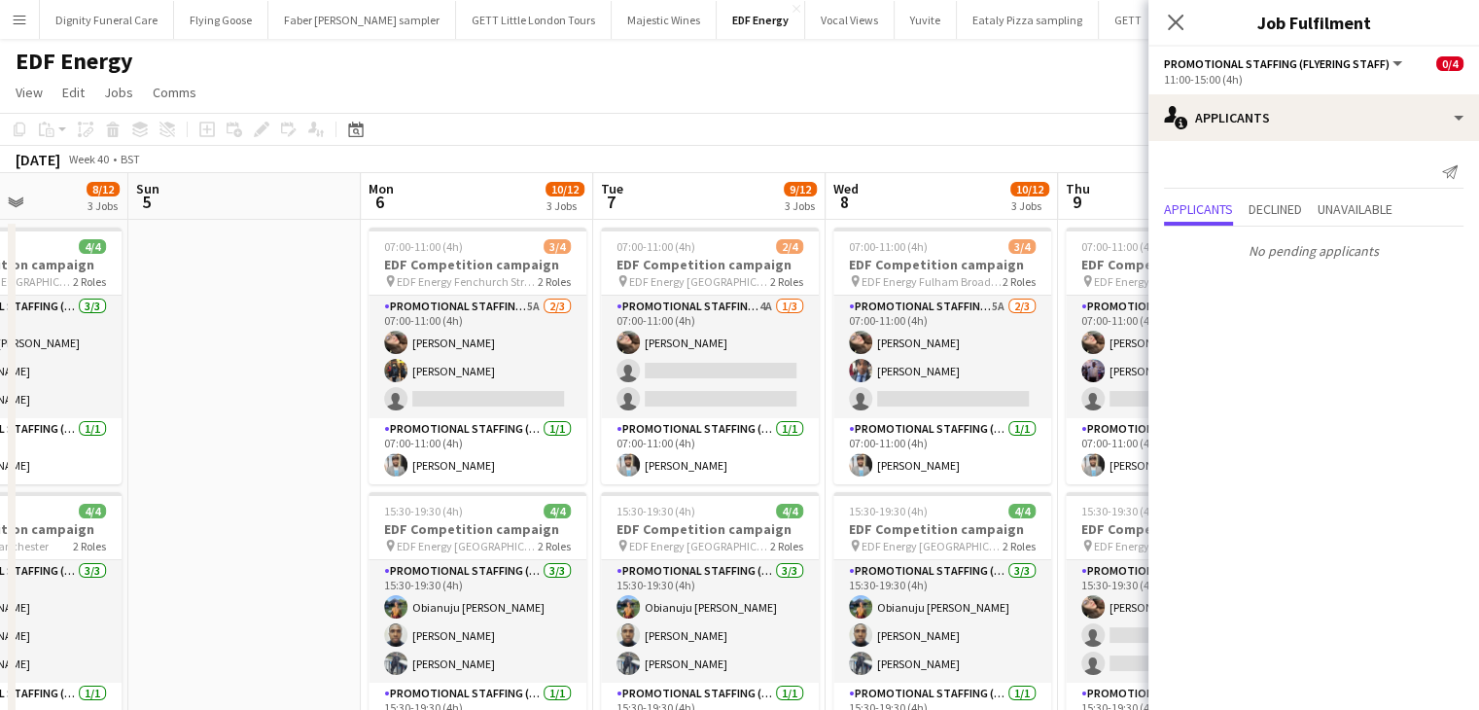
scroll to position [0, 622]
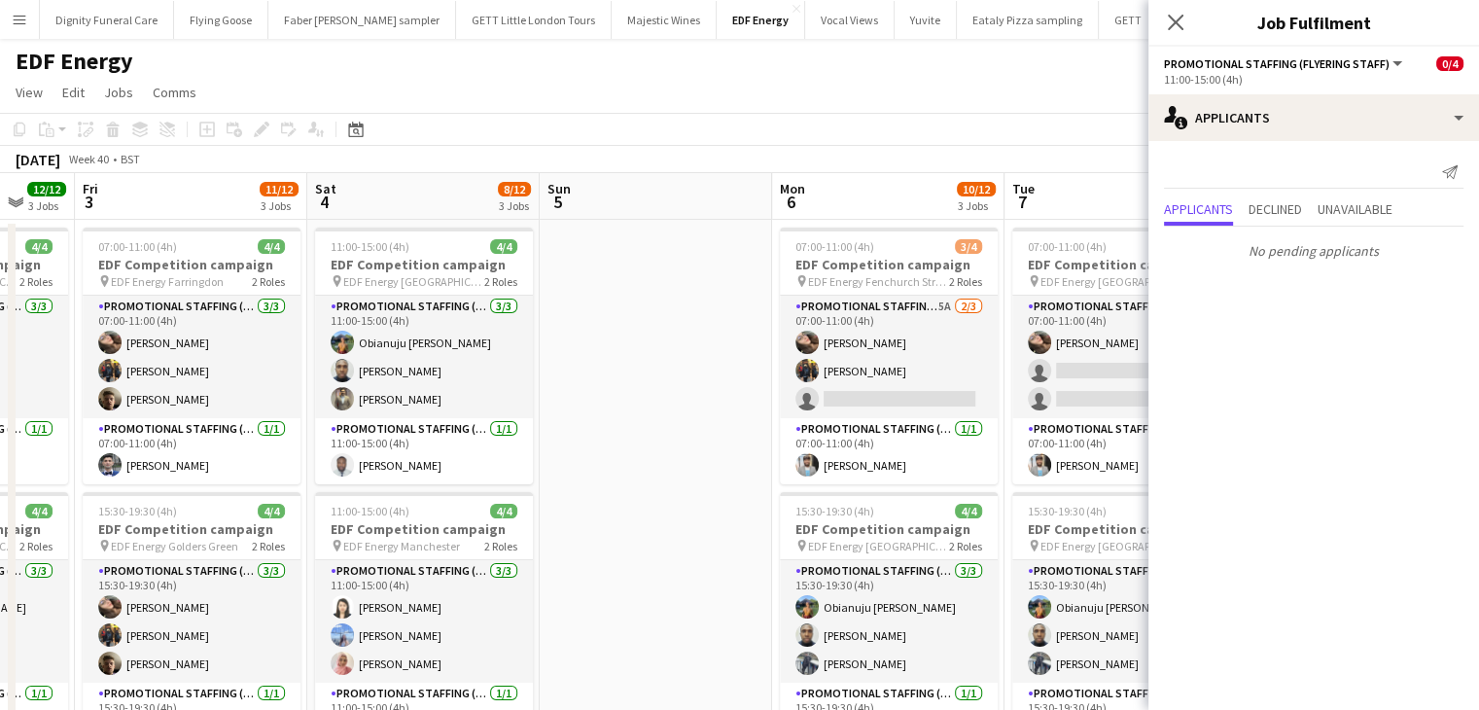
drag, startPoint x: 1019, startPoint y: 443, endPoint x: 109, endPoint y: 441, distance: 910.4
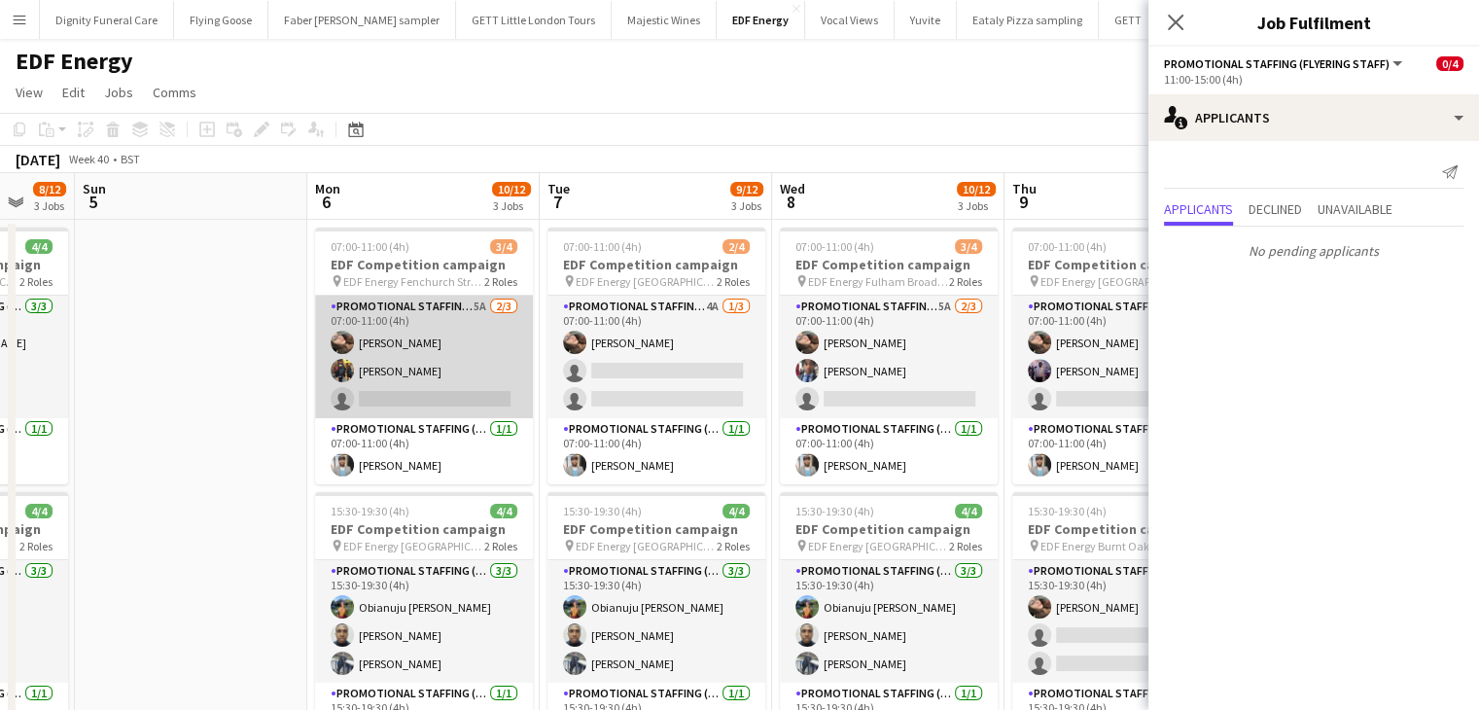
click at [426, 408] on app-card-role "Promotional Staffing (Flyering Staff) 5A 2/3 07:00-11:00 (4h) Anastasiia Melesh…" at bounding box center [424, 357] width 218 height 123
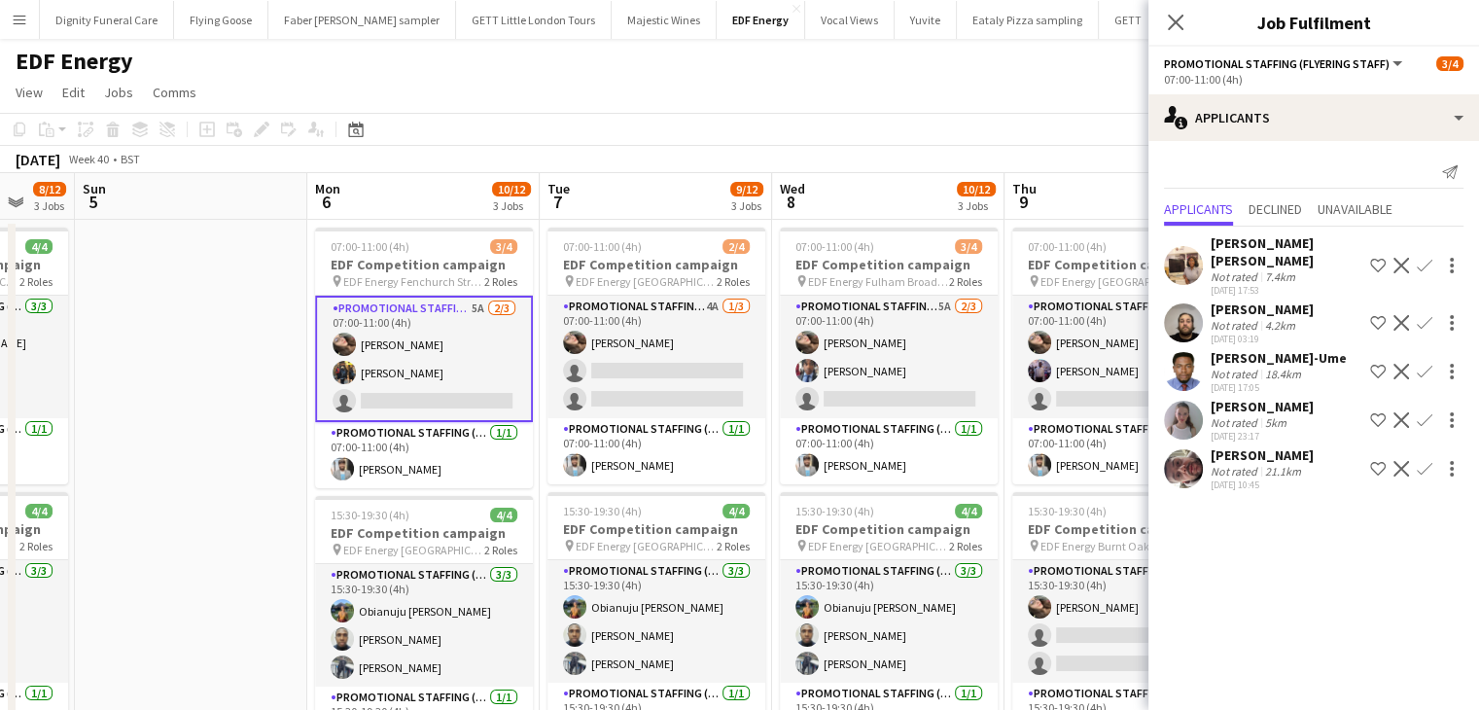
click at [1434, 408] on button "Confirm" at bounding box center [1424, 419] width 23 height 23
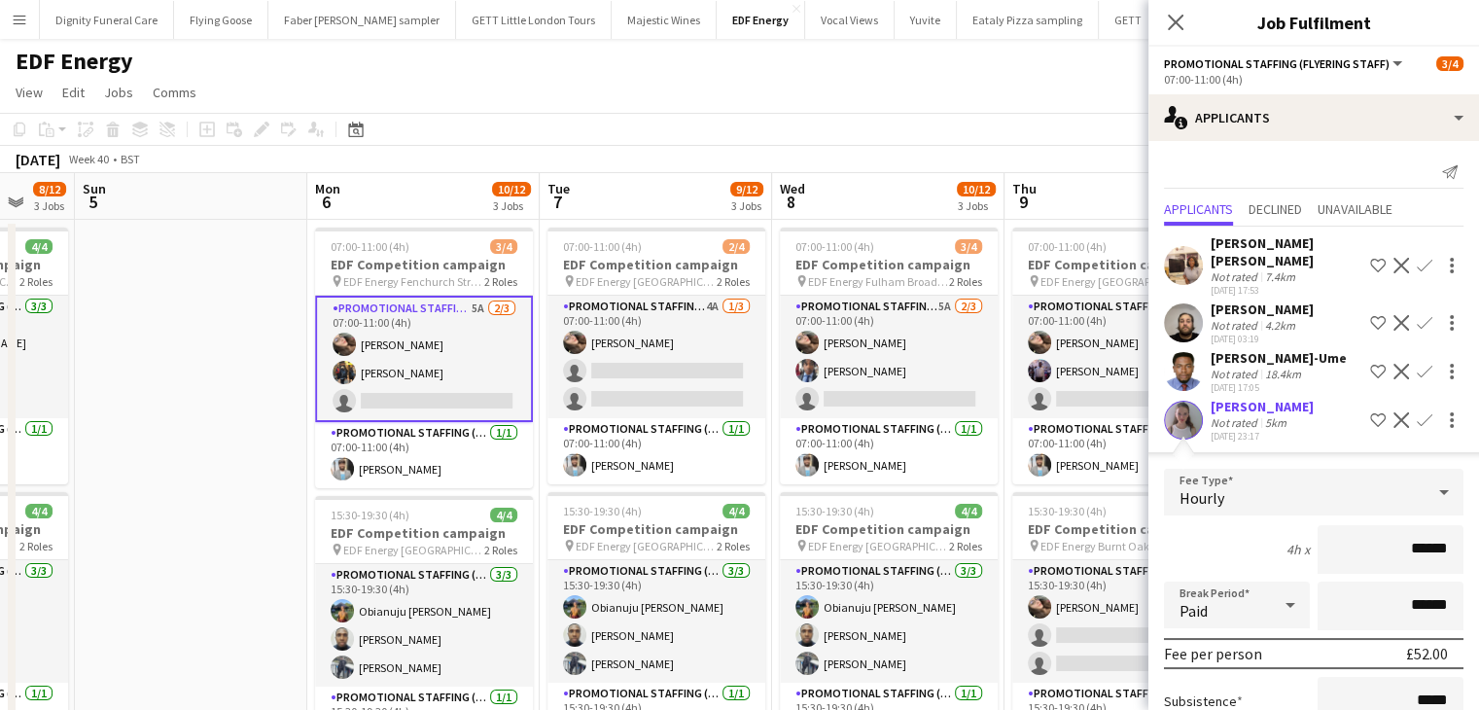
scroll to position [222, 0]
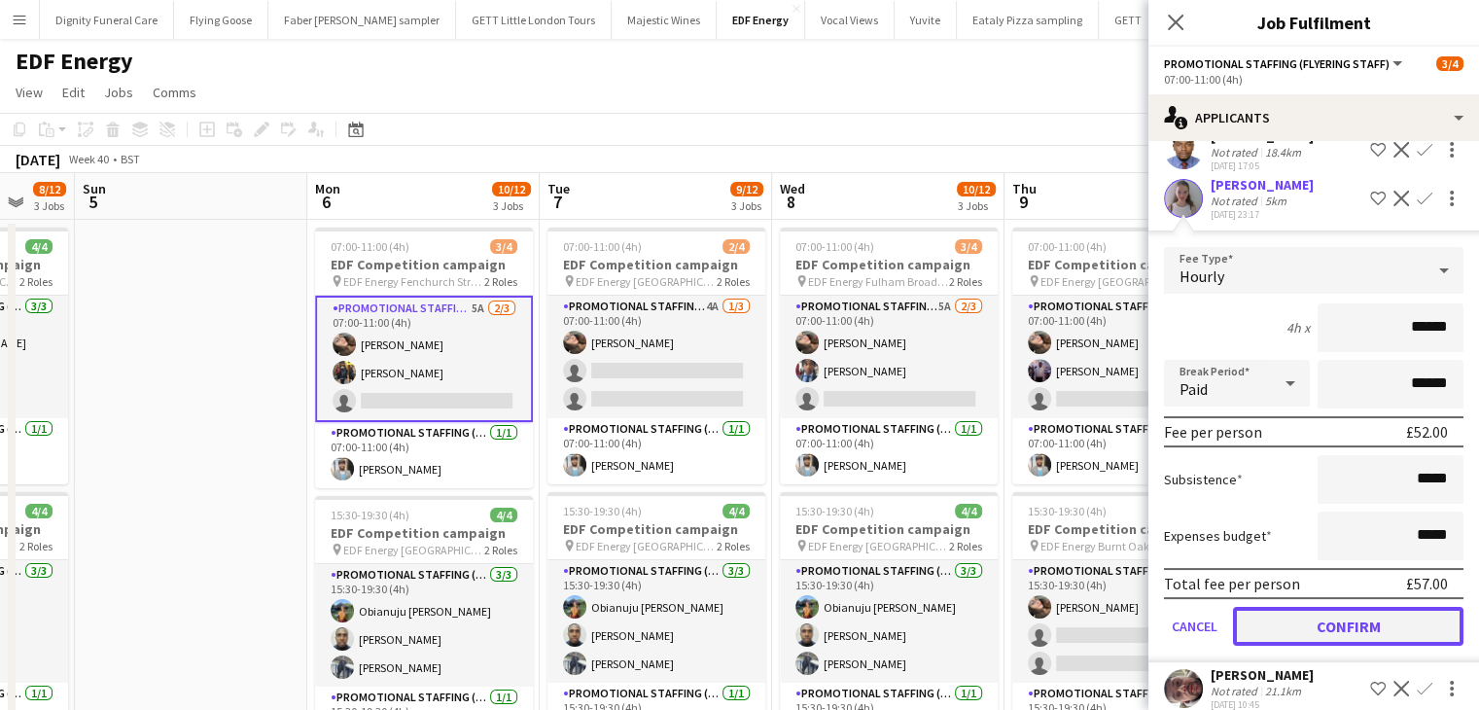
click at [1368, 612] on button "Confirm" at bounding box center [1348, 626] width 231 height 39
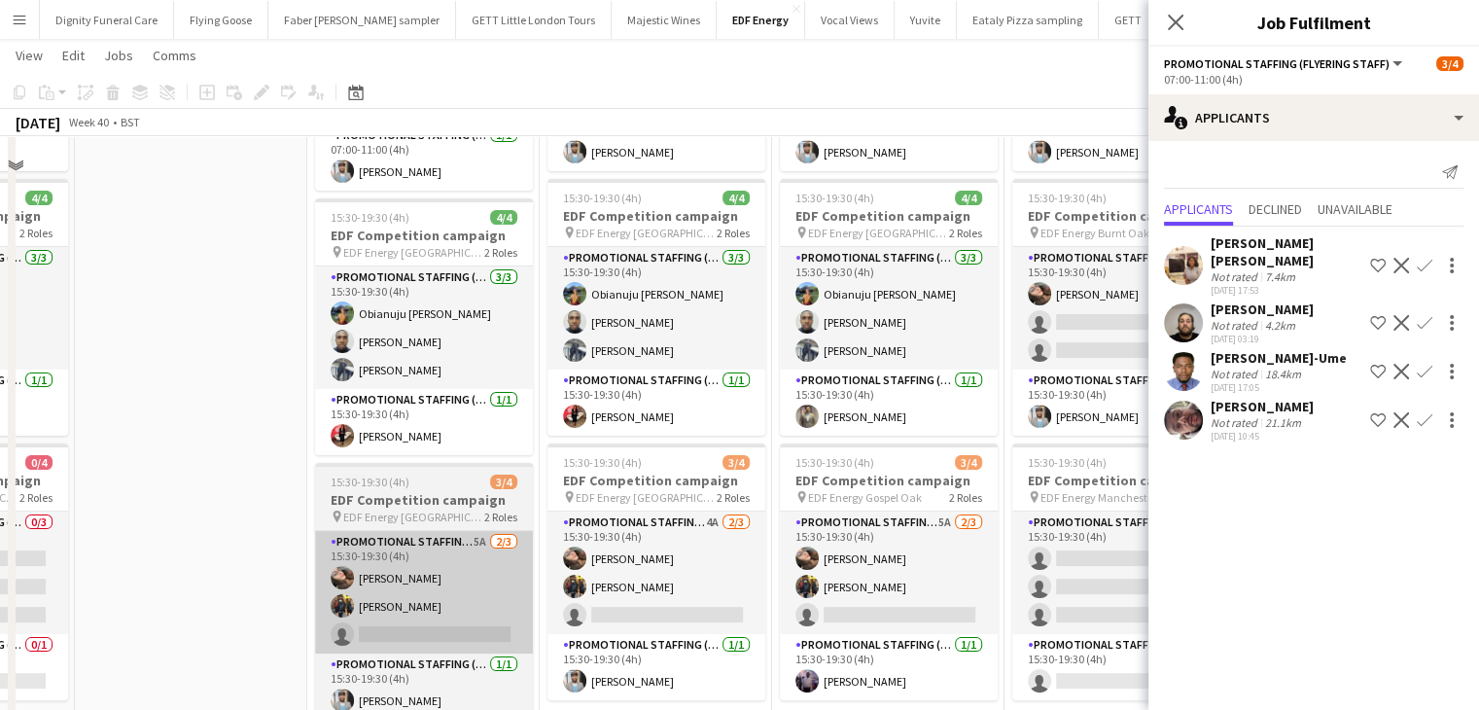
scroll to position [389, 0]
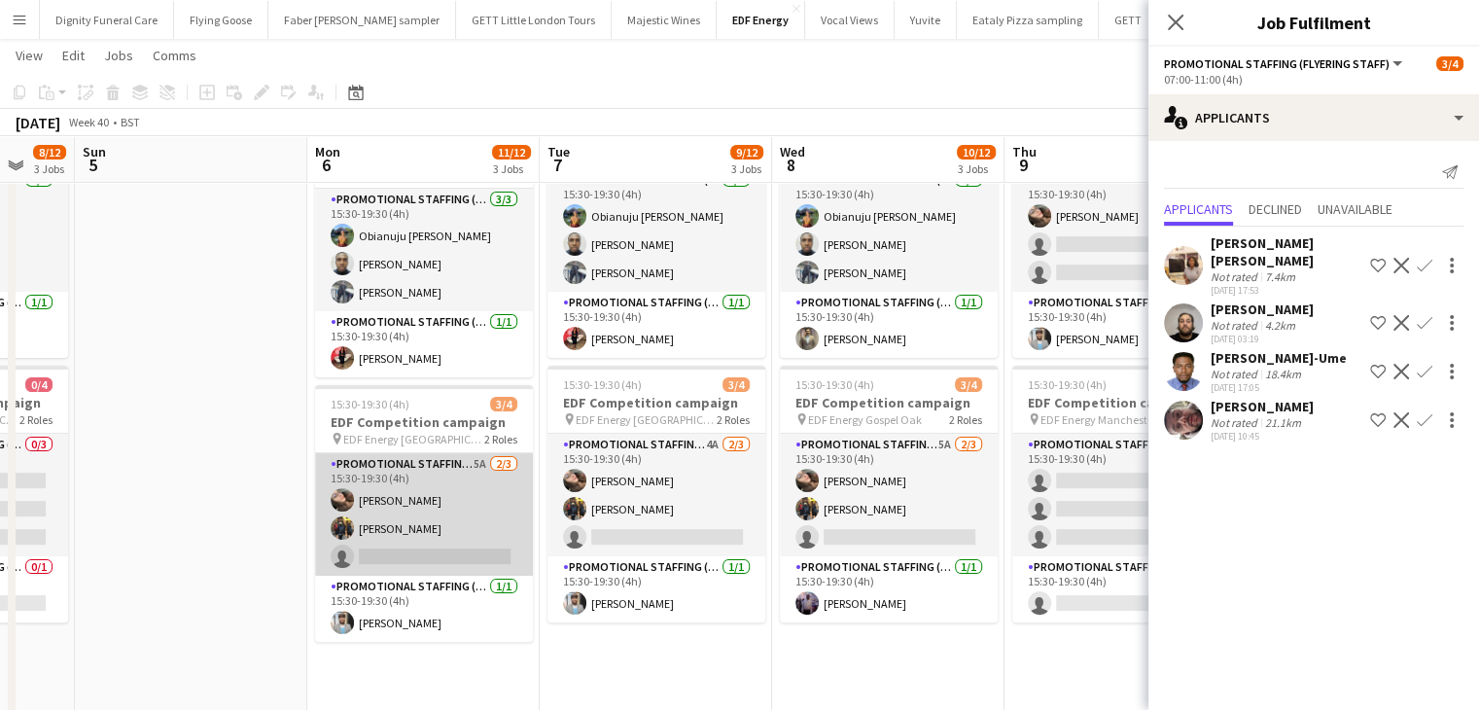
click at [436, 555] on app-card-role "Promotional Staffing (Flyering Staff) 5A 2/3 15:30-19:30 (4h) Anastasiia Melesh…" at bounding box center [424, 514] width 218 height 123
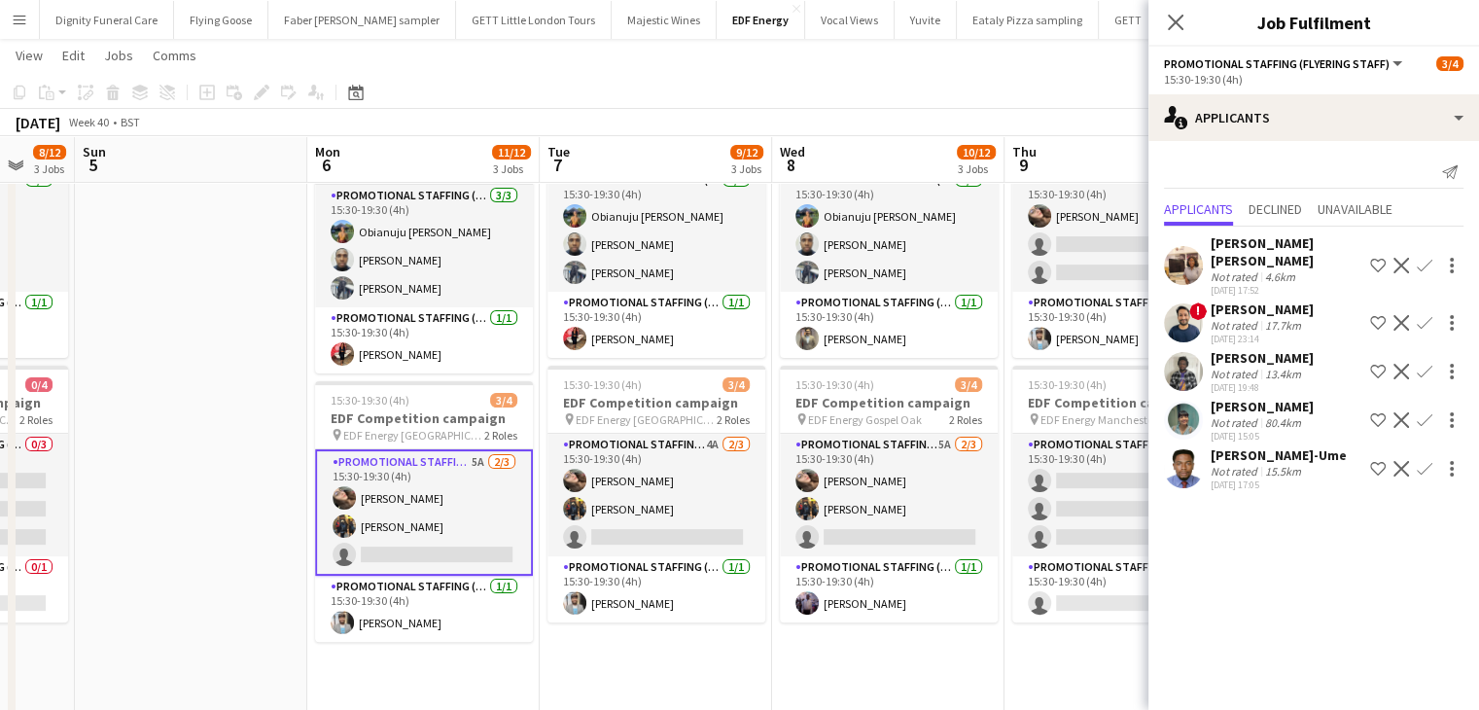
click at [1254, 398] on div "Maryam Hosseini" at bounding box center [1262, 407] width 103 height 18
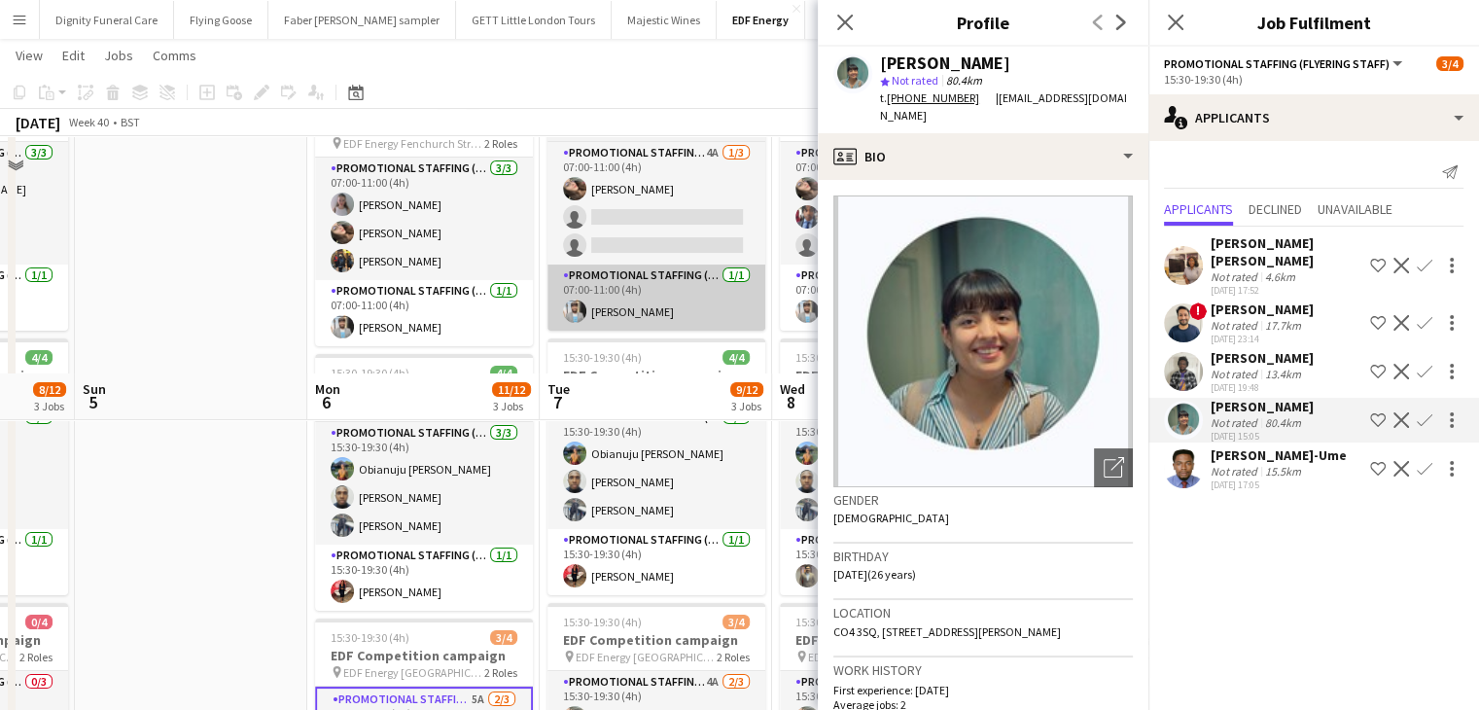
scroll to position [0, 0]
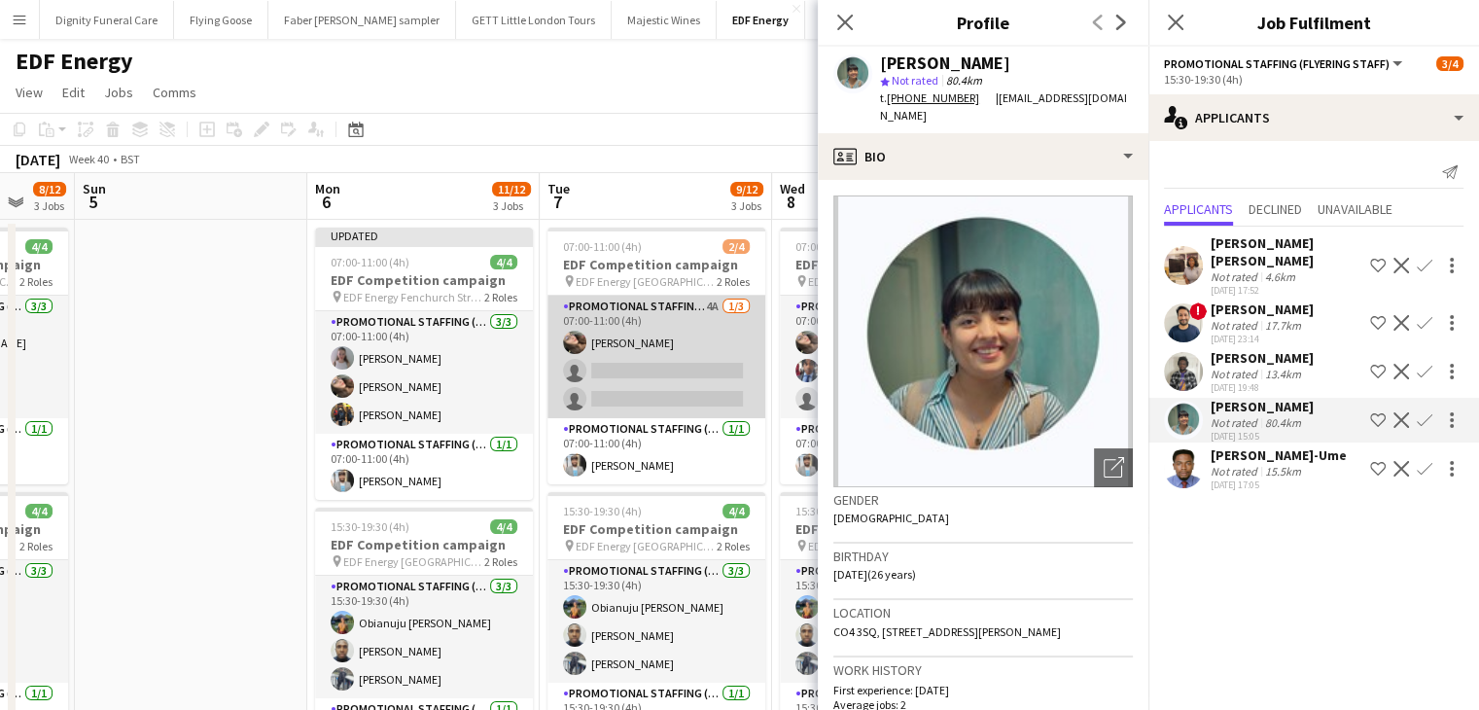
click at [712, 360] on app-card-role "Promotional Staffing (Flyering Staff) 4A 1/3 07:00-11:00 (4h) Anastasiia Melesh…" at bounding box center [657, 357] width 218 height 123
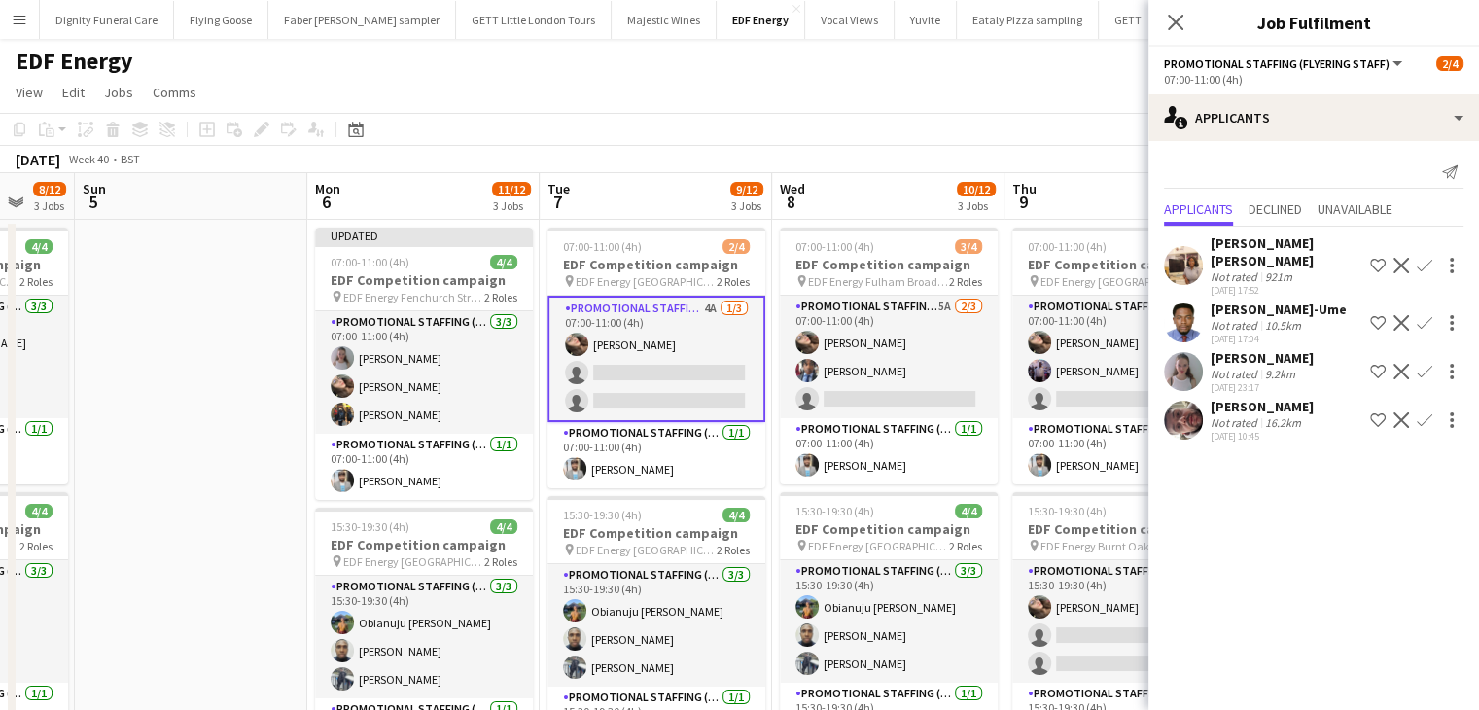
click at [1421, 364] on app-icon "Confirm" at bounding box center [1425, 372] width 16 height 16
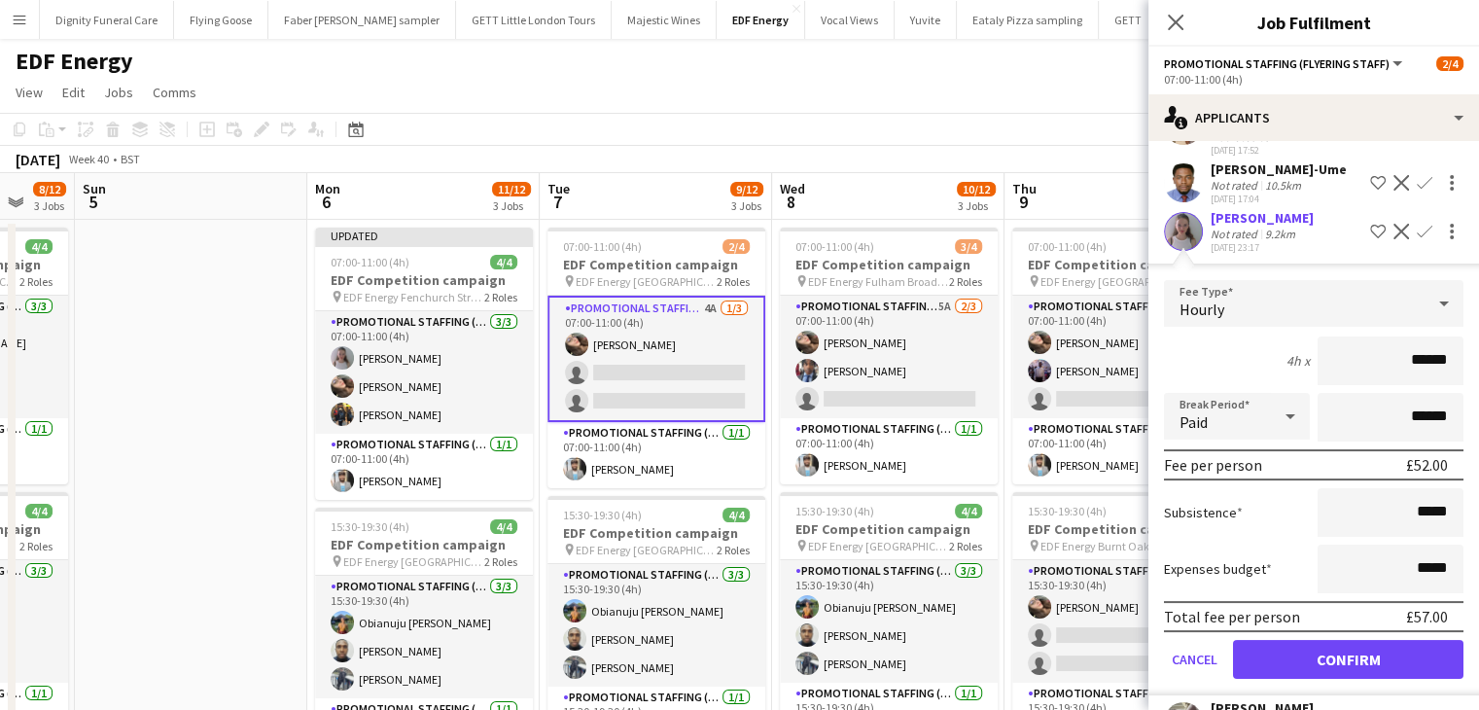
scroll to position [173, 0]
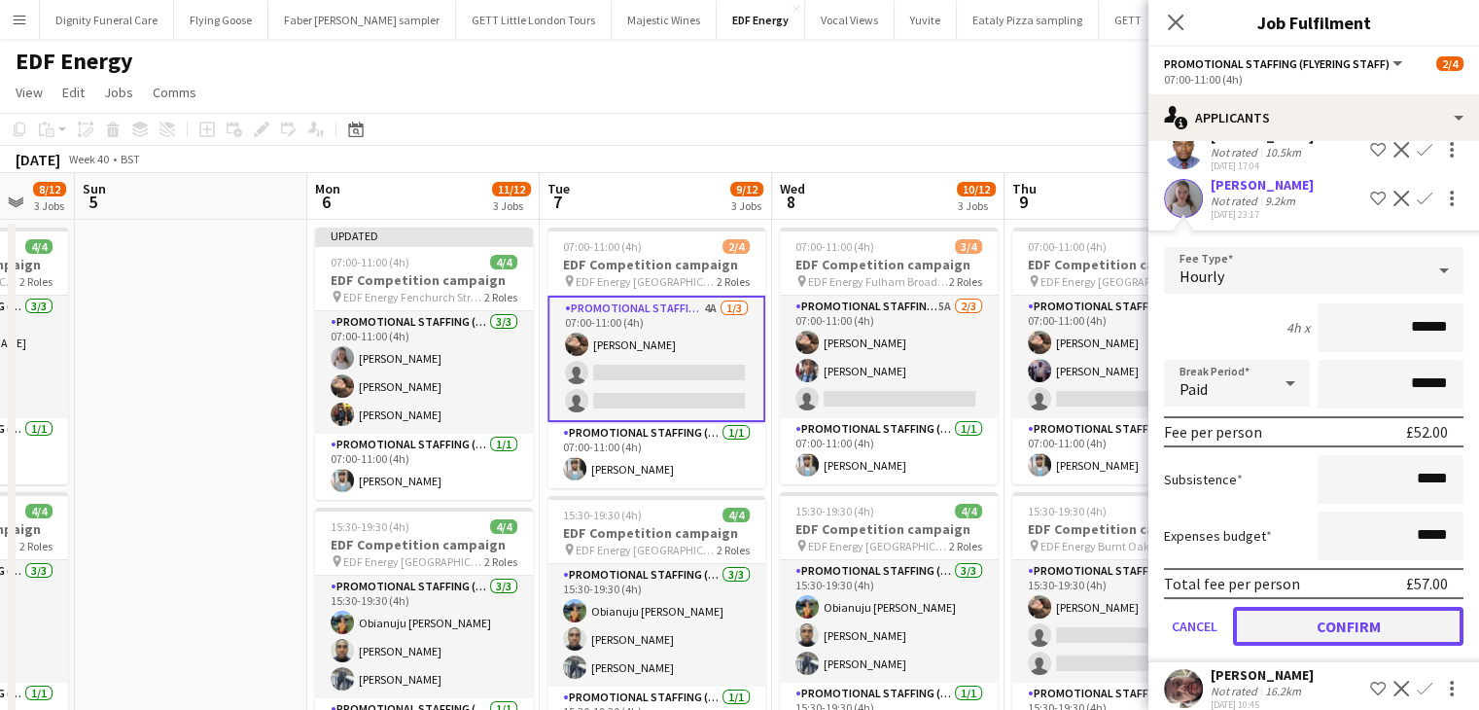
click at [1362, 607] on button "Confirm" at bounding box center [1348, 626] width 231 height 39
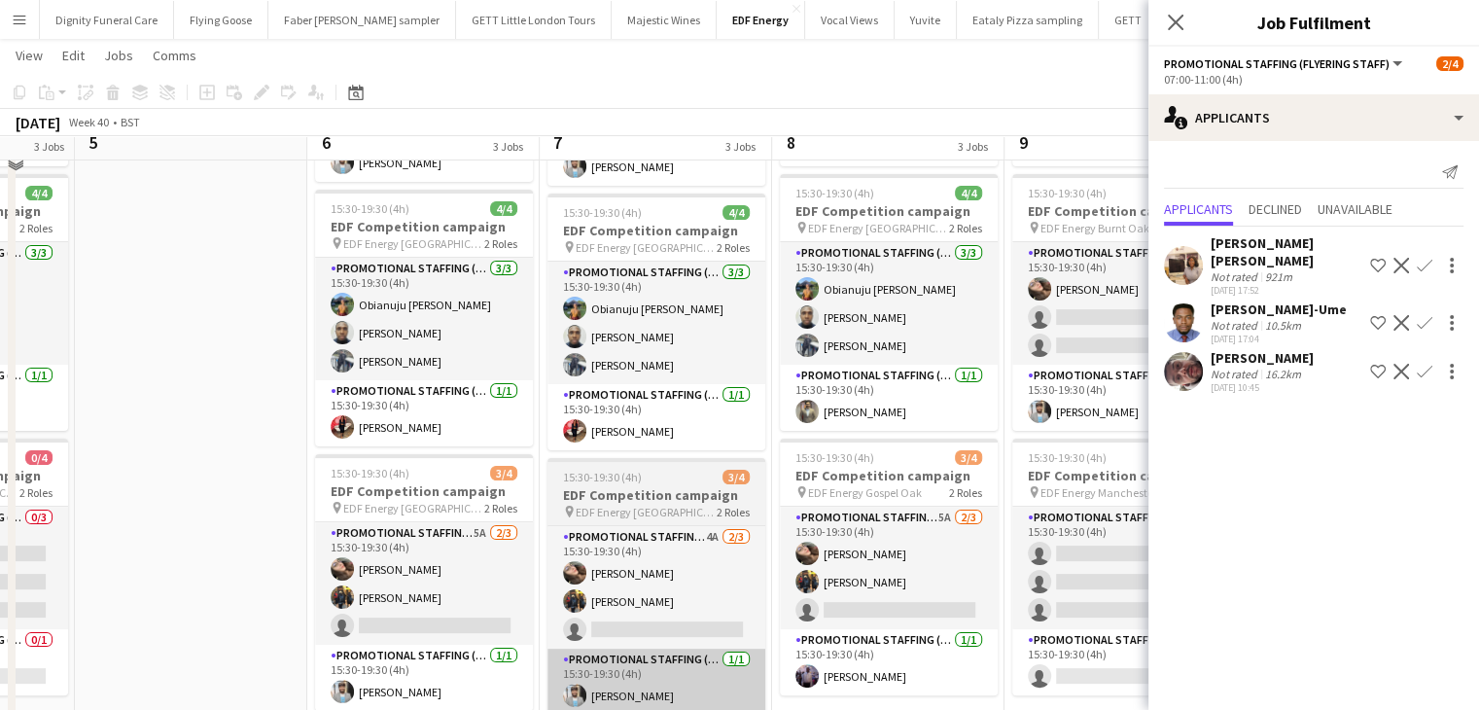
scroll to position [486, 0]
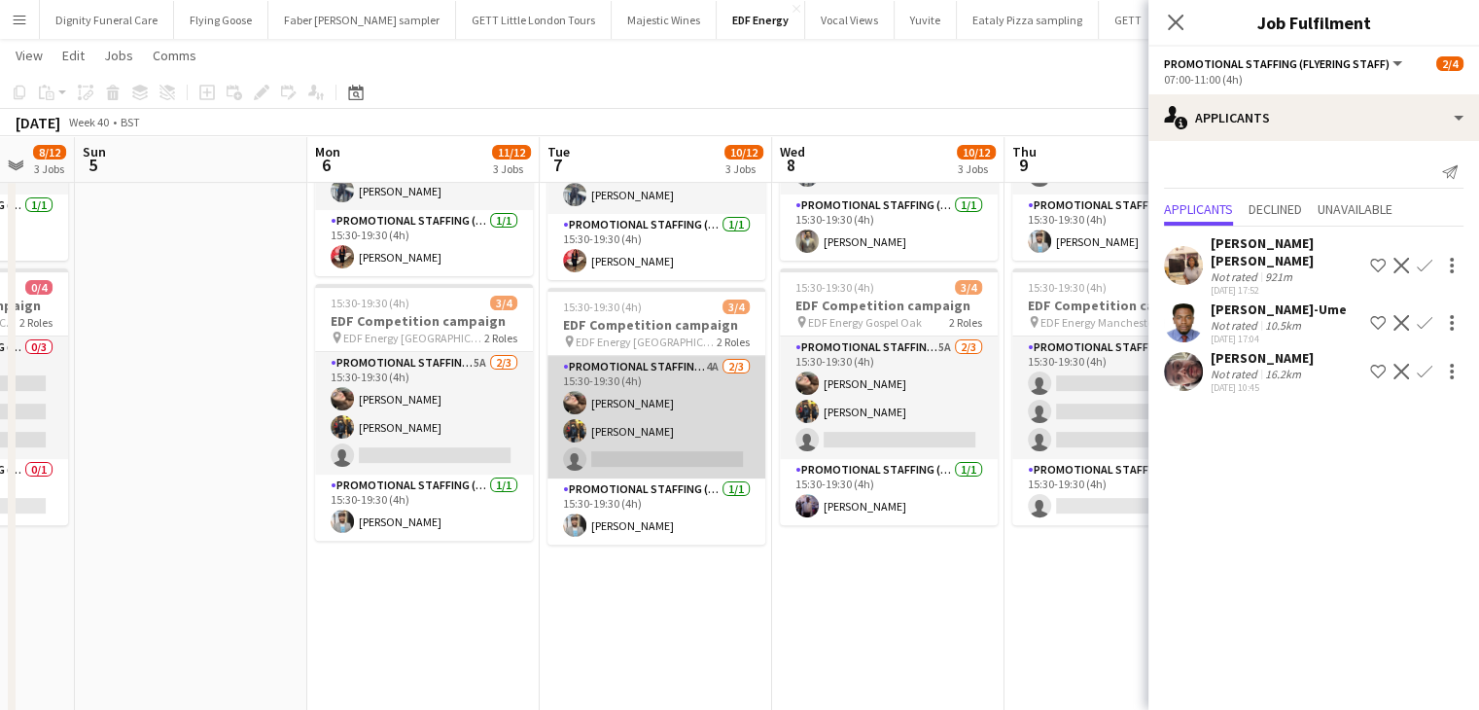
drag, startPoint x: 700, startPoint y: 456, endPoint x: 712, endPoint y: 471, distance: 18.7
click at [703, 456] on app-card-role "Promotional Staffing (Flyering Staff) 4A 2/3 15:30-19:30 (4h) Anastasiia Melesh…" at bounding box center [657, 417] width 218 height 123
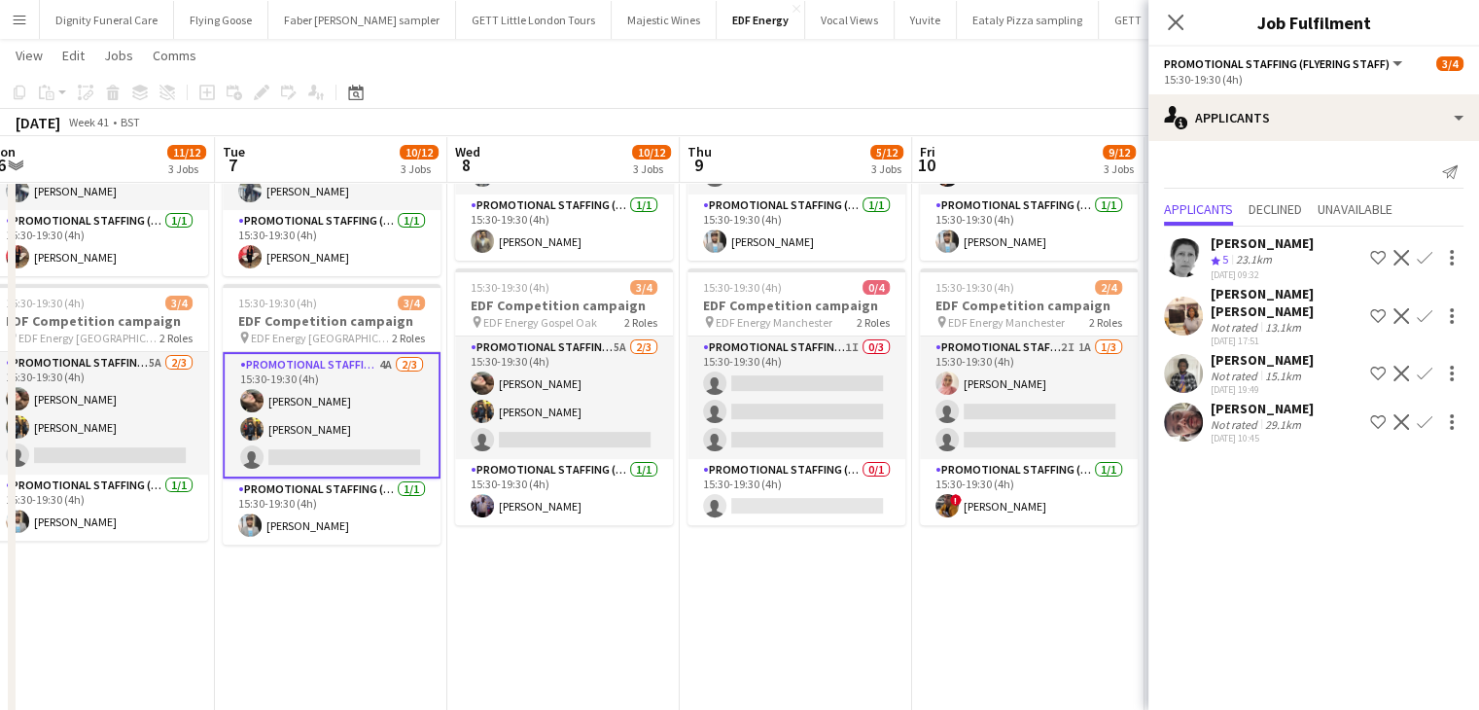
drag, startPoint x: 982, startPoint y: 637, endPoint x: 652, endPoint y: 608, distance: 332.0
click at [652, 608] on app-calendar-viewport "Fri 3 11/12 3 Jobs Sat 4 8/12 3 Jobs Sun 5 Mon 6 11/12 3 Jobs Tue 7 10/12 3 Job…" at bounding box center [739, 247] width 1479 height 1315
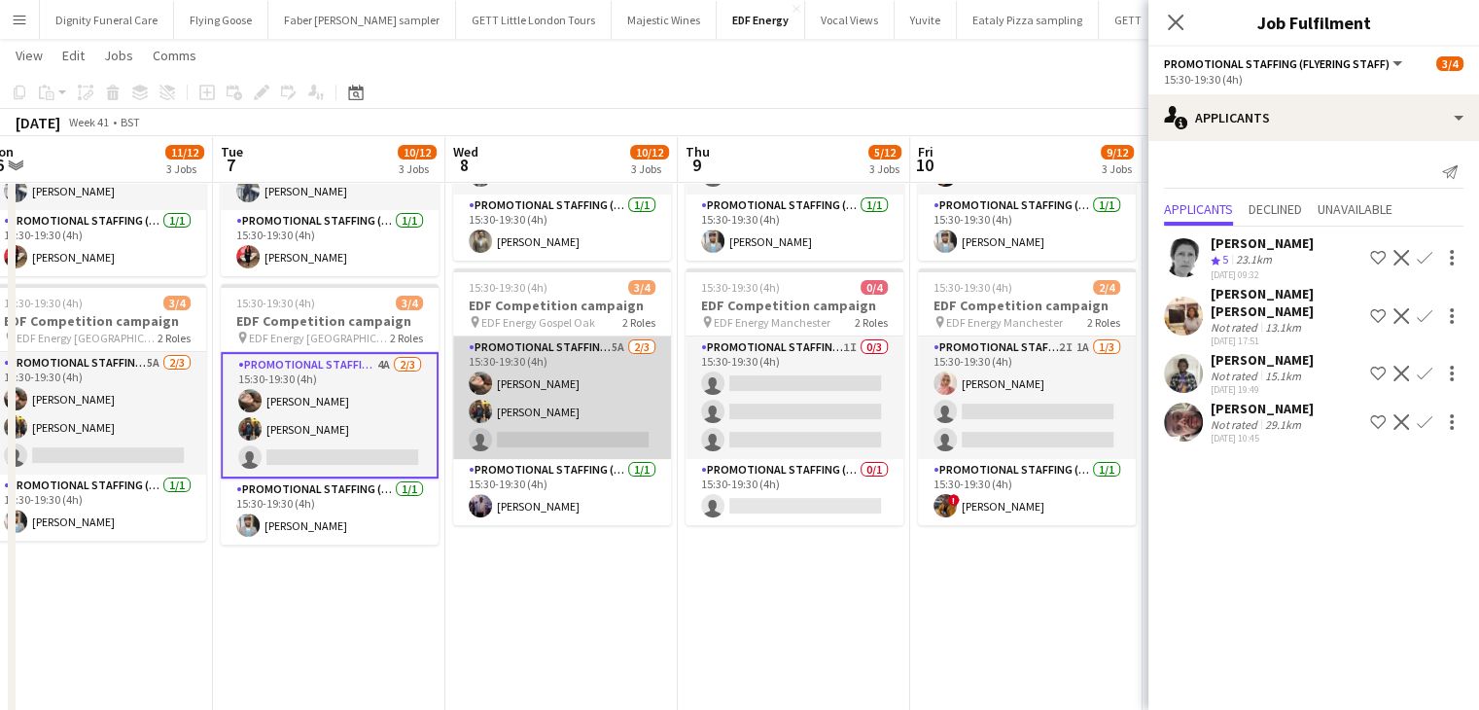
click at [622, 443] on app-card-role "Promotional Staffing (Flyering Staff) 5A 2/3 15:30-19:30 (4h) Anastasiia Melesh…" at bounding box center [562, 398] width 218 height 123
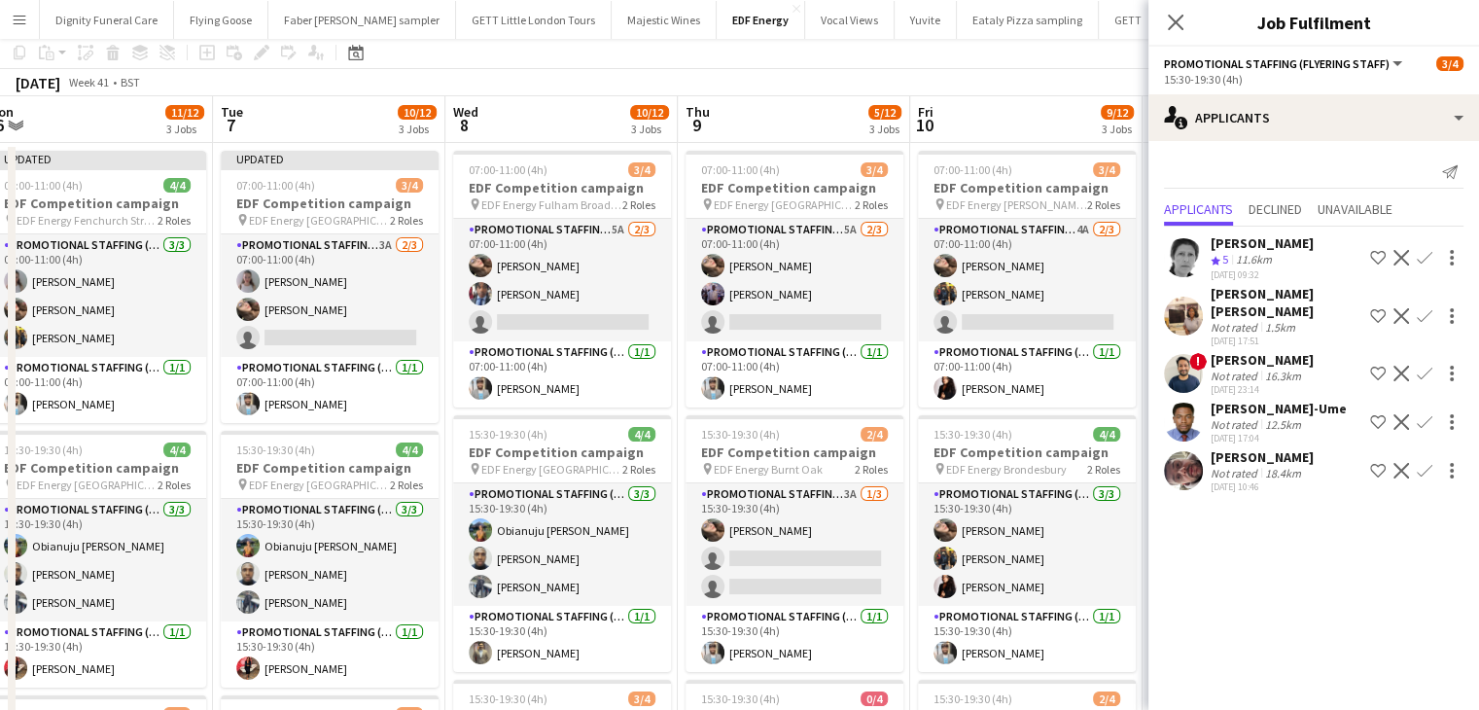
scroll to position [0, 0]
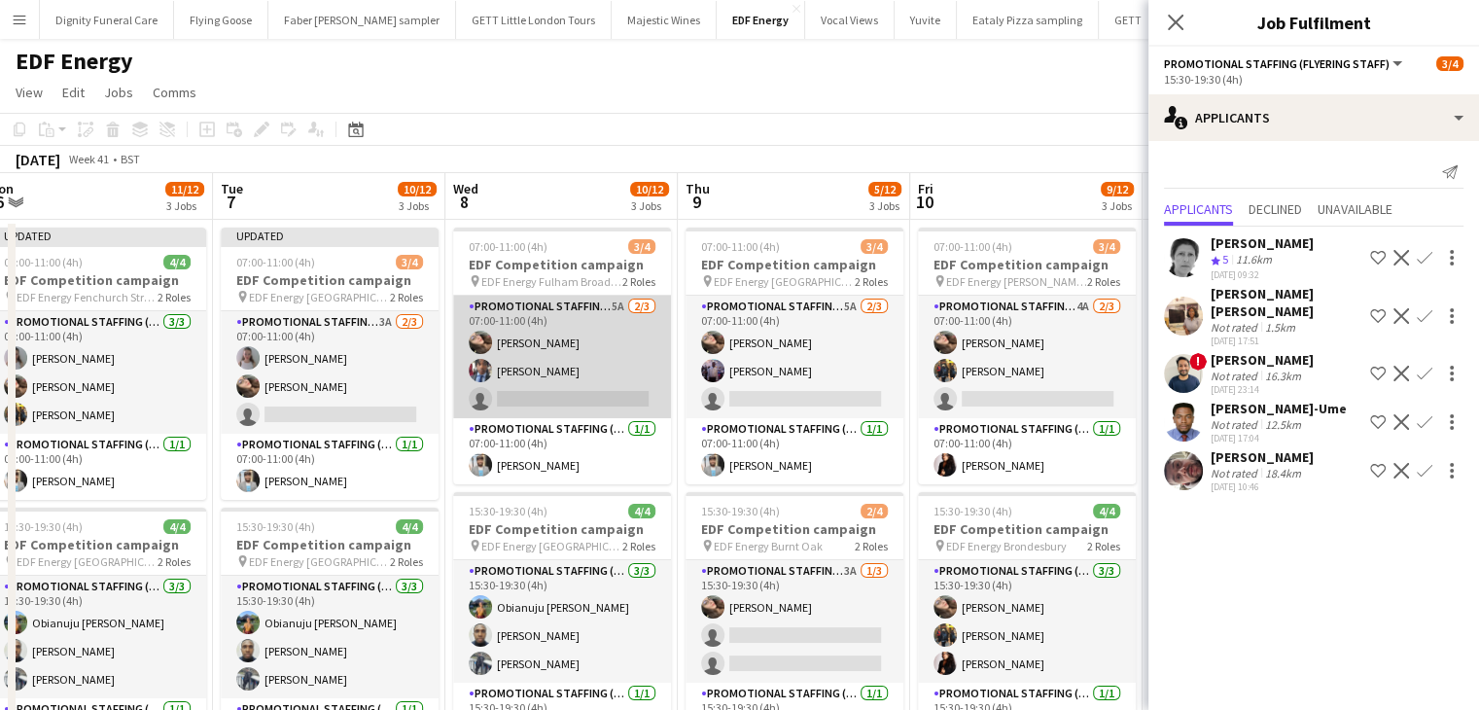
click at [570, 399] on app-card-role "Promotional Staffing (Flyering Staff) 5A 2/3 07:00-11:00 (4h) Anastasiia Melesh…" at bounding box center [562, 357] width 218 height 123
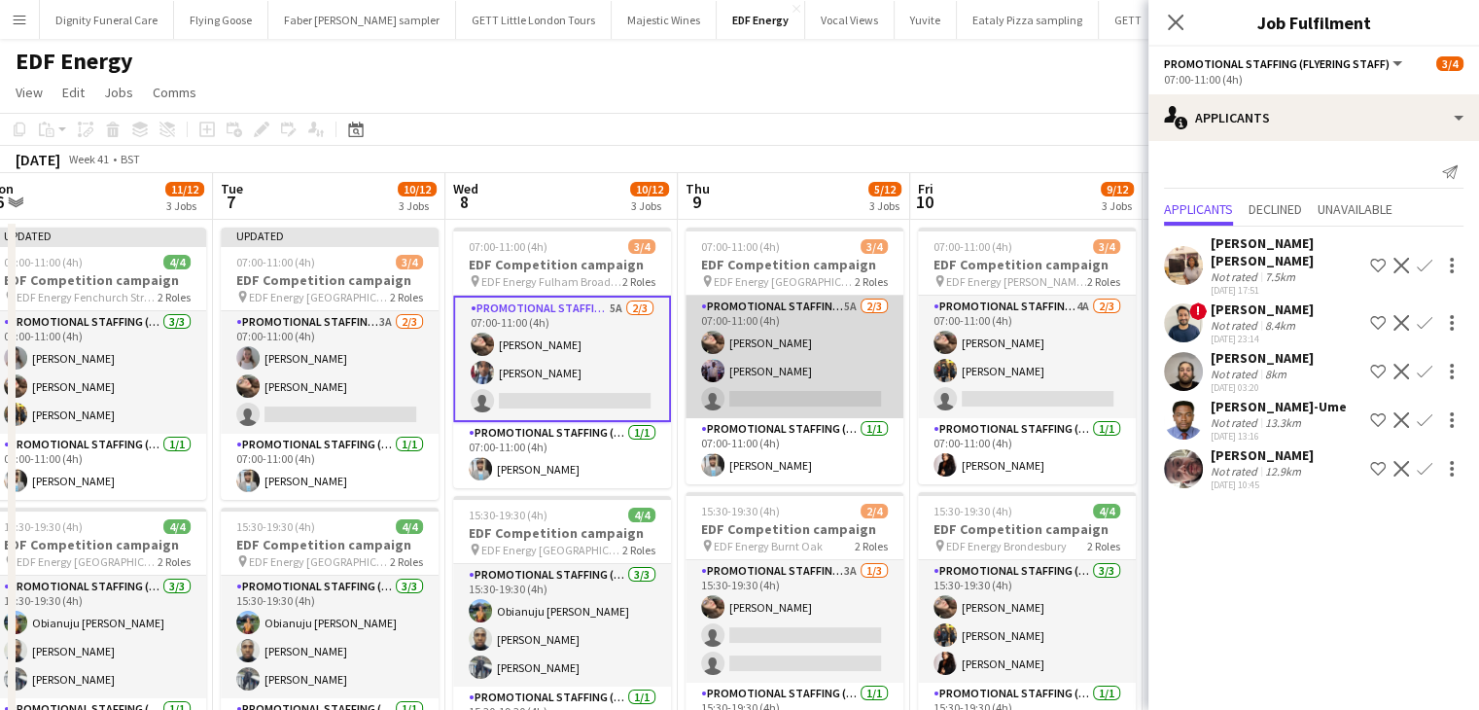
click at [799, 382] on app-card-role "Promotional Staffing (Flyering Staff) 5A 2/3 07:00-11:00 (4h) Anastasiia Melesh…" at bounding box center [795, 357] width 218 height 123
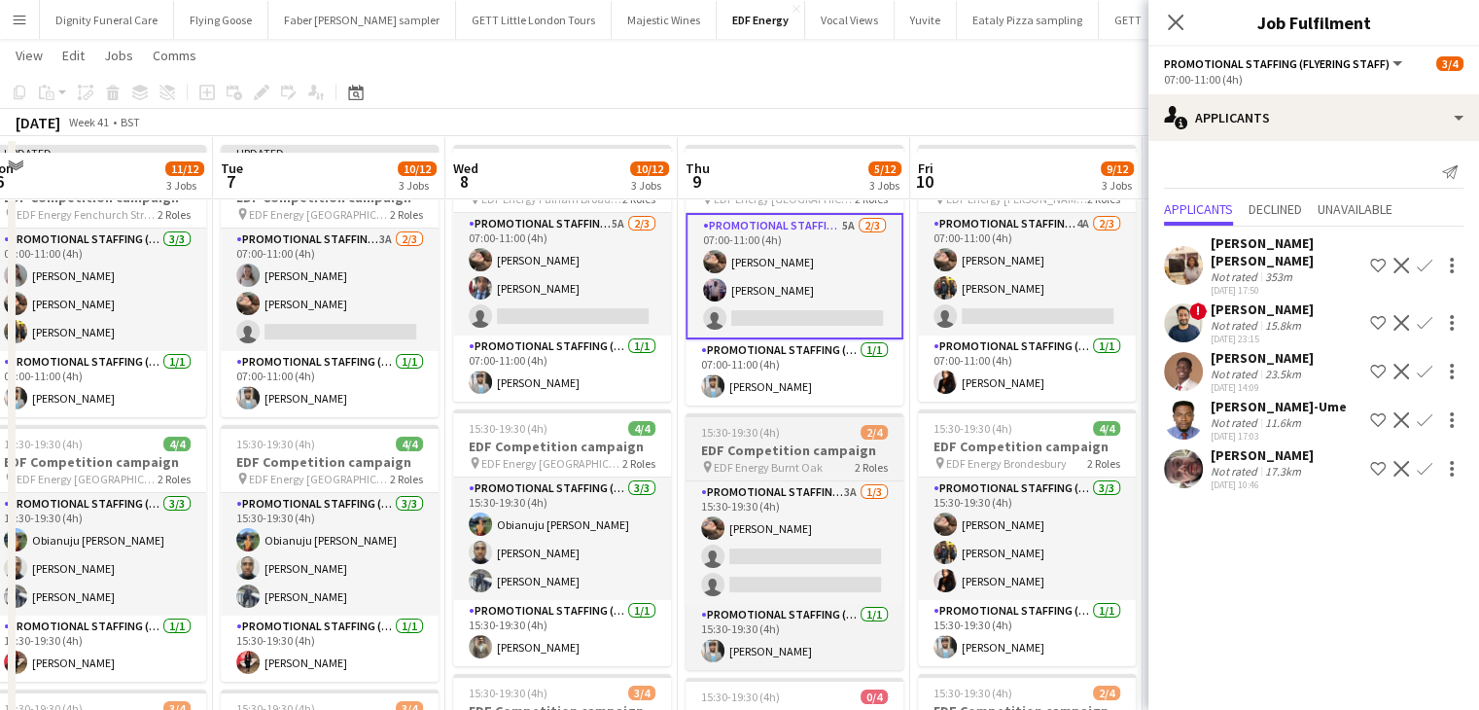
scroll to position [97, 0]
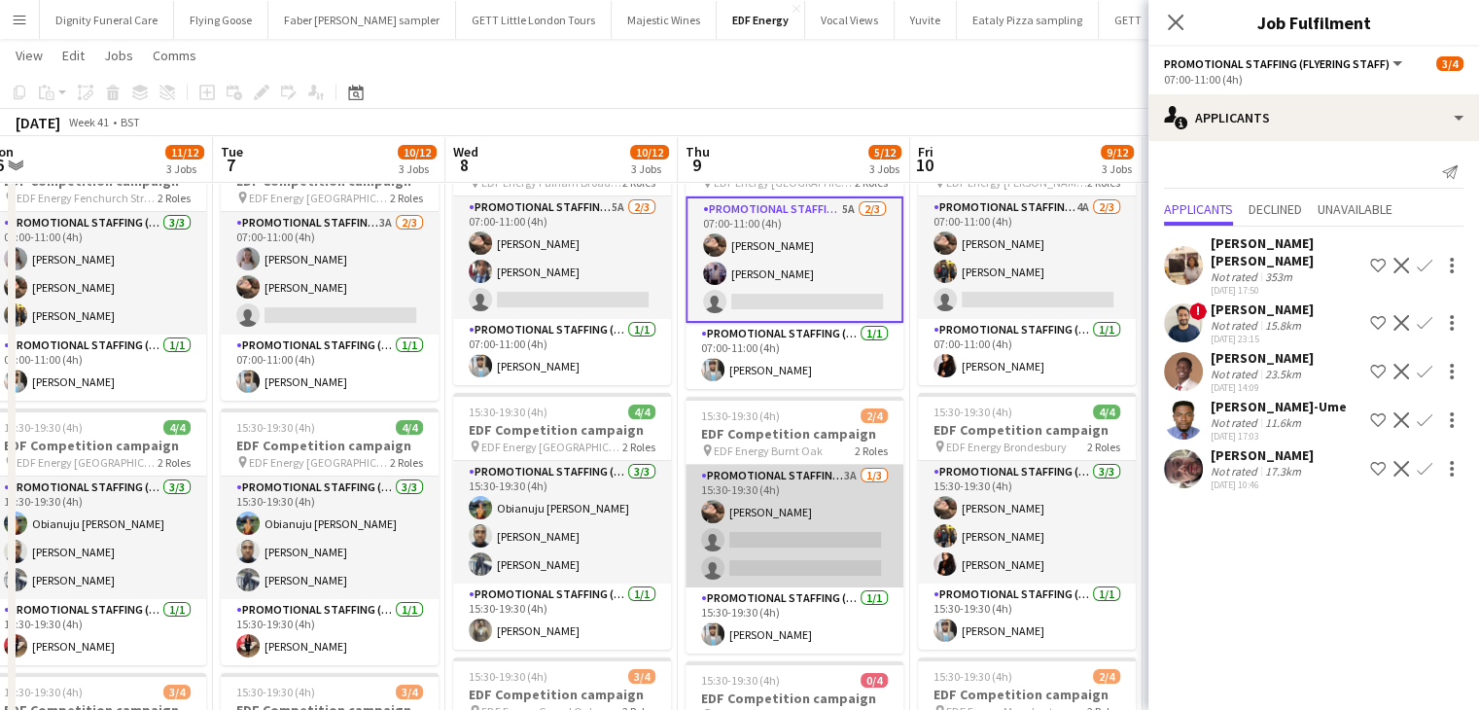
click at [786, 556] on app-card-role "Promotional Staffing (Flyering Staff) 3A 1/3 15:30-19:30 (4h) Anastasiia Melesh…" at bounding box center [795, 526] width 218 height 123
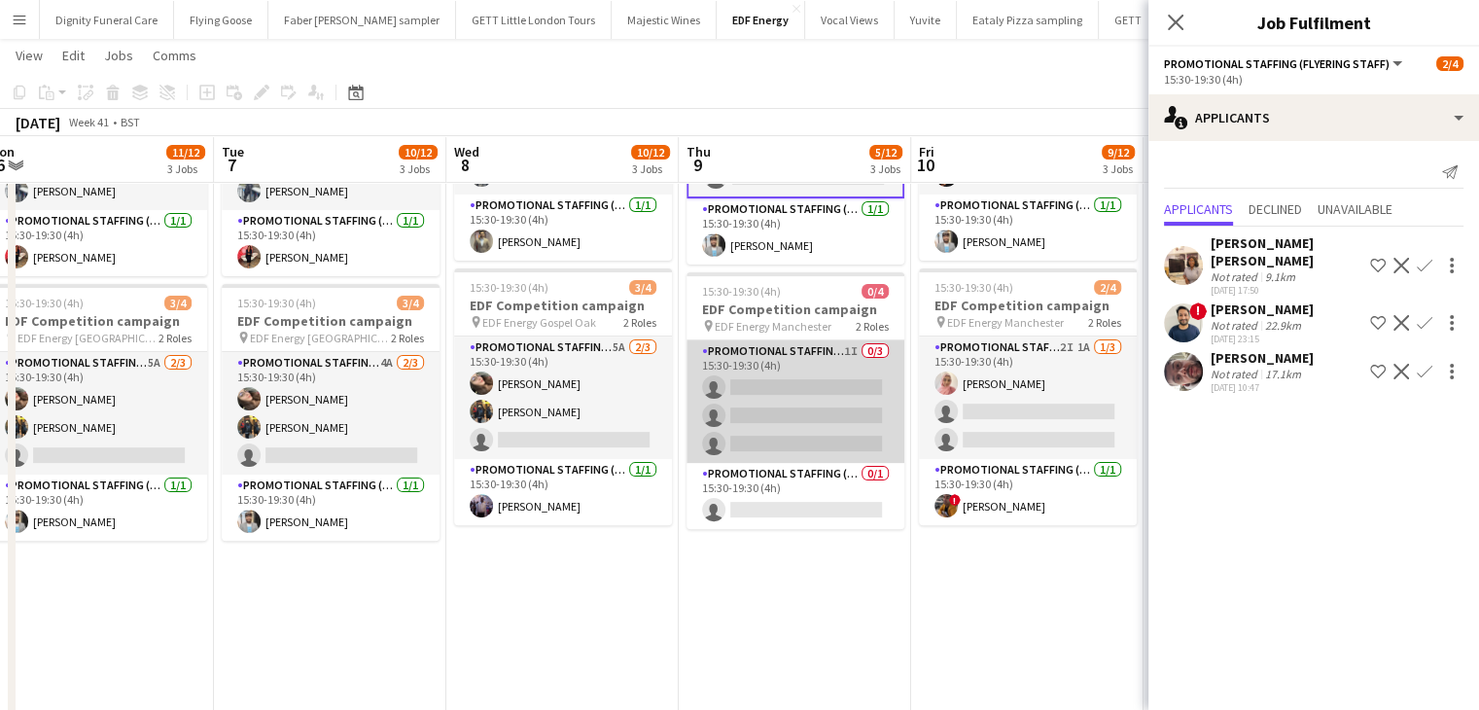
click at [808, 405] on app-card-role "Promotional Staffing (Flyering Staff) 1I 0/3 15:30-19:30 (4h) single-neutral-ac…" at bounding box center [796, 401] width 218 height 123
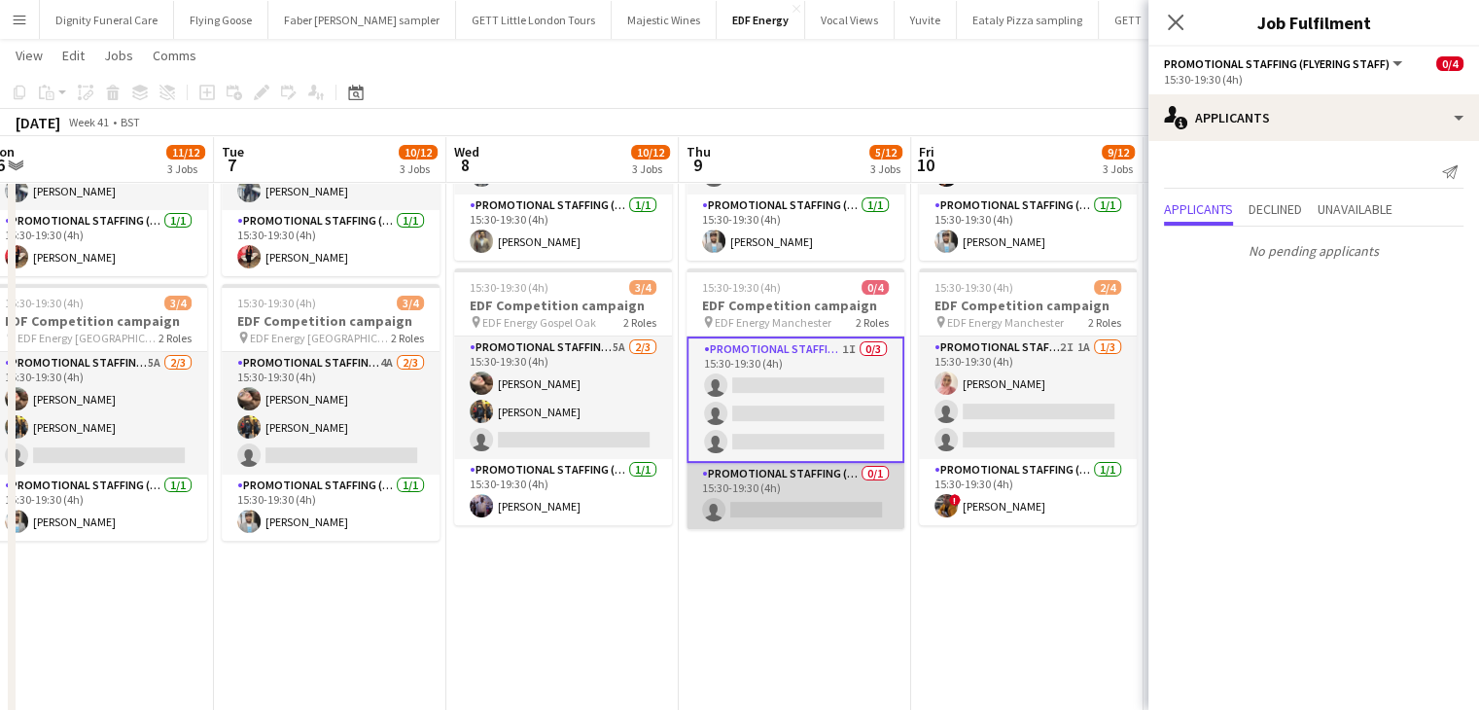
click at [821, 503] on app-card-role "Promotional Staffing (Team Leader) 0/1 15:30-19:30 (4h) single-neutral-actions" at bounding box center [796, 496] width 218 height 66
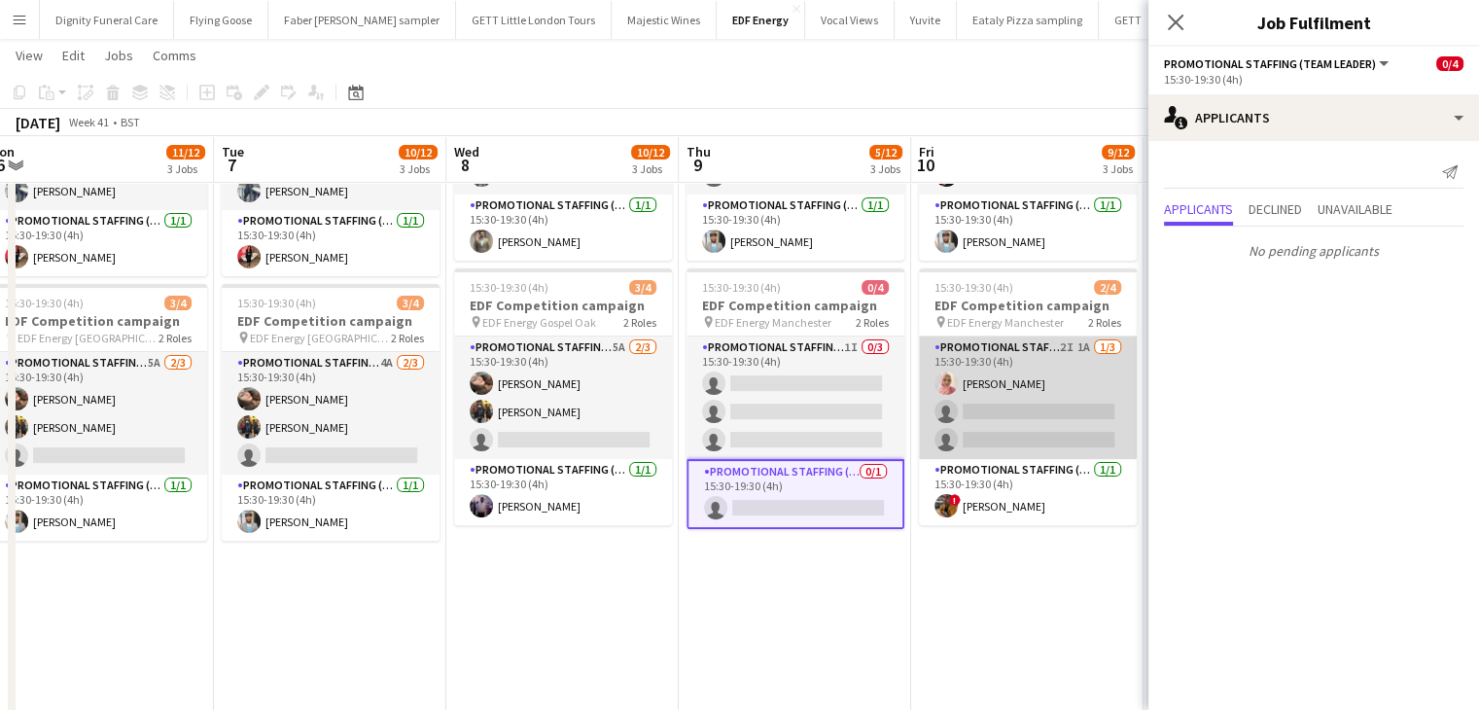
click at [971, 418] on app-card-role "Promotional Staffing (Flyering Staff) 2I 1A 1/3 15:30-19:30 (4h) Shabnam Jallal…" at bounding box center [1028, 398] width 218 height 123
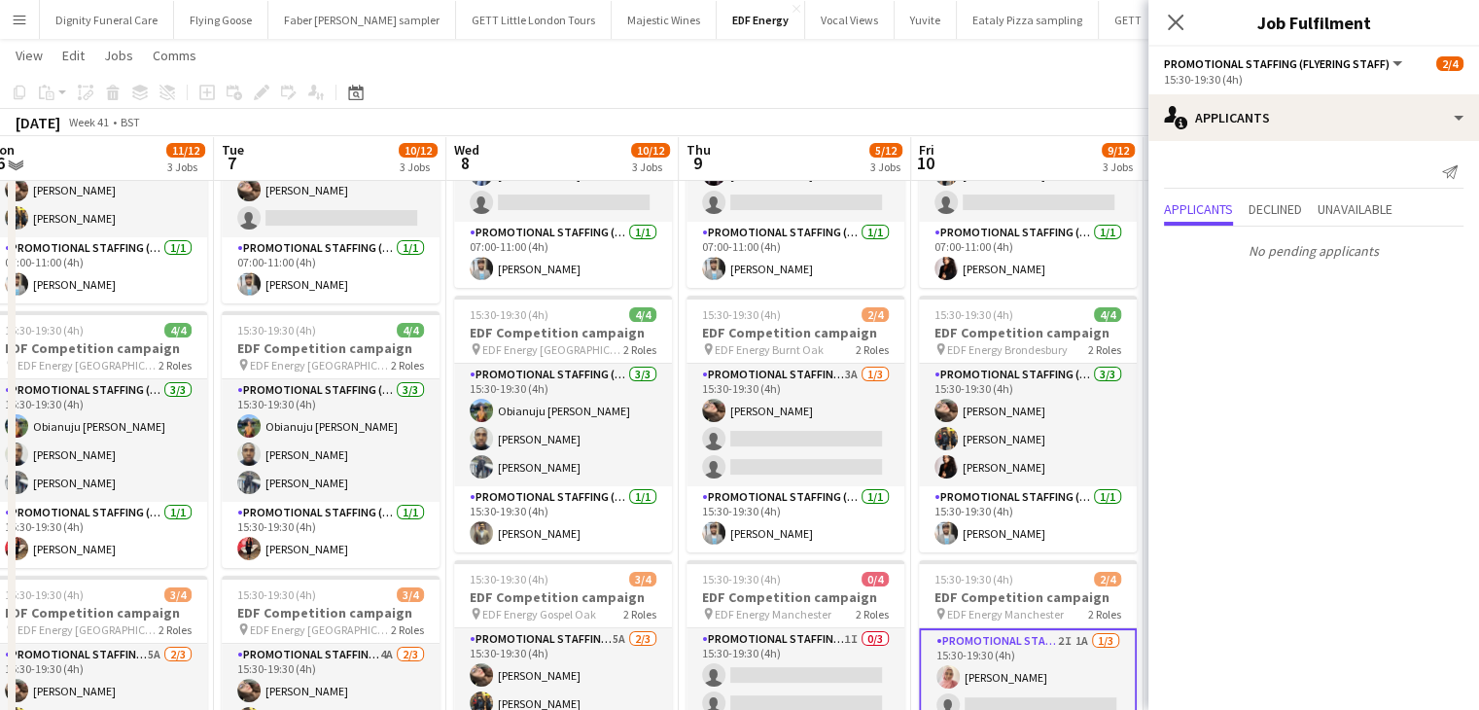
scroll to position [18, 0]
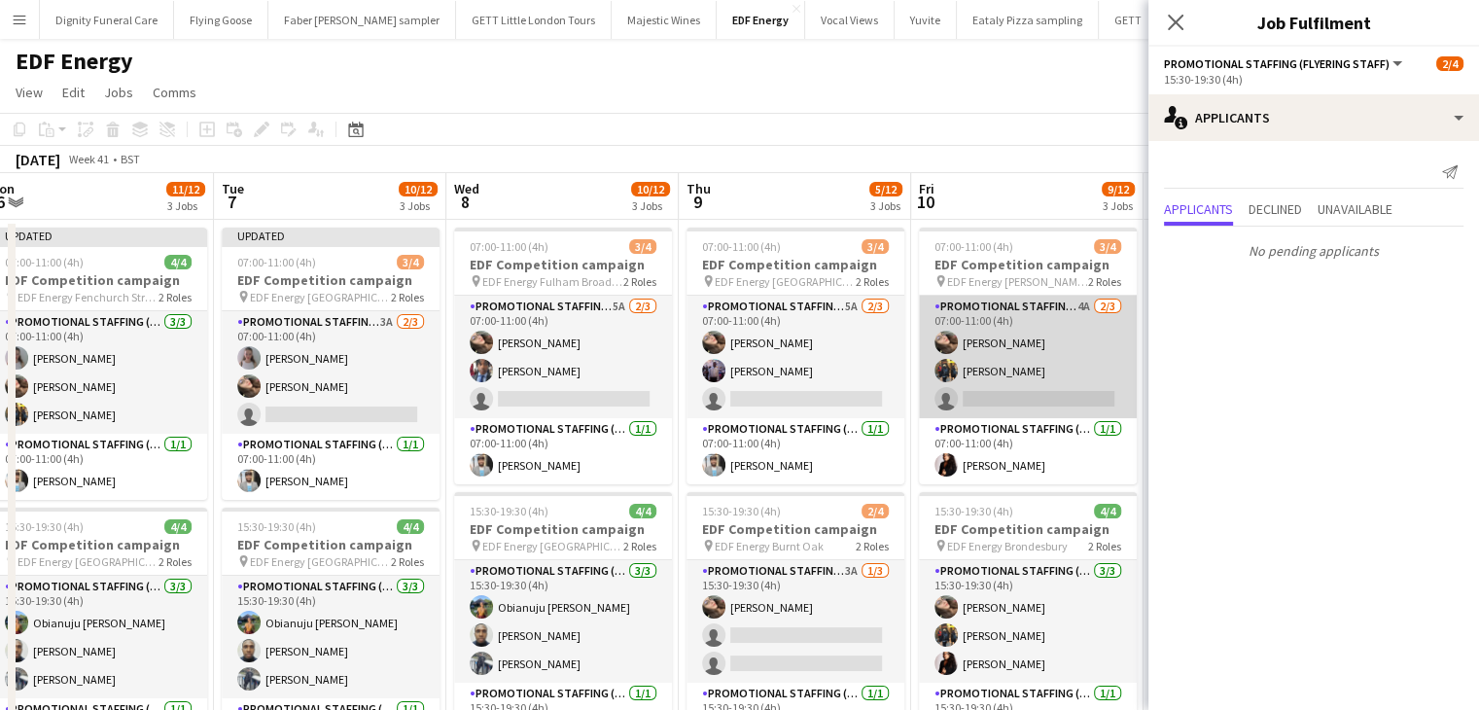
click at [1058, 401] on app-card-role "Promotional Staffing (Flyering Staff) 4A 2/3 07:00-11:00 (4h) Anastasiia Melesh…" at bounding box center [1028, 357] width 218 height 123
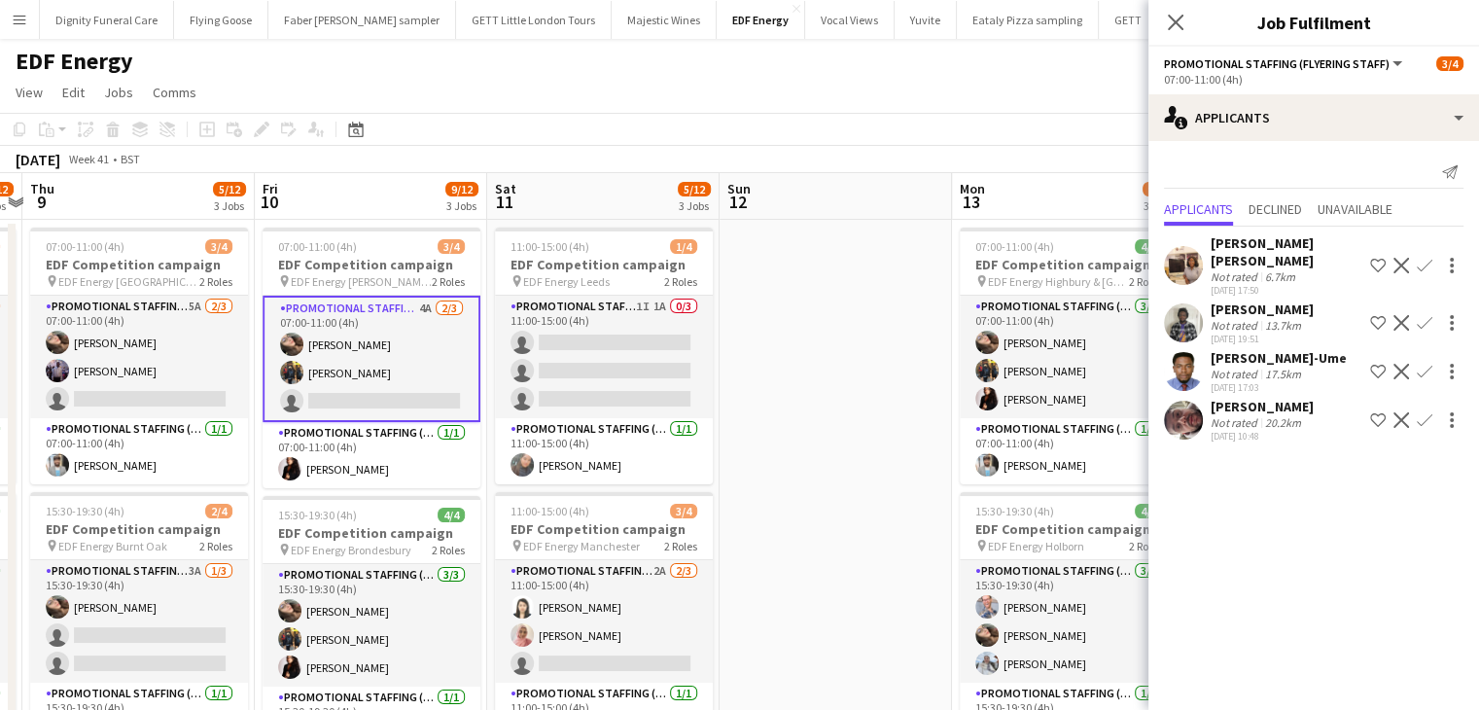
drag, startPoint x: 977, startPoint y: 493, endPoint x: 377, endPoint y: 473, distance: 600.4
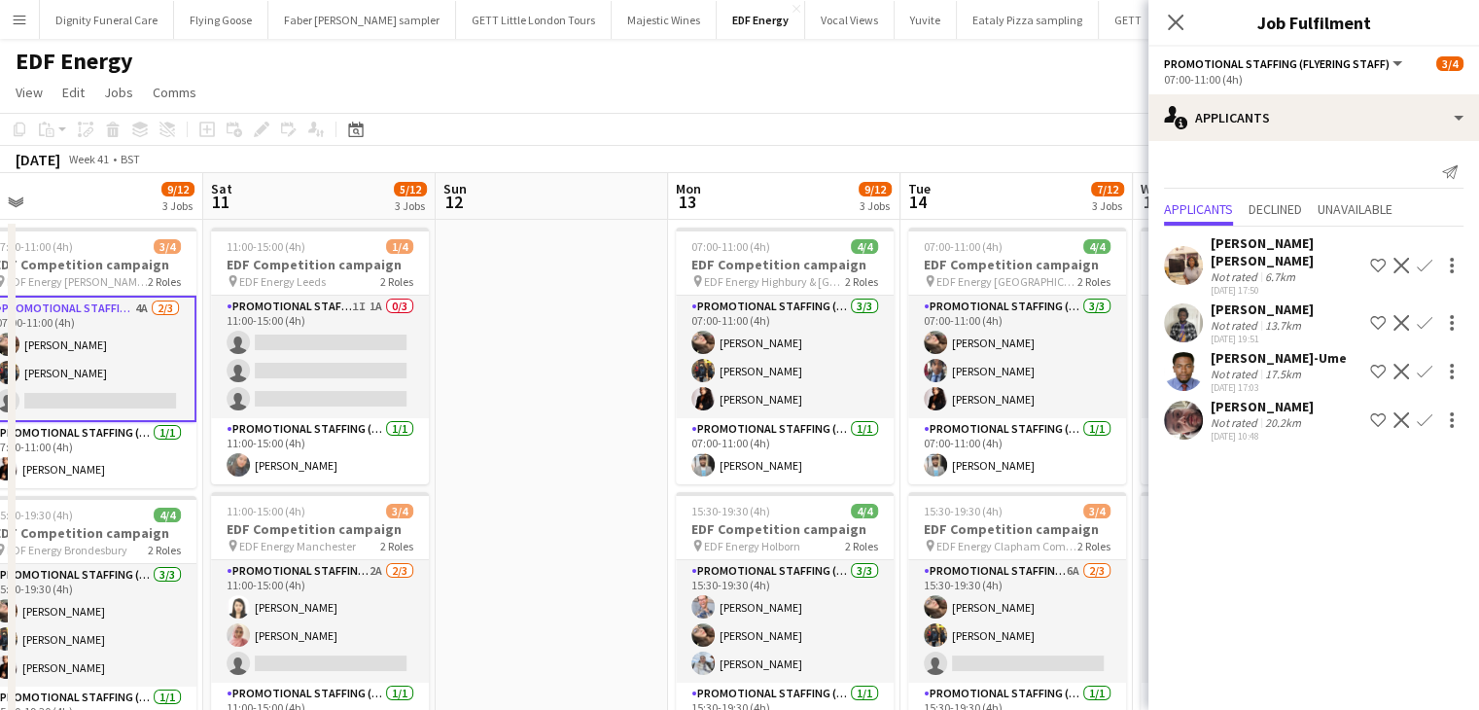
drag, startPoint x: 836, startPoint y: 443, endPoint x: 553, endPoint y: 447, distance: 283.1
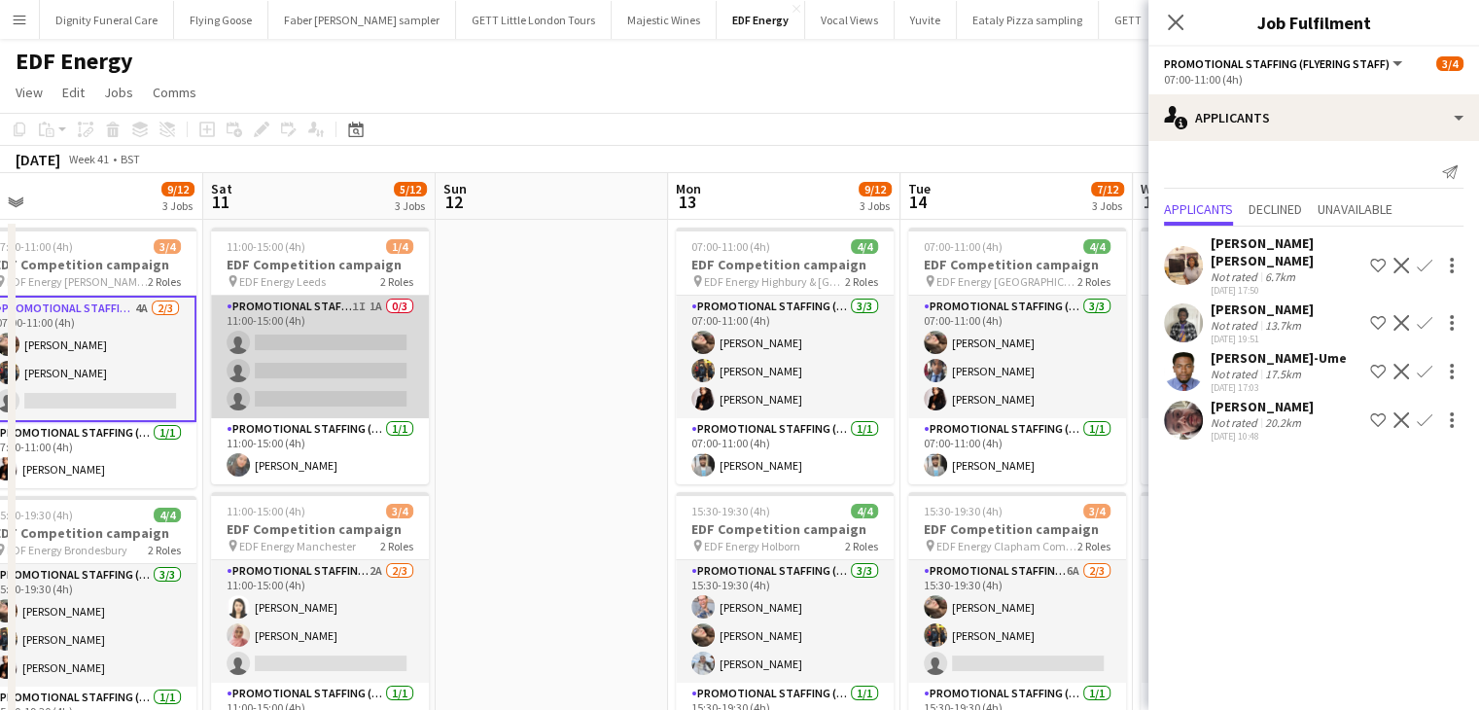
click at [358, 369] on app-card-role "Promotional Staffing (Flyering Staff) 1I 1A 0/3 11:00-15:00 (4h) single-neutral…" at bounding box center [320, 357] width 218 height 123
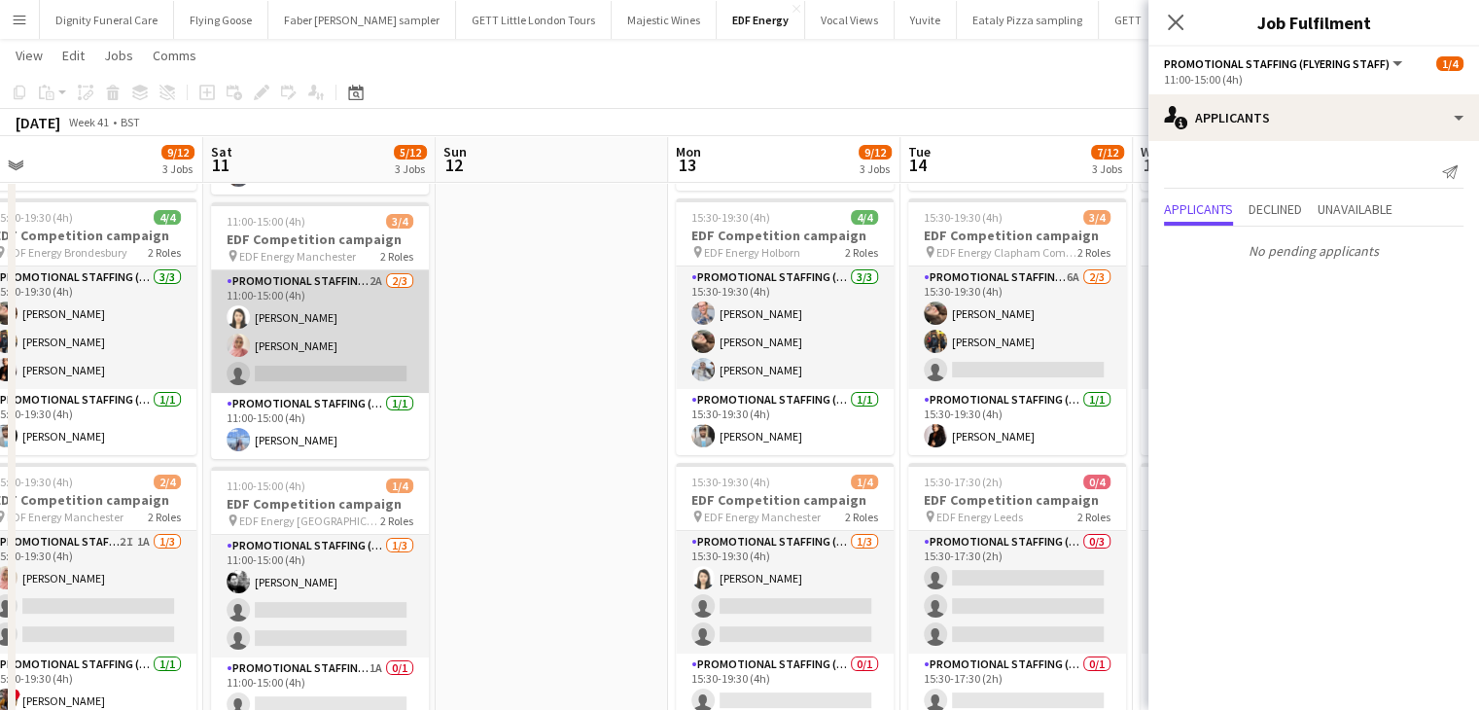
click at [369, 378] on app-card-role "Promotional Staffing (Flyering Staff) 2A 2/3 11:00-15:00 (4h) Winnie Wong Shabn…" at bounding box center [320, 331] width 218 height 123
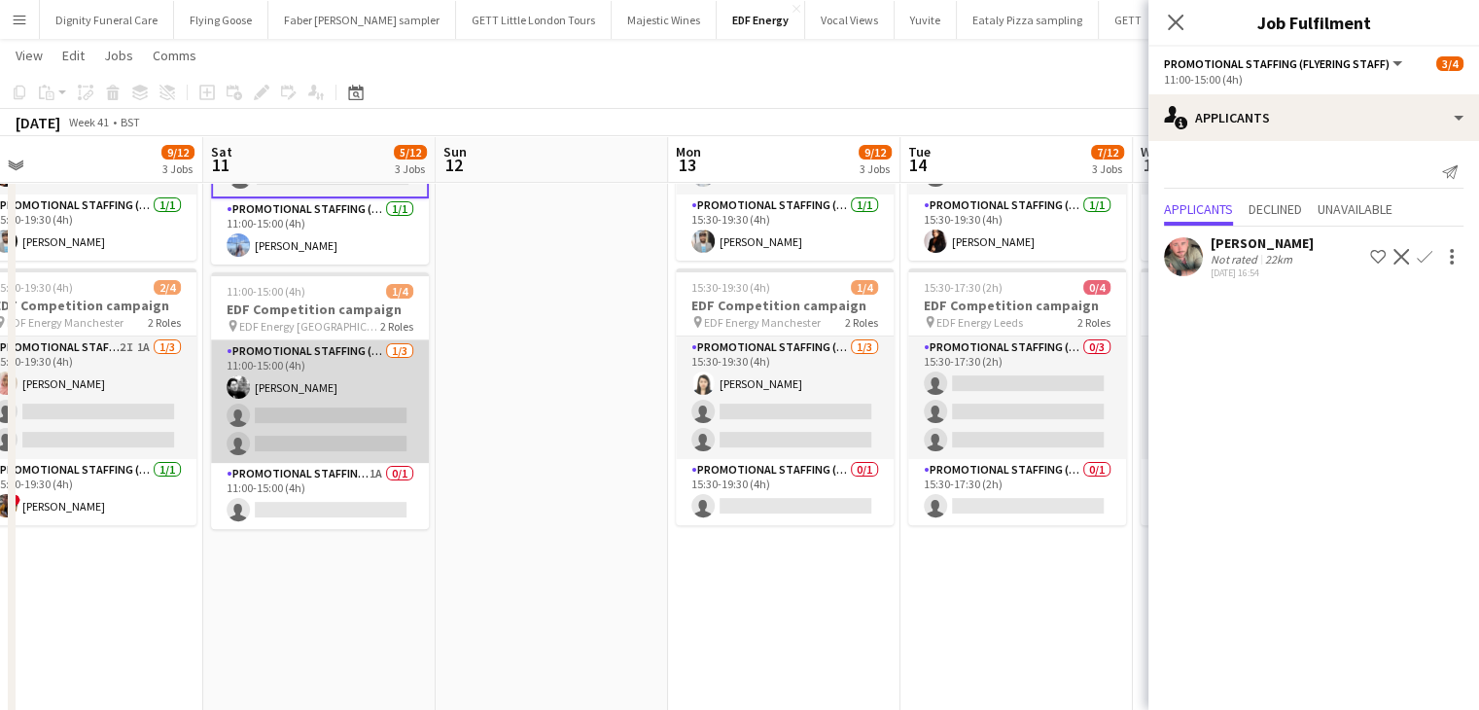
click at [300, 404] on app-card-role "Promotional Staffing (Flyering Staff) 1/3 11:00-15:00 (4h) Dan Vasey single-neu…" at bounding box center [320, 401] width 218 height 123
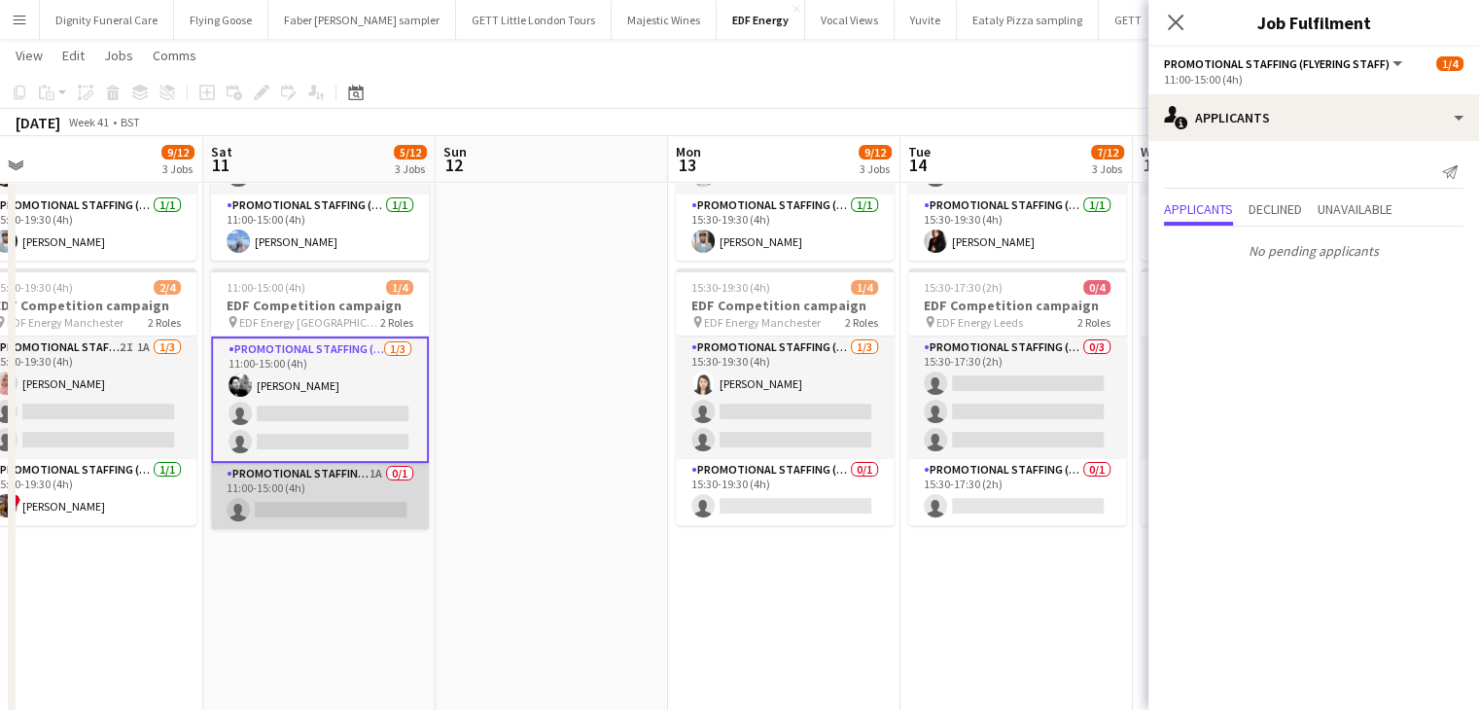
click at [362, 511] on app-card-role "Promotional Staffing (Team Leader) 1A 0/1 11:00-15:00 (4h) single-neutral-actio…" at bounding box center [320, 496] width 218 height 66
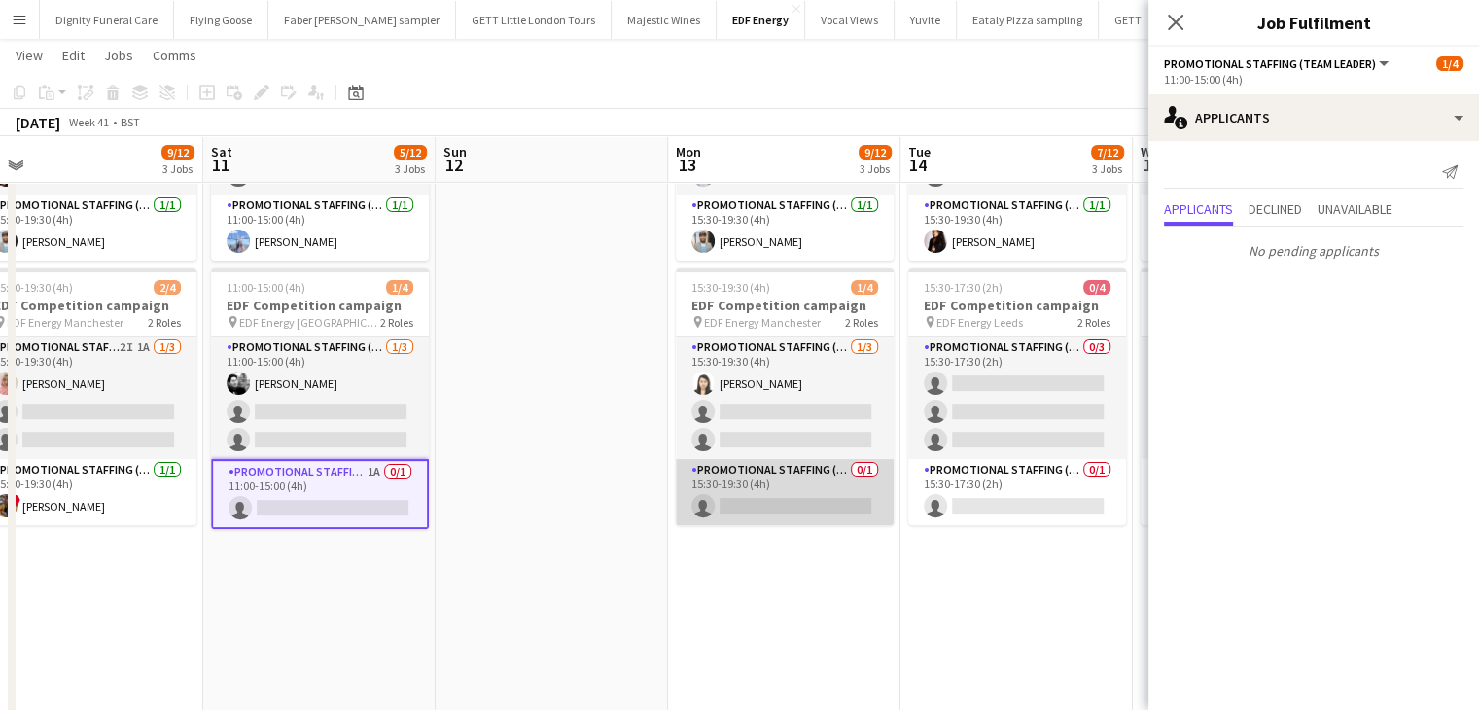
click at [834, 498] on app-card-role "Promotional Staffing (Team Leader) 0/1 15:30-19:30 (4h) single-neutral-actions" at bounding box center [785, 492] width 218 height 66
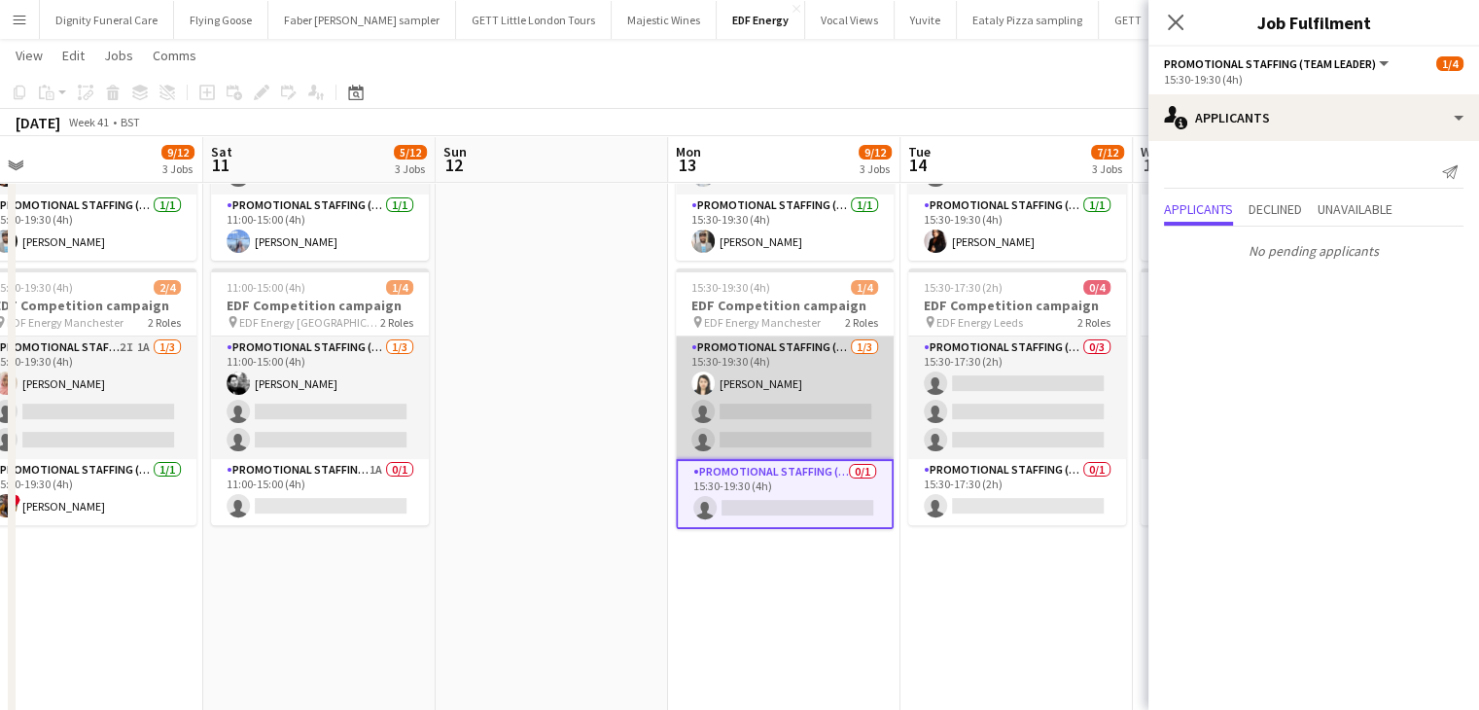
click at [783, 432] on app-card-role "Promotional Staffing (Flyering Staff) 1/3 15:30-19:30 (4h) Winnie Wong single-n…" at bounding box center [785, 398] width 218 height 123
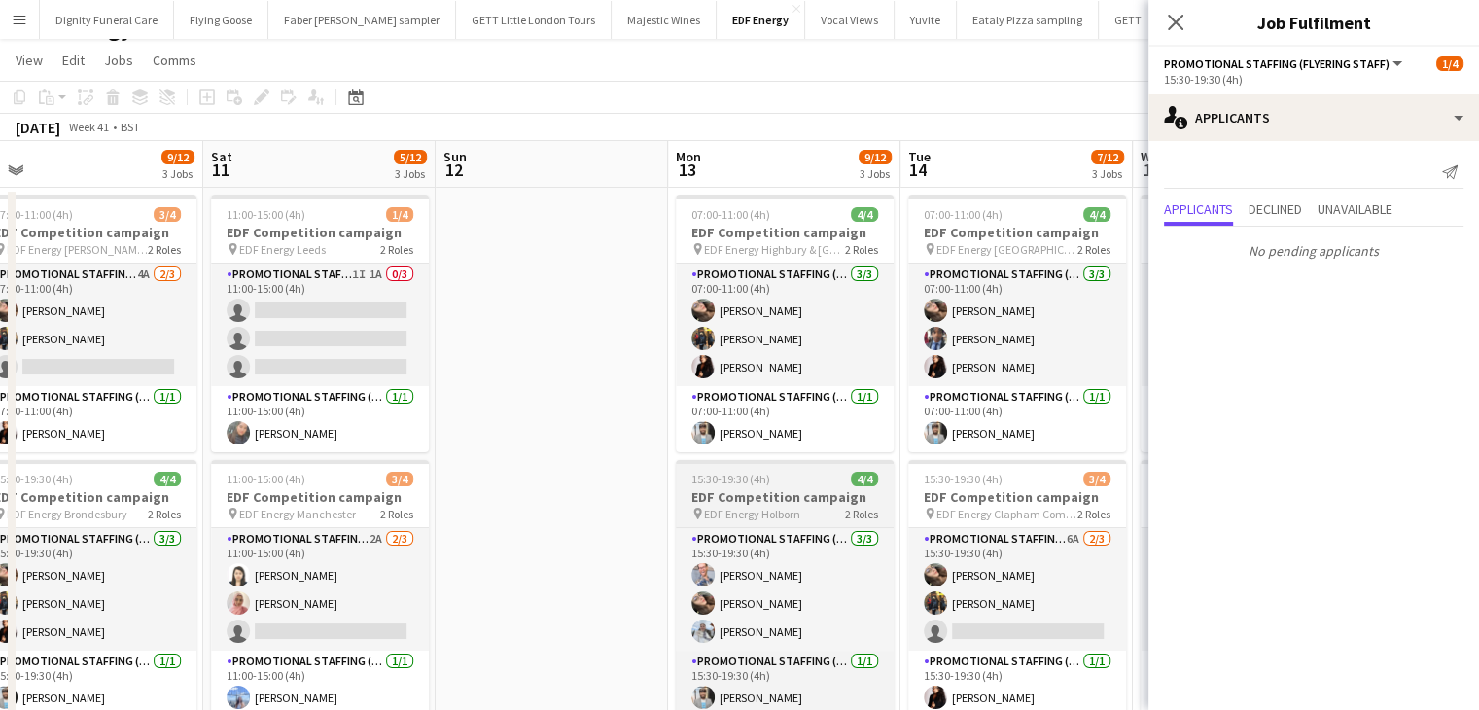
scroll to position [0, 0]
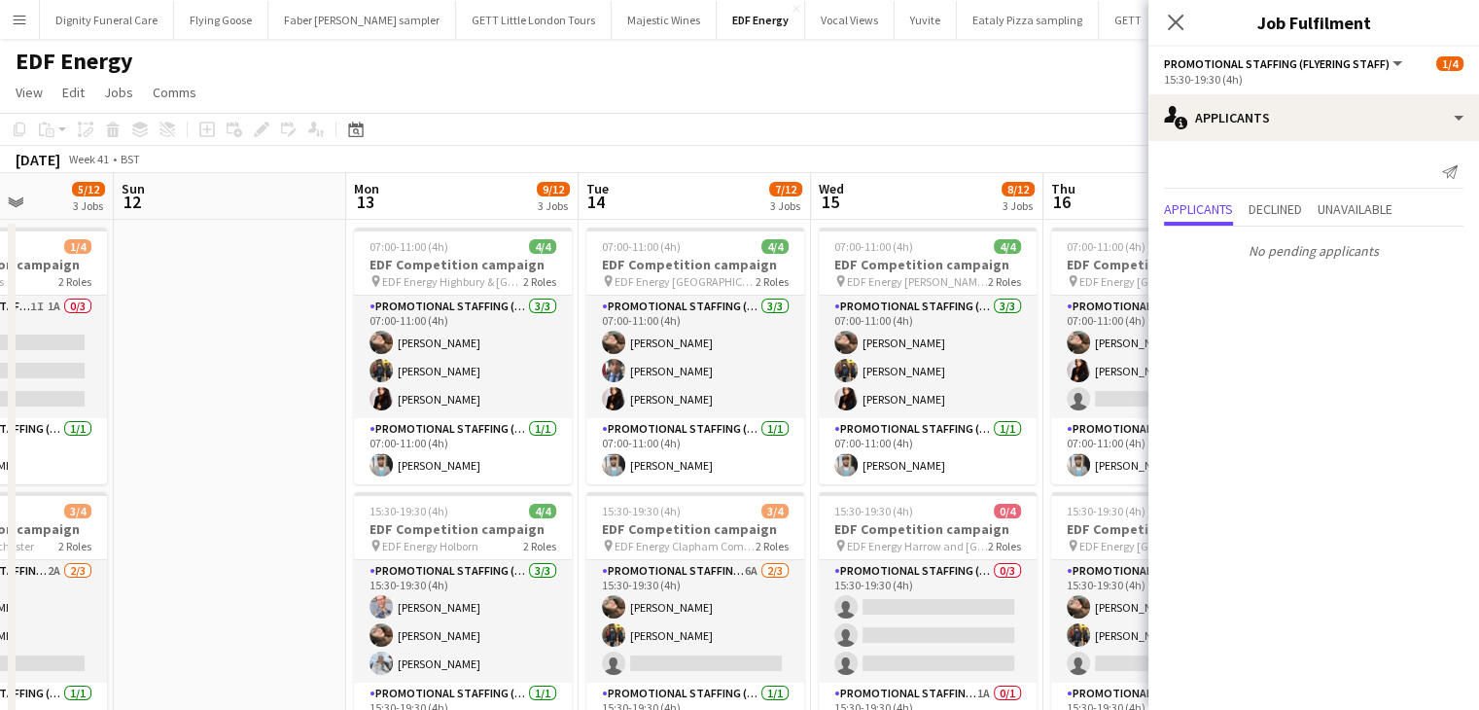
drag, startPoint x: 873, startPoint y: 469, endPoint x: 508, endPoint y: 460, distance: 365.8
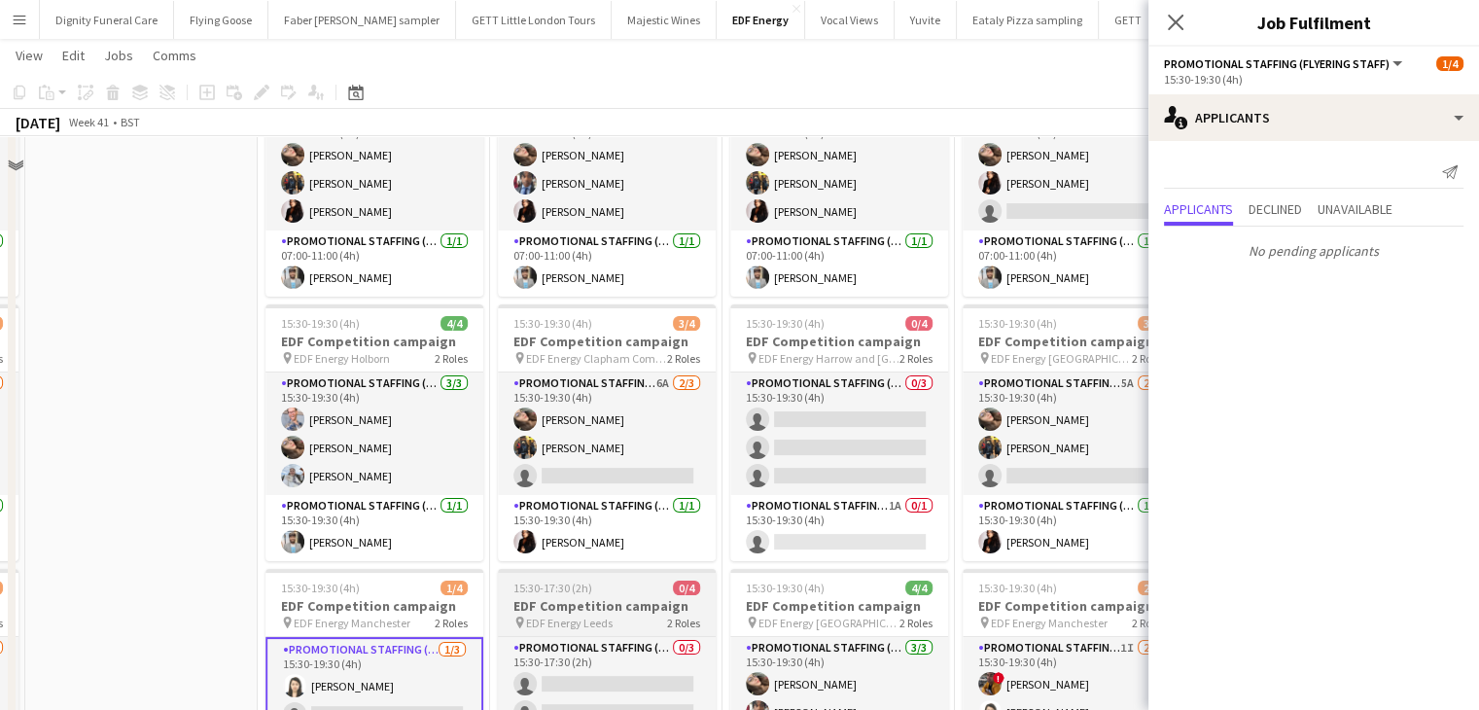
scroll to position [292, 0]
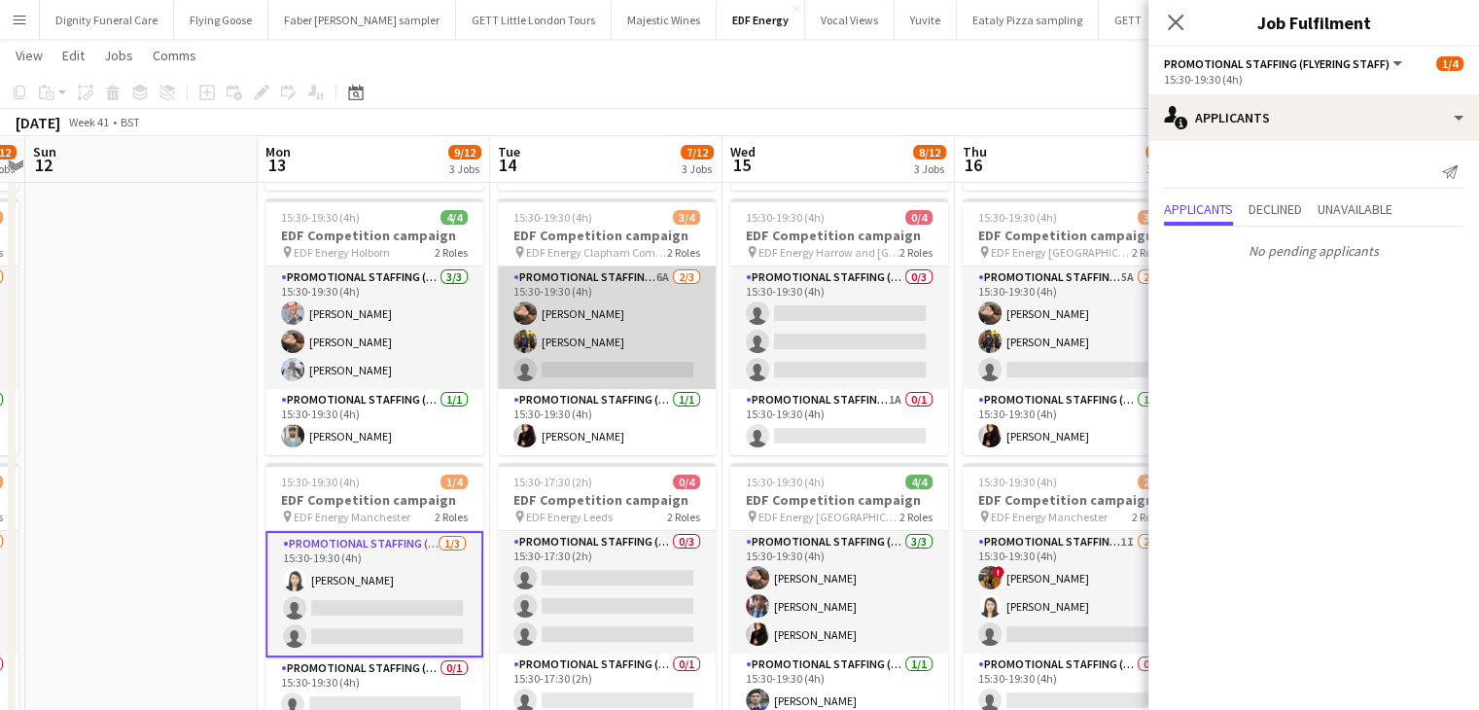
click at [649, 375] on app-card-role "Promotional Staffing (Flyering Staff) 6A 2/3 15:30-19:30 (4h) Anastasiia Melesh…" at bounding box center [607, 327] width 218 height 123
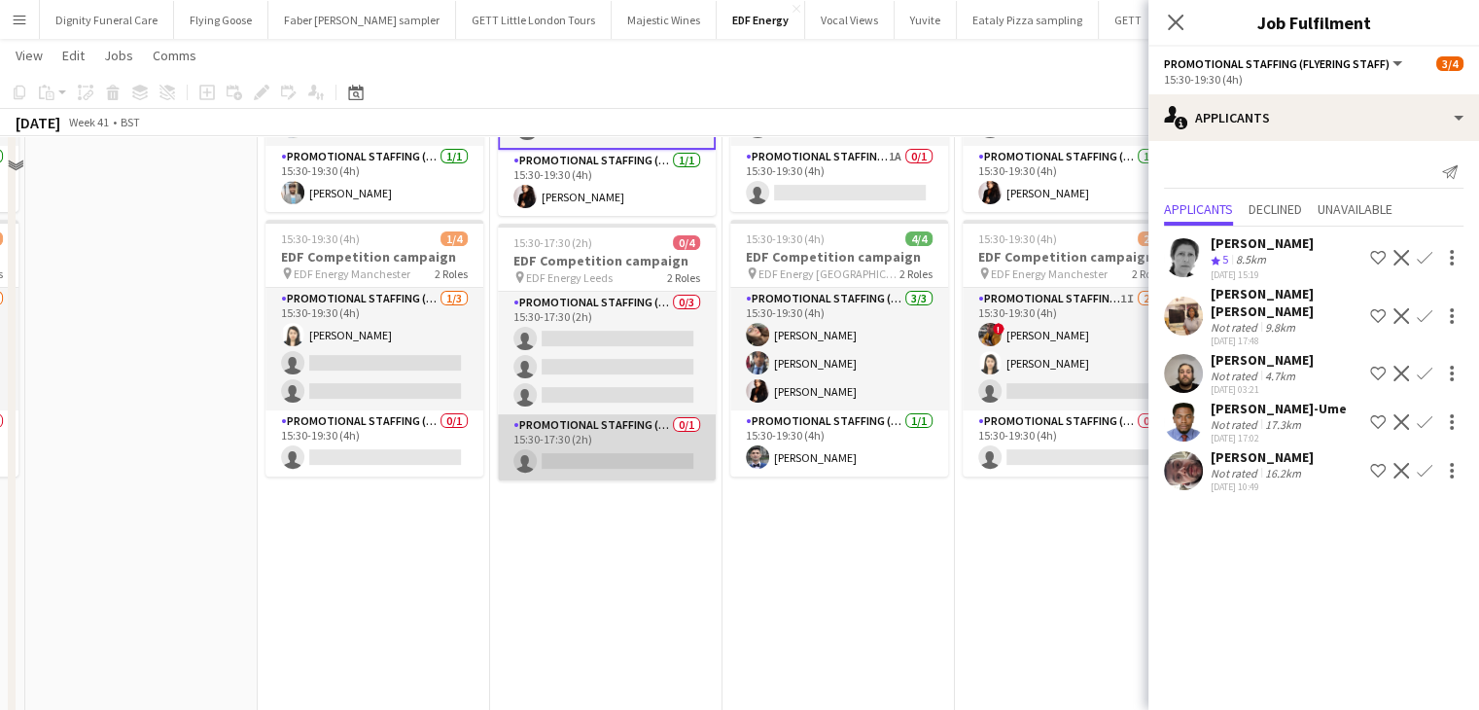
scroll to position [584, 0]
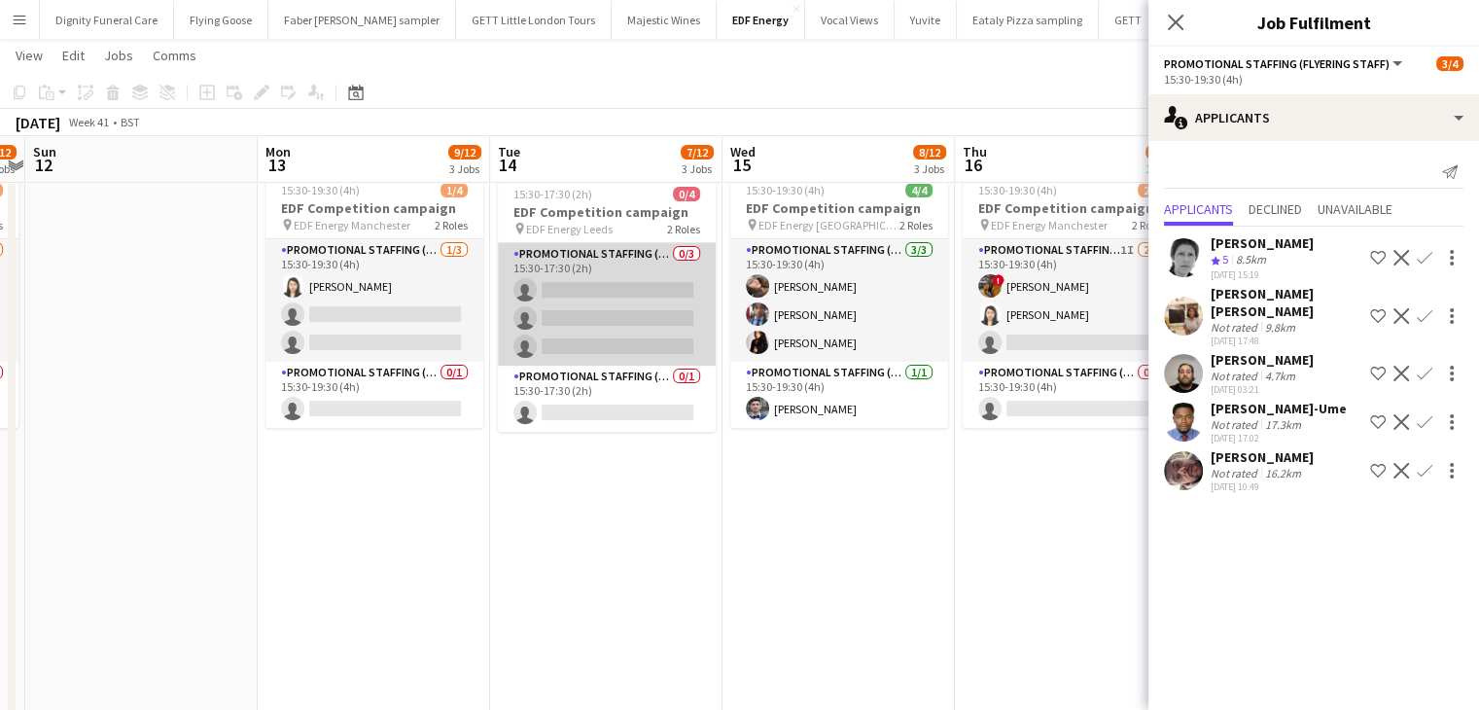
click at [635, 328] on app-card-role "Promotional Staffing (Flyering Staff) 0/3 15:30-17:30 (2h) single-neutral-actio…" at bounding box center [607, 304] width 218 height 123
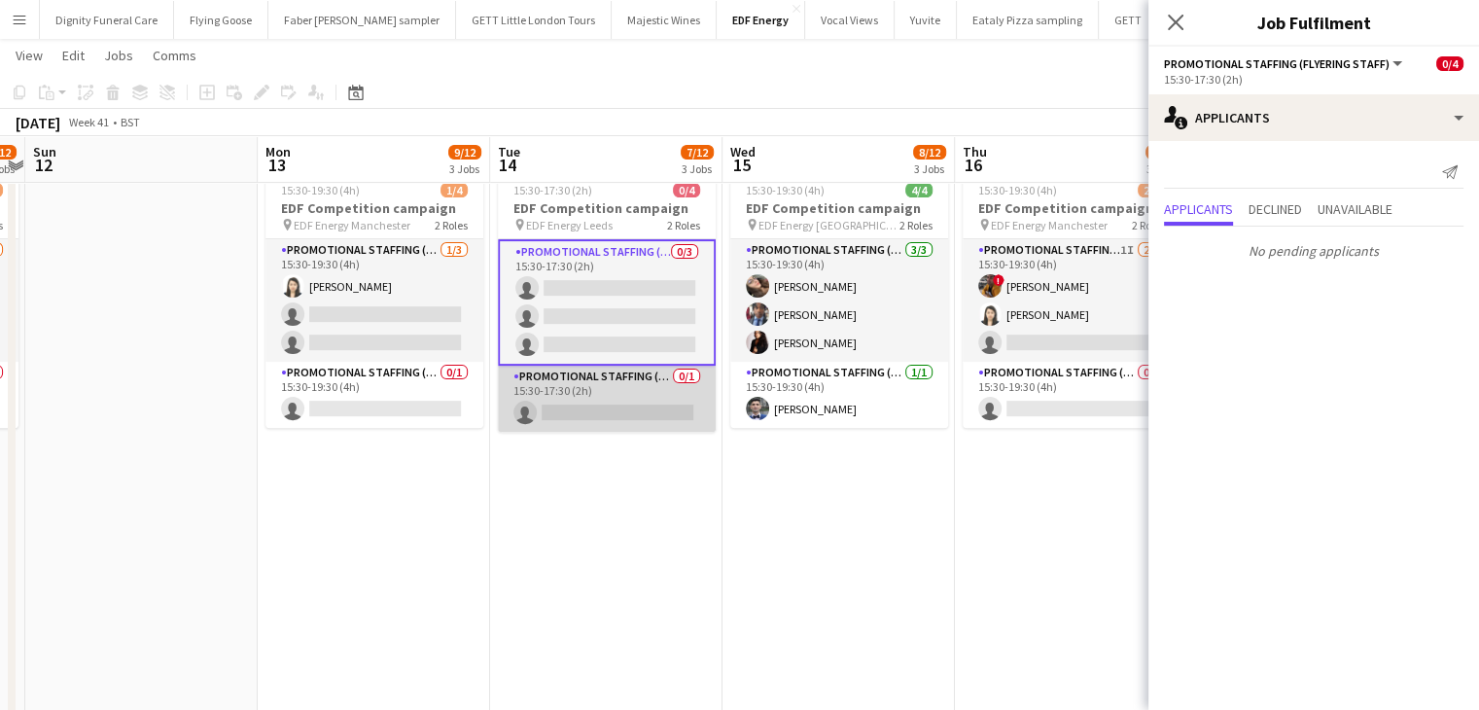
click at [612, 410] on app-card-role "Promotional Staffing (Team Leader) 0/1 15:30-17:30 (2h) single-neutral-actions" at bounding box center [607, 399] width 218 height 66
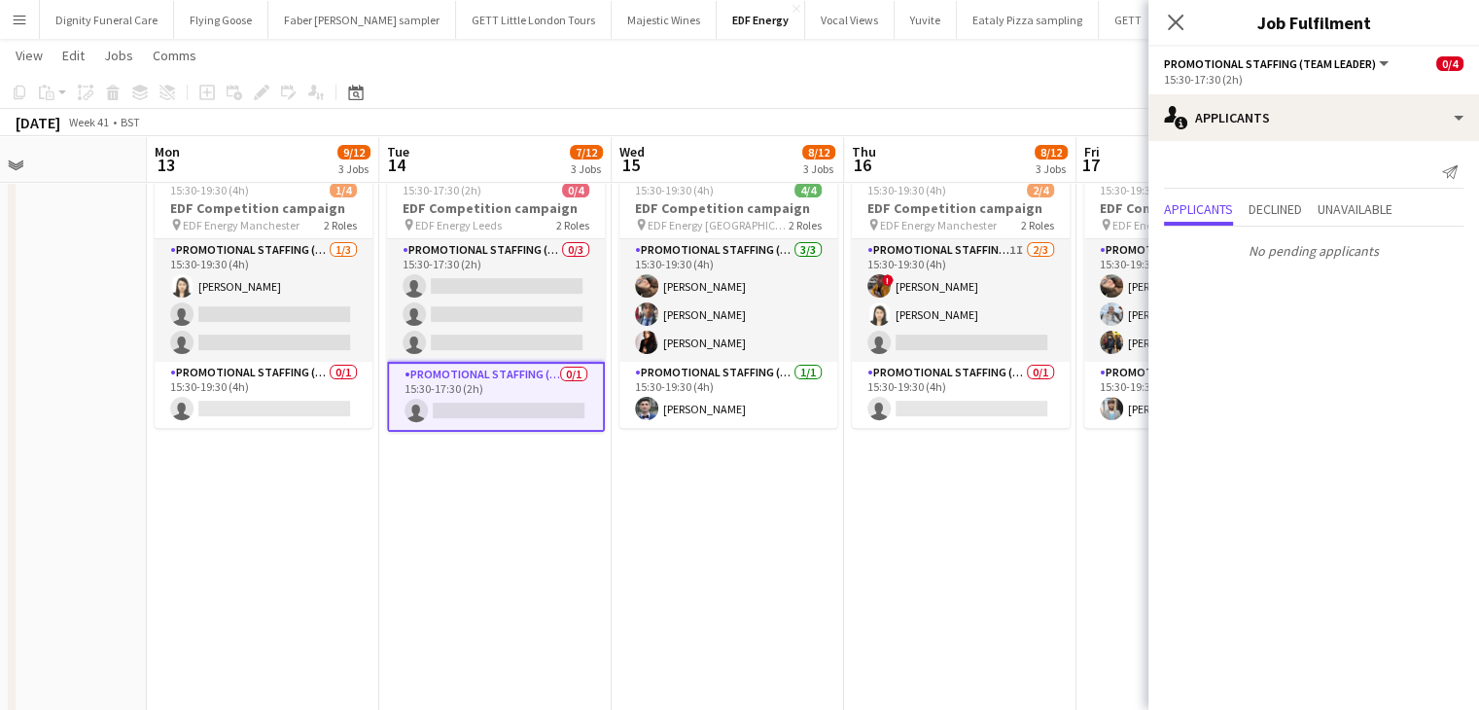
drag, startPoint x: 805, startPoint y: 505, endPoint x: 594, endPoint y: 490, distance: 211.6
click at [589, 507] on app-calendar-viewport "Thu 9 5/12 3 Jobs Fri 10 9/12 3 Jobs Sat 11 5/12 3 Jobs Sun 12 Mon 13 9/12 3 Jo…" at bounding box center [739, 149] width 1479 height 1315
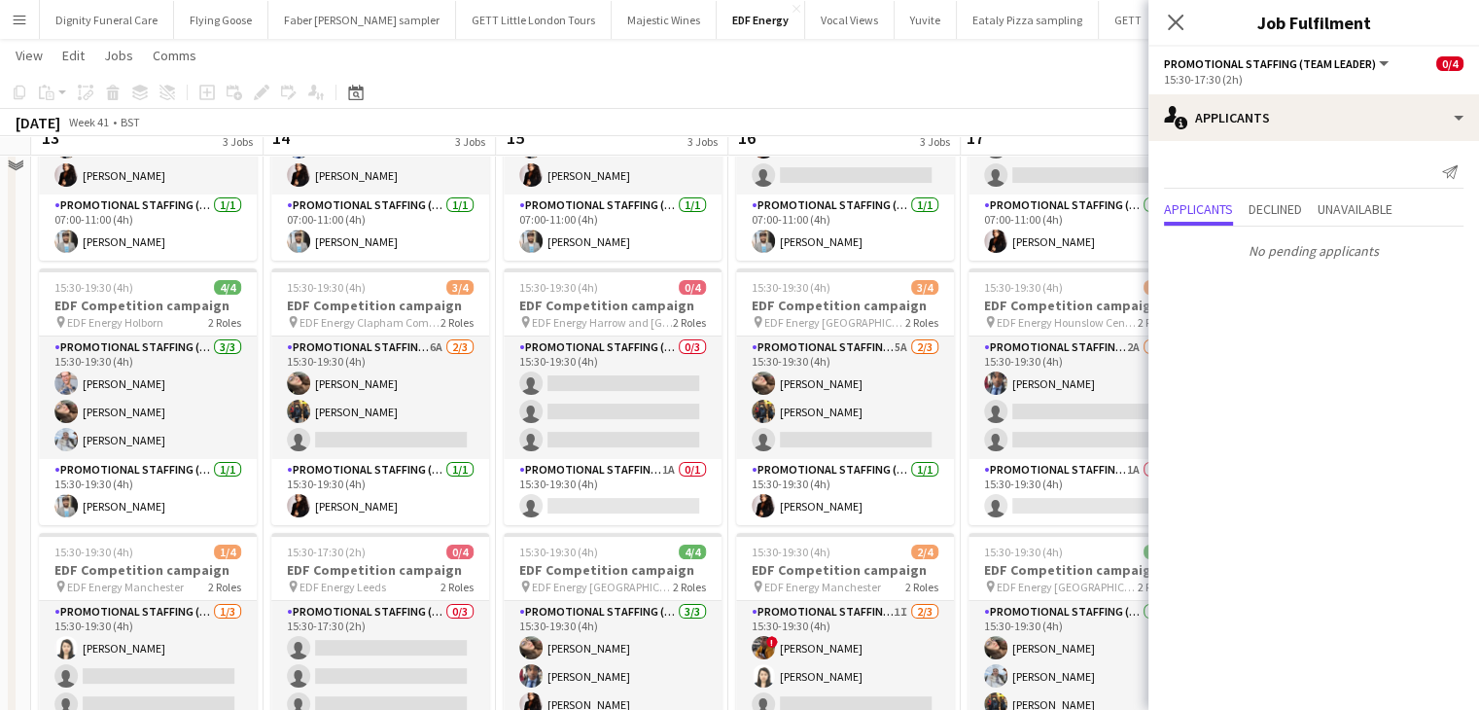
scroll to position [97, 0]
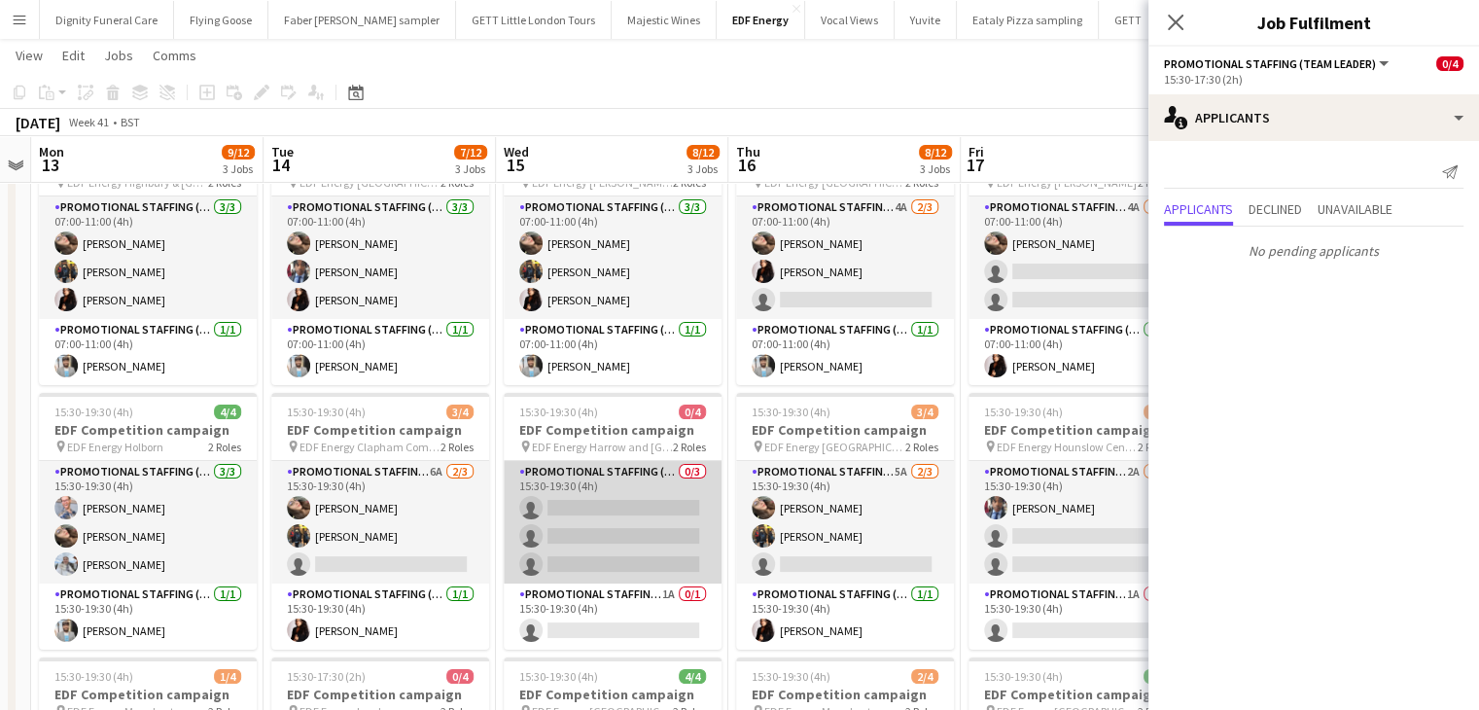
click at [635, 514] on app-card-role "Promotional Staffing (Flyering Staff) 0/3 15:30-19:30 (4h) single-neutral-actio…" at bounding box center [613, 522] width 218 height 123
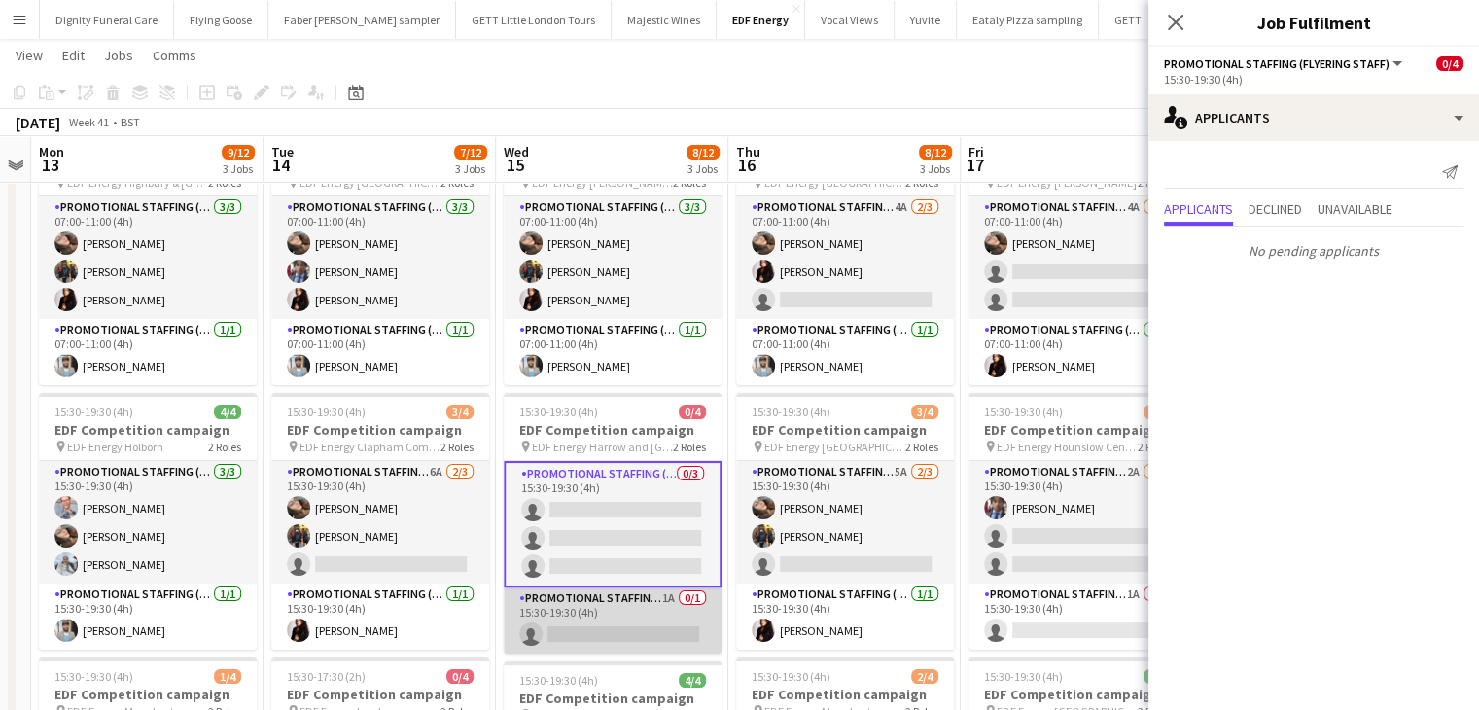
click at [614, 621] on app-card-role "Promotional Staffing (Team Leader) 1A 0/1 15:30-19:30 (4h) single-neutral-actio…" at bounding box center [613, 620] width 218 height 66
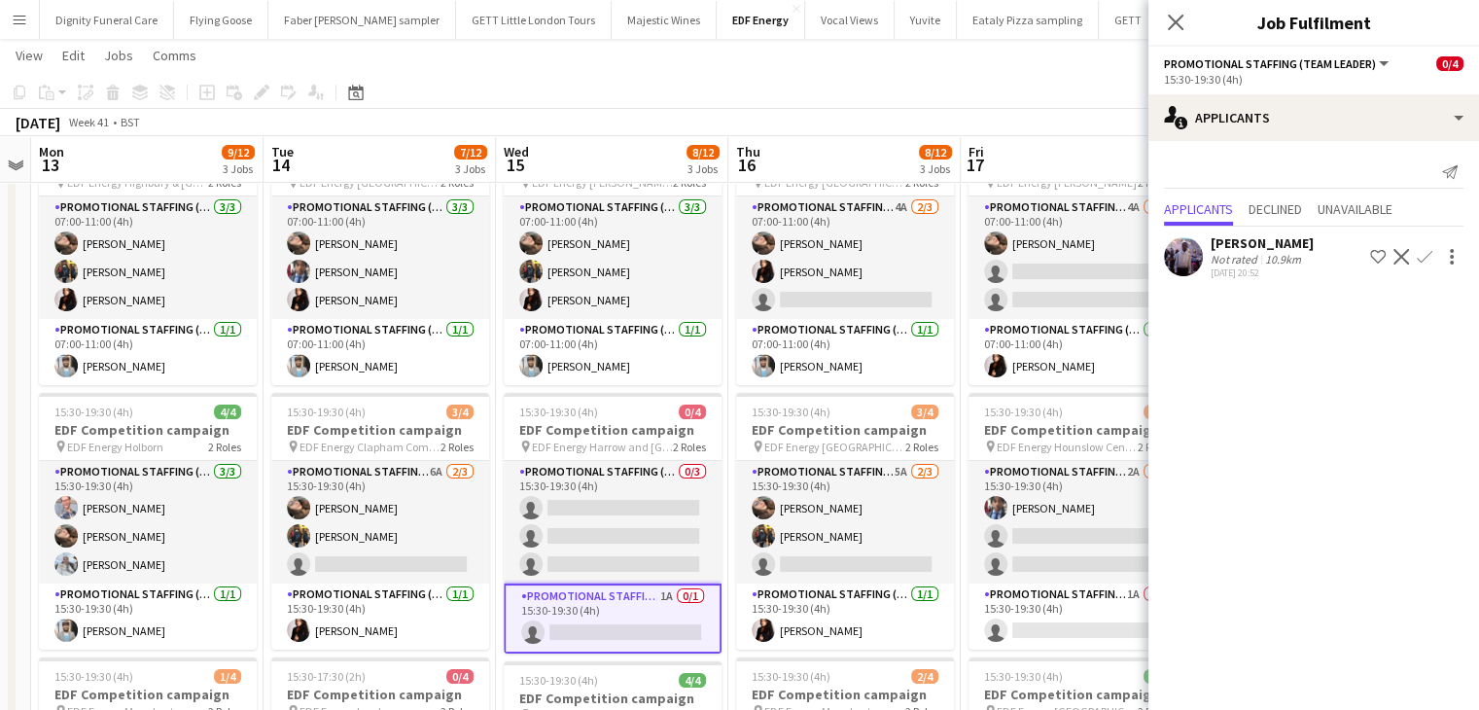
scroll to position [26, 0]
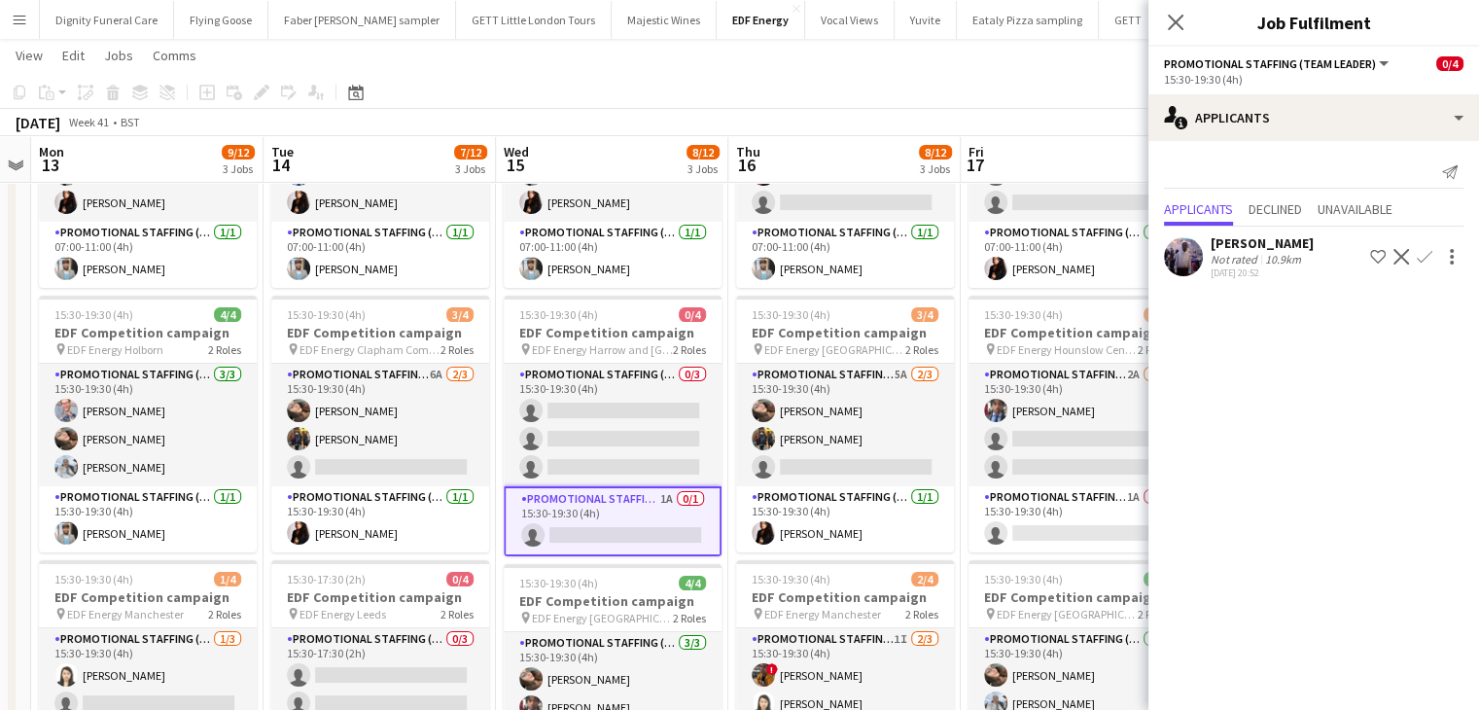
click at [1421, 250] on app-icon "Confirm" at bounding box center [1425, 257] width 16 height 16
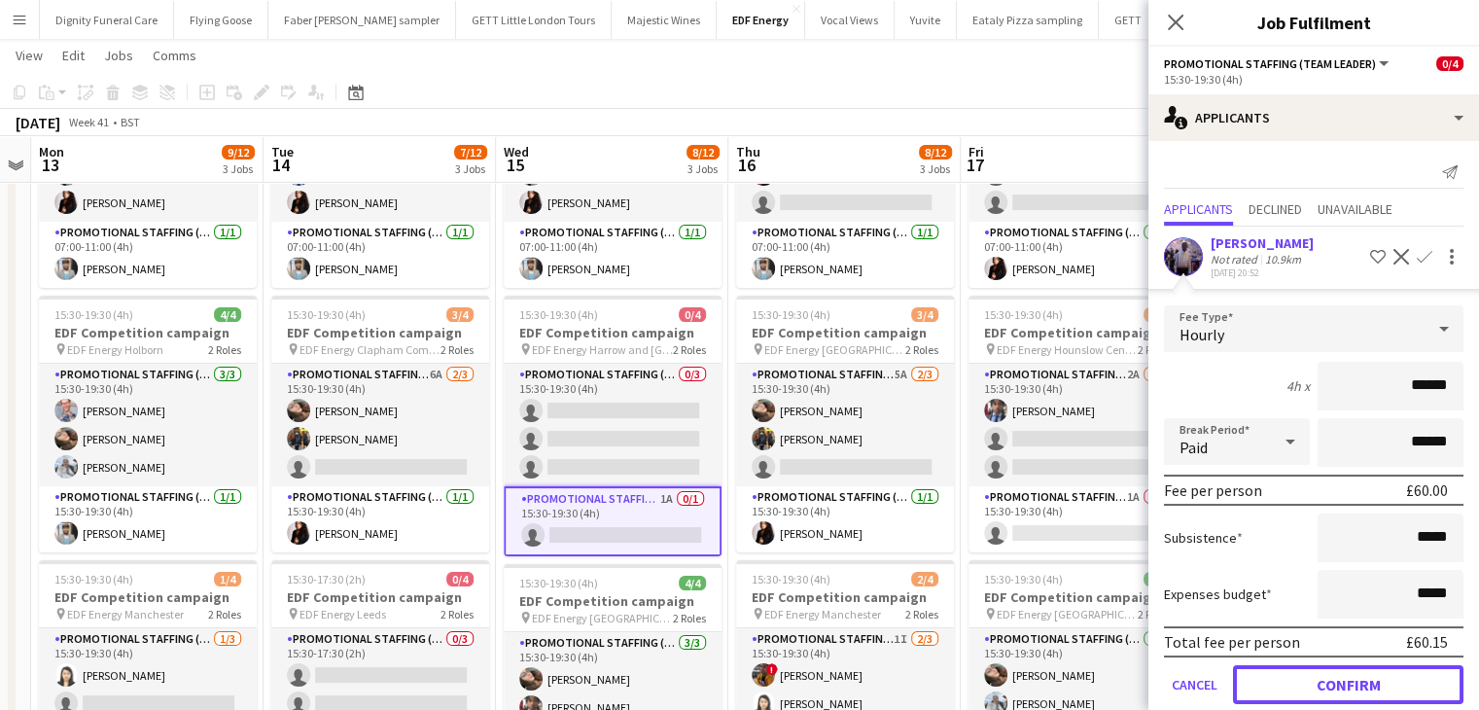
drag, startPoint x: 1371, startPoint y: 669, endPoint x: 1201, endPoint y: 646, distance: 171.8
click at [1373, 669] on button "Confirm" at bounding box center [1348, 684] width 231 height 39
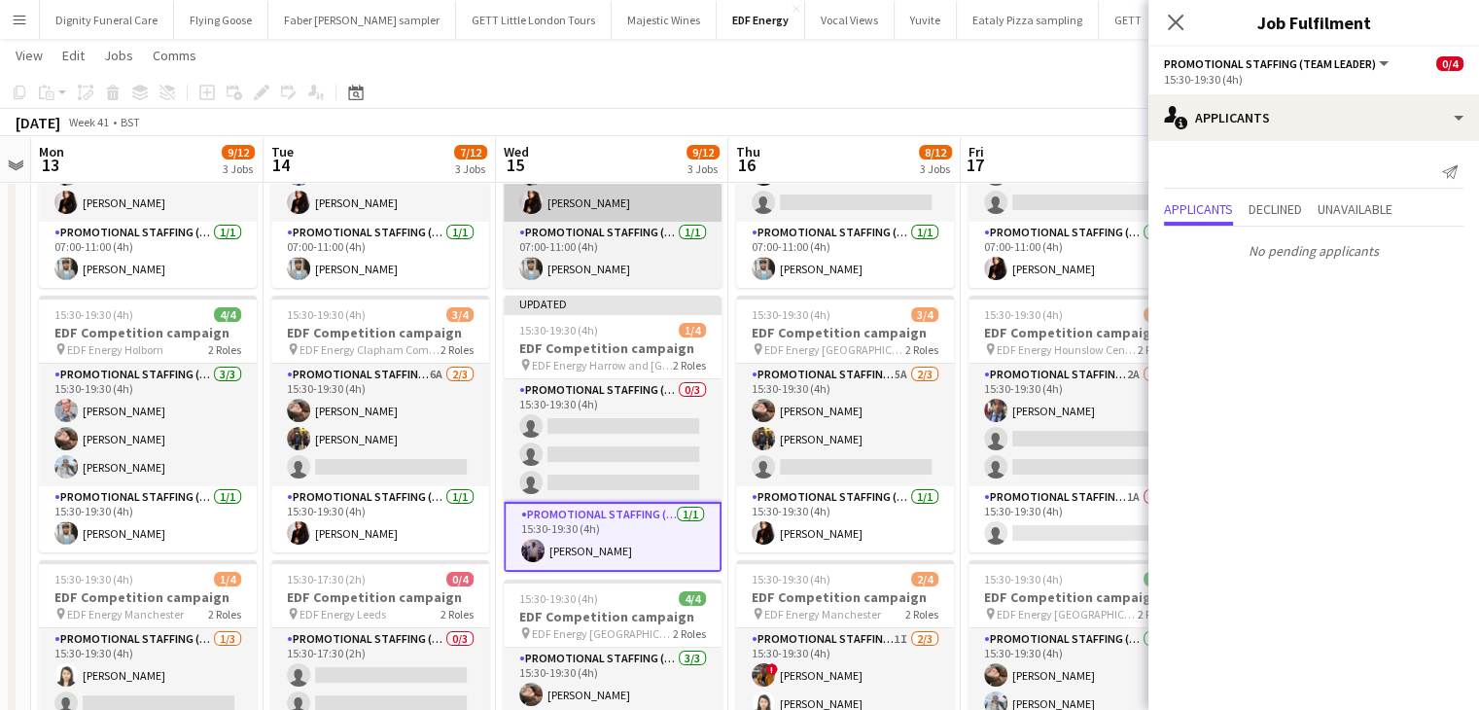
scroll to position [58, 0]
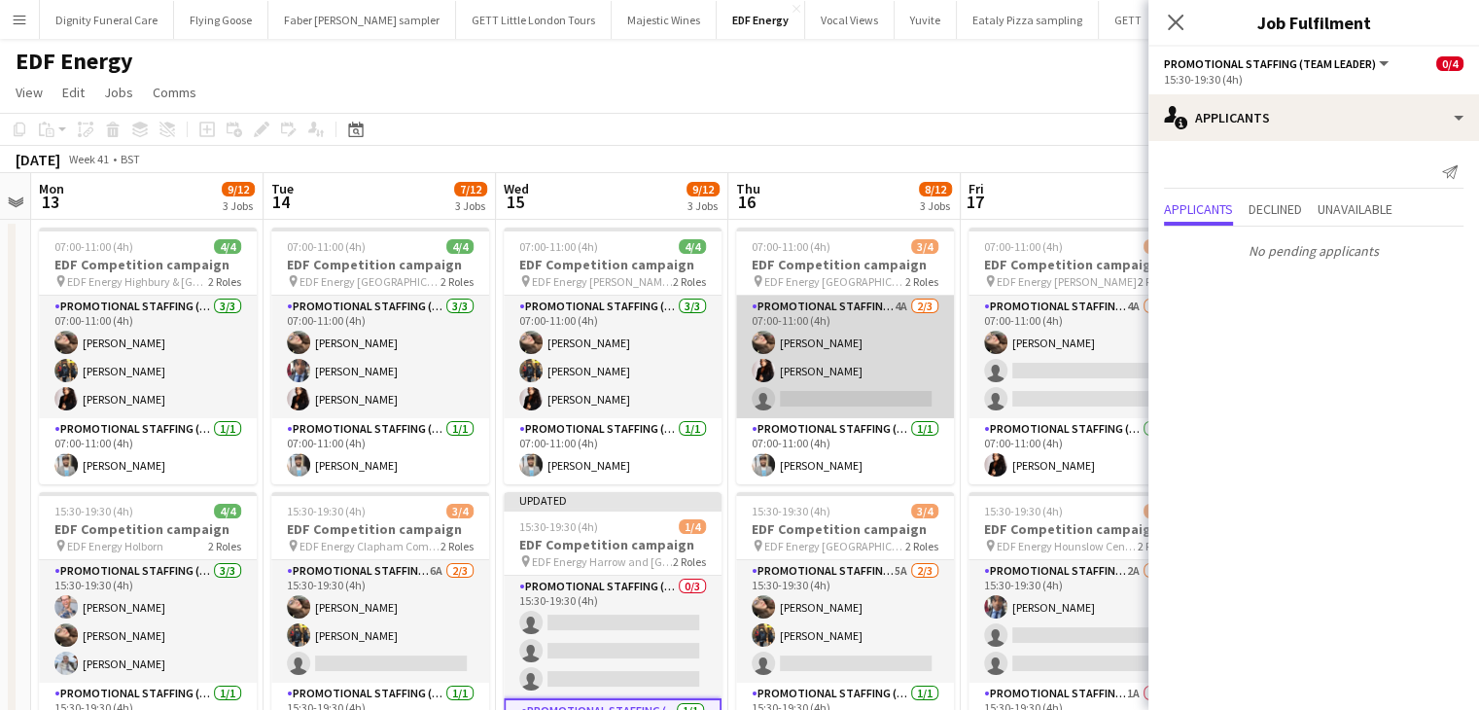
click at [820, 406] on app-card-role "Promotional Staffing (Flyering Staff) 4A 2/3 07:00-11:00 (4h) Anastasiia Melesh…" at bounding box center [845, 357] width 218 height 123
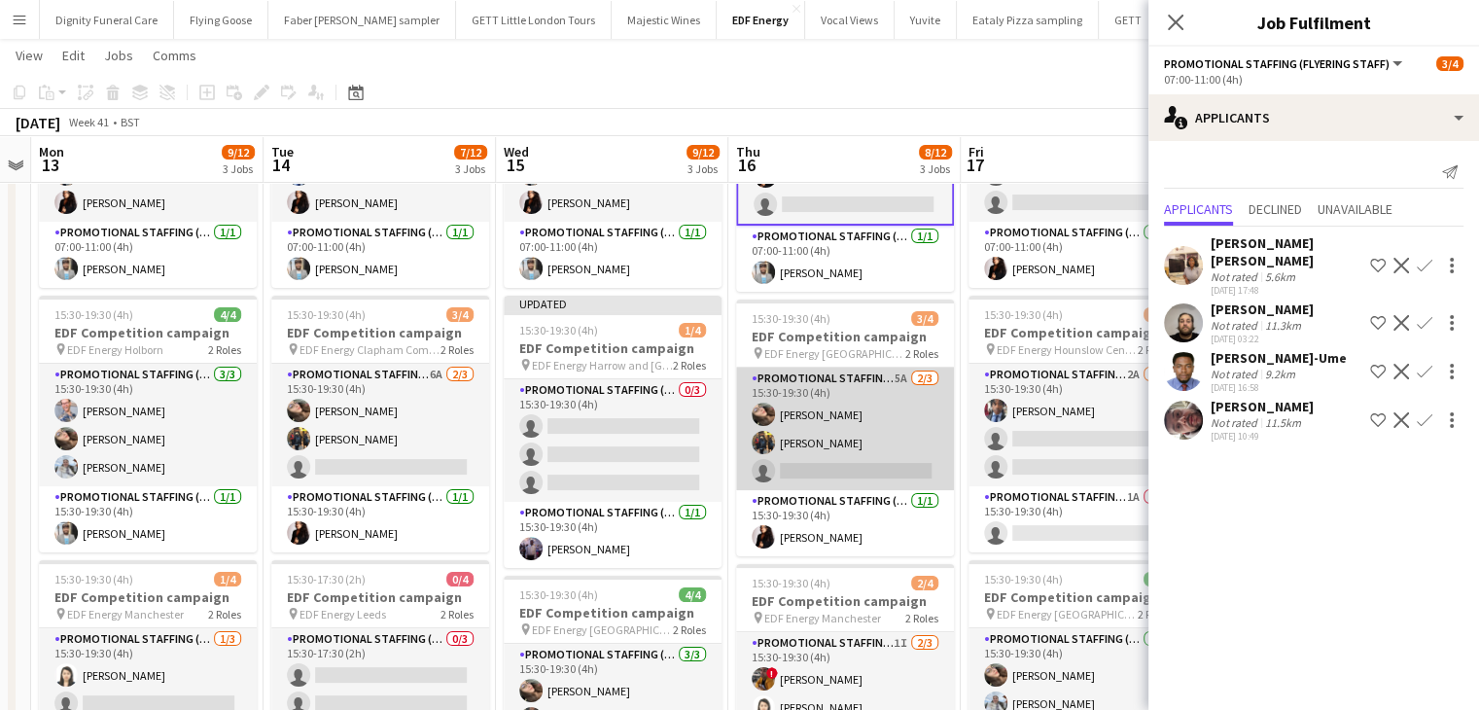
click at [840, 463] on app-card-role "Promotional Staffing (Flyering Staff) 5A 2/3 15:30-19:30 (4h) Anastasiia Melesh…" at bounding box center [845, 429] width 218 height 123
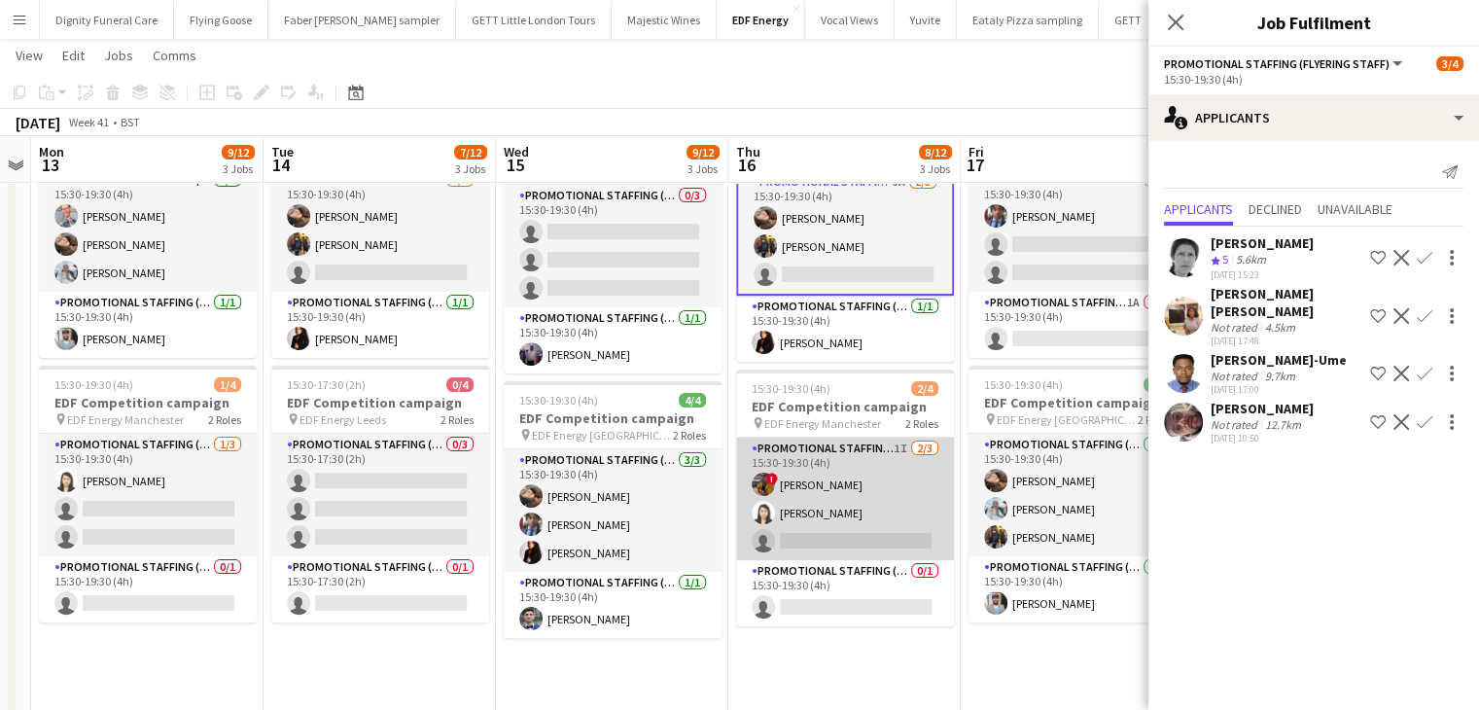
click at [825, 532] on app-card-role "Promotional Staffing (Flyering Staff) 1I 2/3 15:30-19:30 (4h) ! Sean Porter Win…" at bounding box center [845, 499] width 218 height 123
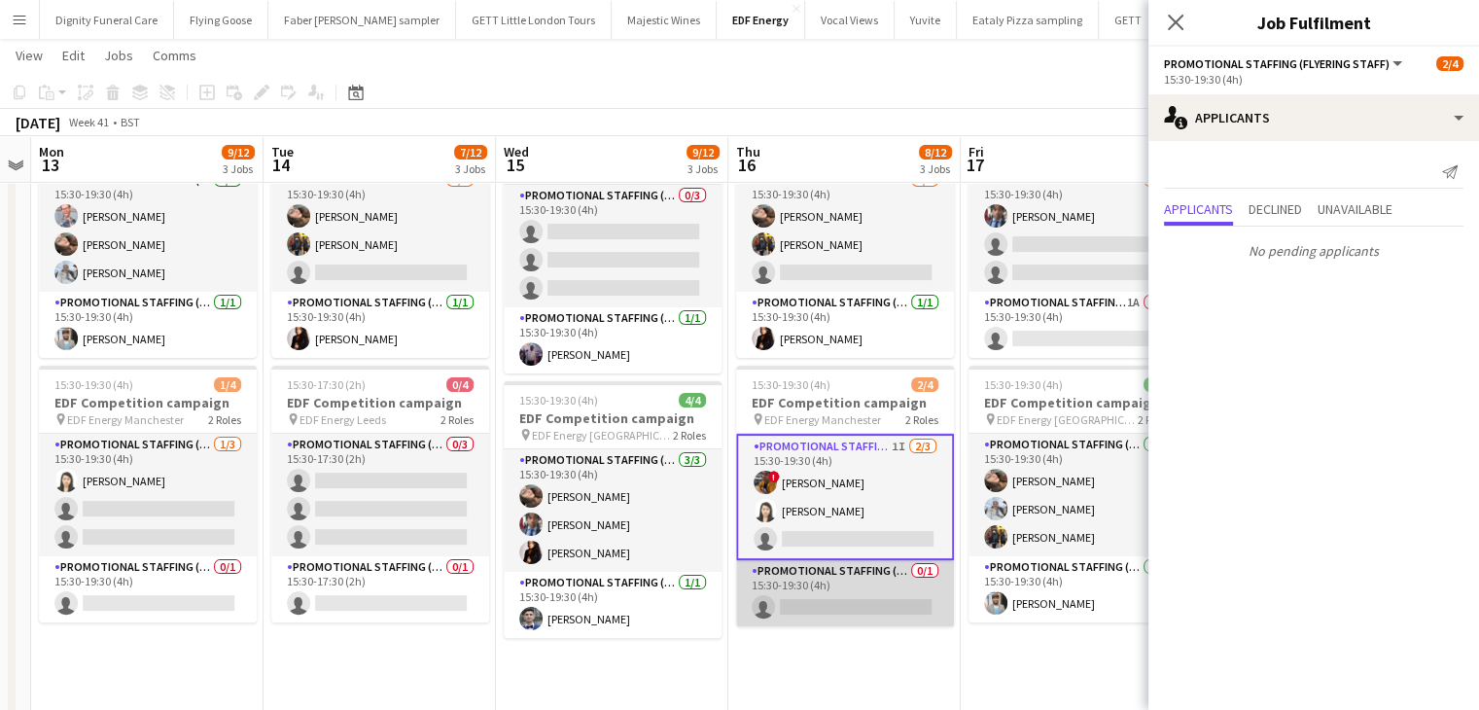
click at [865, 608] on app-card-role "Promotional Staffing (Team Leader) 0/1 15:30-19:30 (4h) single-neutral-actions" at bounding box center [845, 593] width 218 height 66
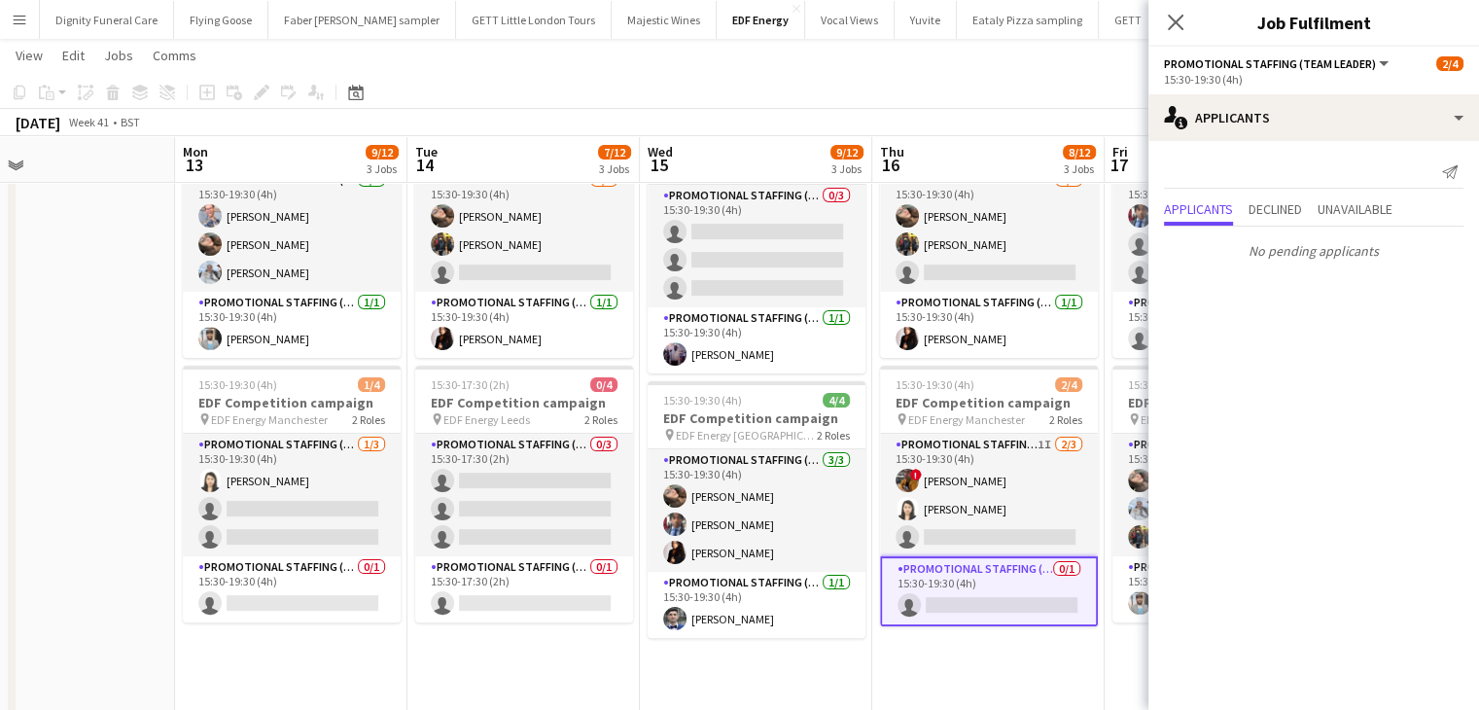
drag, startPoint x: 973, startPoint y: 677, endPoint x: 618, endPoint y: 658, distance: 355.5
click at [597, 669] on app-calendar-viewport "Fri 10 9/12 3 Jobs Sat 11 5/12 3 Jobs Sun 12 Mon 13 9/12 3 Jobs Tue 14 7/12 3 J…" at bounding box center [739, 344] width 1479 height 1315
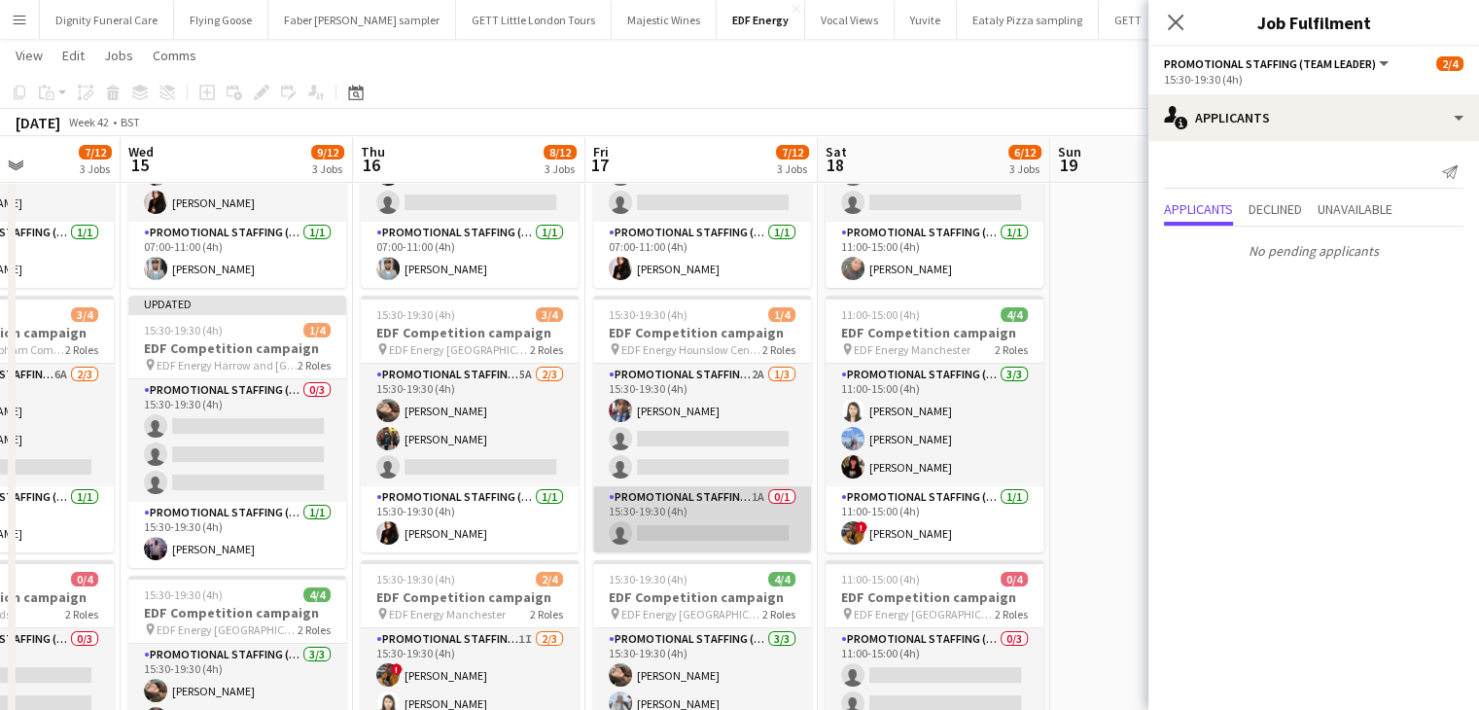
click at [748, 538] on app-card-role "Promotional Staffing (Team Leader) 1A 0/1 15:30-19:30 (4h) single-neutral-actio…" at bounding box center [702, 519] width 218 height 66
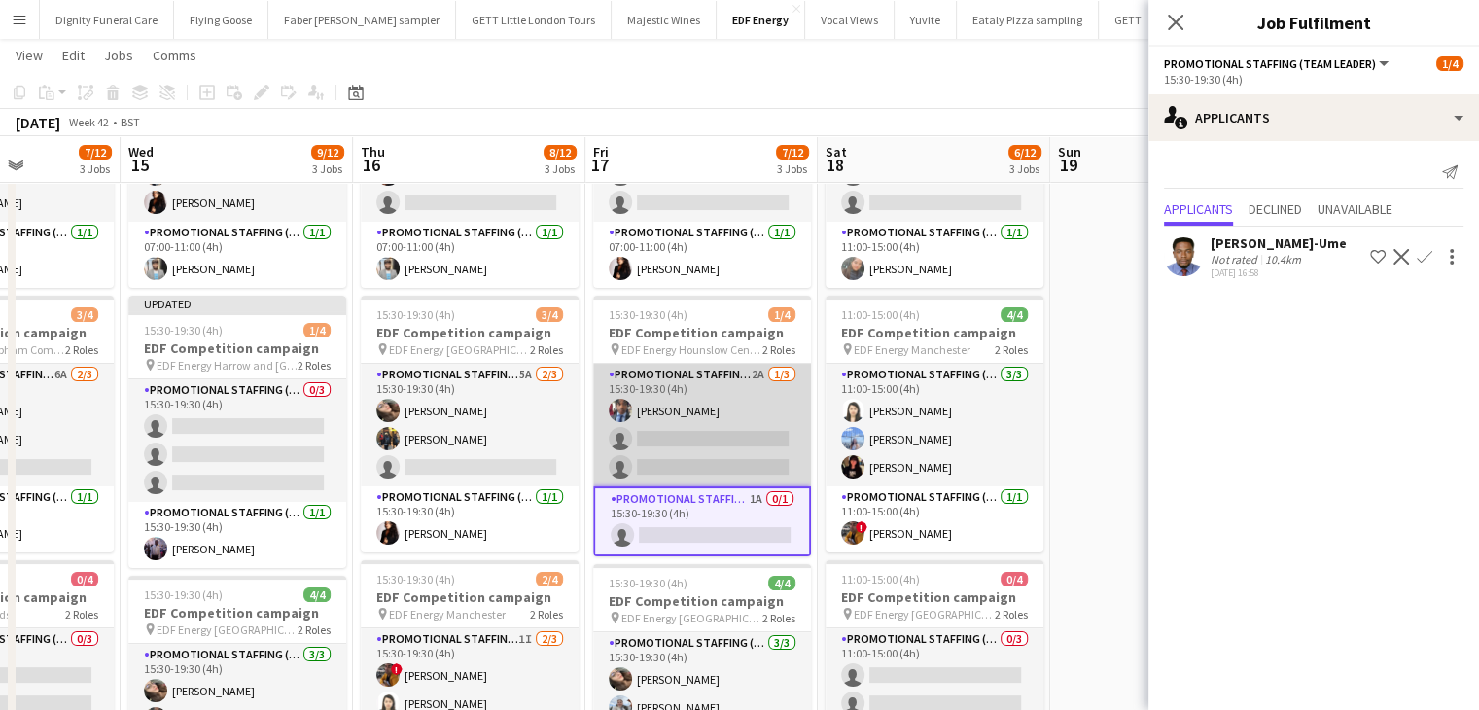
click at [704, 448] on app-card-role "Promotional Staffing (Flyering Staff) 2A 1/3 15:30-19:30 (4h) Seyi Ogunyemi sin…" at bounding box center [702, 425] width 218 height 123
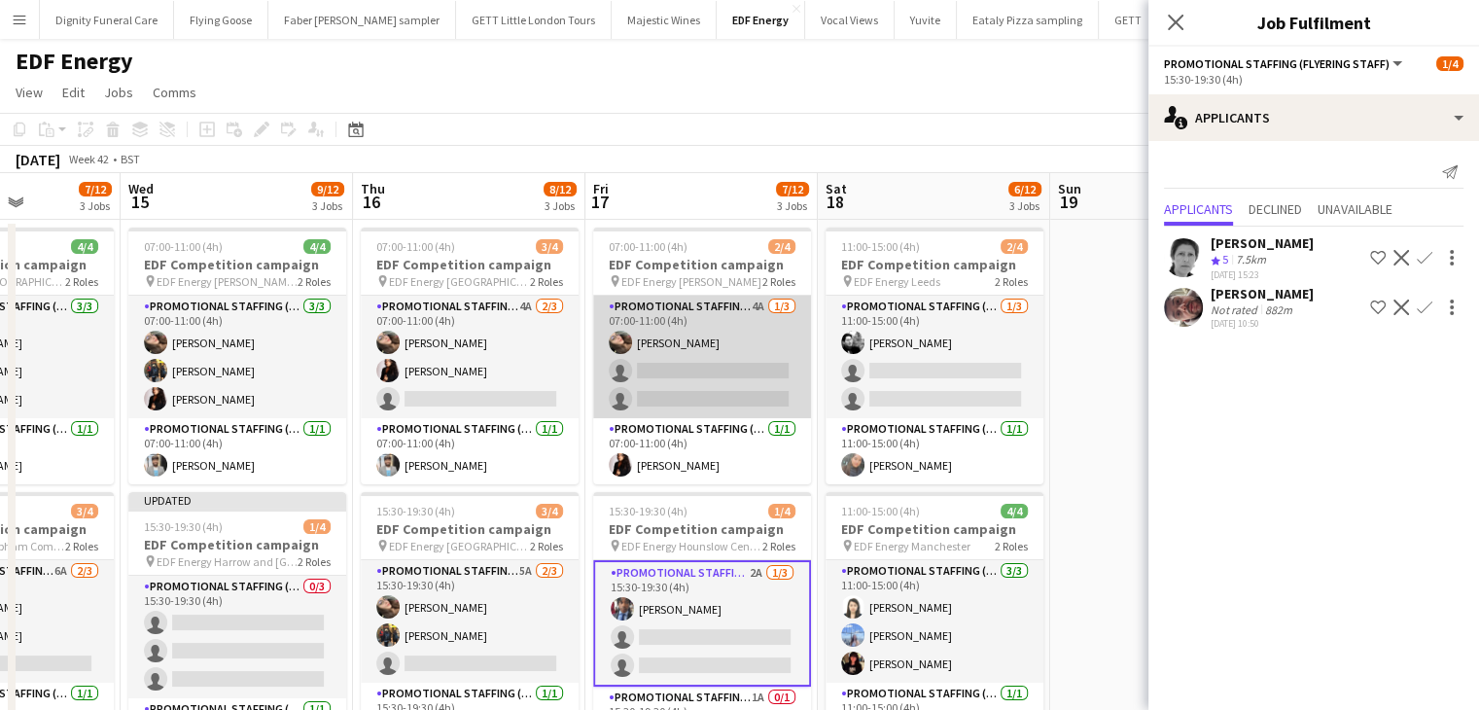
click at [721, 391] on app-card-role "Promotional Staffing (Flyering Staff) 4A 1/3 07:00-11:00 (4h) Anastasiia Melesh…" at bounding box center [702, 357] width 218 height 123
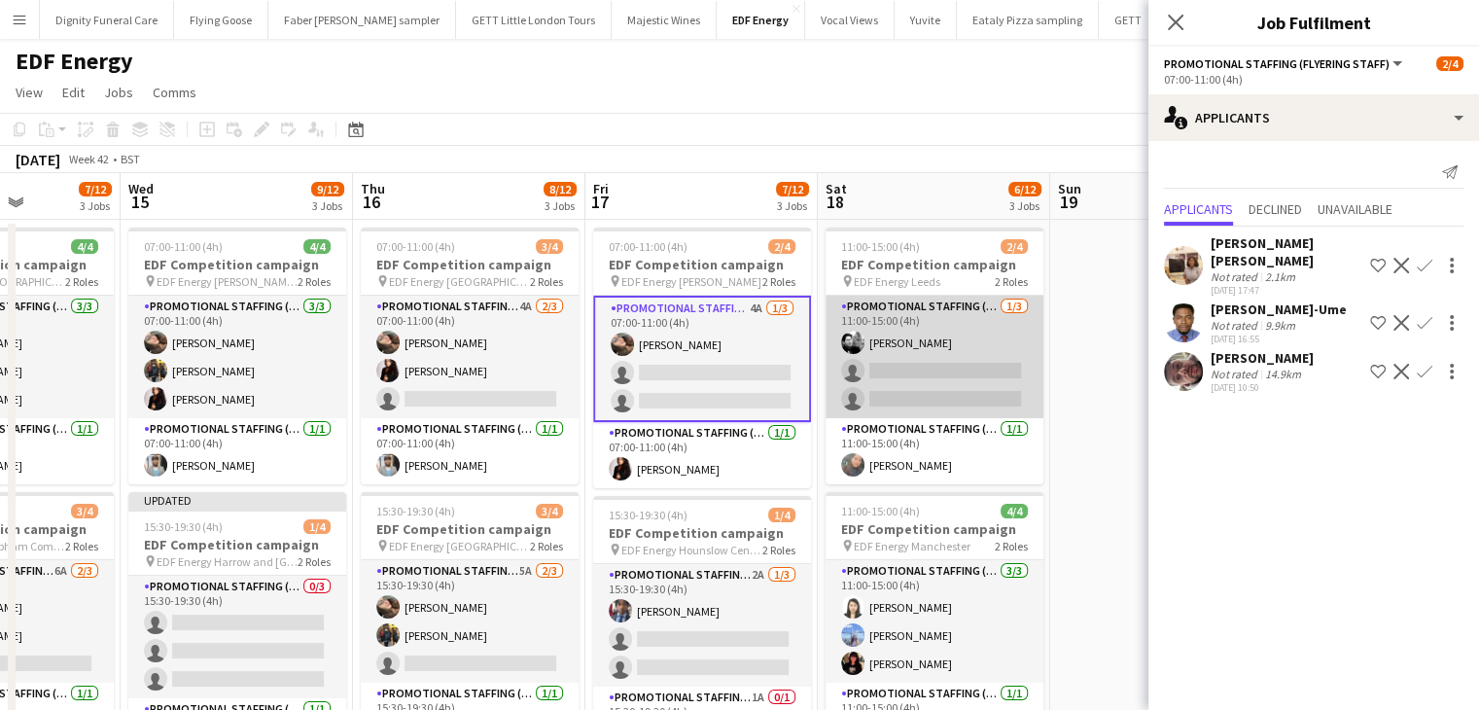
click at [947, 372] on app-card-role "Promotional Staffing (Flyering Staff) 1/3 11:00-15:00 (4h) Dan Vasey single-neu…" at bounding box center [935, 357] width 218 height 123
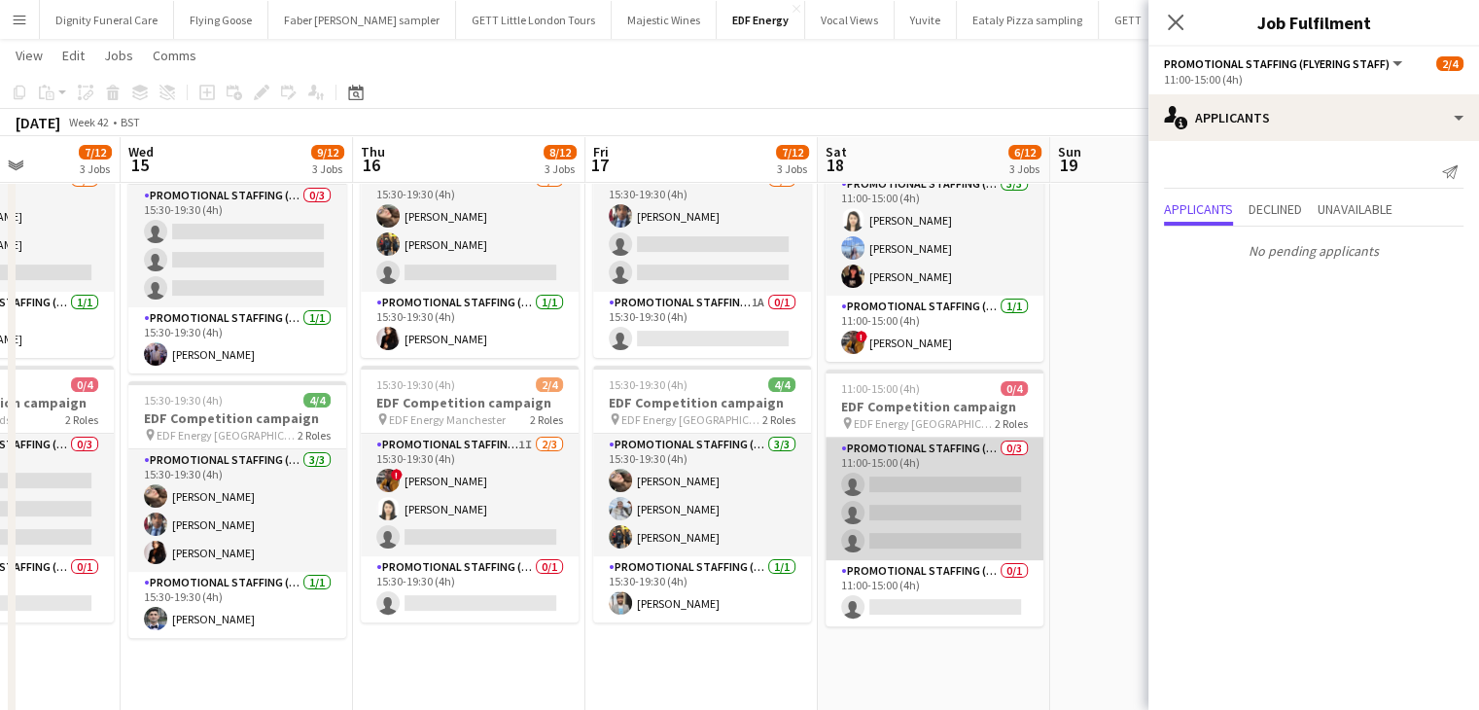
click at [947, 476] on app-card-role "Promotional Staffing (Flyering Staff) 0/3 11:00-15:00 (4h) single-neutral-actio…" at bounding box center [935, 499] width 218 height 123
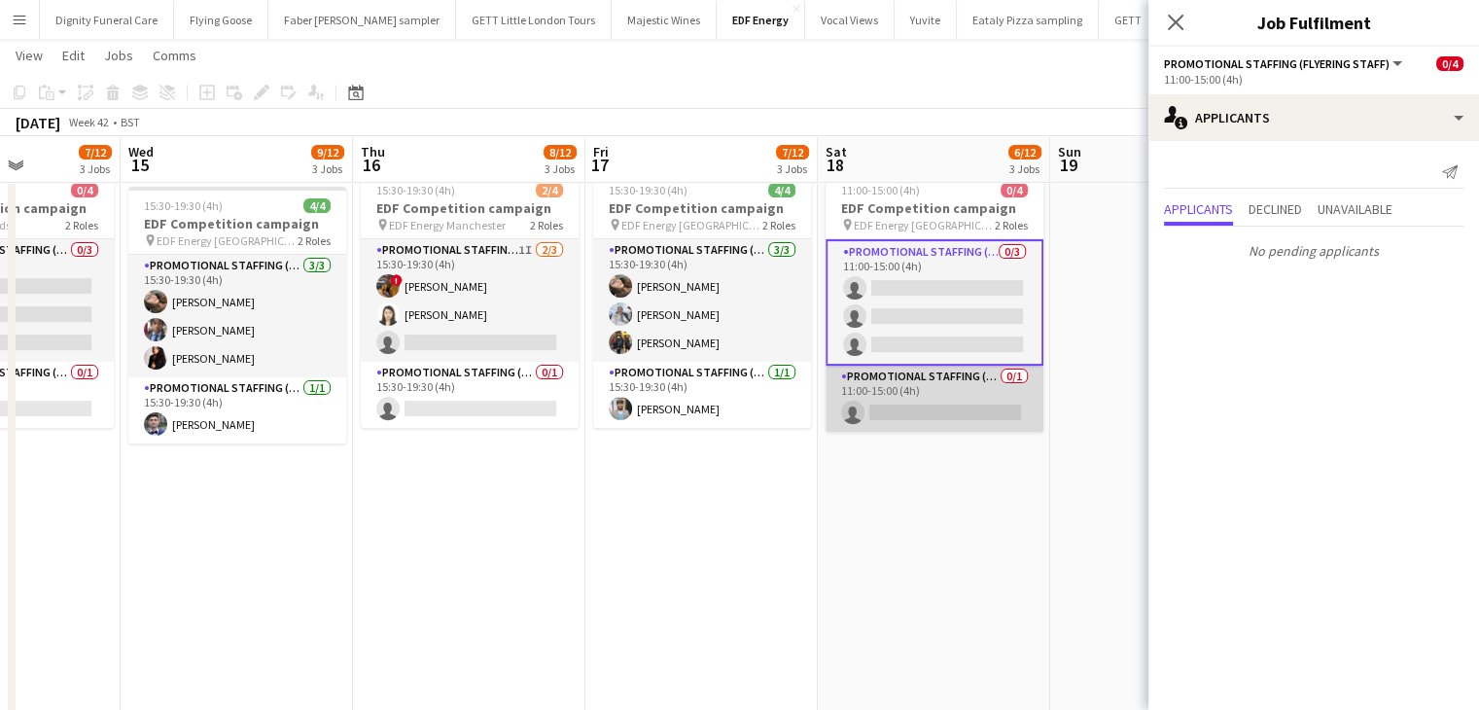
click at [964, 413] on app-card-role "Promotional Staffing (Team Leader) 0/1 11:00-15:00 (4h) single-neutral-actions" at bounding box center [935, 399] width 218 height 66
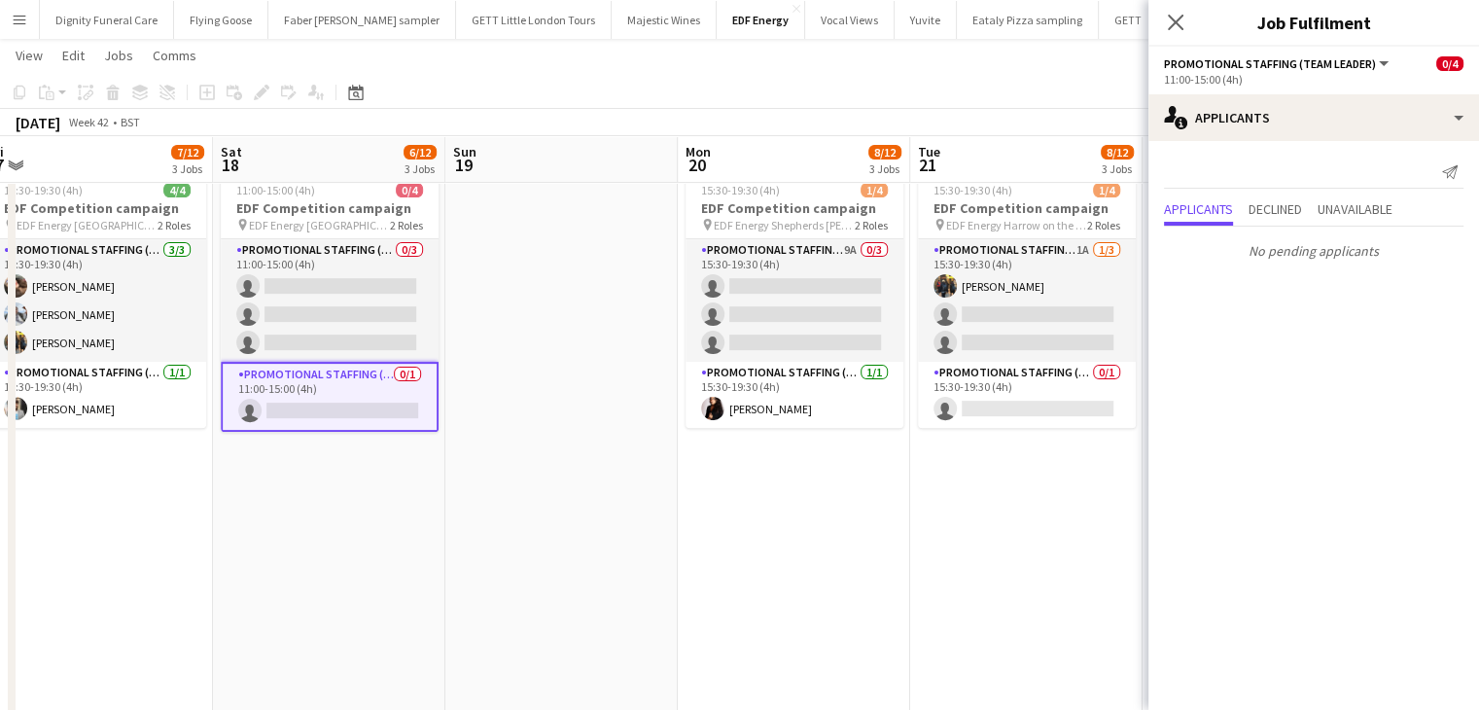
drag, startPoint x: 707, startPoint y: 524, endPoint x: 438, endPoint y: 499, distance: 270.6
click at [420, 505] on app-calendar-viewport "Tue 14 7/12 3 Jobs Wed 15 9/12 3 Jobs Thu 16 8/12 3 Jobs Fri 17 7/12 3 Jobs Sat…" at bounding box center [739, 149] width 1479 height 1315
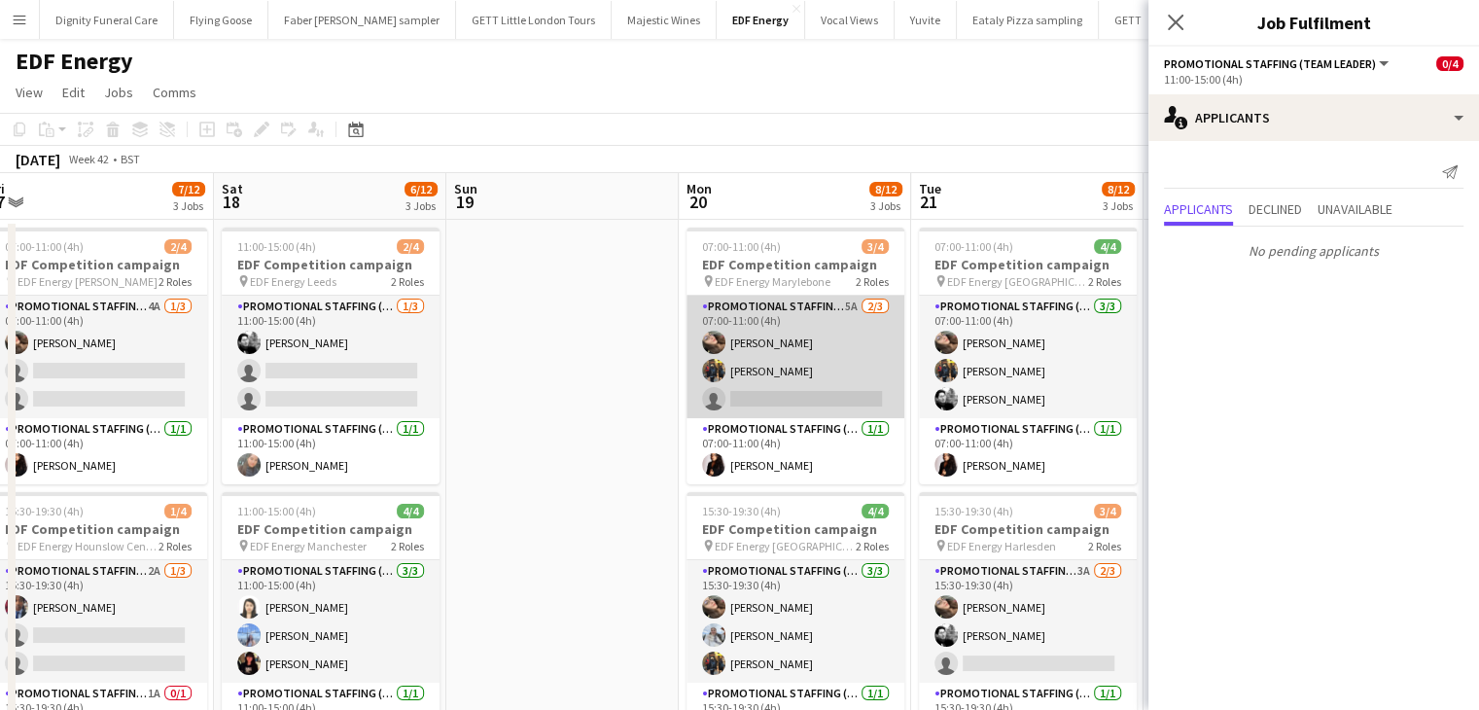
click at [800, 387] on app-card-role "Promotional Staffing (Flyering Staff) 5A 2/3 07:00-11:00 (4h) Anastasiia Melesh…" at bounding box center [796, 357] width 218 height 123
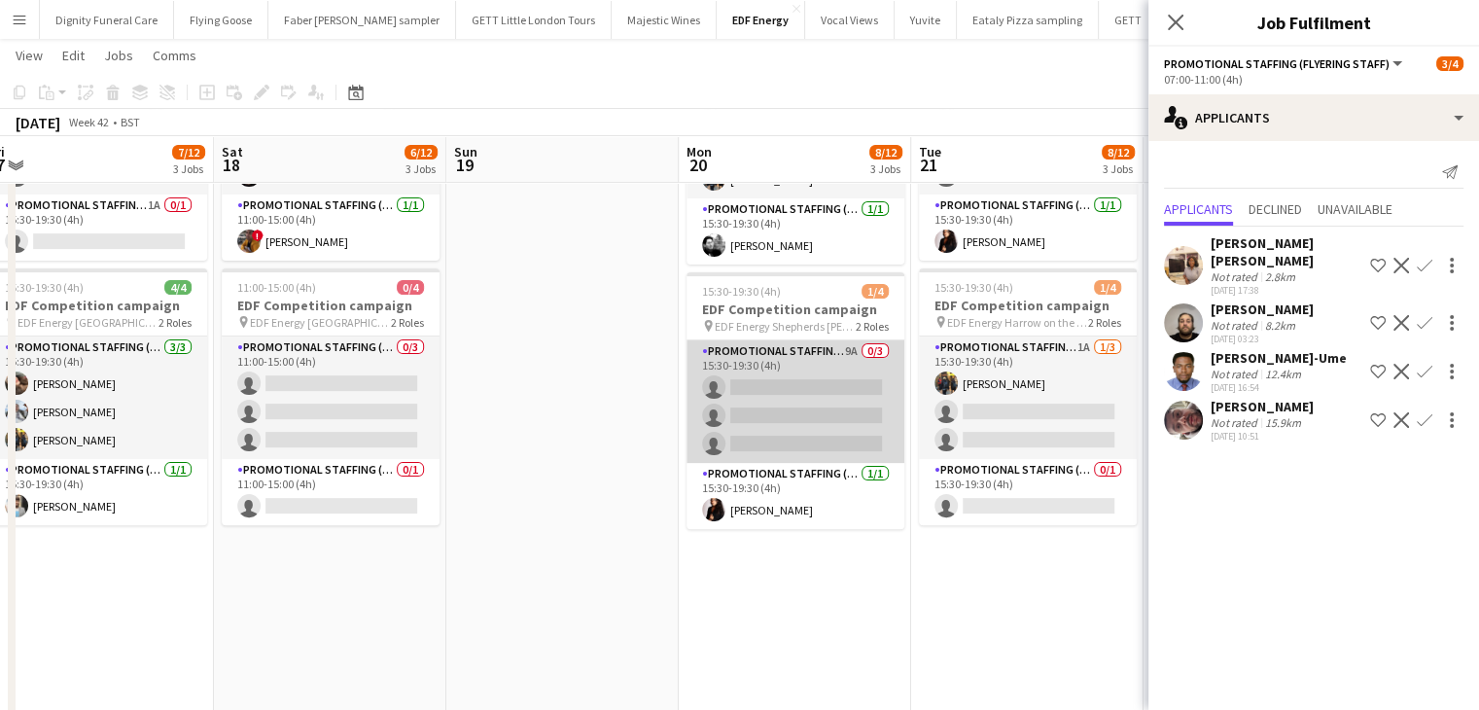
click at [790, 423] on app-card-role "Promotional Staffing (Flyering Staff) 9A 0/3 15:30-19:30 (4h) single-neutral-ac…" at bounding box center [796, 401] width 218 height 123
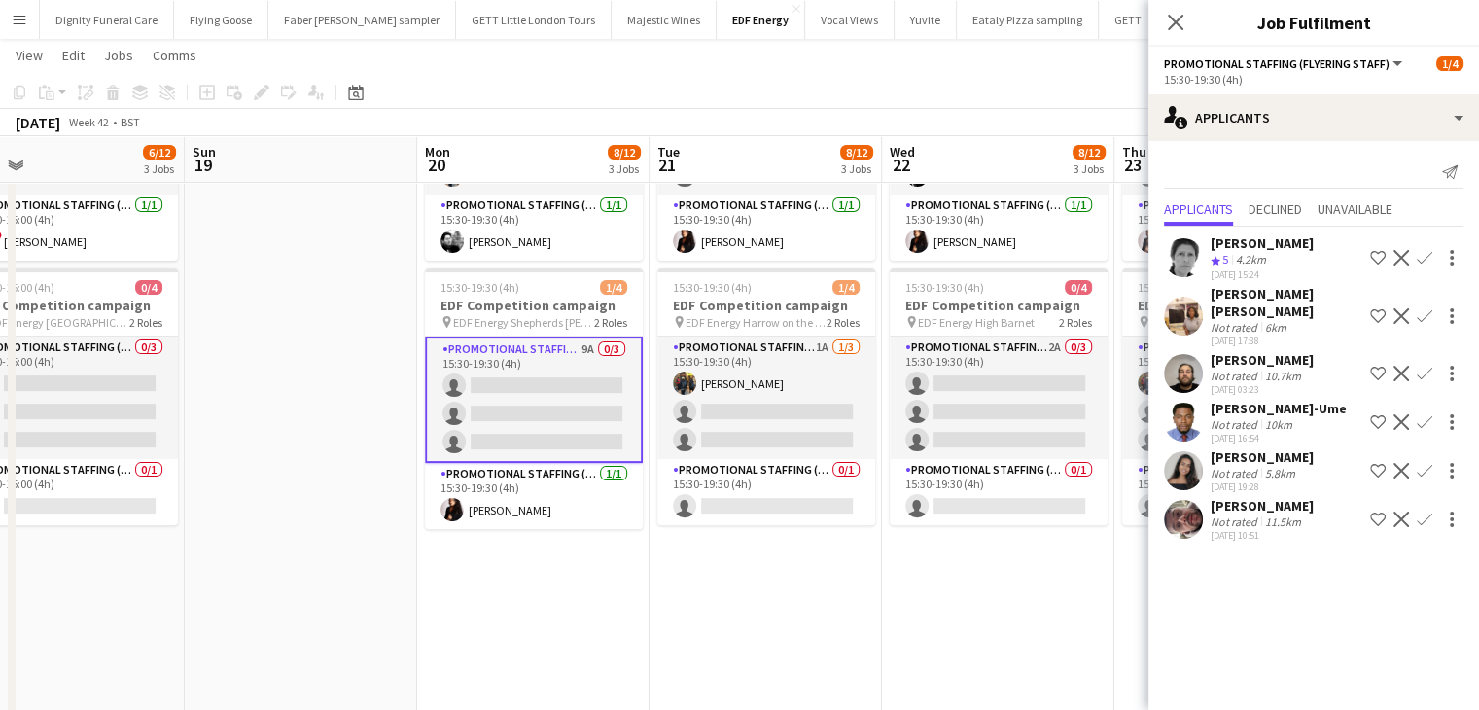
drag, startPoint x: 864, startPoint y: 596, endPoint x: 603, endPoint y: 574, distance: 261.6
click at [603, 574] on app-calendar-viewport "Thu 16 8/12 3 Jobs Fri 17 7/12 3 Jobs Sat 18 6/12 3 Jobs Sun 19 Mon 20 8/12 3 J…" at bounding box center [739, 247] width 1479 height 1315
click at [1260, 448] on div "anika sahota" at bounding box center [1262, 457] width 103 height 18
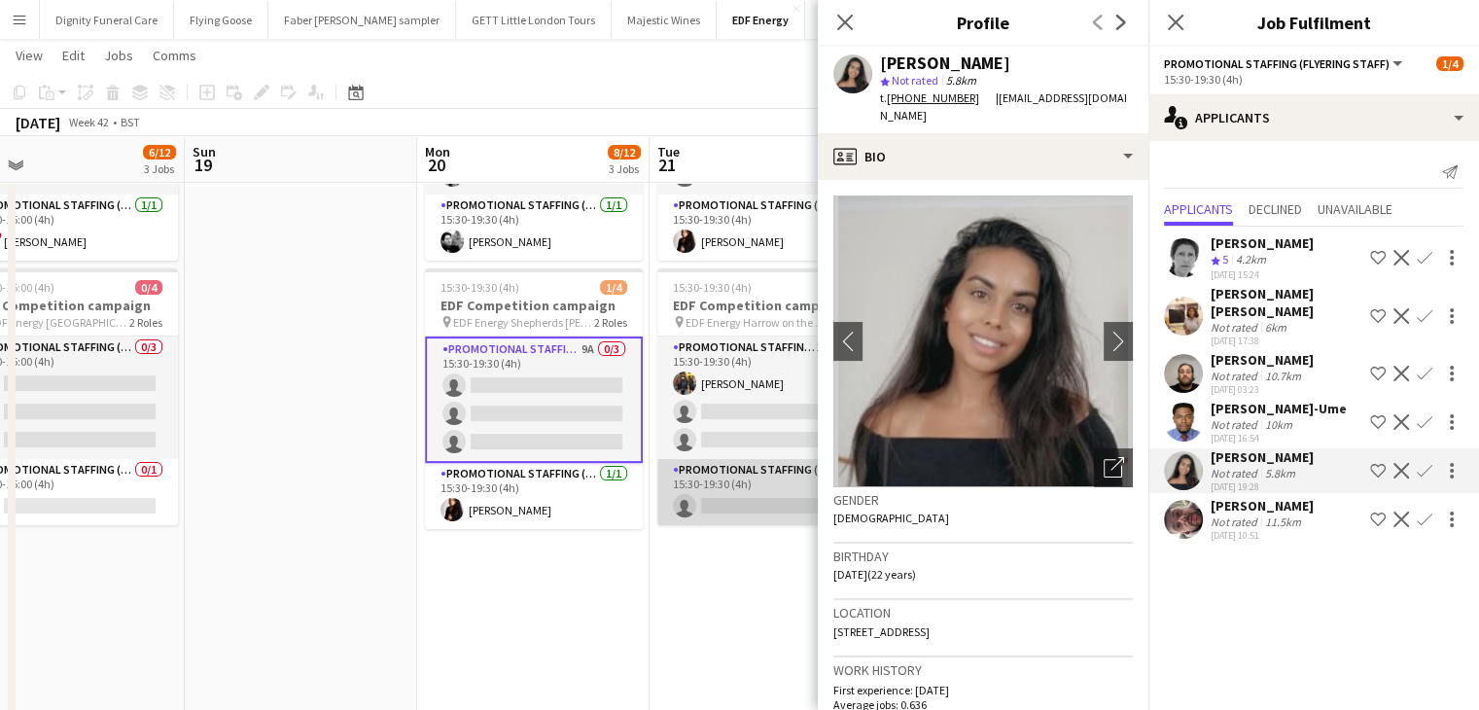
click at [766, 500] on app-card-role "Promotional Staffing (Team Leader) 0/1 15:30-19:30 (4h) single-neutral-actions" at bounding box center [766, 492] width 218 height 66
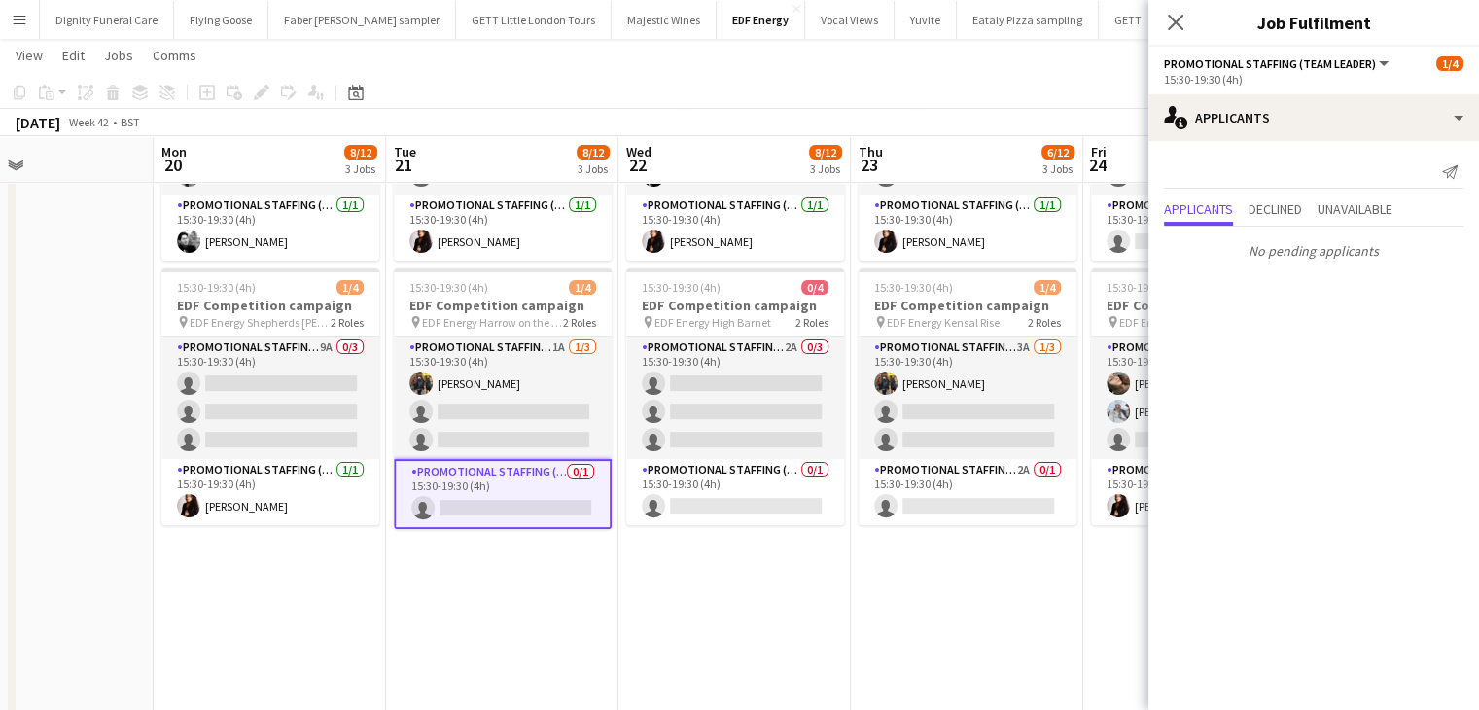
drag, startPoint x: 726, startPoint y: 585, endPoint x: 494, endPoint y: 562, distance: 232.6
click at [467, 571] on app-calendar-viewport "Thu 16 8/12 3 Jobs Fri 17 7/12 3 Jobs Sat 18 6/12 3 Jobs Sun 19 Mon 20 8/12 3 J…" at bounding box center [739, 247] width 1479 height 1315
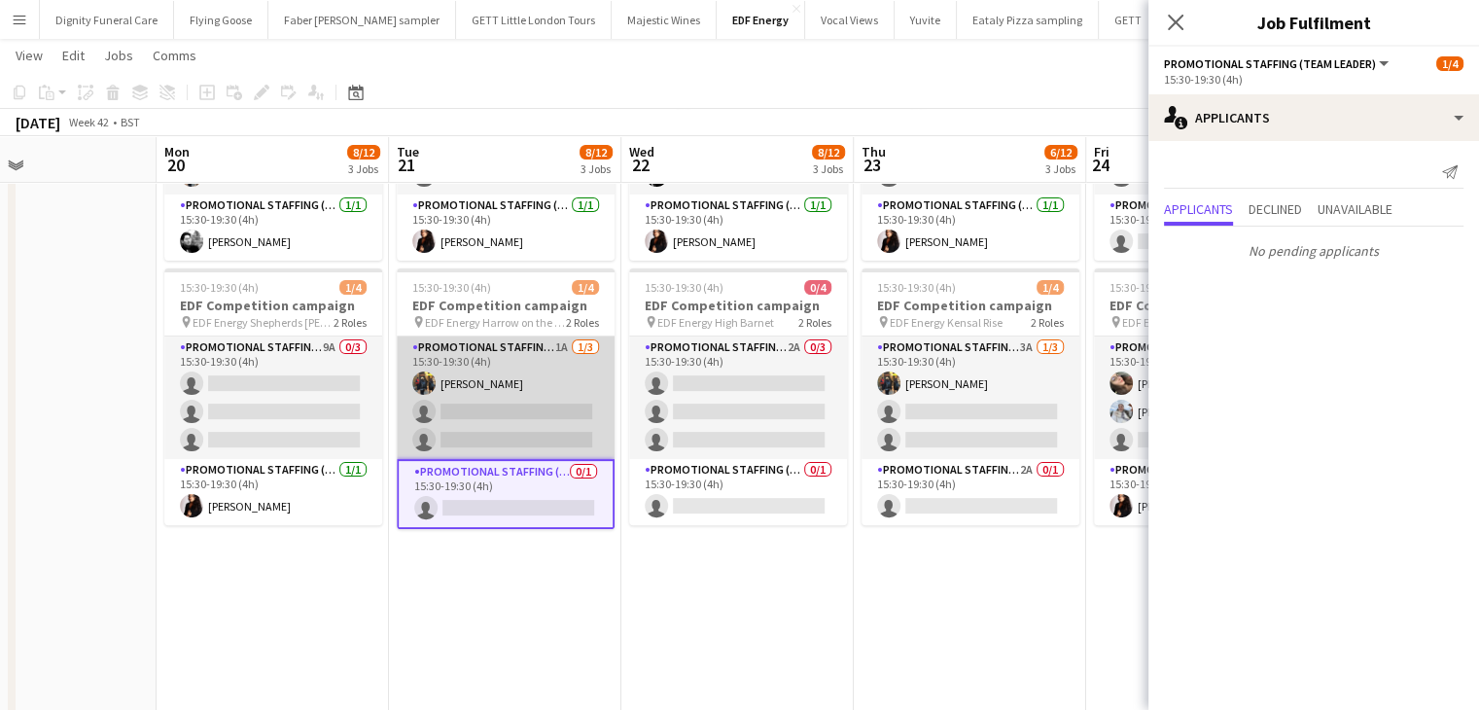
click at [540, 420] on app-card-role "Promotional Staffing (Flyering Staff) 1A 1/3 15:30-19:30 (4h) Martin Brady sing…" at bounding box center [506, 398] width 218 height 123
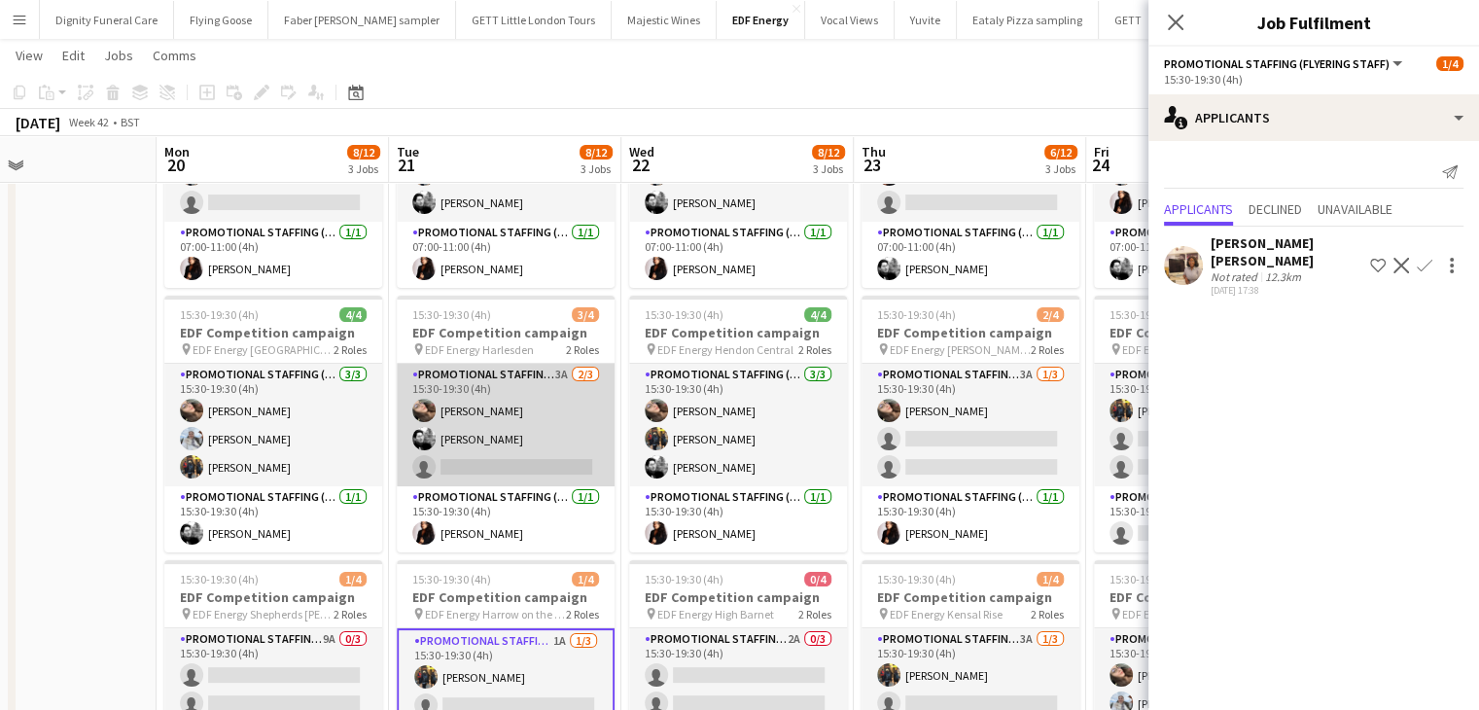
click at [522, 452] on app-card-role "Promotional Staffing (Flyering Staff) 3A 2/3 15:30-19:30 (4h) Anastasiia Melesh…" at bounding box center [506, 425] width 218 height 123
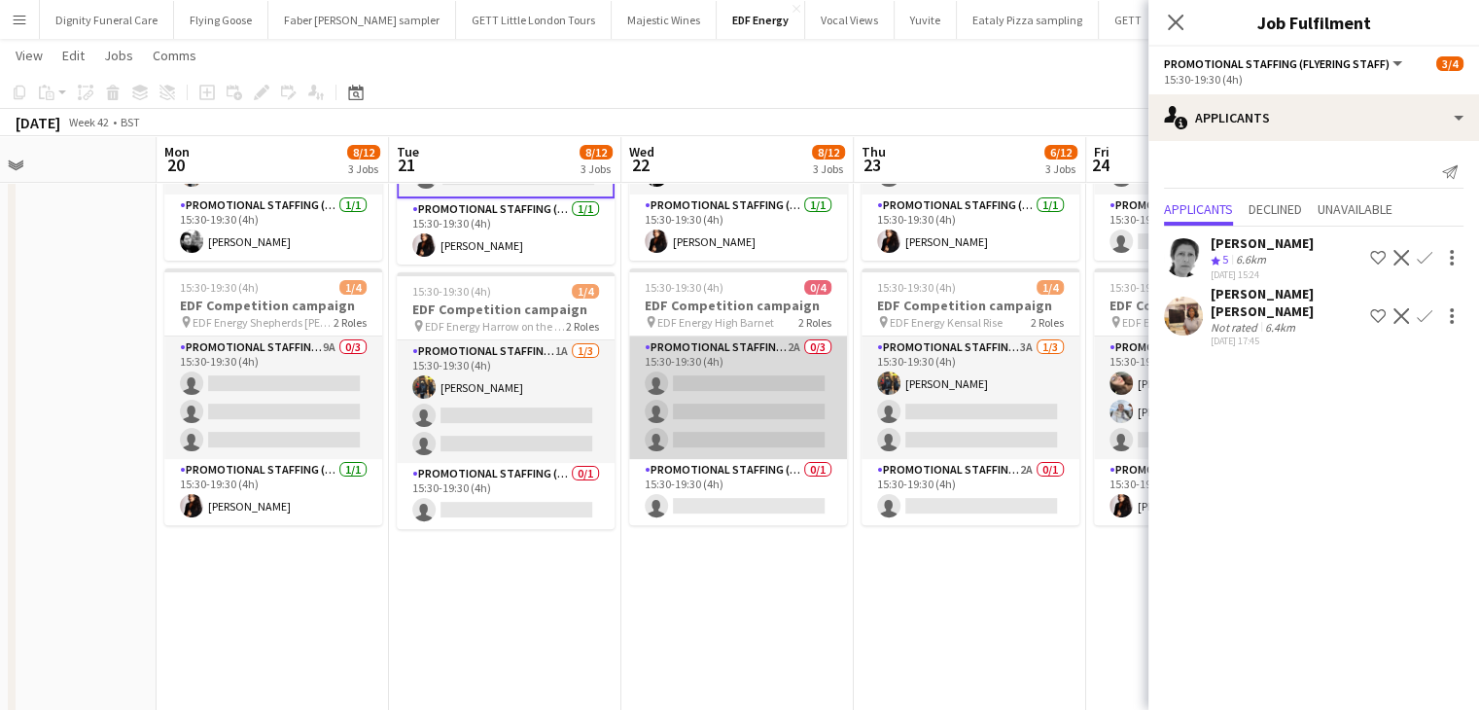
click at [770, 416] on app-card-role "Promotional Staffing (Flyering Staff) 2A 0/3 15:30-19:30 (4h) single-neutral-ac…" at bounding box center [738, 398] width 218 height 123
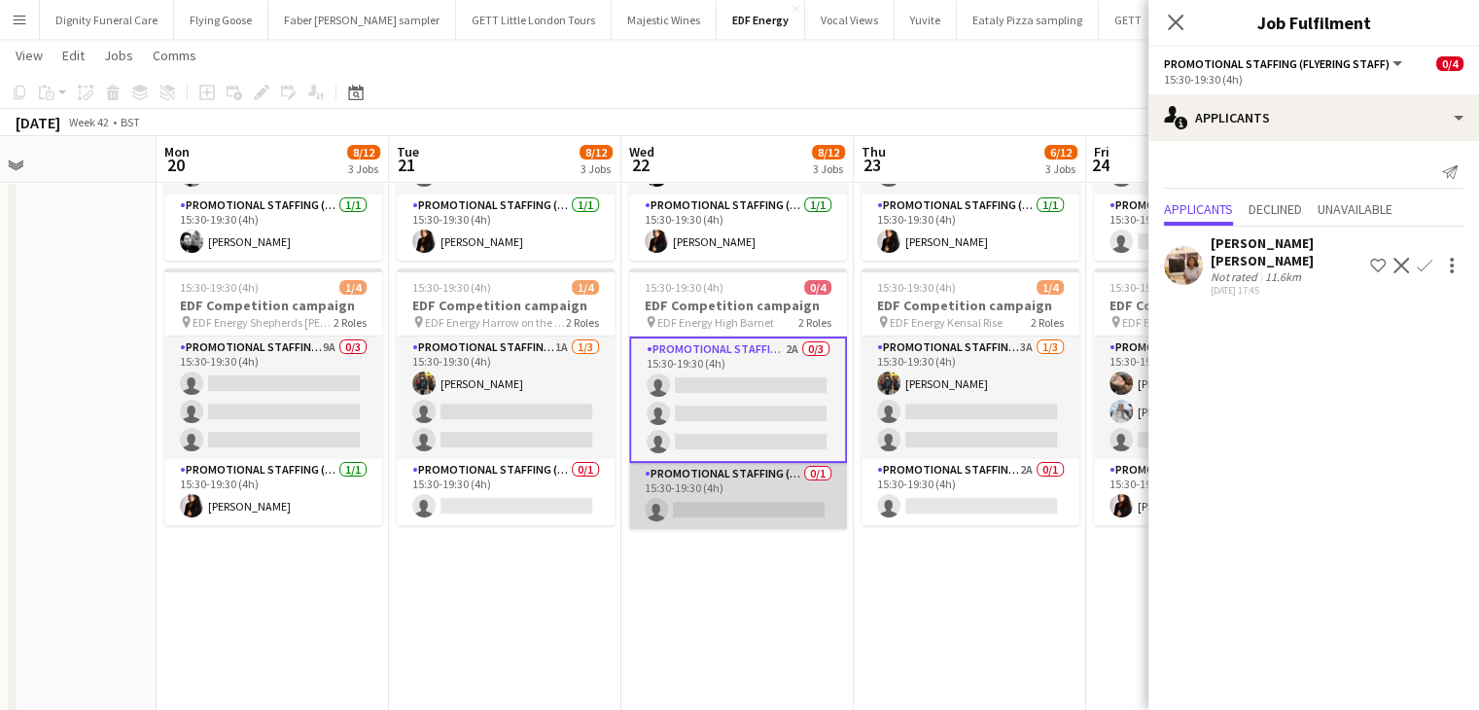
click at [772, 496] on app-card-role "Promotional Staffing (Team Leader) 0/1 15:30-19:30 (4h) single-neutral-actions" at bounding box center [738, 496] width 218 height 66
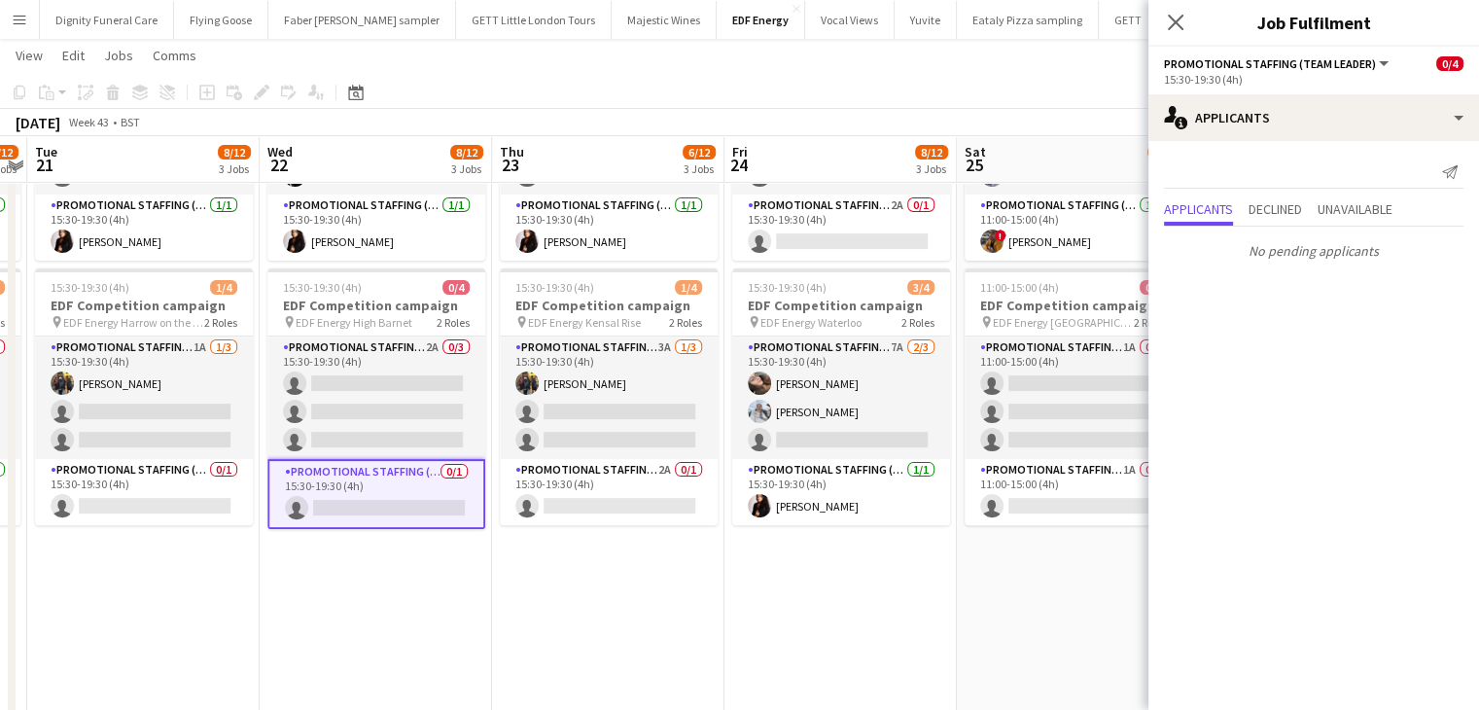
drag, startPoint x: 909, startPoint y: 576, endPoint x: 558, endPoint y: 570, distance: 351.2
click at [555, 574] on app-calendar-viewport "Fri 17 7/12 3 Jobs Sat 18 6/12 3 Jobs Sun 19 Mon 20 8/12 3 Jobs Tue 21 8/12 3 J…" at bounding box center [739, 247] width 1479 height 1315
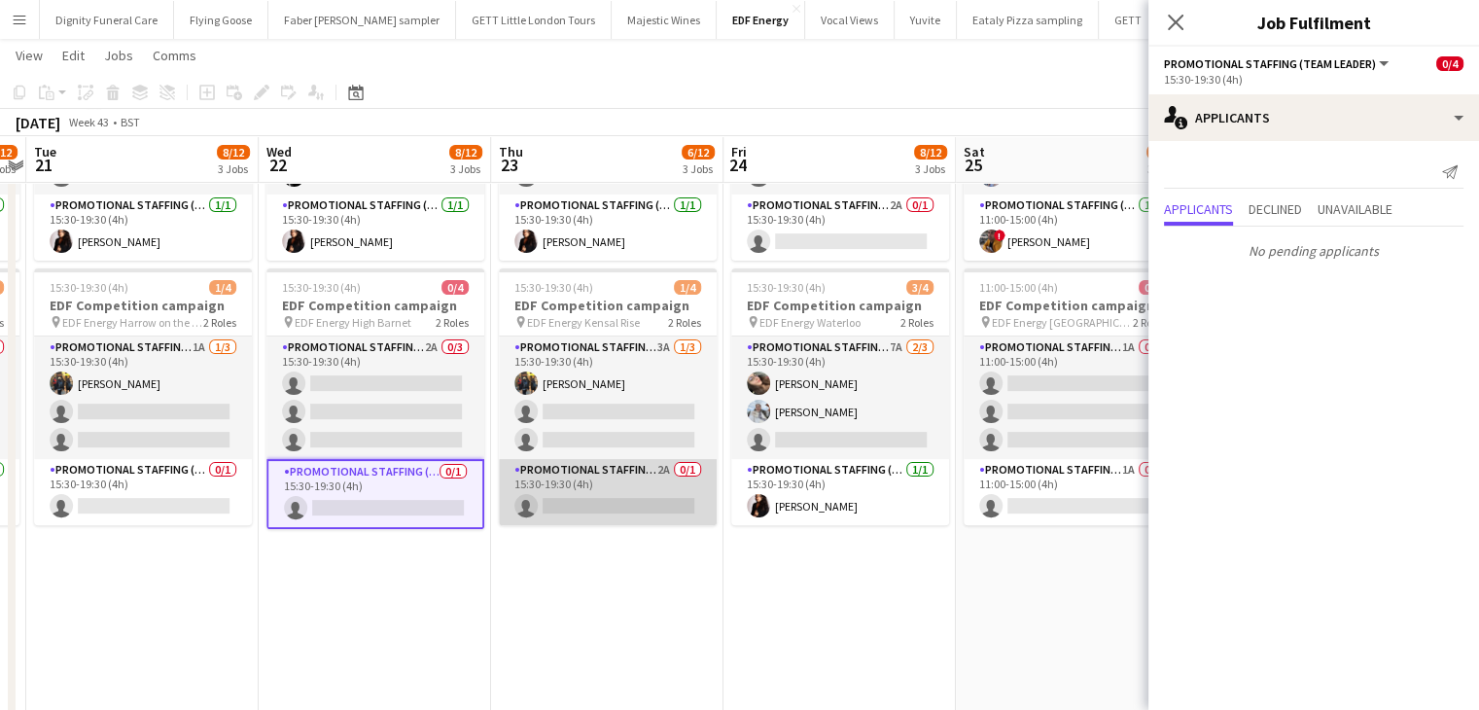
click at [637, 507] on app-card-role "Promotional Staffing (Team Leader) 2A 0/1 15:30-19:30 (4h) single-neutral-actio…" at bounding box center [608, 492] width 218 height 66
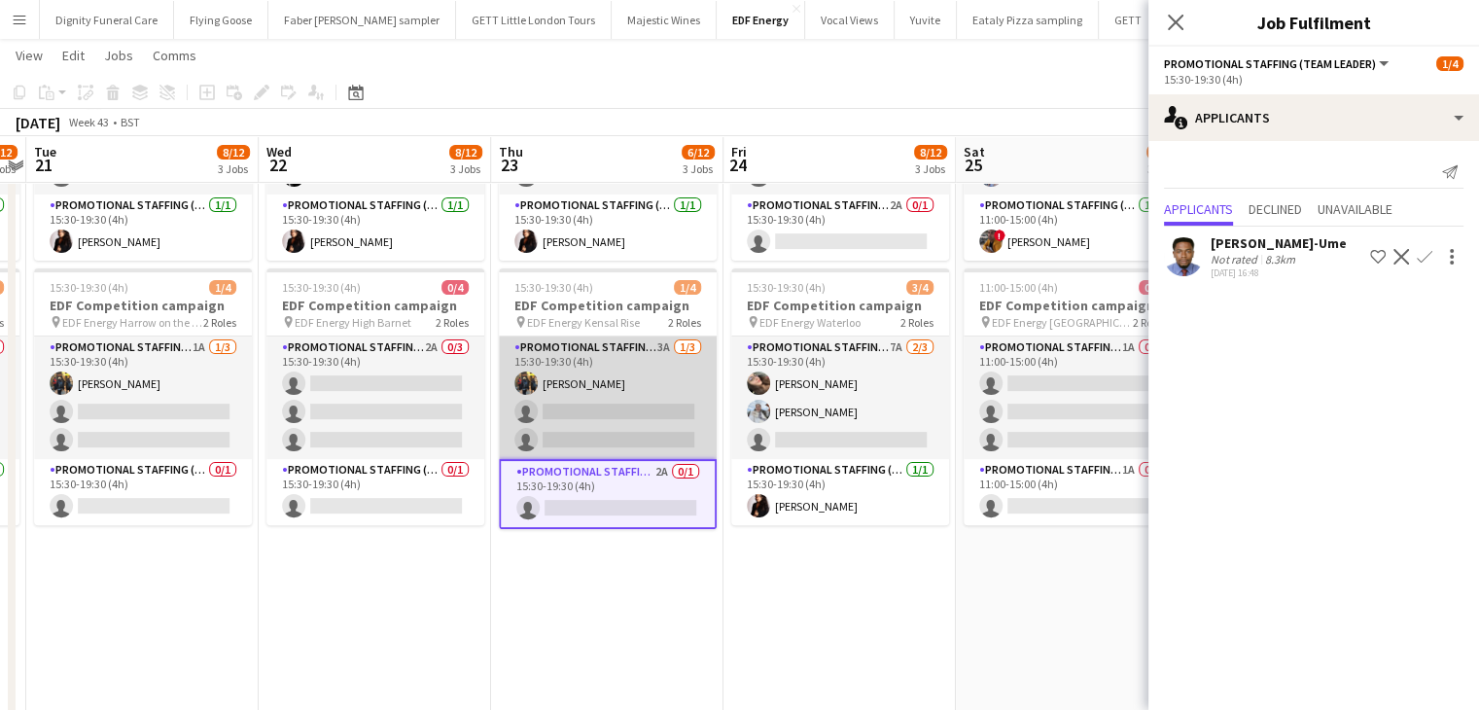
click at [601, 409] on app-card-role "Promotional Staffing (Flyering Staff) 3A 1/3 15:30-19:30 (4h) Martin Brady sing…" at bounding box center [608, 398] width 218 height 123
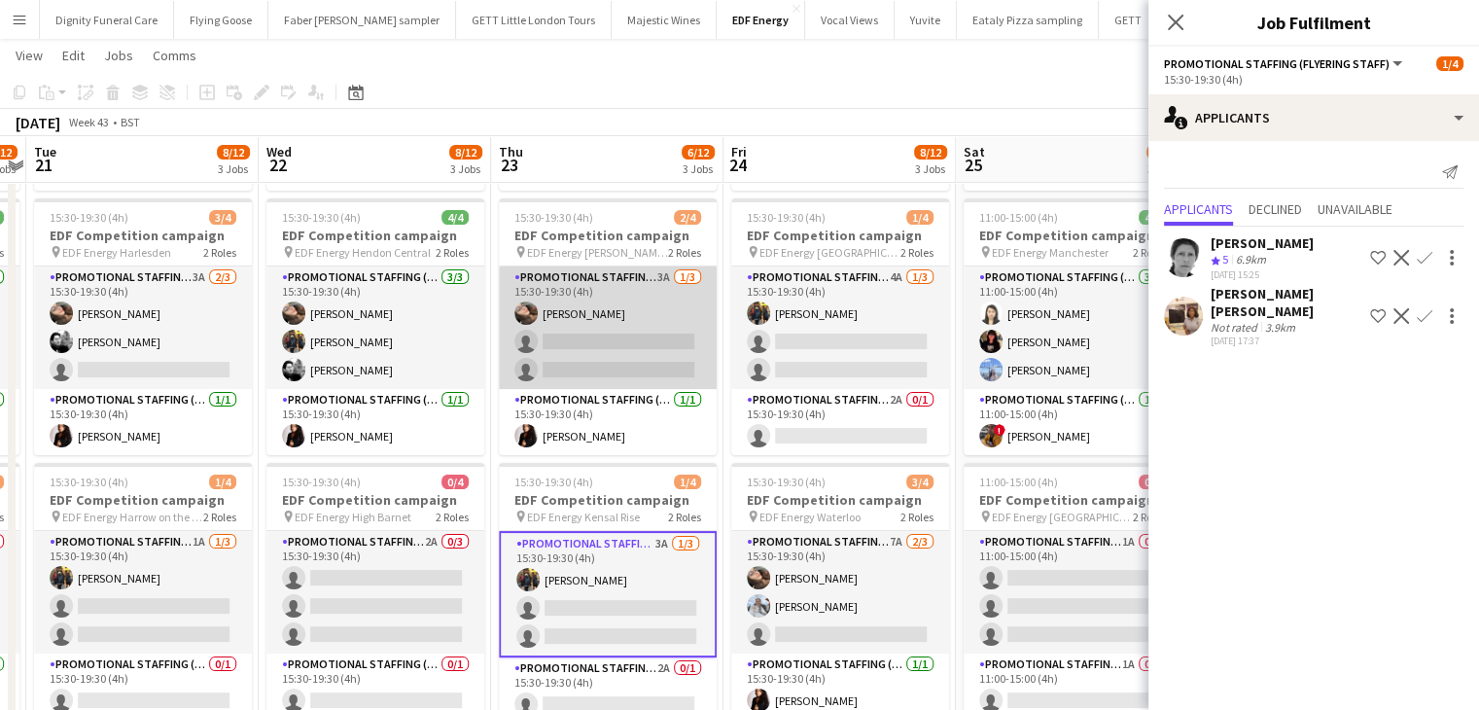
click at [632, 361] on app-card-role "Promotional Staffing (Flyering Staff) 3A 1/3 15:30-19:30 (4h) Anastasiia Melesh…" at bounding box center [608, 327] width 218 height 123
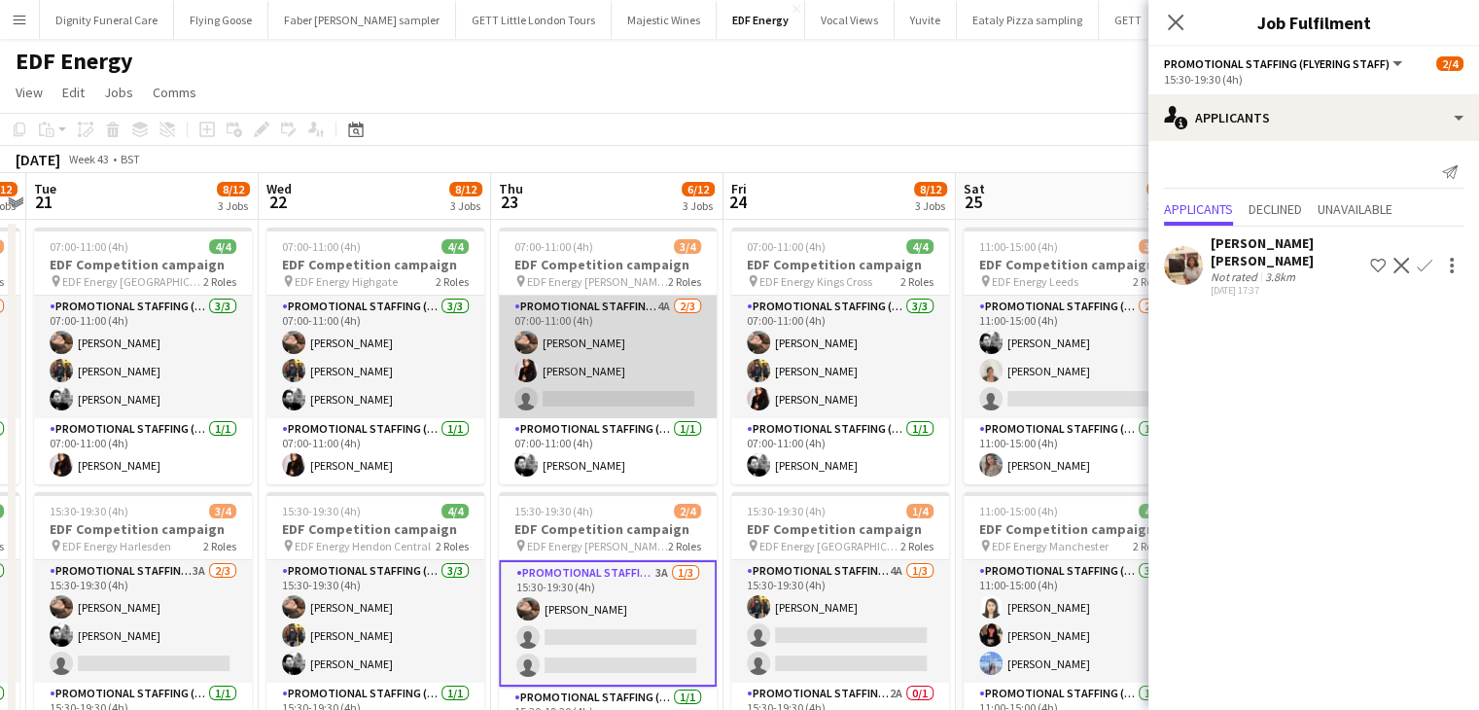
click at [626, 395] on app-card-role "Promotional Staffing (Flyering Staff) 4A 2/3 07:00-11:00 (4h) Anastasiia Melesh…" at bounding box center [608, 357] width 218 height 123
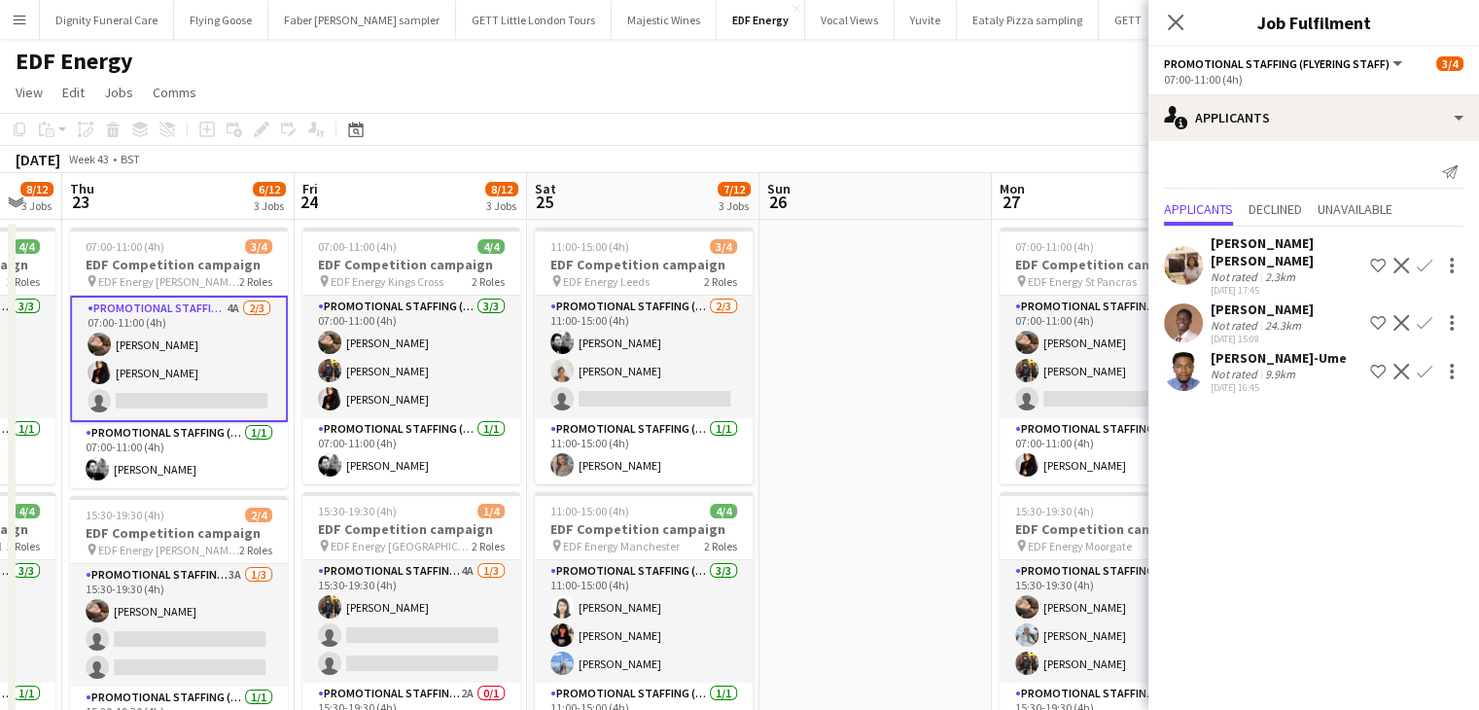
drag, startPoint x: 654, startPoint y: 549, endPoint x: 300, endPoint y: 513, distance: 355.8
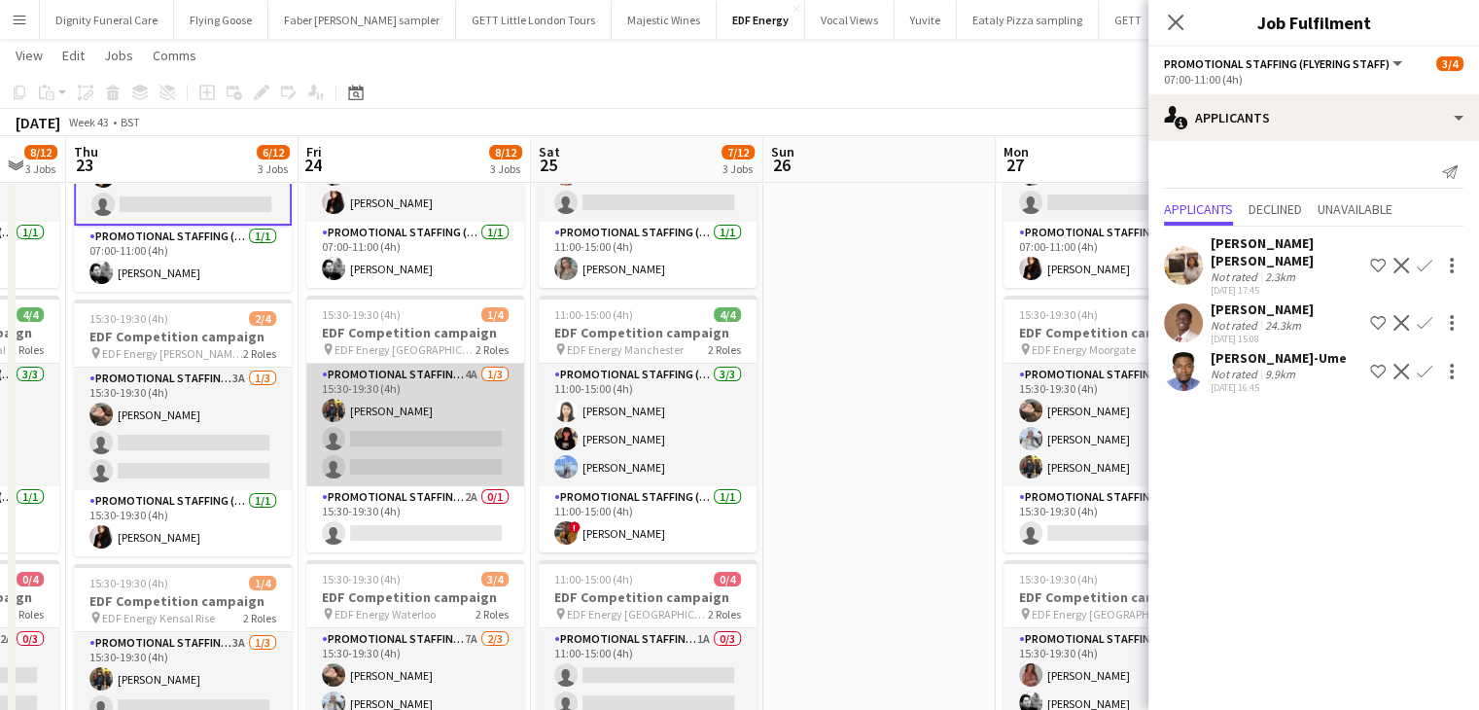
click at [455, 447] on app-card-role "Promotional Staffing (Flyering Staff) 4A 1/3 15:30-19:30 (4h) Martin Brady sing…" at bounding box center [415, 425] width 218 height 123
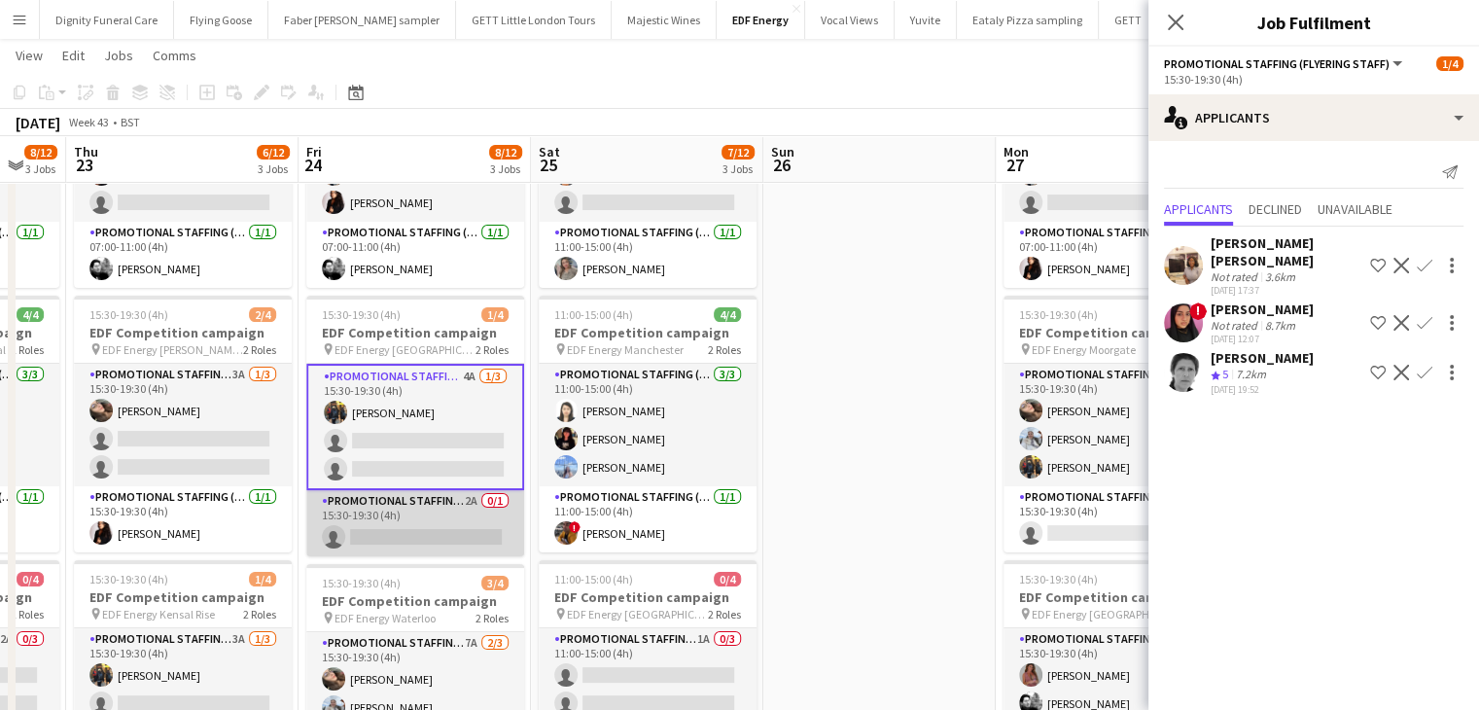
click at [421, 523] on app-card-role "Promotional Staffing (Team Leader) 2A 0/1 15:30-19:30 (4h) single-neutral-actio…" at bounding box center [415, 523] width 218 height 66
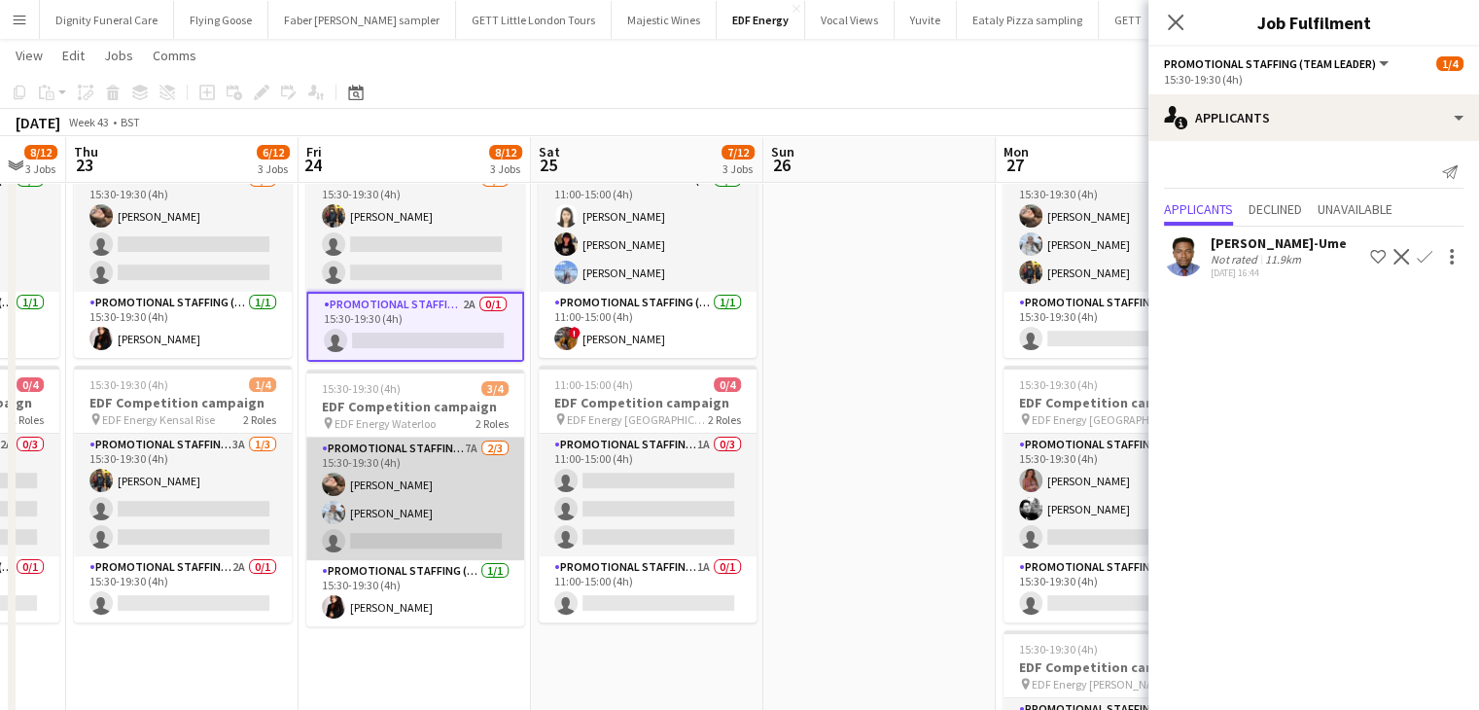
click at [435, 530] on app-card-role "Promotional Staffing (Flyering Staff) 7A 2/3 15:30-19:30 (4h) Anastasiia Melesh…" at bounding box center [415, 499] width 218 height 123
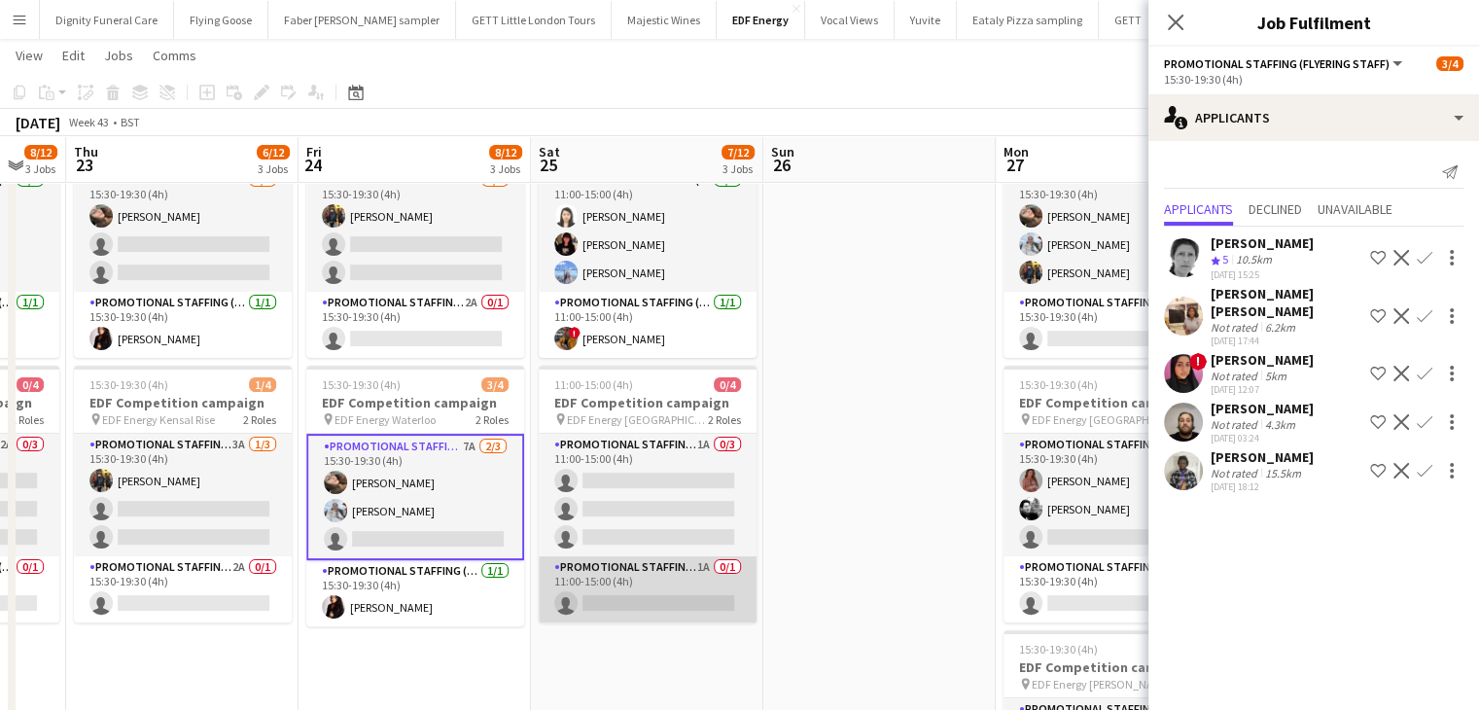
click at [663, 609] on app-card-role "Promotional Staffing (Team Leader) 1A 0/1 11:00-15:00 (4h) single-neutral-actio…" at bounding box center [648, 589] width 218 height 66
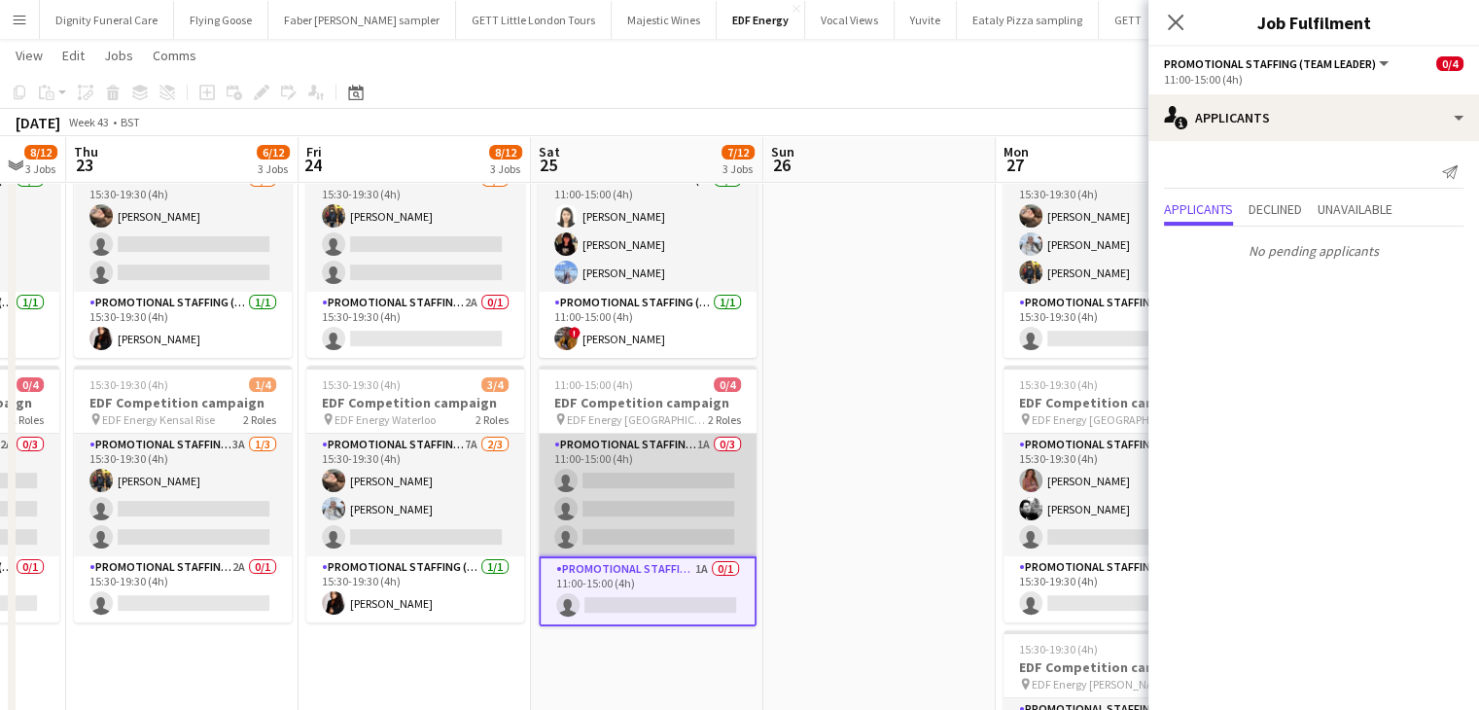
click at [660, 504] on app-card-role "Promotional Staffing (Flyering Staff) 1A 0/3 11:00-15:00 (4h) single-neutral-ac…" at bounding box center [648, 495] width 218 height 123
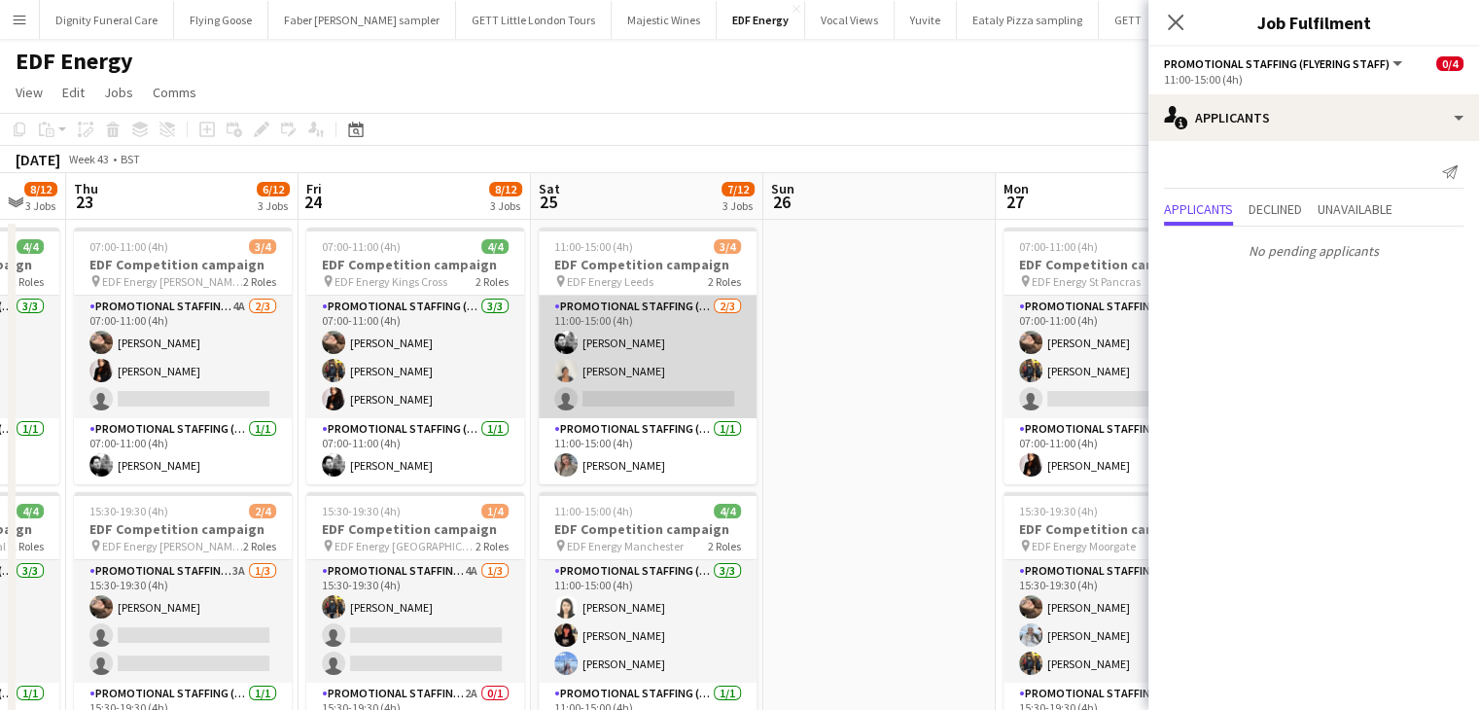
click at [700, 398] on app-card-role "Promotional Staffing (Flyering Staff) 2/3 11:00-15:00 (4h) Dan Vasey Thandeka M…" at bounding box center [648, 357] width 218 height 123
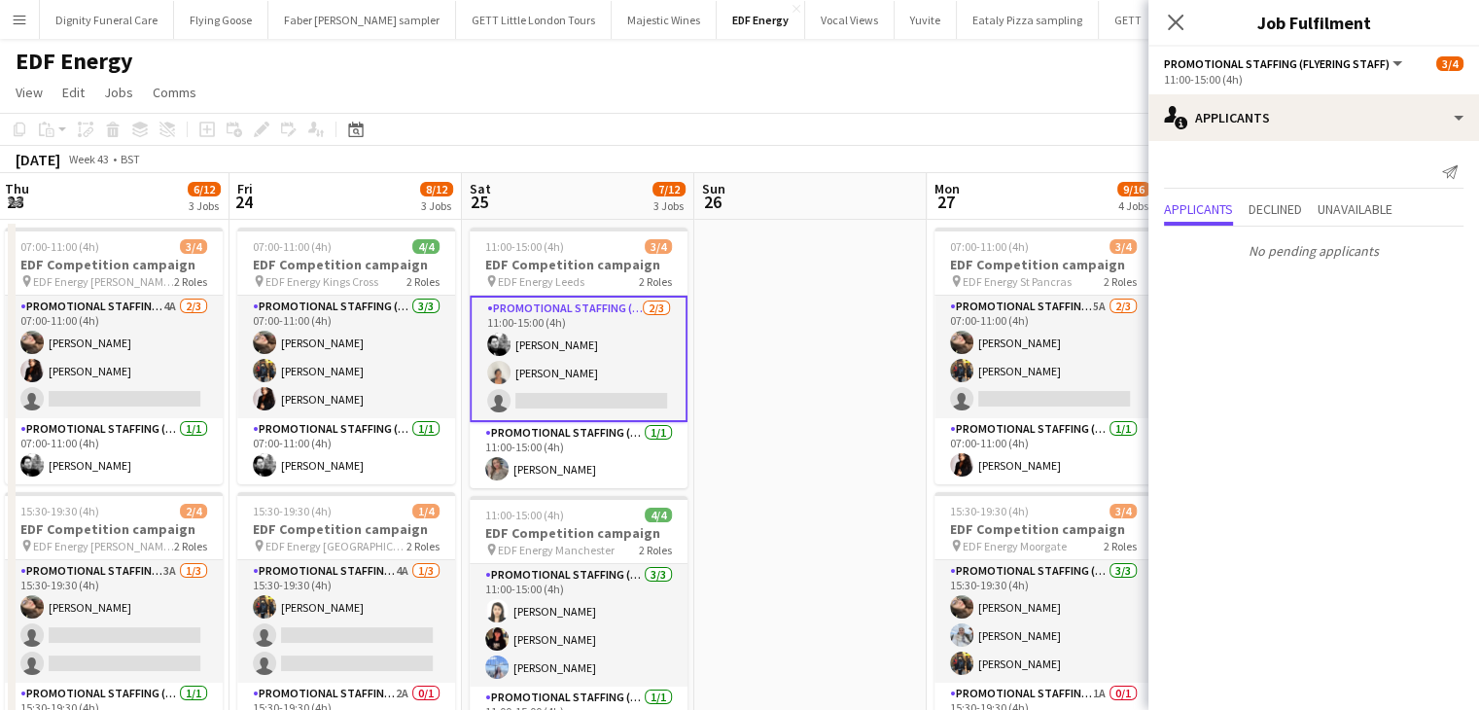
drag, startPoint x: 917, startPoint y: 472, endPoint x: 329, endPoint y: 472, distance: 588.4
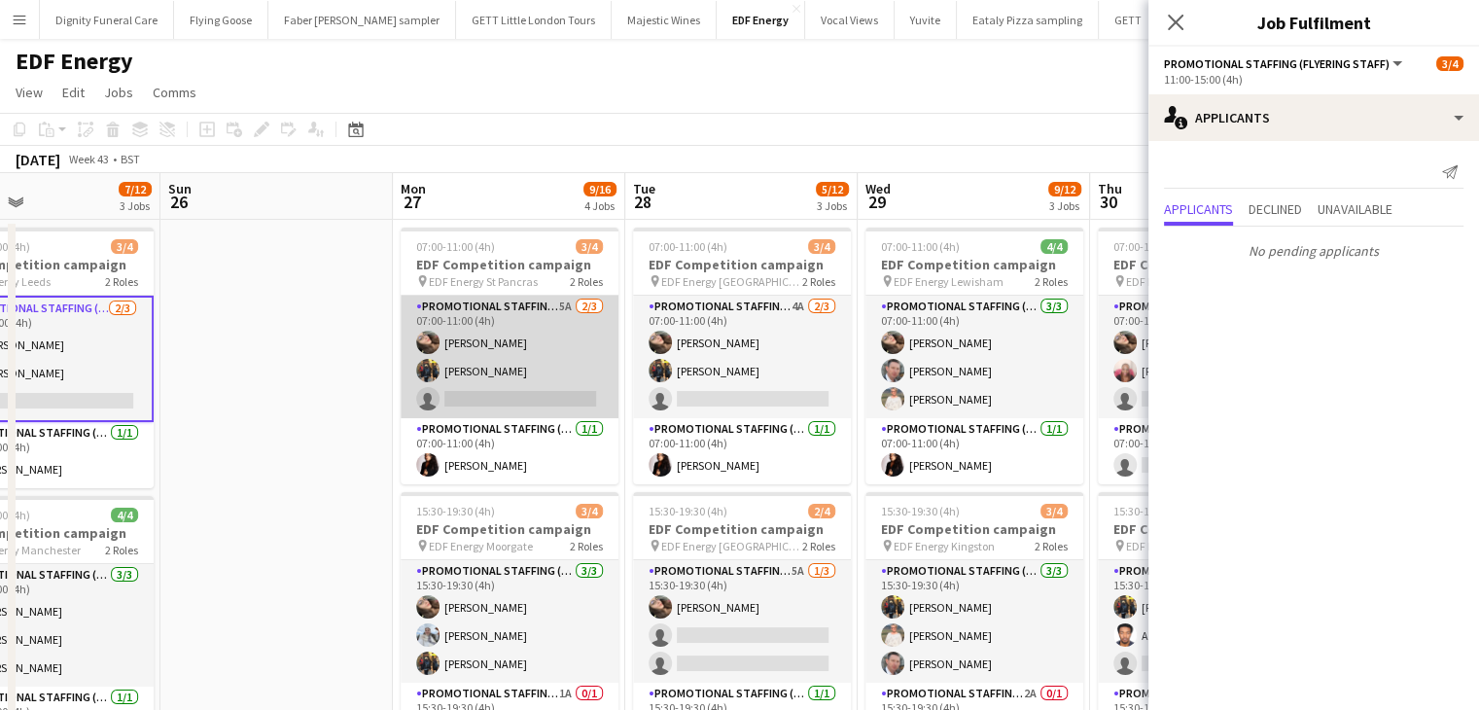
click at [514, 398] on app-card-role "Promotional Staffing (Flyering Staff) 5A 2/3 07:00-11:00 (4h) Anastasiia Melesh…" at bounding box center [510, 357] width 218 height 123
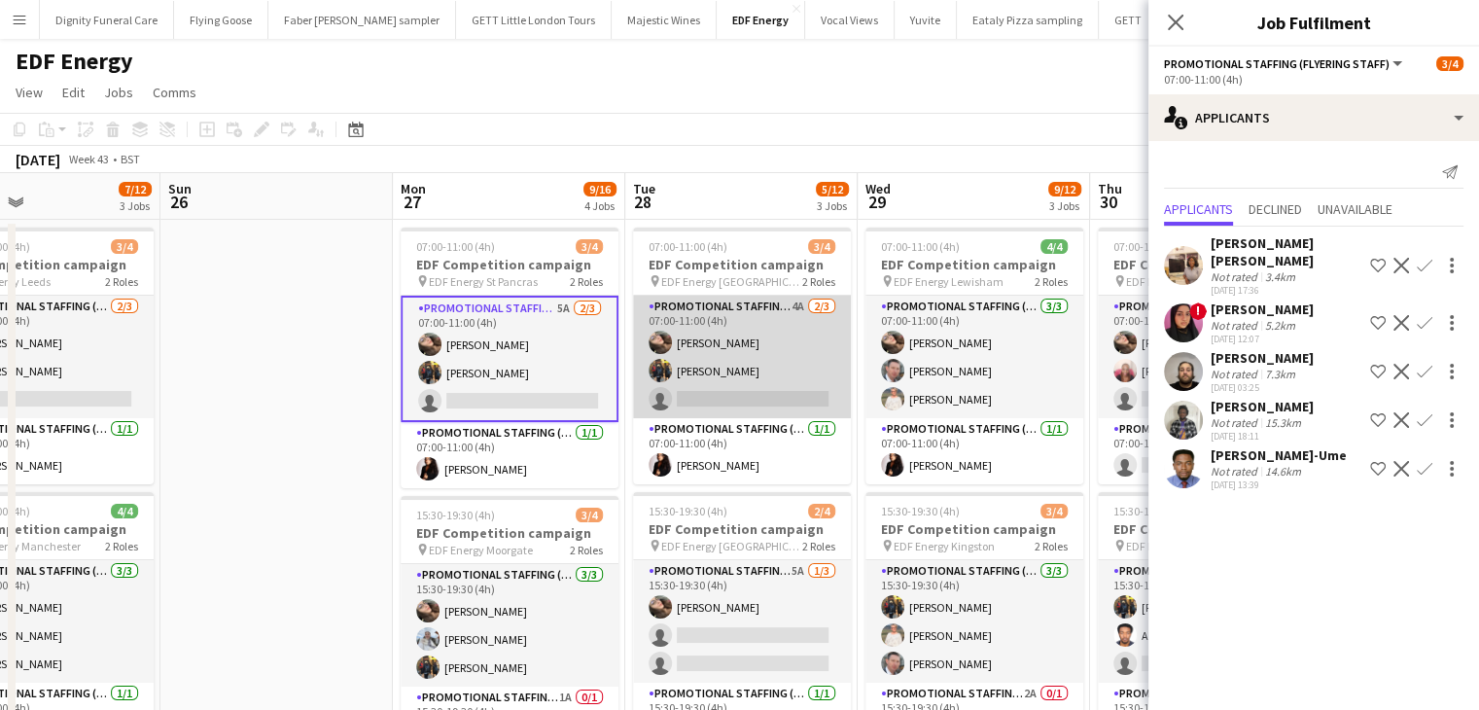
click at [724, 386] on app-card-role "Promotional Staffing (Flyering Staff) 4A 2/3 07:00-11:00 (4h) Anastasiia Melesh…" at bounding box center [742, 357] width 218 height 123
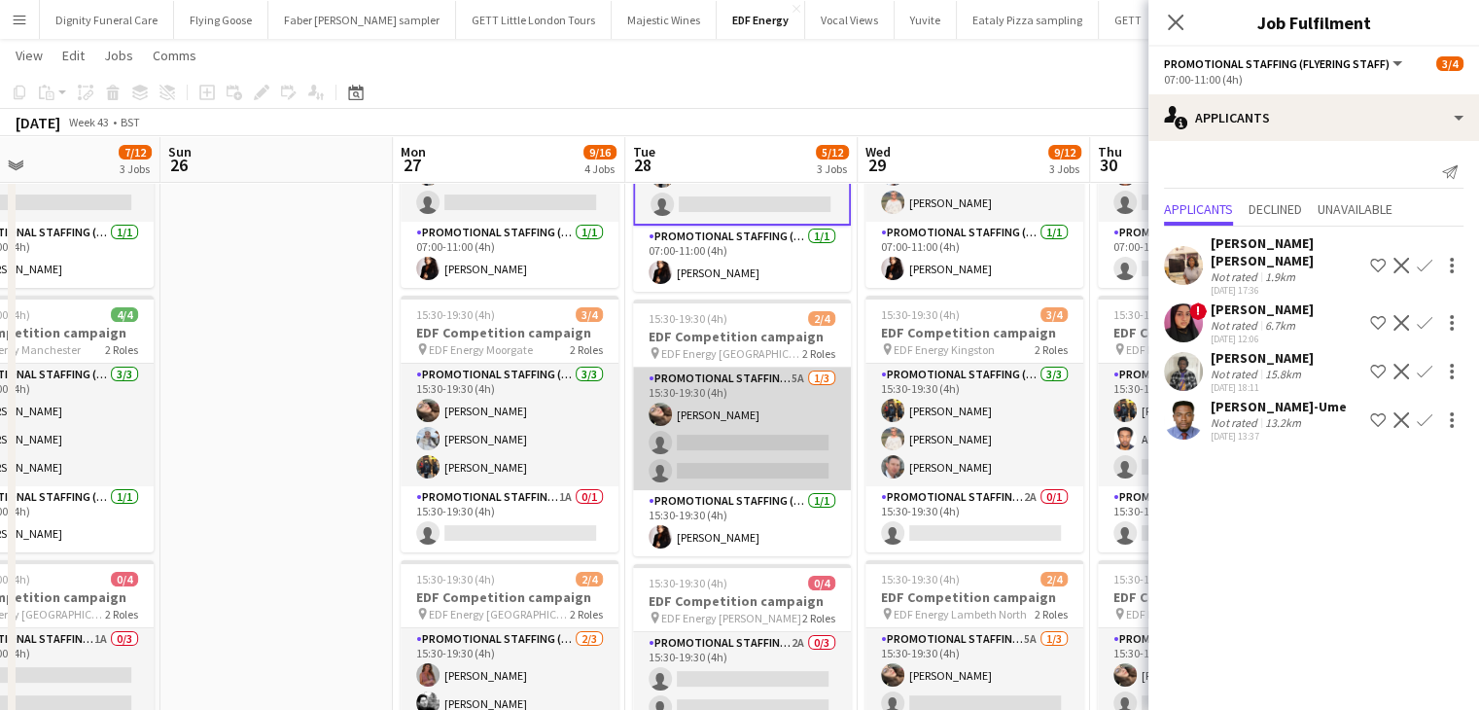
click at [720, 433] on app-card-role "Promotional Staffing (Flyering Staff) 5A 1/3 15:30-19:30 (4h) Anastasiia Melesh…" at bounding box center [742, 429] width 218 height 123
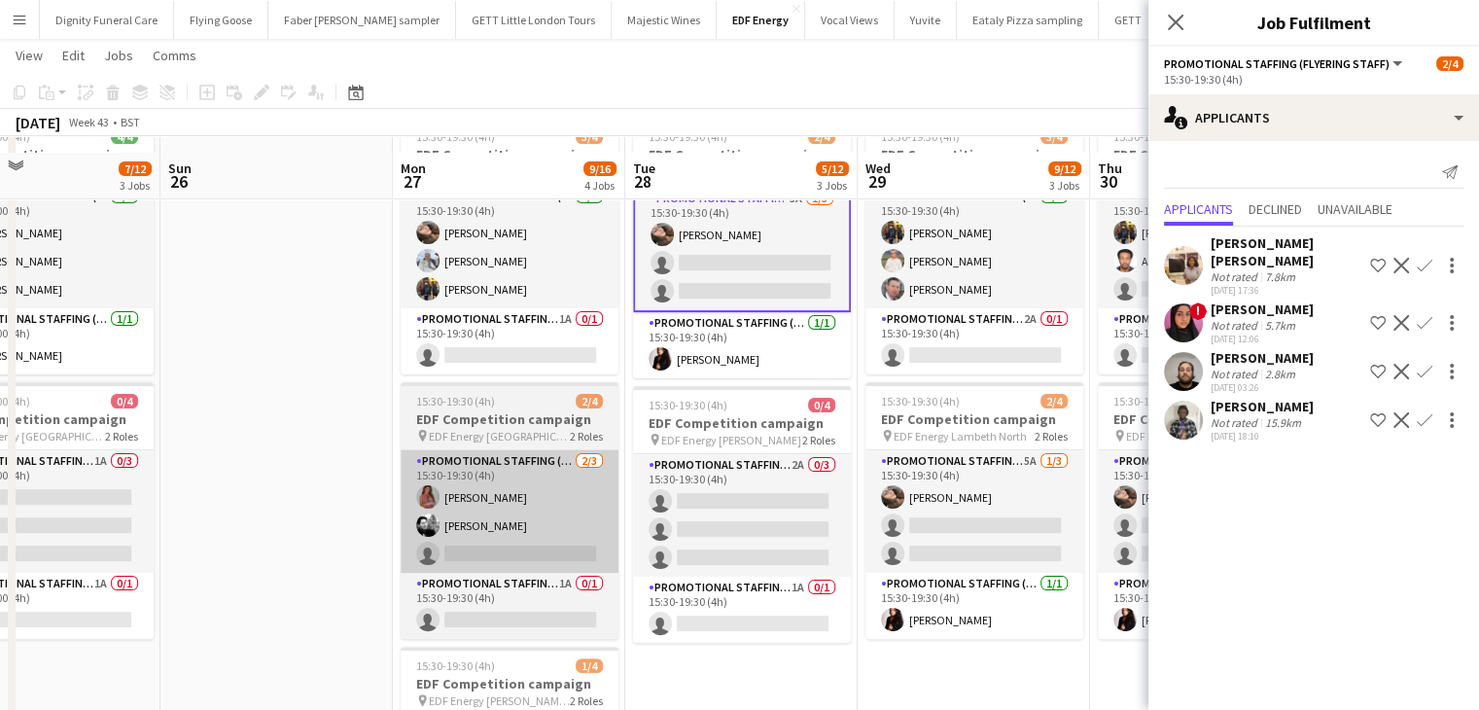
scroll to position [389, 0]
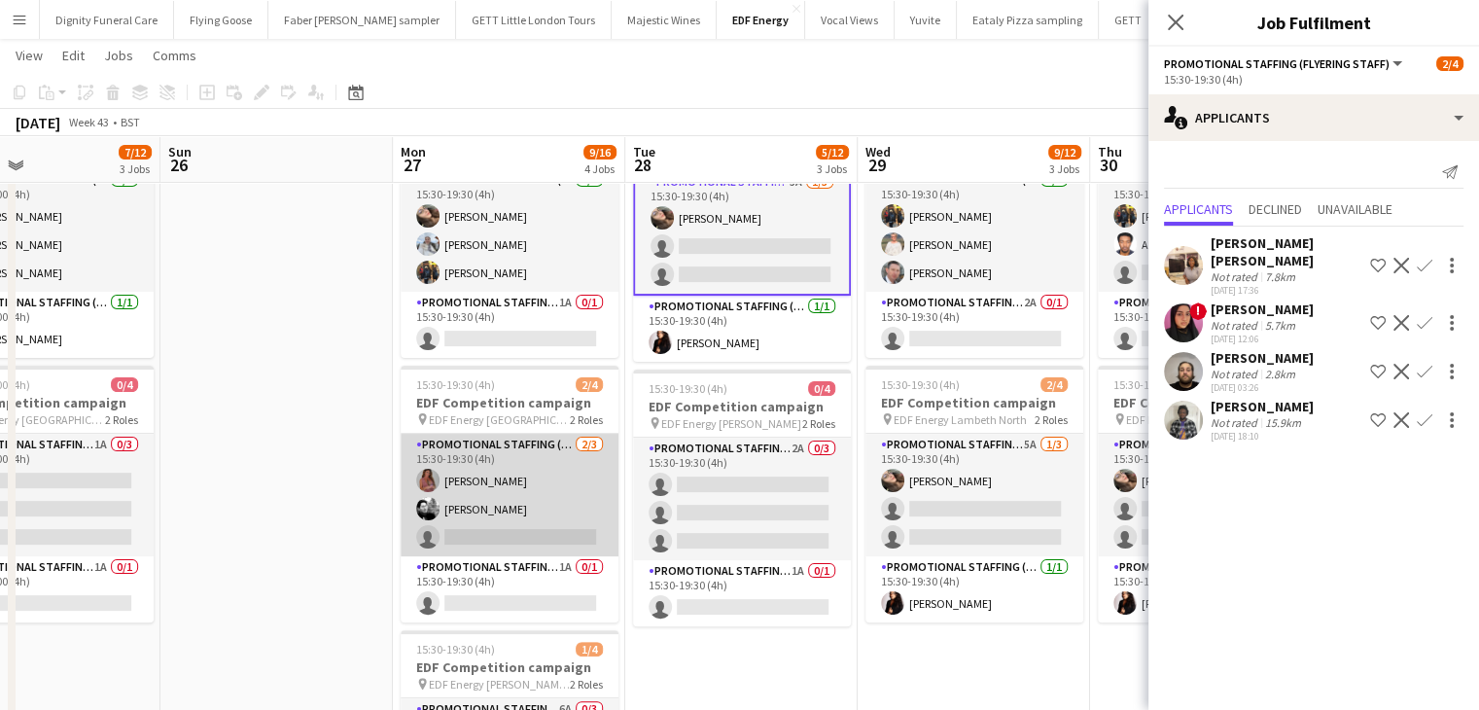
click at [528, 550] on app-card-role "Promotional Staffing (Flyering Staff) 2/3 15:30-19:30 (4h) Sally Whitworth Dan …" at bounding box center [510, 495] width 218 height 123
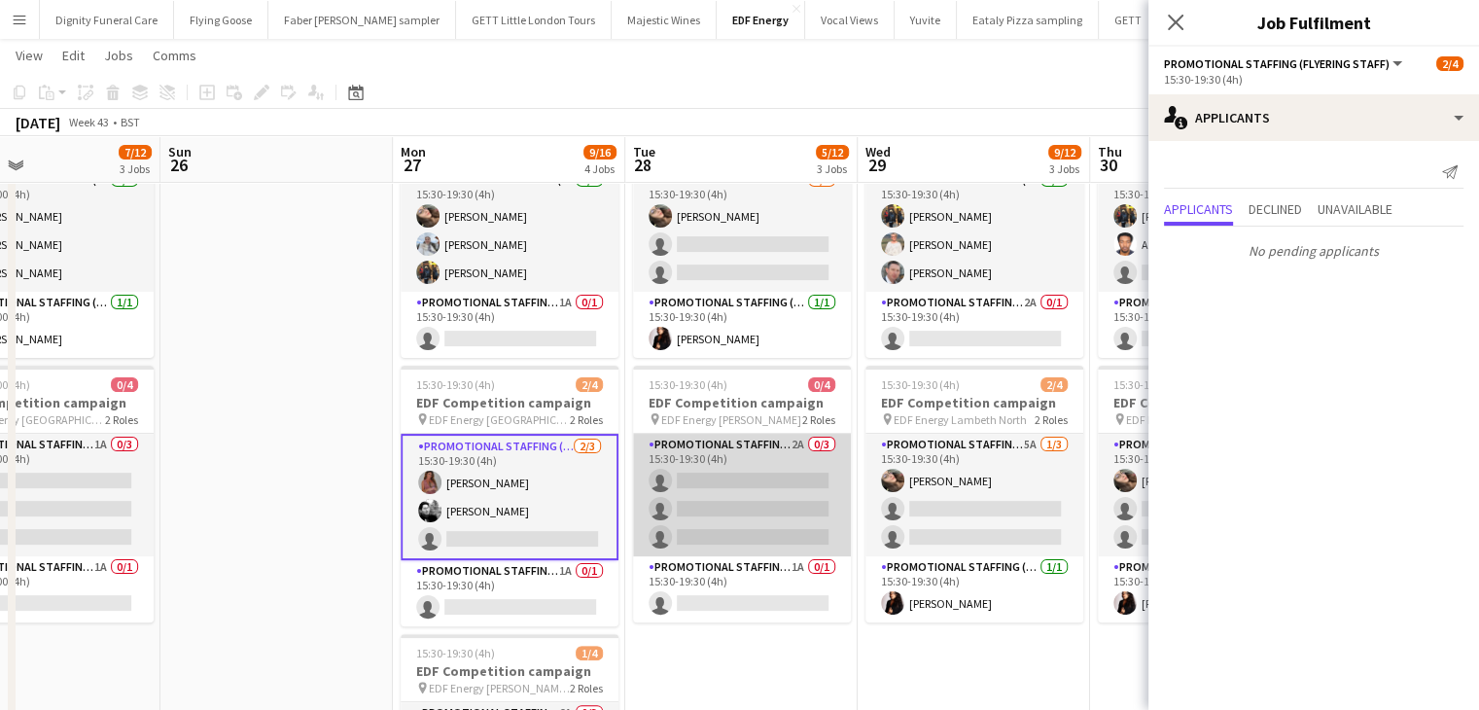
click at [728, 481] on app-card-role "Promotional Staffing (Flyering Staff) 2A 0/3 15:30-19:30 (4h) single-neutral-ac…" at bounding box center [742, 495] width 218 height 123
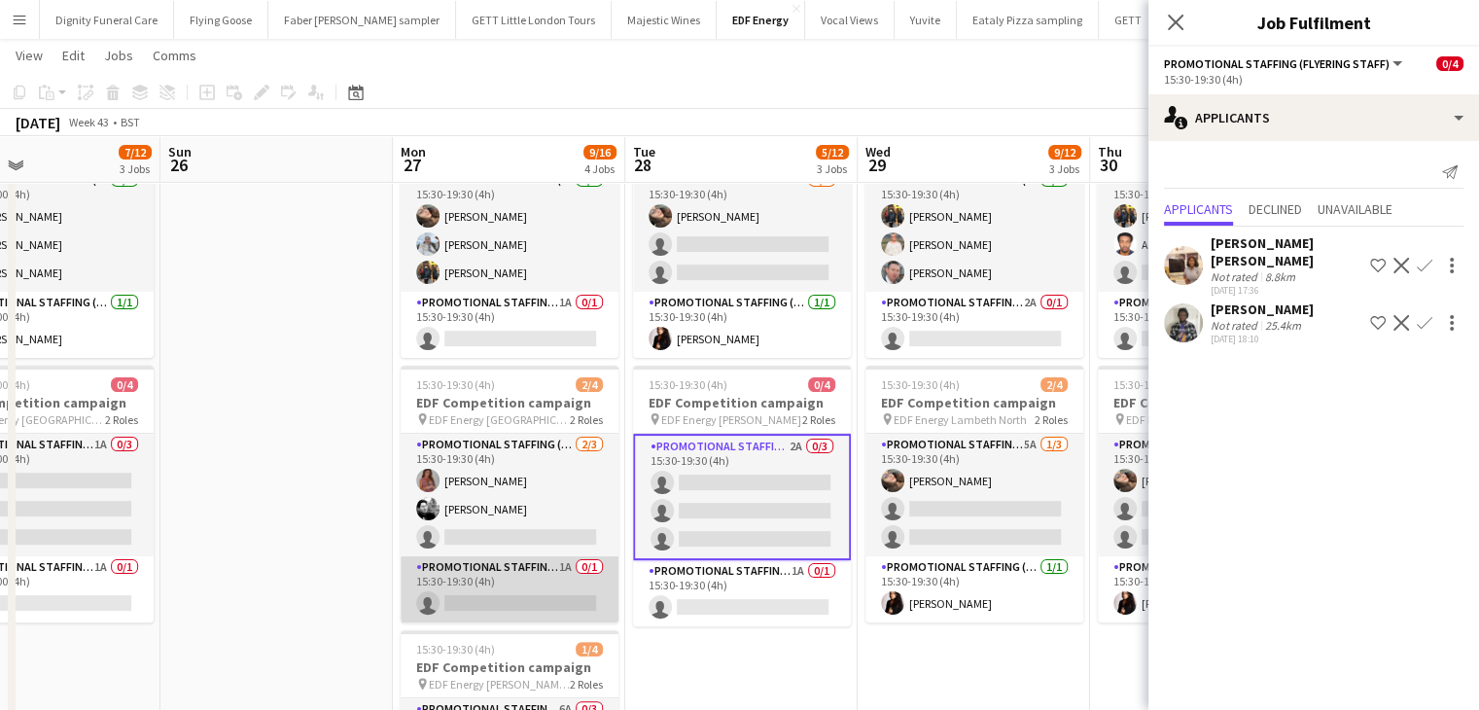
click at [556, 600] on app-card-role "Promotional Staffing (Team Leader) 1A 0/1 15:30-19:30 (4h) single-neutral-actio…" at bounding box center [510, 589] width 218 height 66
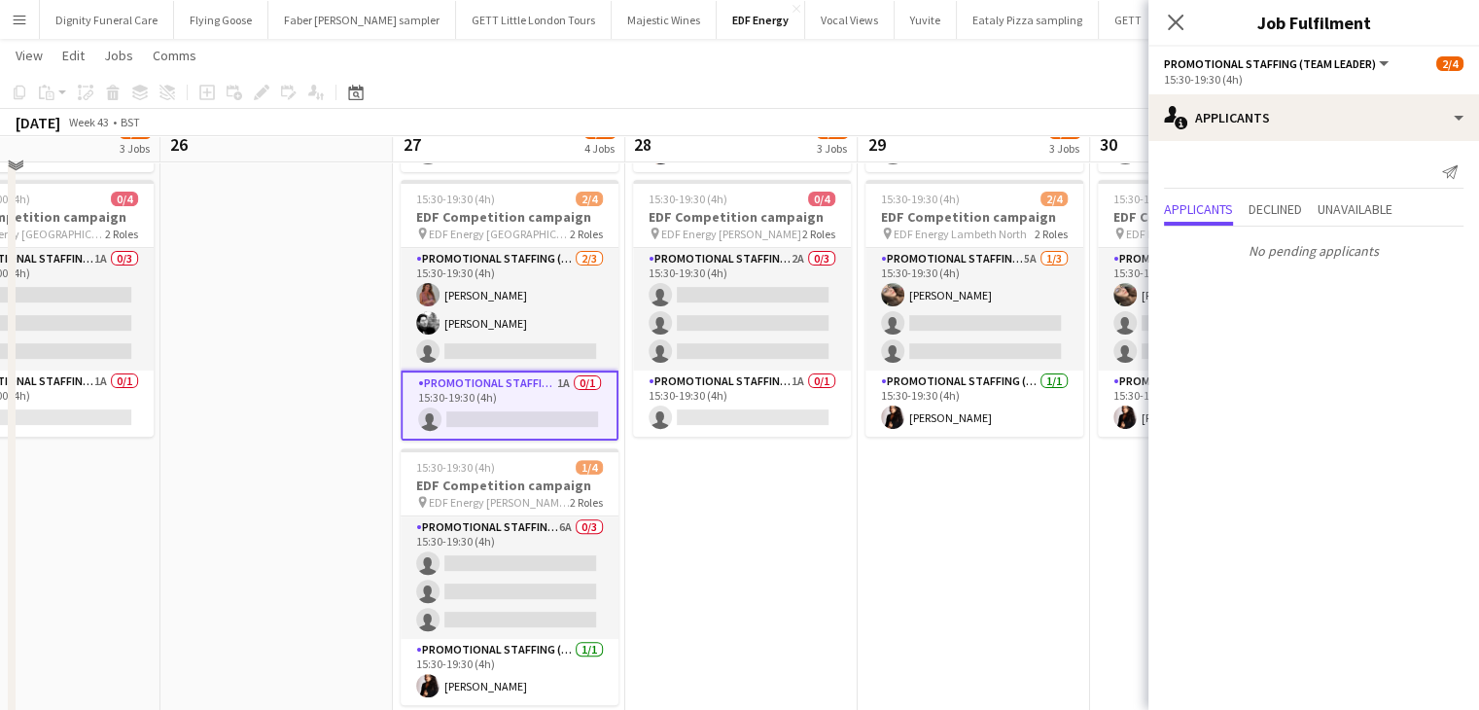
scroll to position [584, 0]
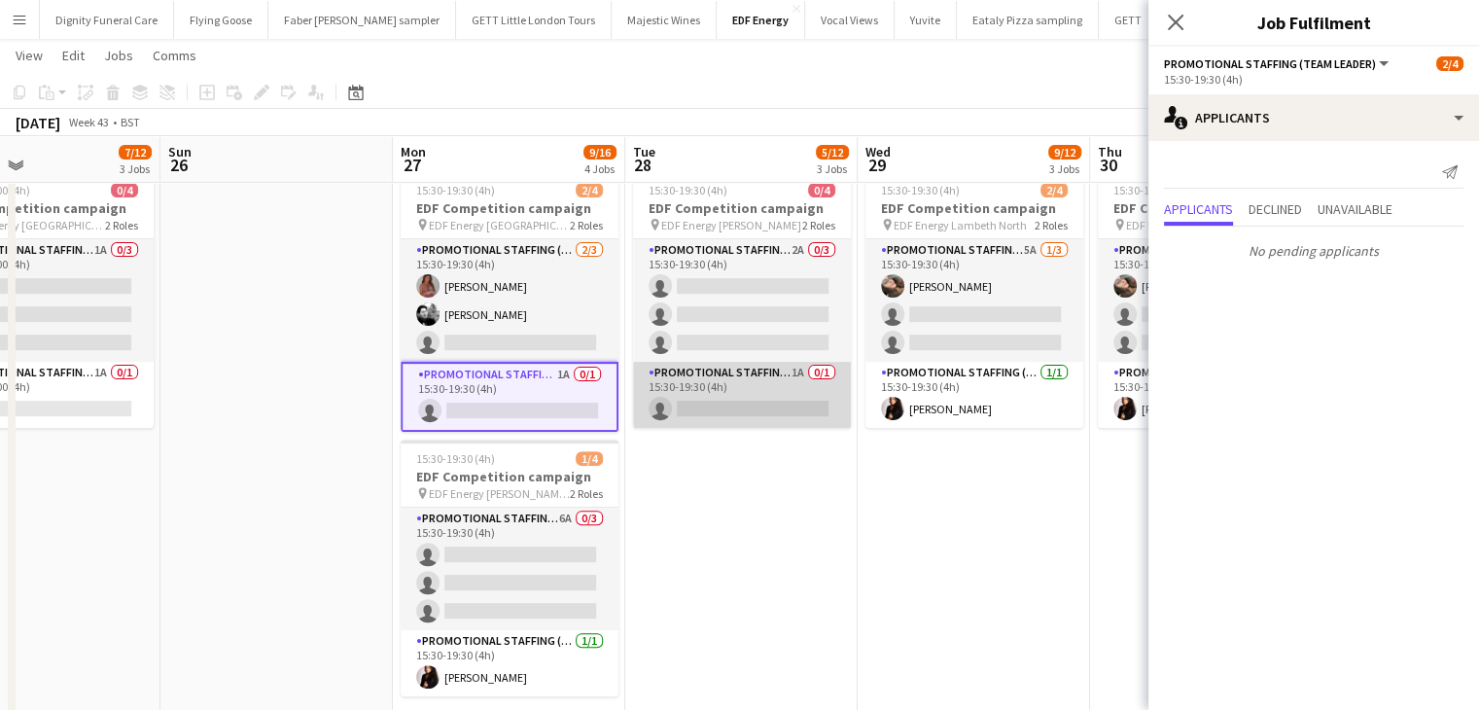
click at [766, 408] on app-card-role "Promotional Staffing (Team Leader) 1A 0/1 15:30-19:30 (4h) single-neutral-actio…" at bounding box center [742, 395] width 218 height 66
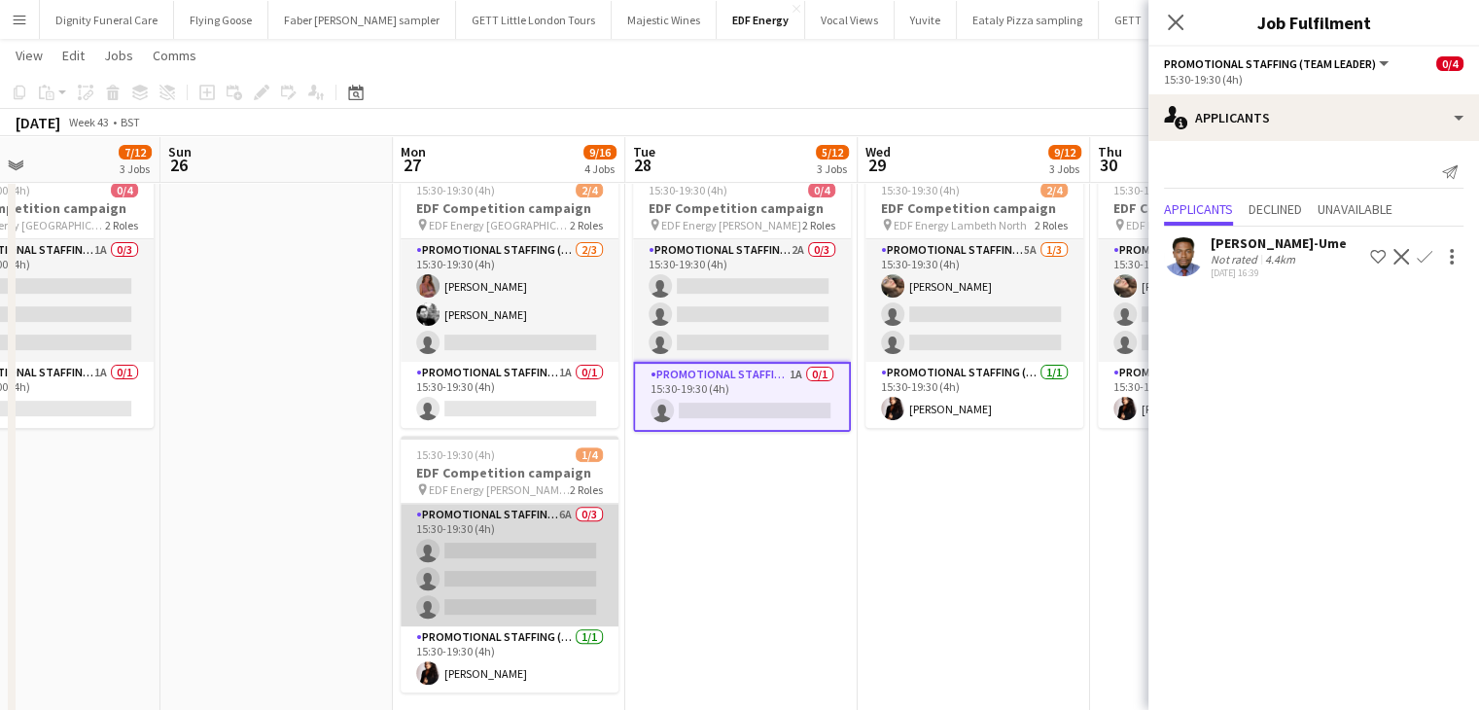
click at [512, 565] on app-card-role "Promotional Staffing (Flyering Staff) 6A 0/3 15:30-19:30 (4h) single-neutral-ac…" at bounding box center [510, 565] width 218 height 123
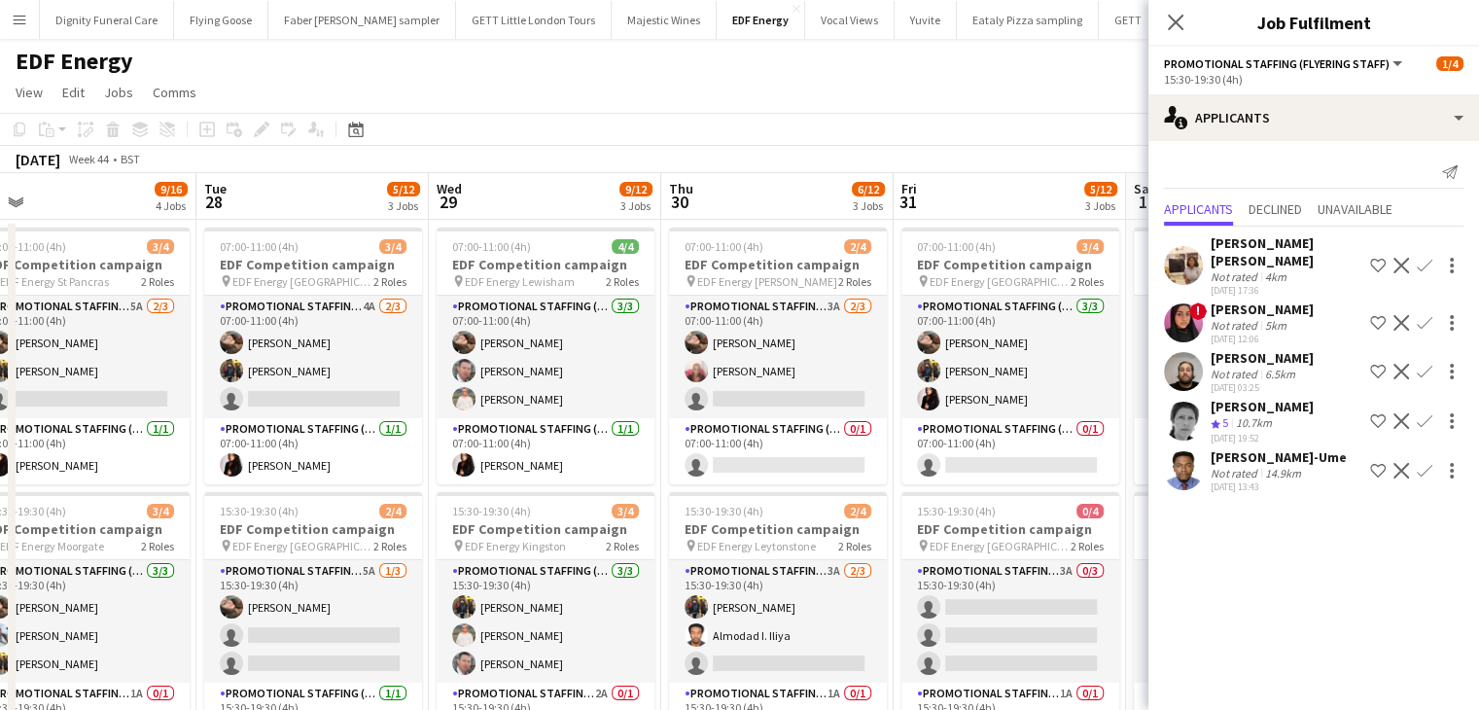
scroll to position [0, 758]
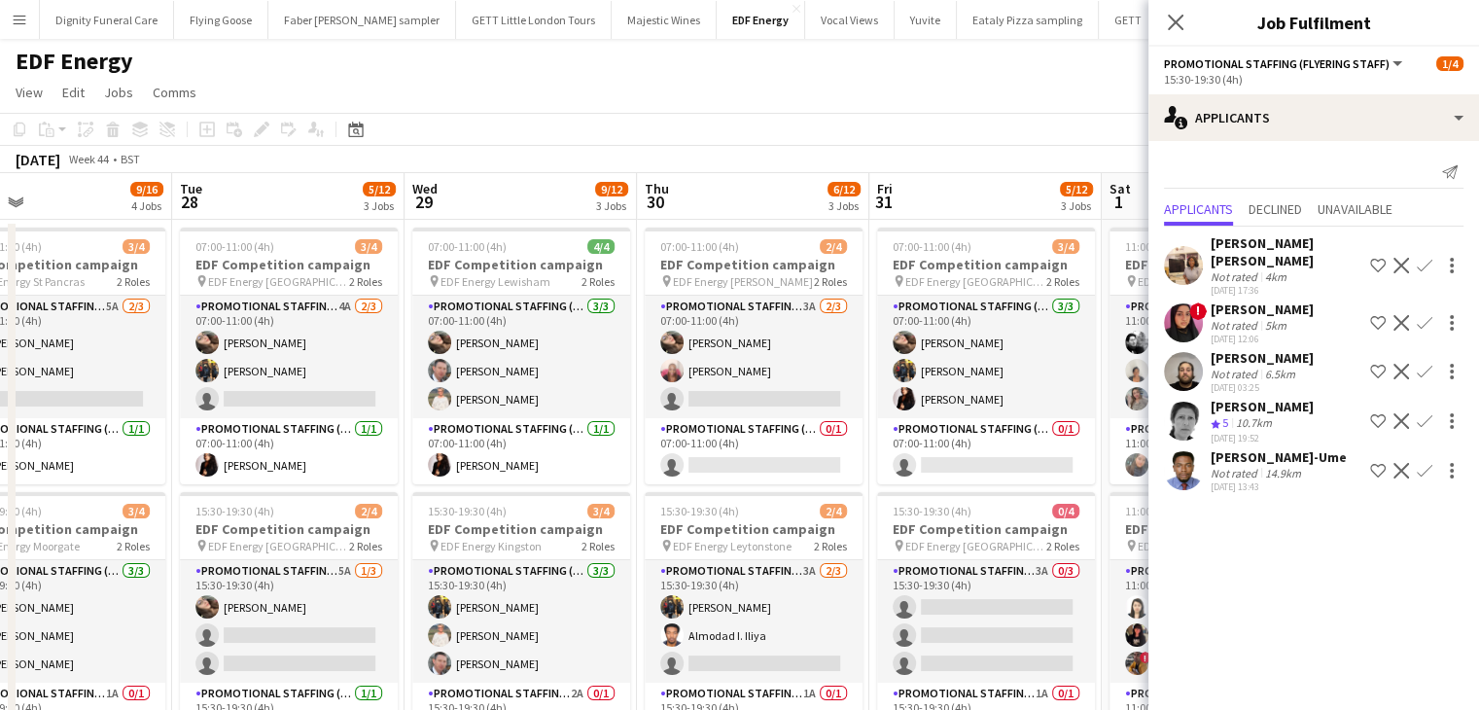
drag, startPoint x: 948, startPoint y: 435, endPoint x: 502, endPoint y: 443, distance: 446.5
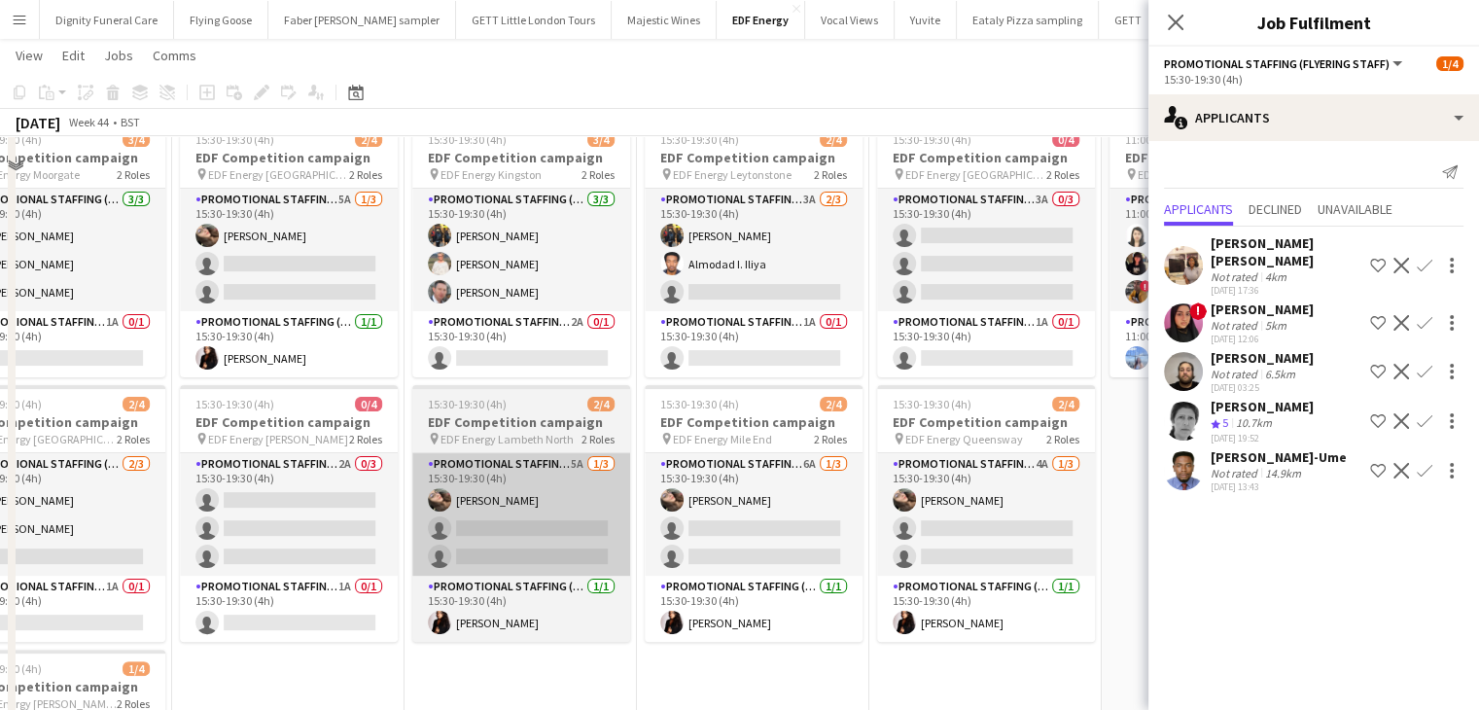
scroll to position [389, 0]
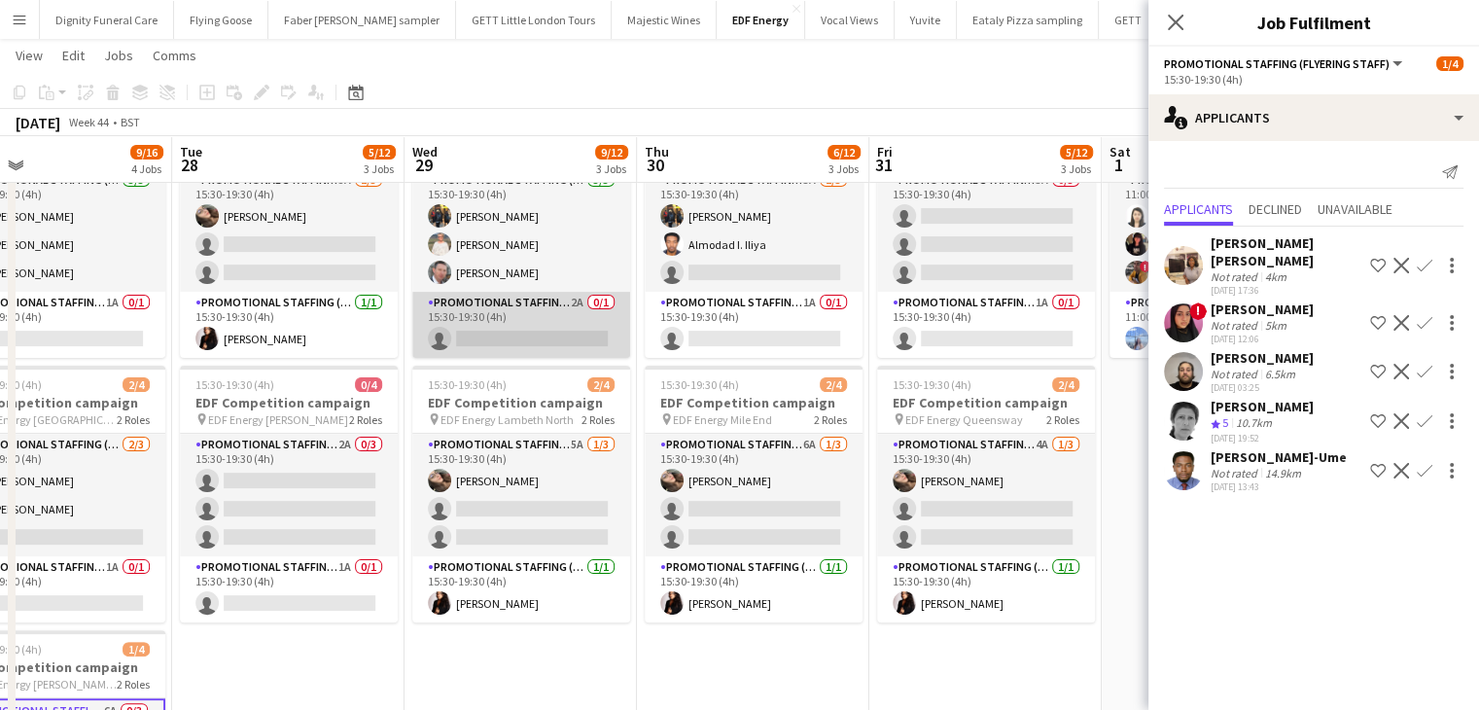
click at [513, 339] on app-card-role "Promotional Staffing (Team Leader) 2A 0/1 15:30-19:30 (4h) single-neutral-actio…" at bounding box center [521, 325] width 218 height 66
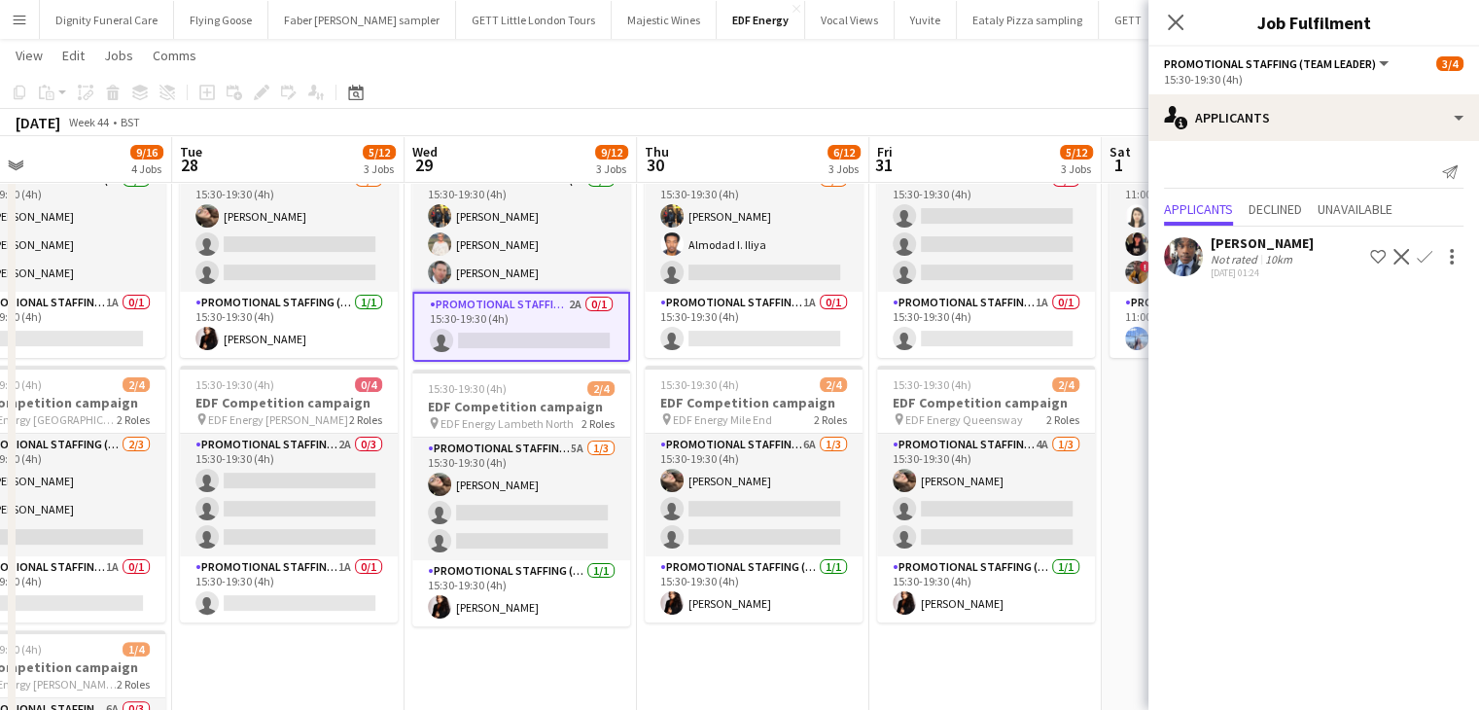
click at [1424, 250] on app-icon "Confirm" at bounding box center [1425, 257] width 16 height 16
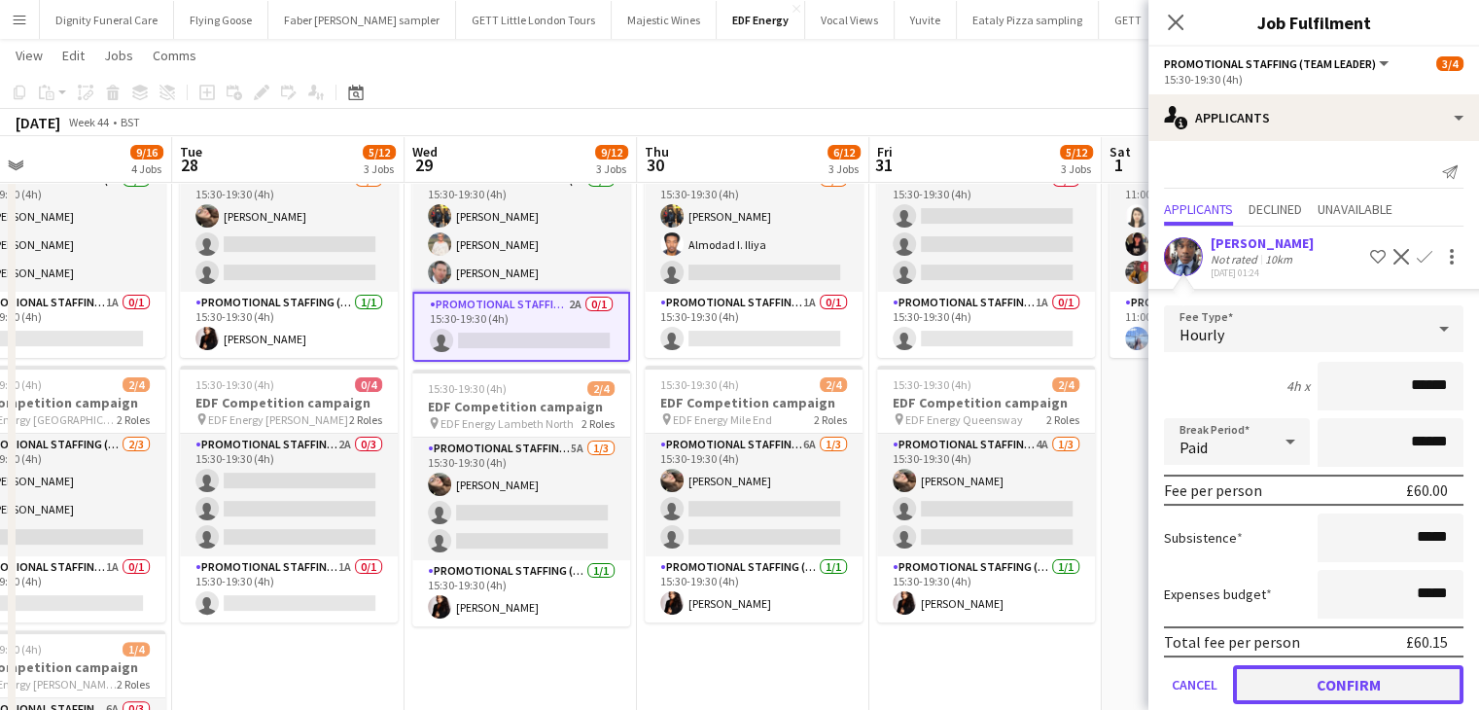
click at [1398, 671] on button "Confirm" at bounding box center [1348, 684] width 231 height 39
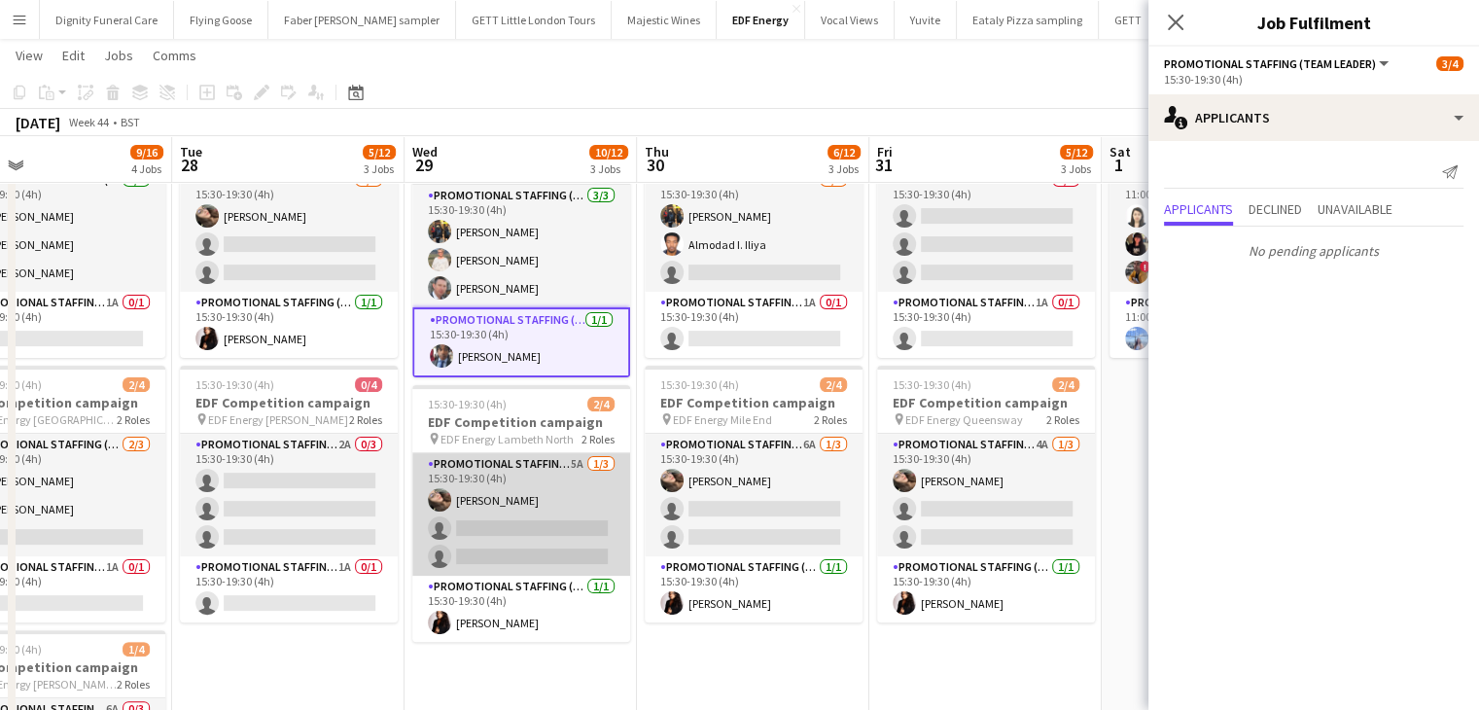
click at [545, 530] on app-card-role "Promotional Staffing (Flyering Staff) 5A 1/3 15:30-19:30 (4h) Anastasiia Melesh…" at bounding box center [521, 514] width 218 height 123
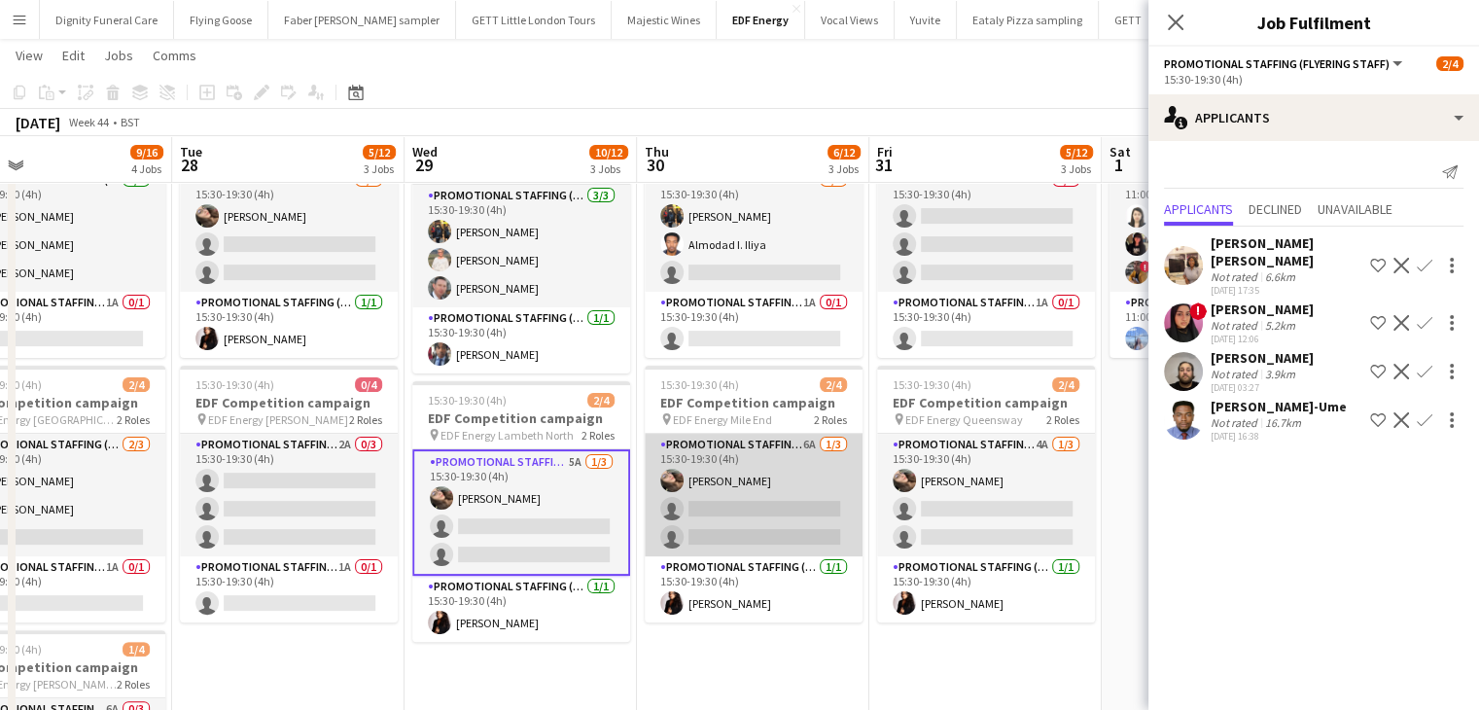
click at [776, 511] on app-card-role "Promotional Staffing (Flyering Staff) 6A 1/3 15:30-19:30 (4h) Anastasiia Melesh…" at bounding box center [754, 495] width 218 height 123
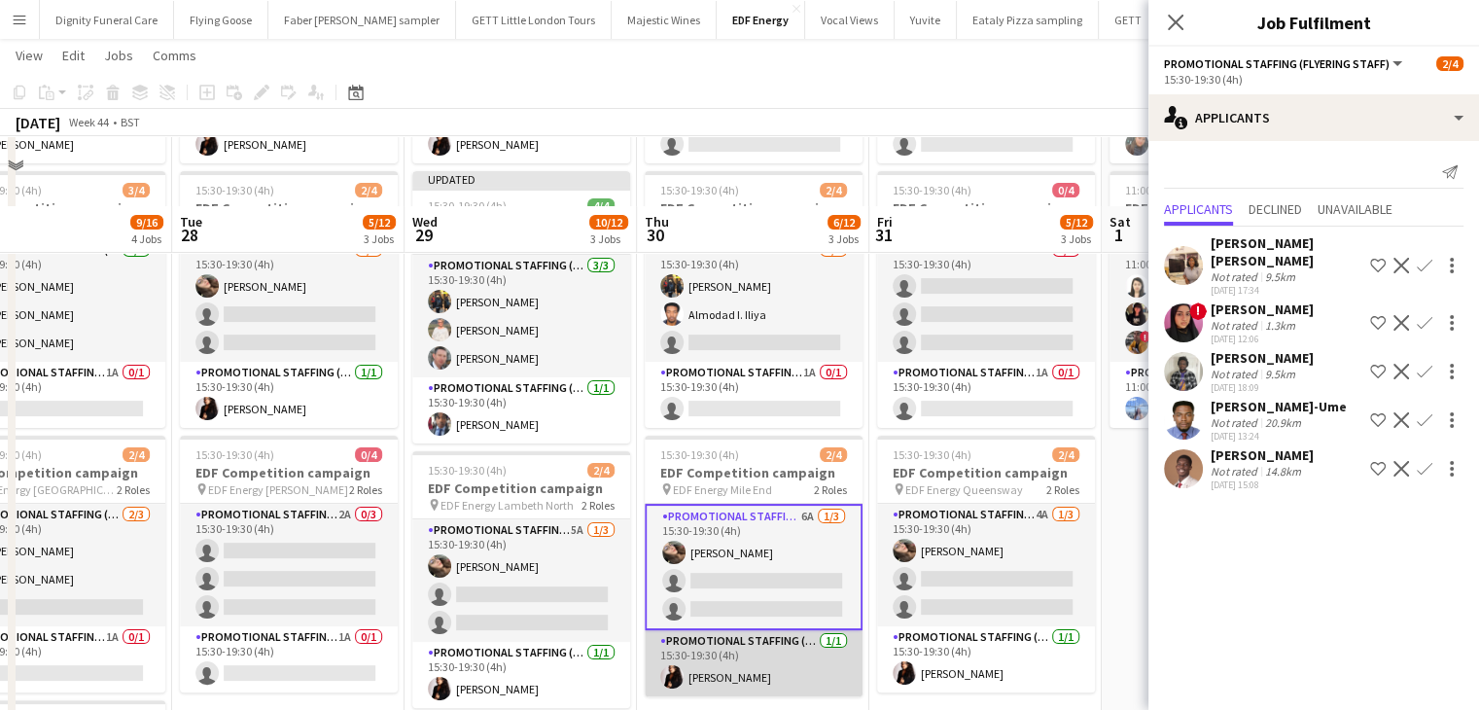
scroll to position [292, 0]
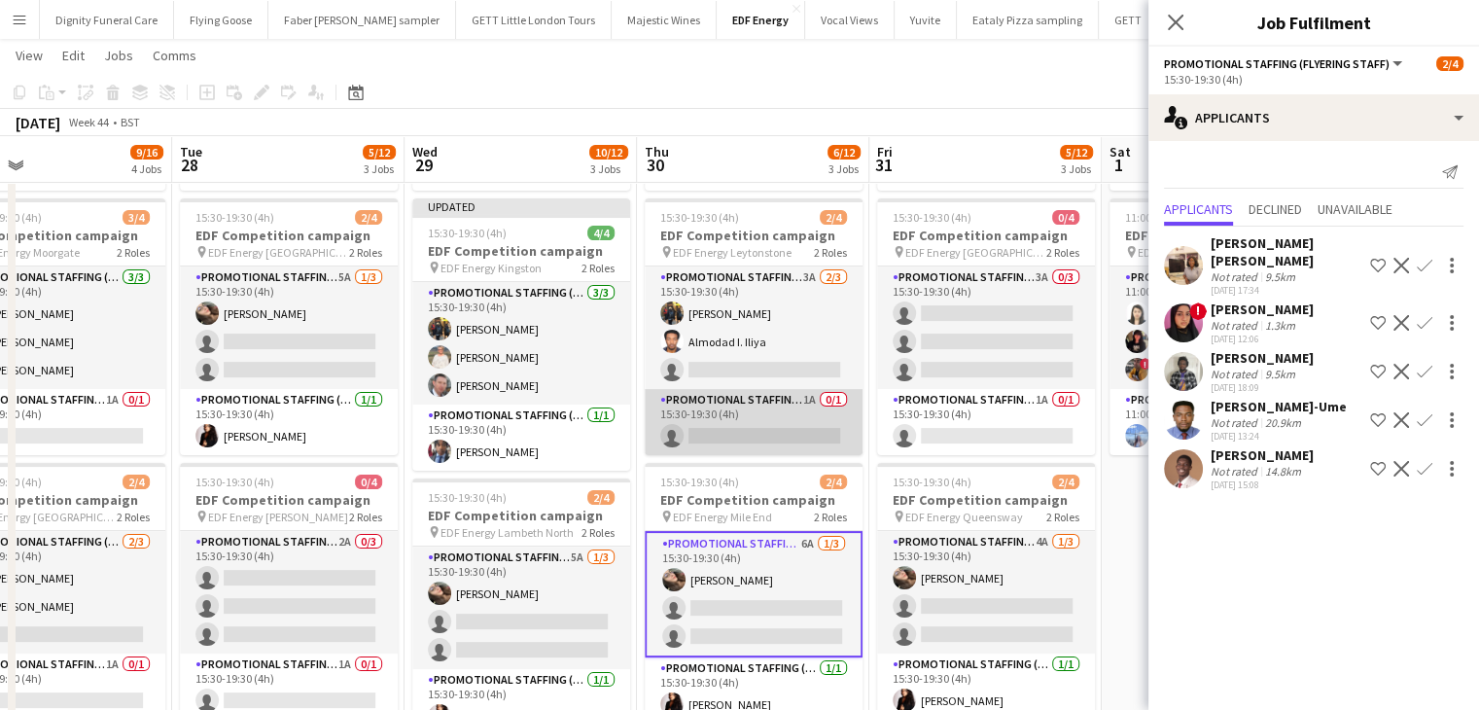
click at [770, 441] on app-card-role "Promotional Staffing (Team Leader) 1A 0/1 15:30-19:30 (4h) single-neutral-actio…" at bounding box center [754, 422] width 218 height 66
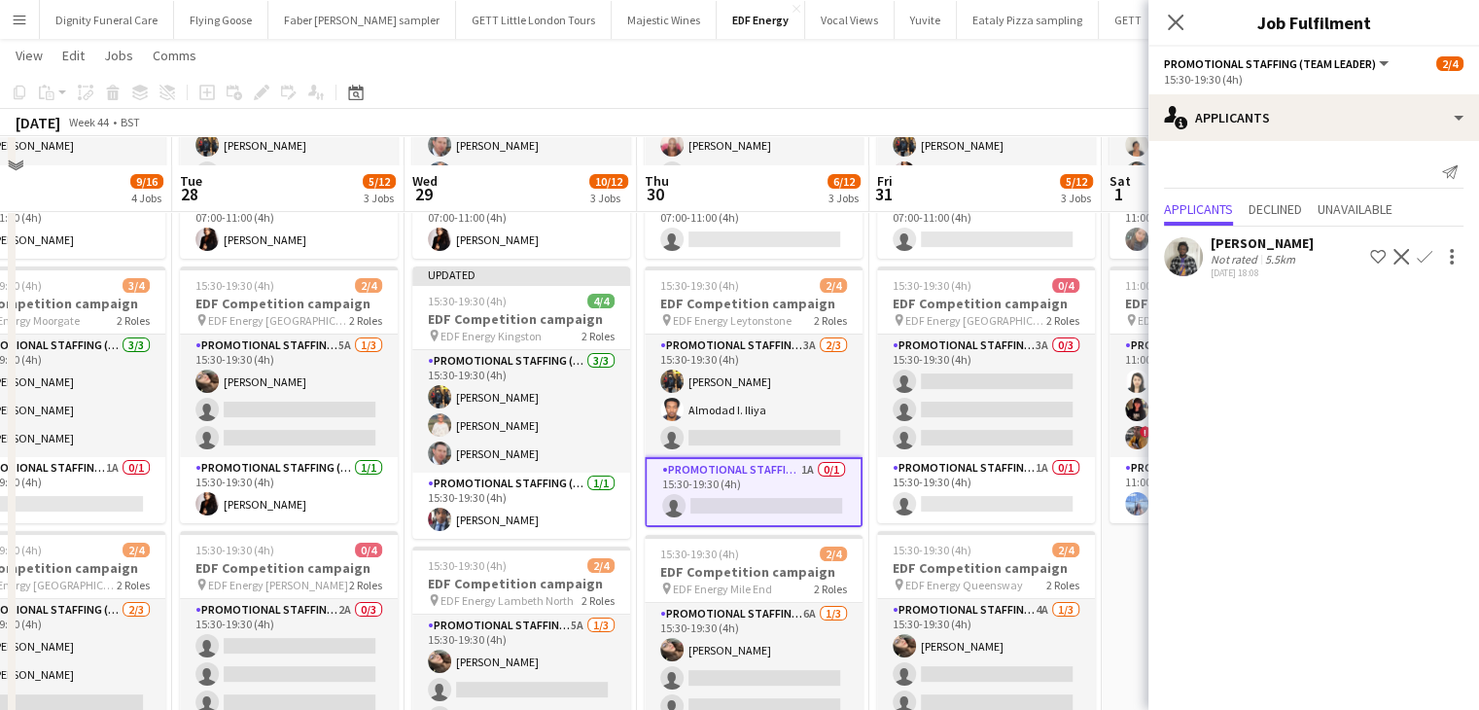
scroll to position [195, 0]
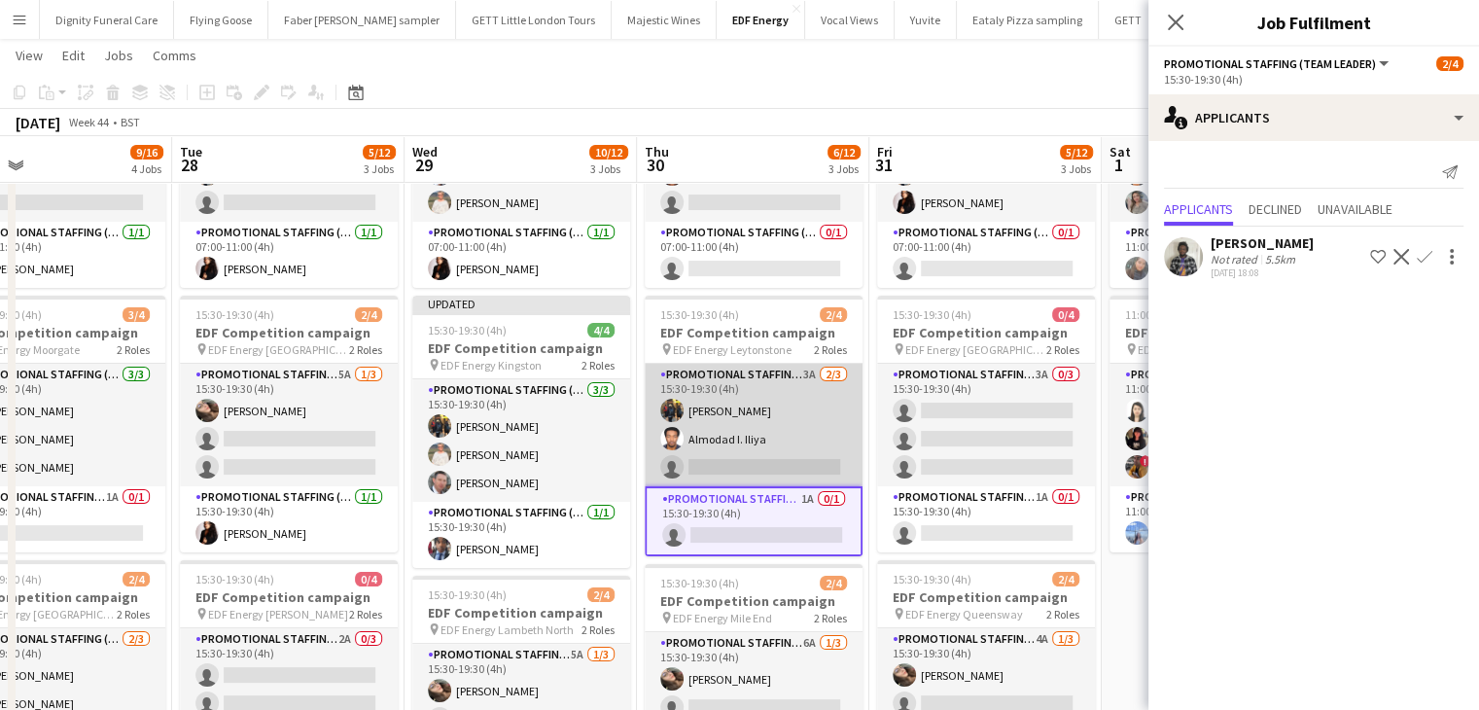
click at [778, 467] on app-card-role "Promotional Staffing (Flyering Staff) 3A 2/3 15:30-19:30 (4h) Martin Brady Almo…" at bounding box center [754, 425] width 218 height 123
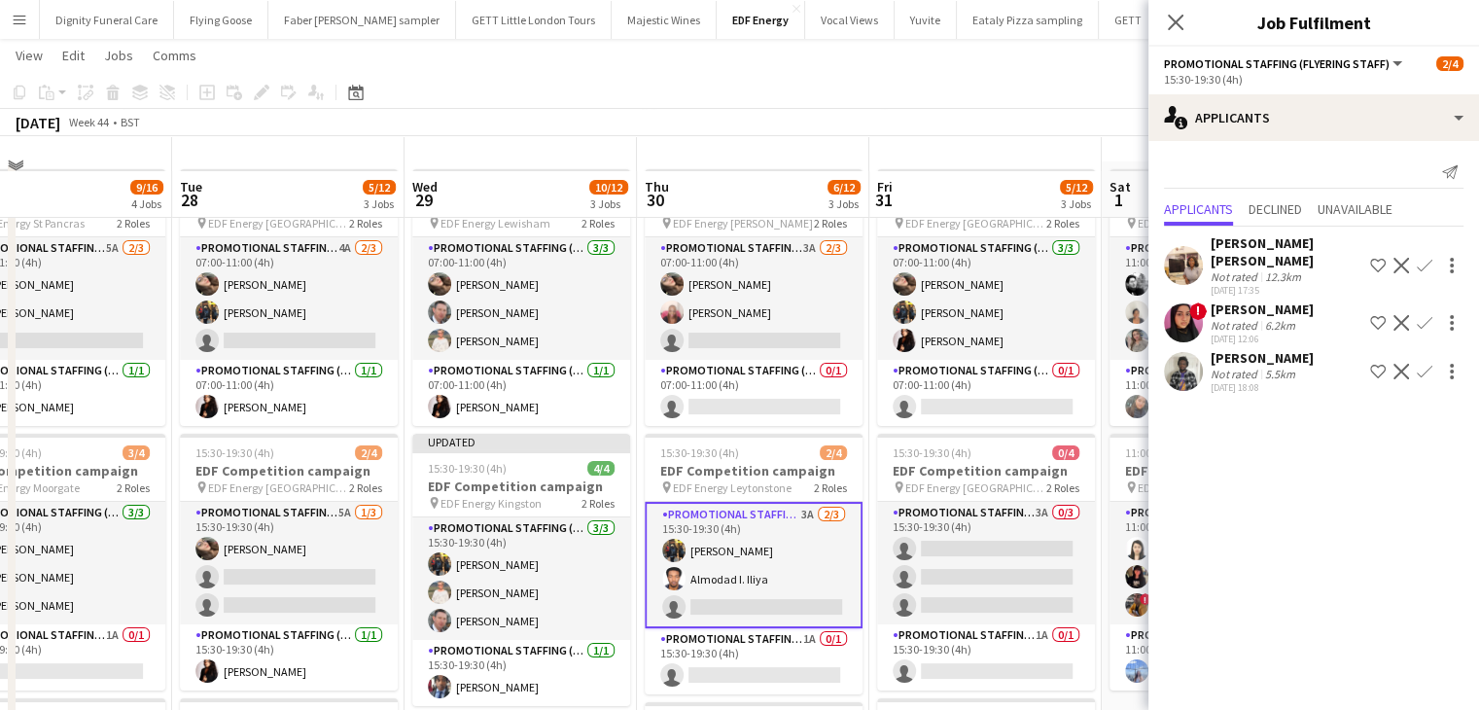
scroll to position [0, 0]
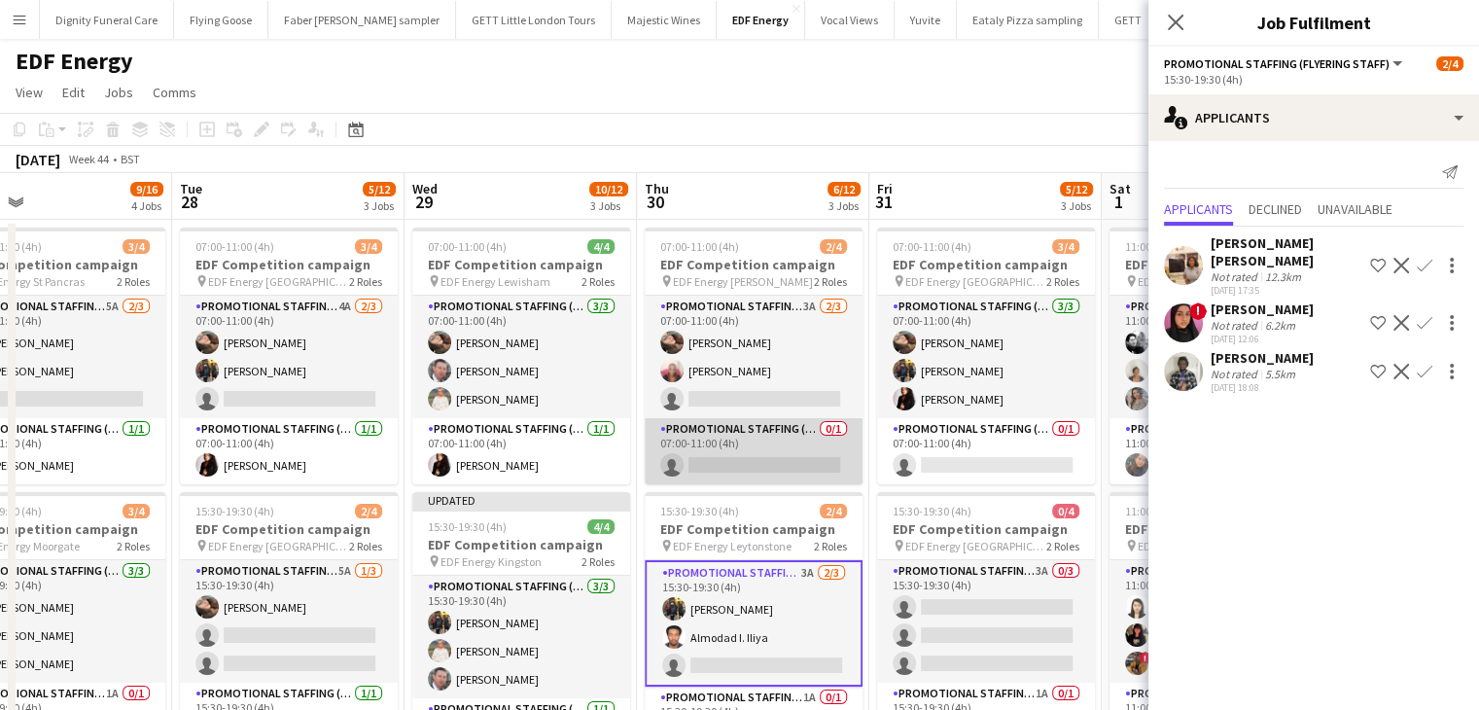
click at [766, 457] on app-card-role "Promotional Staffing (Team Leader) 0/1 07:00-11:00 (4h) single-neutral-actions" at bounding box center [754, 451] width 218 height 66
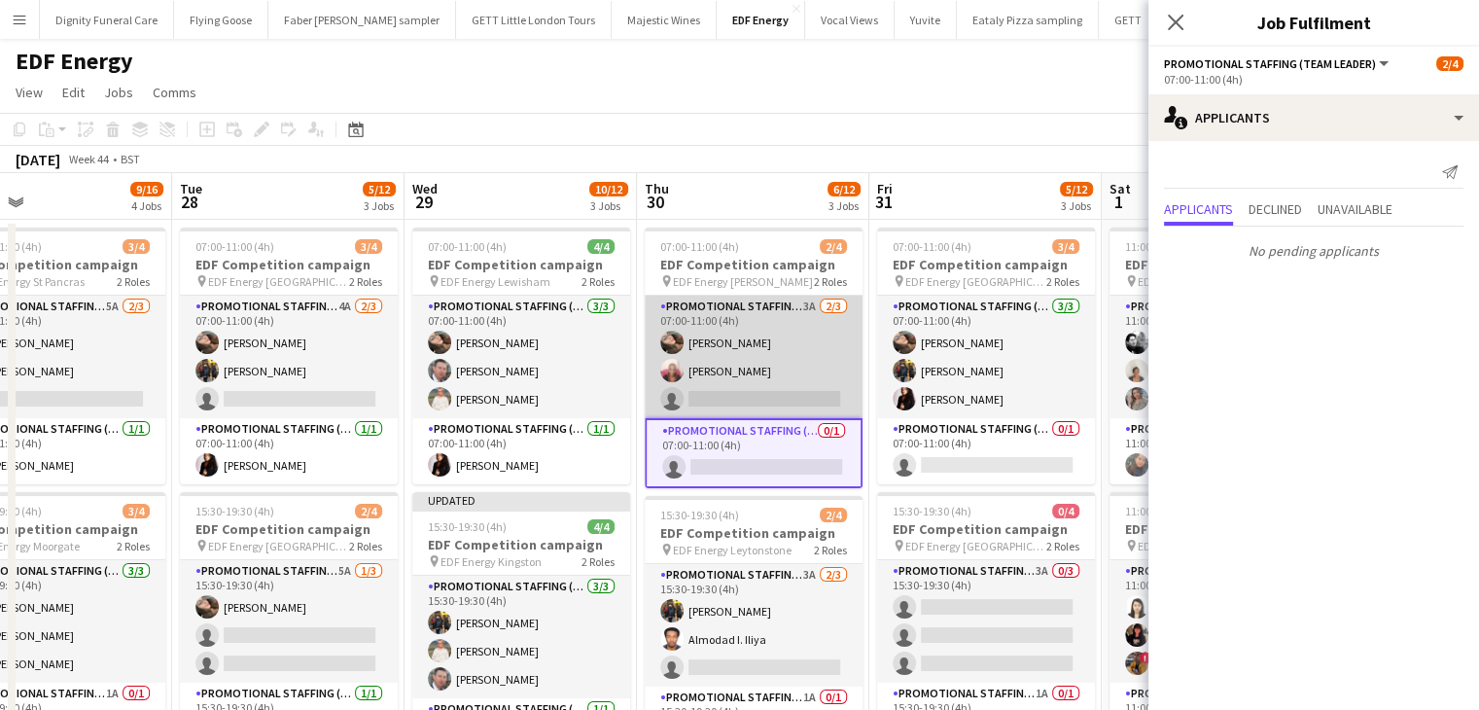
click at [743, 413] on app-card-role "Promotional Staffing (Flyering Staff) 3A 2/3 07:00-11:00 (4h) Anastasiia Melesh…" at bounding box center [754, 357] width 218 height 123
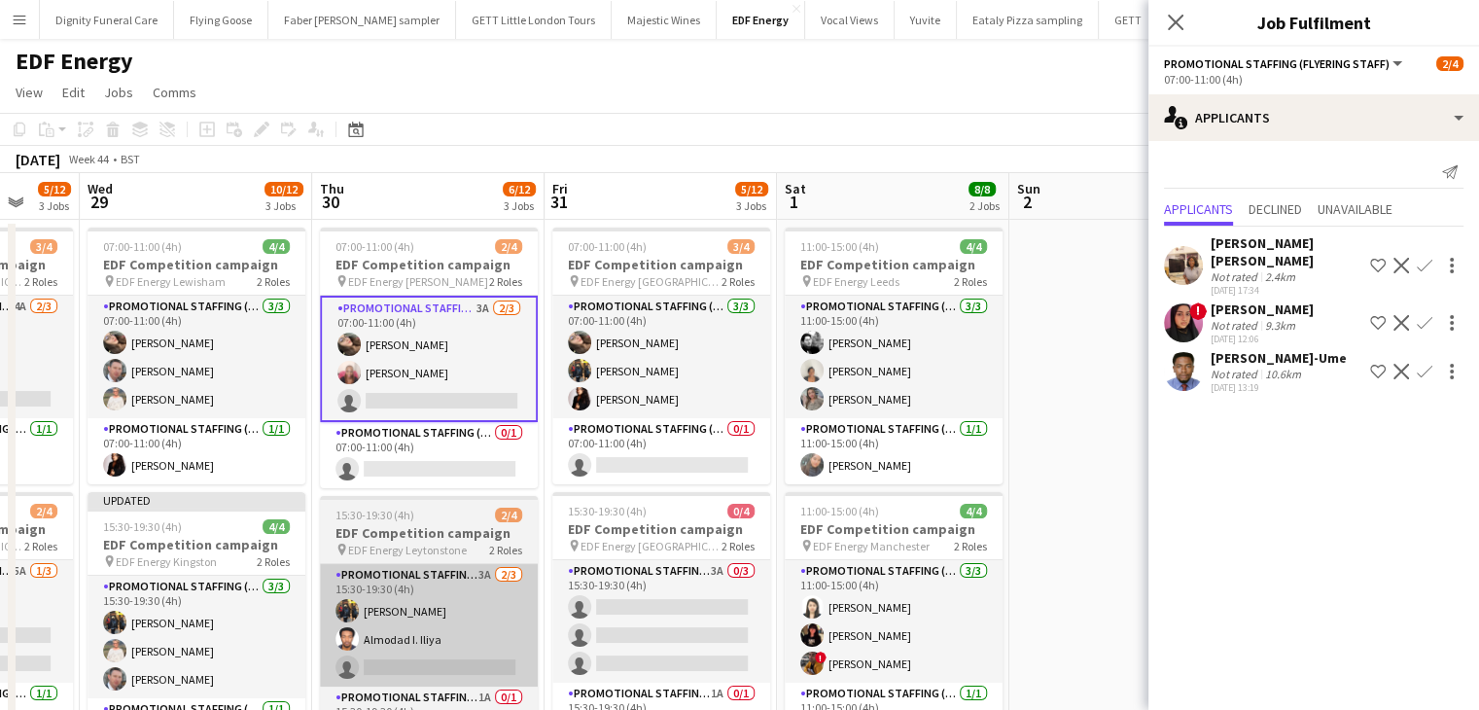
drag, startPoint x: 842, startPoint y: 596, endPoint x: 523, endPoint y: 583, distance: 319.3
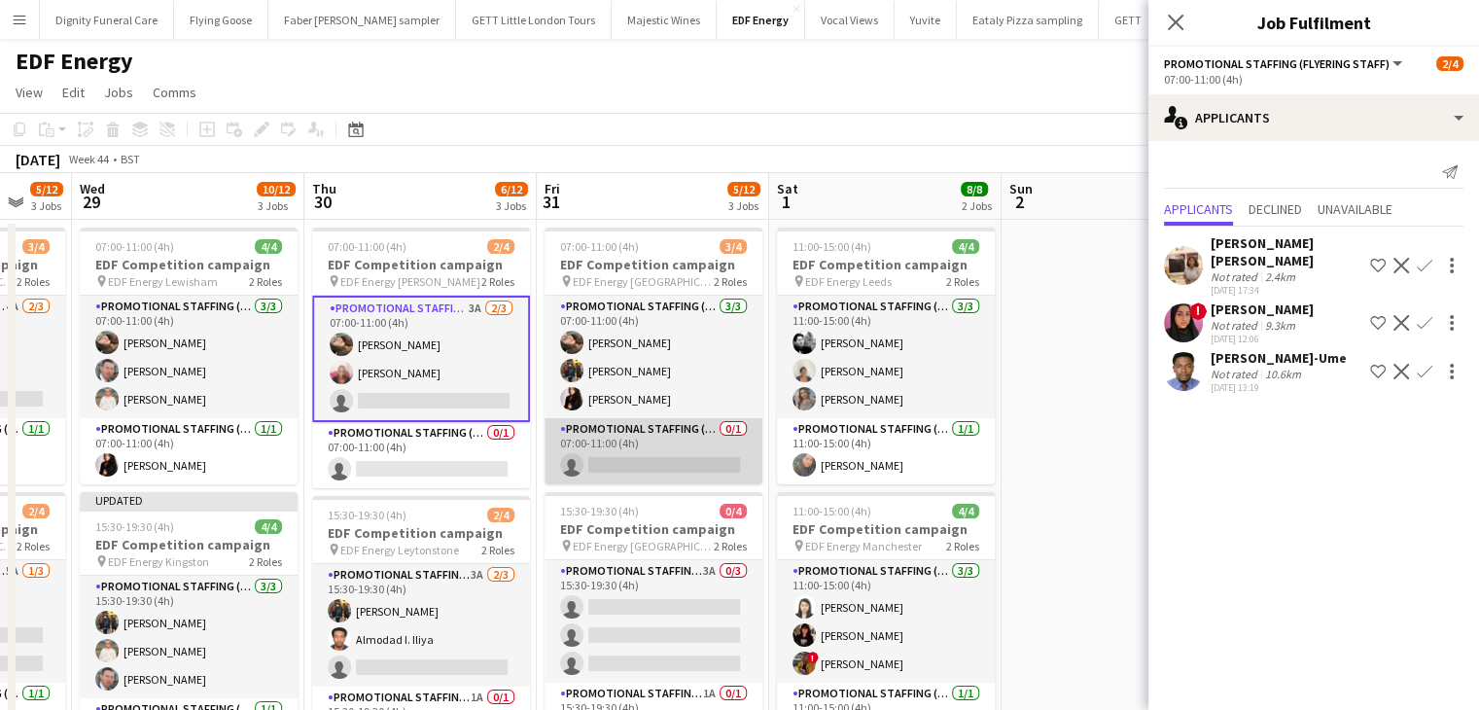
click at [712, 464] on app-card-role "Promotional Staffing (Team Leader) 0/1 07:00-11:00 (4h) single-neutral-actions" at bounding box center [654, 451] width 218 height 66
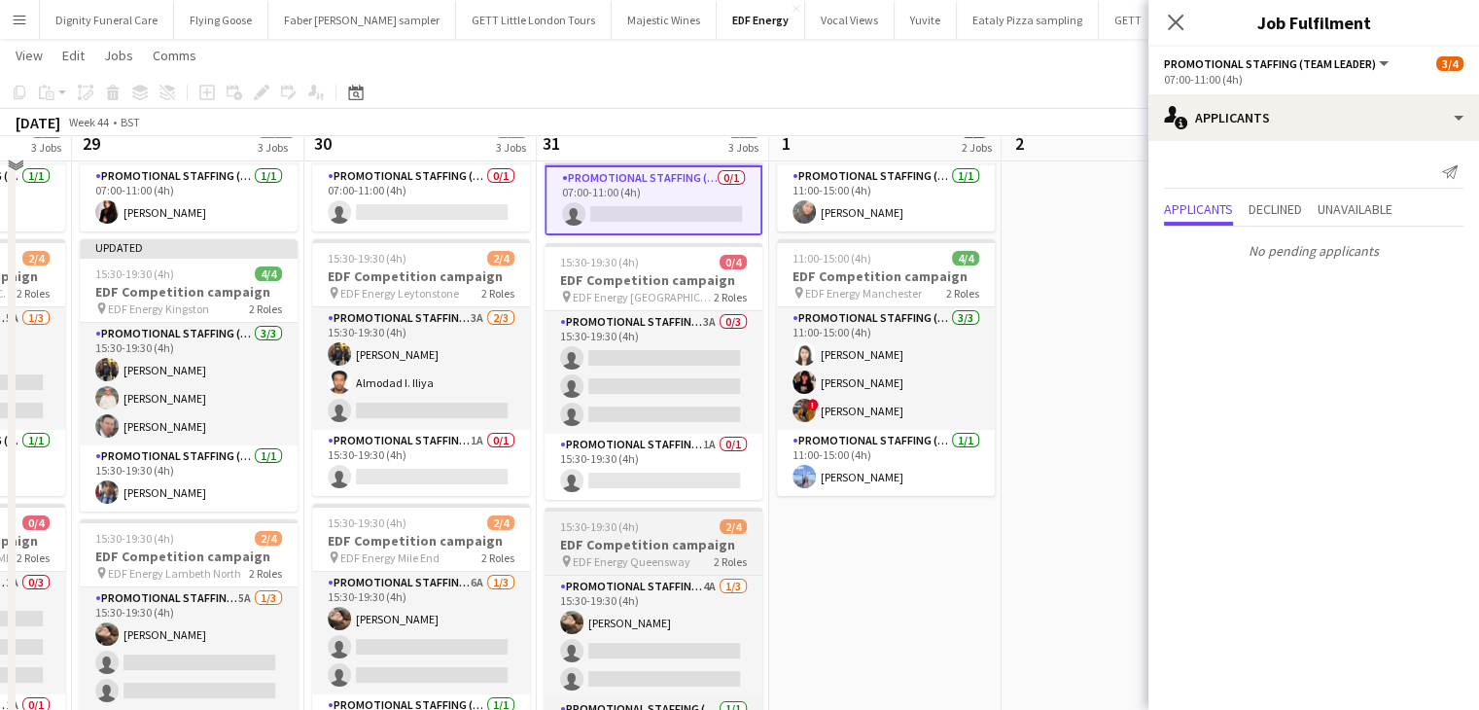
scroll to position [292, 0]
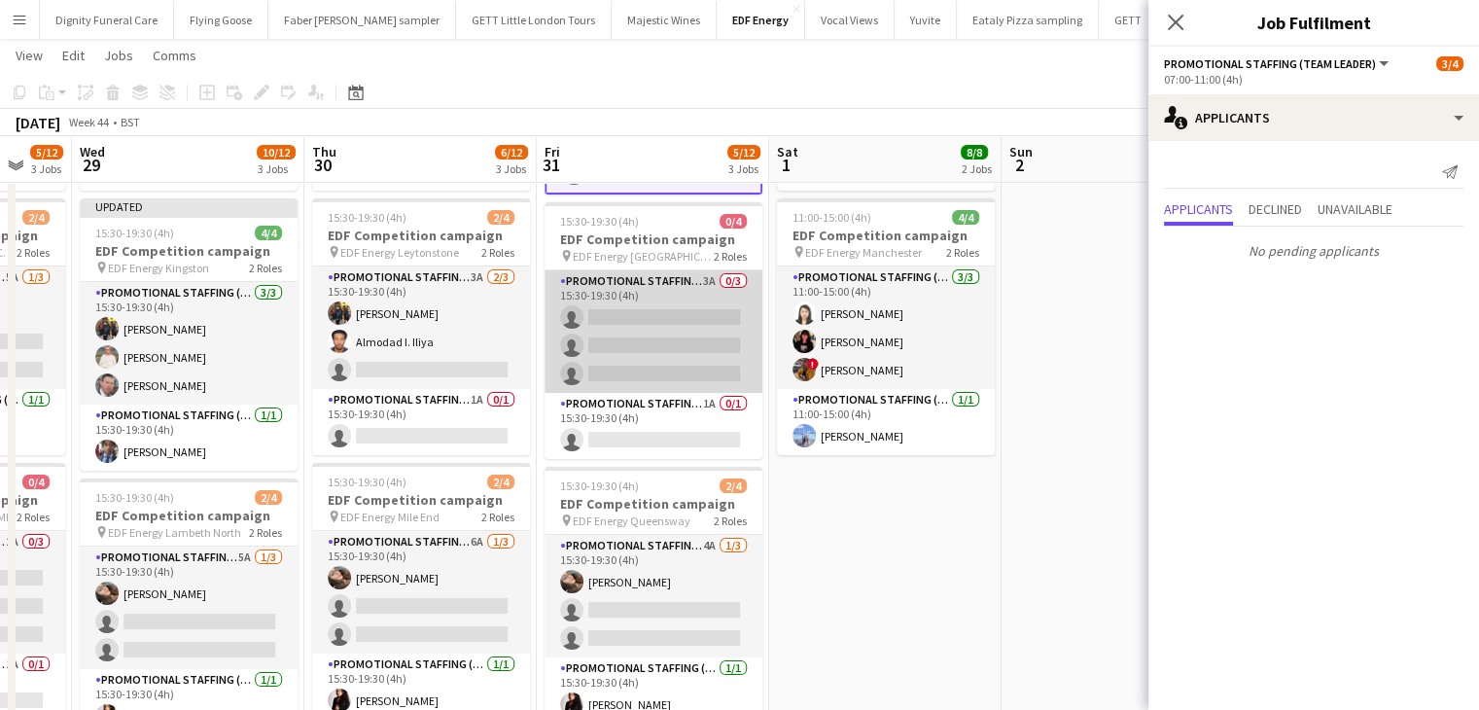
click at [667, 359] on app-card-role "Promotional Staffing (Flyering Staff) 3A 0/3 15:30-19:30 (4h) single-neutral-ac…" at bounding box center [654, 331] width 218 height 123
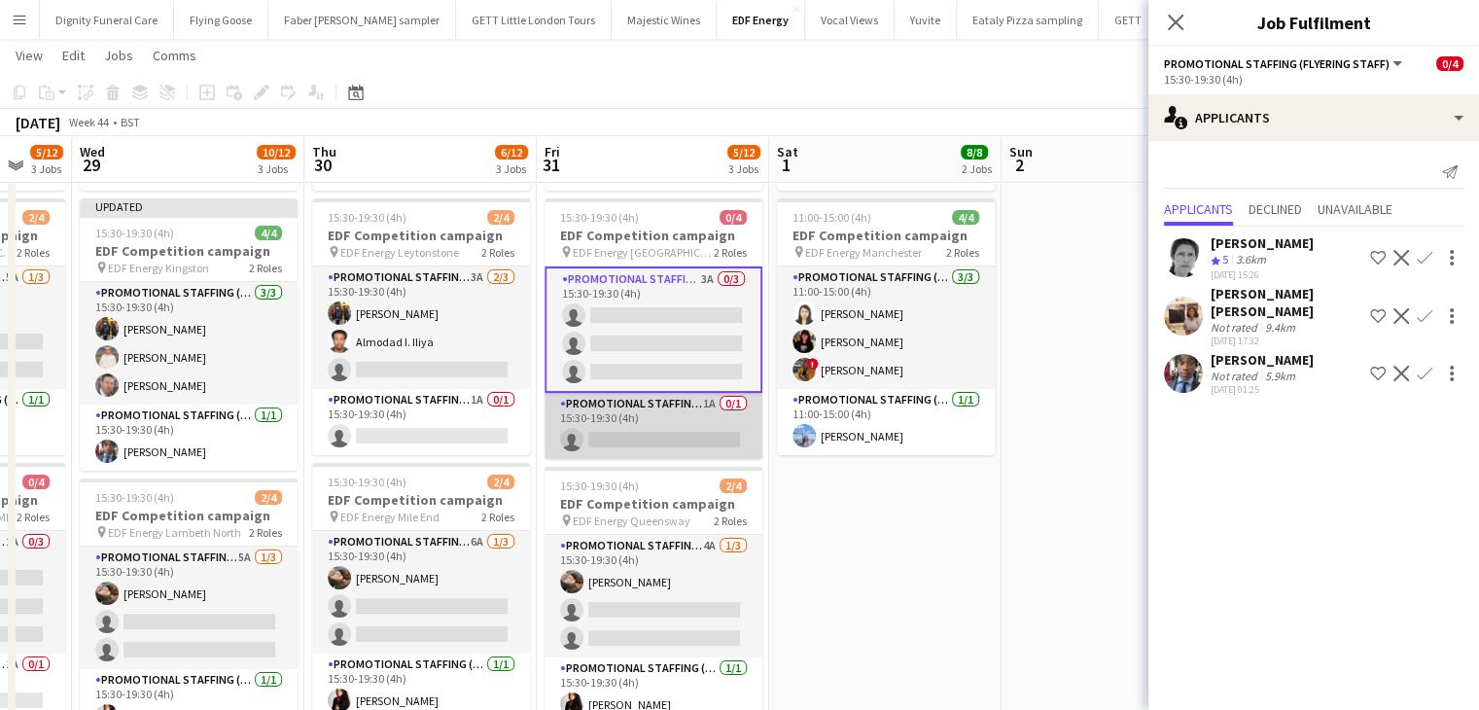
click at [689, 428] on app-card-role "Promotional Staffing (Team Leader) 1A 0/1 15:30-19:30 (4h) single-neutral-actio…" at bounding box center [654, 426] width 218 height 66
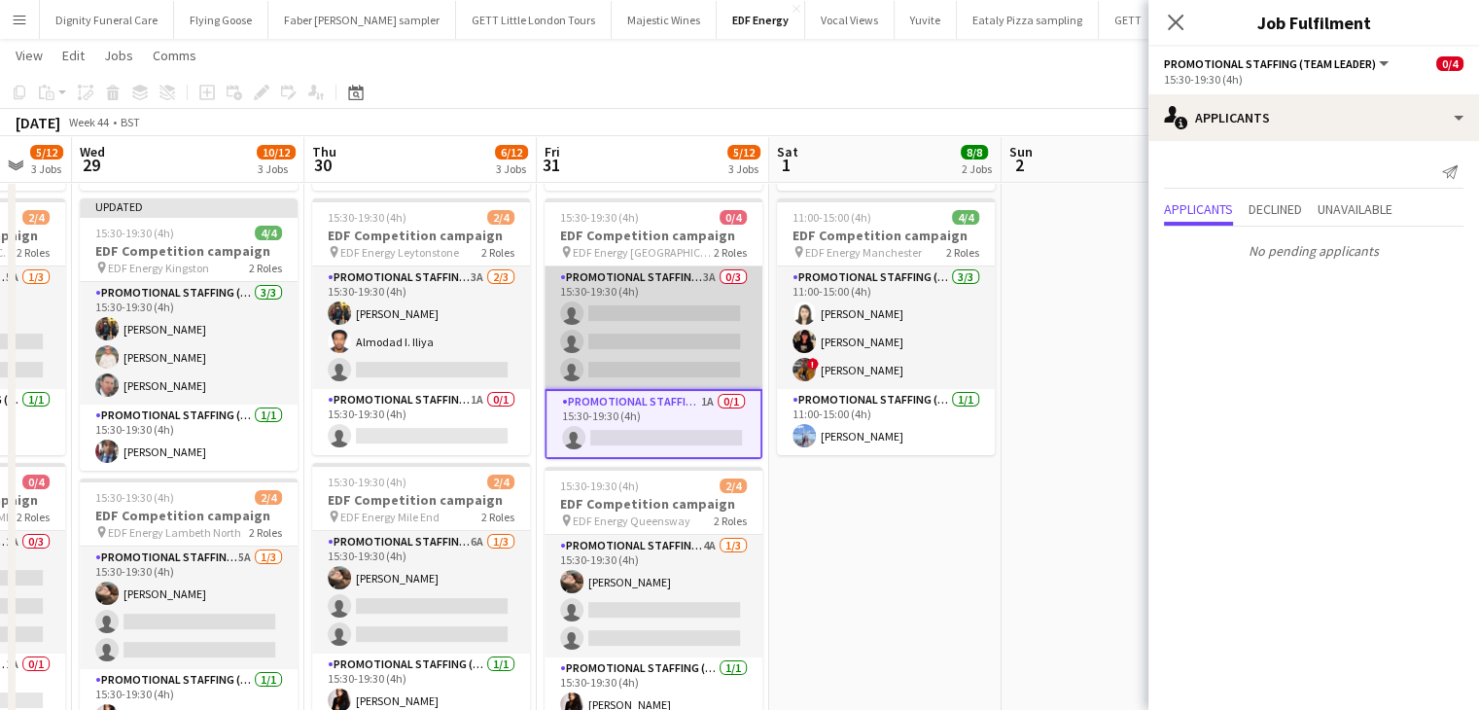
click at [703, 336] on app-card-role "Promotional Staffing (Flyering Staff) 3A 0/3 15:30-19:30 (4h) single-neutral-ac…" at bounding box center [654, 327] width 218 height 123
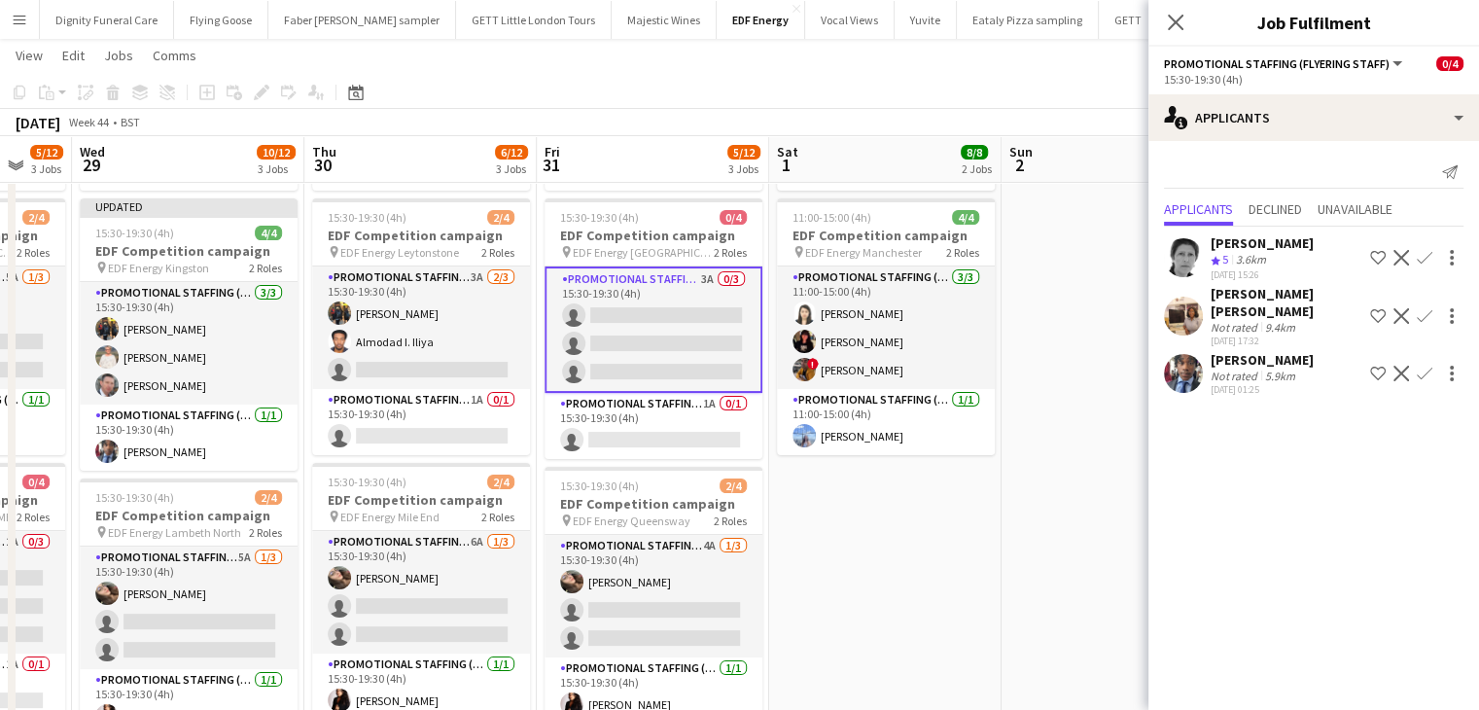
click at [1426, 366] on app-icon "Confirm" at bounding box center [1425, 374] width 16 height 16
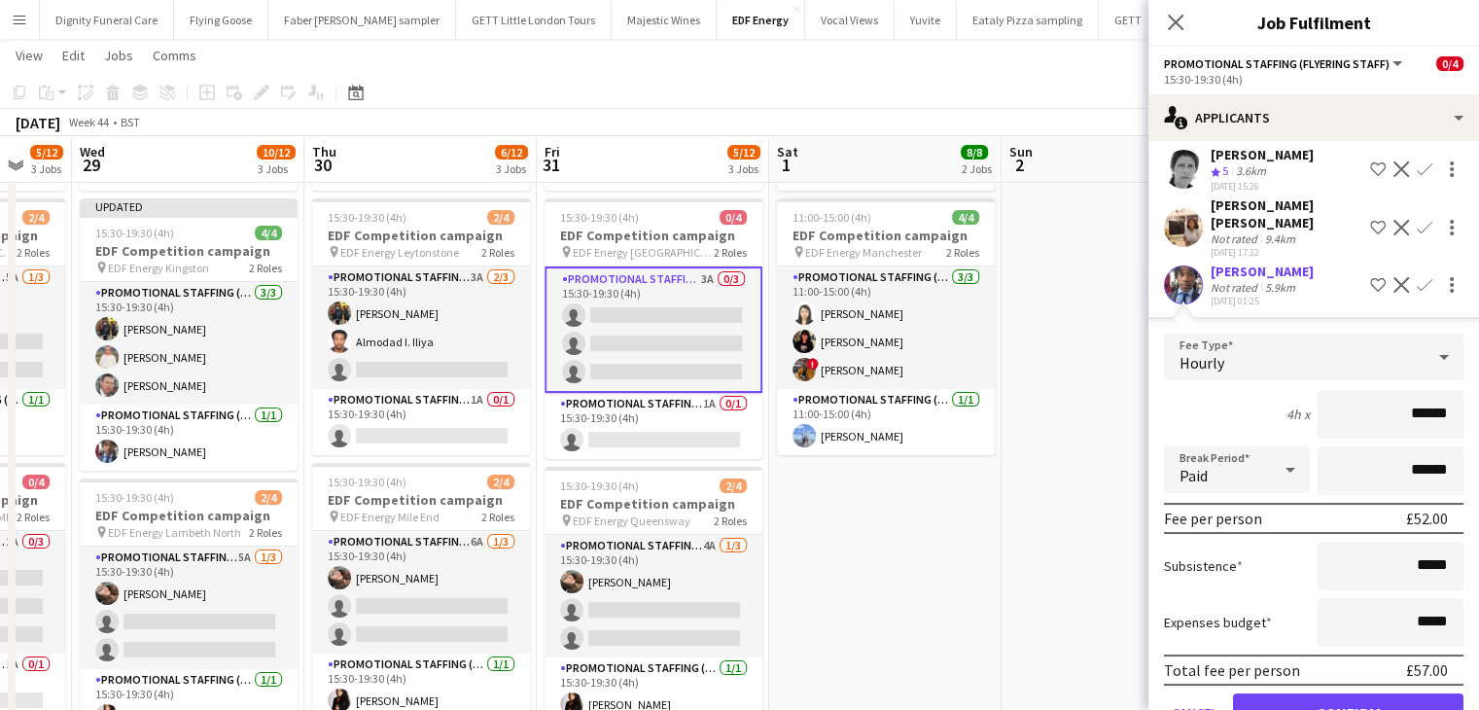
scroll to position [124, 0]
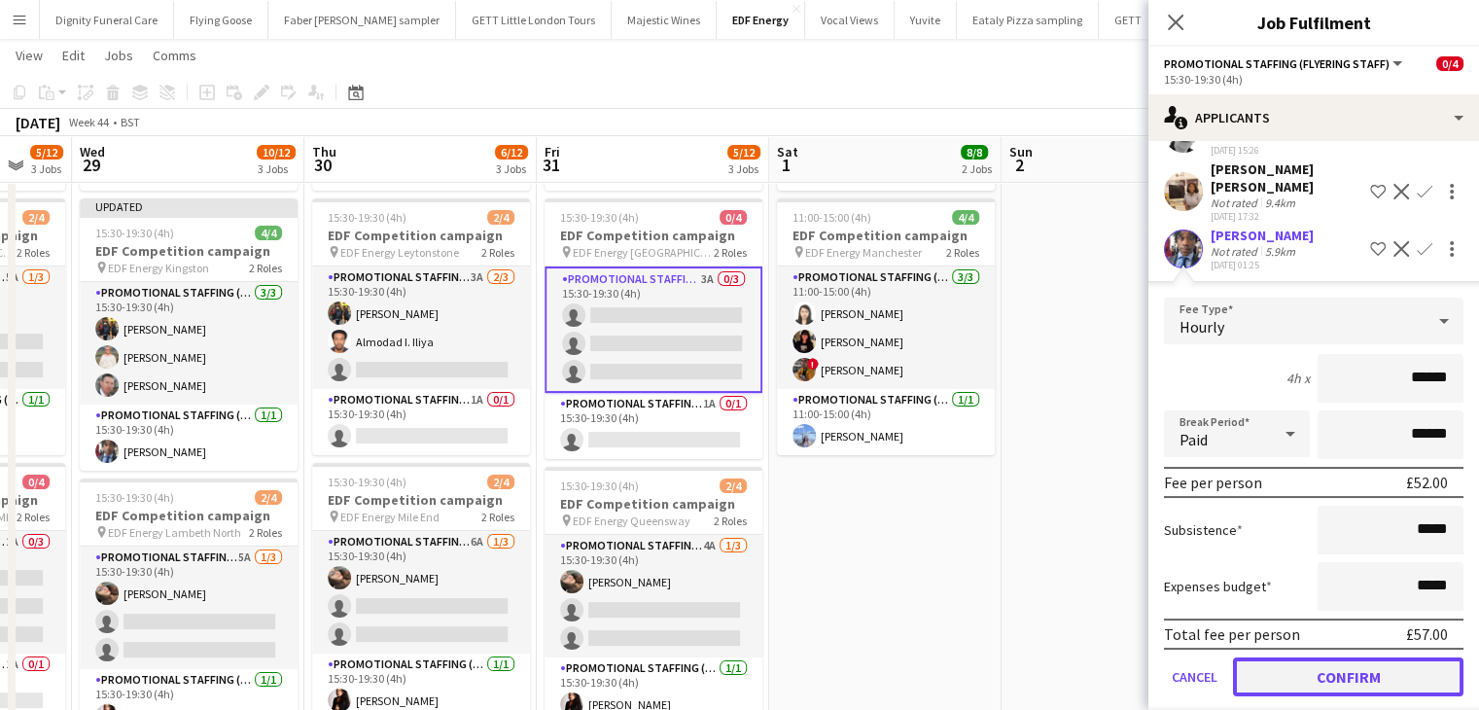
click at [1361, 657] on button "Confirm" at bounding box center [1348, 676] width 231 height 39
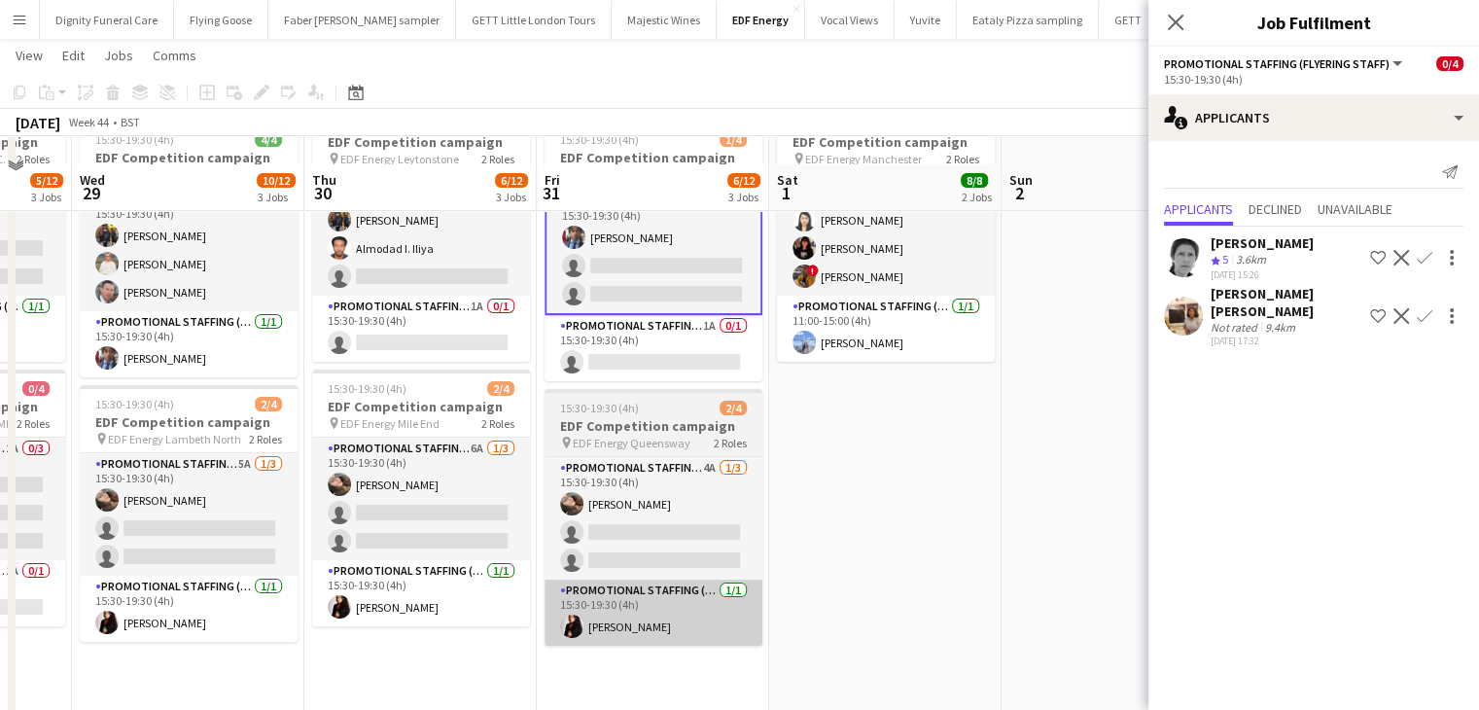
scroll to position [486, 0]
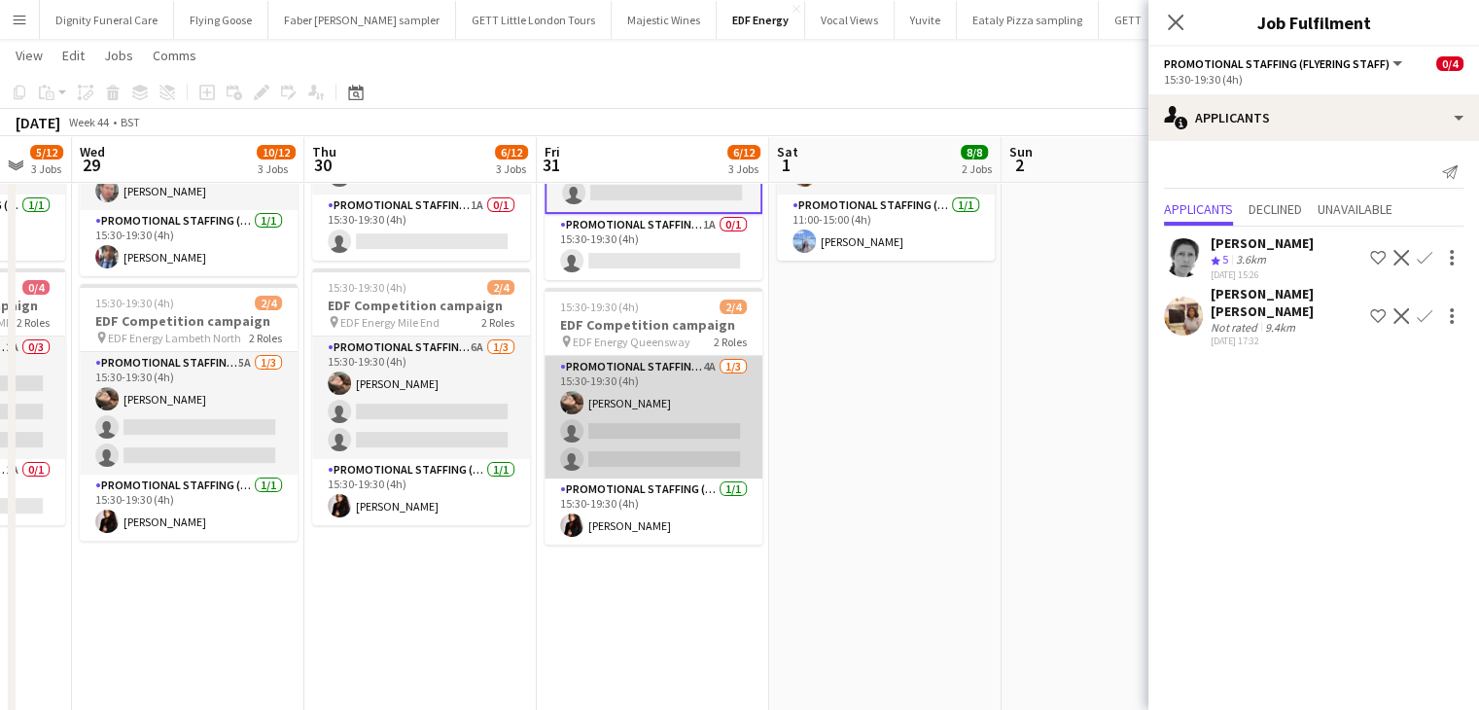
click at [696, 418] on app-card-role "Promotional Staffing (Flyering Staff) 4A 1/3 15:30-19:30 (4h) Anastasiia Melesh…" at bounding box center [654, 417] width 218 height 123
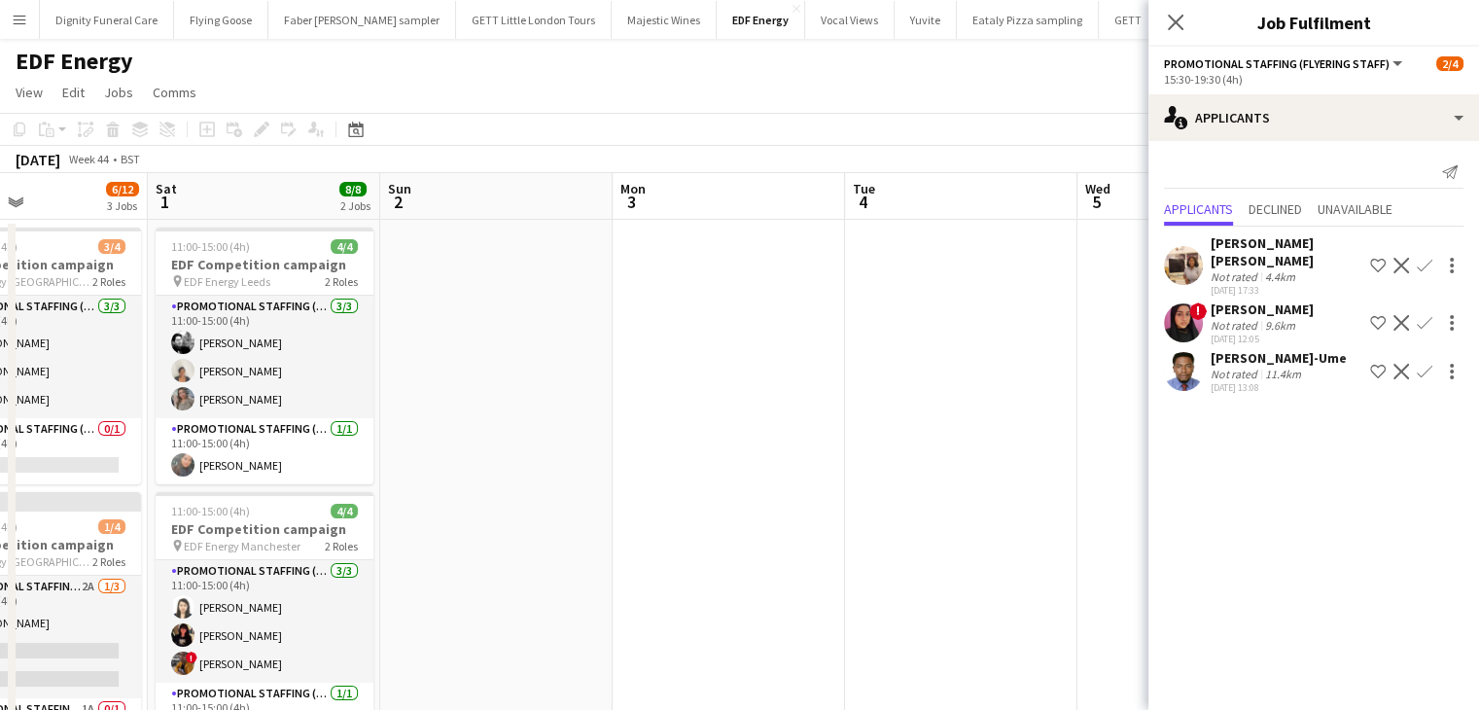
scroll to position [0, 622]
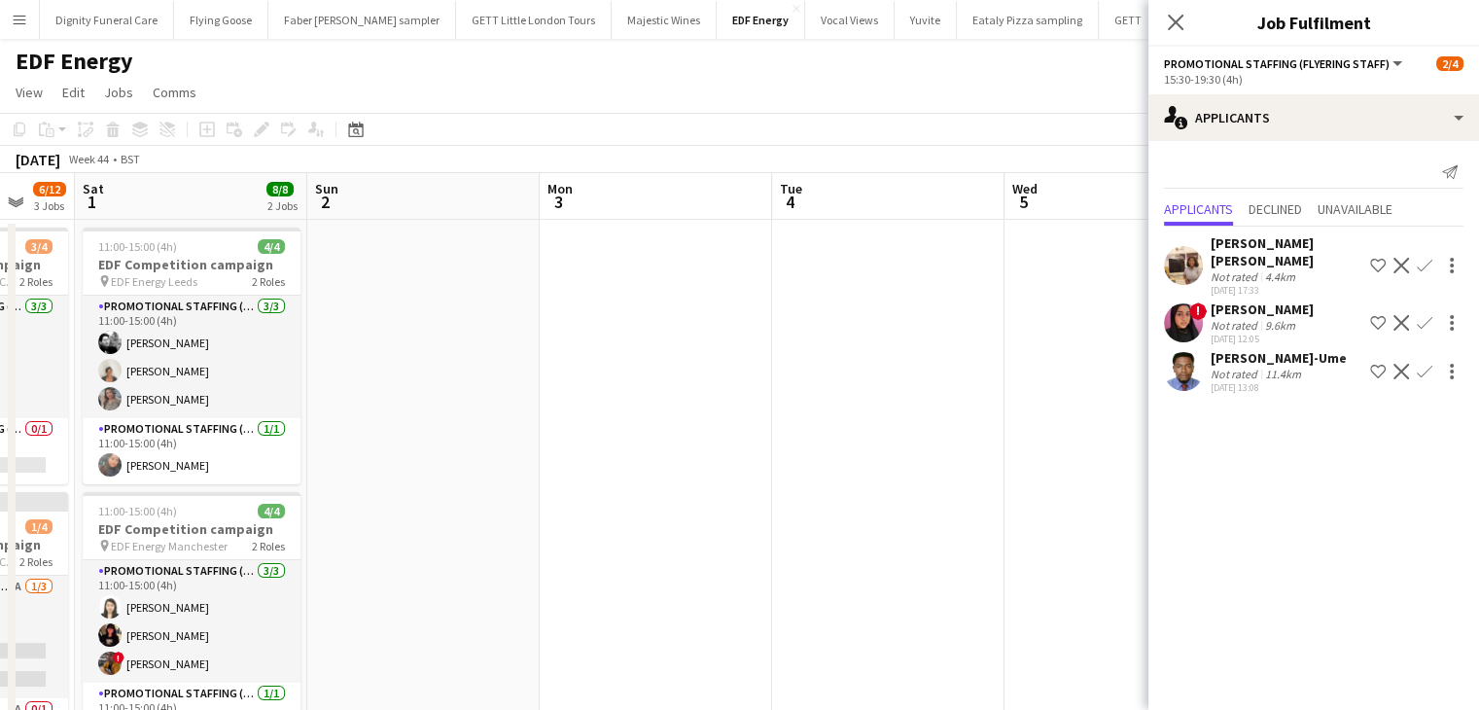
drag, startPoint x: 785, startPoint y: 466, endPoint x: 378, endPoint y: 468, distance: 406.6
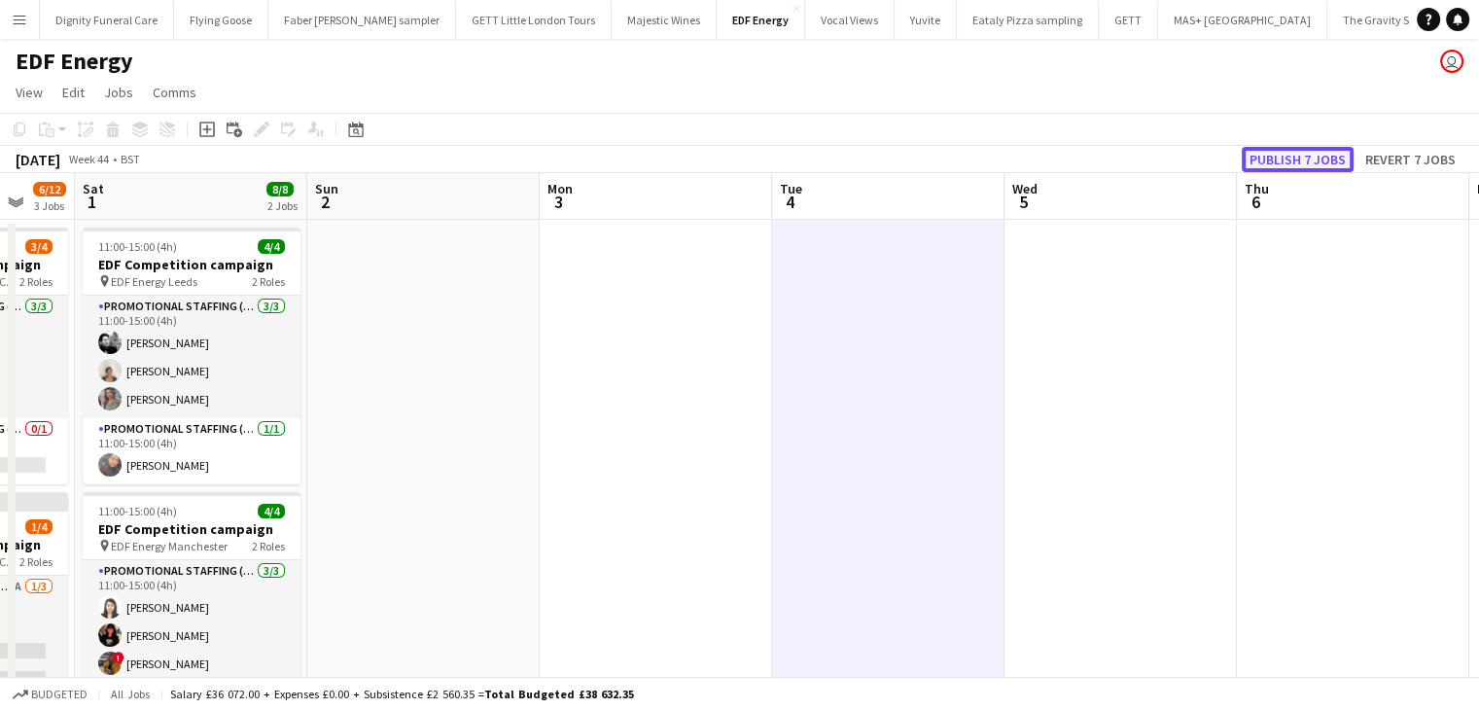
click at [1282, 150] on button "Publish 7 jobs" at bounding box center [1298, 159] width 112 height 25
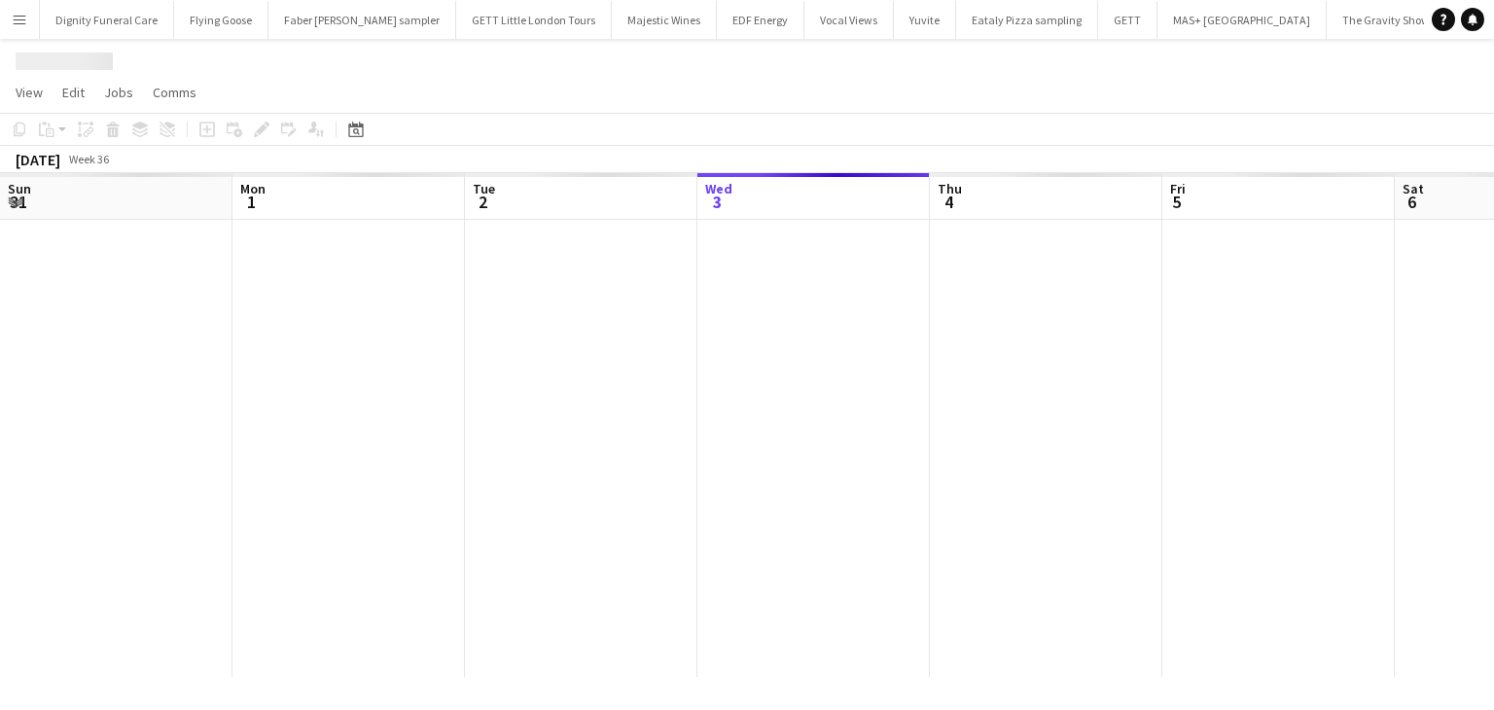
scroll to position [0, 465]
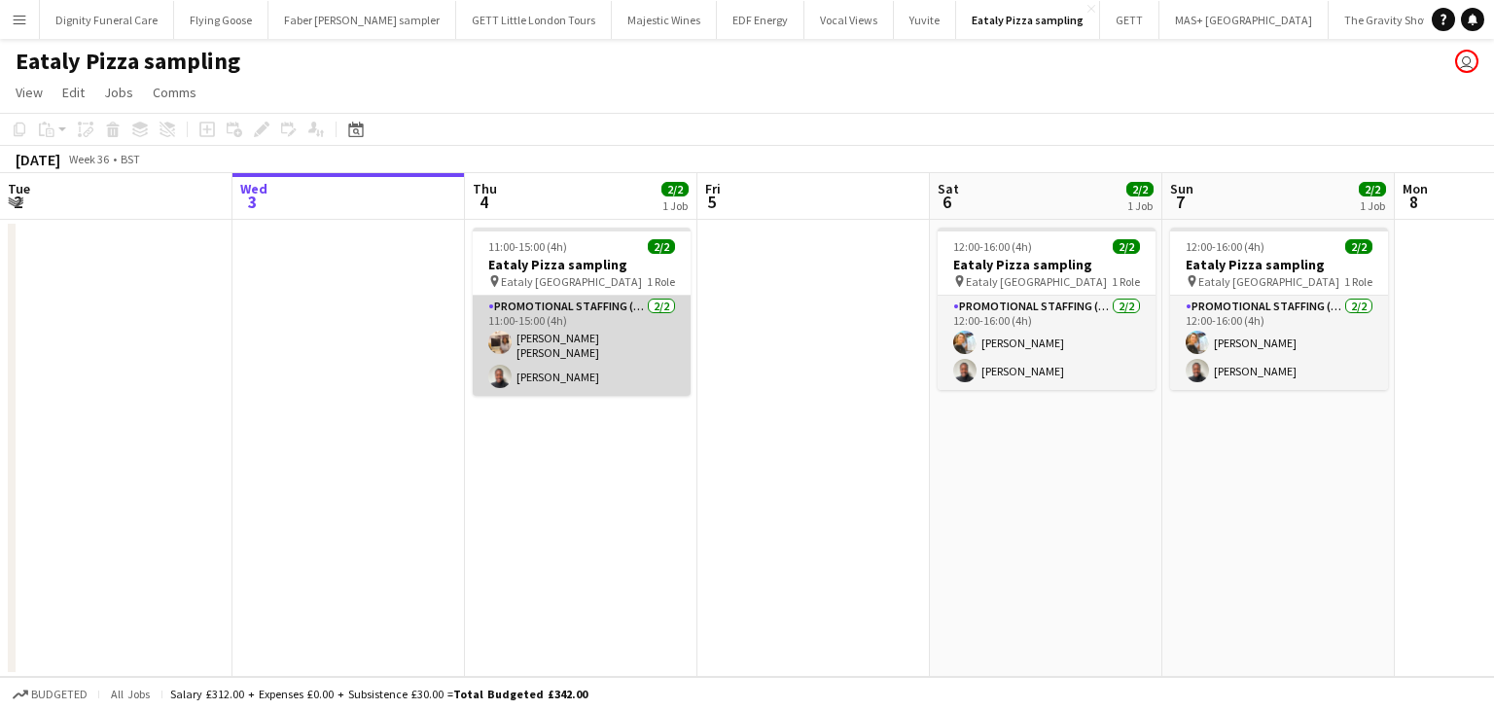
click at [541, 337] on app-card-role "Promotional Staffing (Sampling Staff) [DATE] 11:00-15:00 (4h) [PERSON_NAME] [PE…" at bounding box center [582, 346] width 218 height 100
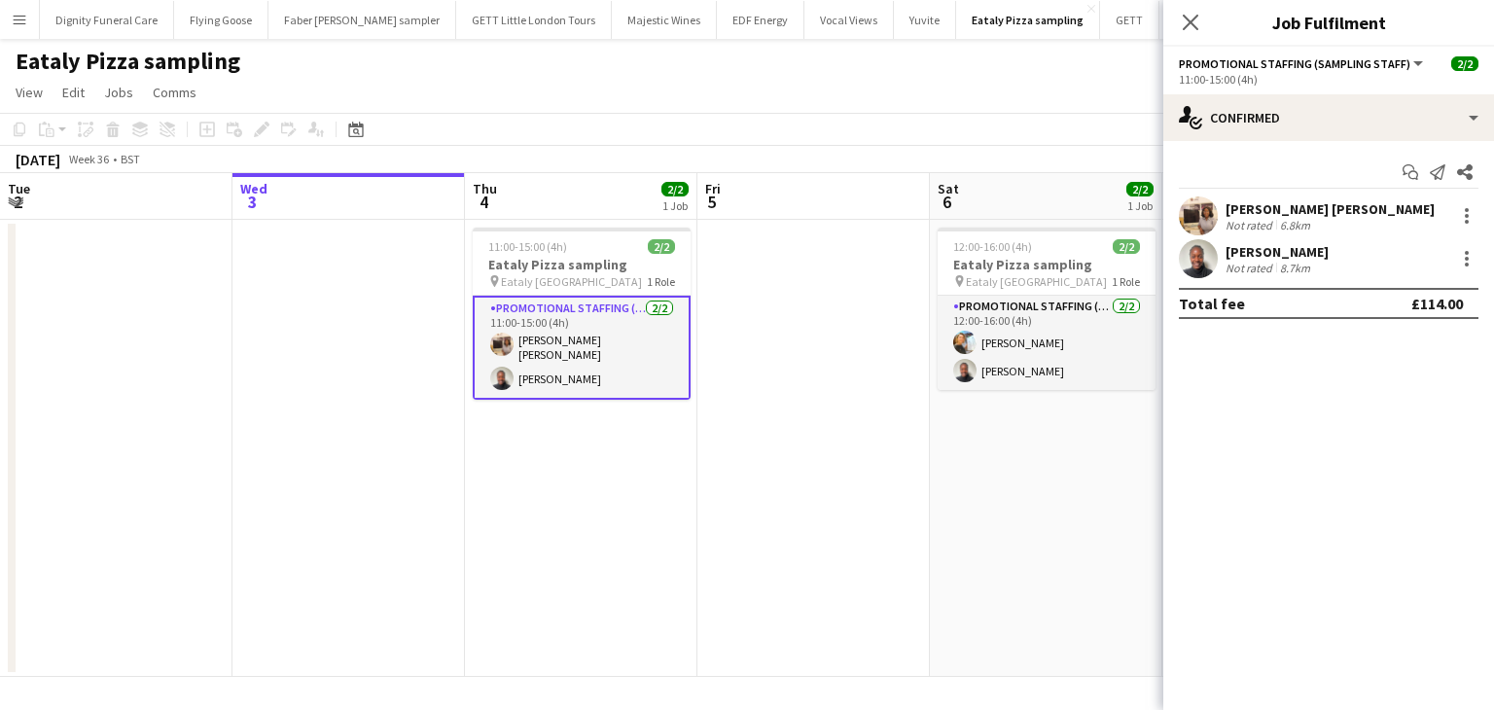
click at [1245, 207] on div "[PERSON_NAME] [PERSON_NAME]" at bounding box center [1329, 209] width 209 height 18
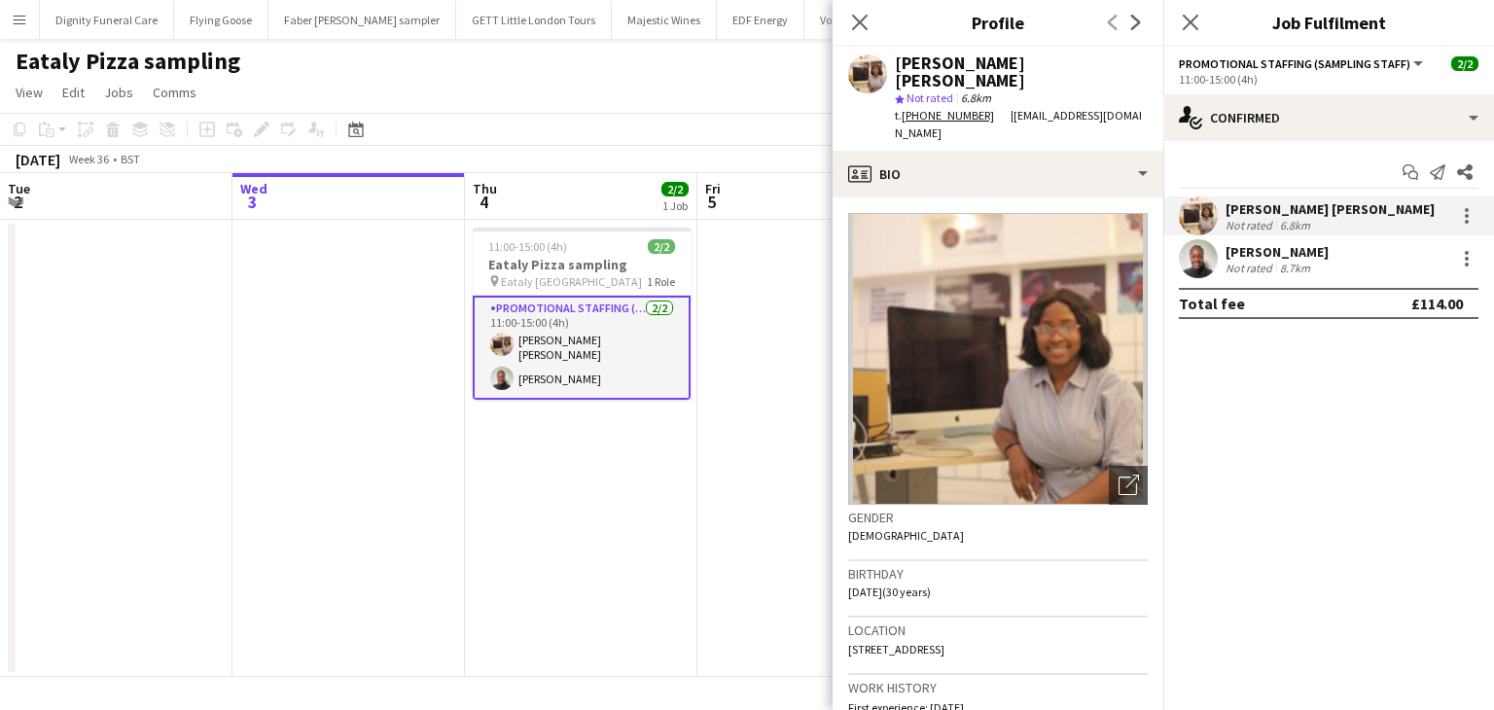
click at [1262, 249] on div "[PERSON_NAME]" at bounding box center [1276, 252] width 103 height 18
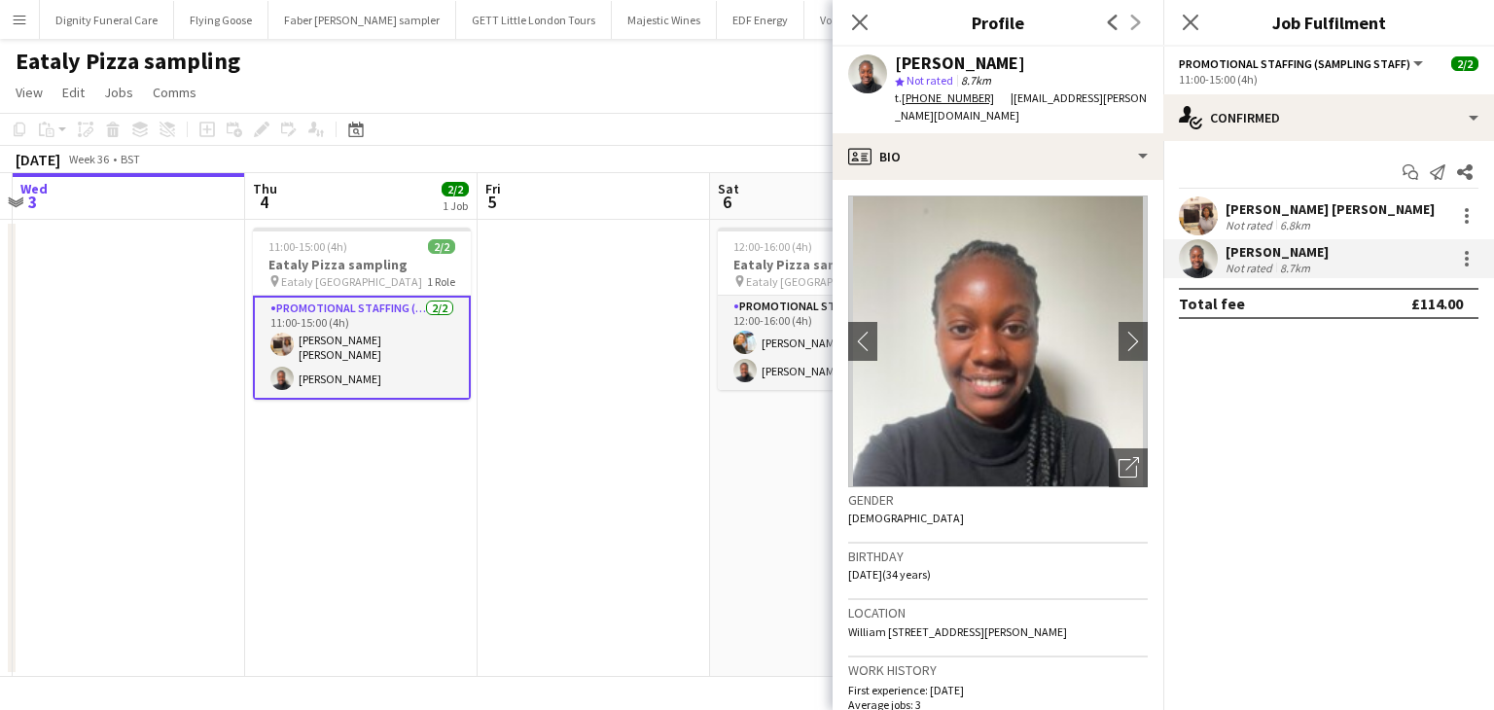
scroll to position [0, 869]
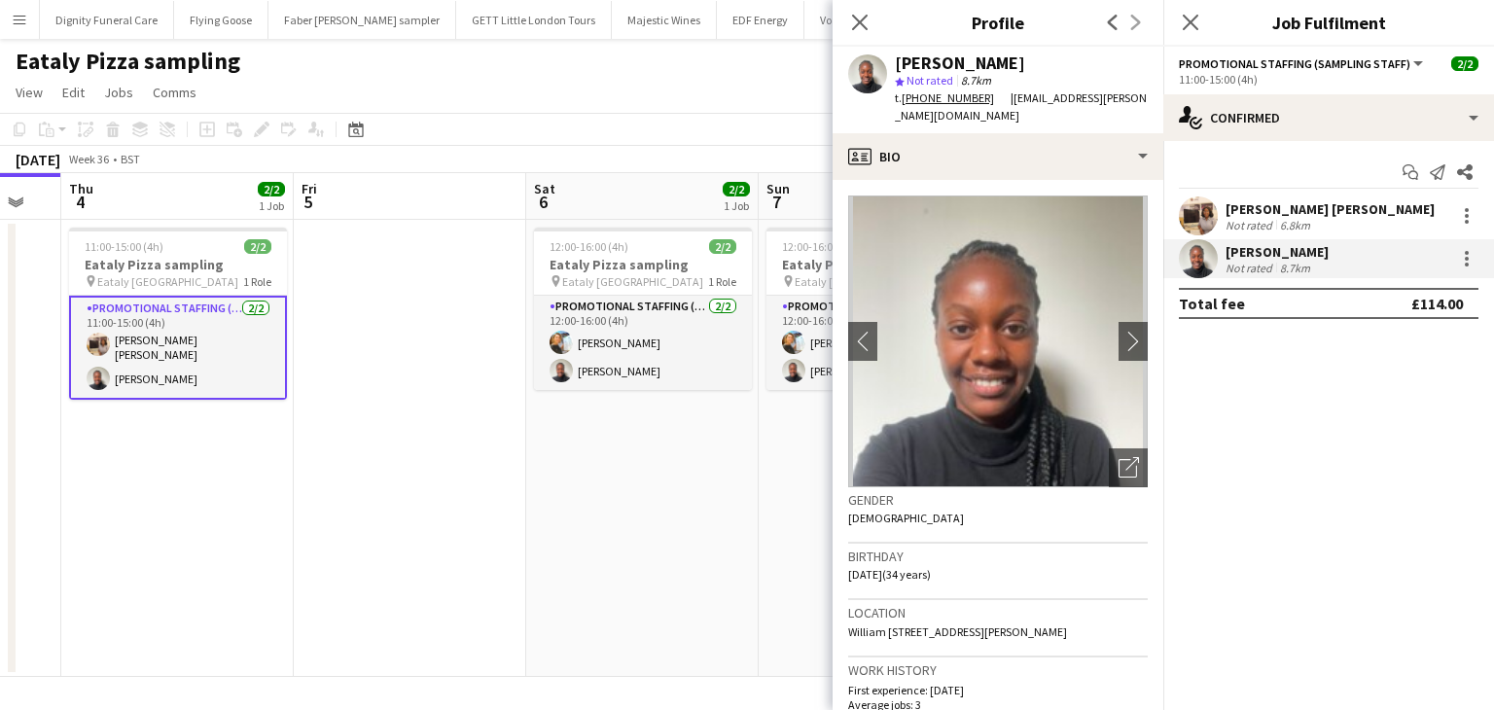
drag, startPoint x: 326, startPoint y: 466, endPoint x: 251, endPoint y: 466, distance: 74.9
click at [251, 466] on app-calendar-viewport "Sun 31 Mon 1 Tue 2 Wed 3 Thu 4 2/2 1 Job Fri 5 Sat 6 2/2 1 Job Sun 7 2/2 1 Job …" at bounding box center [747, 425] width 1494 height 504
click at [1247, 207] on div "[PERSON_NAME] [PERSON_NAME]" at bounding box center [1329, 209] width 209 height 18
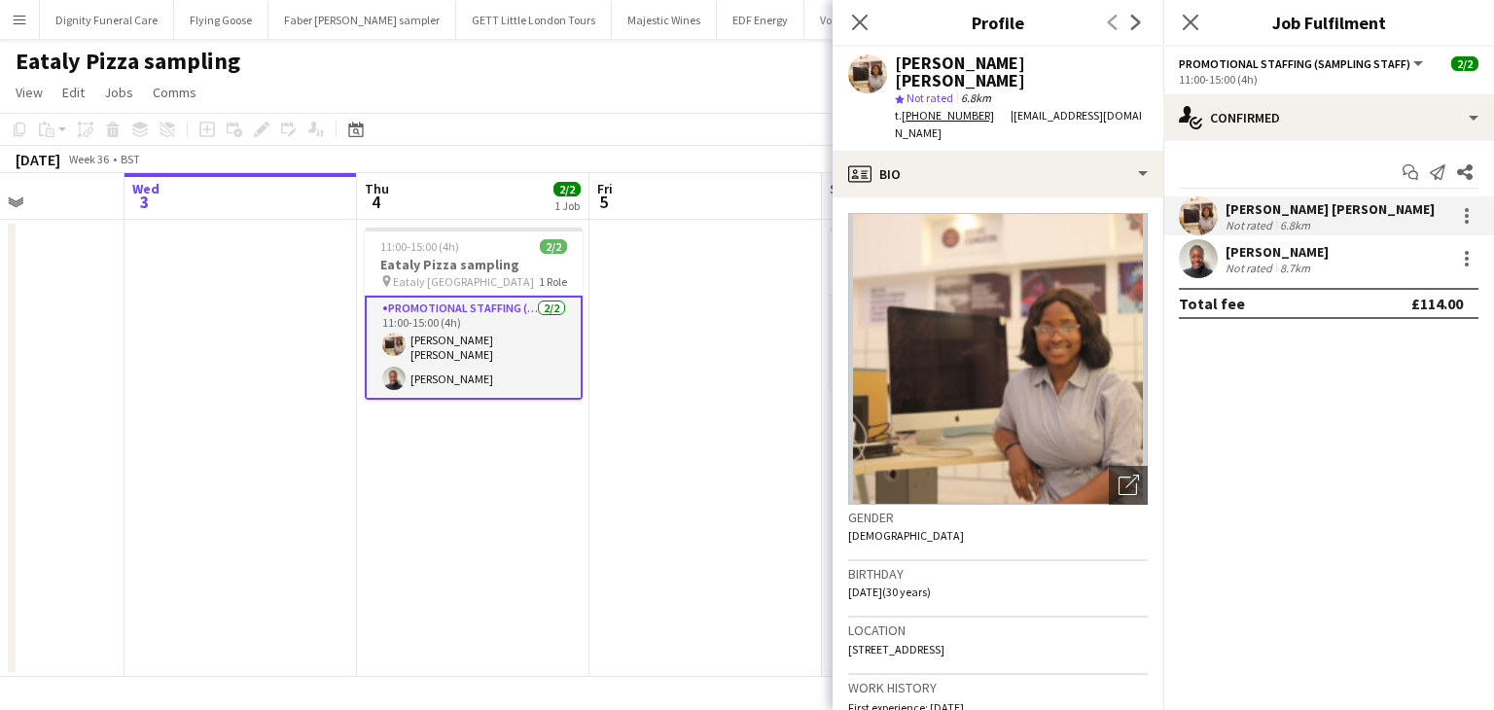
scroll to position [0, 611]
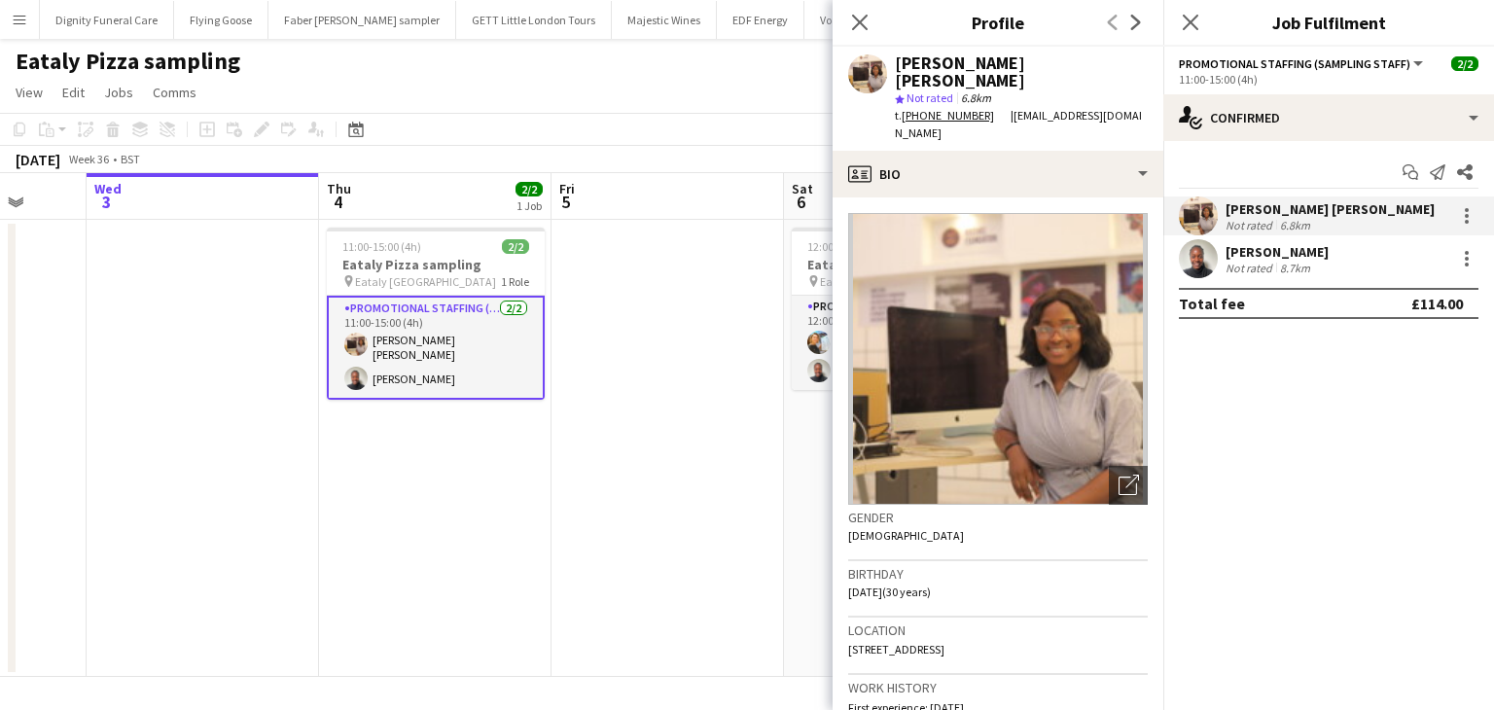
drag, startPoint x: 615, startPoint y: 508, endPoint x: 409, endPoint y: 515, distance: 205.4
click at [409, 516] on app-calendar-viewport "Sun 31 Mon 1 Tue 2 Wed 3 Thu 4 2/2 1 Job Fri 5 Sat 6 2/2 1 Job Sun 7 2/2 1 Job …" at bounding box center [747, 425] width 1494 height 504
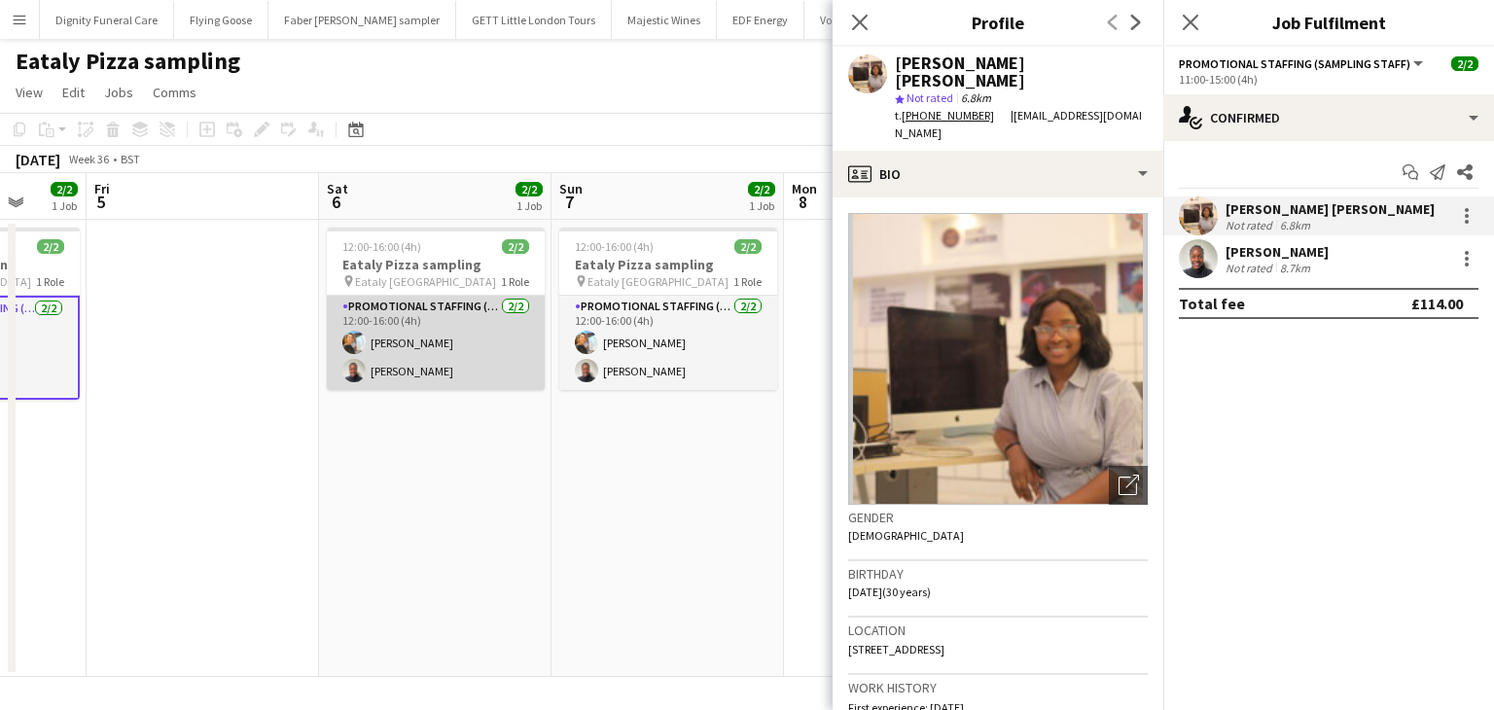
click at [379, 371] on app-card-role "Promotional Staffing (Sampling Staff) [DATE] 12:00-16:00 (4h) [PERSON_NAME] [PE…" at bounding box center [436, 343] width 218 height 94
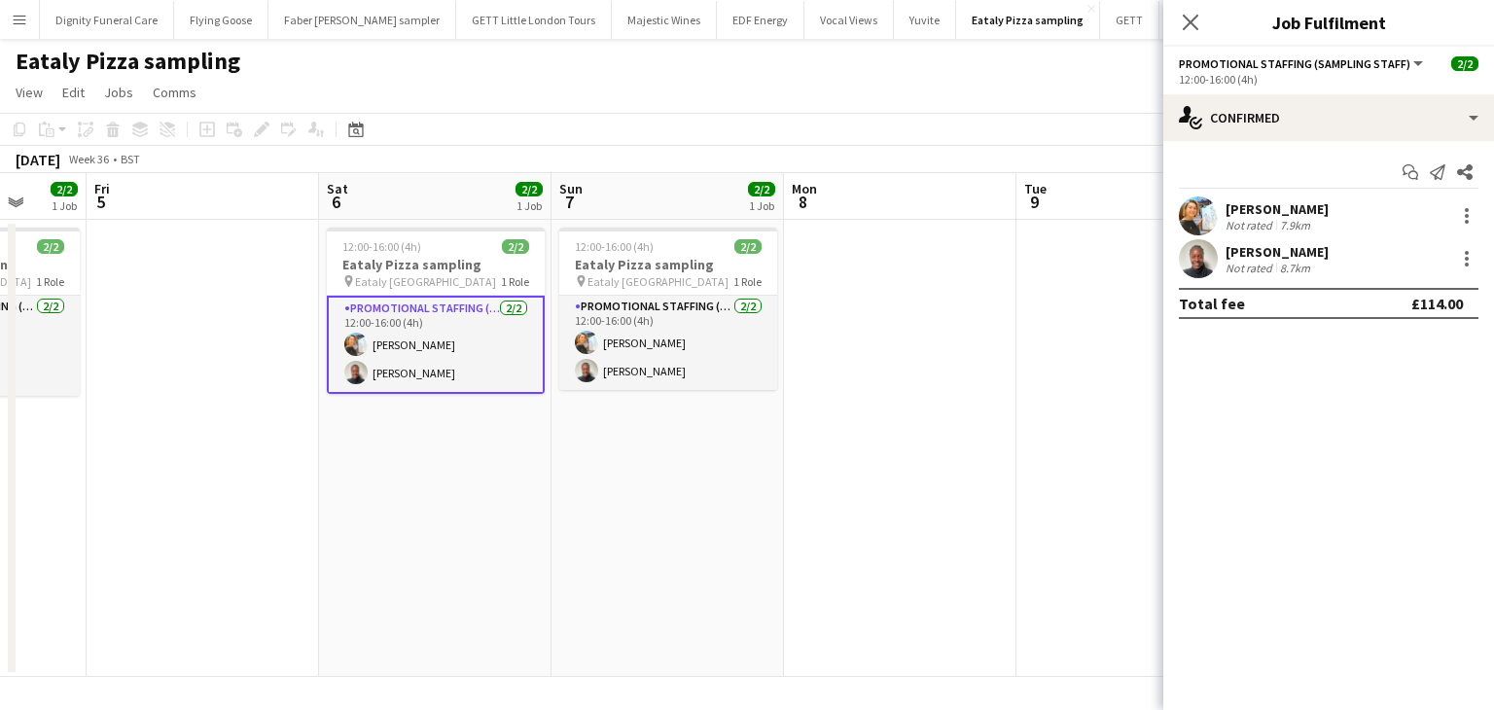
click at [397, 339] on app-card-role "Promotional Staffing (Sampling Staff) [DATE] 12:00-16:00 (4h) [PERSON_NAME] [PE…" at bounding box center [436, 345] width 218 height 98
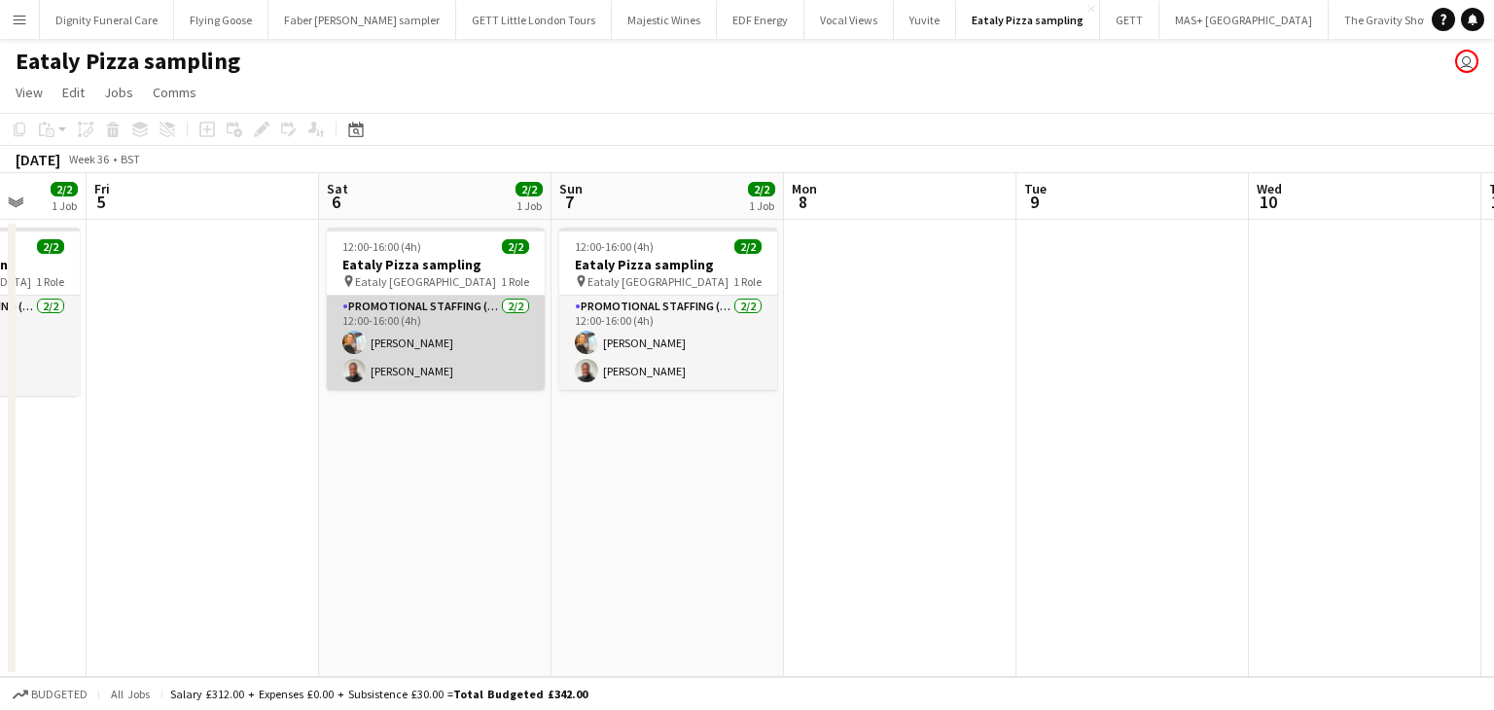
click at [432, 363] on app-card-role "Promotional Staffing (Sampling Staff) [DATE] 12:00-16:00 (4h) [PERSON_NAME] [PE…" at bounding box center [436, 343] width 218 height 94
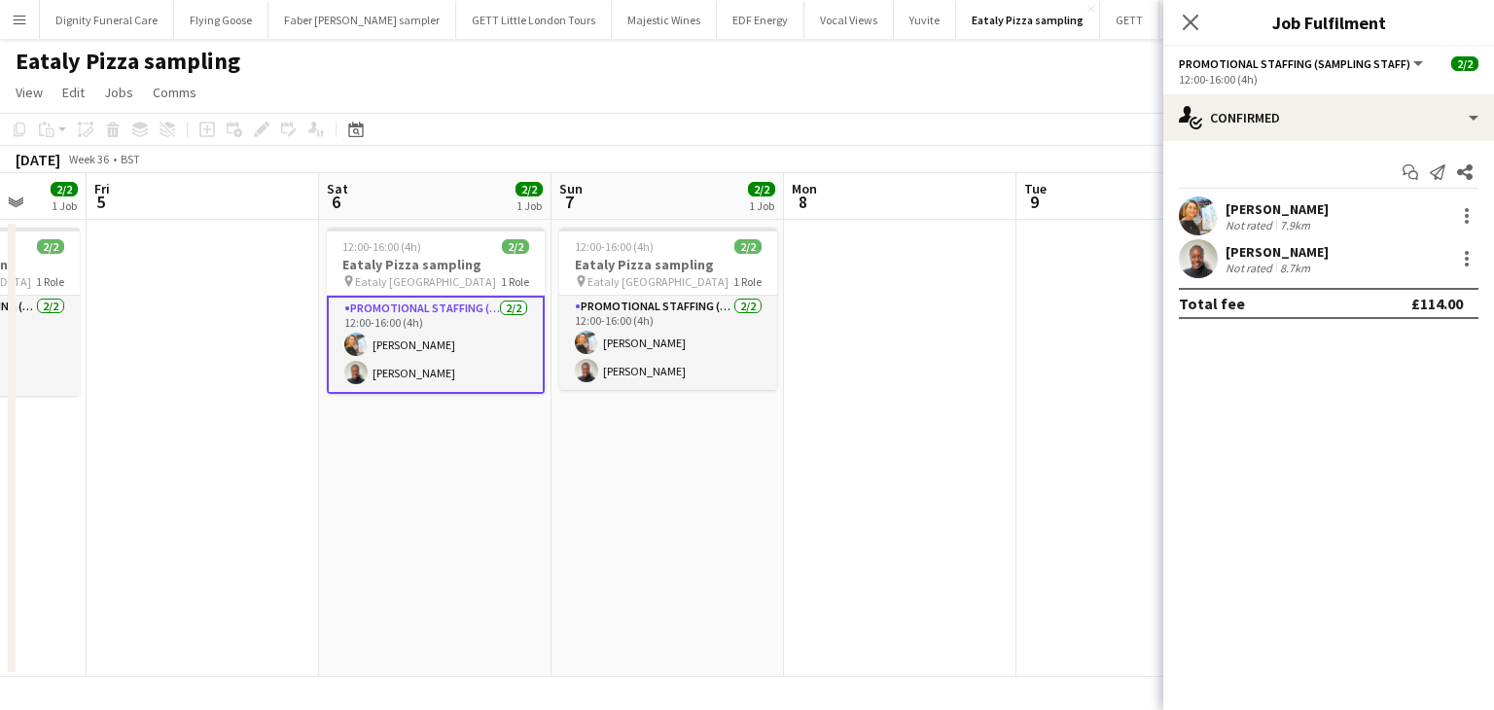
click at [1277, 258] on div "[PERSON_NAME]" at bounding box center [1276, 252] width 103 height 18
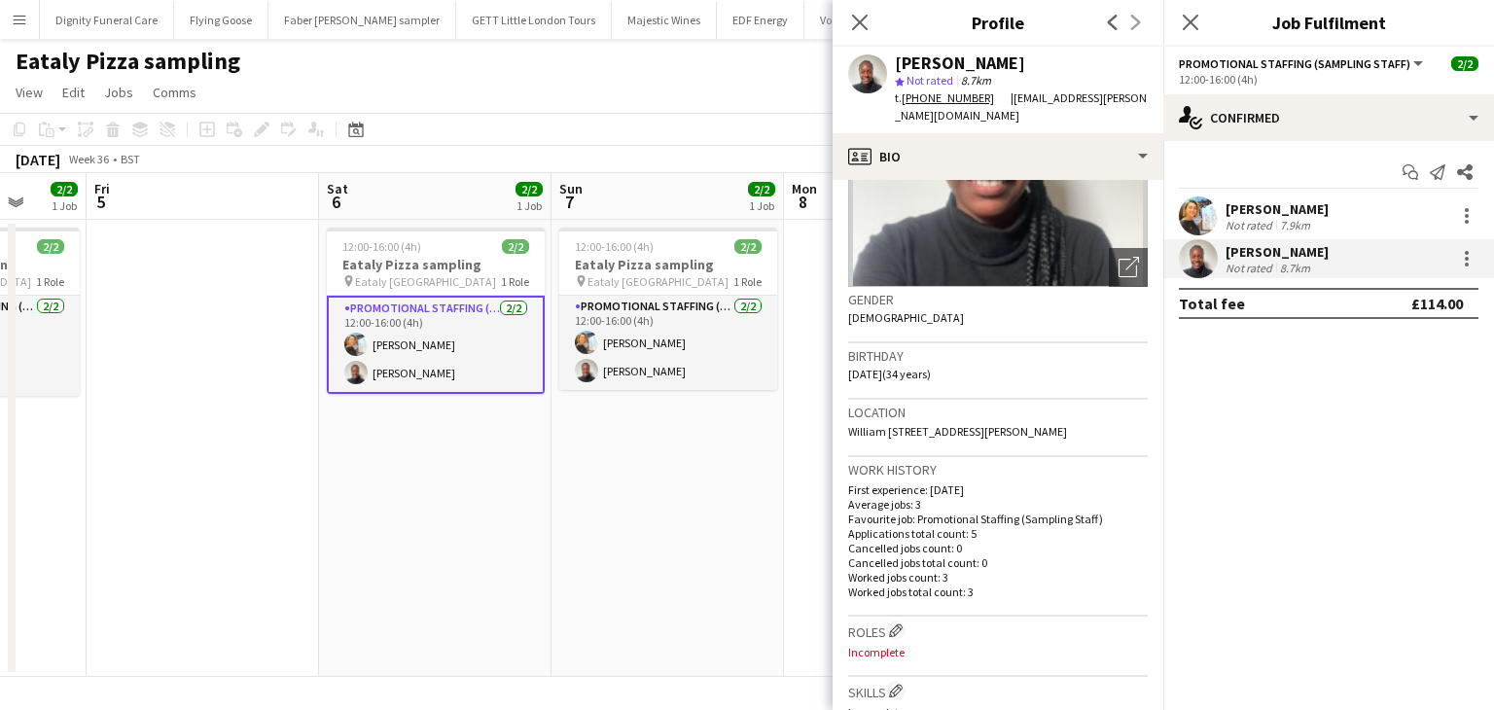
scroll to position [52, 0]
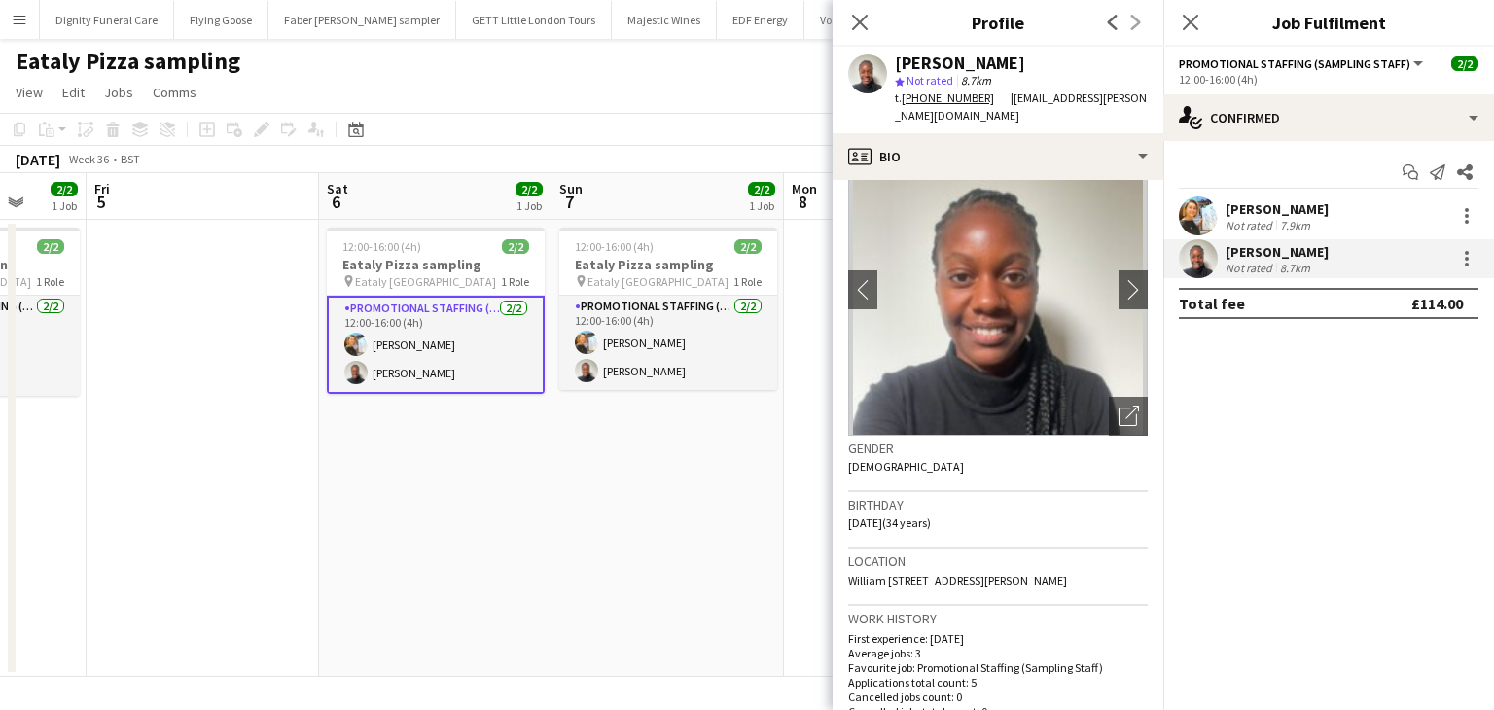
click at [1268, 207] on div "[PERSON_NAME]" at bounding box center [1276, 209] width 103 height 18
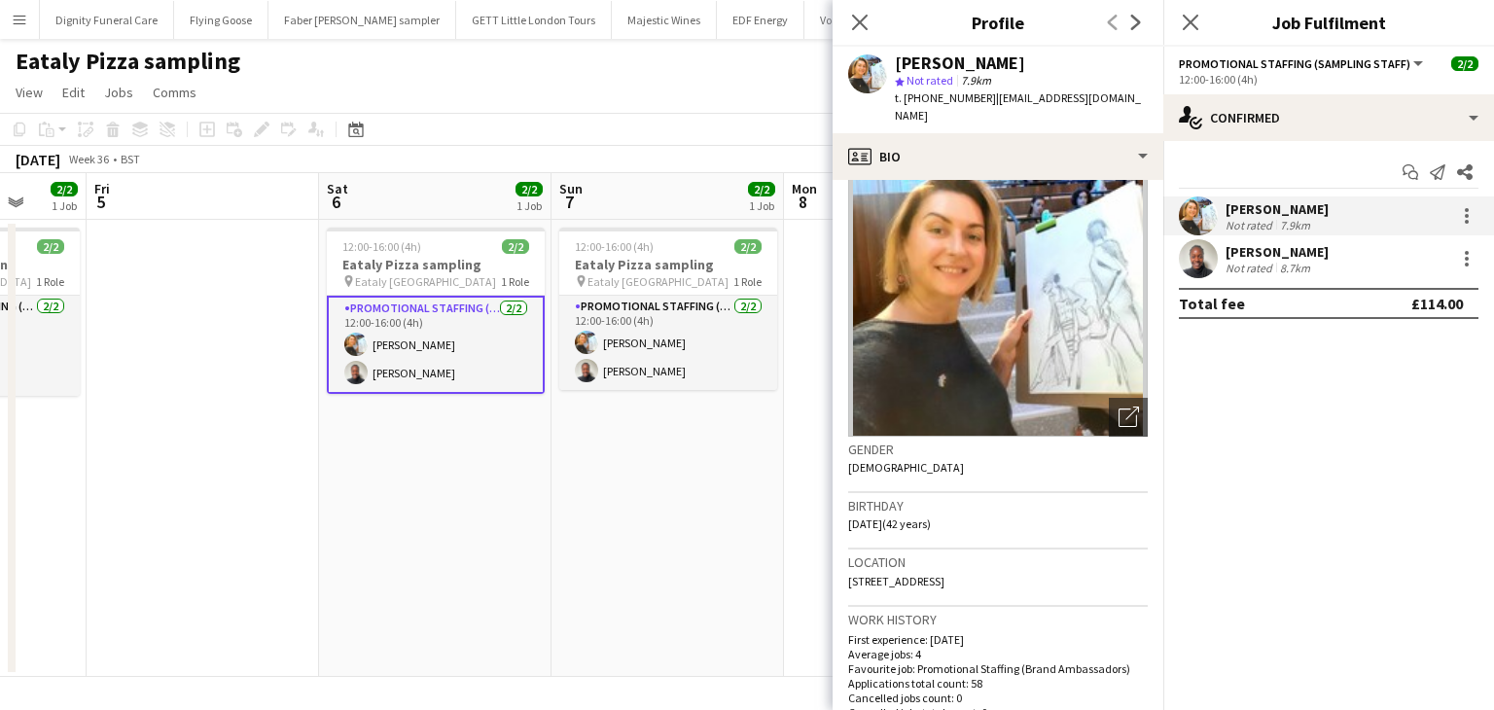
scroll to position [0, 0]
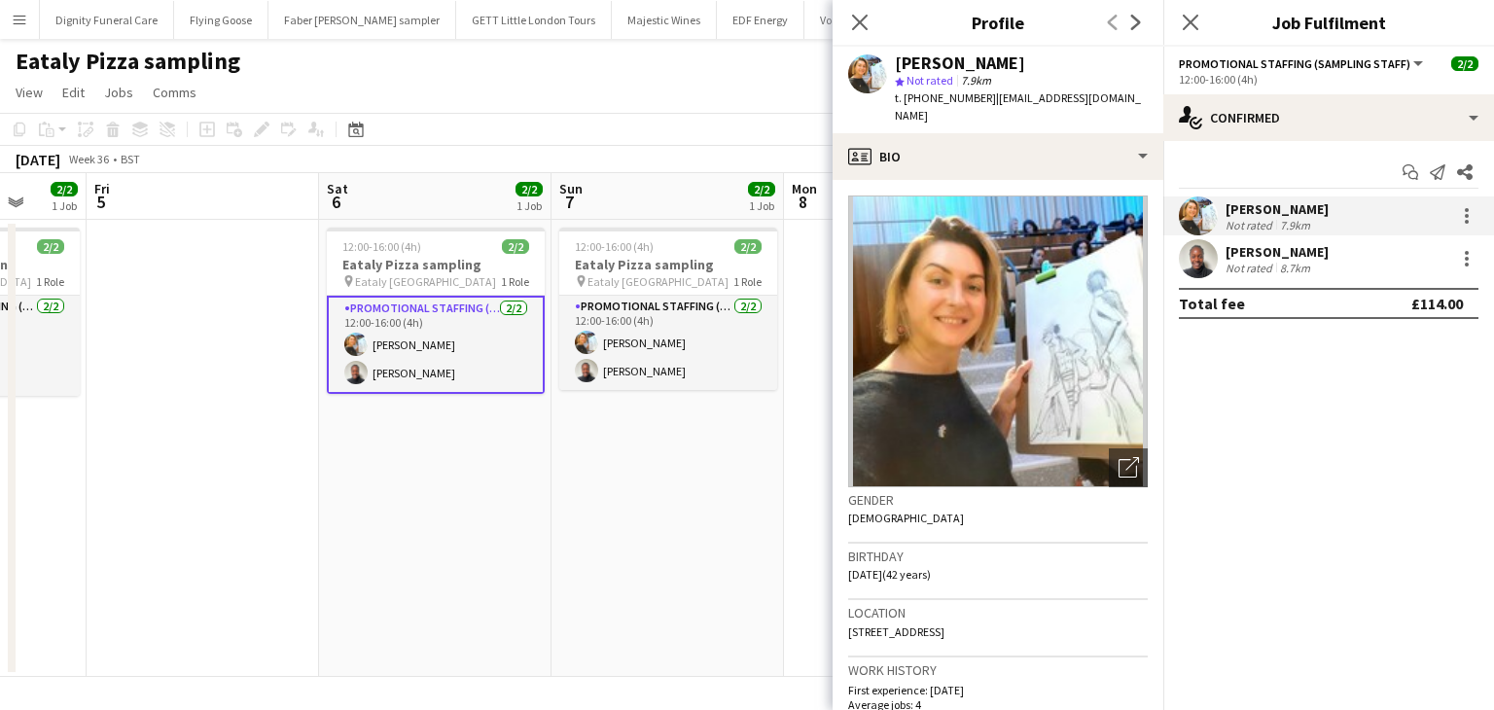
click at [733, 549] on app-date-cell "12:00-16:00 (4h) 2/2 Eataly Pizza sampling pin Eataly Liverpool Street 1 Role P…" at bounding box center [667, 448] width 232 height 457
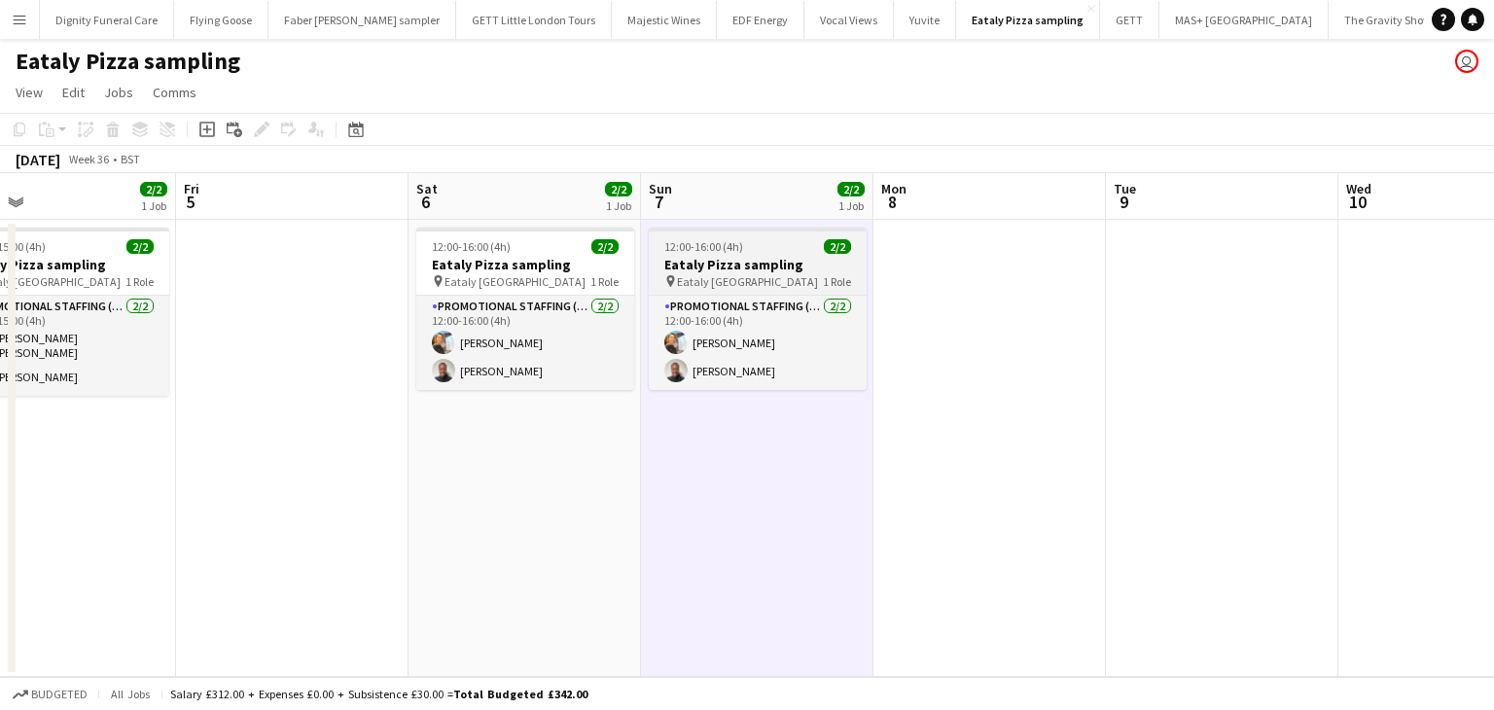
drag, startPoint x: 728, startPoint y: 459, endPoint x: 1490, endPoint y: 263, distance: 787.4
click at [1493, 262] on app-calendar-viewport "Tue 2 Wed 3 Thu 4 2/2 1 Job Fri 5 Sat 6 2/2 1 Job Sun 7 2/2 1 Job Mon 8 Tue 9 W…" at bounding box center [747, 425] width 1494 height 504
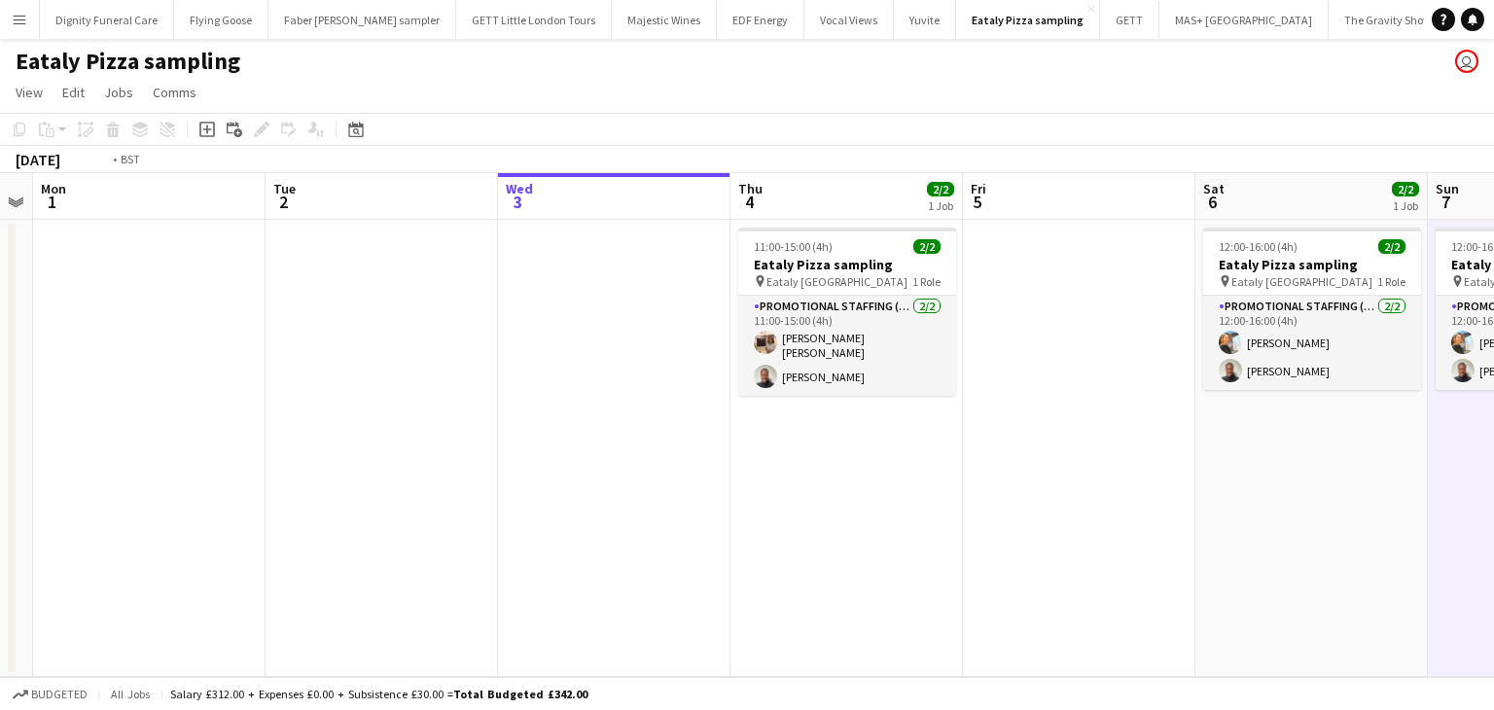
click at [1132, 355] on app-calendar-viewport "Sat 30 Sun 31 Mon 1 Tue 2 Wed 3 Thu 4 2/2 1 Job Fri 5 Sat 6 2/2 1 Job Sun 7 2/2…" at bounding box center [747, 425] width 1494 height 504
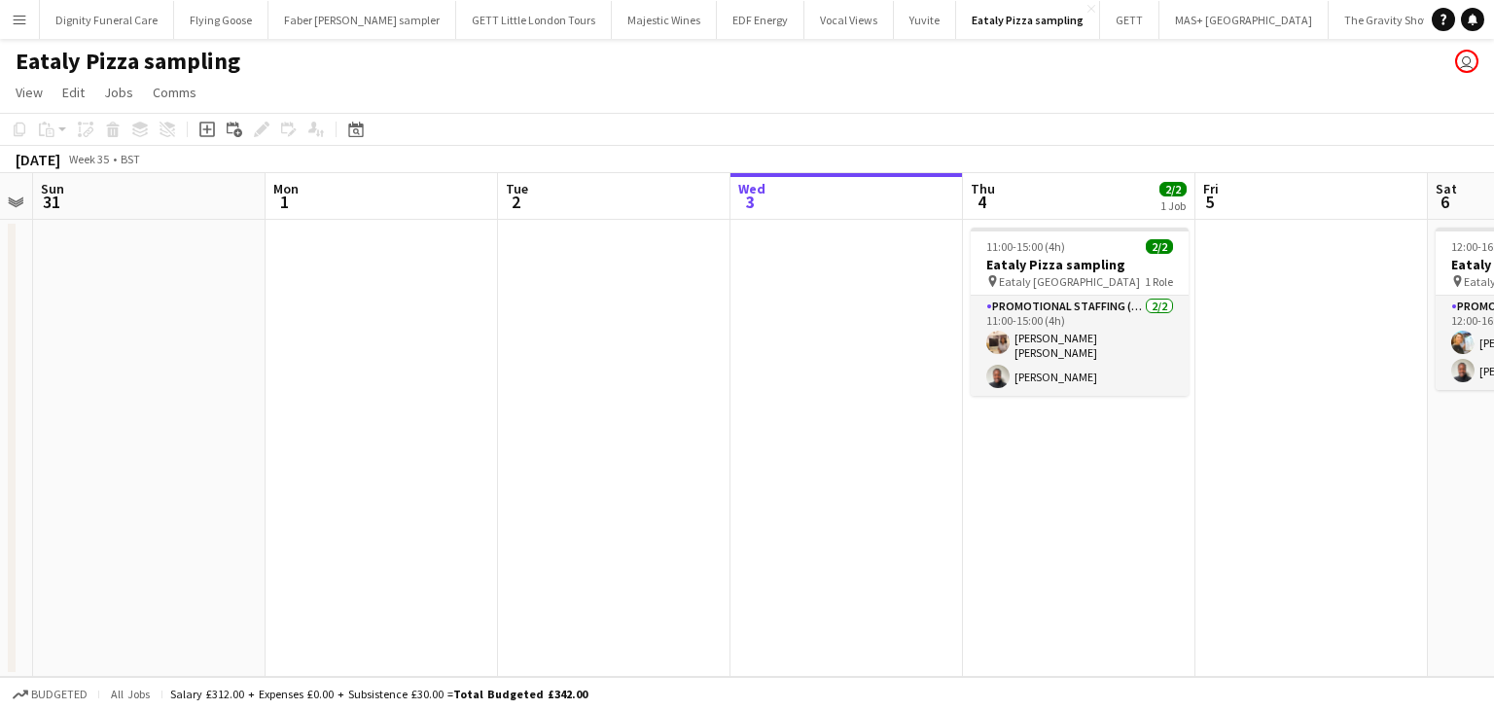
scroll to position [0, 423]
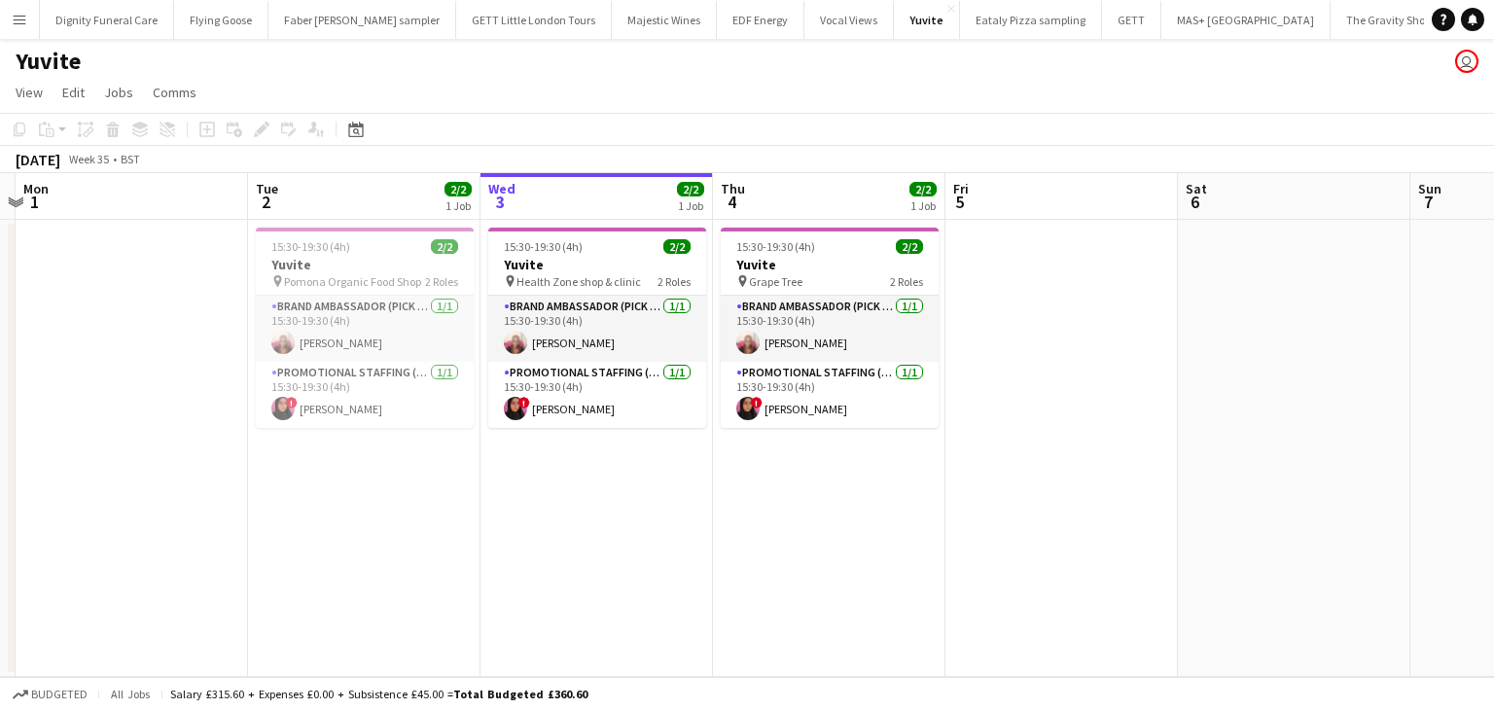
scroll to position [0, 444]
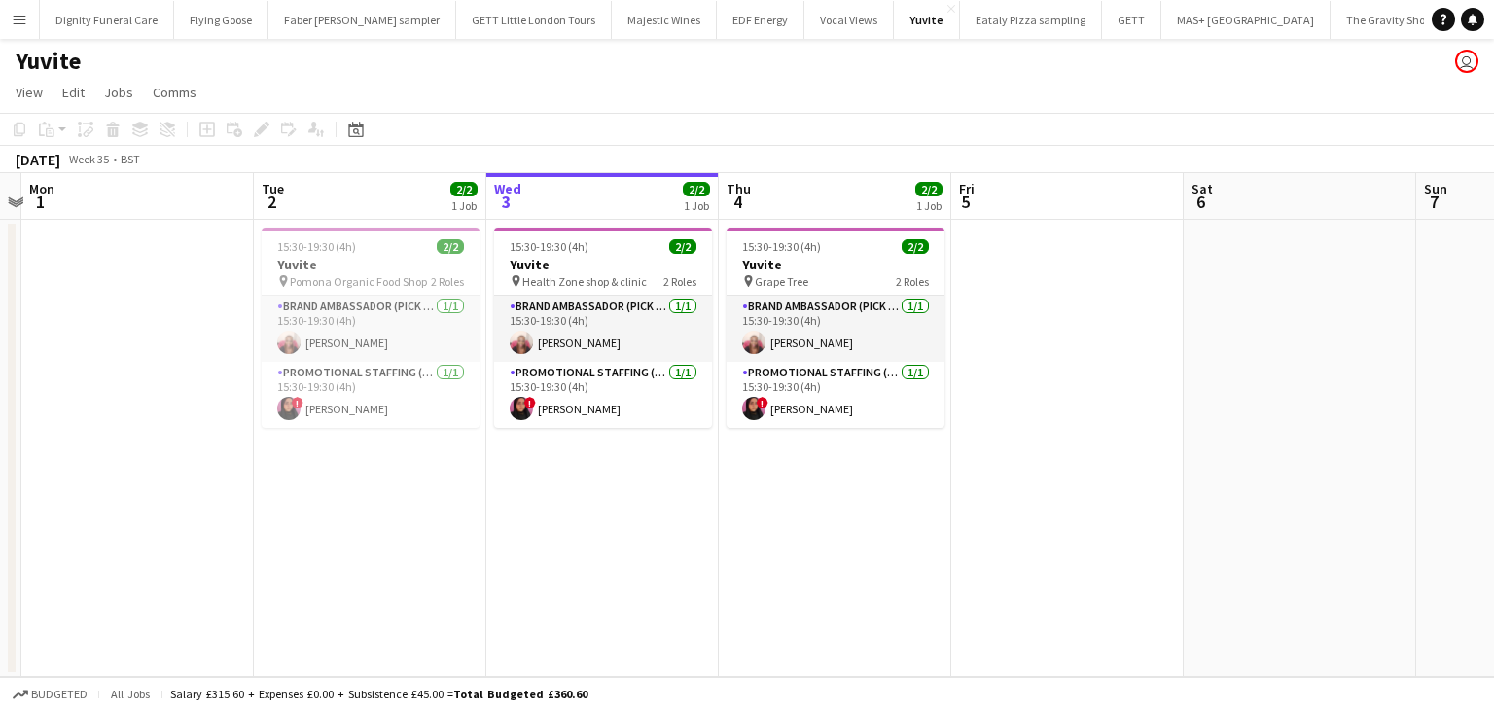
drag, startPoint x: 588, startPoint y: 515, endPoint x: 842, endPoint y: 482, distance: 255.9
click at [842, 482] on app-calendar-viewport "Sat 30 Sun 31 Mon 1 Tue 2 2/2 1 Job Wed 3 2/2 1 Job Thu 4 2/2 1 Job Fri 5 Sat 6…" at bounding box center [747, 425] width 1494 height 504
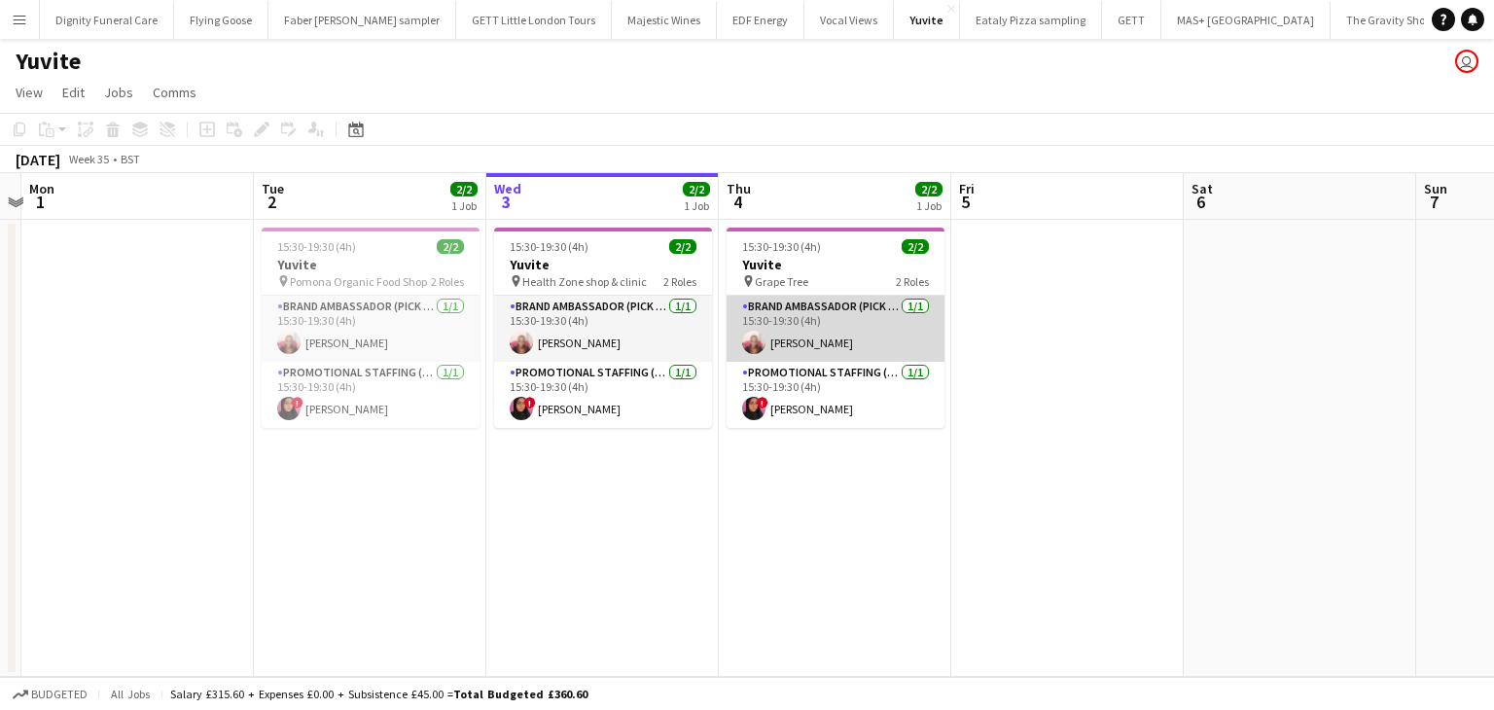
click at [785, 334] on app-card-role "Brand Ambassador (Pick up) [DATE] 15:30-19:30 (4h) [PERSON_NAME]" at bounding box center [836, 329] width 218 height 66
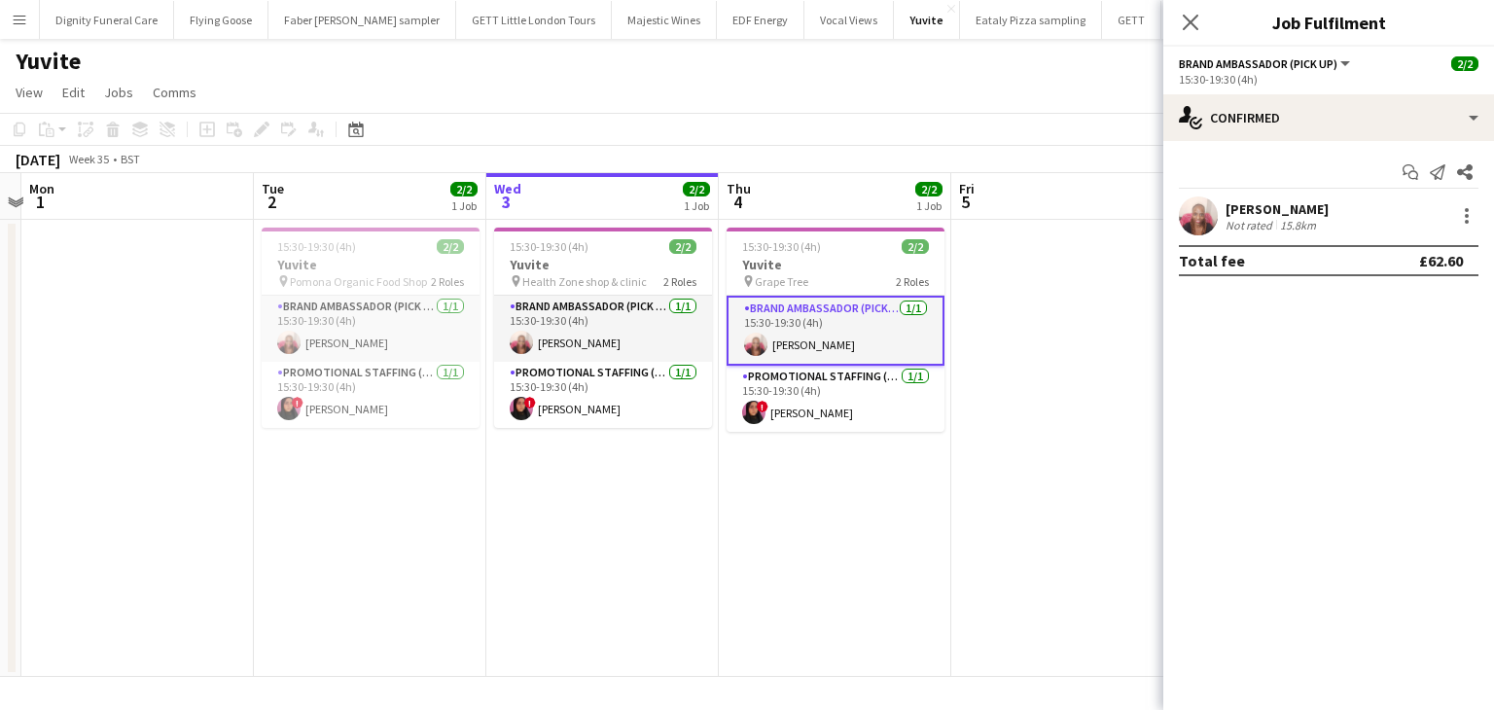
click at [1253, 195] on div "Start chat Send notification Share [PERSON_NAME] Not rated 15.8km Total fee £62…" at bounding box center [1328, 216] width 331 height 151
click at [1260, 220] on div "Not rated" at bounding box center [1250, 225] width 51 height 15
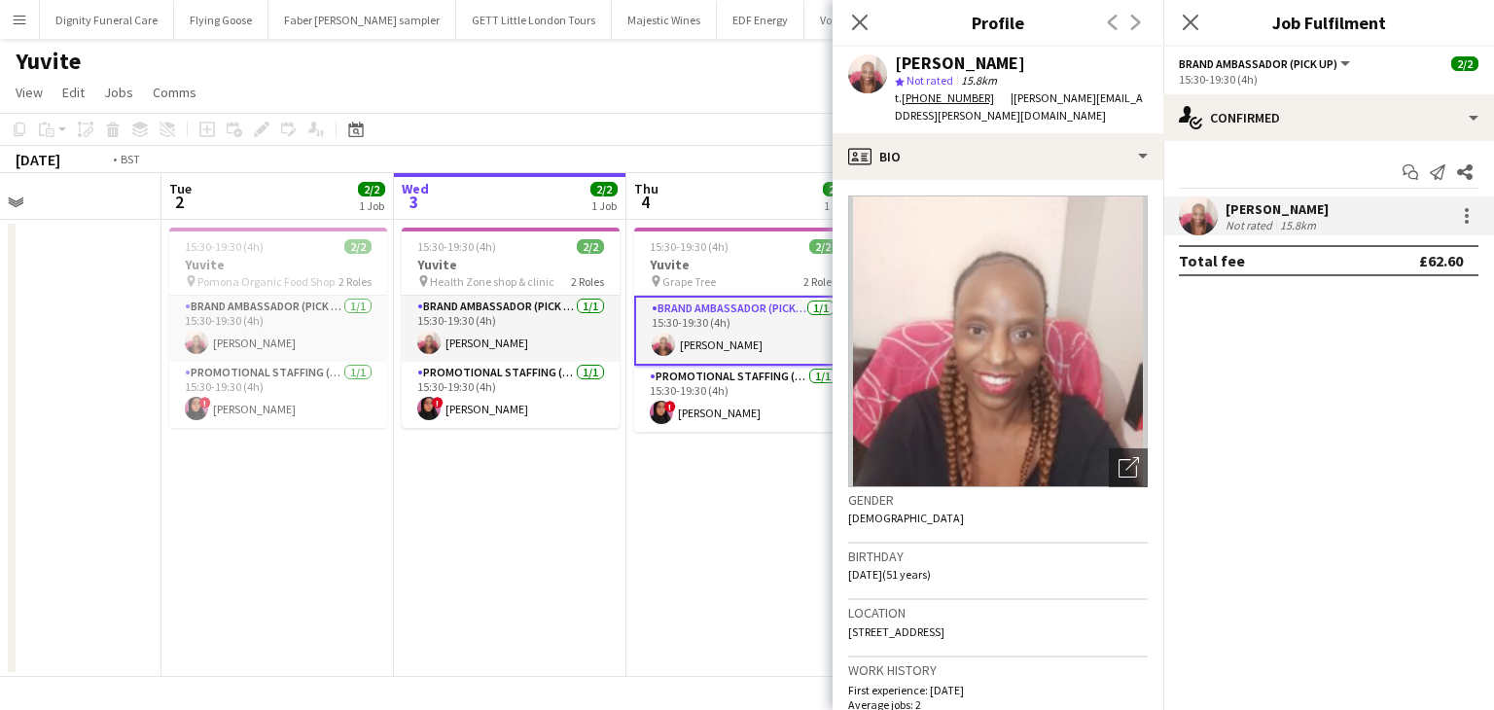
drag, startPoint x: 628, startPoint y: 476, endPoint x: 601, endPoint y: 476, distance: 27.2
click at [601, 476] on app-calendar-viewport "Sat 30 Sun 31 Mon 1 Tue 2 2/2 1 Job Wed 3 2/2 1 Job Thu 4 2/2 1 Job Fri 5 Sat 6…" at bounding box center [747, 425] width 1494 height 504
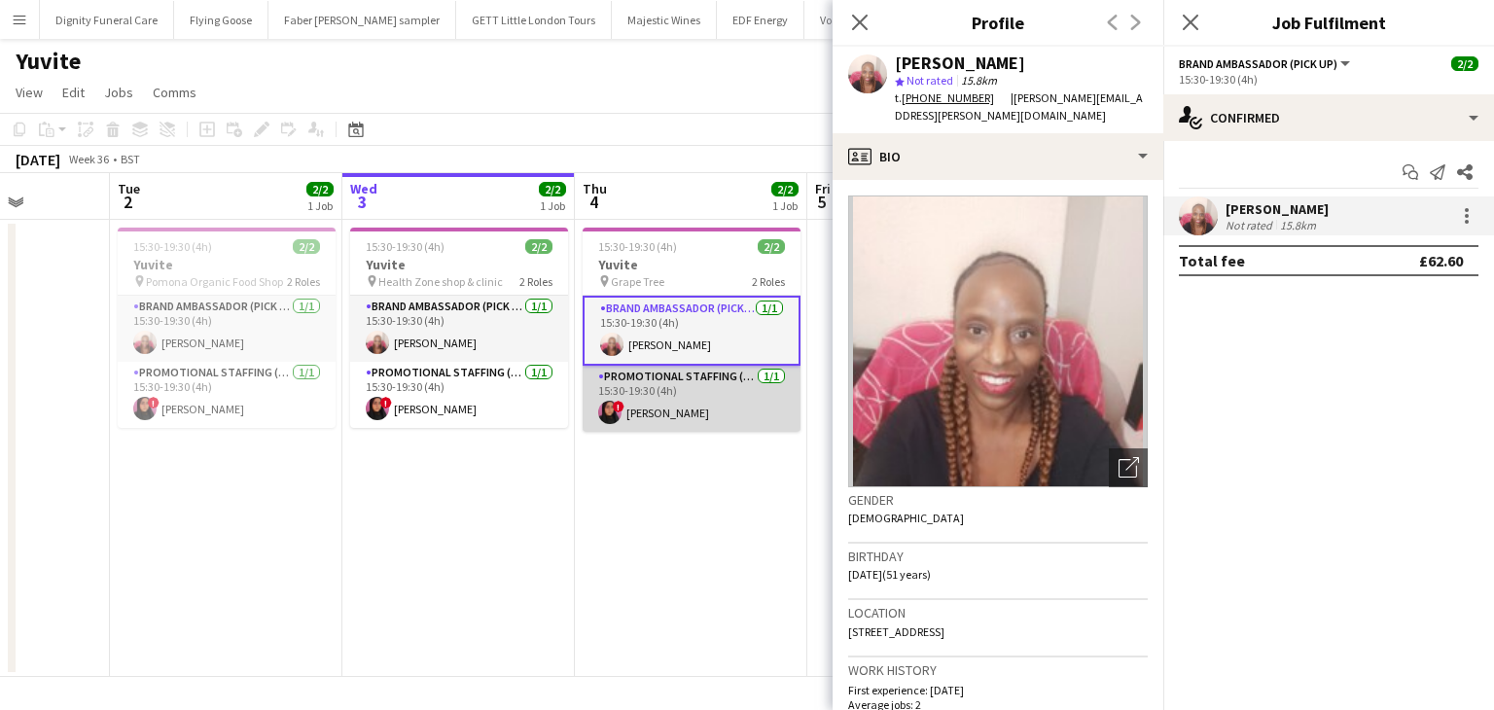
click at [646, 415] on app-card-role "Promotional Staffing (Brand Ambassadors) 1/1 15:30-19:30 (4h) ! Mahima Begum" at bounding box center [692, 399] width 218 height 66
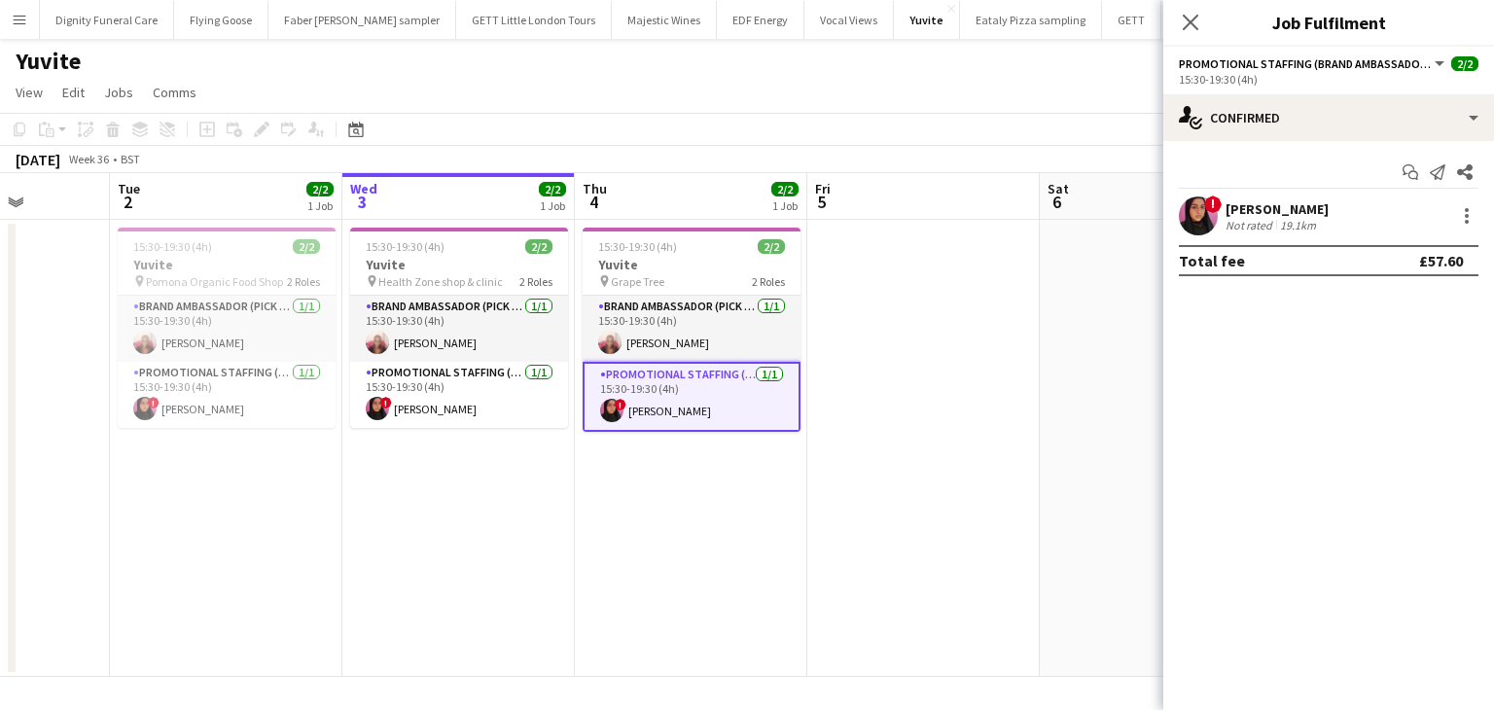
click at [1249, 210] on div "Mahima Begum" at bounding box center [1276, 209] width 103 height 18
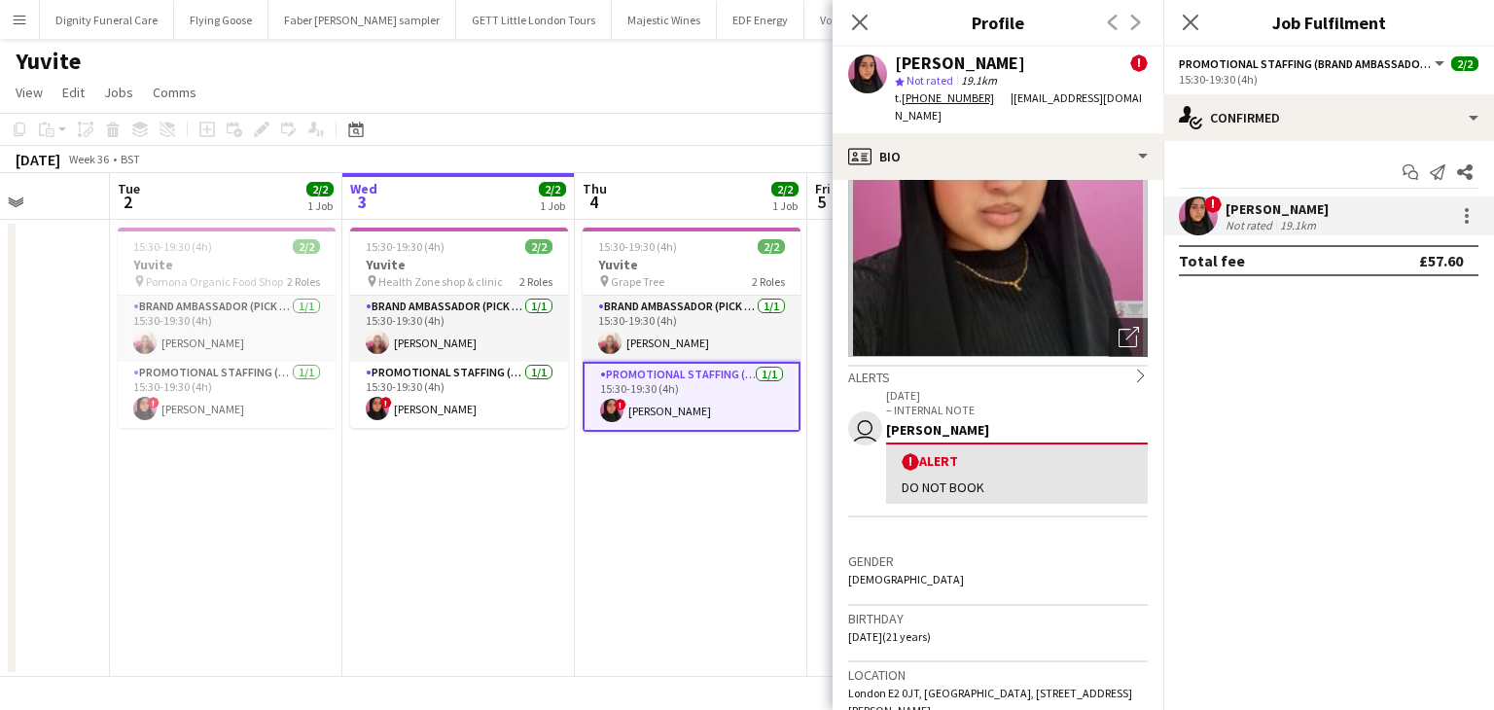
scroll to position [0, 0]
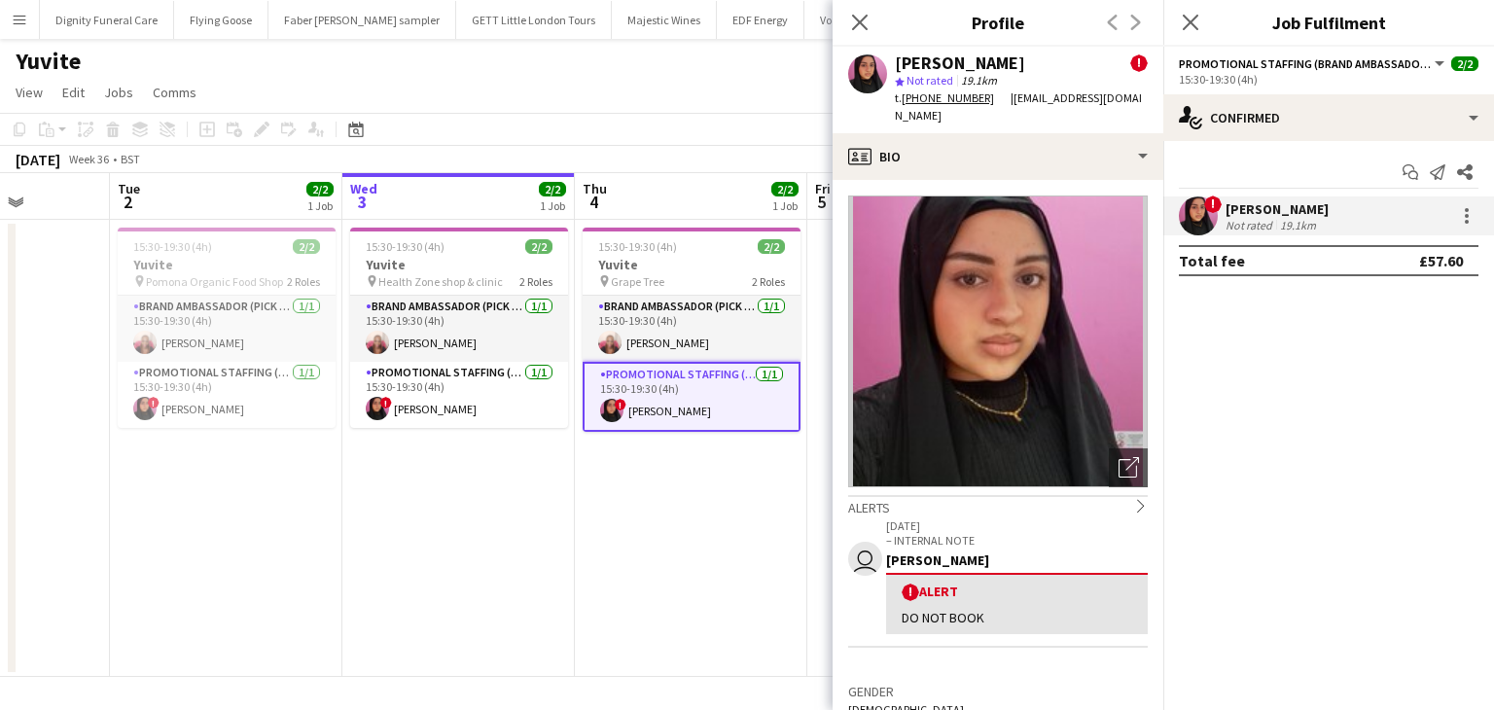
click at [718, 585] on app-date-cell "15:30-19:30 (4h) 2/2 Yuvite pin Grape Tree 2 Roles Brand Ambassador (Pick up) 1…" at bounding box center [691, 448] width 232 height 457
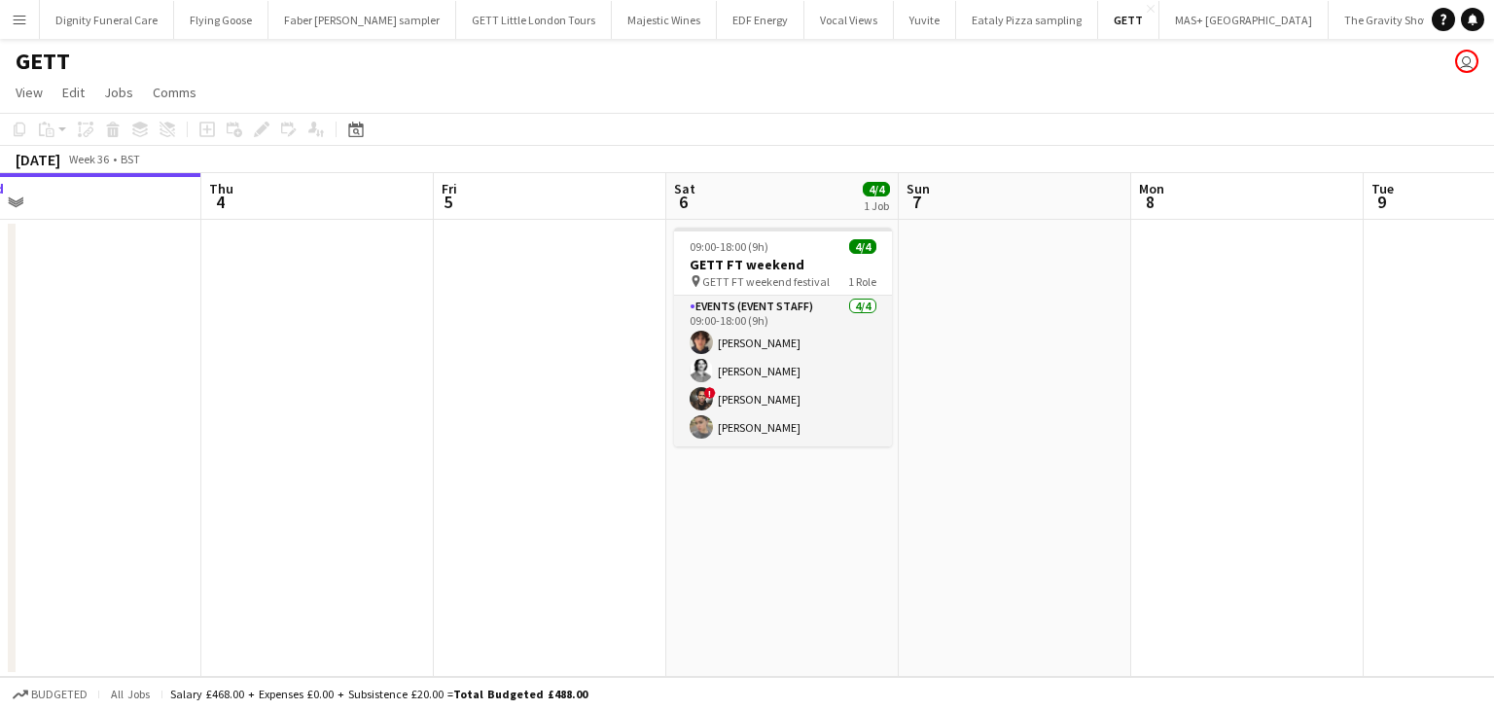
drag, startPoint x: 604, startPoint y: 402, endPoint x: 366, endPoint y: 405, distance: 238.3
click at [370, 405] on app-calendar-viewport "Sun 31 Mon 1 Tue 2 Wed 3 Thu 4 Fri 5 Sat 6 4/4 1 Job Sun 7 Mon 8 Tue 9 Wed 10 T…" at bounding box center [747, 425] width 1494 height 504
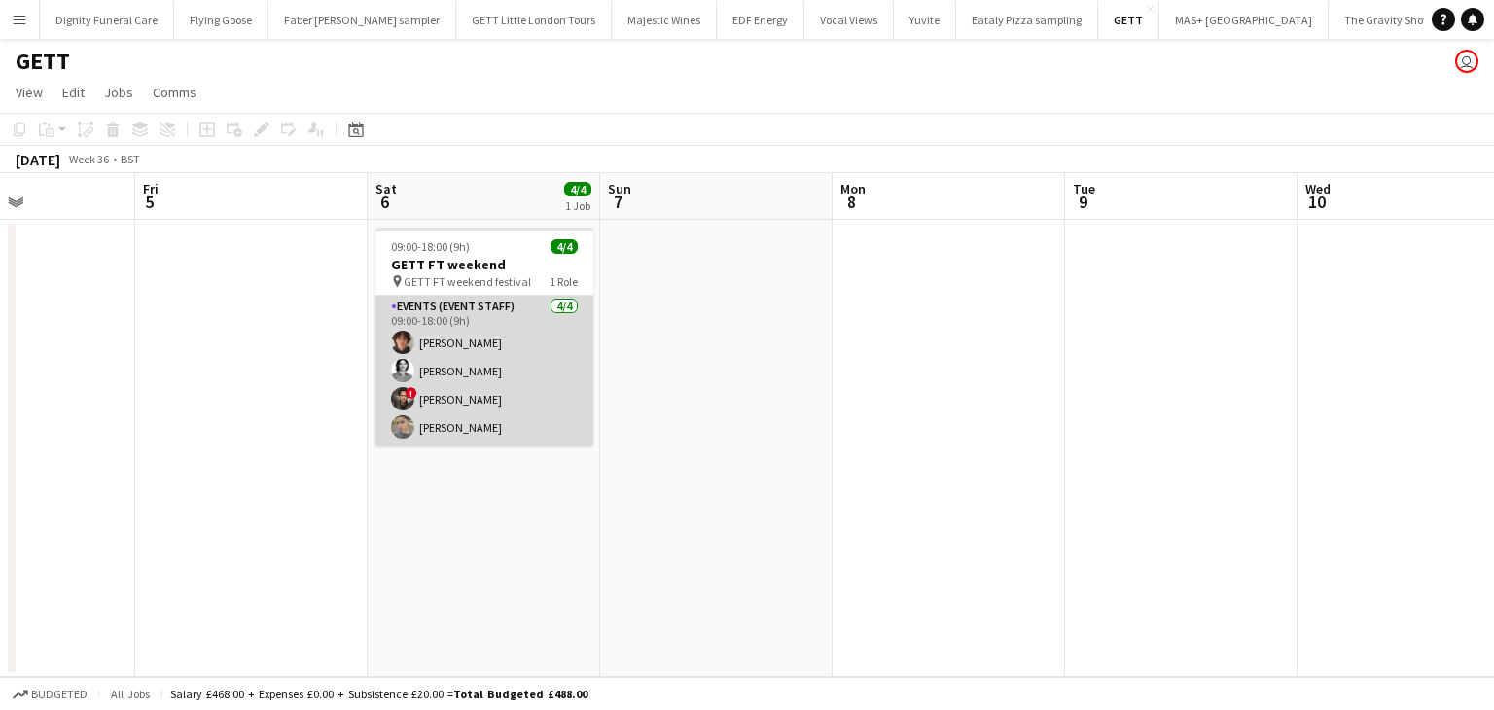
click at [463, 422] on app-card-role "Events (Event Staff) [DATE] 09:00-18:00 (9h) [PERSON_NAME] [PERSON_NAME] ! [PER…" at bounding box center [484, 371] width 218 height 151
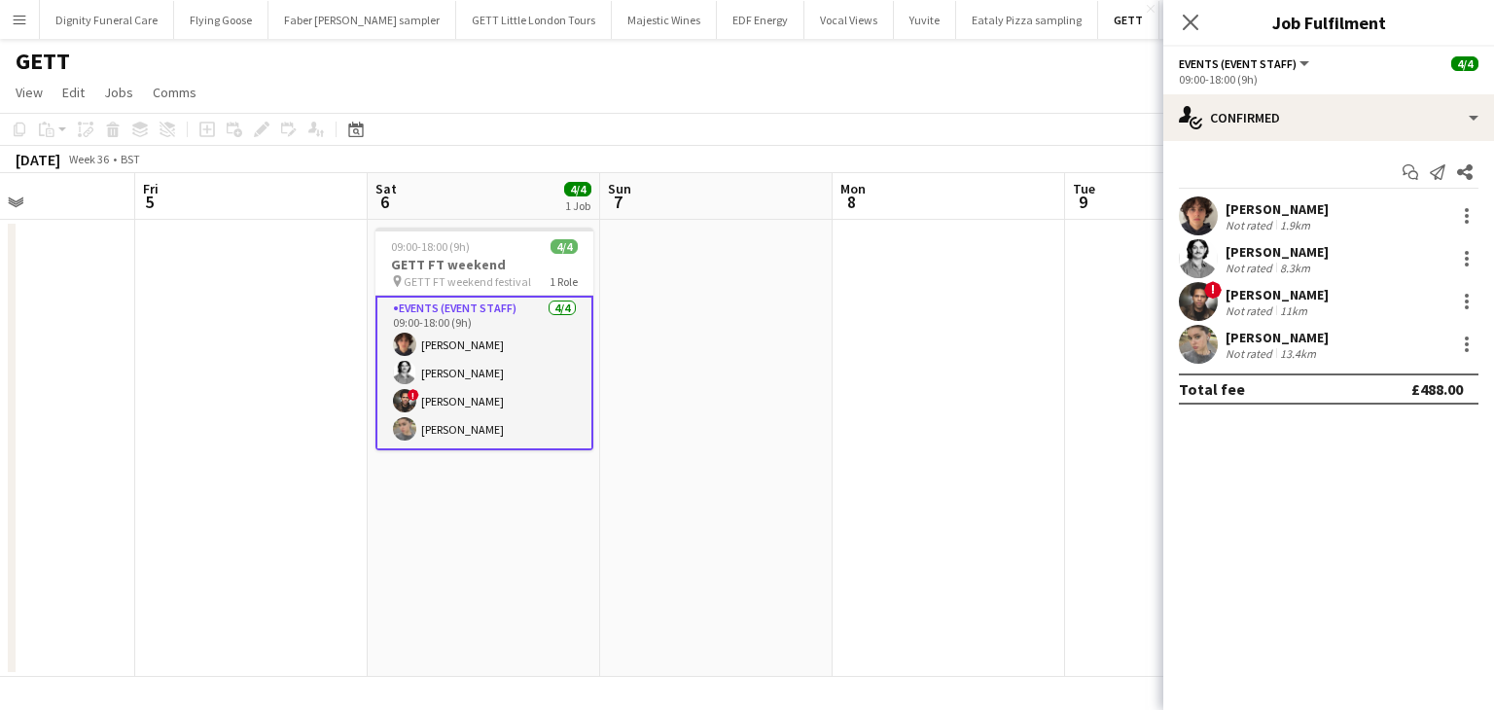
click at [1258, 342] on div "[PERSON_NAME]" at bounding box center [1276, 338] width 103 height 18
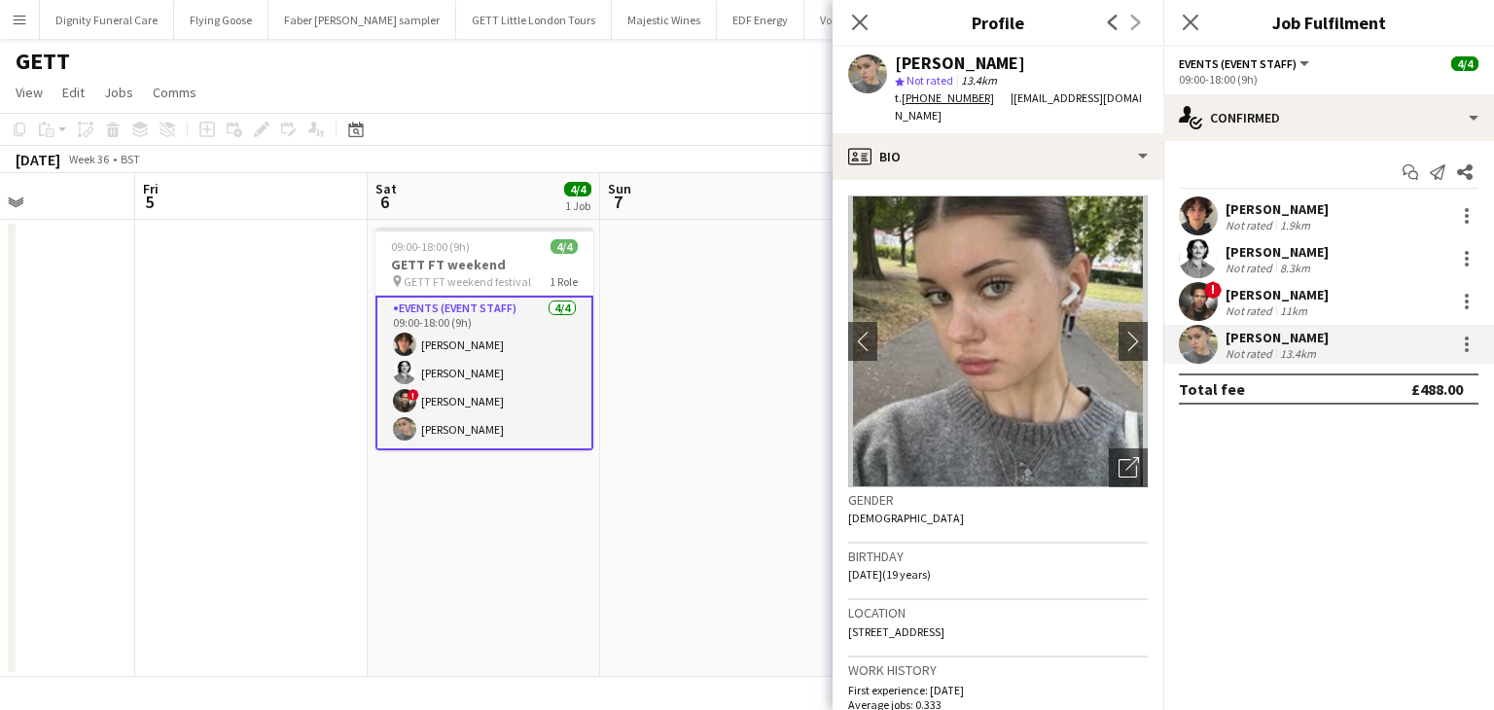
click at [1243, 290] on div "[PERSON_NAME]" at bounding box center [1276, 295] width 103 height 18
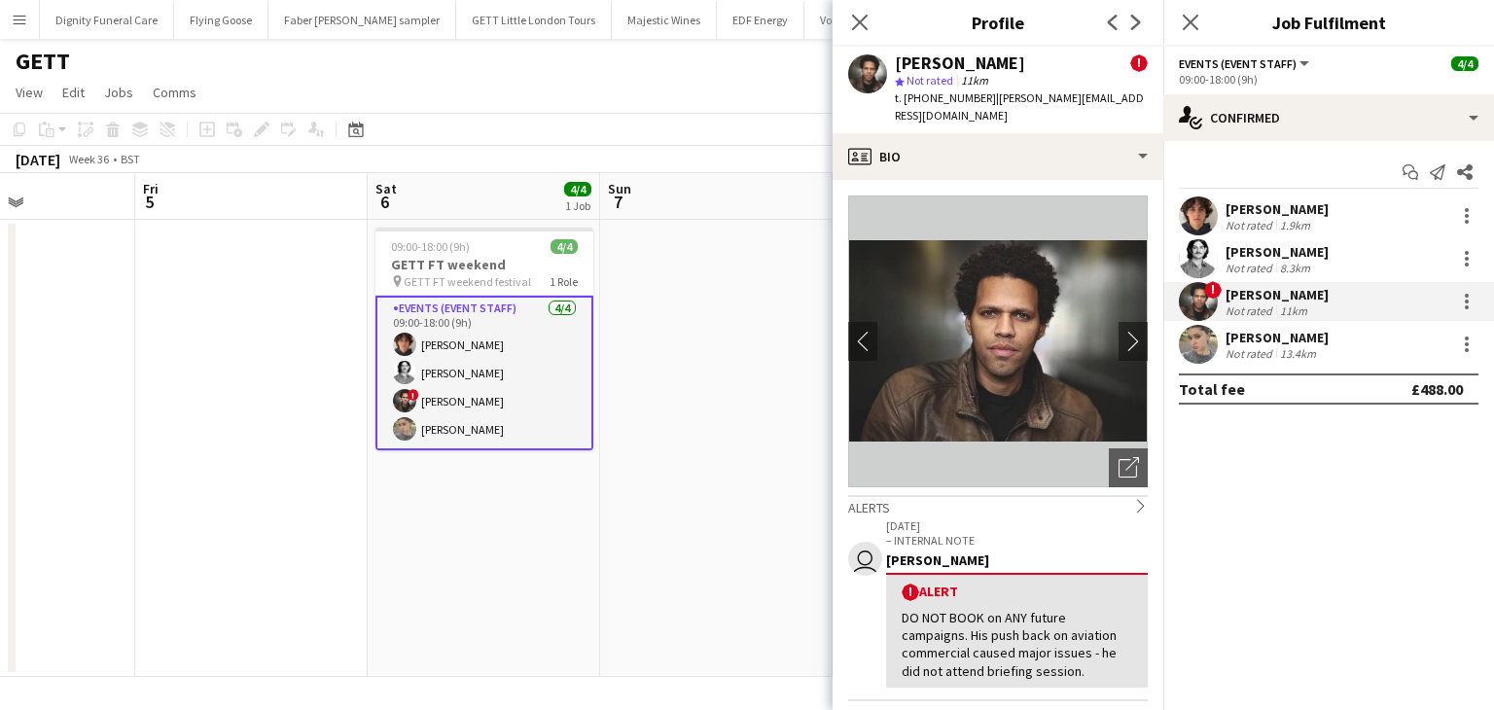
click at [1251, 254] on div "[PERSON_NAME]" at bounding box center [1276, 252] width 103 height 18
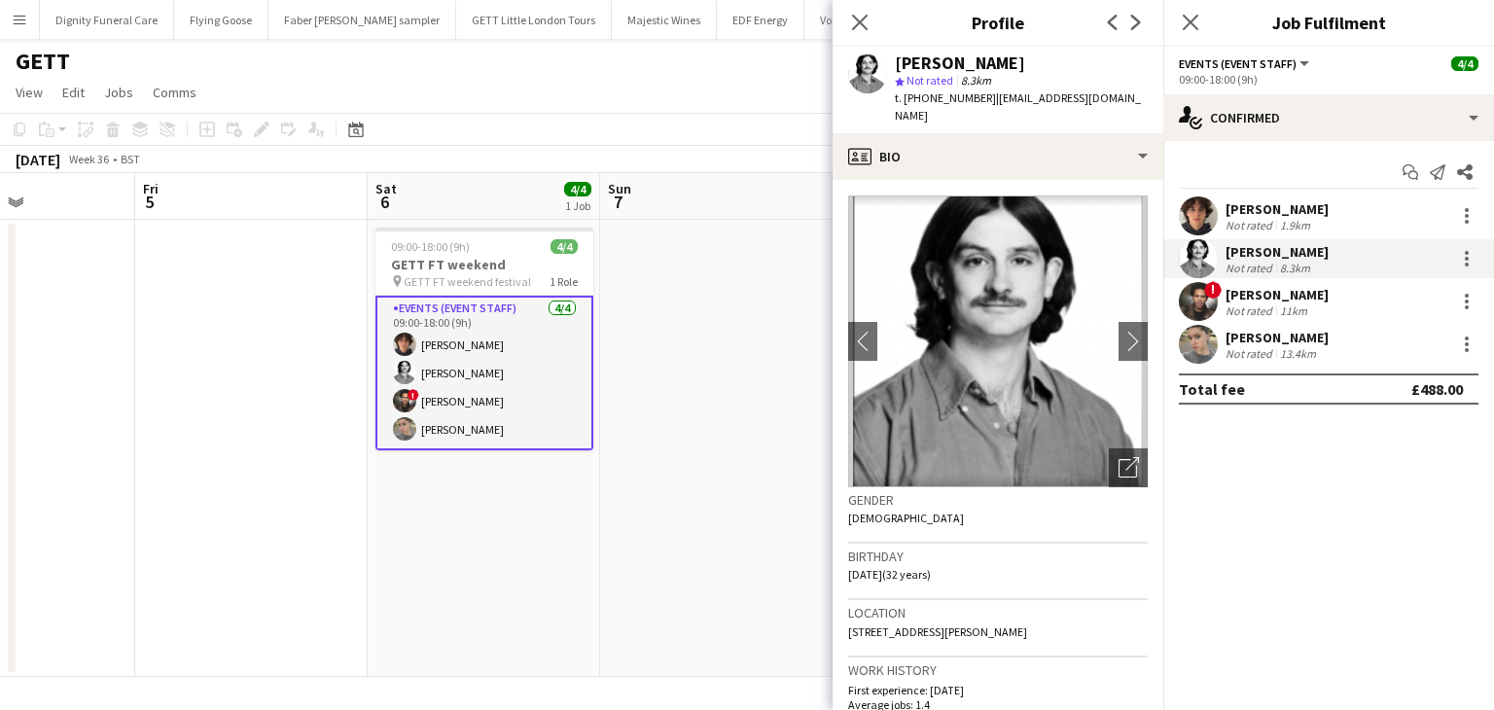
click at [1299, 208] on div "Oliver Tickner-Bellau" at bounding box center [1276, 209] width 103 height 18
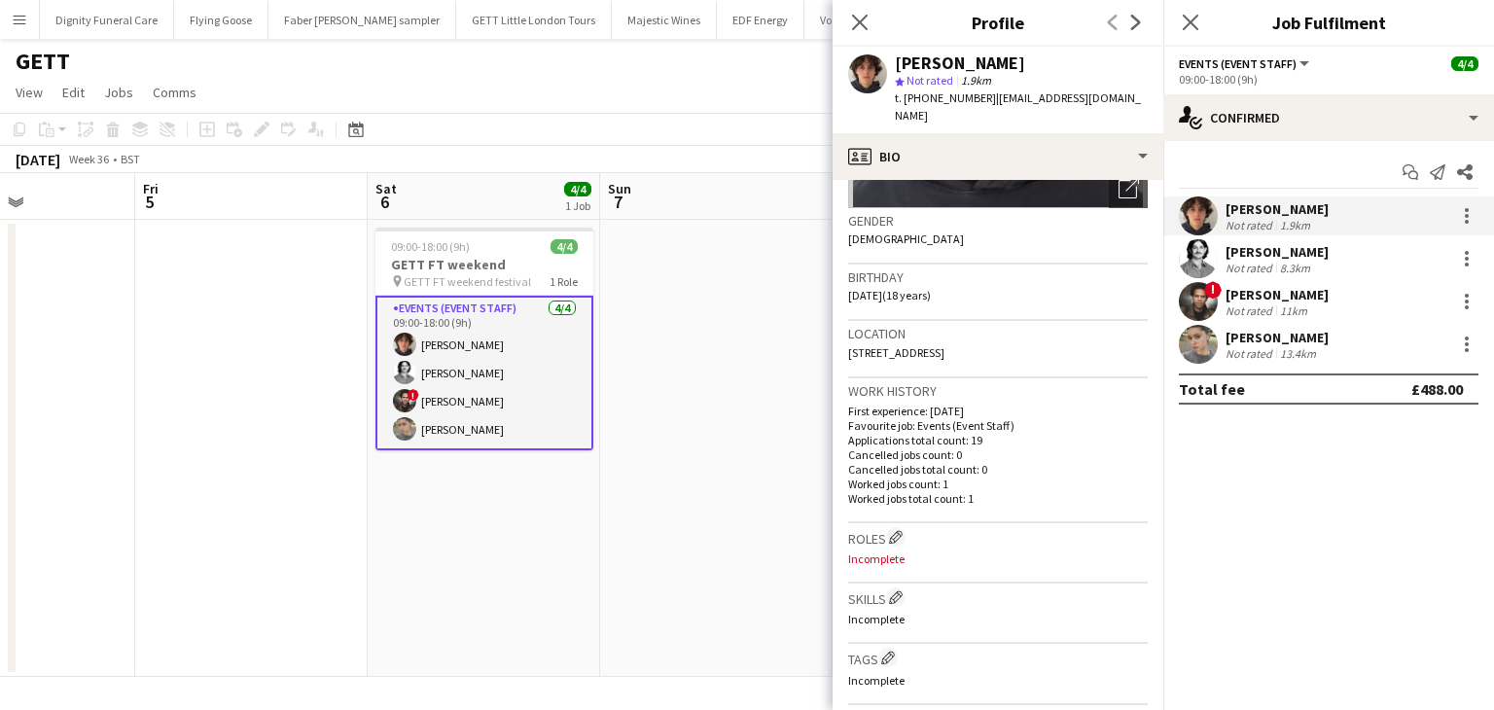
scroll to position [292, 0]
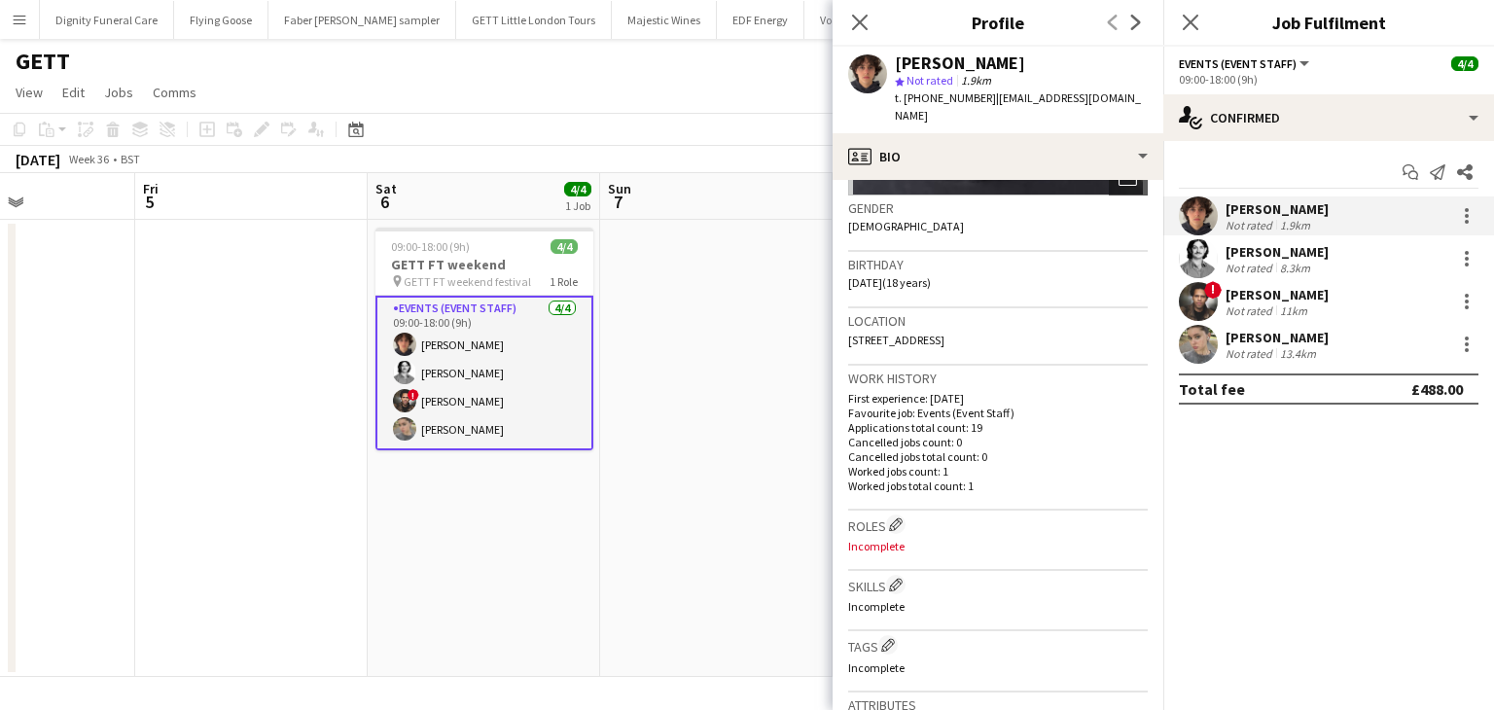
click at [1269, 335] on div "Maryna Sudak" at bounding box center [1276, 338] width 103 height 18
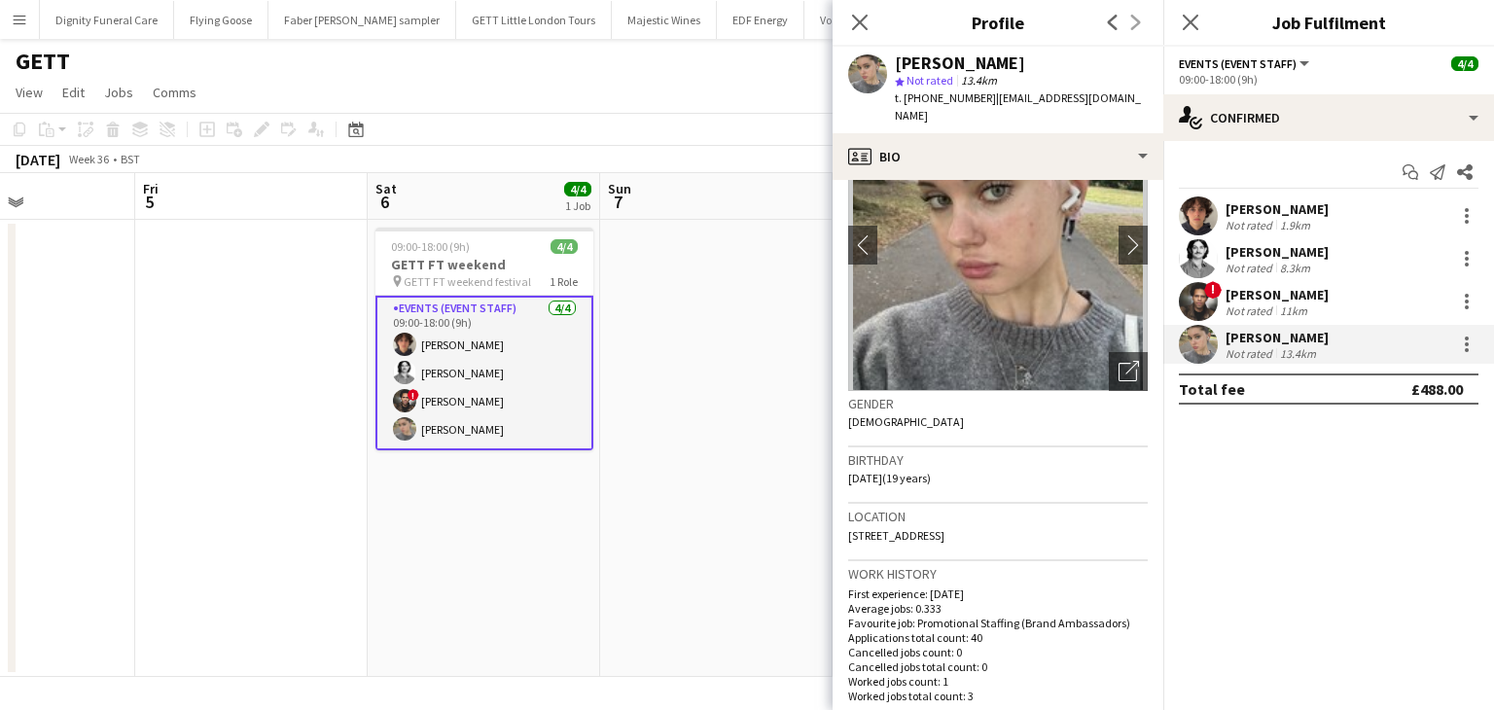
scroll to position [0, 0]
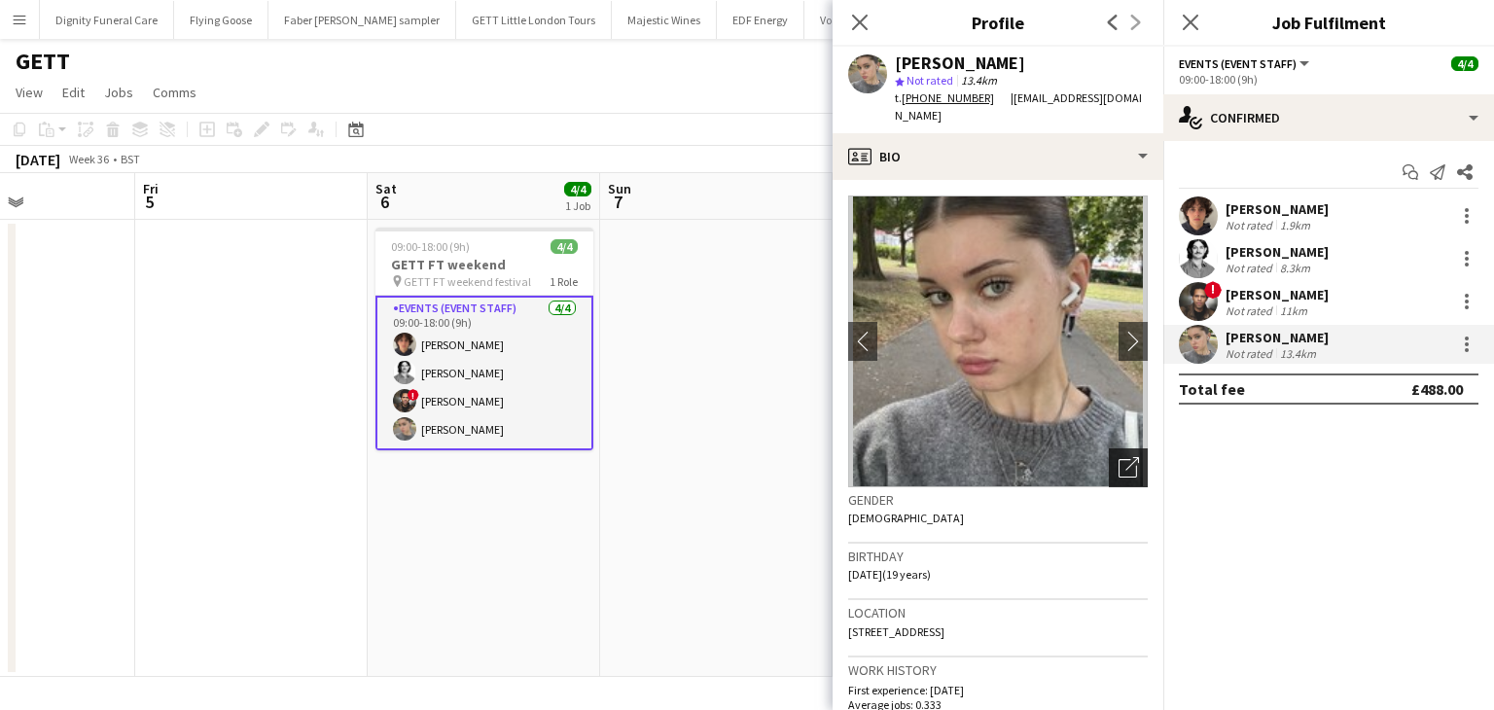
click at [1123, 444] on img at bounding box center [998, 341] width 300 height 292
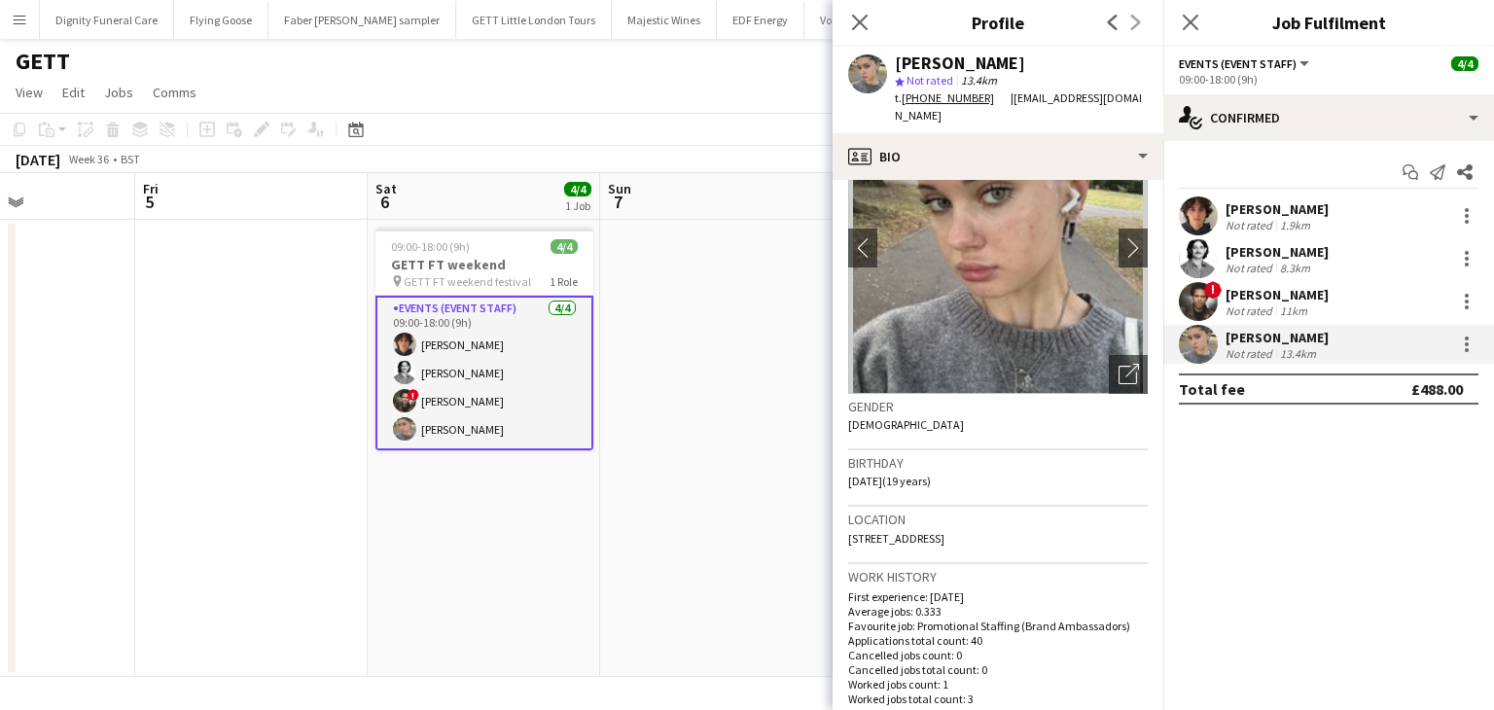
scroll to position [195, 0]
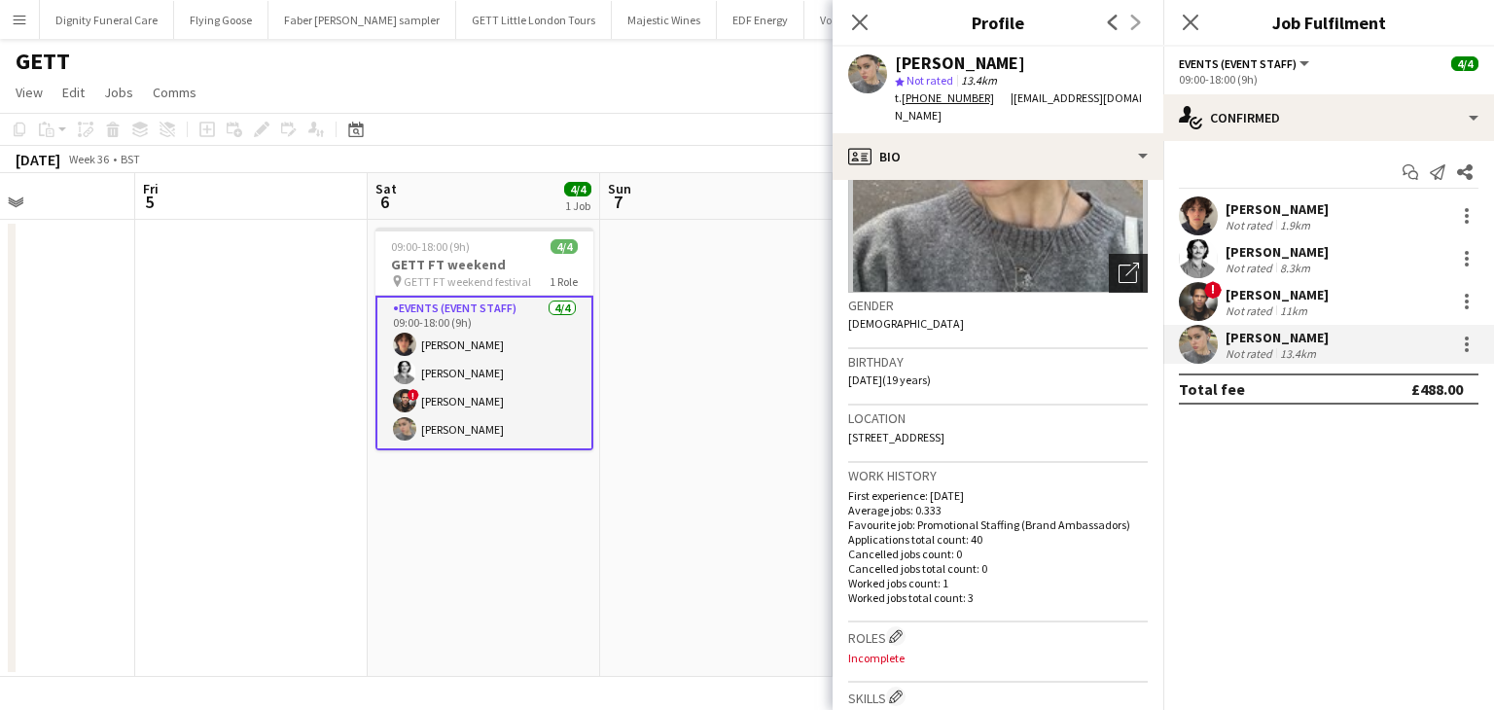
click at [1118, 274] on icon "Open photos pop-in" at bounding box center [1128, 273] width 20 height 20
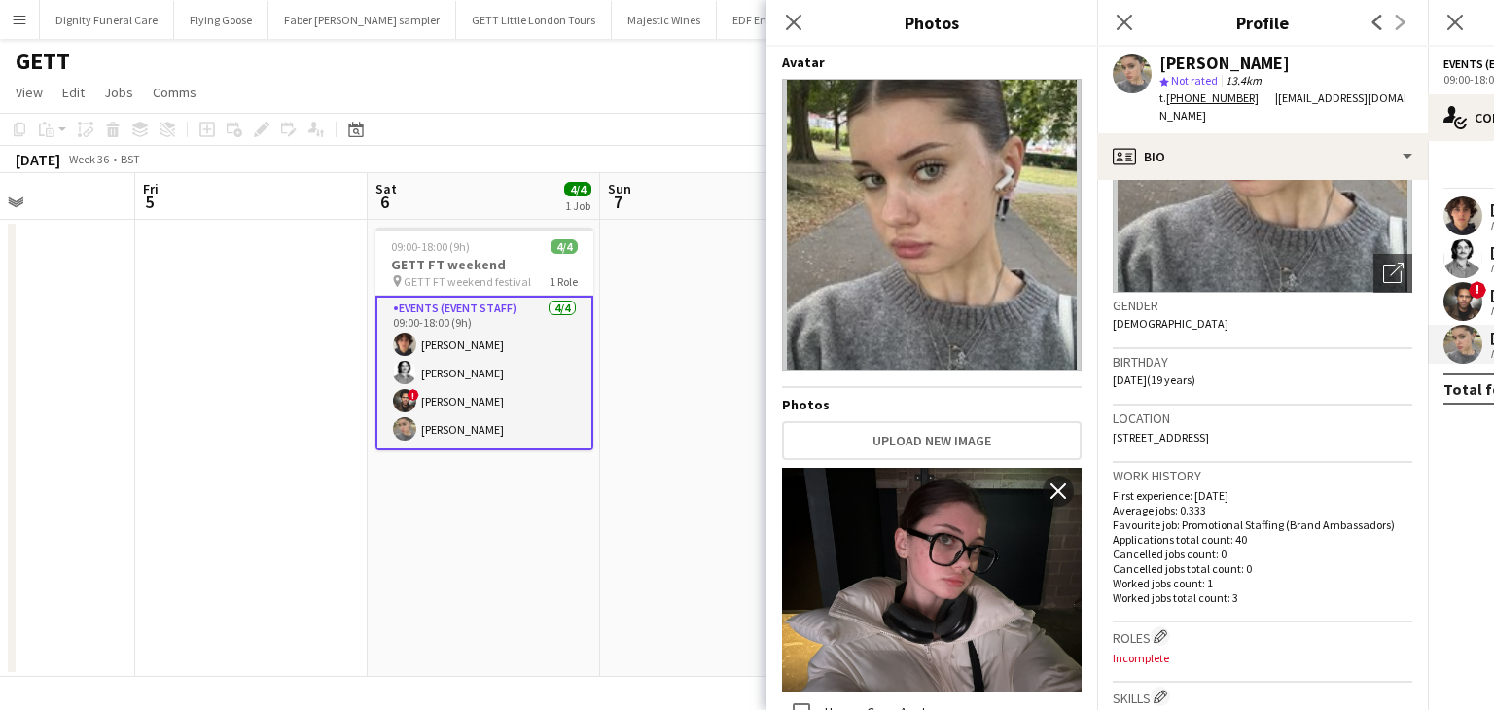
scroll to position [0, 0]
click at [797, 19] on icon at bounding box center [793, 22] width 18 height 18
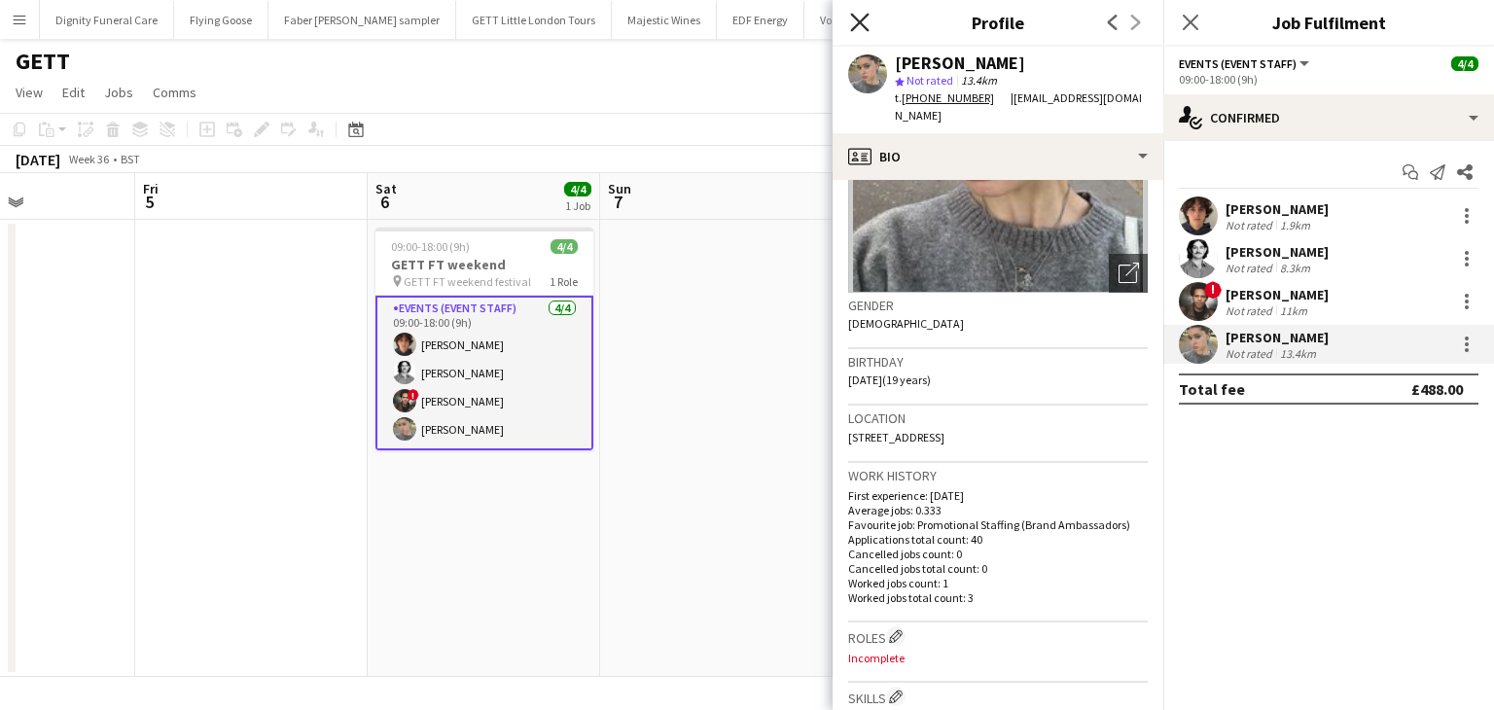
click at [858, 21] on icon "Close pop-in" at bounding box center [859, 22] width 18 height 18
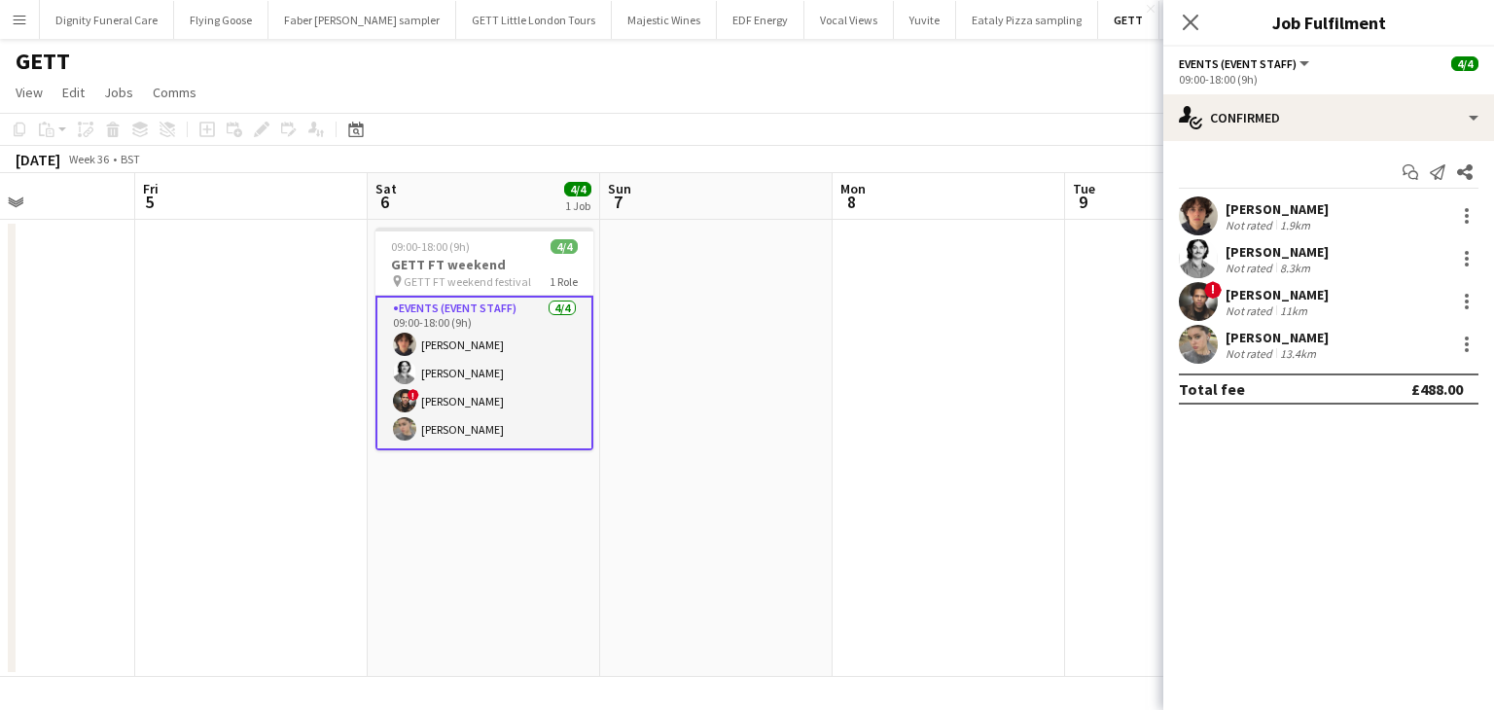
click at [795, 477] on app-date-cell at bounding box center [716, 448] width 232 height 457
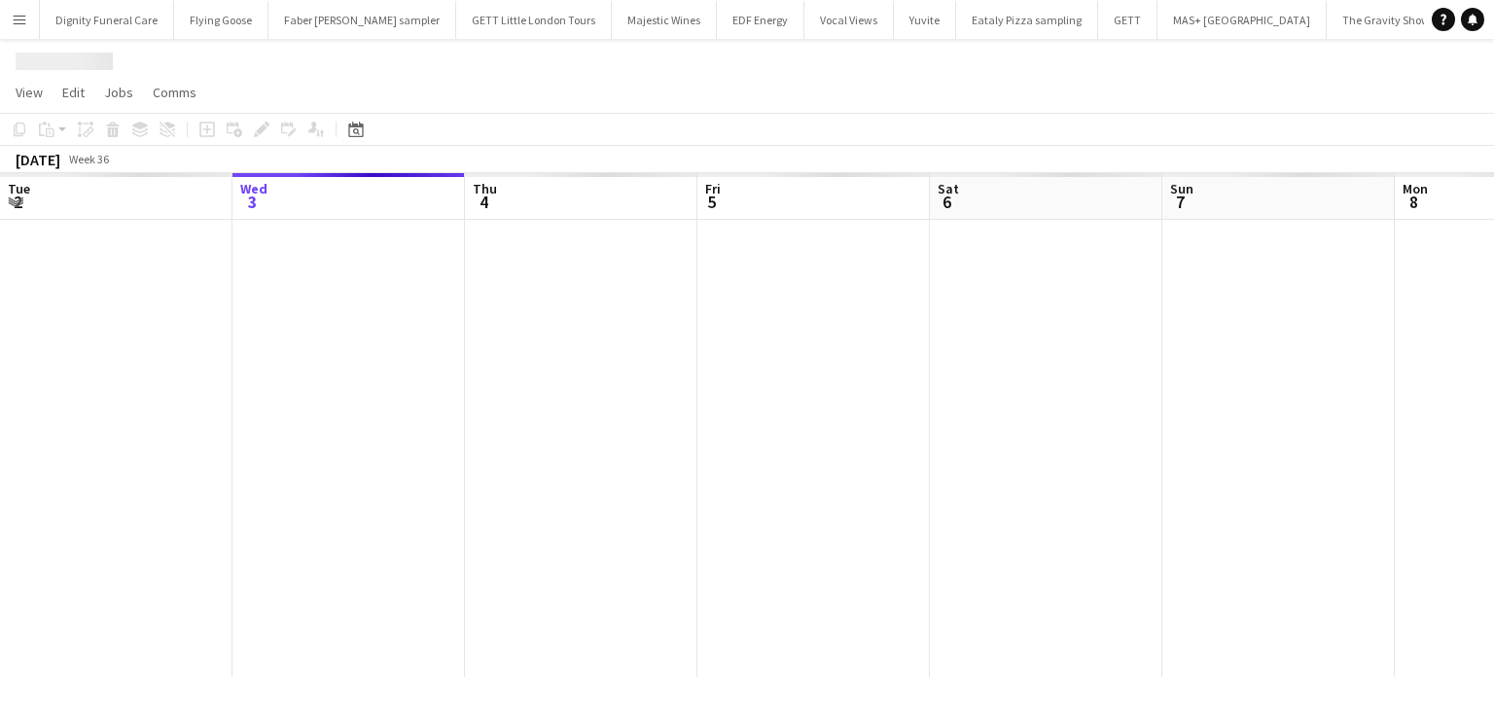
scroll to position [0, 362]
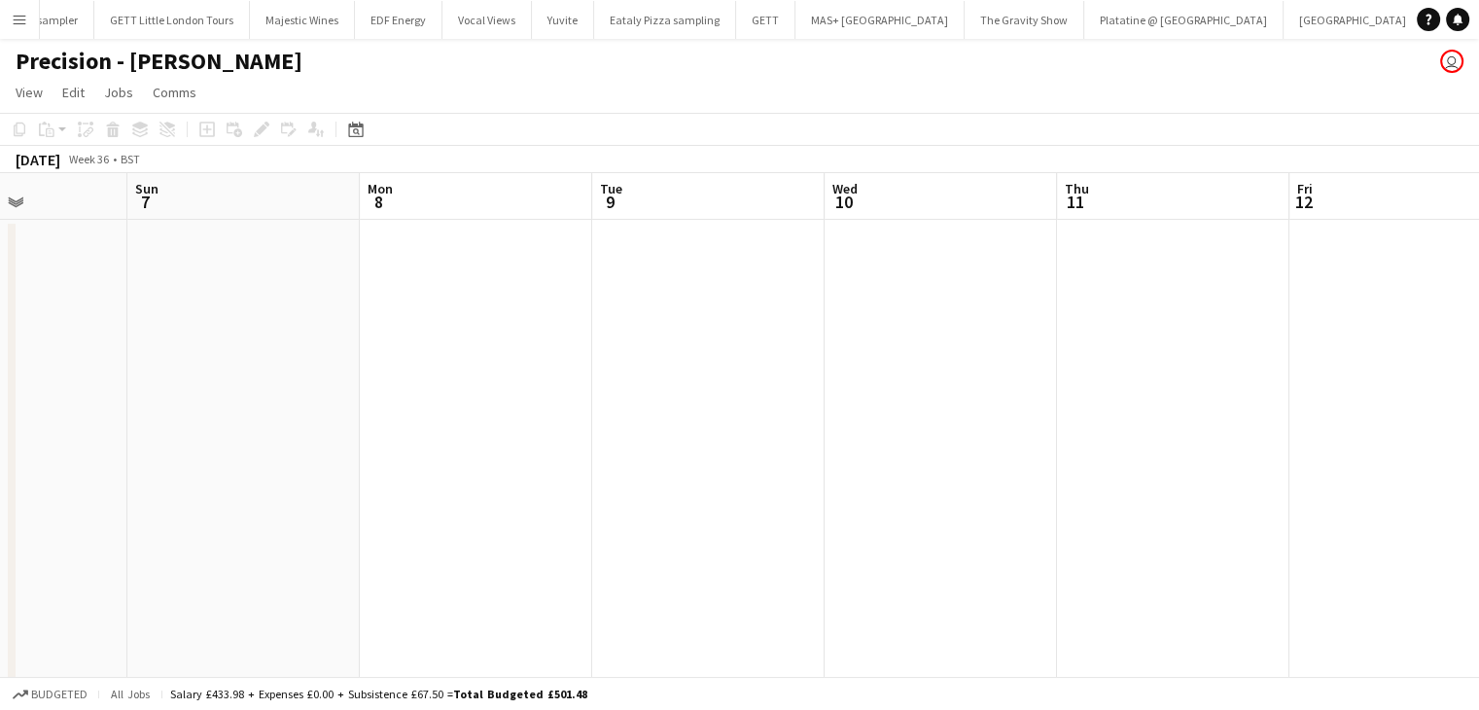
drag, startPoint x: 1096, startPoint y: 401, endPoint x: 105, endPoint y: 395, distance: 991.1
click at [105, 395] on app-calendar-viewport "Thu 4 Fri 5 Sat 6 Sun 7 Mon 8 Tue 9 Wed 10 Thu 11 Fri 12 Sat 13 1/6 3 Jobs Sun …" at bounding box center [739, 556] width 1479 height 767
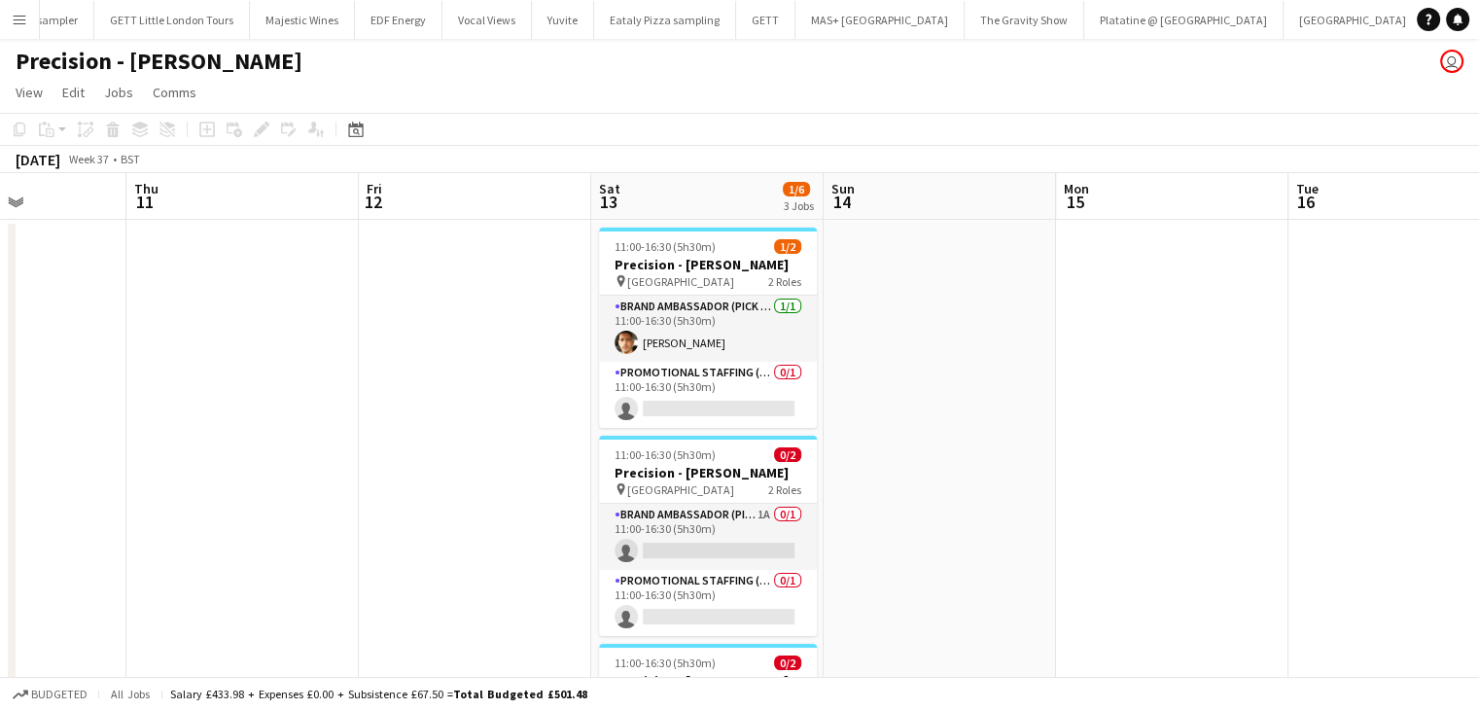
scroll to position [0, 612]
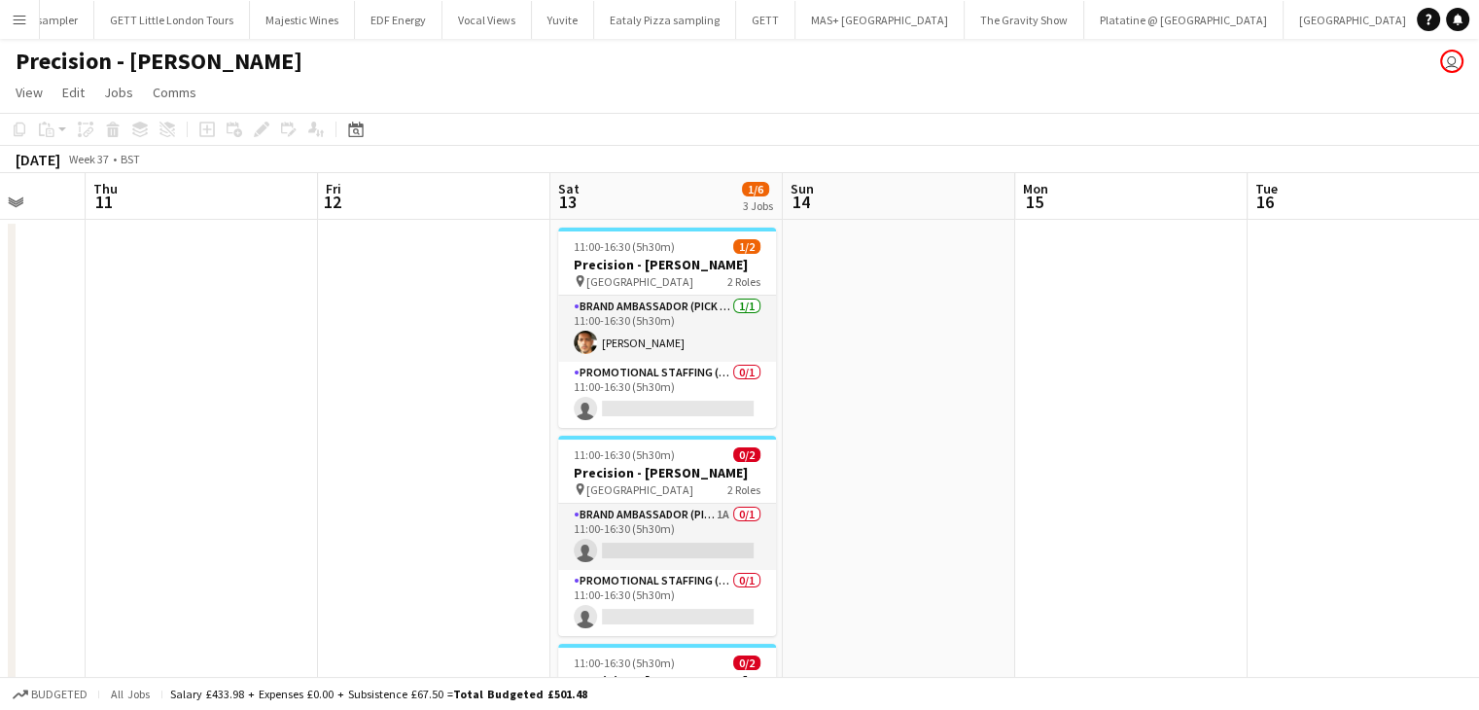
drag, startPoint x: 960, startPoint y: 417, endPoint x: 0, endPoint y: 418, distance: 960.0
click at [0, 418] on app-calendar-viewport "Mon 8 Tue 9 Wed 10 Thu 11 Fri 12 Sat 13 1/6 3 Jobs Sun 14 Mon 15 Tue 16 Wed 17 …" at bounding box center [739, 556] width 1479 height 767
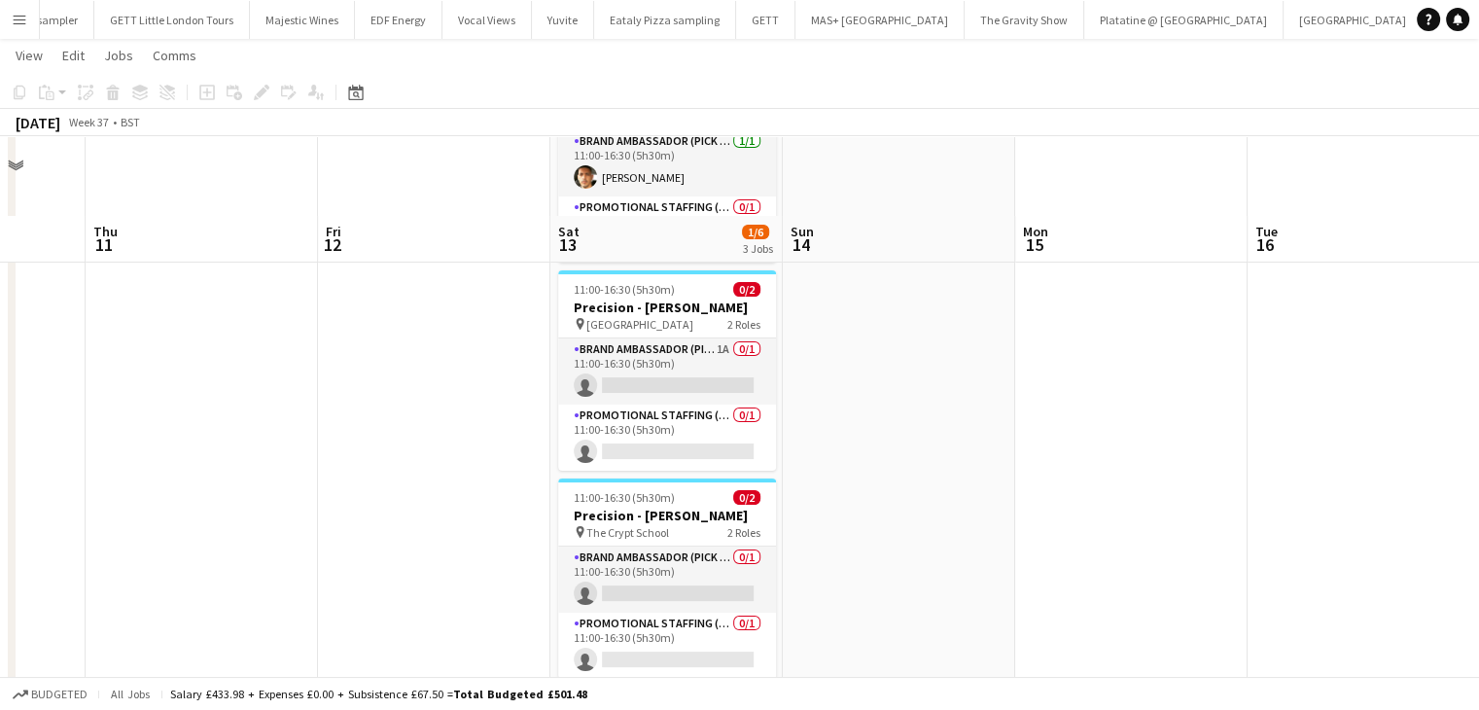
scroll to position [0, 0]
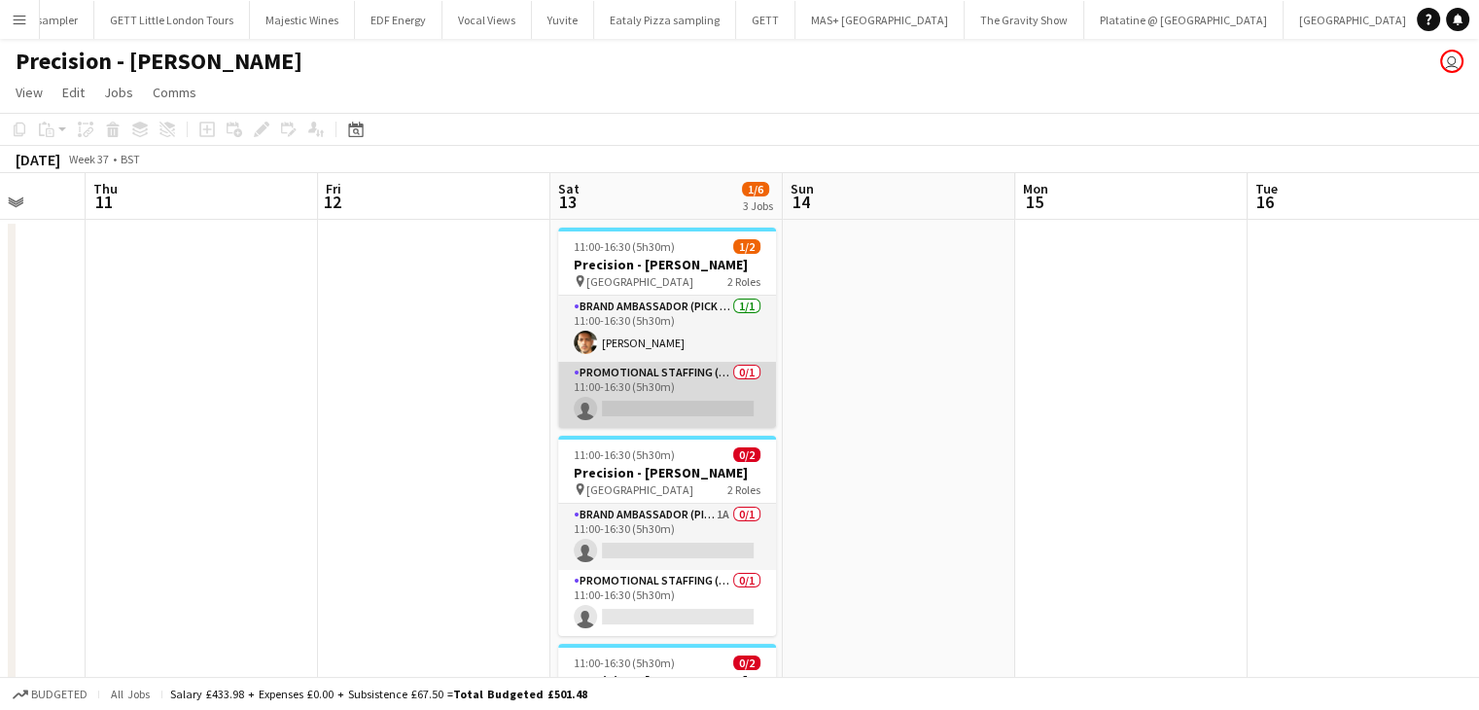
click at [678, 401] on app-card-role "Promotional Staffing (Brand Ambassadors) 0/1 11:00-16:30 (5h30m) single-neutral…" at bounding box center [667, 395] width 218 height 66
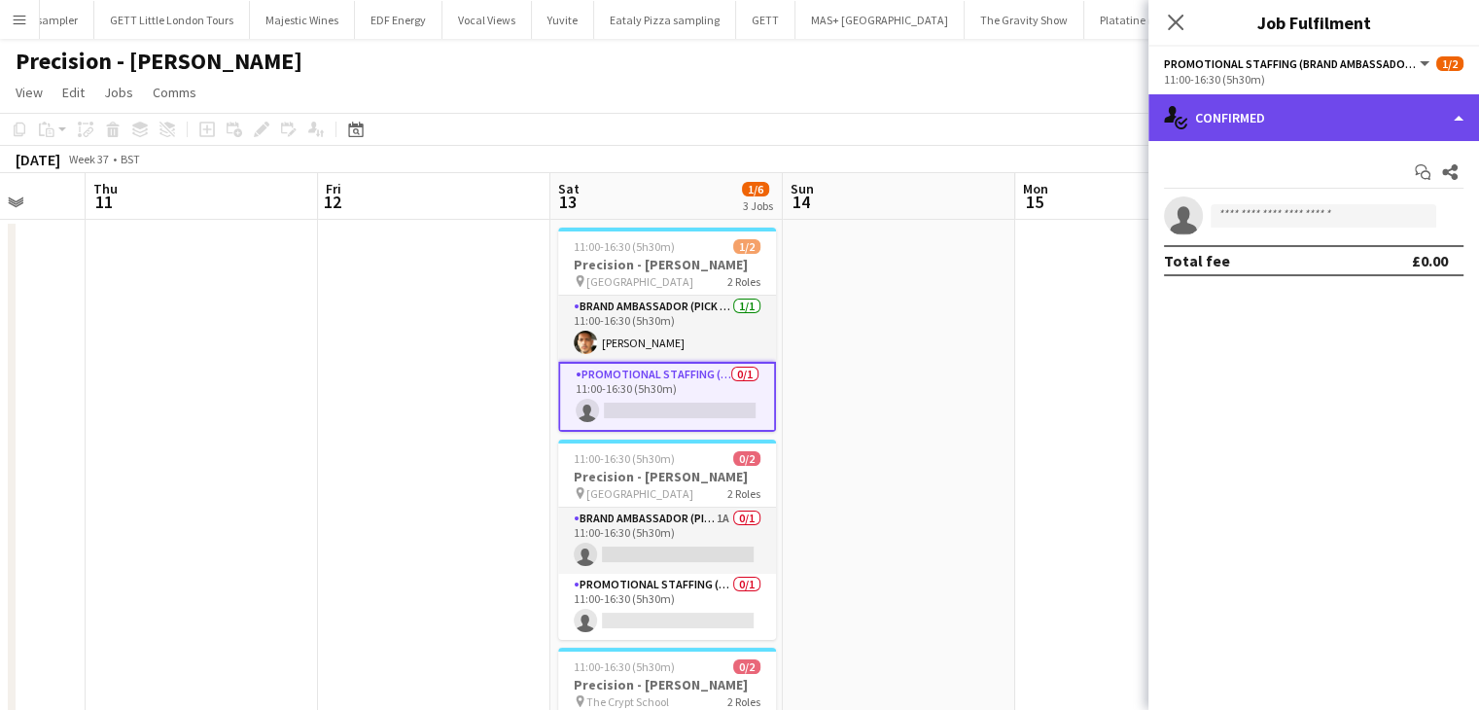
click at [1259, 107] on div "single-neutral-actions-check-2 Confirmed" at bounding box center [1314, 117] width 331 height 47
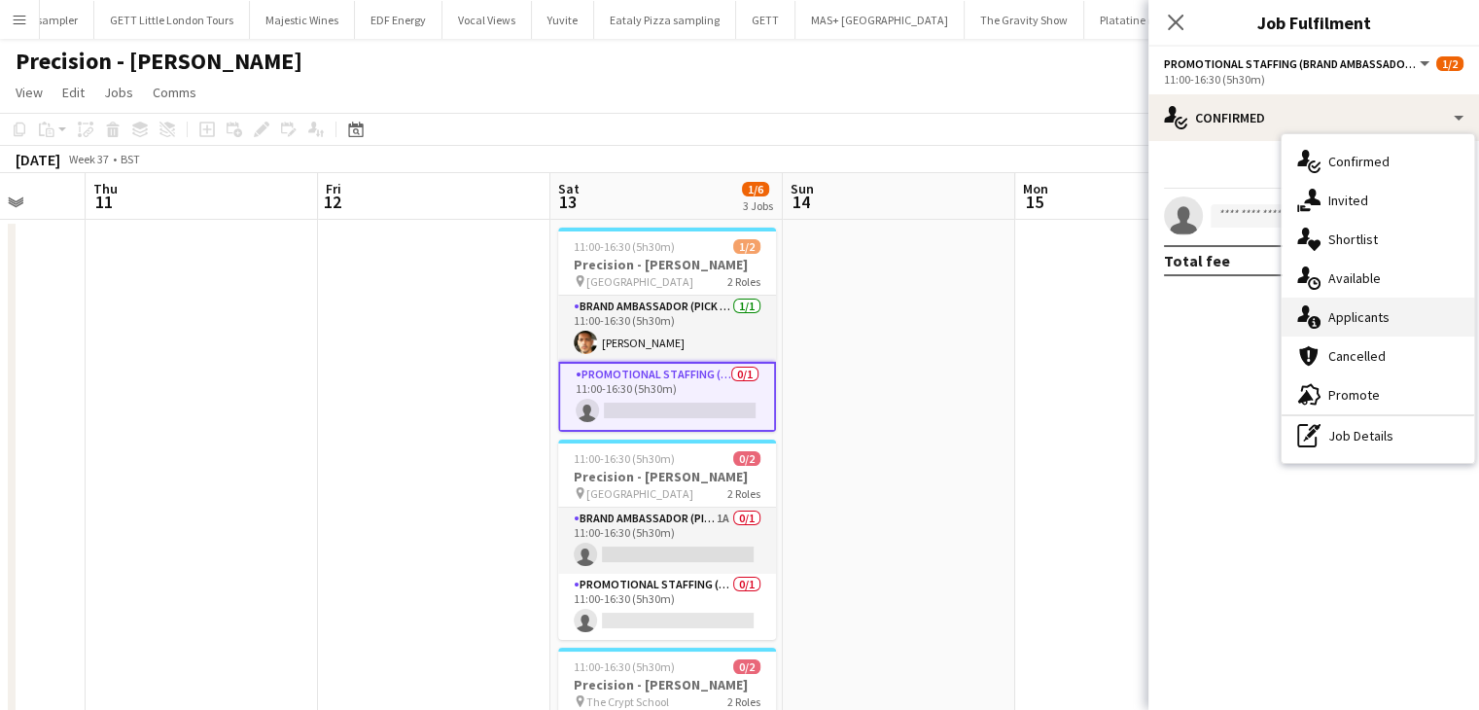
click at [1368, 320] on span "Applicants" at bounding box center [1359, 317] width 61 height 18
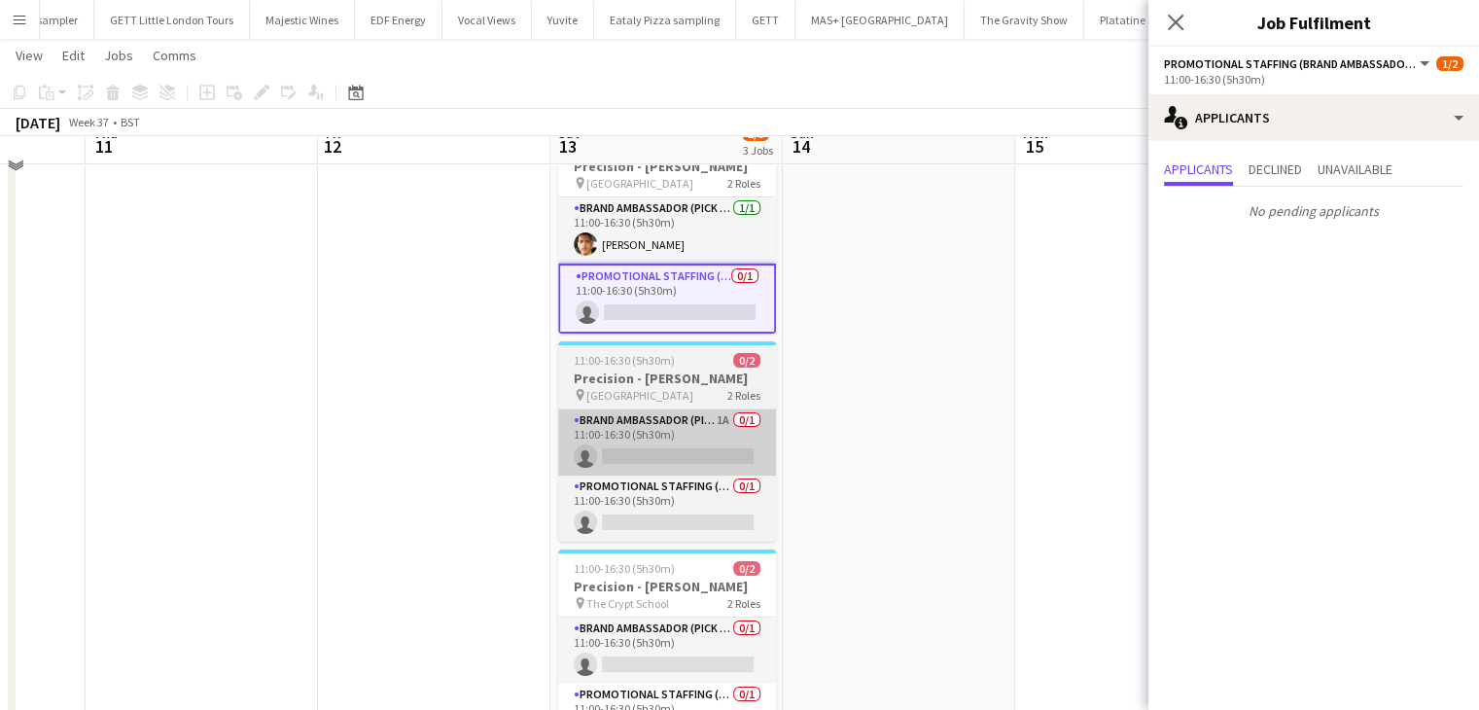
scroll to position [97, 0]
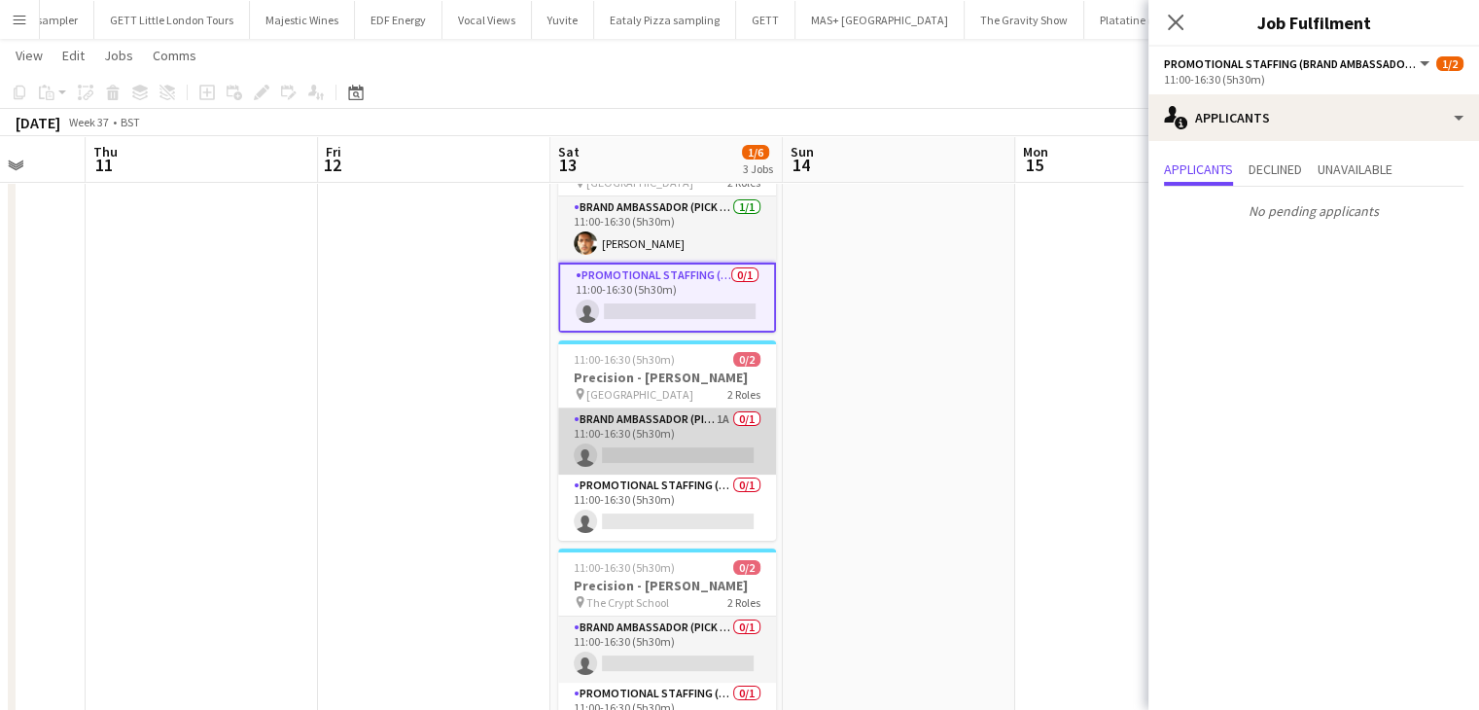
click at [685, 450] on app-card-role "Brand Ambassador (Pick up) 1A 0/1 11:00-16:30 (5h30m) single-neutral-actions" at bounding box center [667, 441] width 218 height 66
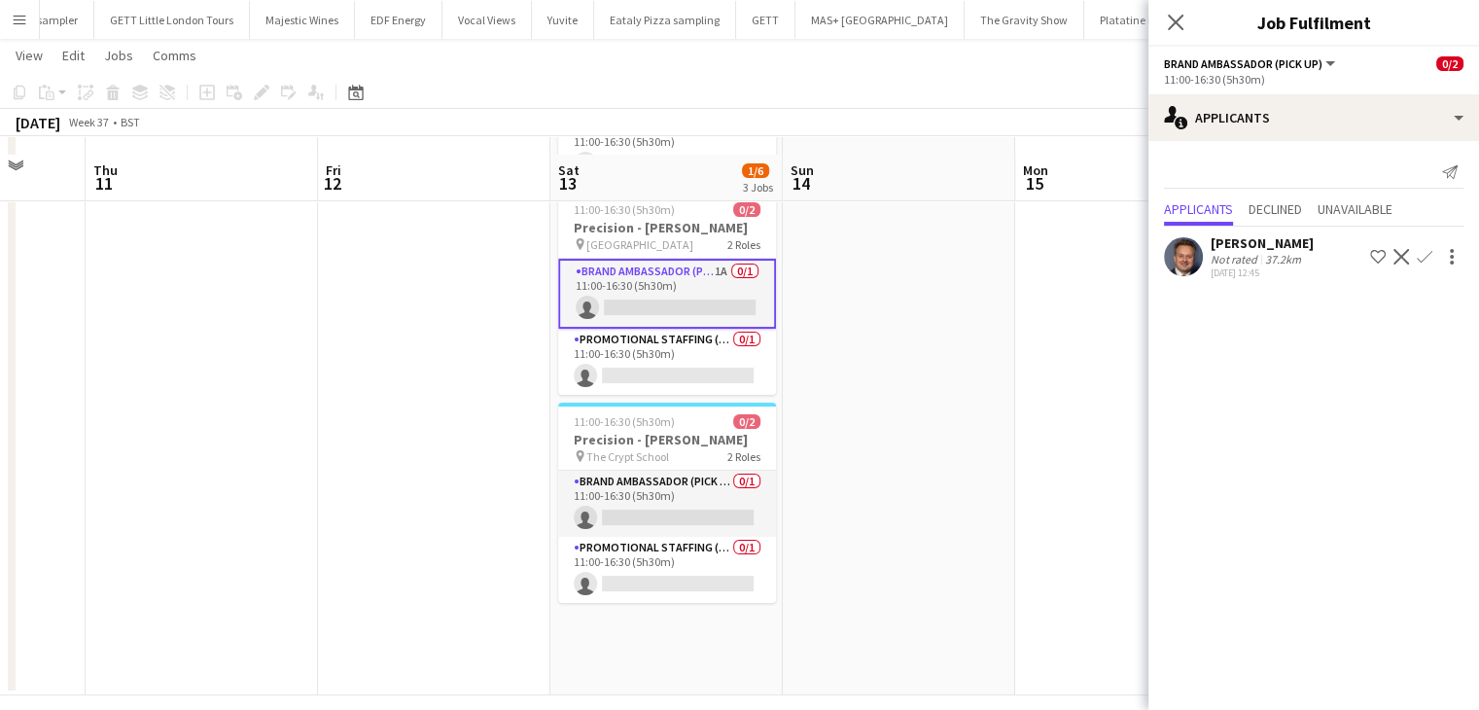
scroll to position [261, 0]
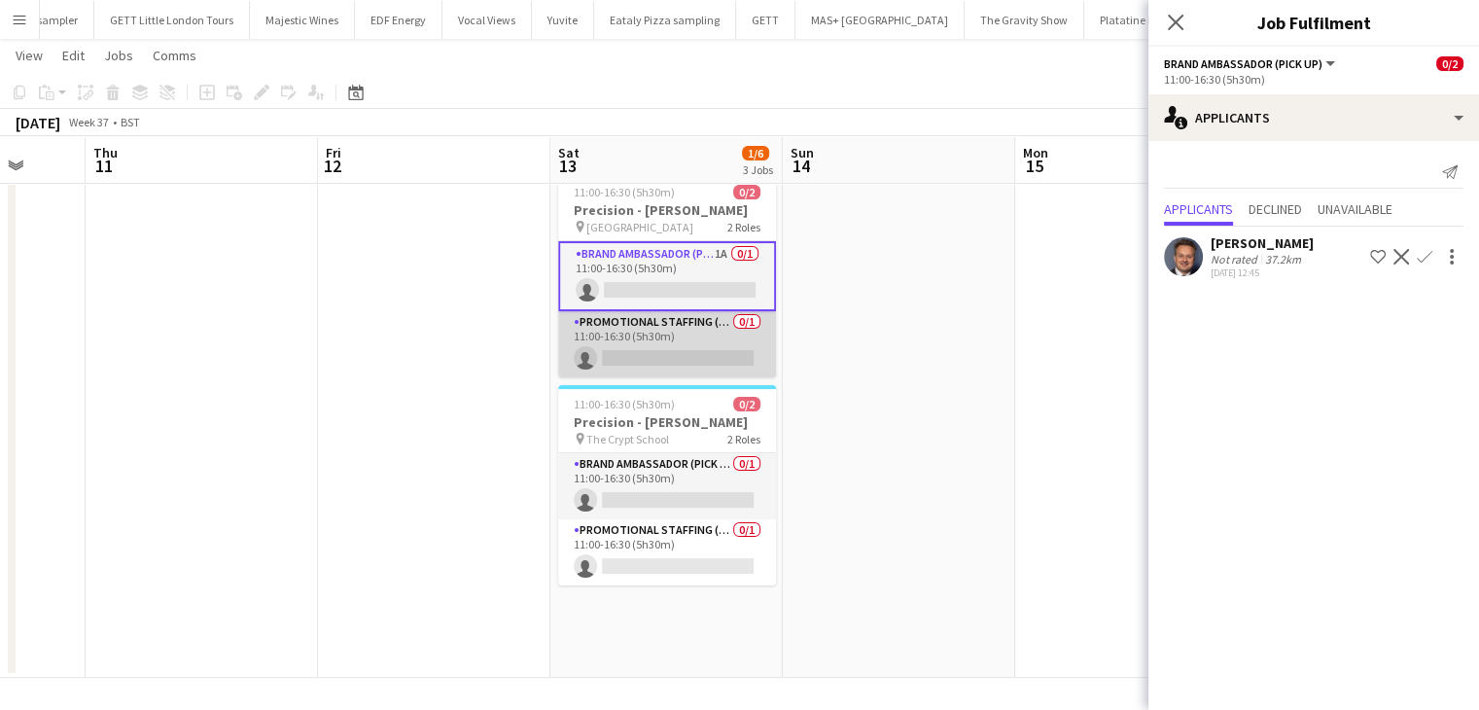
click at [720, 356] on app-card-role "Promotional Staffing (Brand Ambassadors) 0/1 11:00-16:30 (5h30m) single-neutral…" at bounding box center [667, 344] width 218 height 66
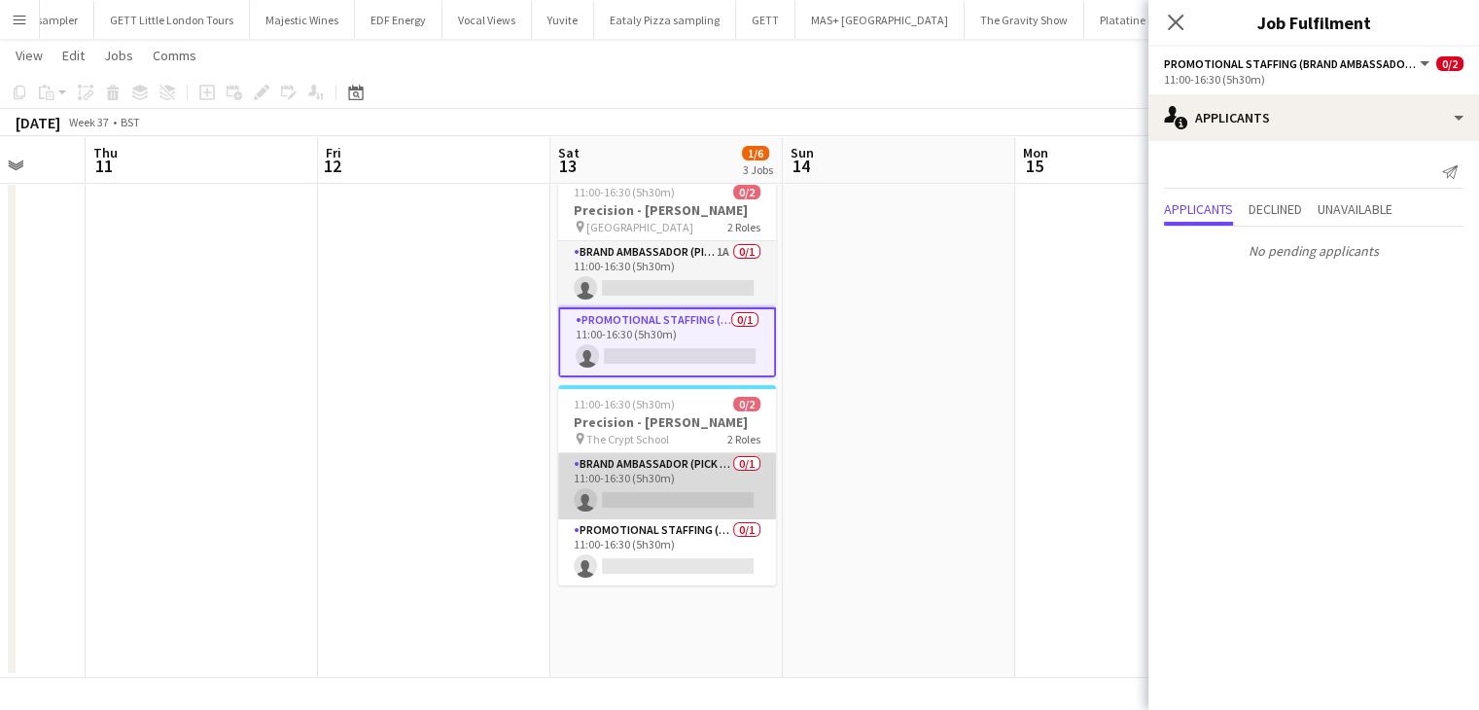
click at [672, 499] on app-card-role "Brand Ambassador (Pick up) 0/1 11:00-16:30 (5h30m) single-neutral-actions" at bounding box center [667, 486] width 218 height 66
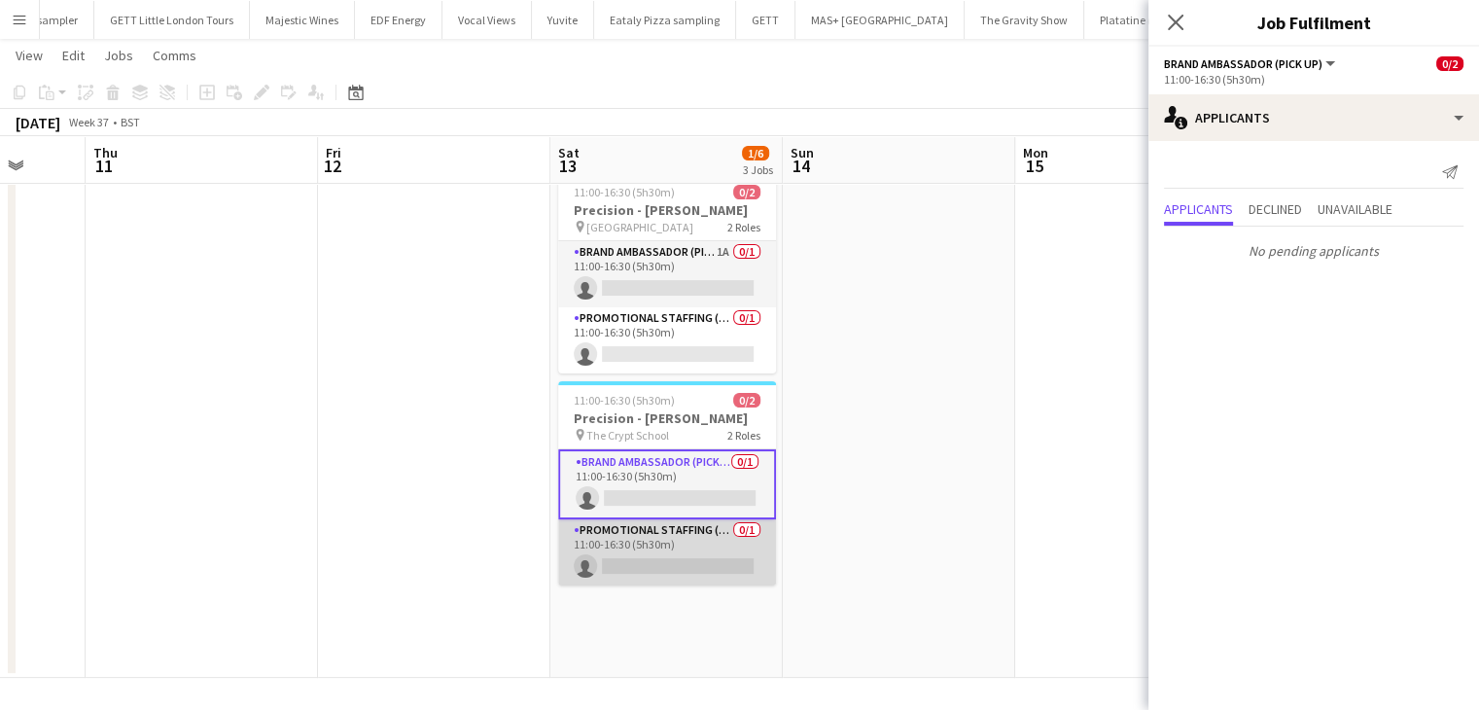
click at [696, 555] on app-card-role "Promotional Staffing (Brand Ambassadors) 0/1 11:00-16:30 (5h30m) single-neutral…" at bounding box center [667, 552] width 218 height 66
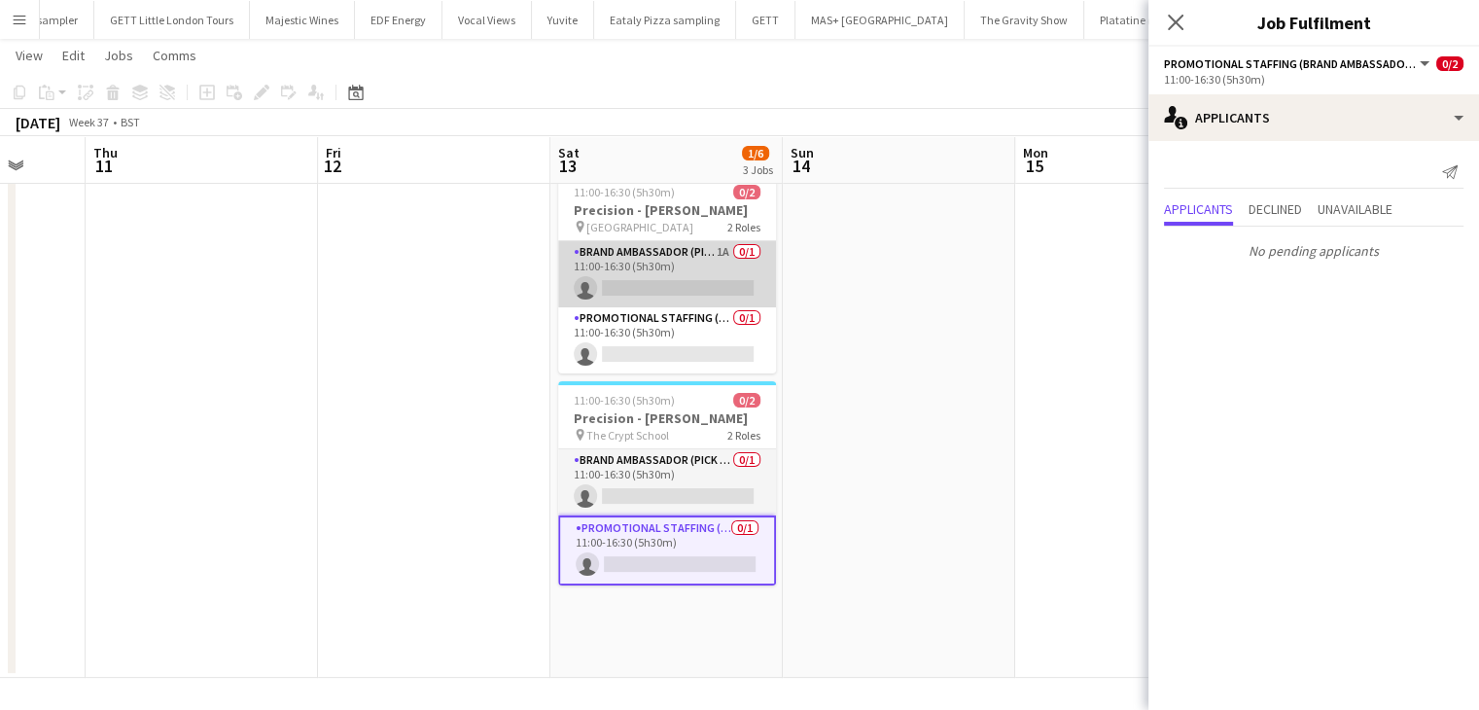
click at [702, 280] on app-card-role "Brand Ambassador (Pick up) 1A 0/1 11:00-16:30 (5h30m) single-neutral-actions" at bounding box center [667, 274] width 218 height 66
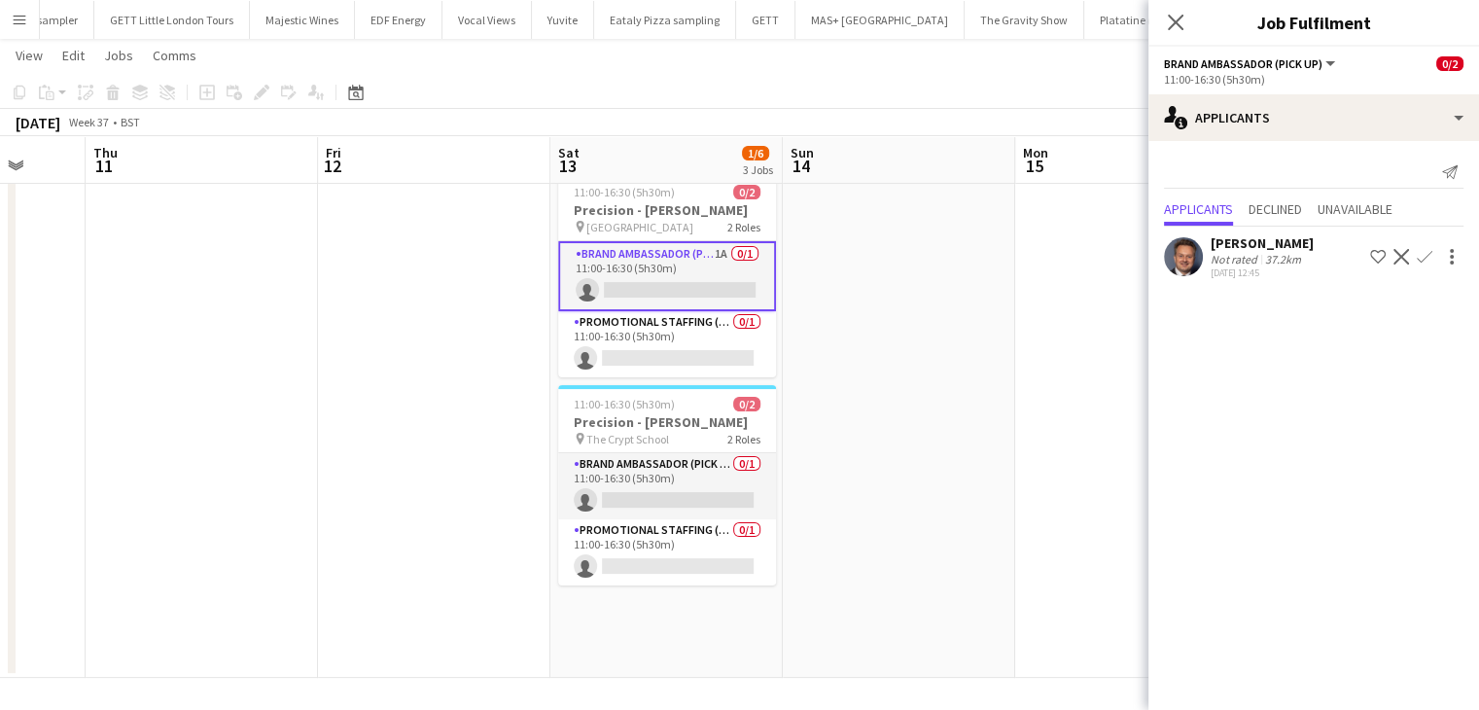
click at [1233, 247] on div "[PERSON_NAME]" at bounding box center [1262, 243] width 103 height 18
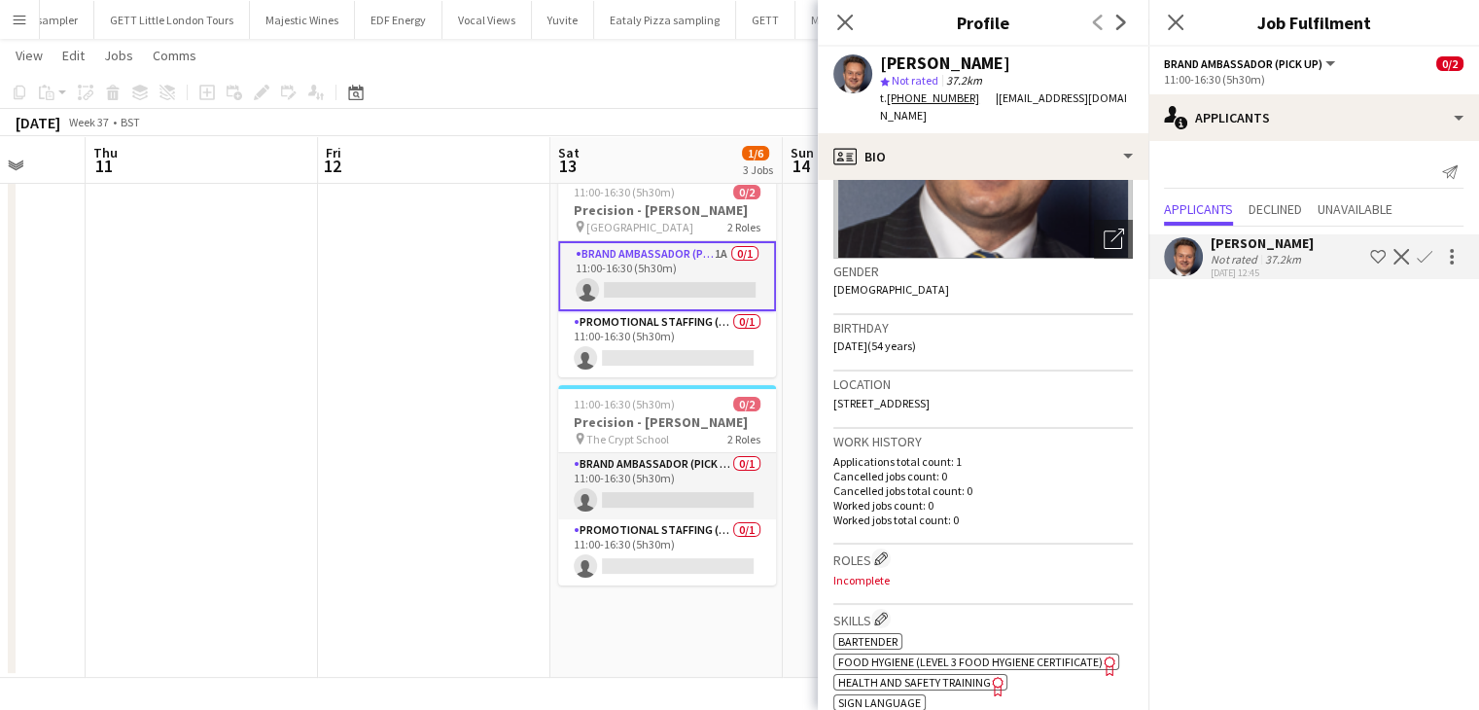
scroll to position [0, 0]
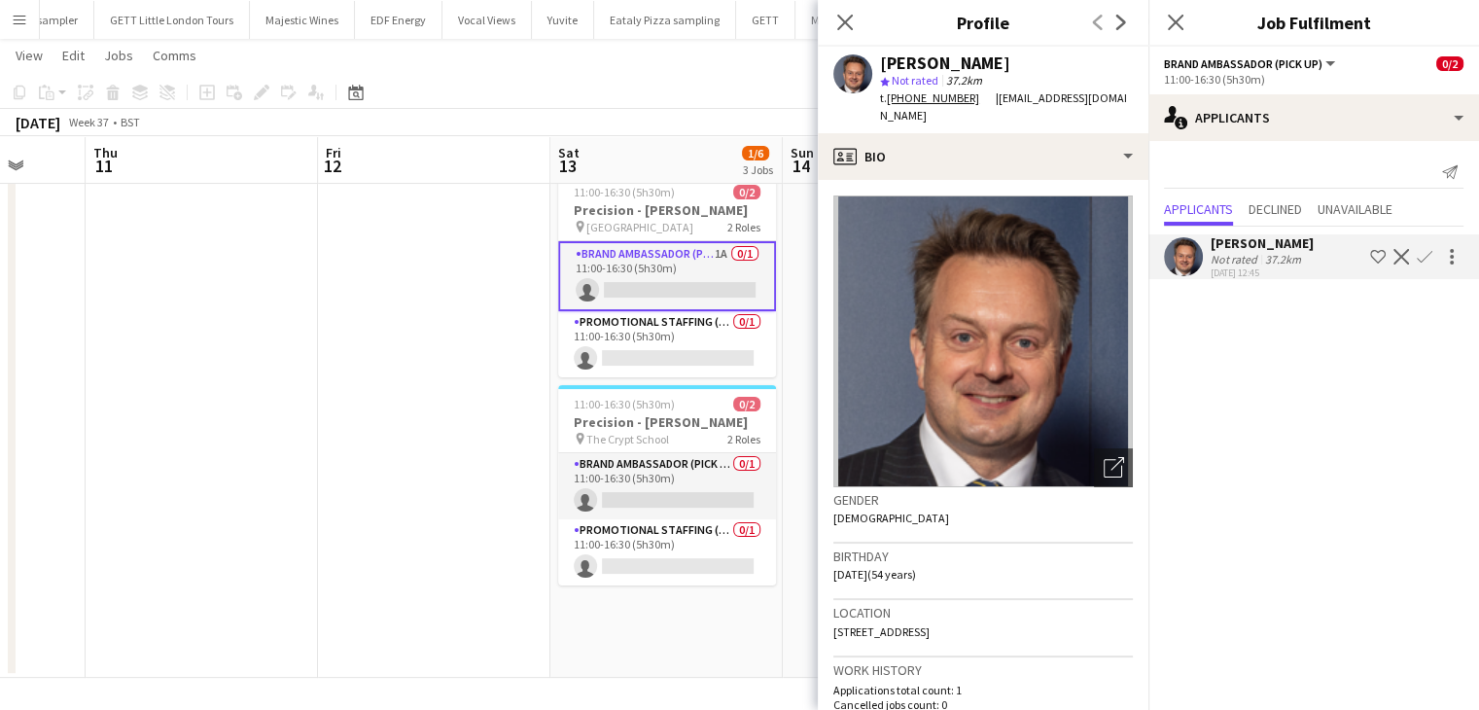
click at [403, 339] on app-date-cell at bounding box center [434, 317] width 232 height 721
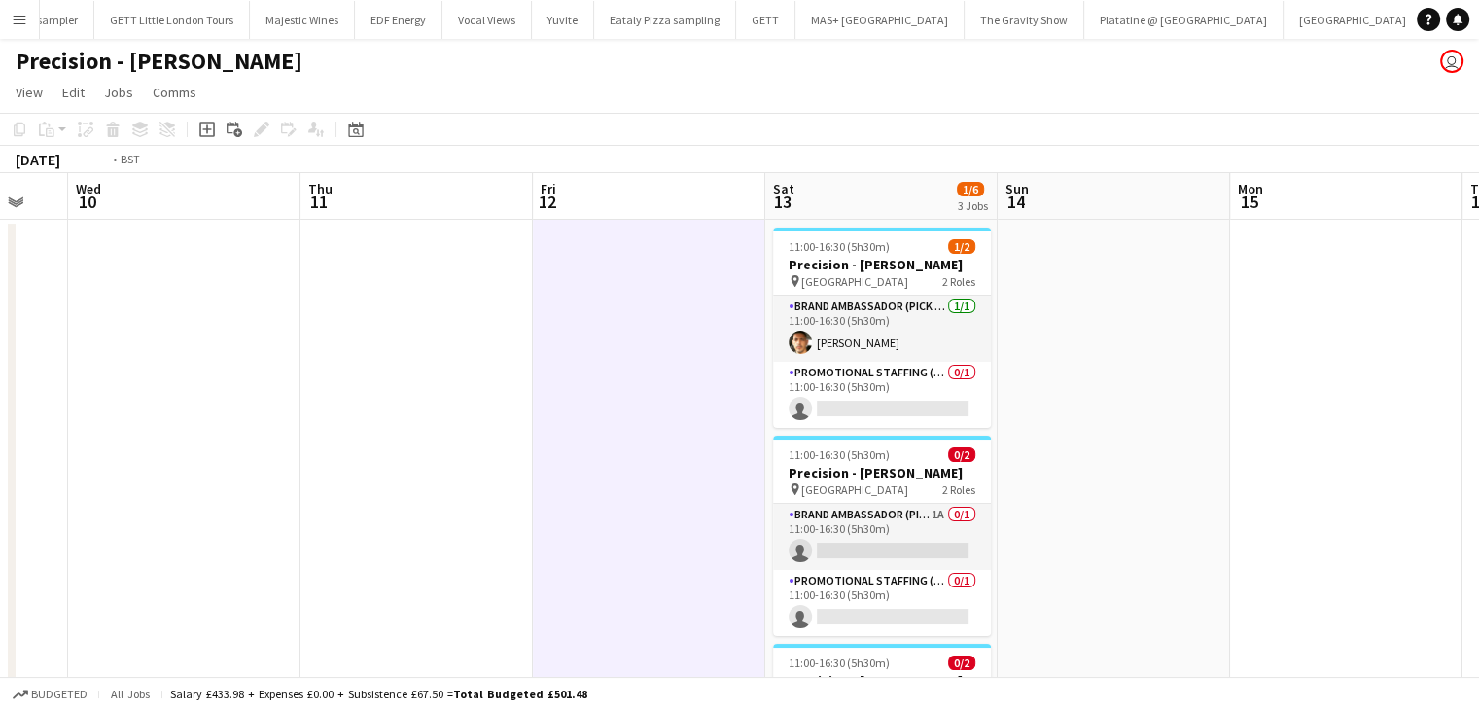
drag, startPoint x: 240, startPoint y: 308, endPoint x: 900, endPoint y: 160, distance: 675.8
click at [922, 173] on app-calendar-viewport "Mon 8 Tue 9 Wed 10 Thu 11 Fri 12 Sat 13 1/6 3 Jobs Sun 14 Mon 15 Tue 16 Wed 17 …" at bounding box center [739, 556] width 1479 height 767
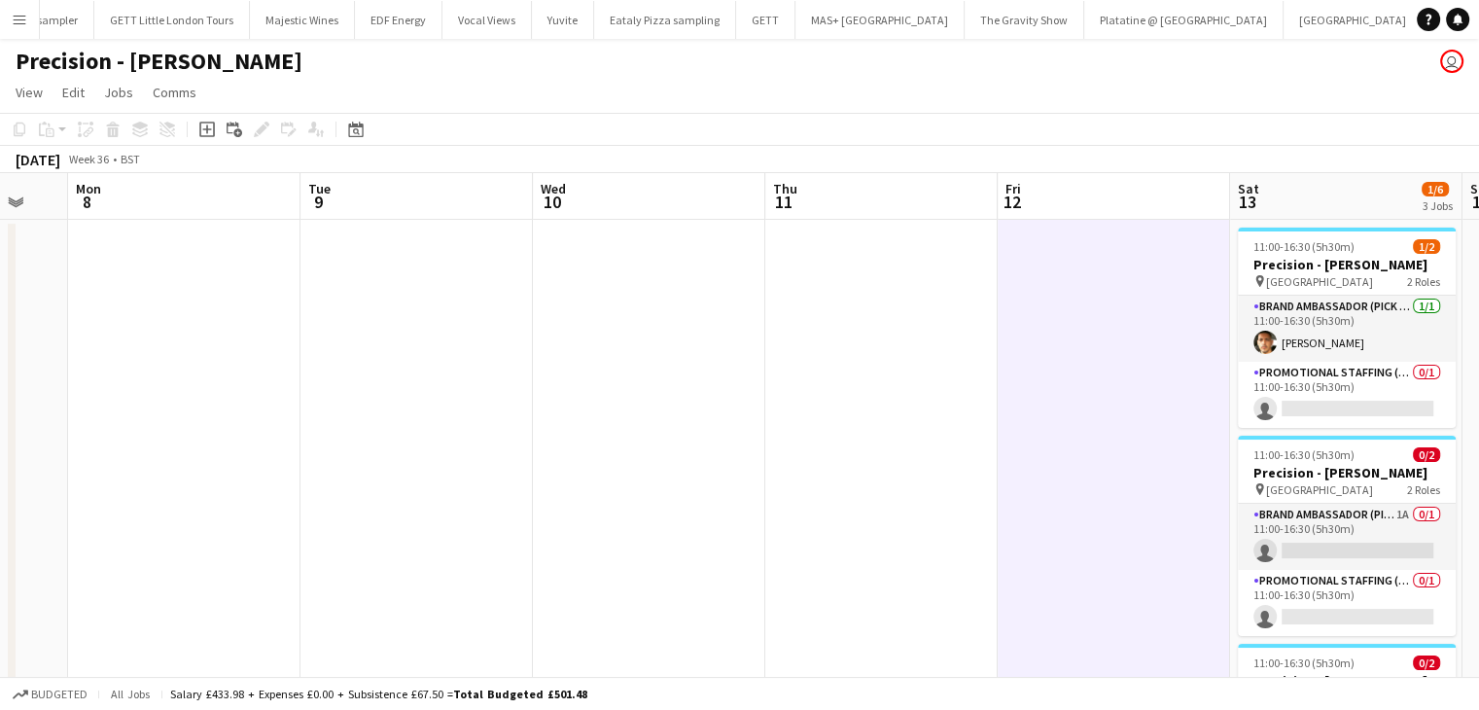
scroll to position [0, 395]
